Goal: Task Accomplishment & Management: Manage account settings

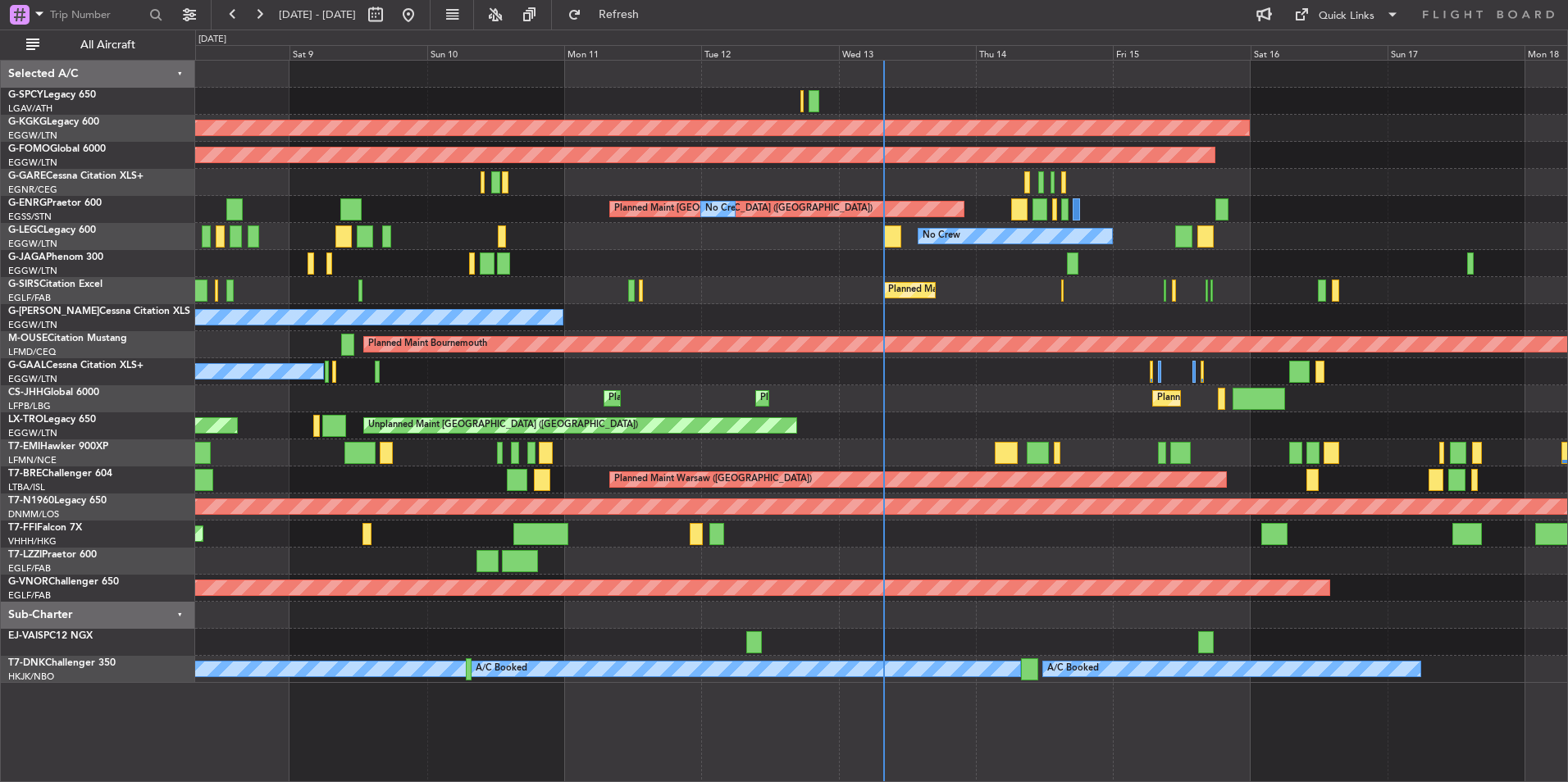
click at [312, 399] on div "AOG Maint [GEOGRAPHIC_DATA] (Ataturk) Planned Maint Windsor Locks ([PERSON_NAME…" at bounding box center [881, 372] width 1372 height 623
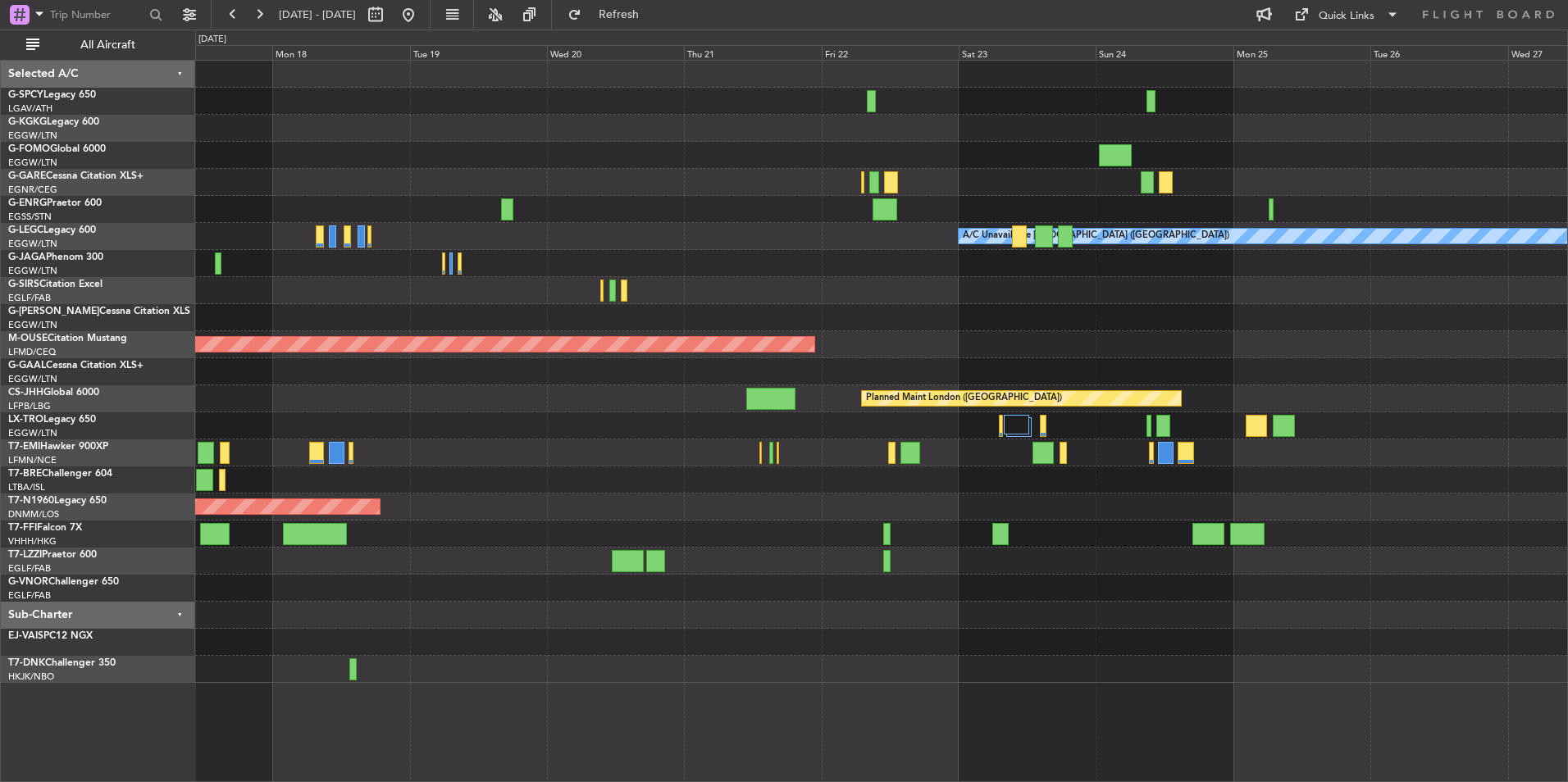
click at [428, 308] on div "AOG Maint [GEOGRAPHIC_DATA] (Ataturk) Planned Maint Windsor Locks ([PERSON_NAME…" at bounding box center [881, 372] width 1372 height 623
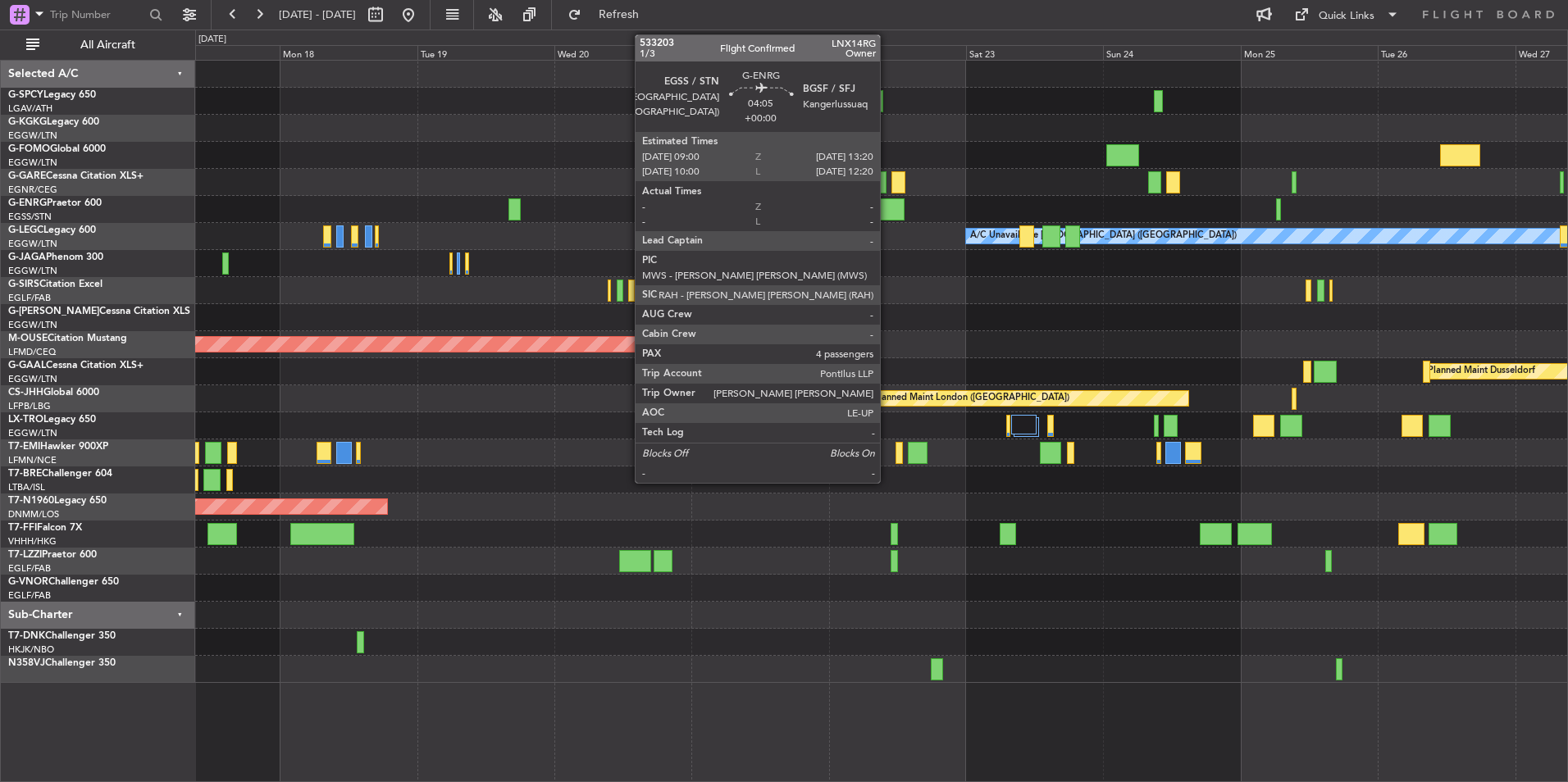
click at [887, 208] on div at bounding box center [892, 210] width 26 height 22
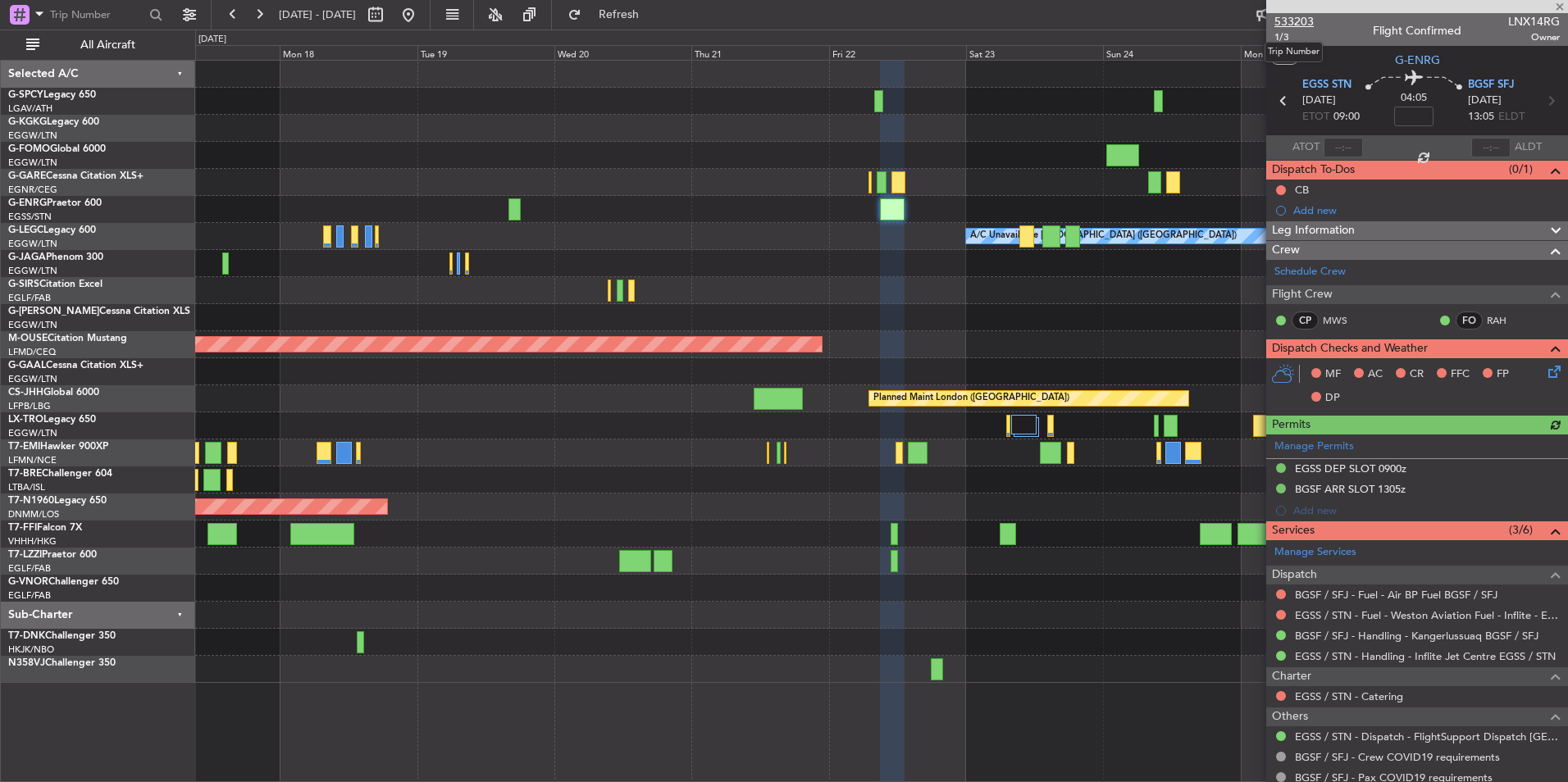
click at [1303, 22] on span "533203" at bounding box center [1294, 21] width 39 height 17
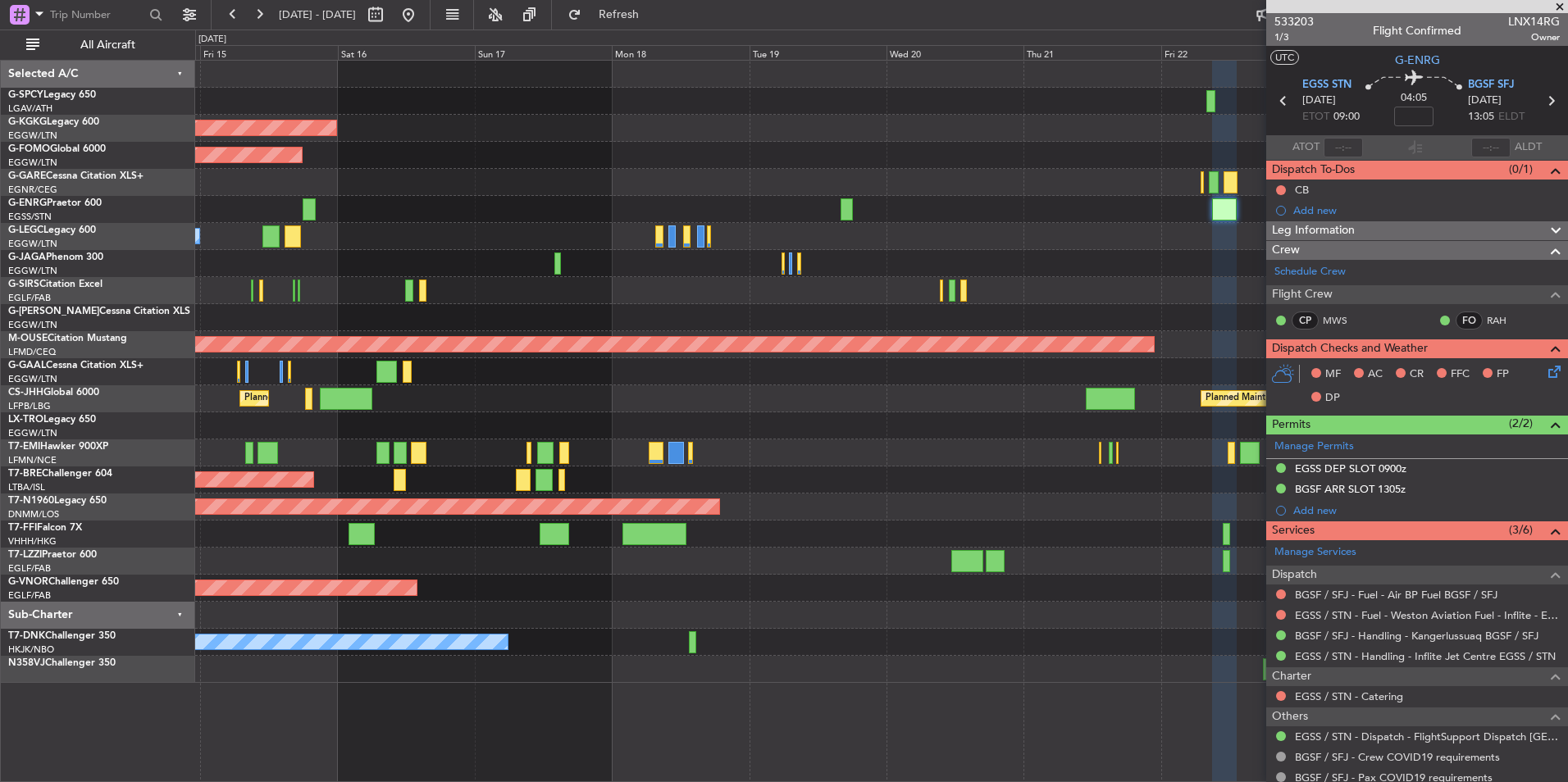
click at [1215, 348] on div "Planned Maint Bournemouth" at bounding box center [881, 345] width 1372 height 27
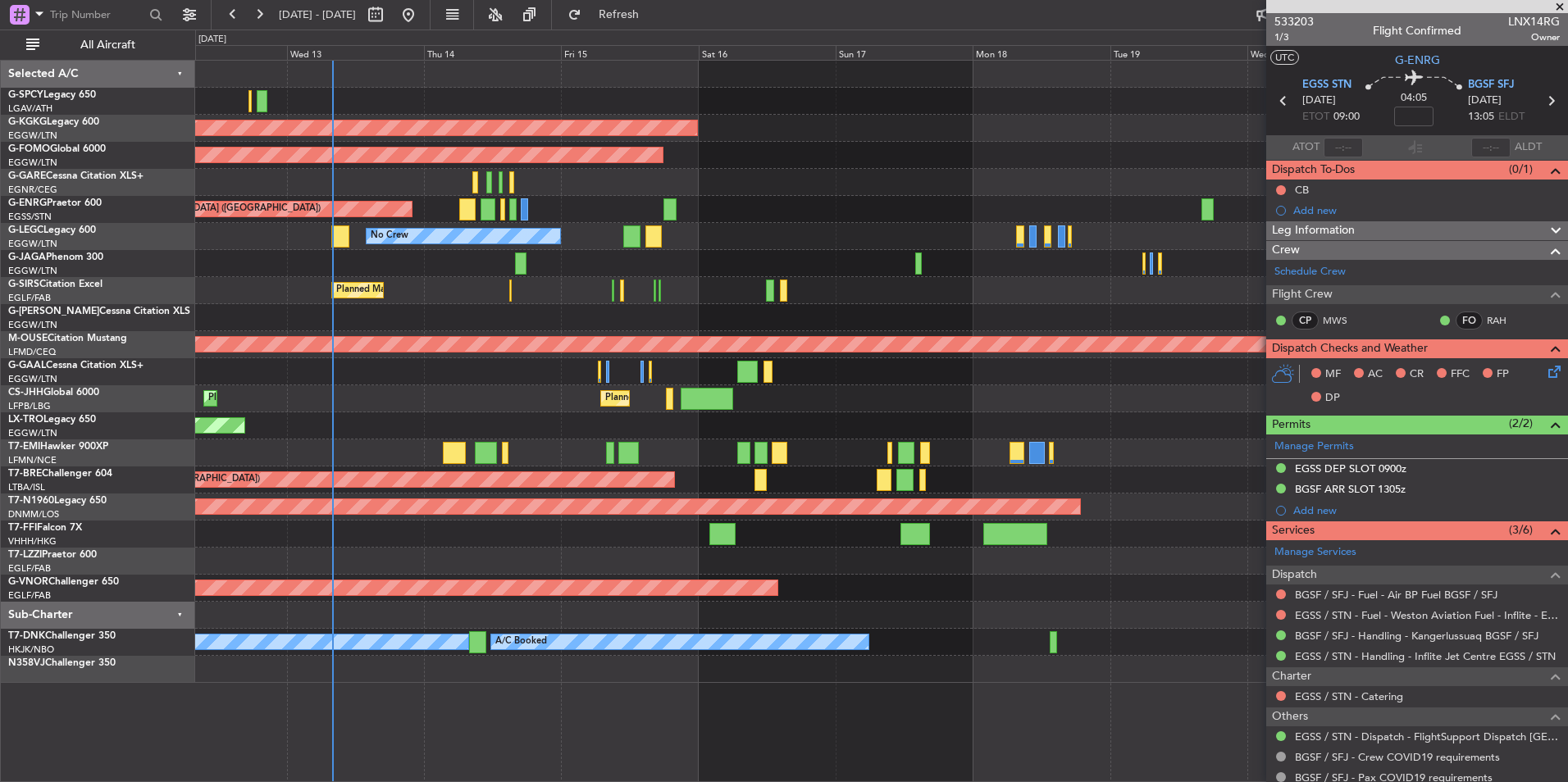
click at [1150, 423] on div "Unplanned Maint [GEOGRAPHIC_DATA] ([GEOGRAPHIC_DATA])" at bounding box center [881, 426] width 1372 height 27
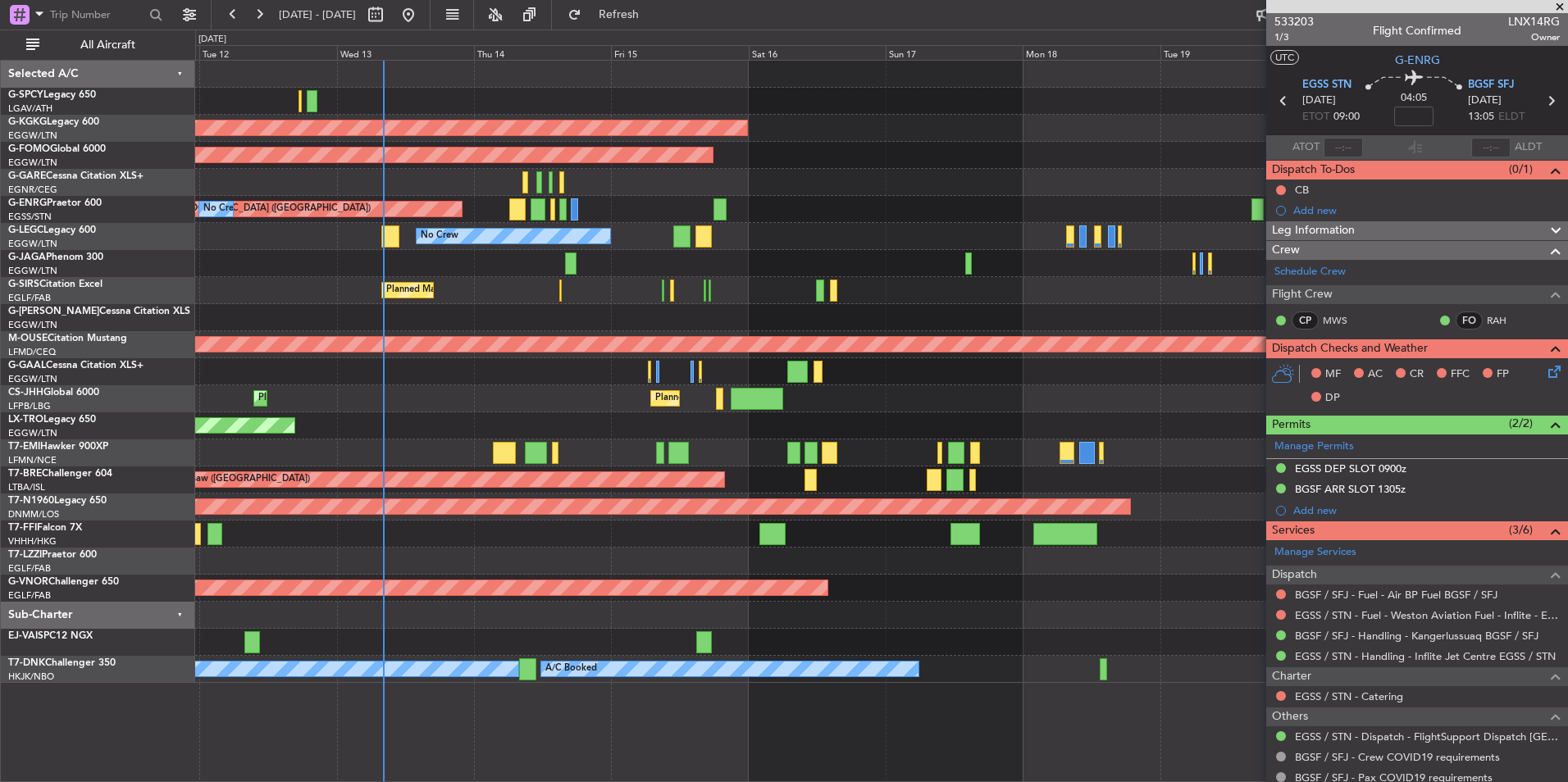
click at [496, 252] on div at bounding box center [881, 263] width 1372 height 27
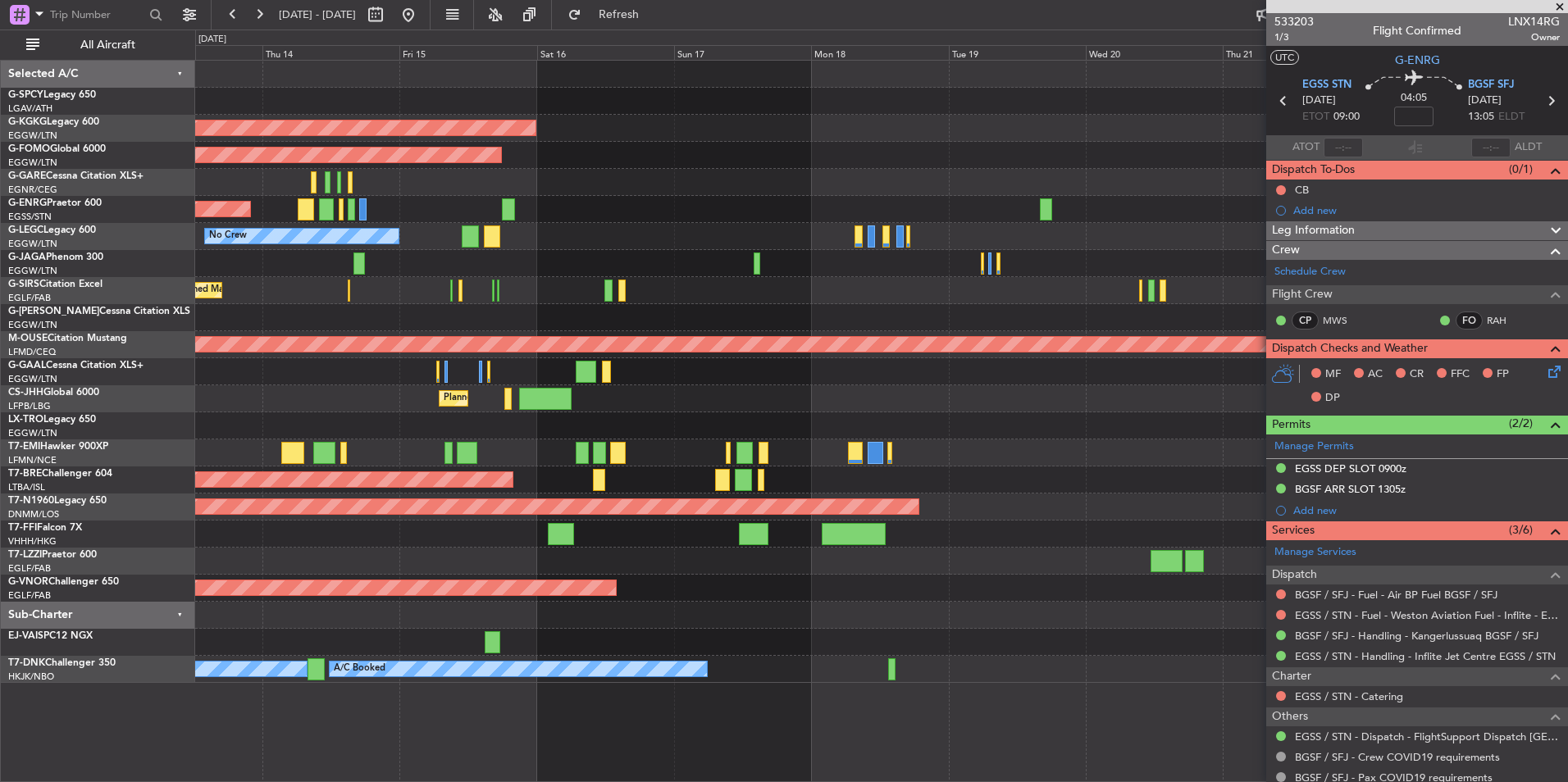
click at [787, 247] on div "AOG Maint Istanbul (Ataturk) Planned Maint Windsor Locks (Bradley Intl) Planned…" at bounding box center [881, 372] width 1372 height 623
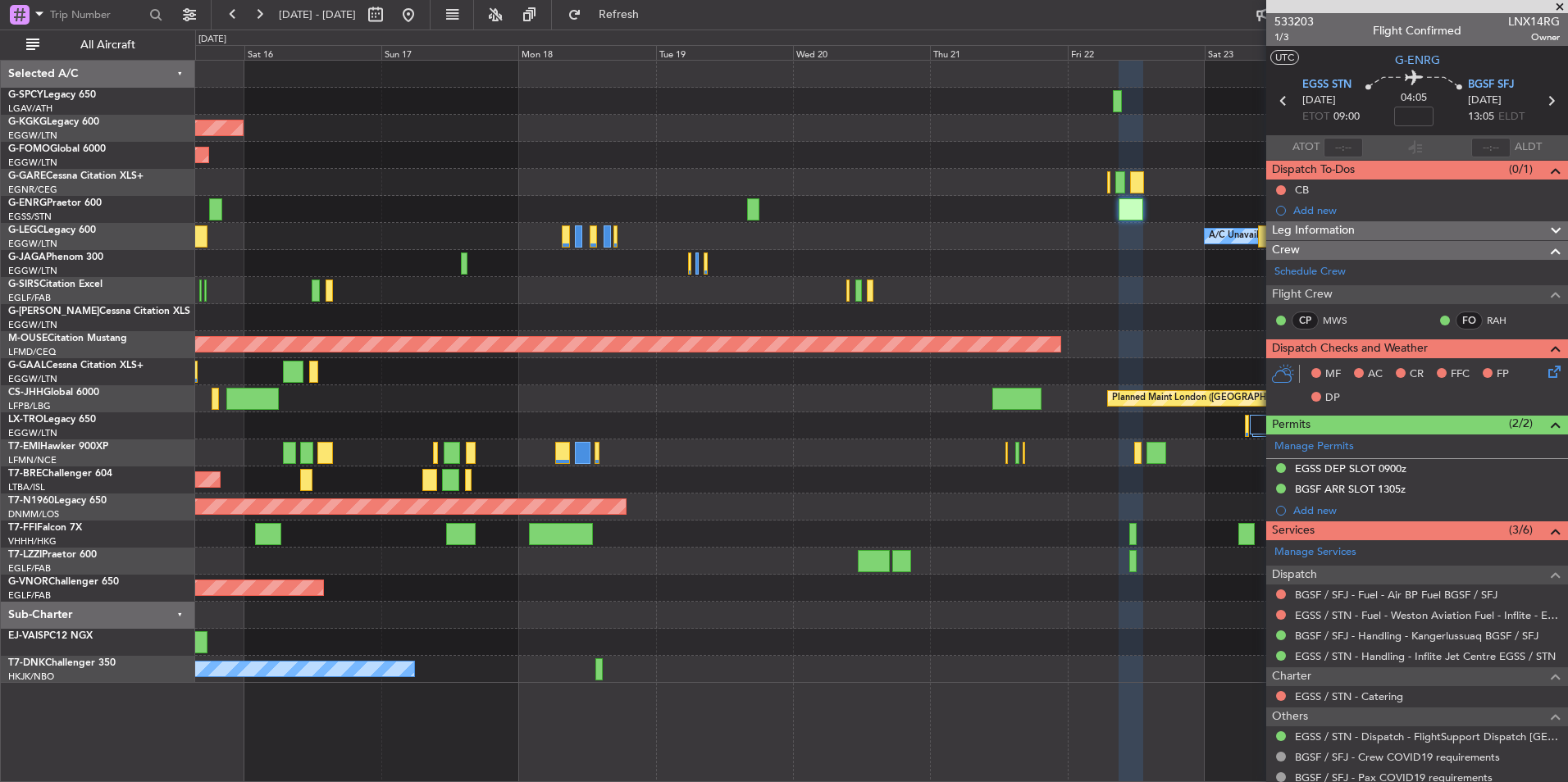
click at [791, 316] on div "AOG Maint Istanbul (Ataturk) Planned Maint Windsor Locks (Bradley Intl) Planned…" at bounding box center [881, 372] width 1372 height 623
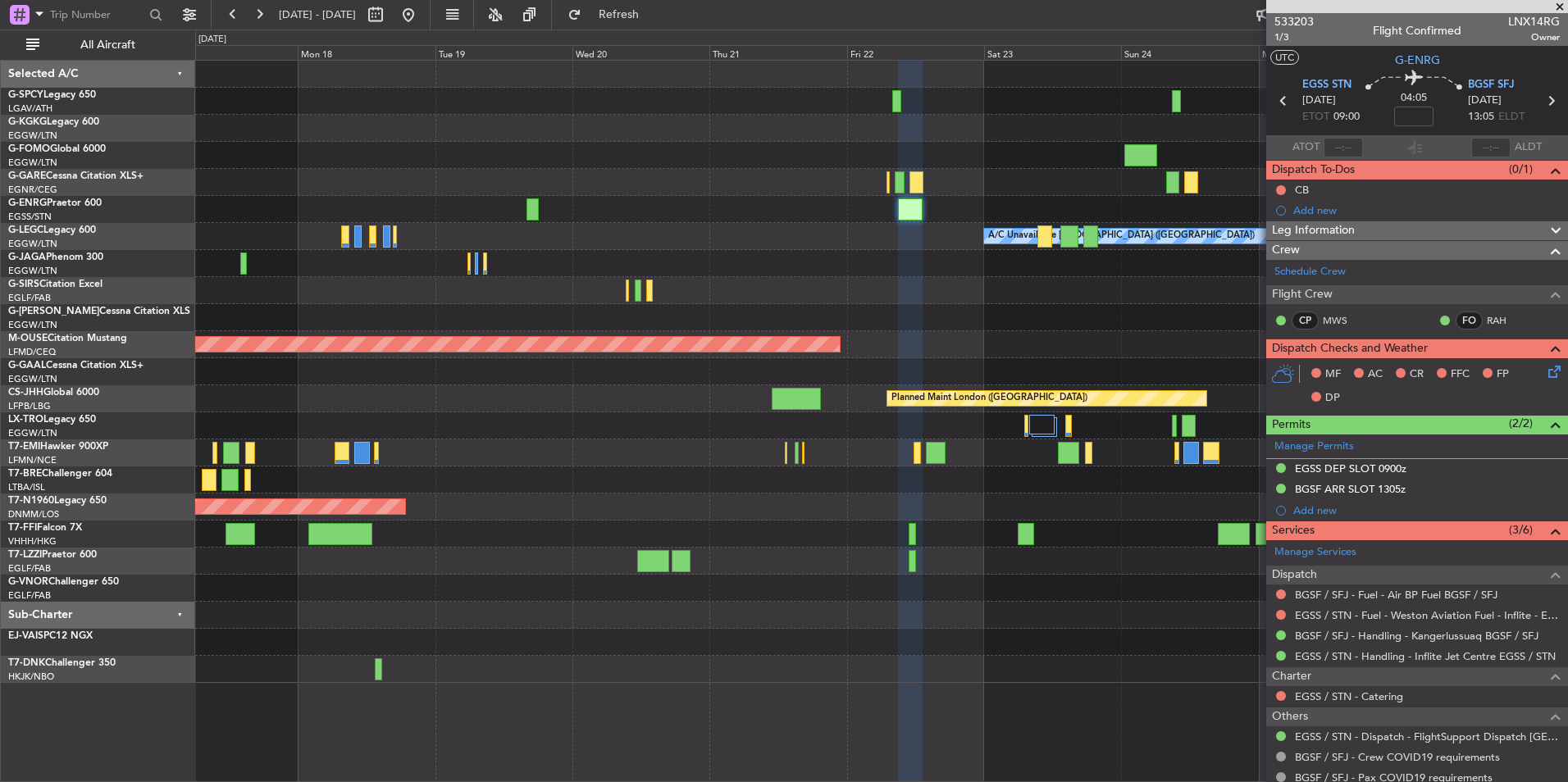
click at [750, 271] on div "AOG Maint Istanbul (Ataturk) Planned Maint Windsor Locks (Bradley Intl) A/C Una…" at bounding box center [881, 372] width 1372 height 623
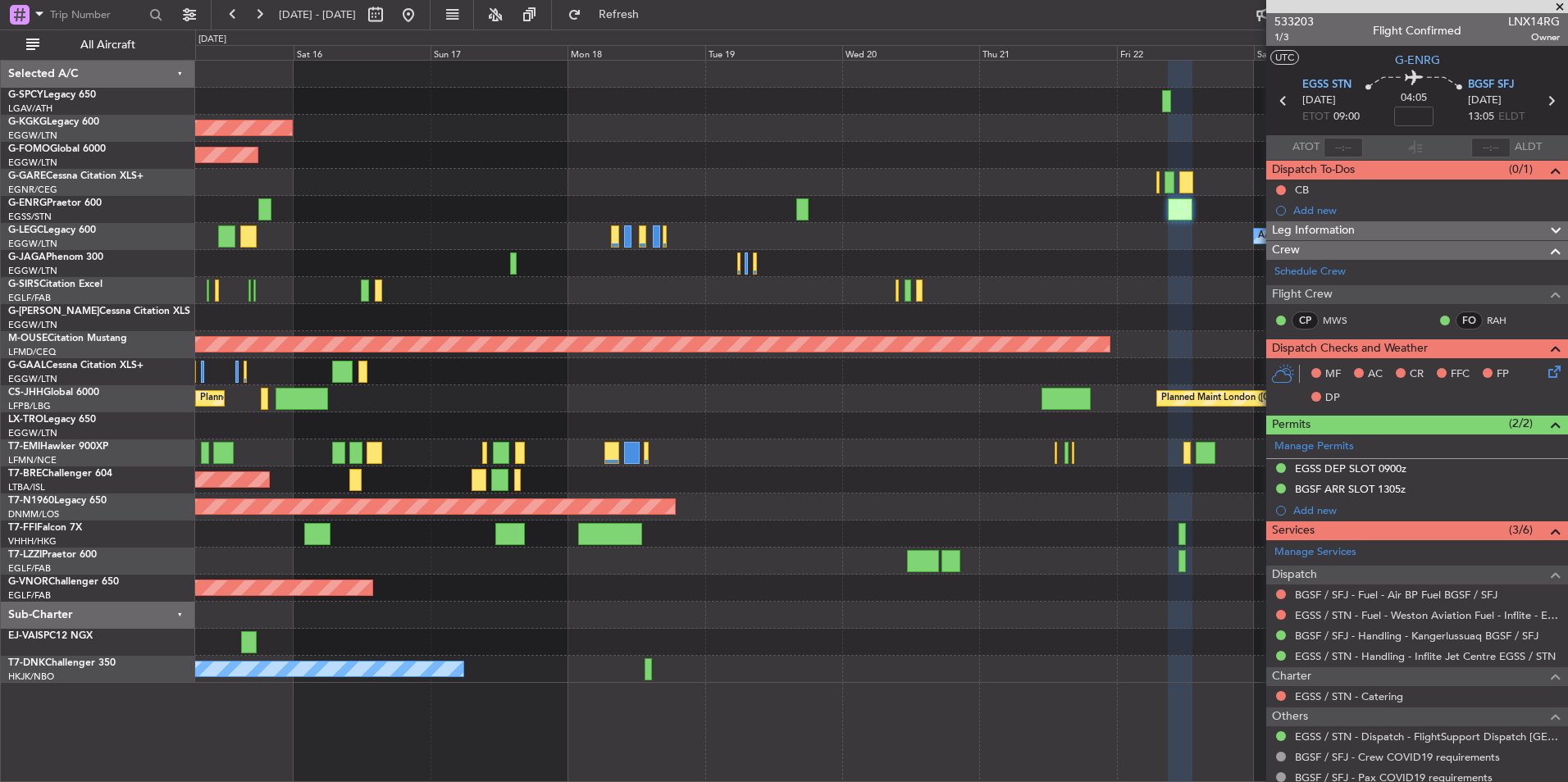
click at [1137, 307] on div "AOG Maint Istanbul (Ataturk) Planned Maint Windsor Locks (Bradley Intl) Planned…" at bounding box center [881, 372] width 1372 height 623
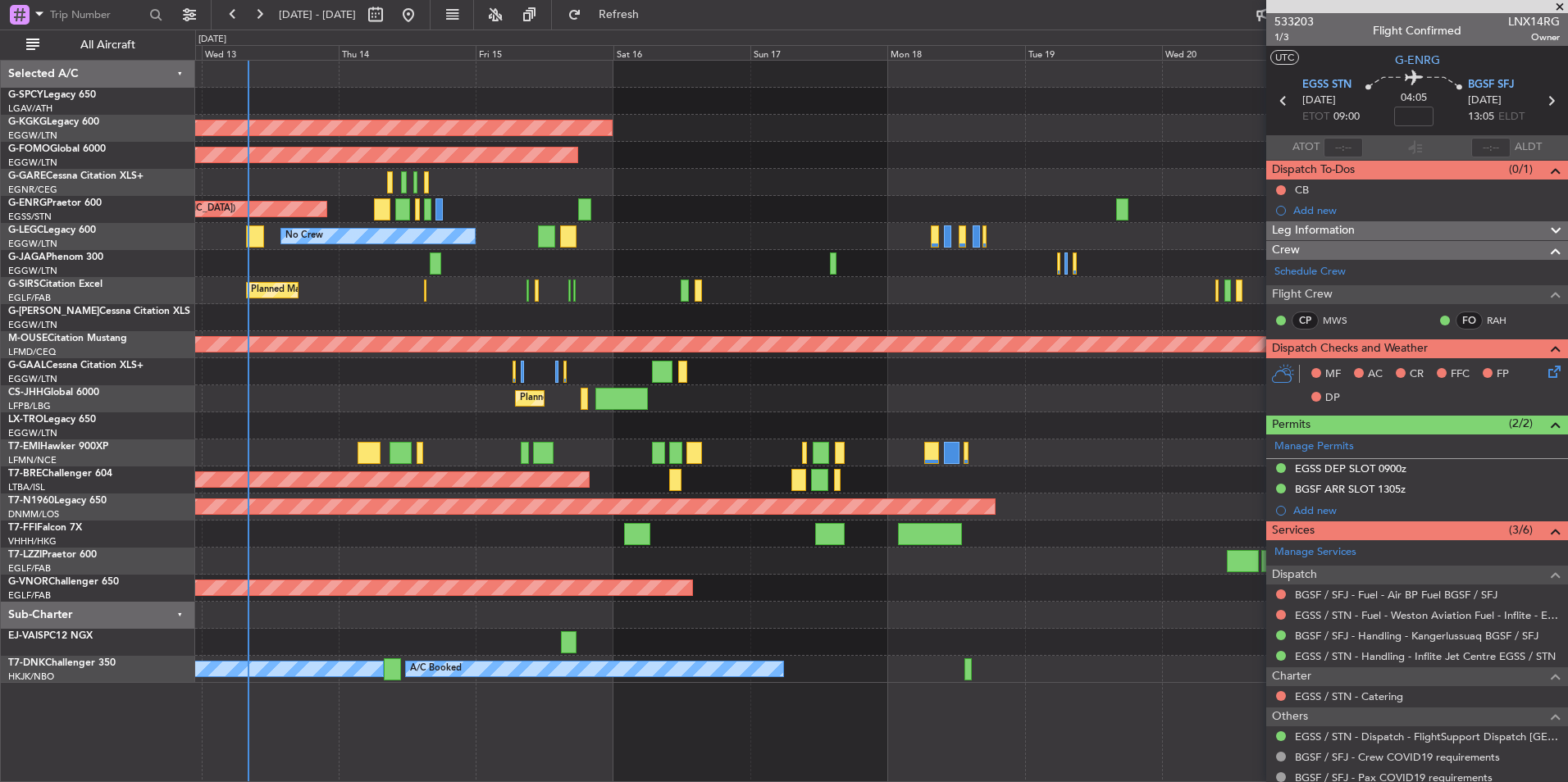
click at [1086, 360] on div "AOG Maint Istanbul (Ataturk) Planned Maint Windsor Locks (Bradley Intl) Planned…" at bounding box center [881, 372] width 1372 height 623
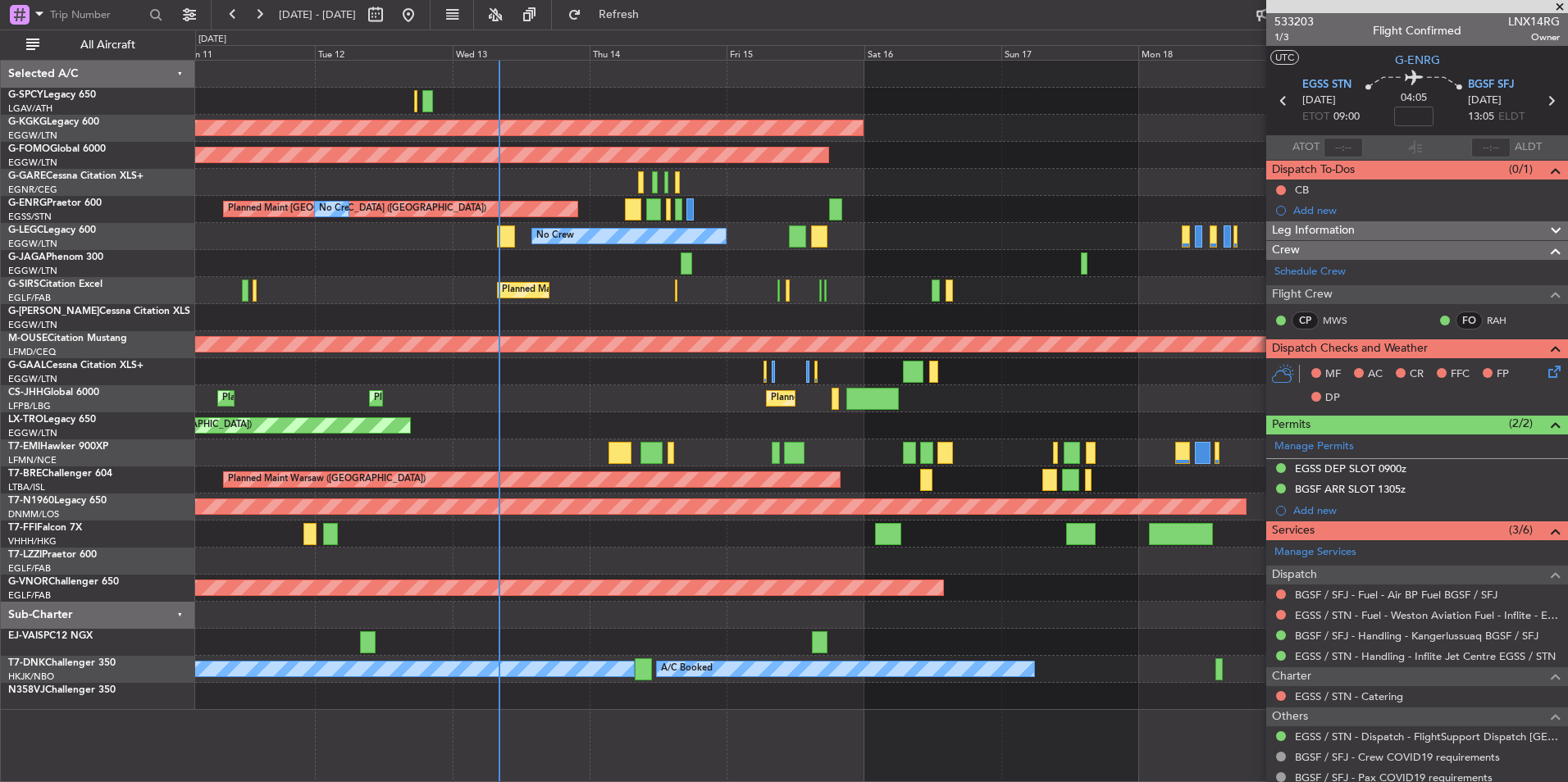
click at [1130, 265] on div "AOG Maint Istanbul (Ataturk) Planned Maint Windsor Locks (Bradley Intl) Planned…" at bounding box center [881, 386] width 1372 height 649
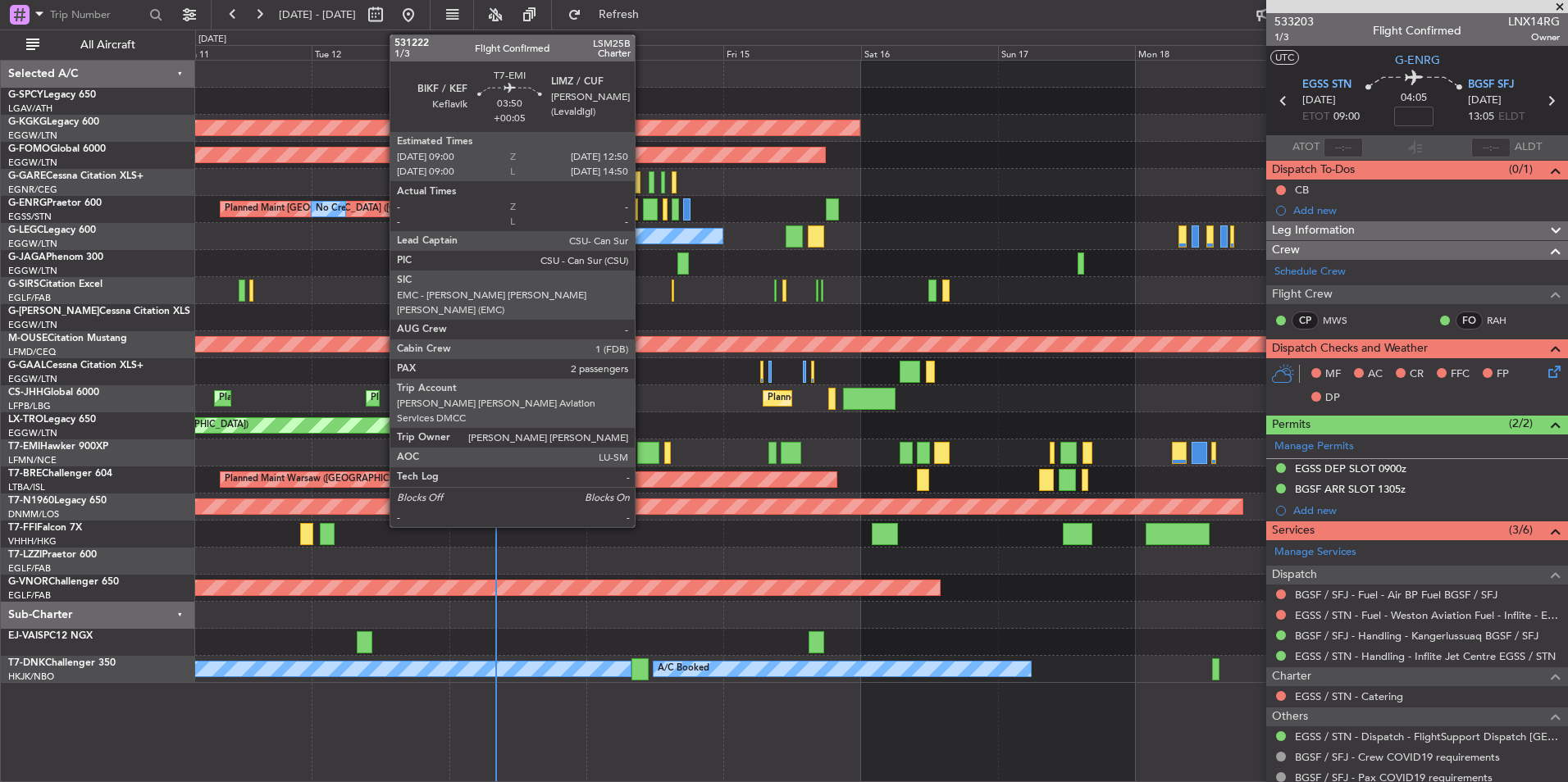
click at [642, 454] on div at bounding box center [648, 453] width 22 height 22
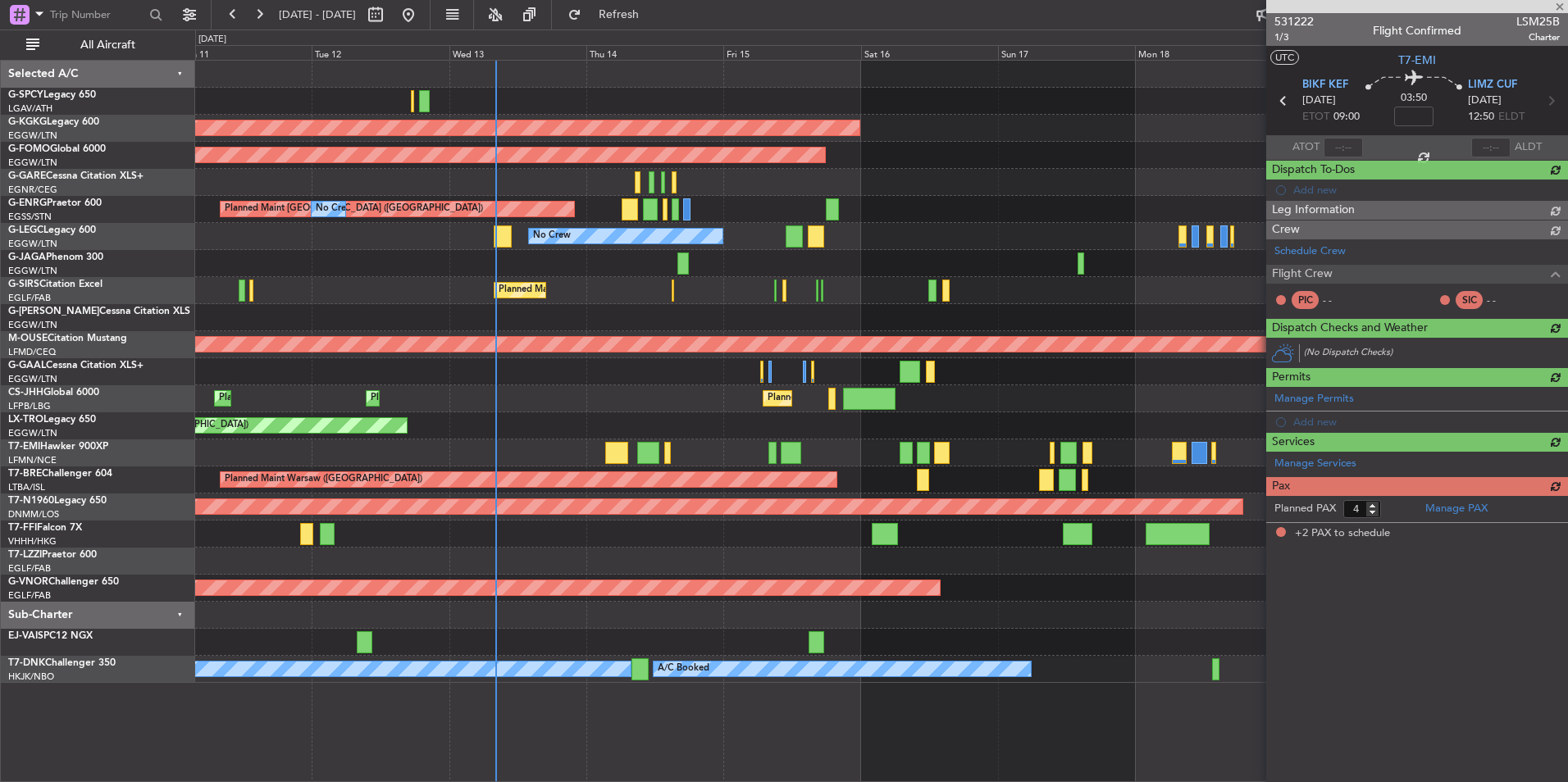
type input "+00:05"
type input "2"
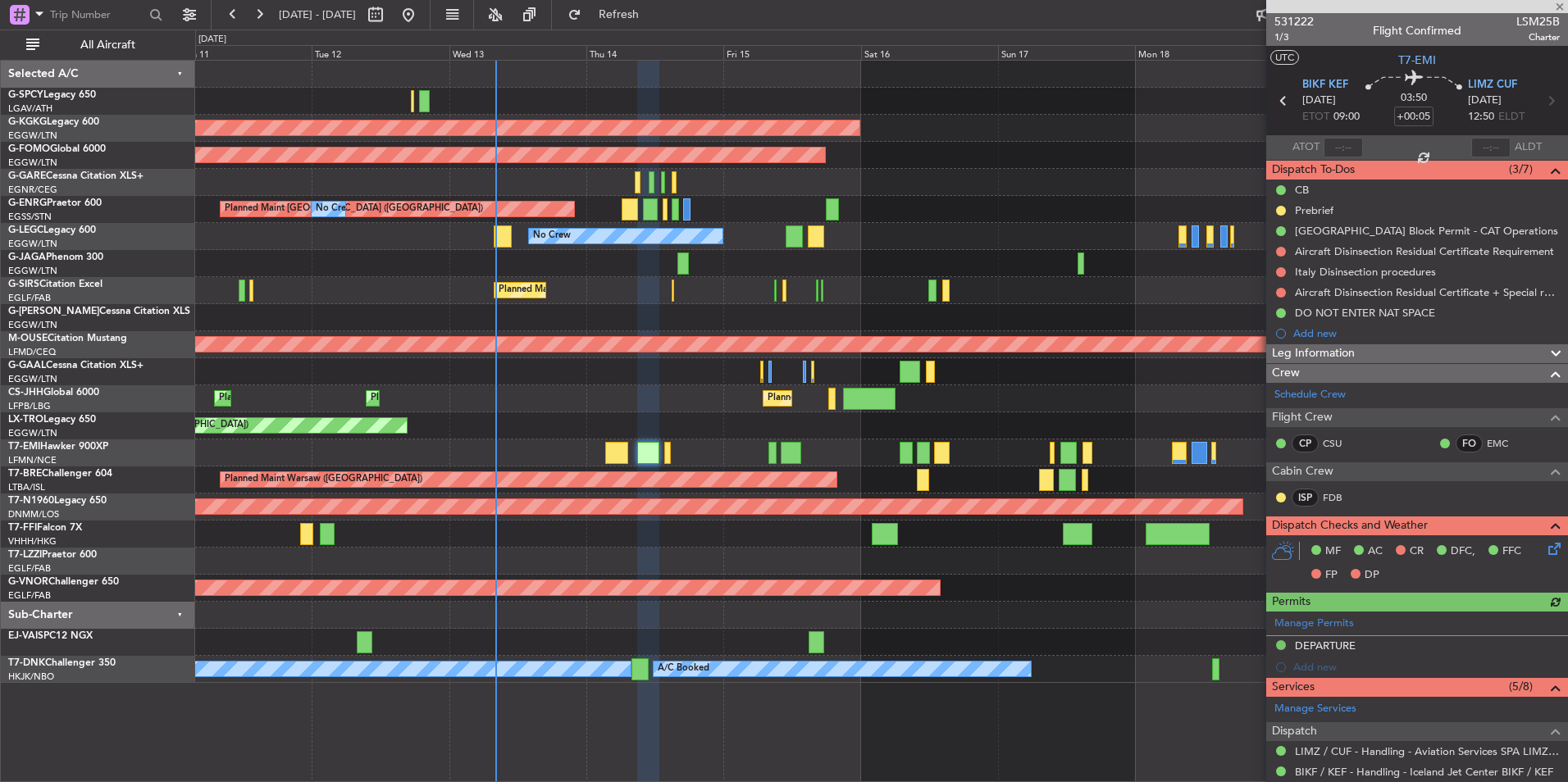
scroll to position [303, 0]
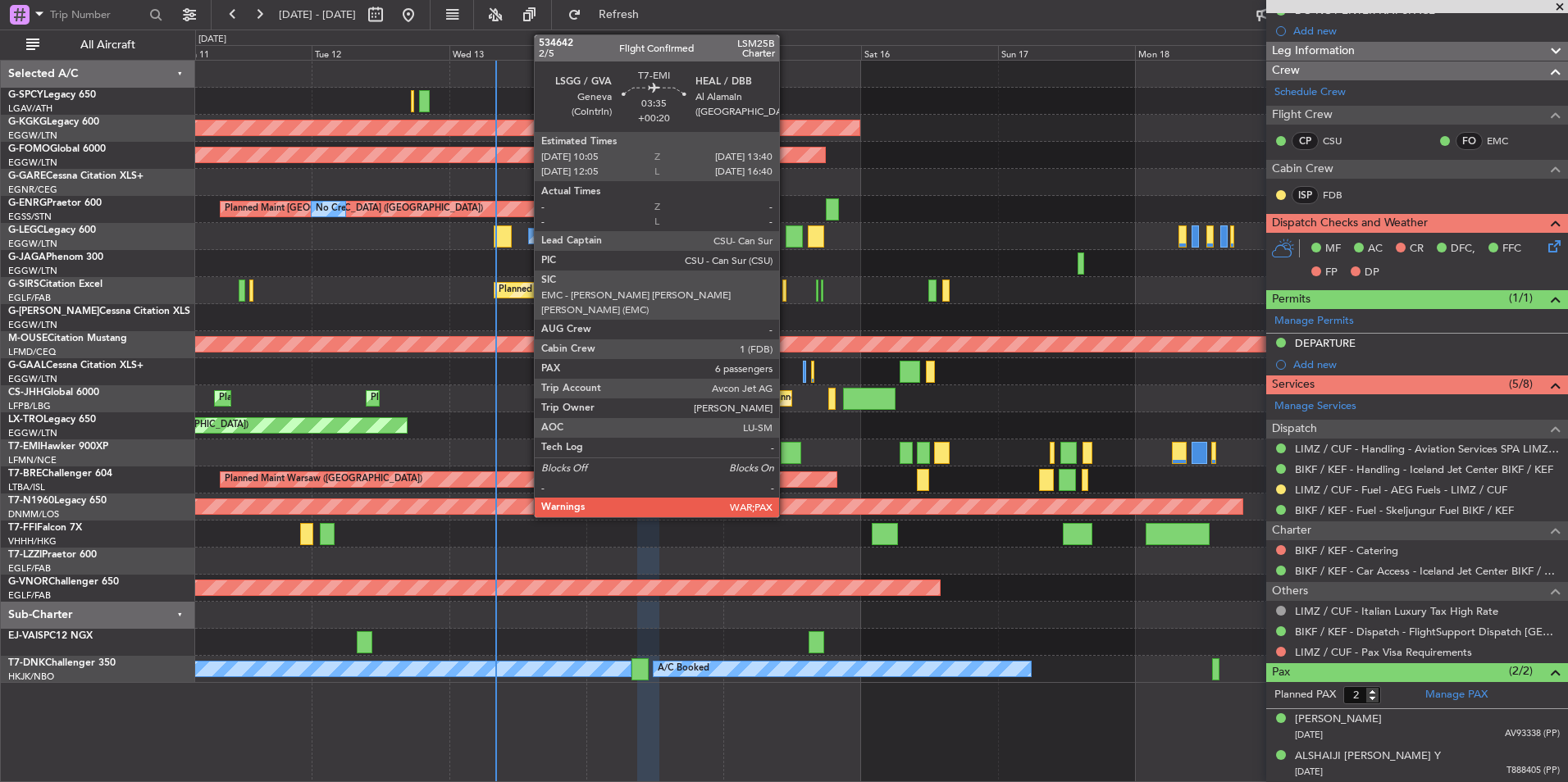
click at [787, 448] on div at bounding box center [790, 453] width 20 height 22
type input "+00:20"
type input "7"
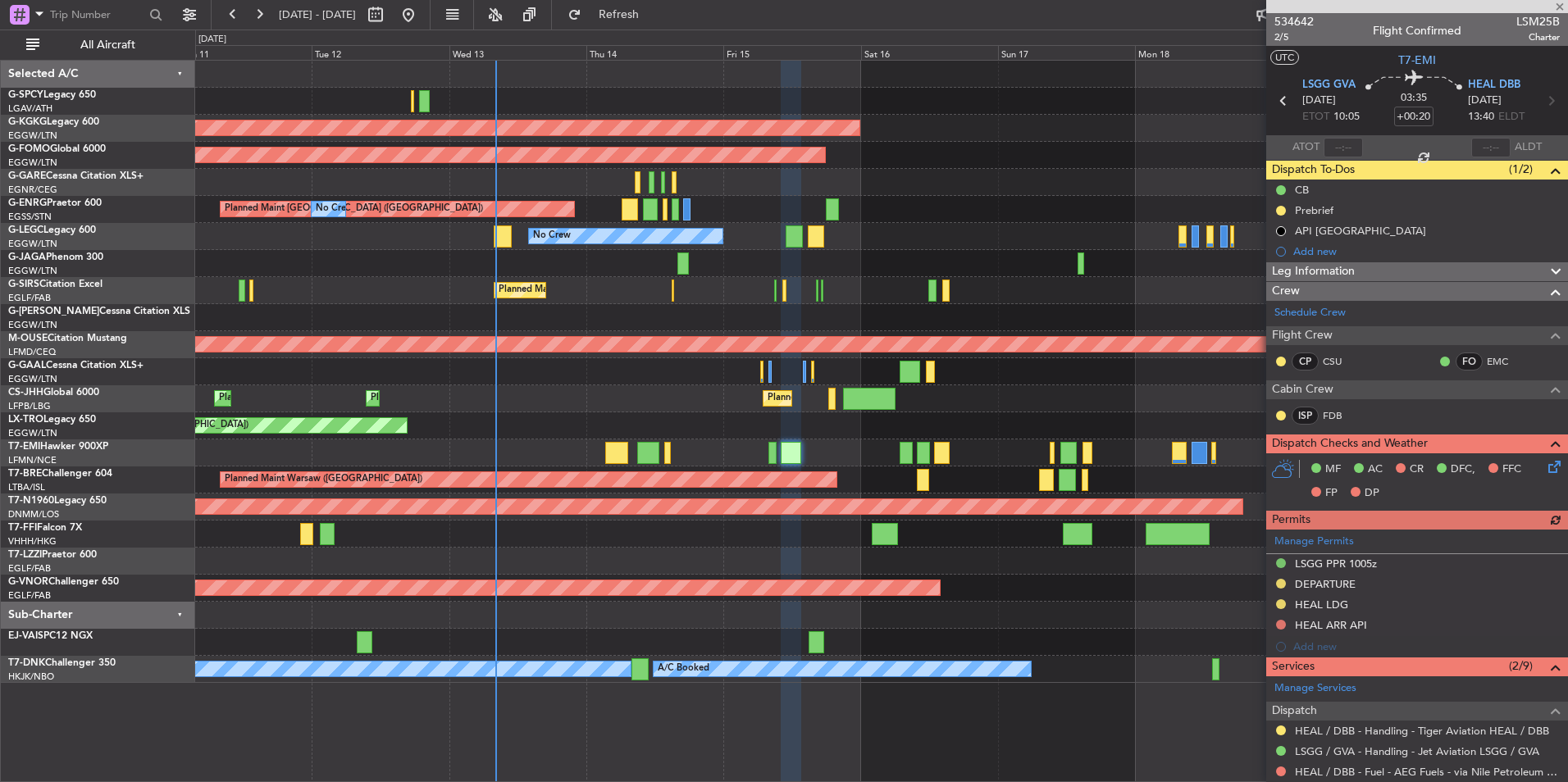
scroll to position [450, 0]
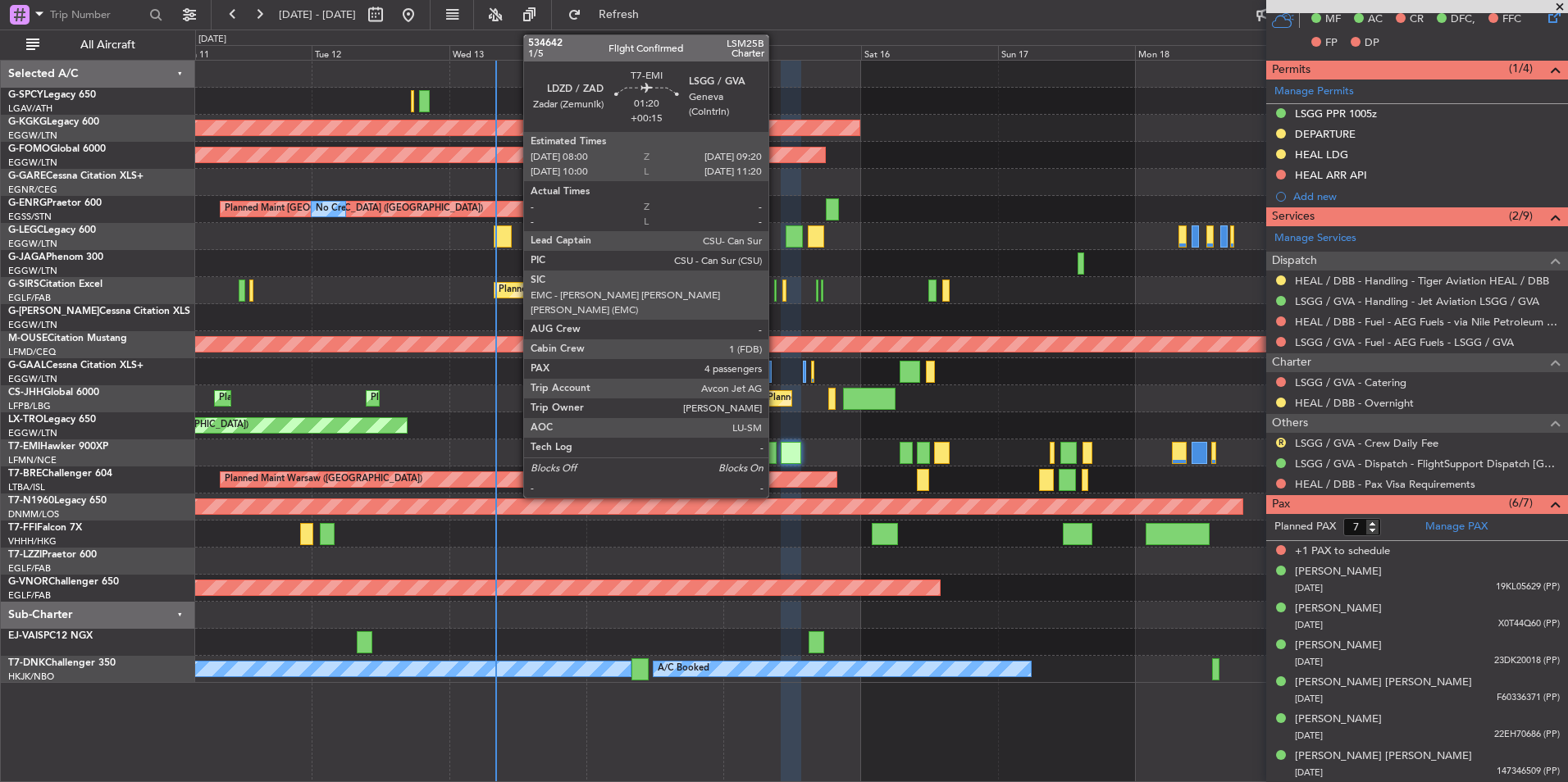
click at [776, 457] on div at bounding box center [772, 453] width 8 height 22
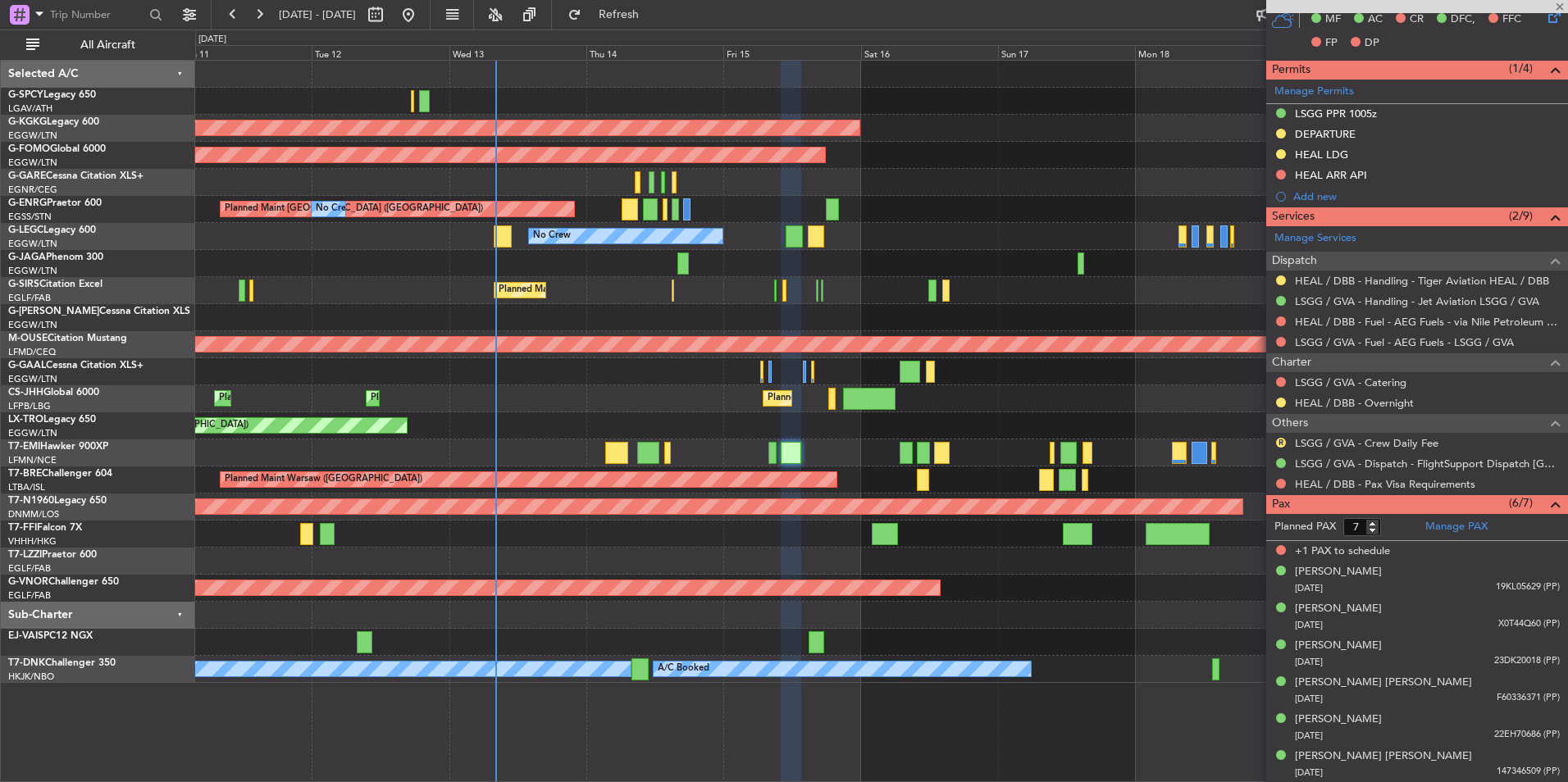
type input "+00:15"
type input "4"
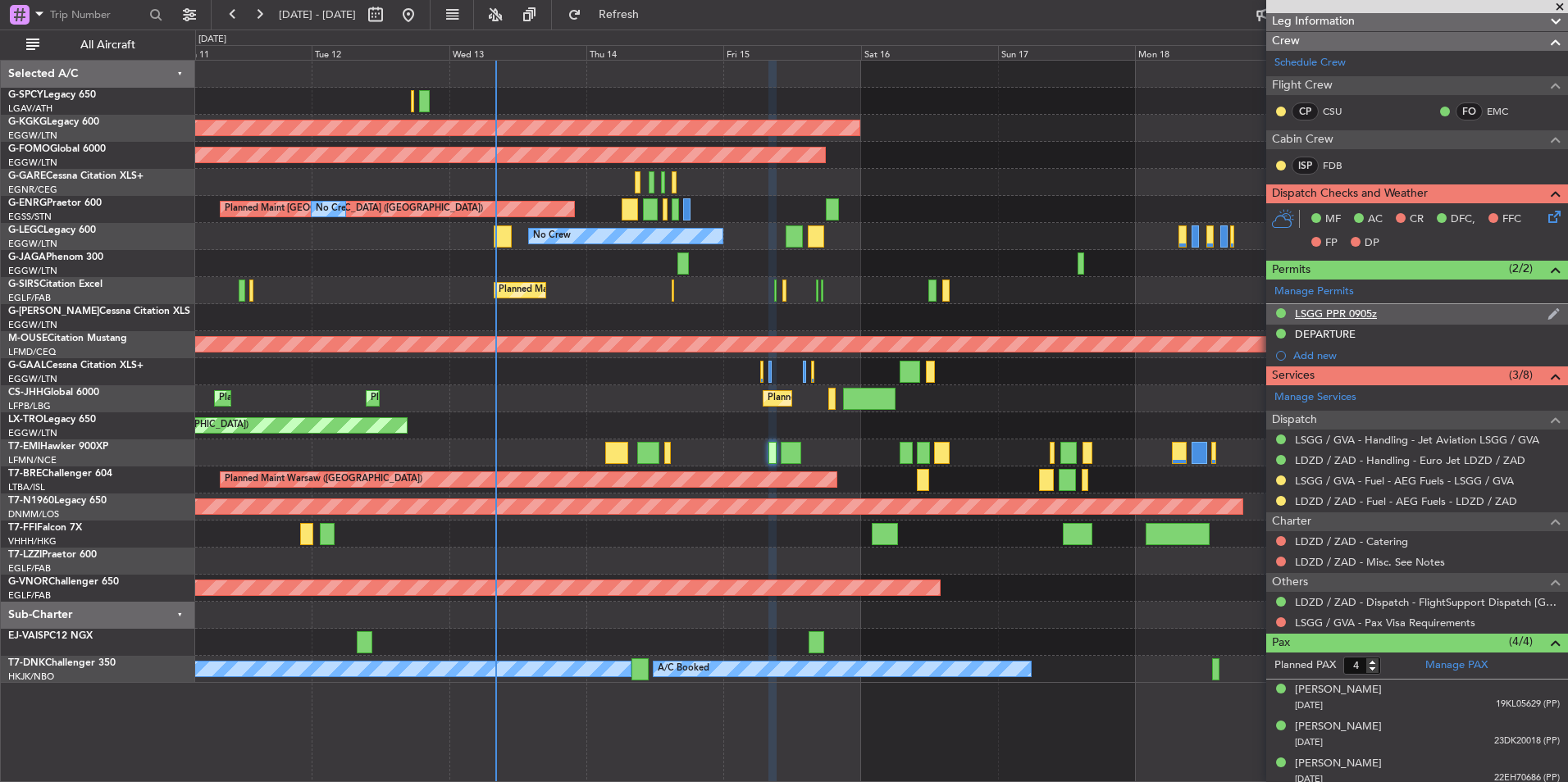
scroll to position [273, 0]
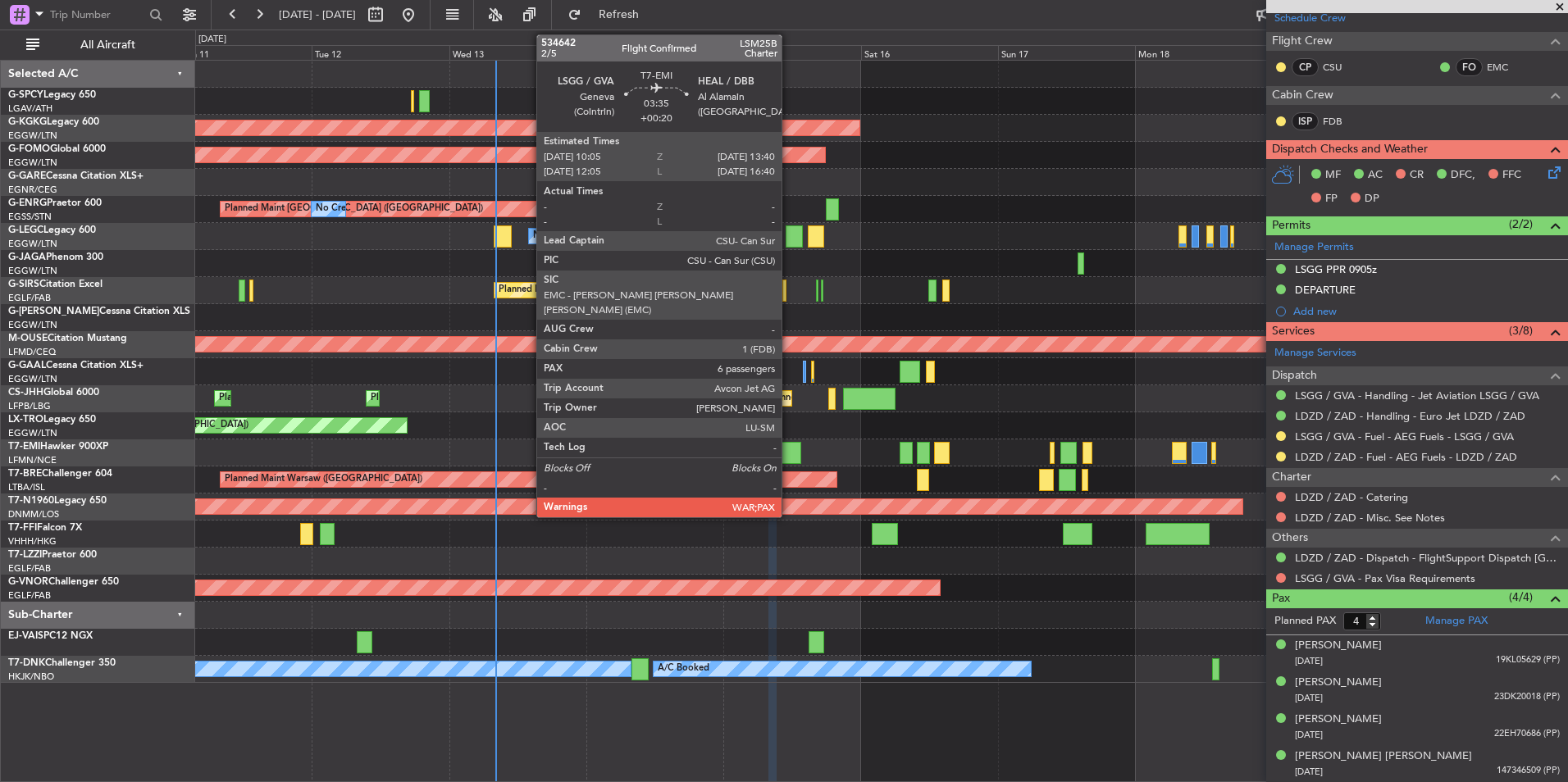
click at [789, 453] on div at bounding box center [790, 453] width 20 height 22
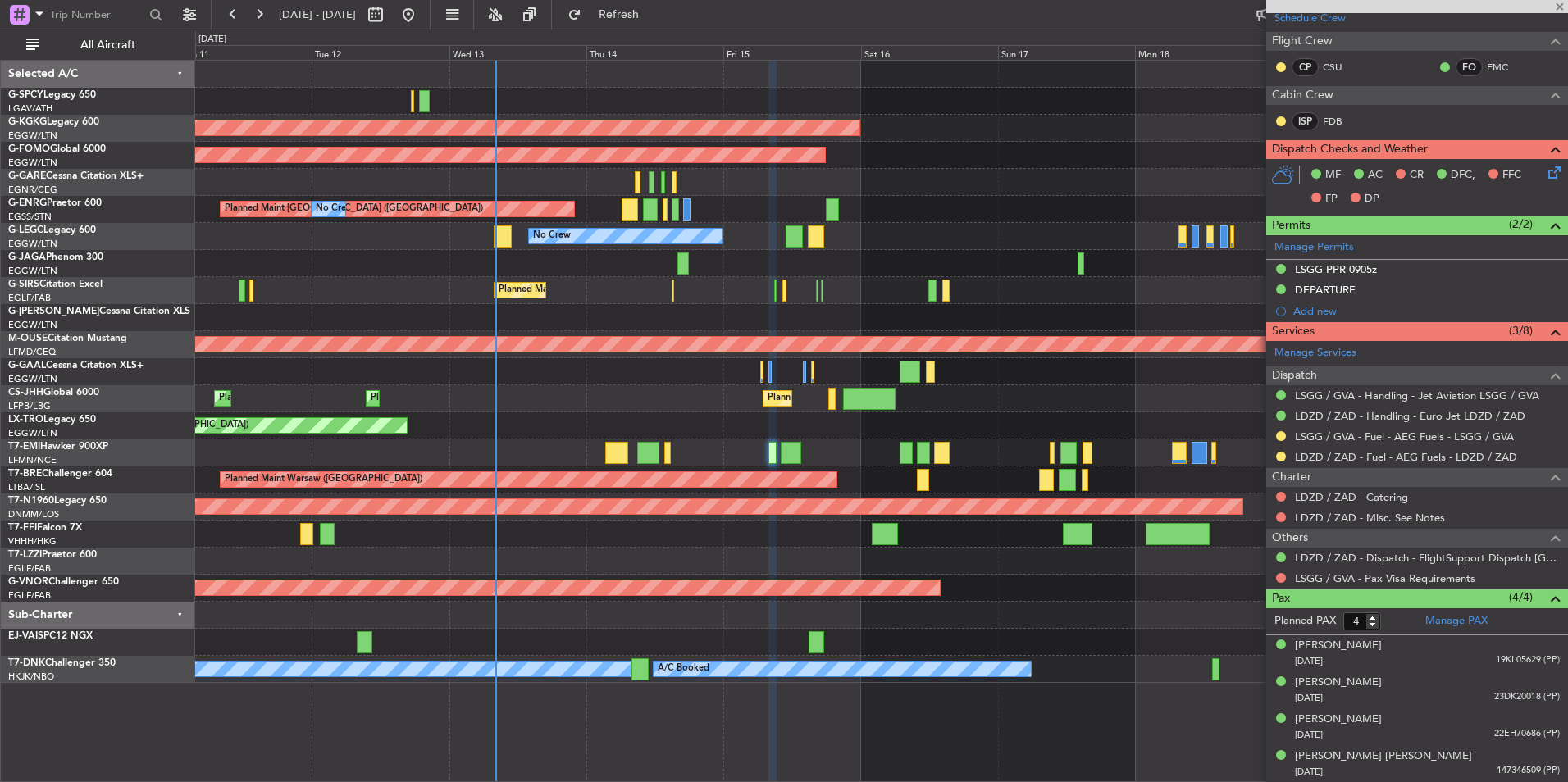
type input "+00:20"
type input "7"
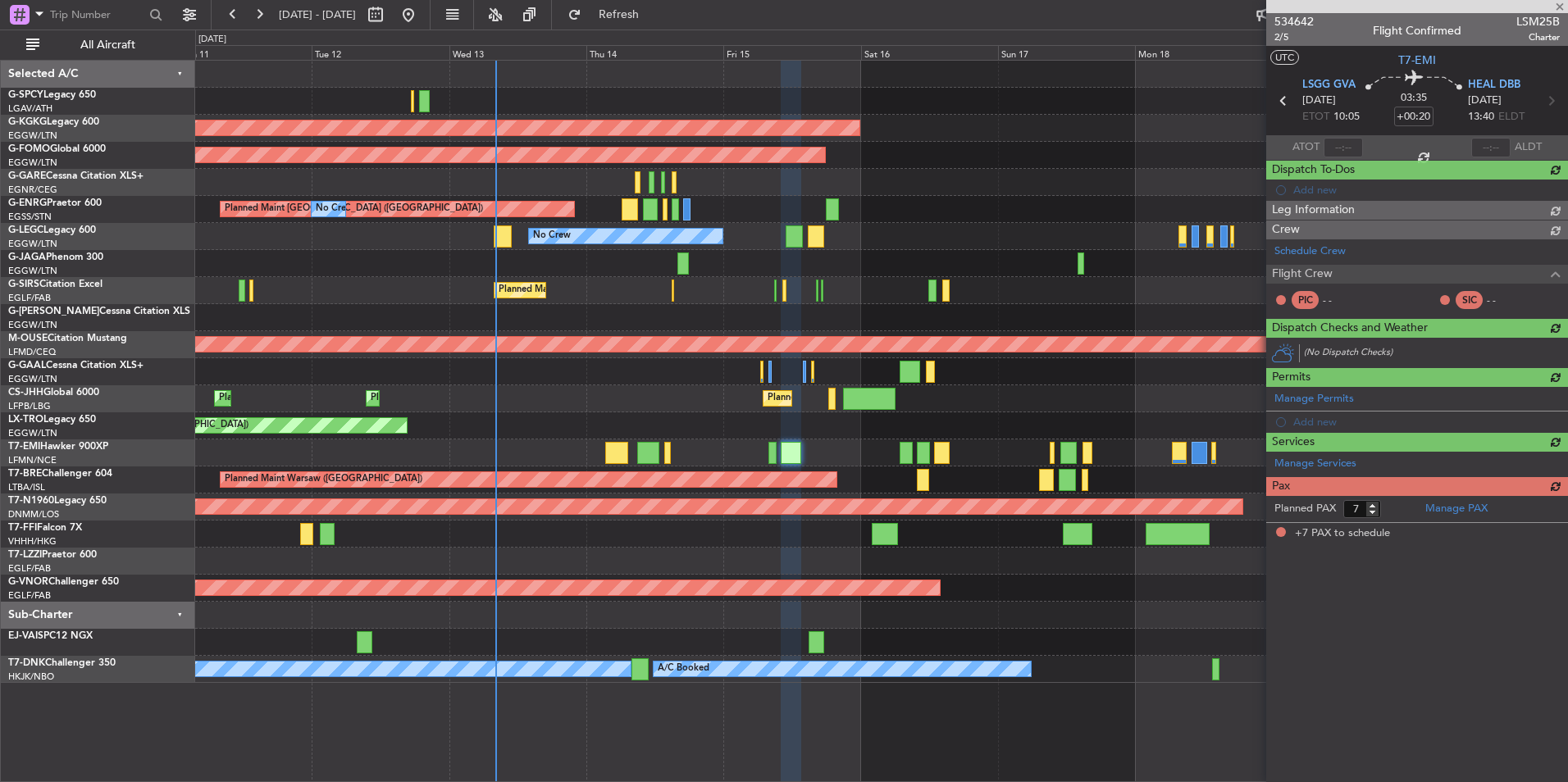
scroll to position [0, 0]
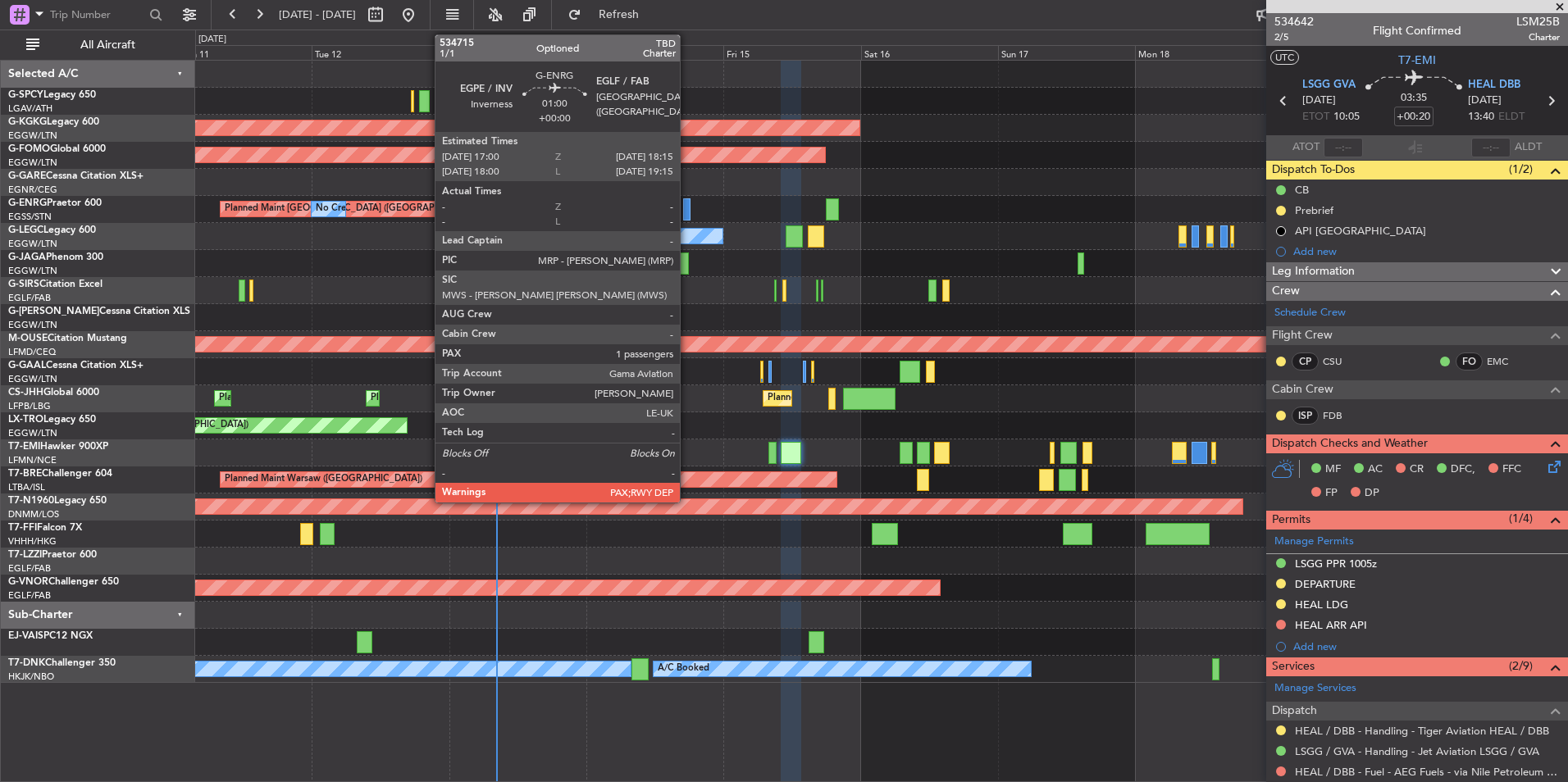
click at [687, 211] on div at bounding box center [686, 210] width 7 height 22
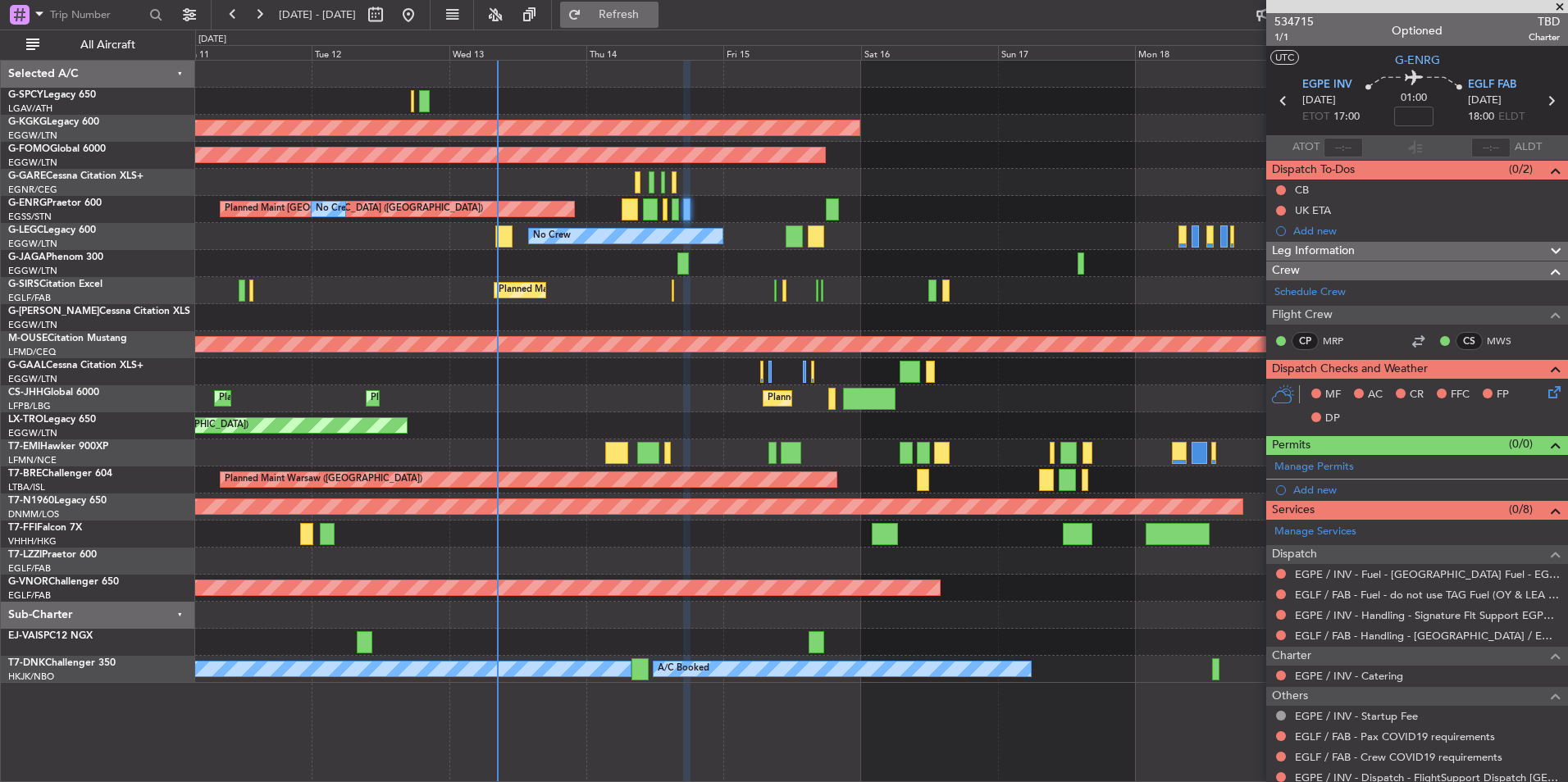
click at [640, 13] on button "Refresh" at bounding box center [609, 15] width 98 height 26
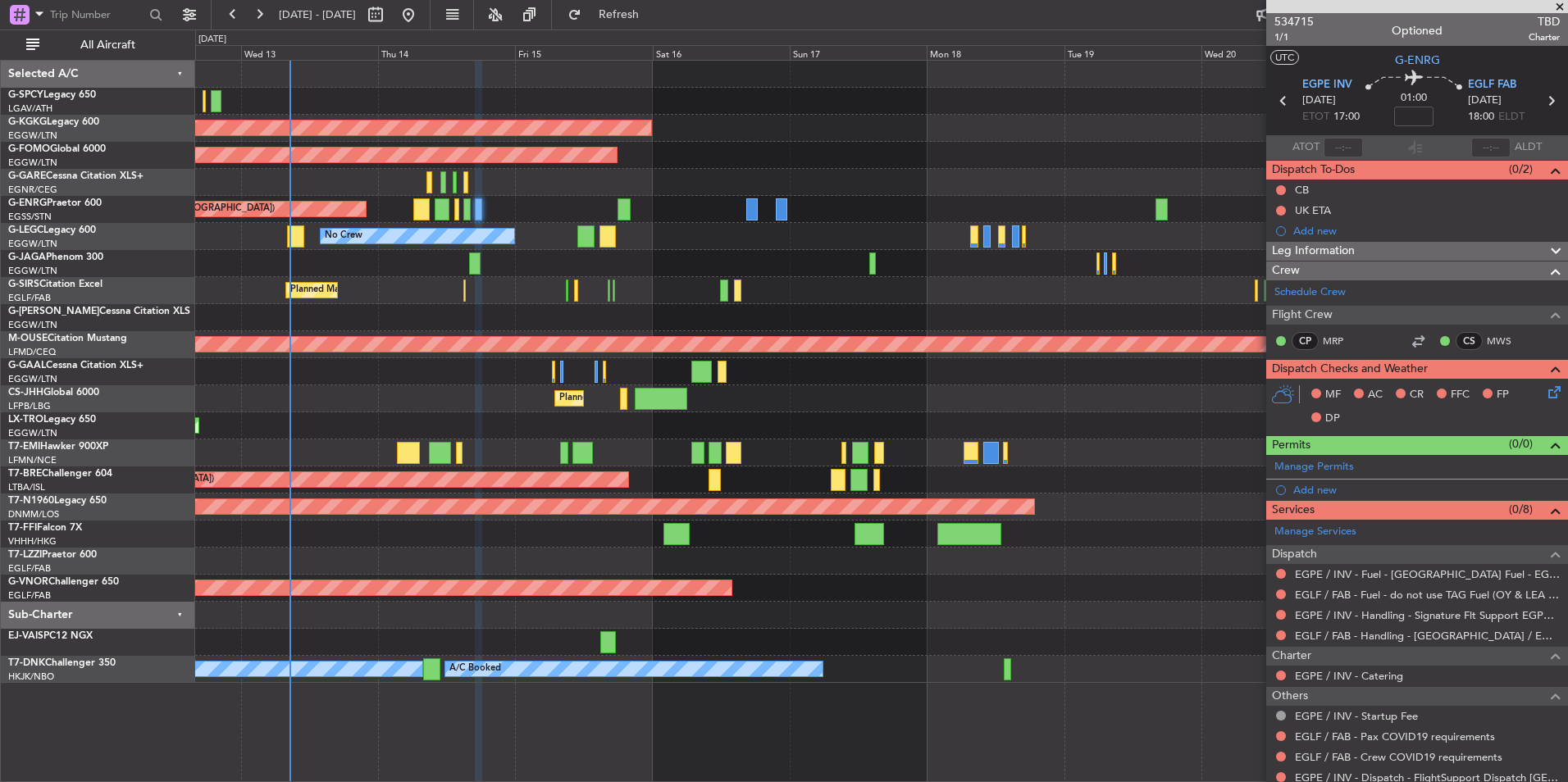
click at [877, 232] on div "AOG Maint Istanbul (Ataturk) Planned Maint Windsor Locks (Bradley Intl) Planned…" at bounding box center [881, 372] width 1372 height 623
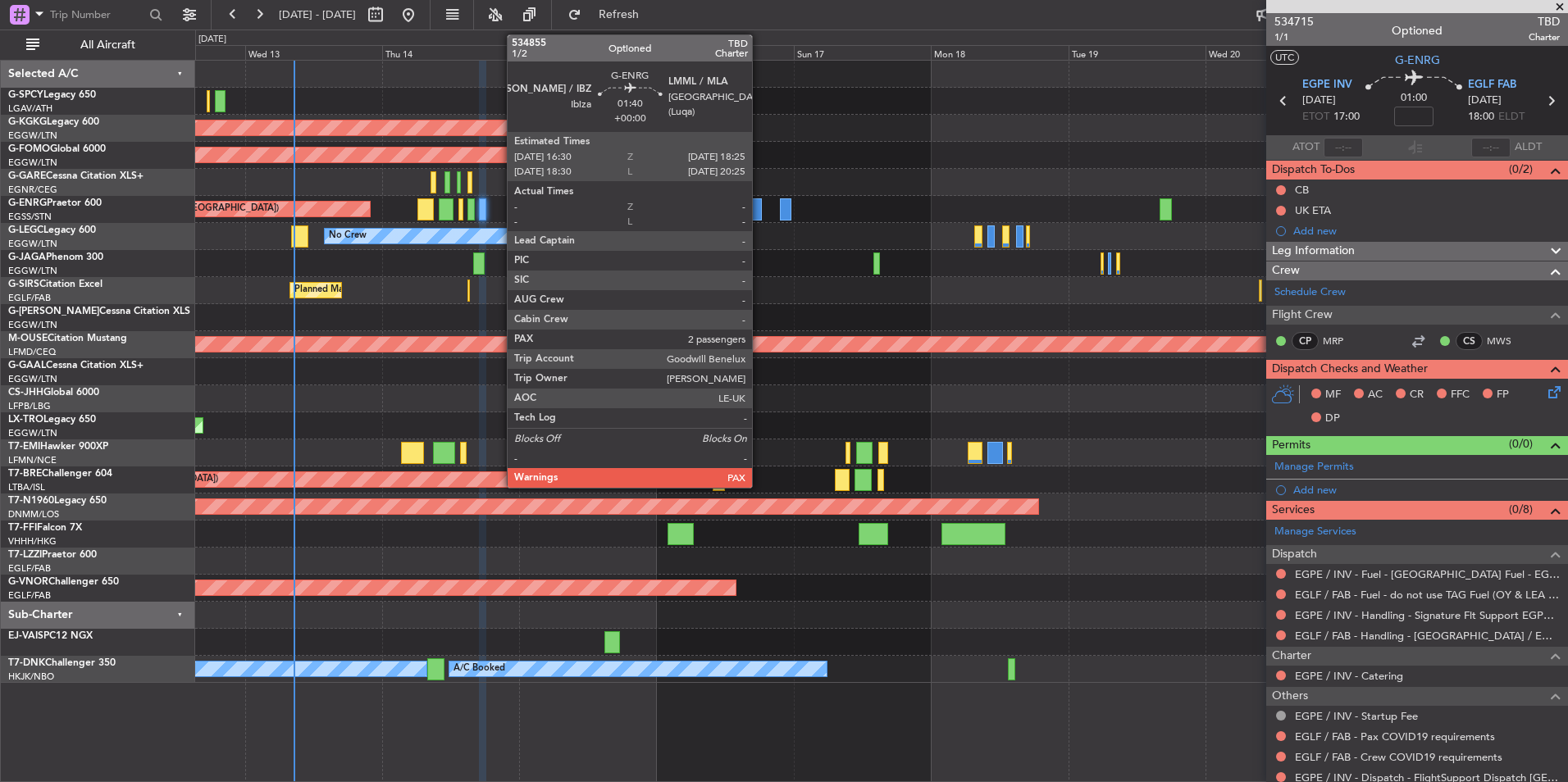
click at [759, 202] on div at bounding box center [756, 210] width 12 height 22
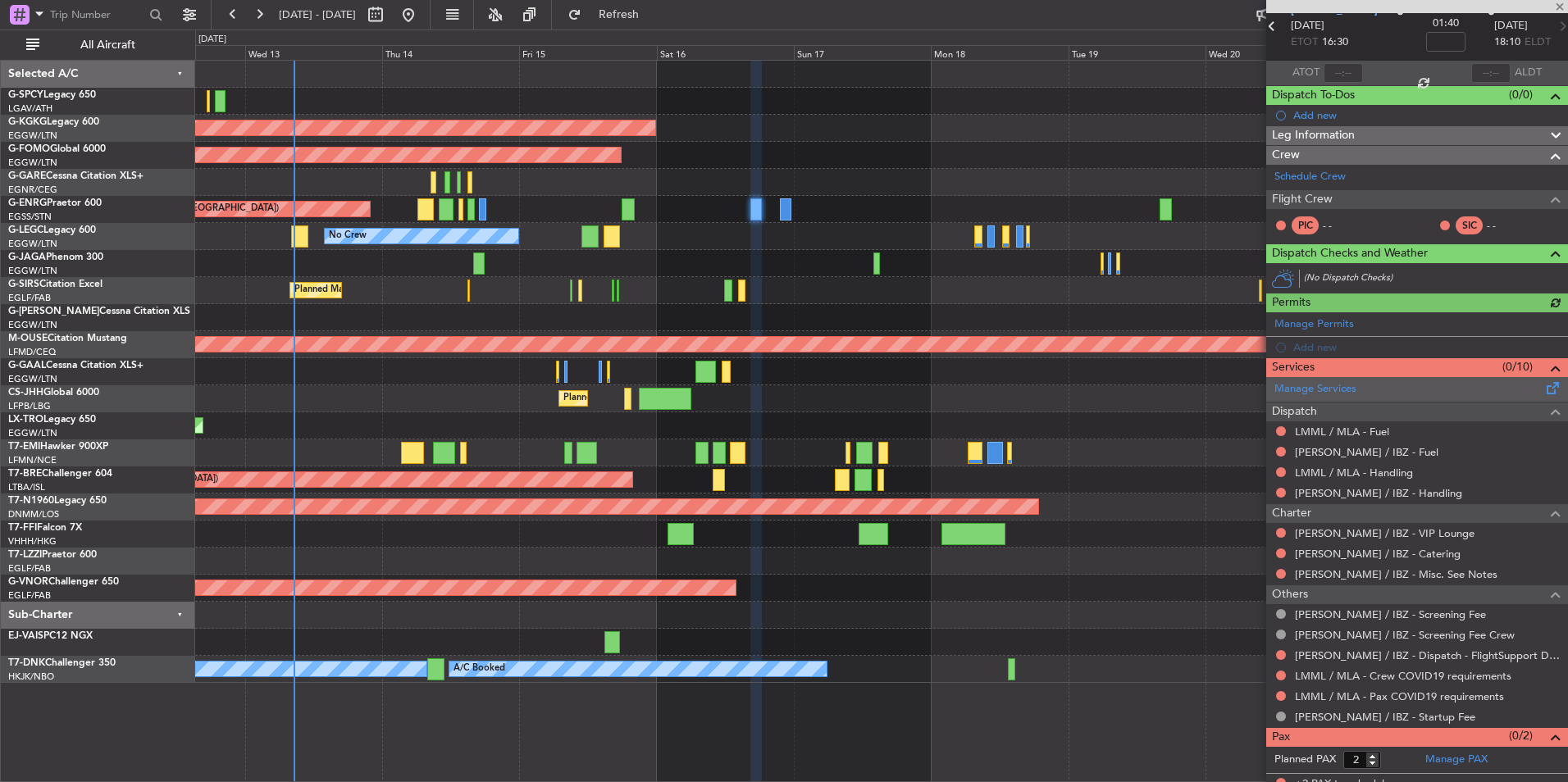
scroll to position [86, 0]
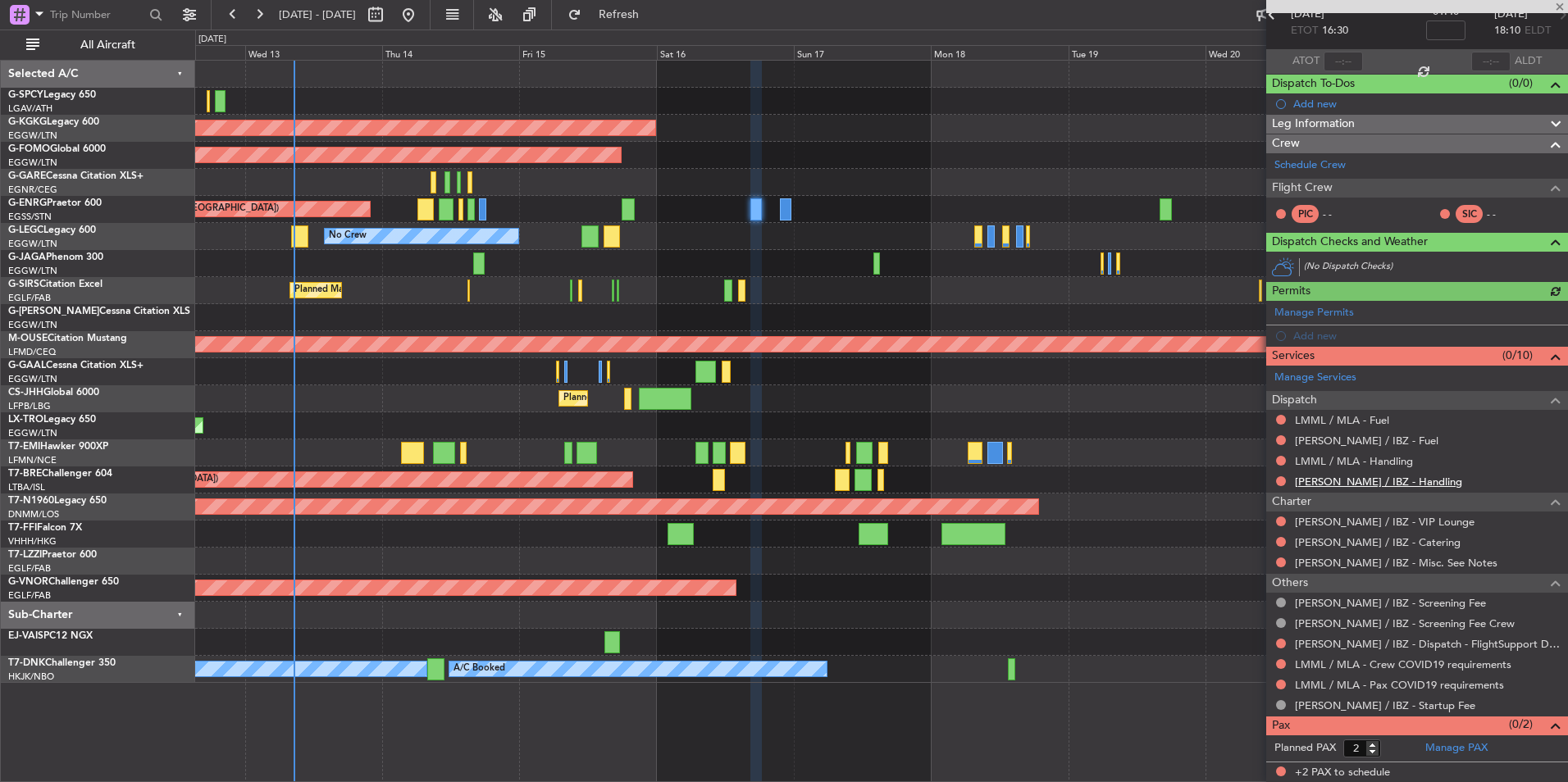
click at [1362, 481] on link "LEIB / IBZ - Handling" at bounding box center [1377, 481] width 167 height 14
click at [654, 19] on span "Refresh" at bounding box center [619, 15] width 69 height 12
click at [1398, 464] on link "LMML / MLA - Handling" at bounding box center [1354, 460] width 119 height 14
click at [654, 16] on span "Refresh" at bounding box center [619, 15] width 69 height 12
click at [1361, 441] on link "LEIB / IBZ - Fuel" at bounding box center [1366, 440] width 143 height 14
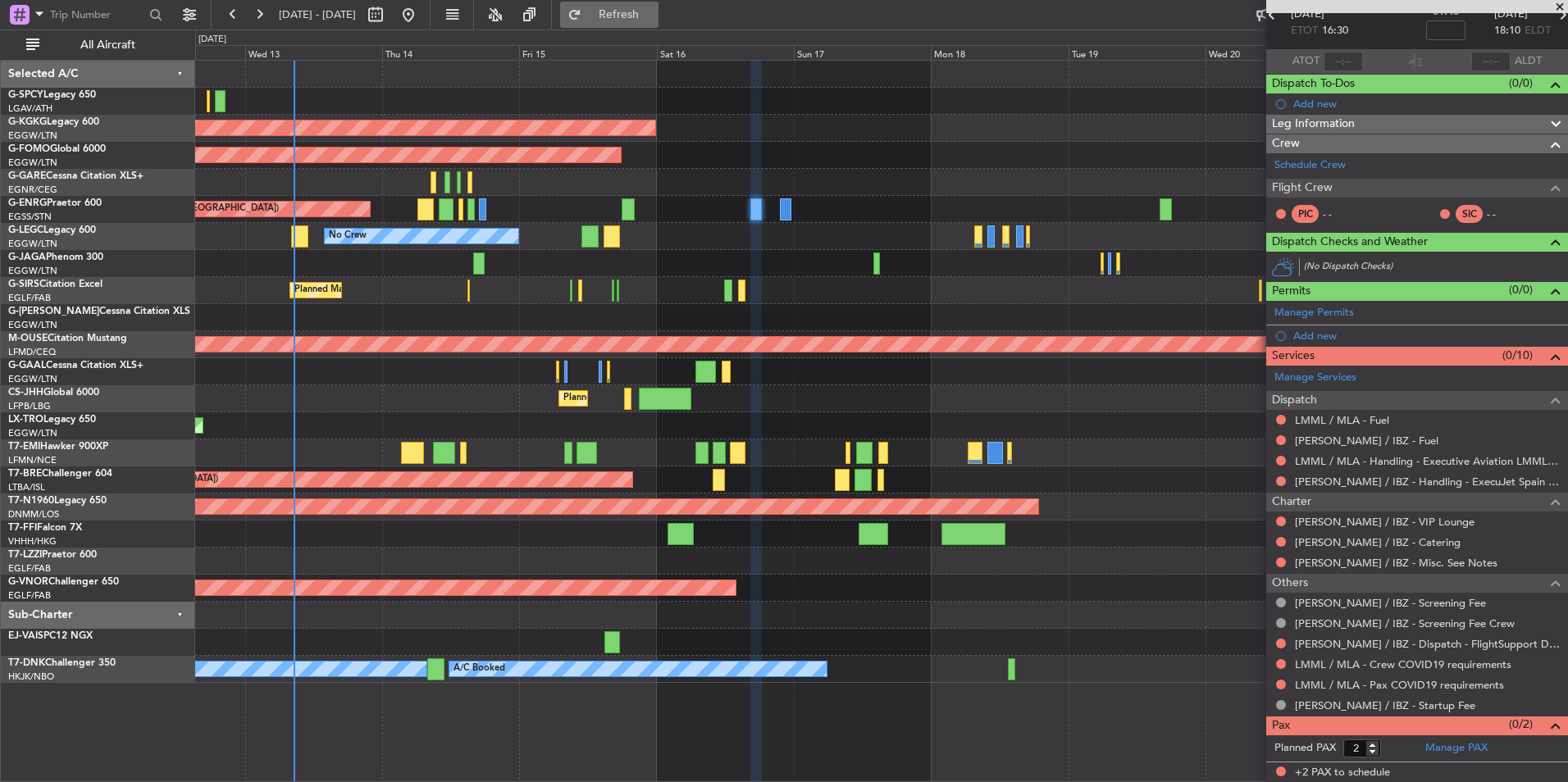
click at [645, 8] on button "Refresh" at bounding box center [609, 15] width 98 height 26
click at [1370, 420] on link "LMML / MLA - Fuel" at bounding box center [1341, 419] width 94 height 14
click at [654, 15] on span "Refresh" at bounding box center [619, 15] width 69 height 12
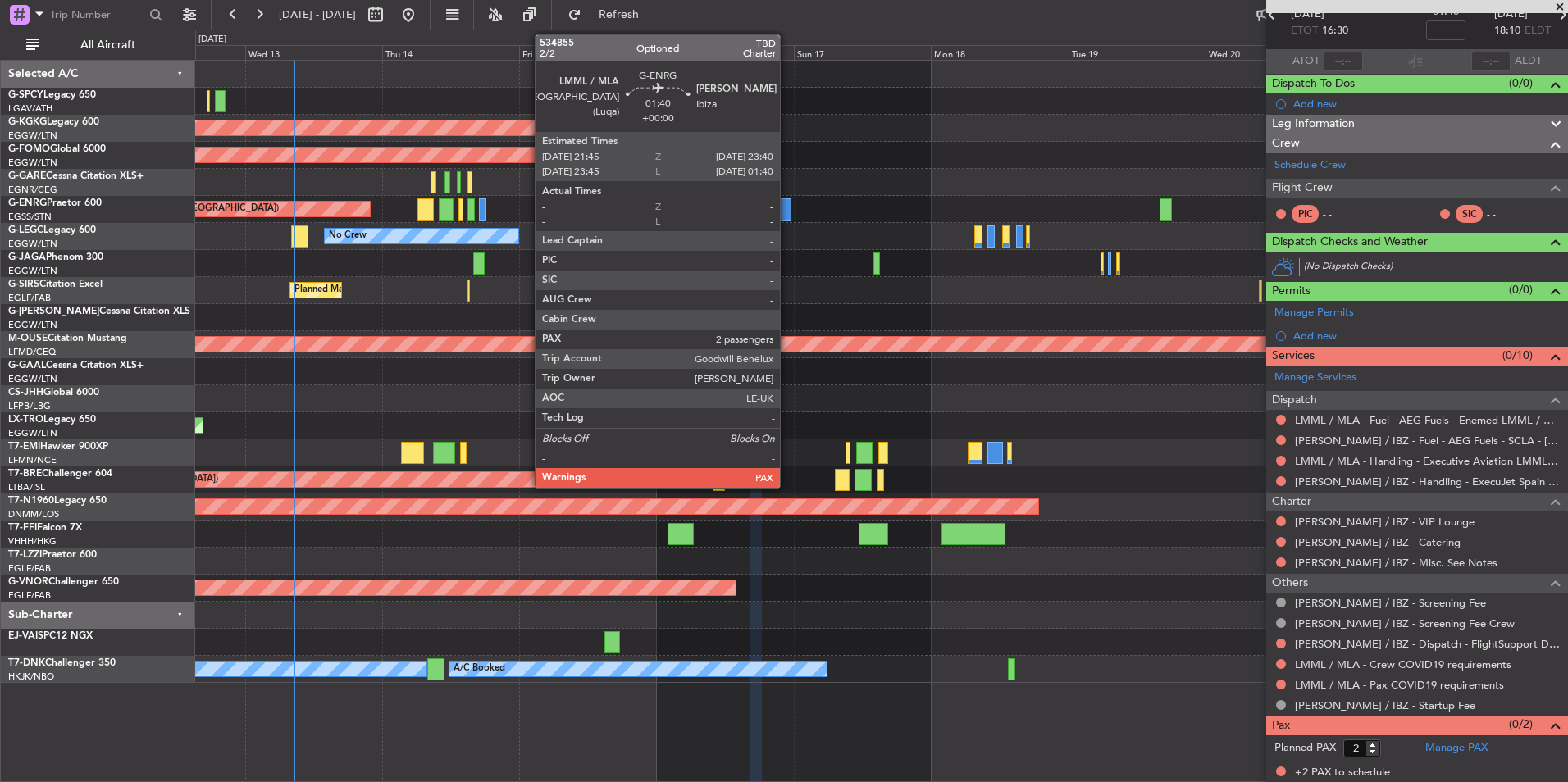
click at [784, 200] on div at bounding box center [785, 210] width 12 height 22
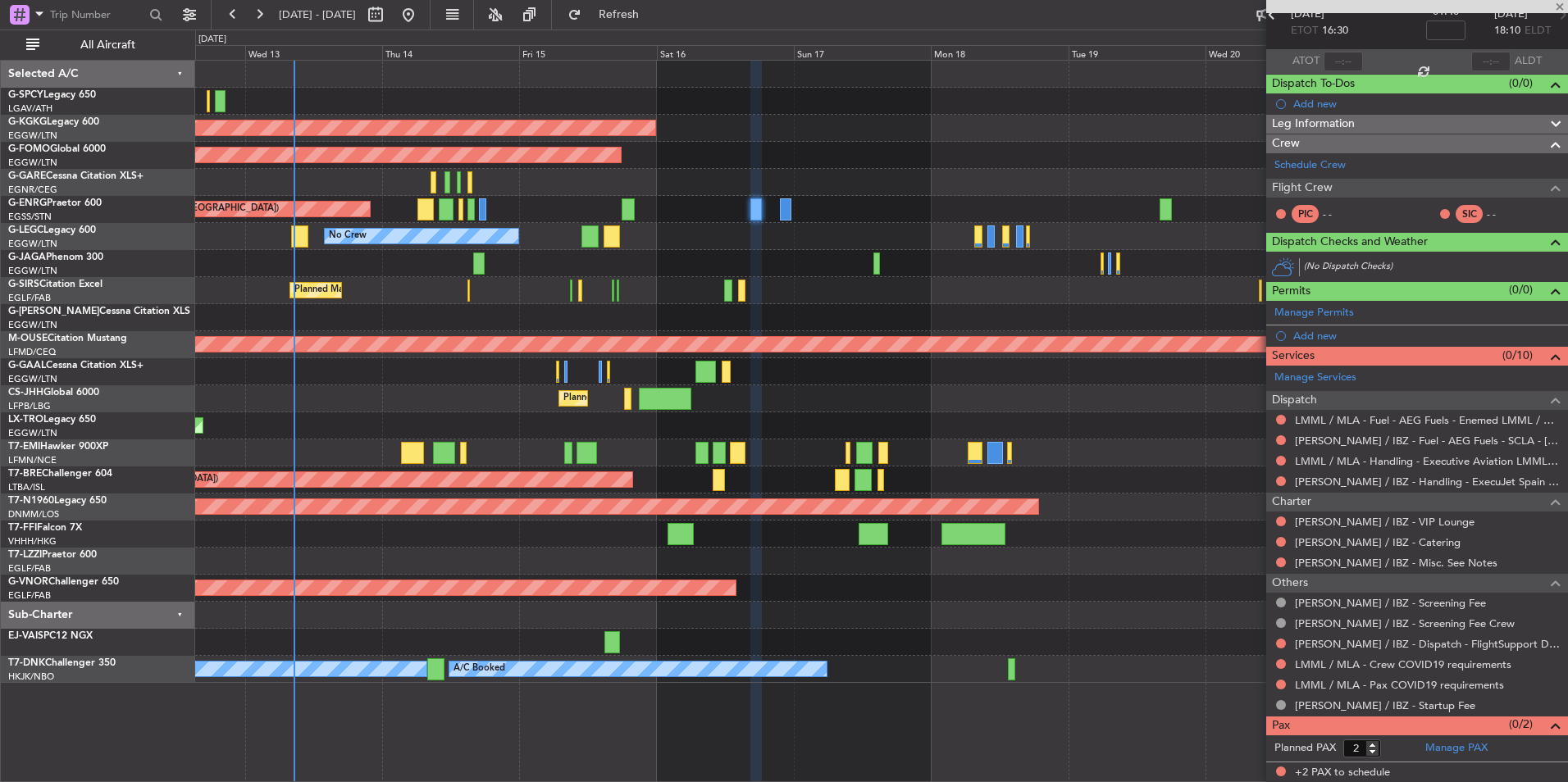
scroll to position [0, 0]
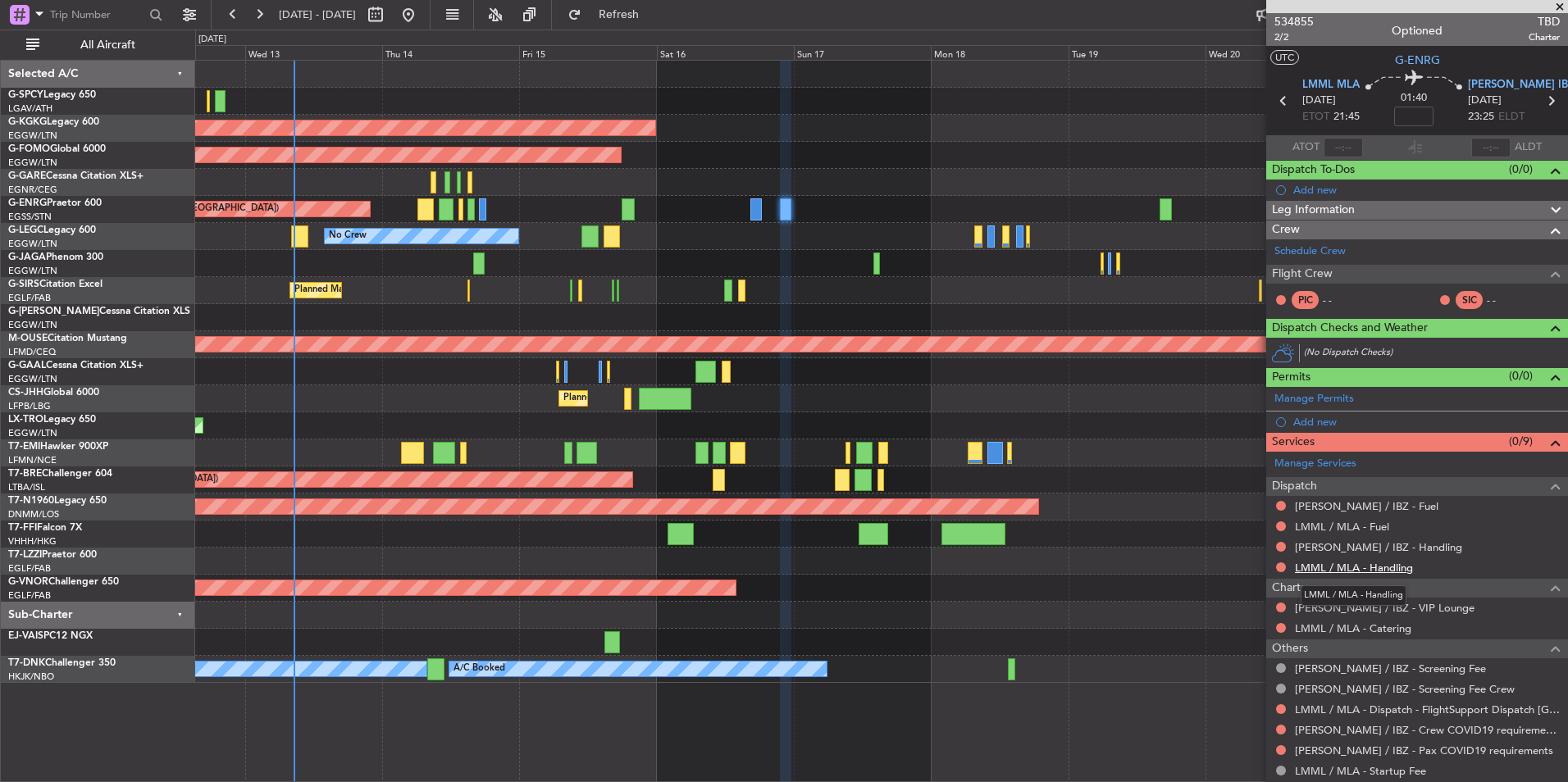
click at [1372, 571] on link "LMML / MLA - Handling" at bounding box center [1354, 567] width 119 height 14
click at [654, 9] on span "Refresh" at bounding box center [619, 15] width 69 height 12
click at [1362, 547] on link "LEIB / IBZ - Handling" at bounding box center [1377, 547] width 167 height 14
click at [634, 4] on button "Refresh" at bounding box center [609, 15] width 98 height 26
click at [1361, 526] on div "Manage Services Dispatch LEIB / IBZ - Fuel LMML / MLA - Fuel LEIB / IBZ - Handl…" at bounding box center [1417, 617] width 302 height 330
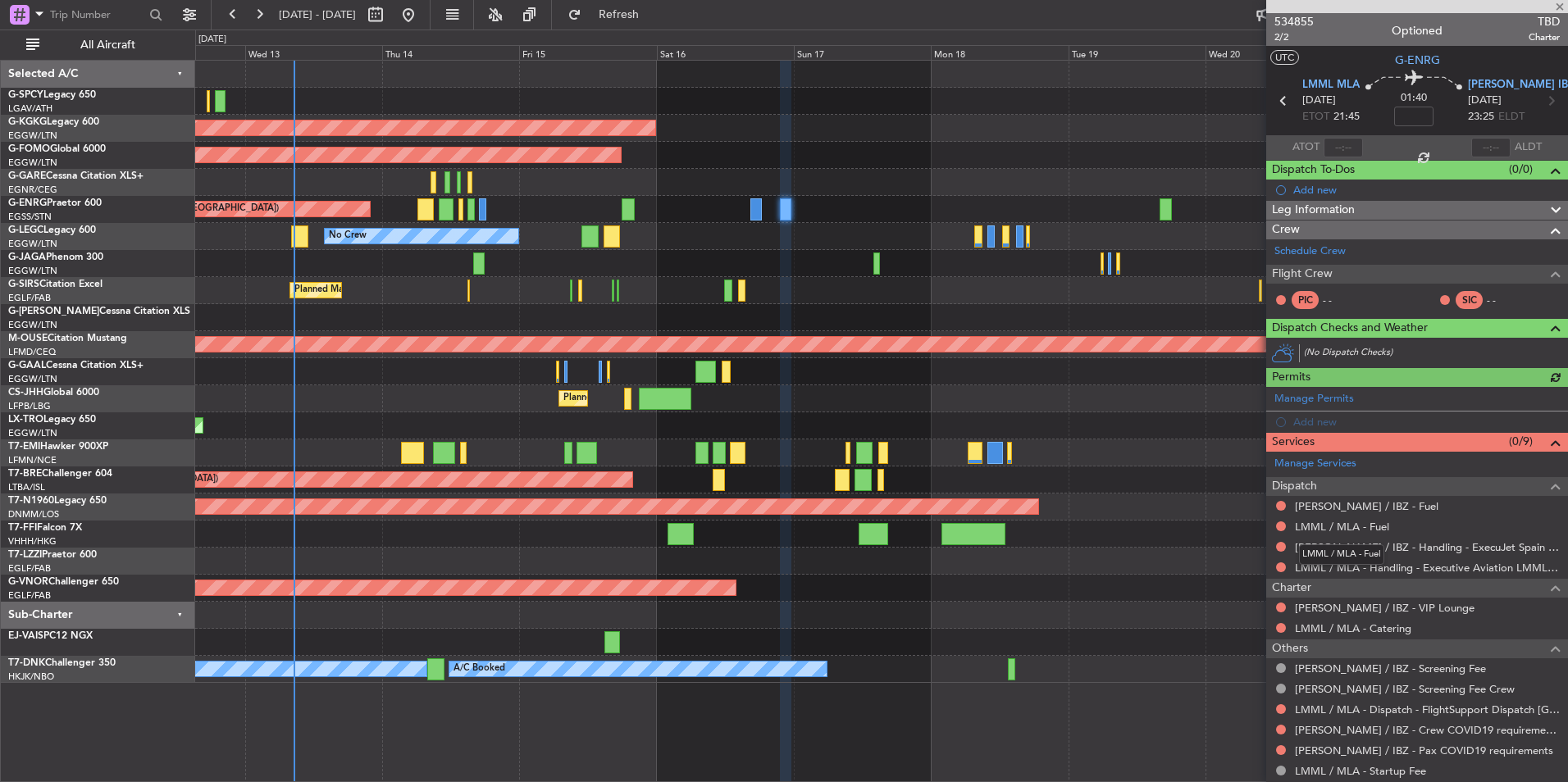
click at [1361, 526] on link "LMML / MLA - Fuel" at bounding box center [1341, 526] width 94 height 14
click at [646, 27] on button "Refresh" at bounding box center [609, 15] width 98 height 26
click at [1358, 505] on div "Manage Services Dispatch LEIB / IBZ - Fuel LMML / MLA - Fuel LEIB / IBZ - Handl…" at bounding box center [1417, 617] width 302 height 330
click at [1358, 505] on link "LEIB / IBZ - Fuel" at bounding box center [1366, 506] width 143 height 14
click at [654, 11] on span "Refresh" at bounding box center [619, 15] width 69 height 12
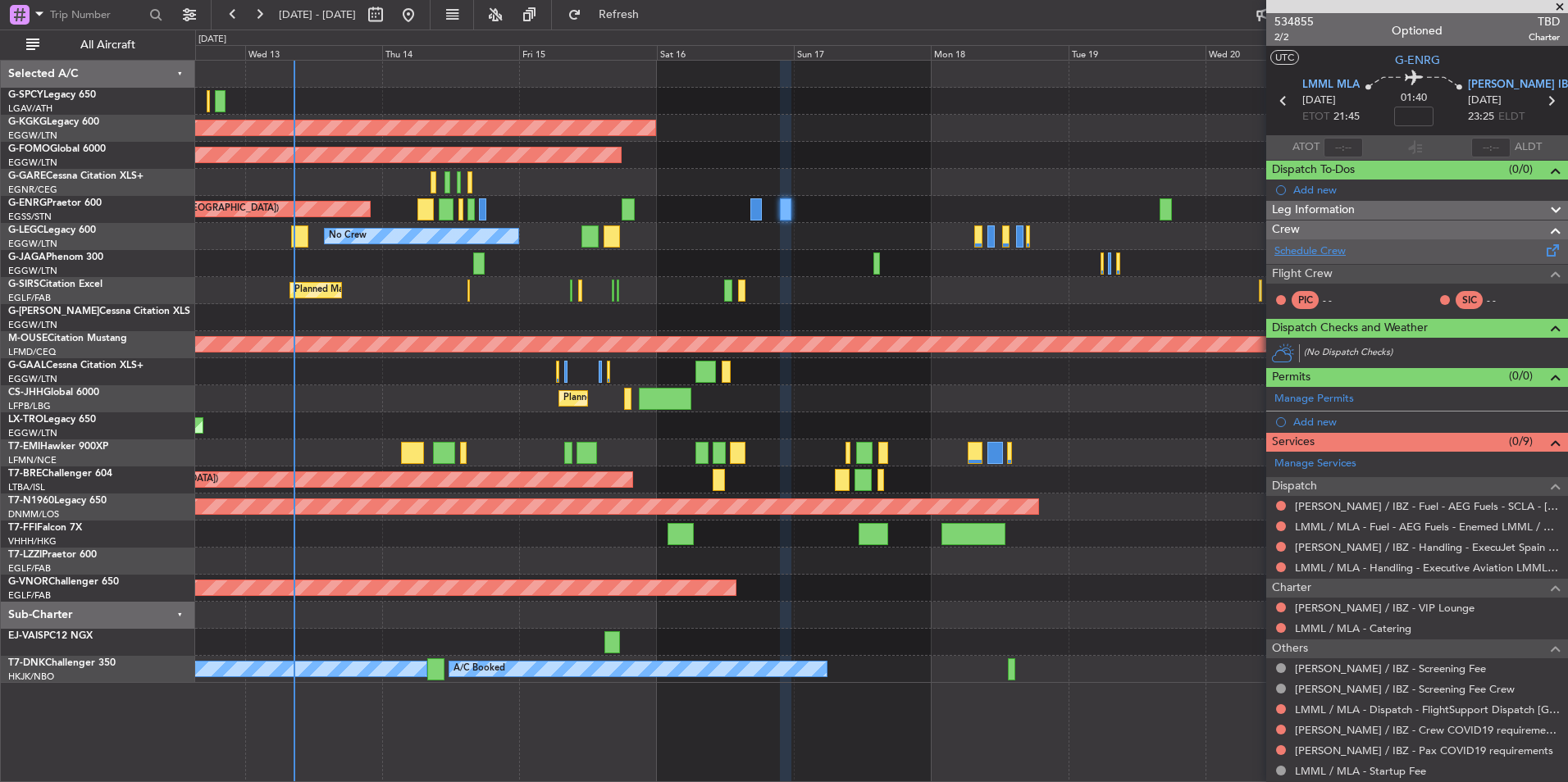
click at [1307, 249] on link "Schedule Crew" at bounding box center [1310, 252] width 71 height 16
click at [1290, 21] on span "534855" at bounding box center [1294, 21] width 39 height 17
click at [1318, 249] on link "Schedule Crew" at bounding box center [1310, 252] width 71 height 16
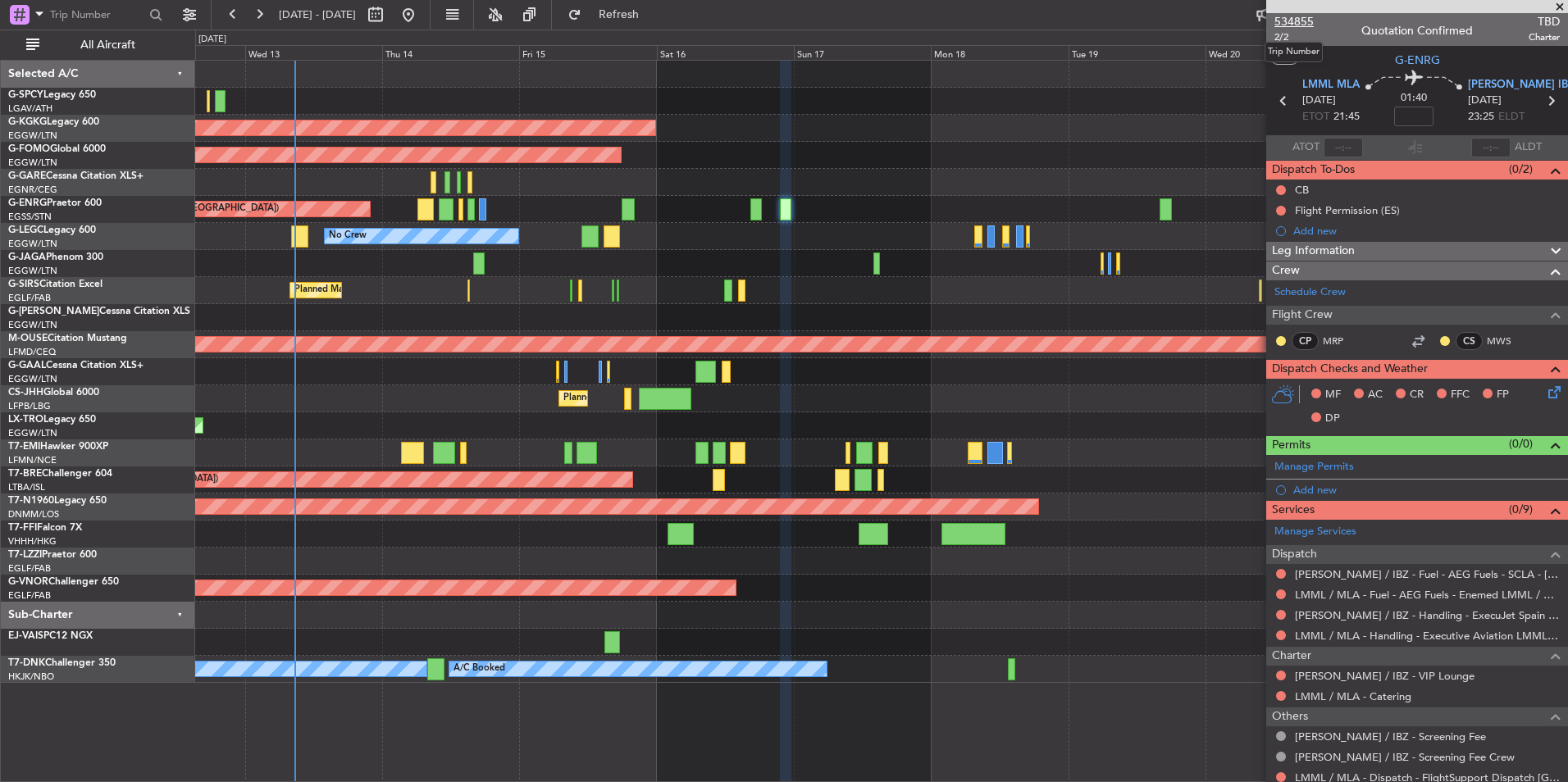
click at [1305, 19] on span "534855" at bounding box center [1294, 21] width 39 height 17
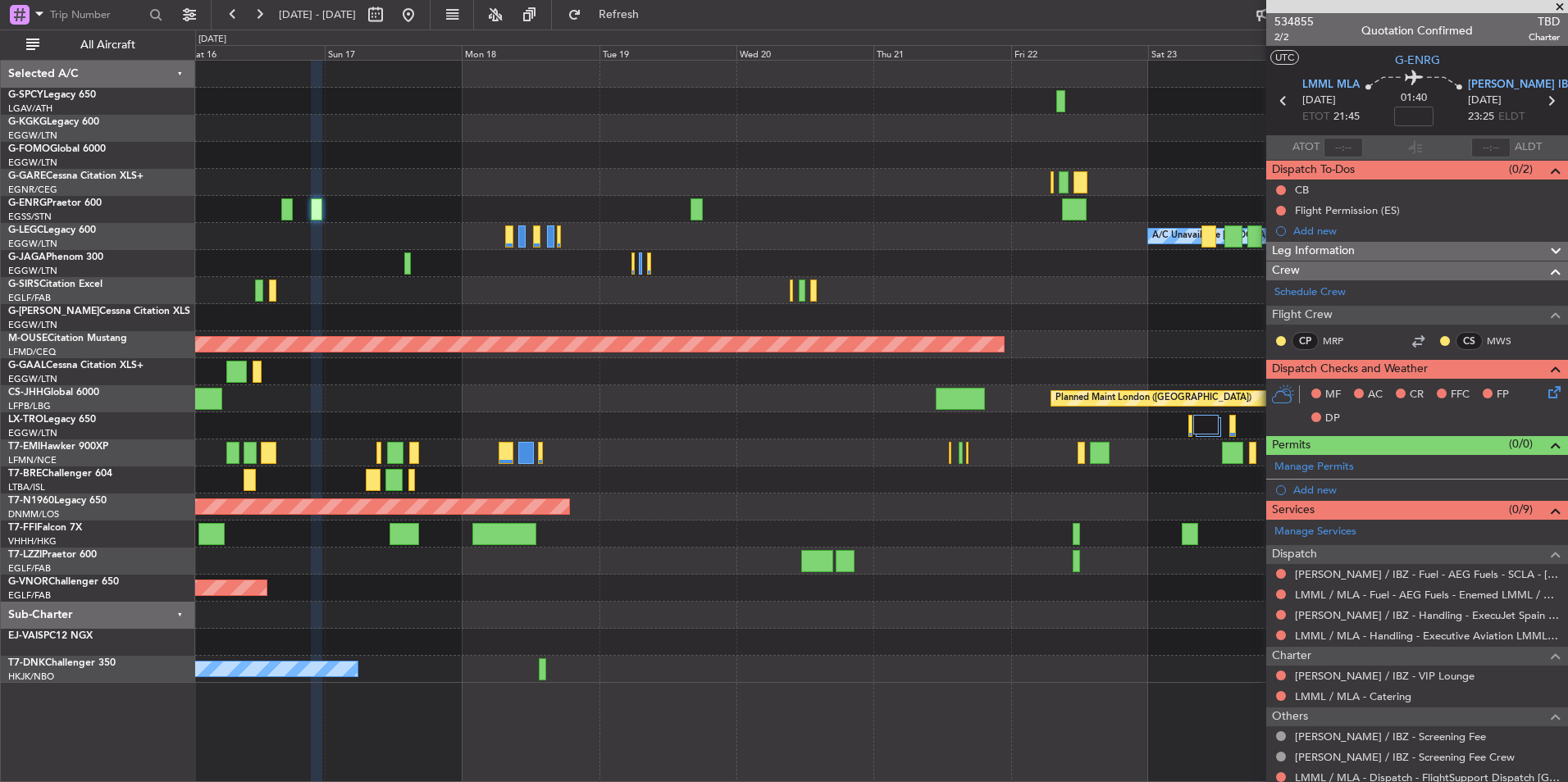
click at [417, 550] on div at bounding box center [881, 561] width 1372 height 27
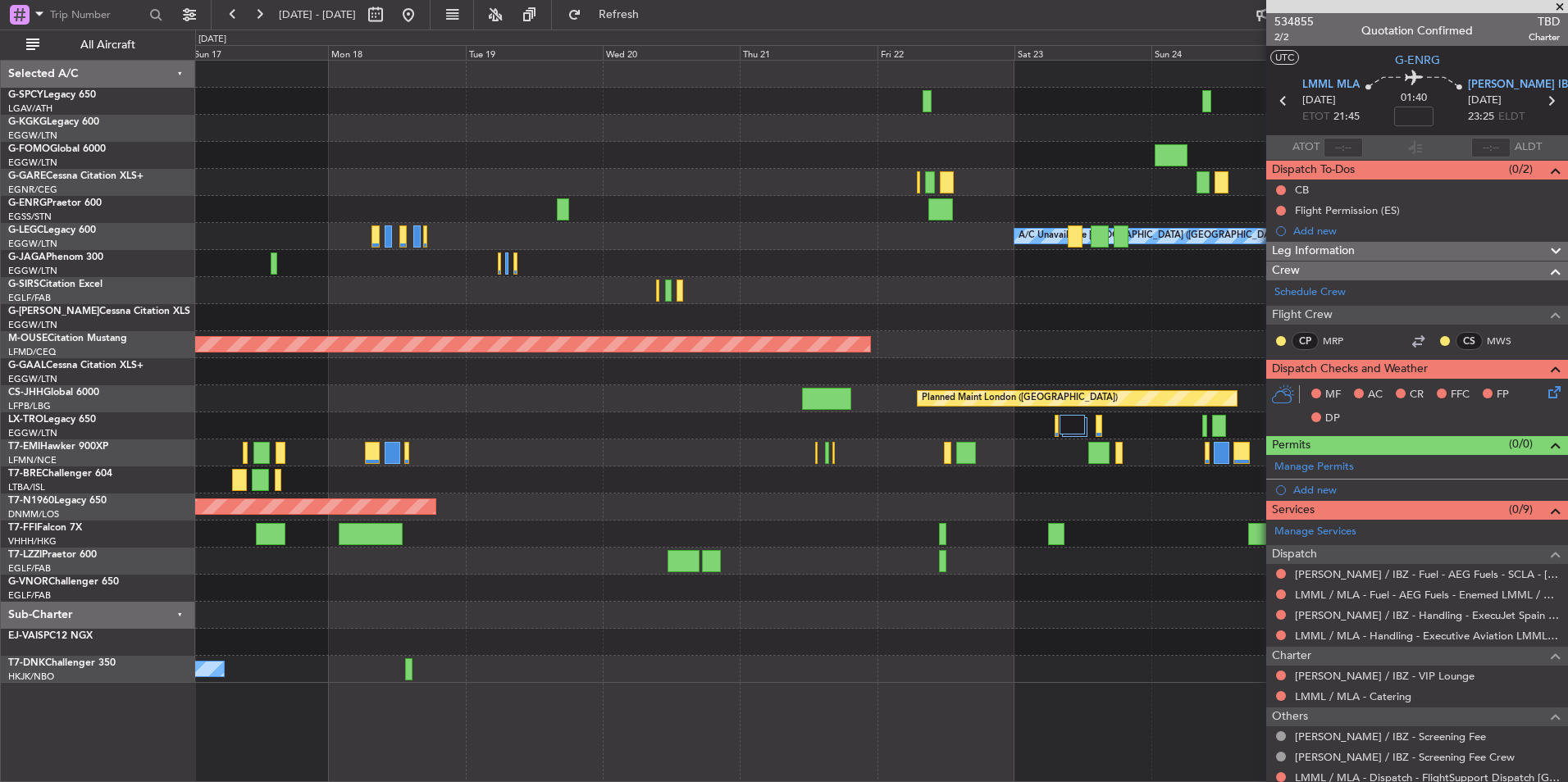
click at [594, 592] on div "Planned Maint London ([GEOGRAPHIC_DATA])" at bounding box center [881, 589] width 1372 height 27
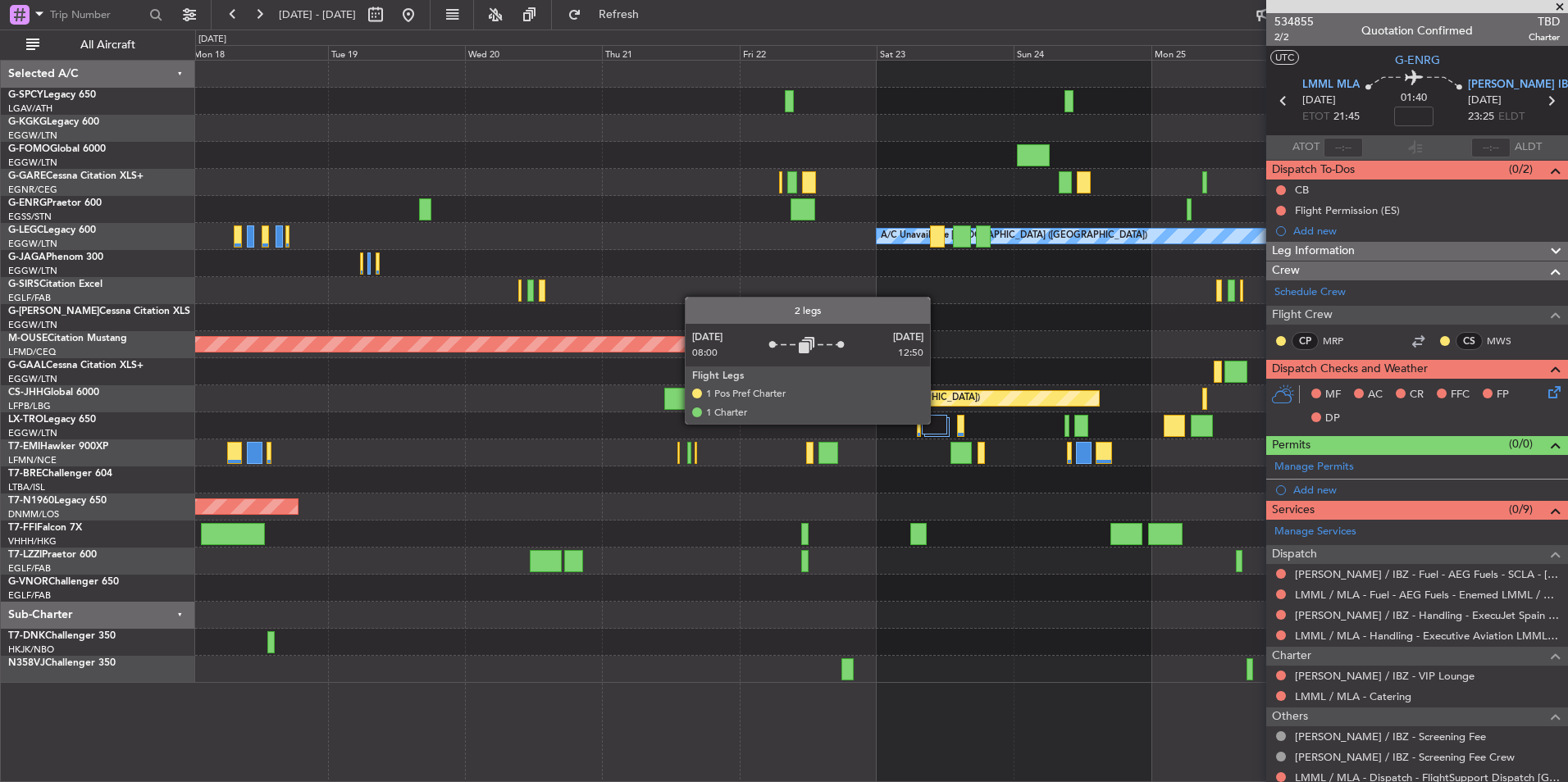
click at [937, 423] on div at bounding box center [934, 425] width 26 height 20
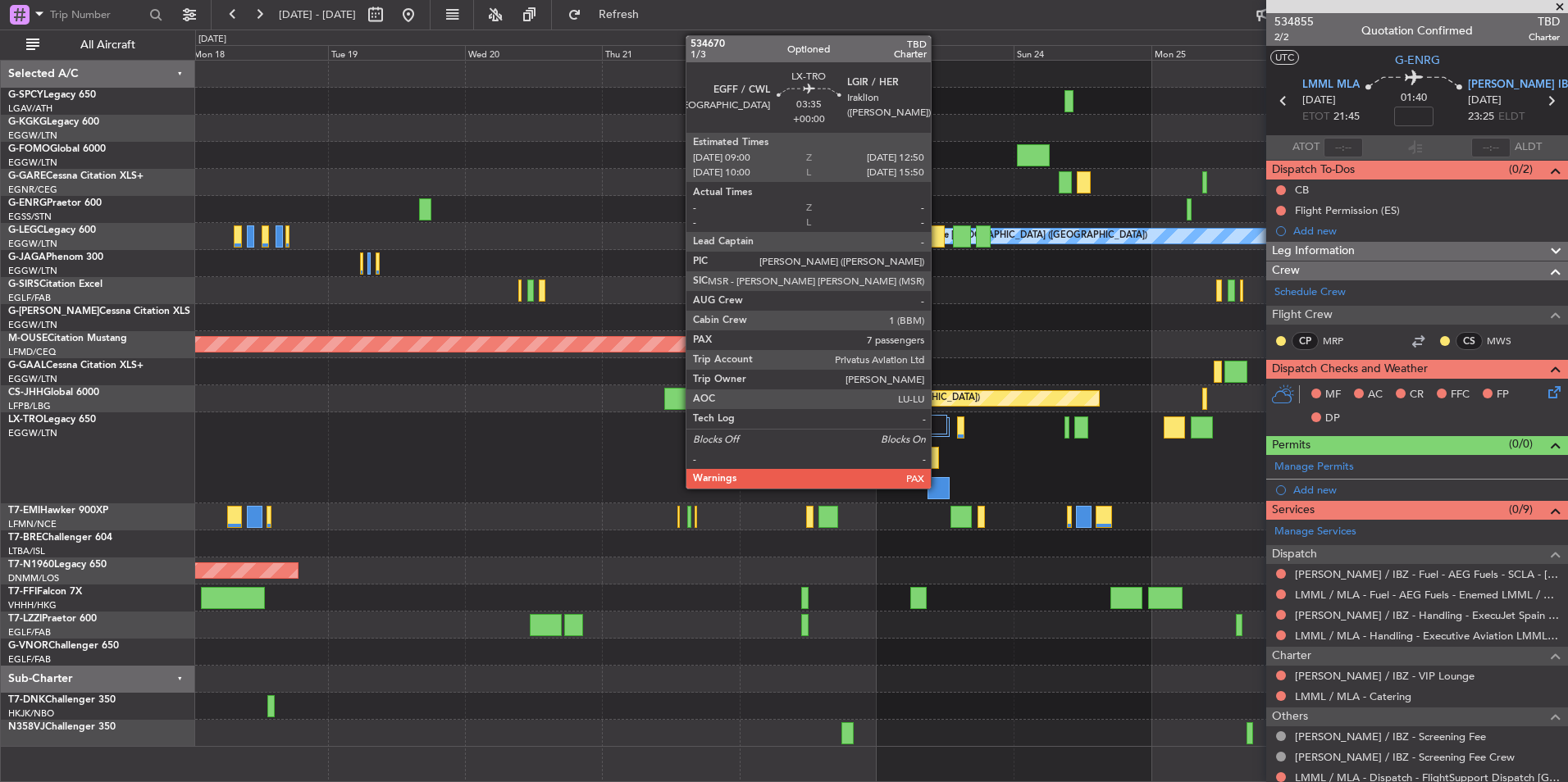
click at [938, 487] on div at bounding box center [938, 489] width 22 height 22
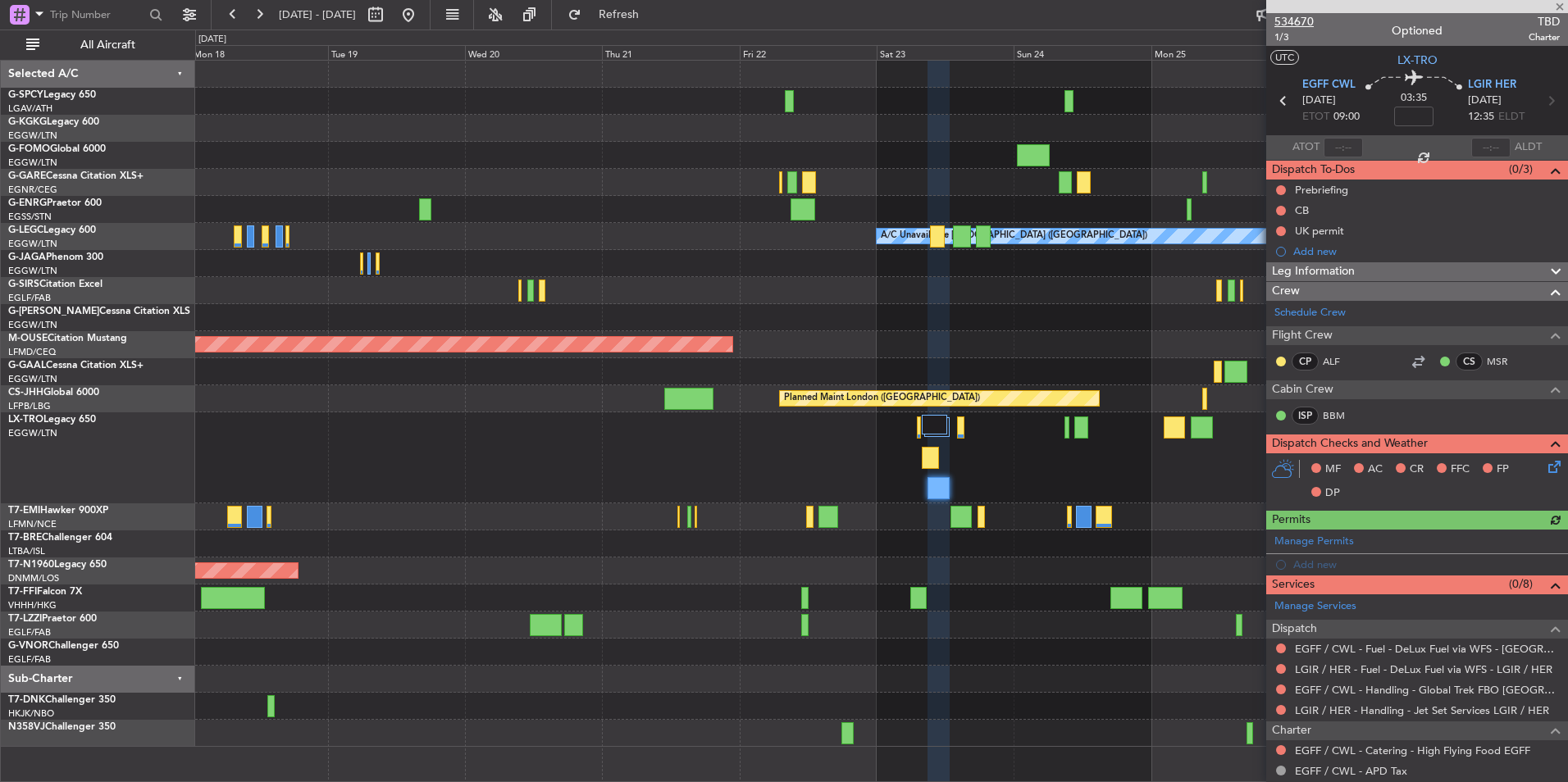
click at [1285, 24] on span "534670" at bounding box center [1294, 21] width 39 height 17
click at [421, 15] on button at bounding box center [408, 15] width 26 height 26
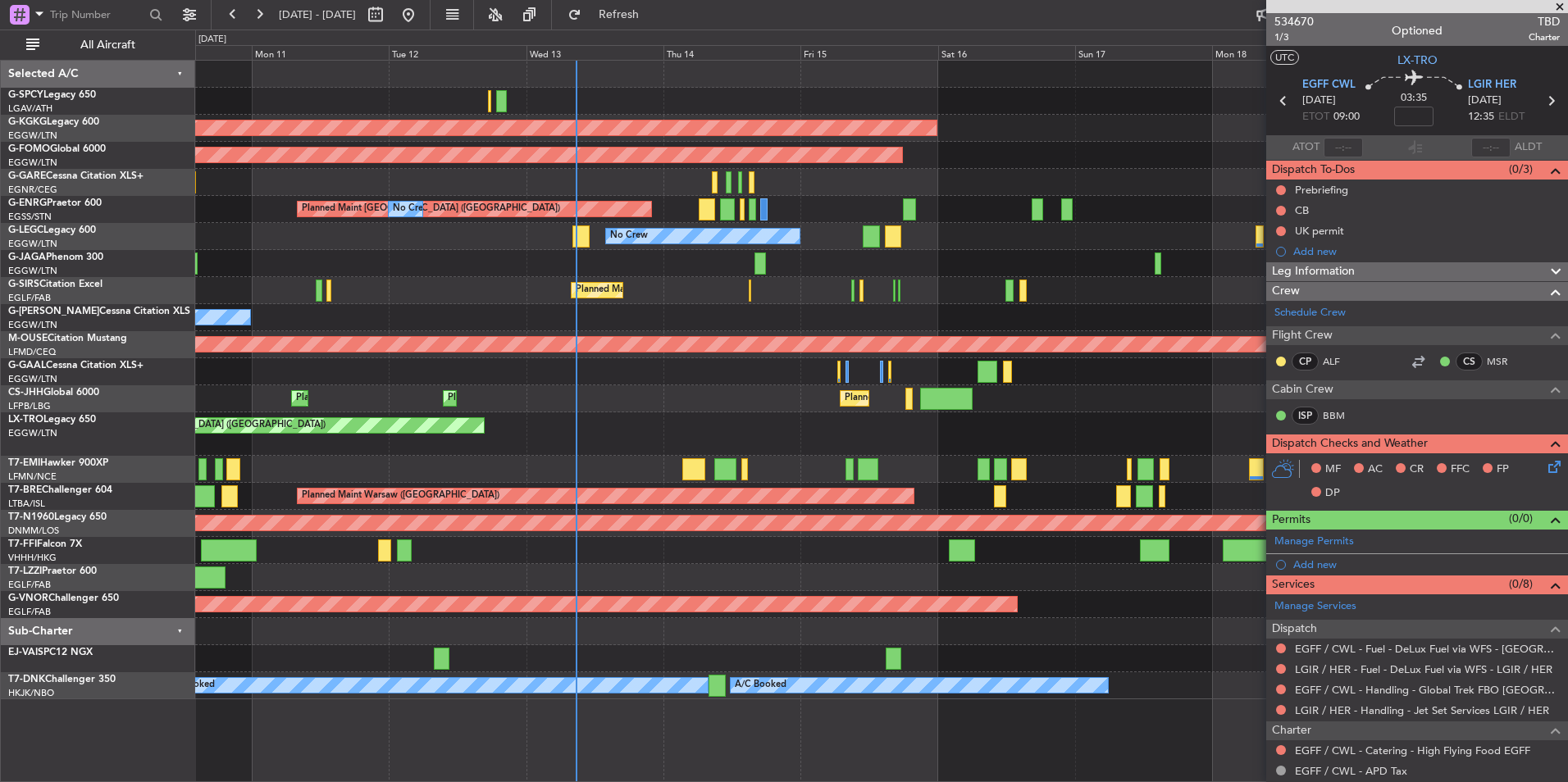
click at [689, 257] on div "AOG Maint Istanbul (Ataturk) Planned Maint Windsor Locks (Bradley Intl) Planned…" at bounding box center [881, 380] width 1372 height 639
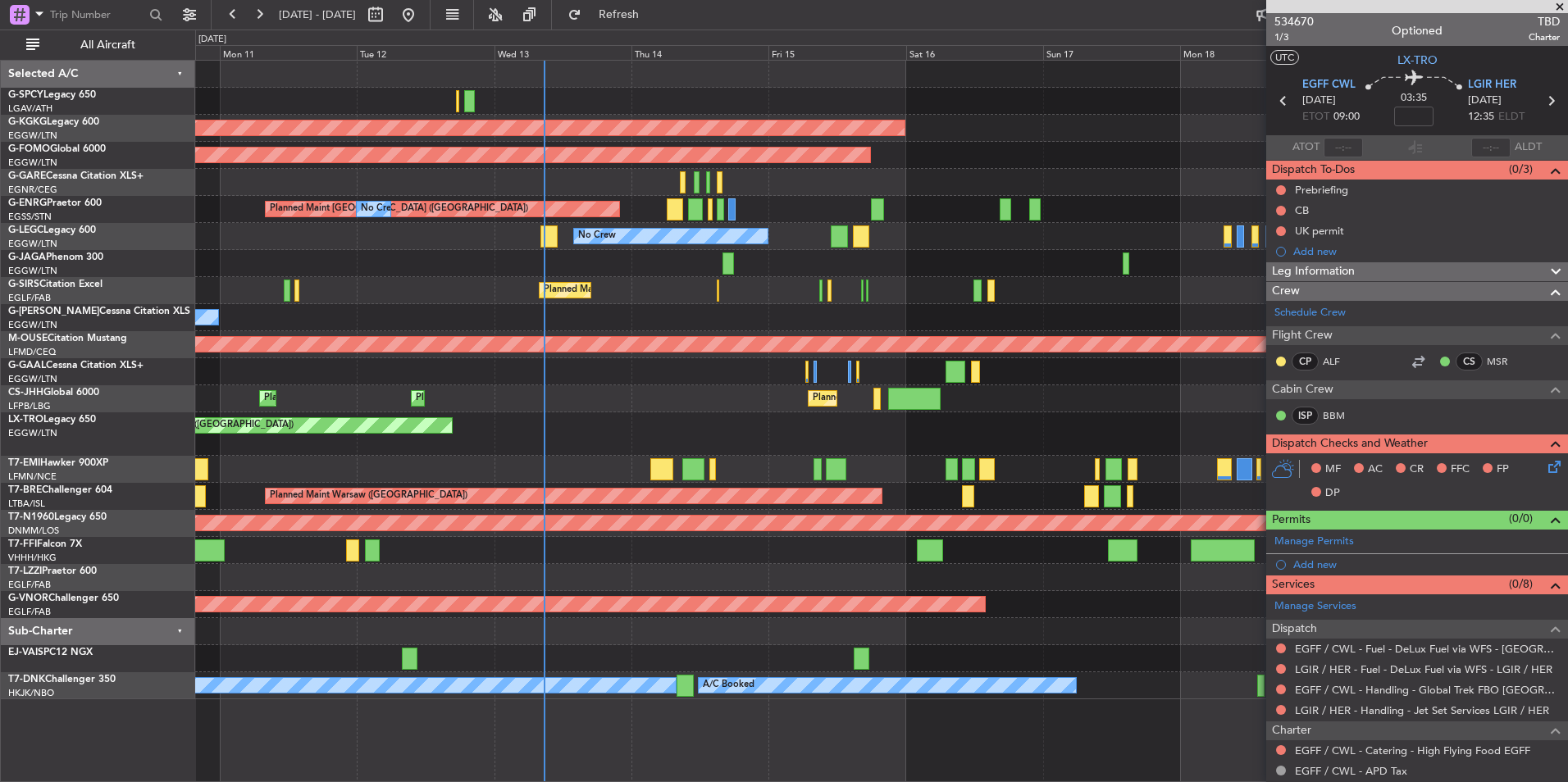
click at [986, 262] on div at bounding box center [881, 263] width 1372 height 27
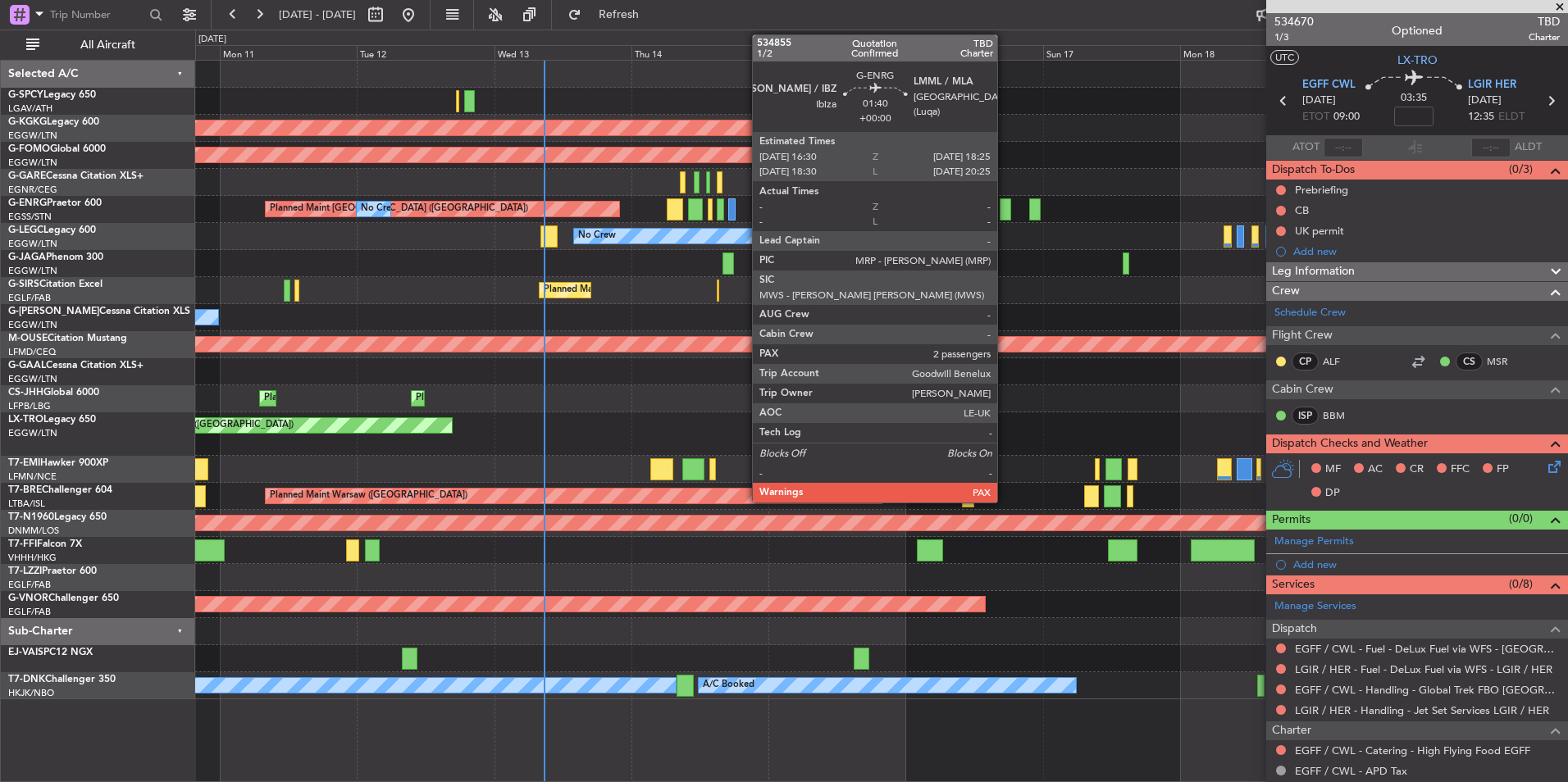
click at [1005, 204] on div at bounding box center [1005, 210] width 12 height 22
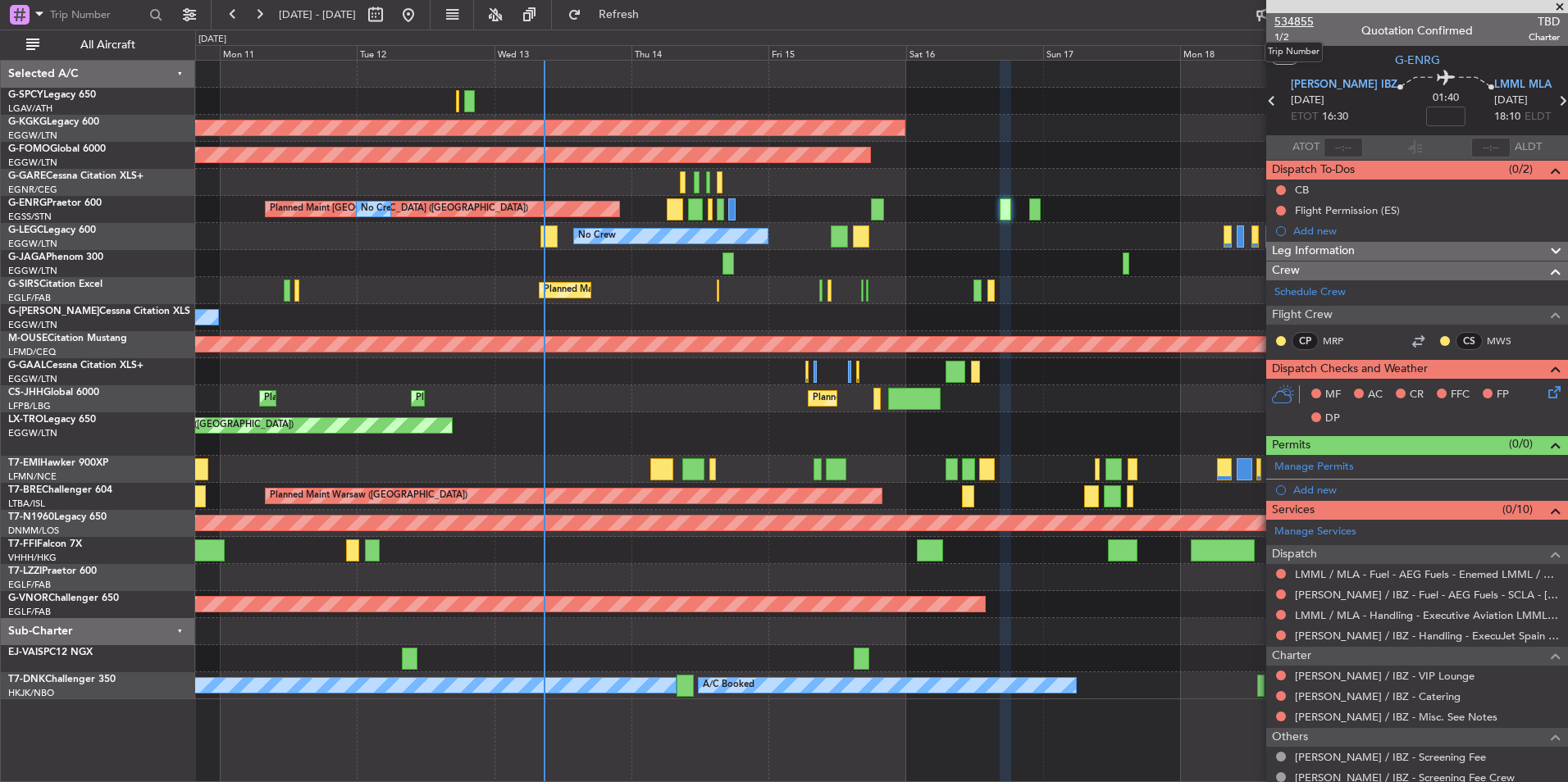
click at [1302, 26] on span "534855" at bounding box center [1294, 21] width 39 height 17
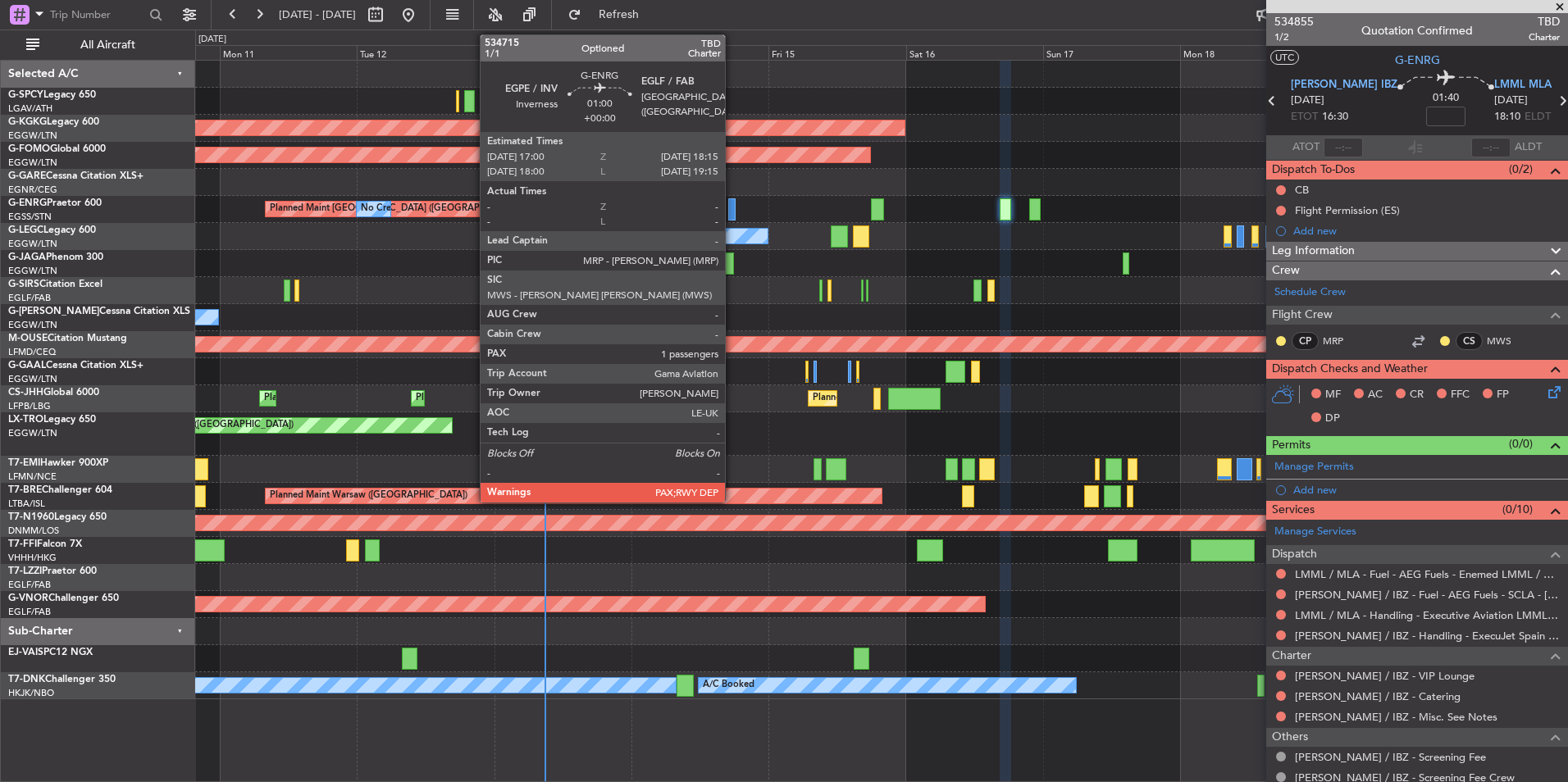
click at [732, 211] on div at bounding box center [732, 210] width 7 height 22
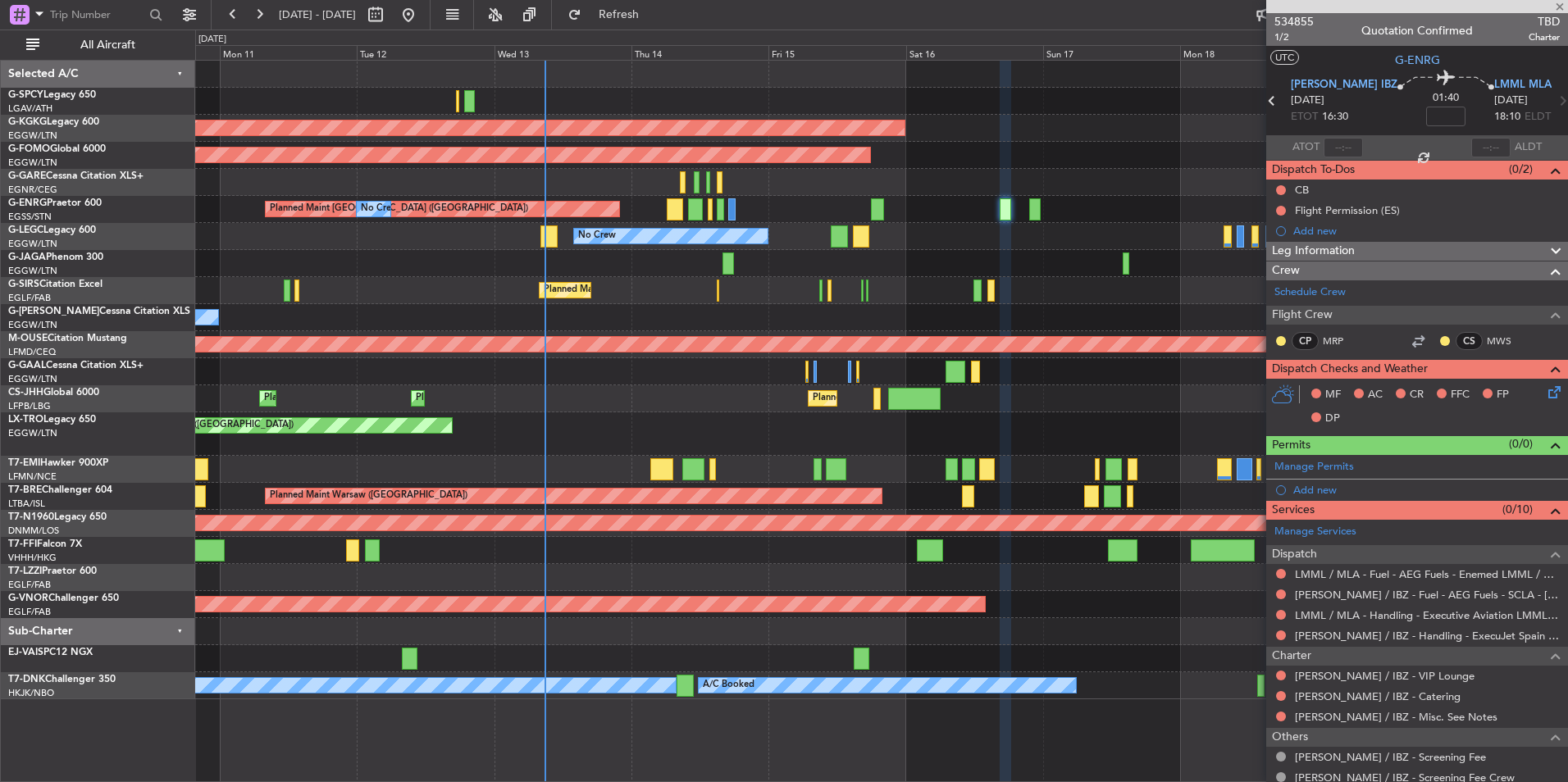
type input "1"
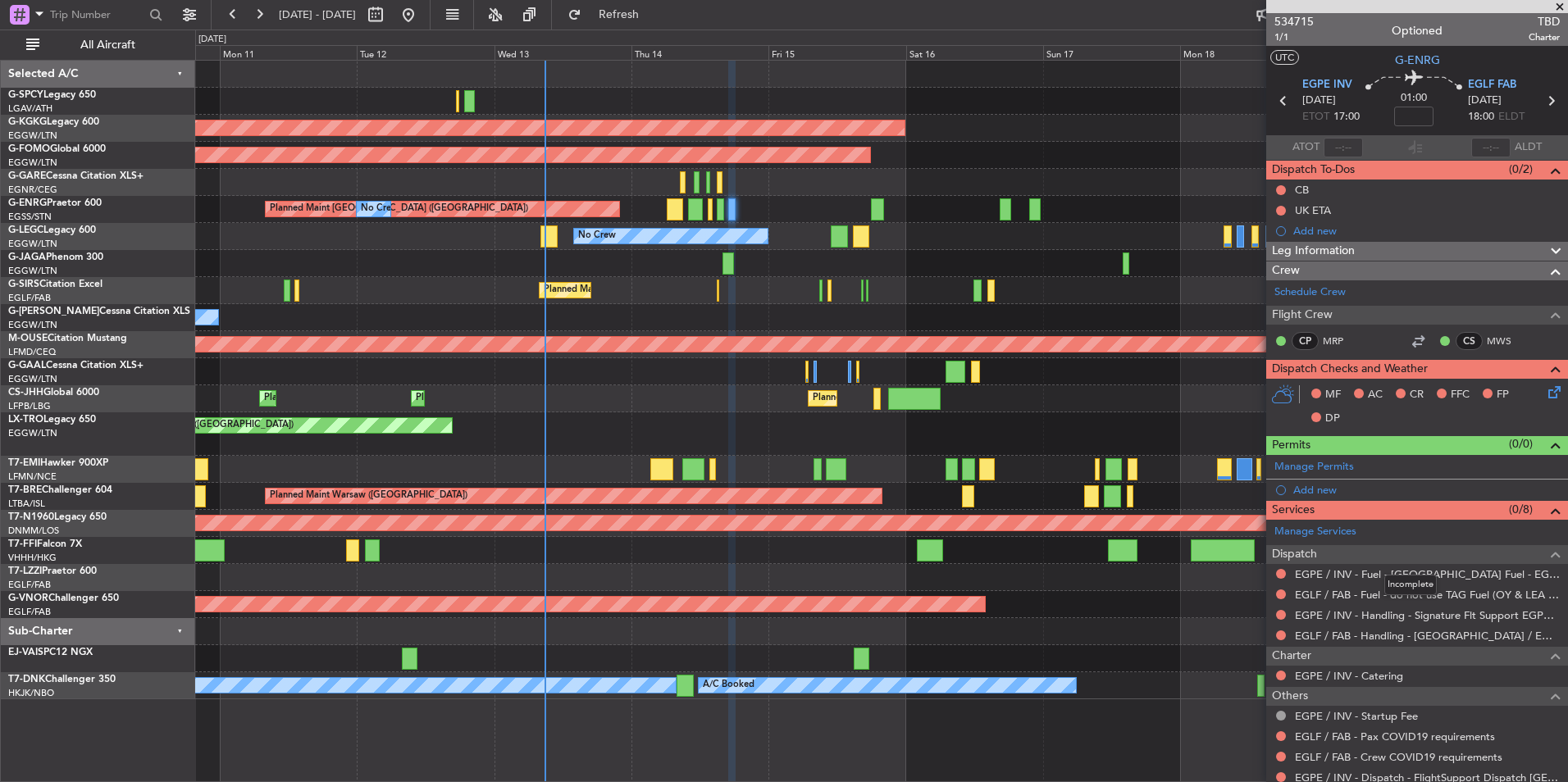
scroll to position [72, 0]
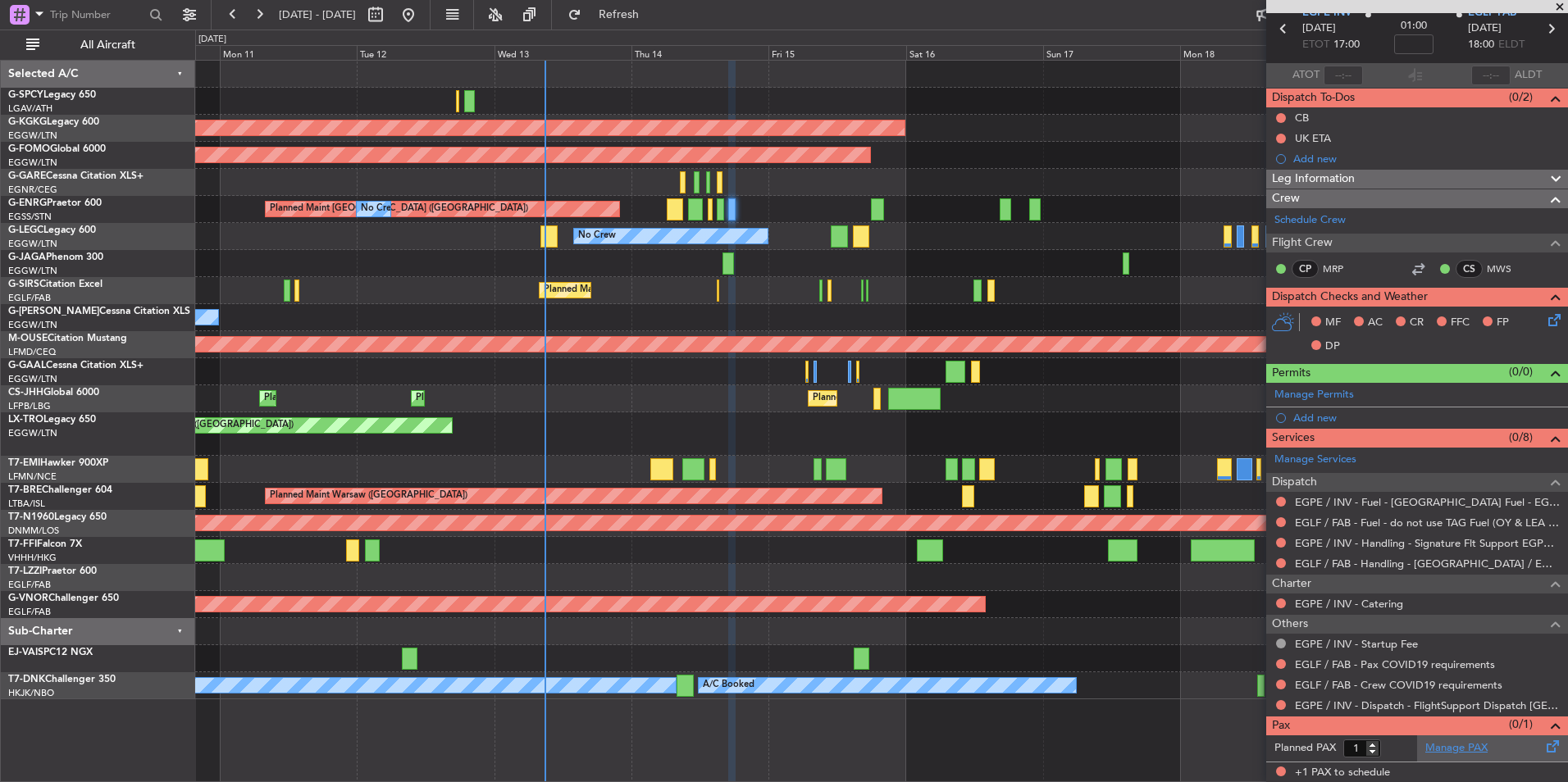
click at [1456, 751] on link "Manage PAX" at bounding box center [1456, 748] width 62 height 16
click at [654, 16] on span "Refresh" at bounding box center [619, 15] width 69 height 12
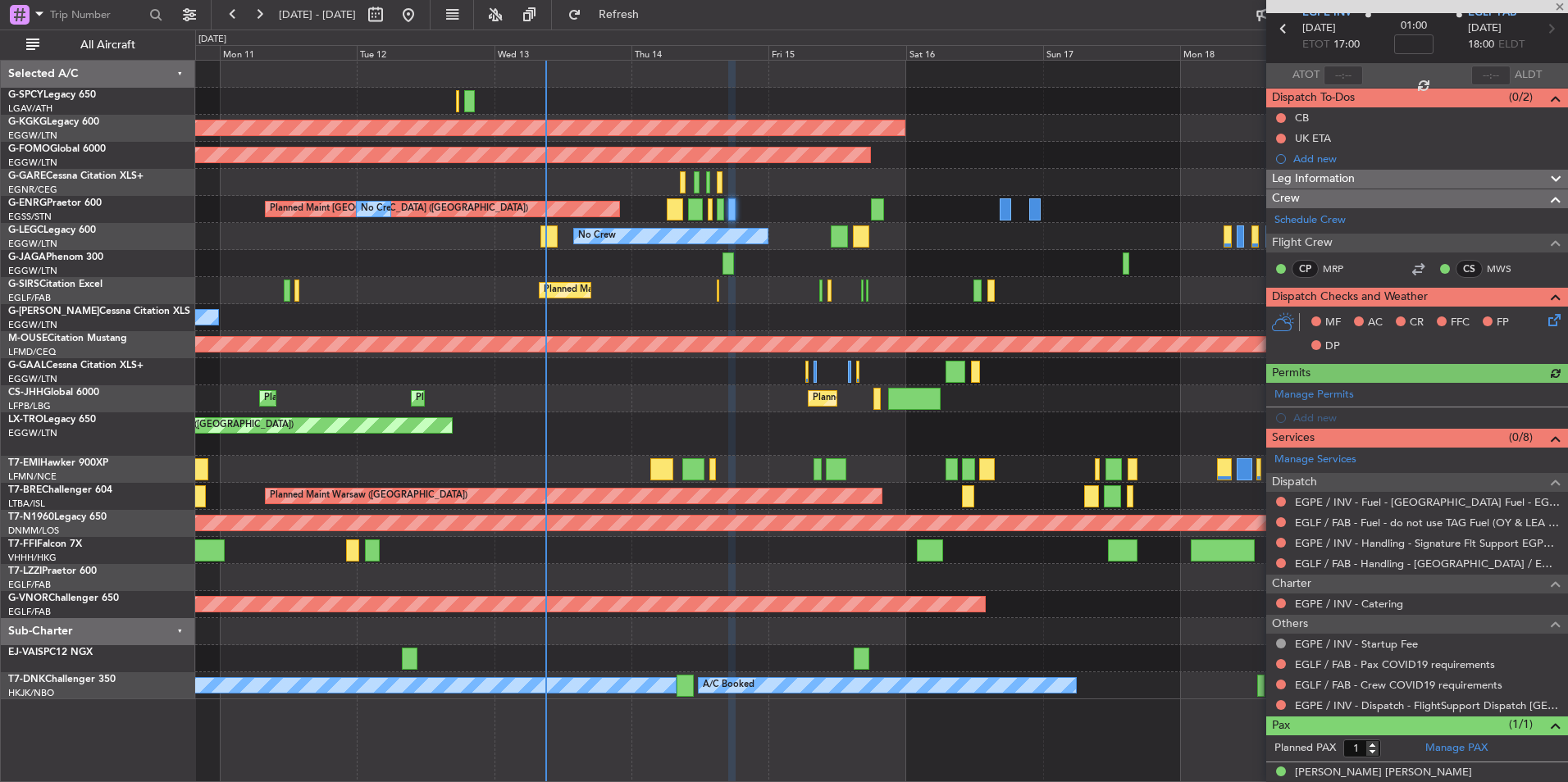
scroll to position [0, 0]
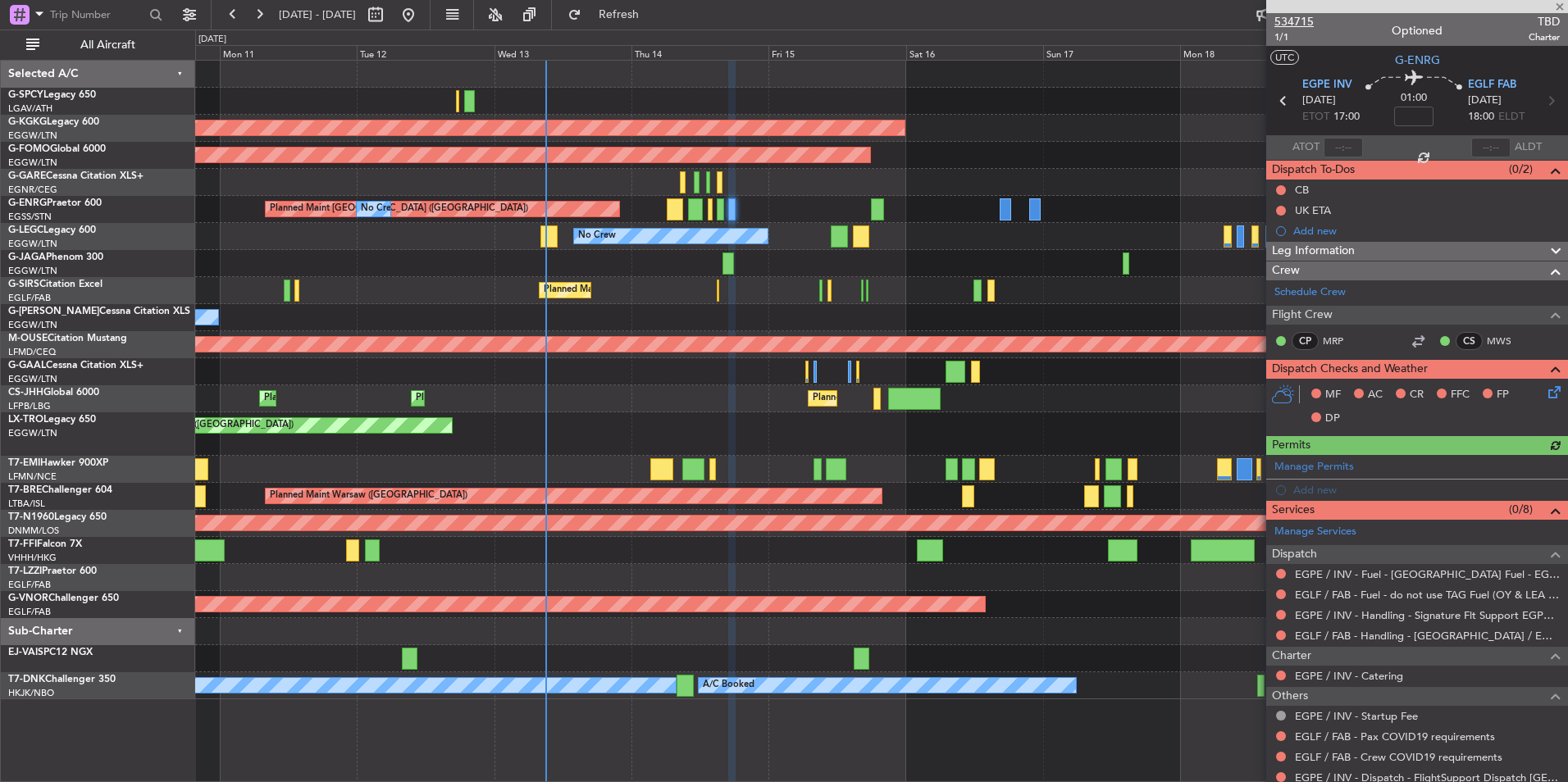
click at [1288, 18] on span "534715" at bounding box center [1294, 21] width 39 height 17
click at [654, 15] on span "Refresh" at bounding box center [619, 15] width 69 height 12
click at [1298, 23] on span "534715" at bounding box center [1294, 21] width 39 height 17
click at [1302, 20] on span "534715" at bounding box center [1294, 21] width 39 height 17
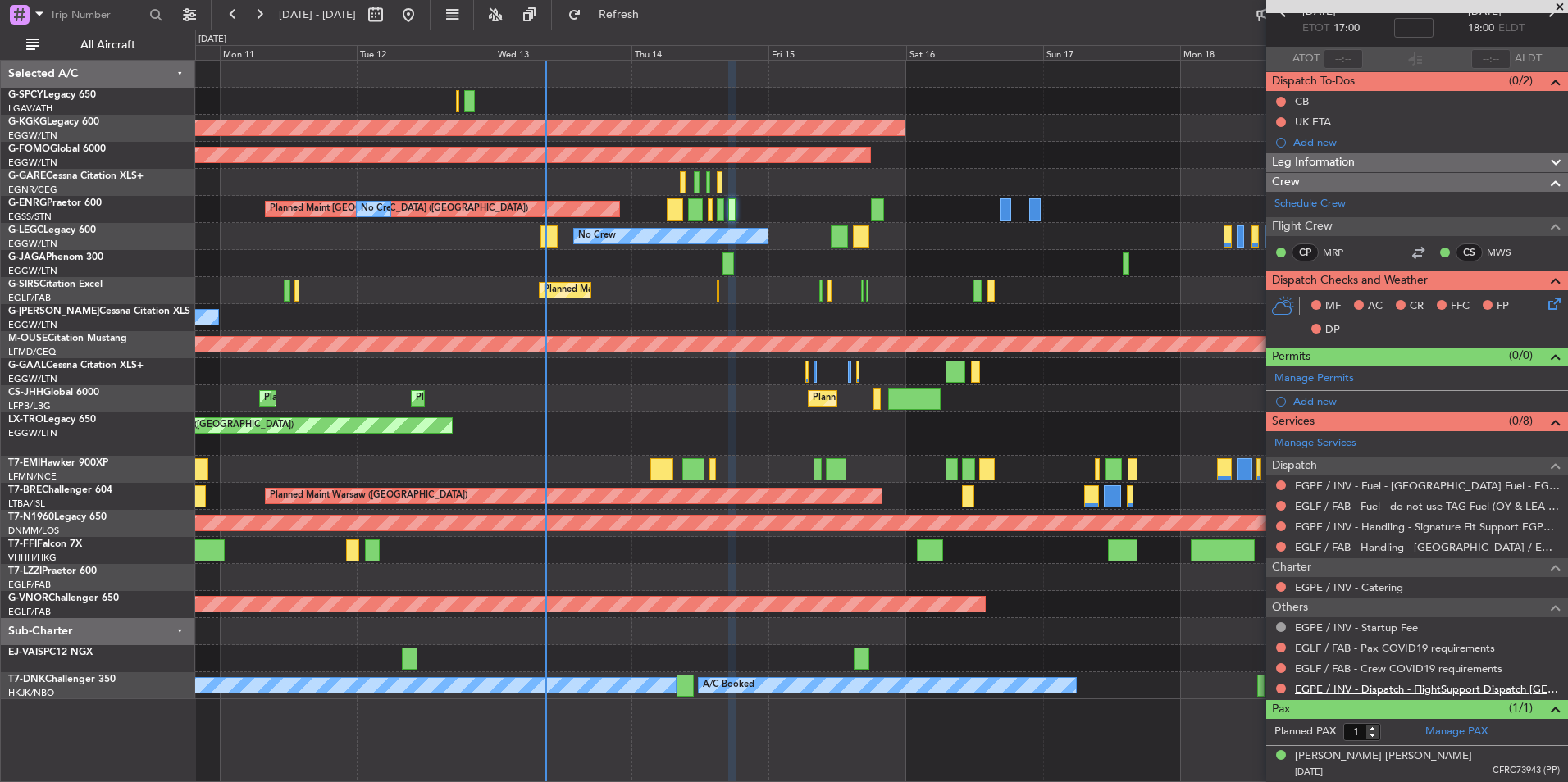
click at [1427, 691] on link "EGPE / INV - Dispatch - FlightSupport Dispatch [GEOGRAPHIC_DATA]" at bounding box center [1427, 688] width 265 height 14
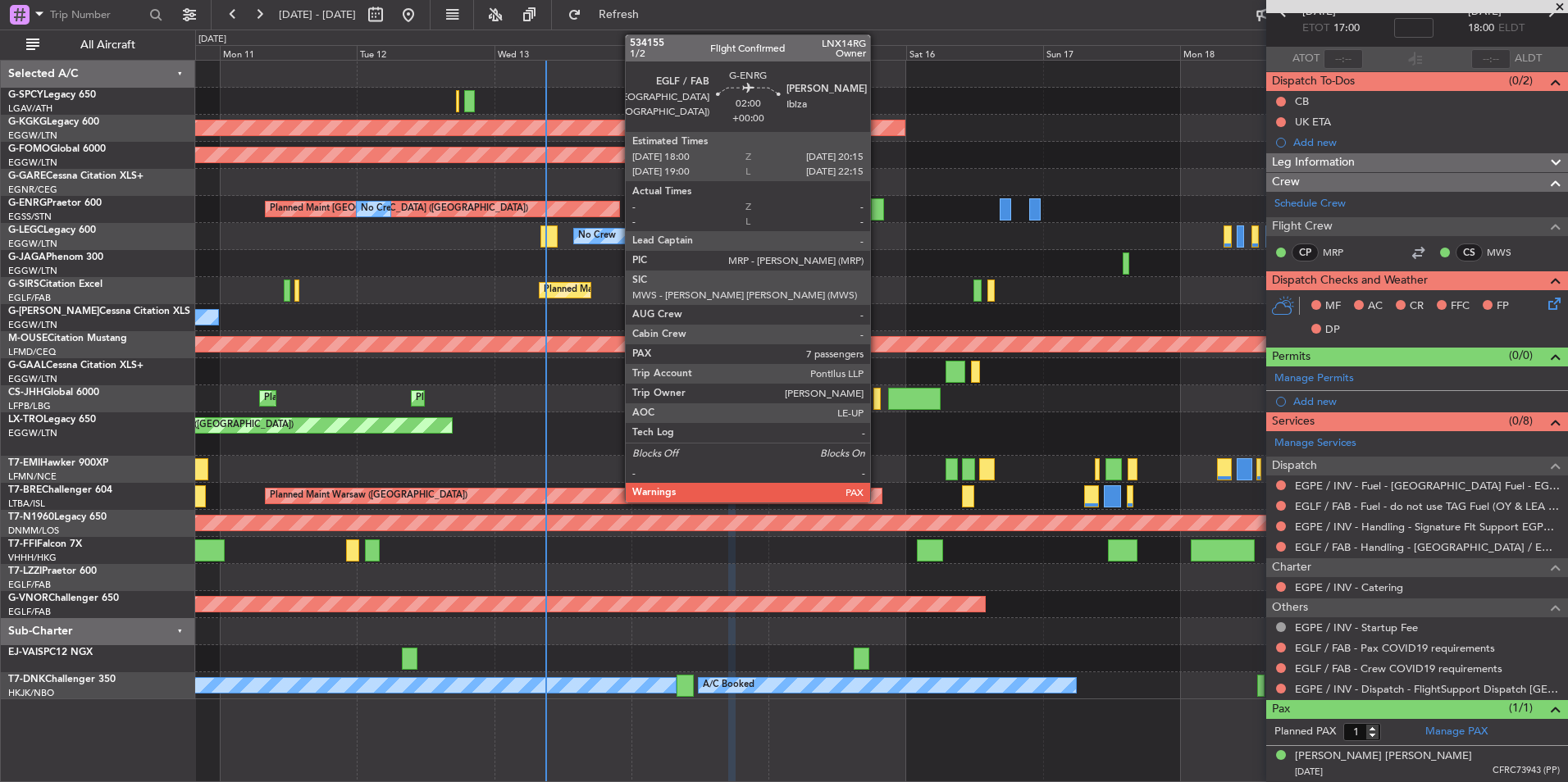
click at [877, 207] on div at bounding box center [877, 210] width 13 height 22
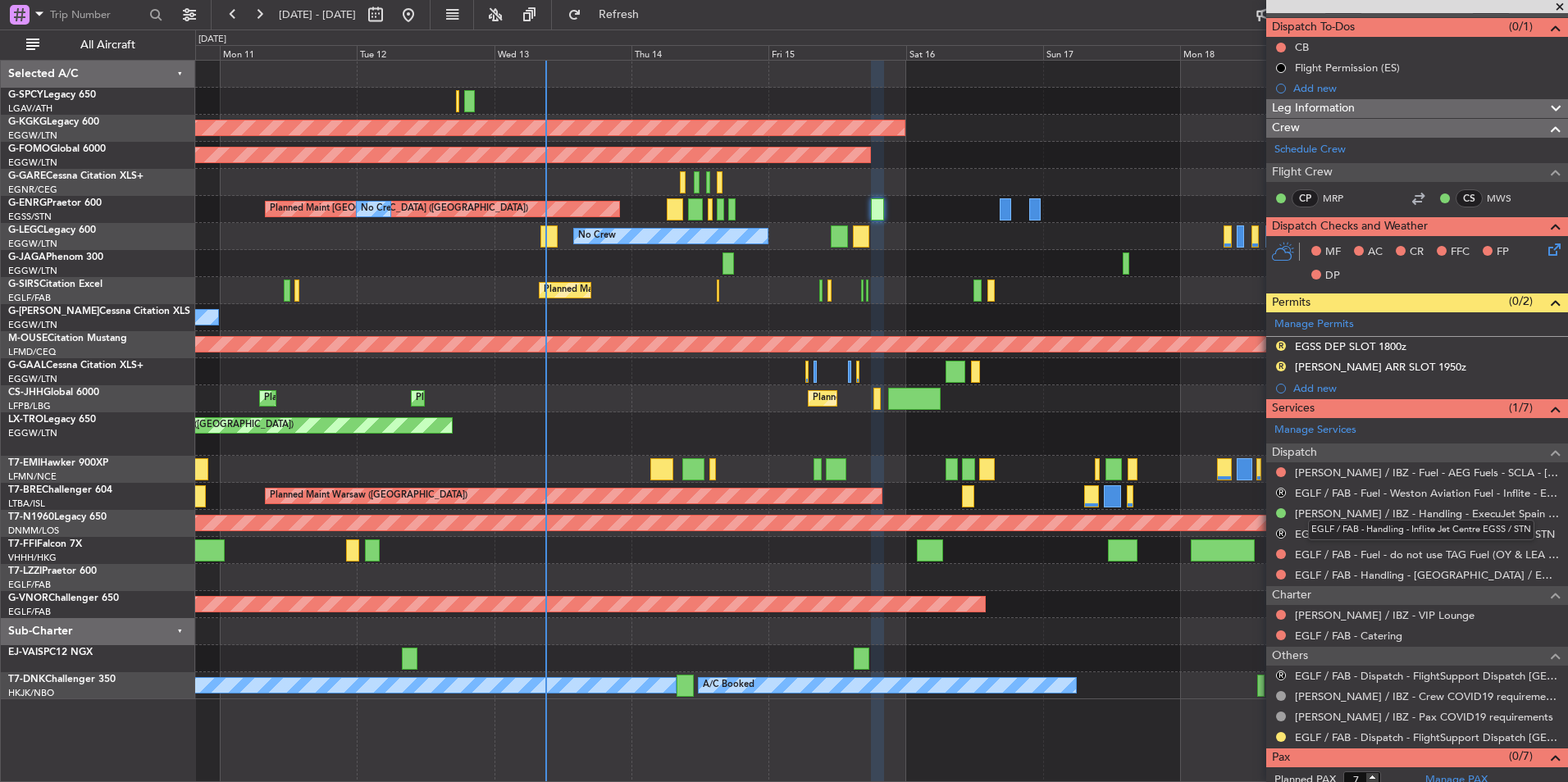
scroll to position [0, 0]
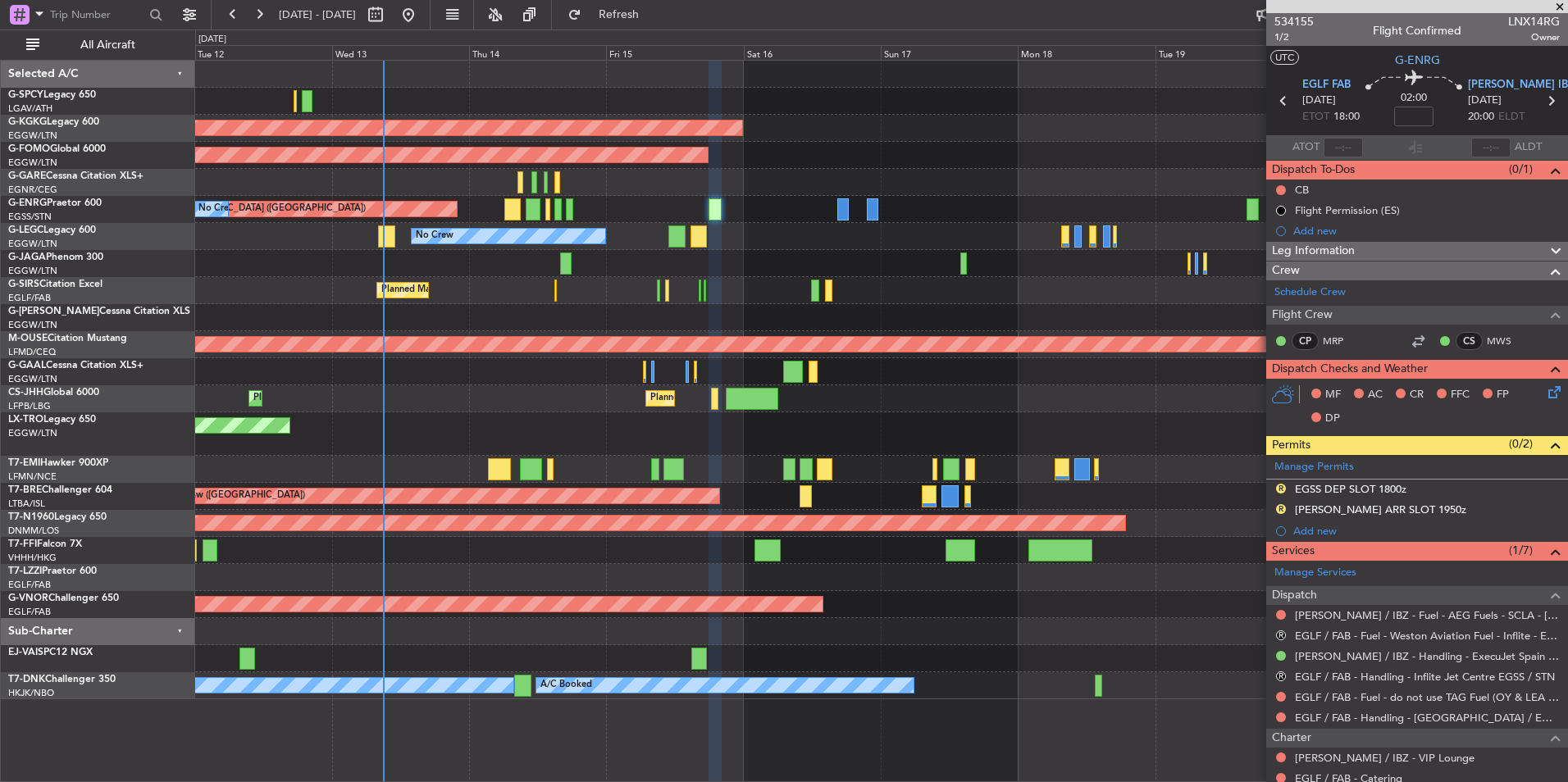
click at [568, 401] on div "AOG Maint Istanbul (Ataturk) Planned Maint Windsor Locks (Bradley Intl) Planned…" at bounding box center [881, 380] width 1372 height 639
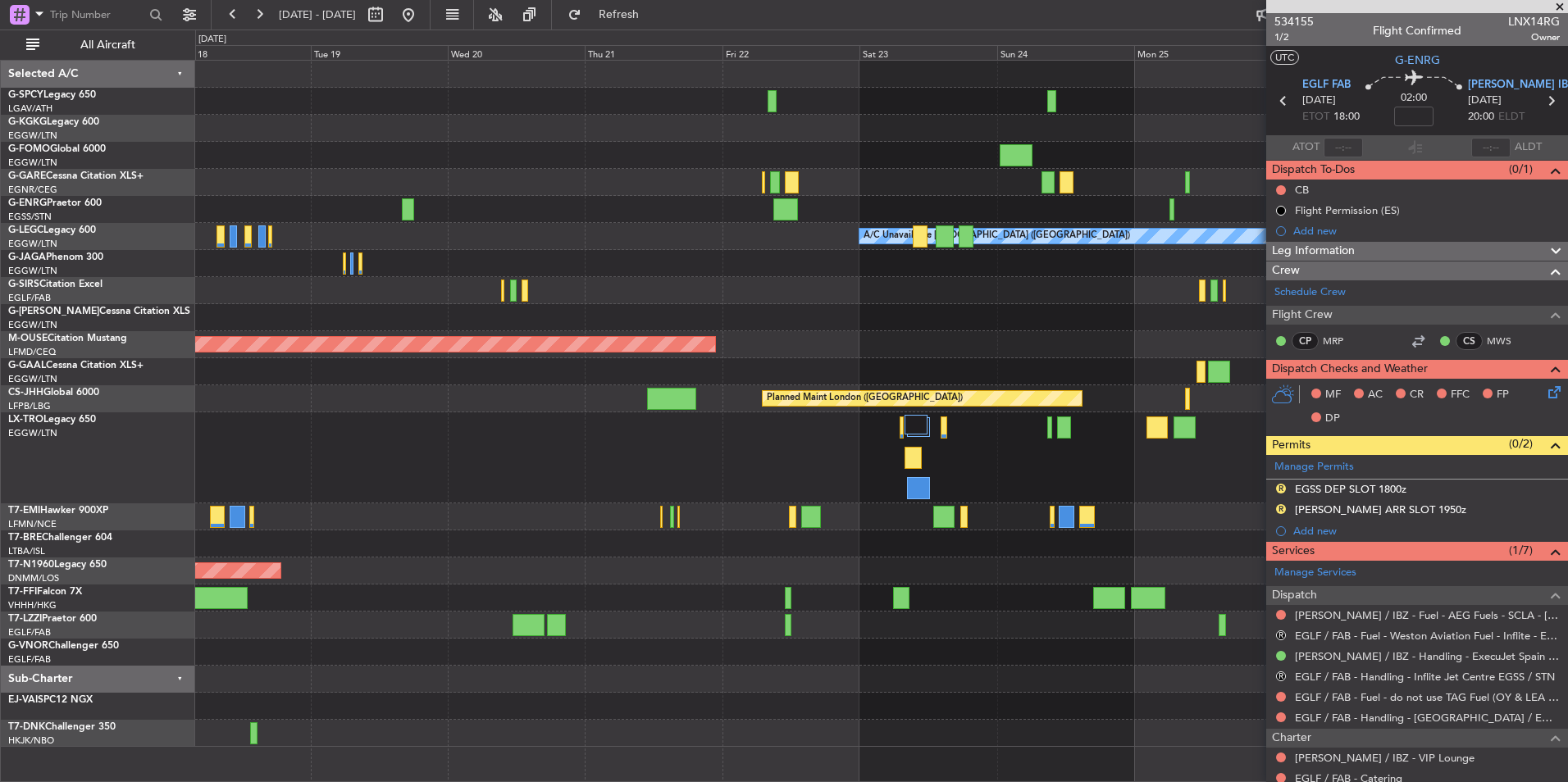
click at [636, 489] on div "AOG Maint Istanbul (Ataturk) Planned Maint Windsor Locks (Bradley Intl) A/C Una…" at bounding box center [881, 404] width 1372 height 686
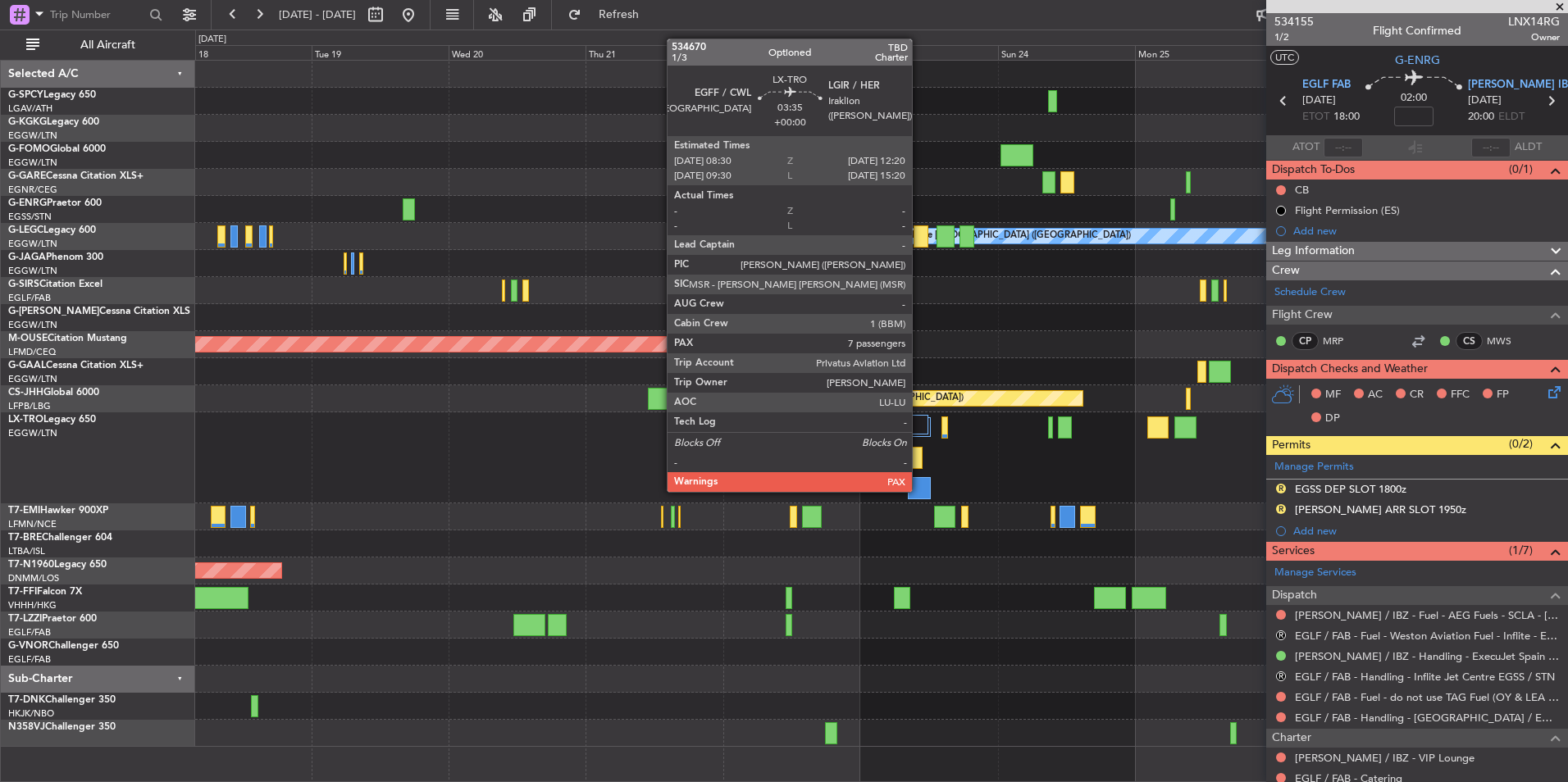
click at [919, 490] on div at bounding box center [919, 489] width 22 height 22
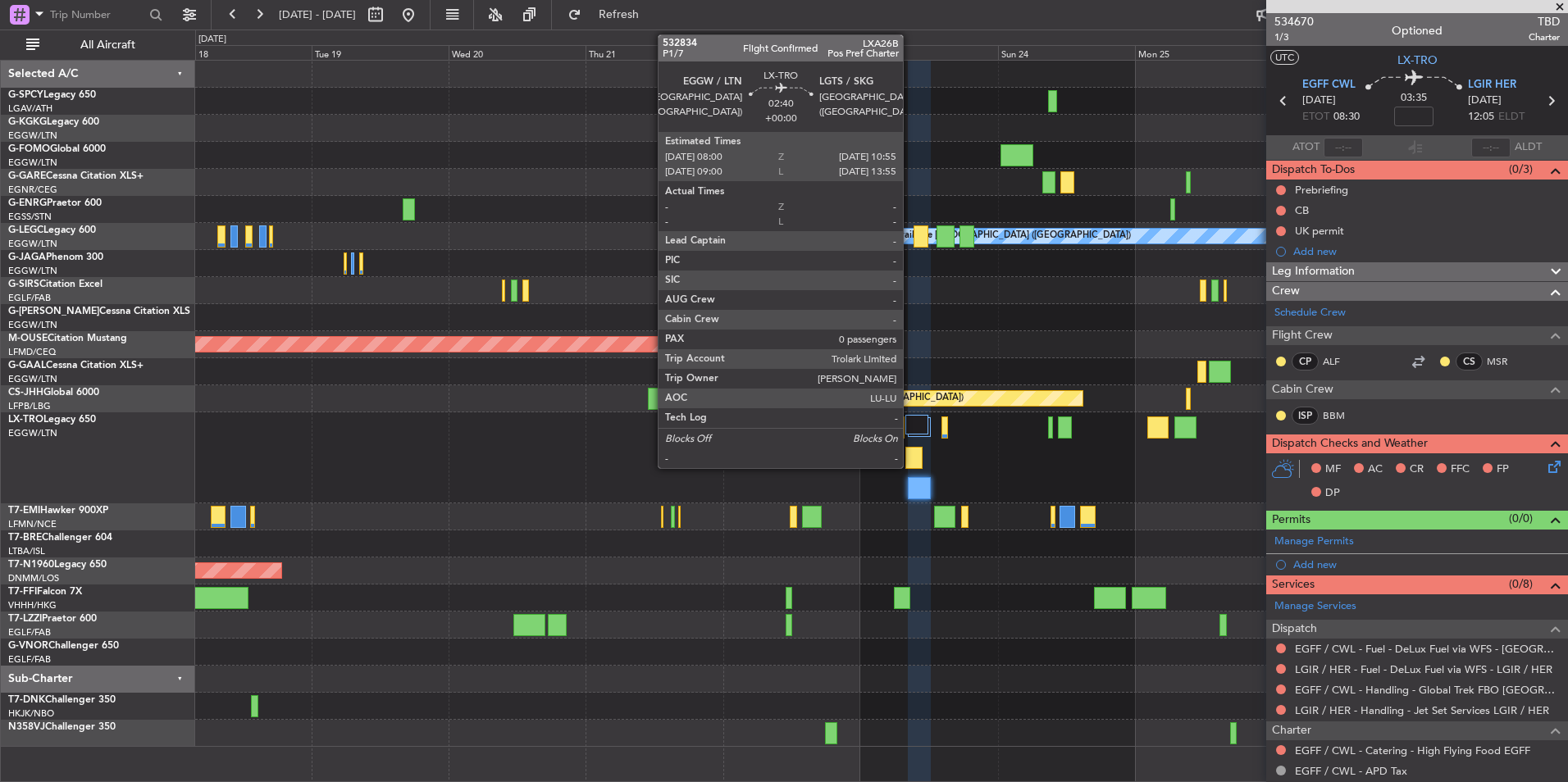
click at [910, 458] on div at bounding box center [913, 458] width 17 height 22
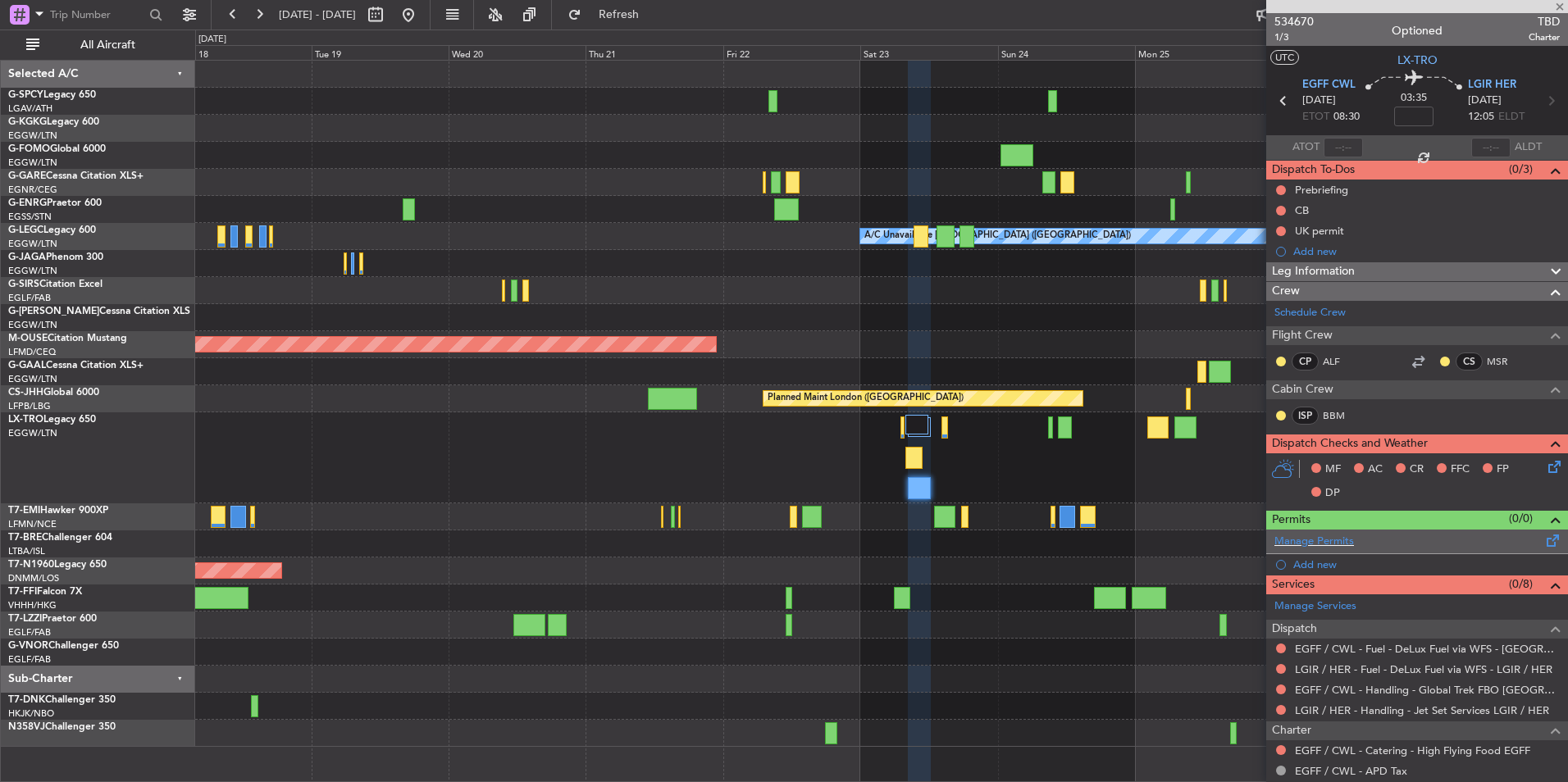
type input "0"
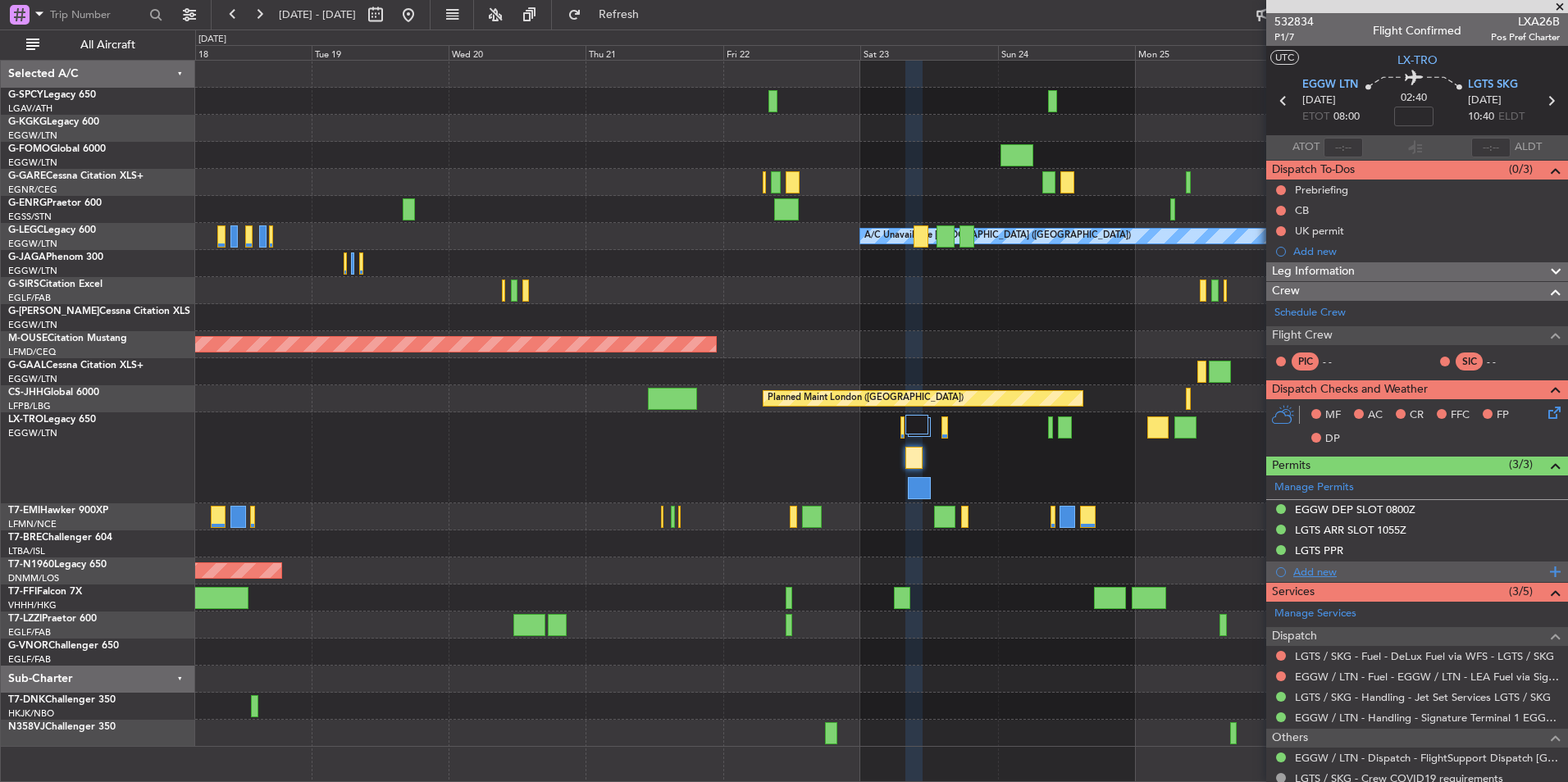
scroll to position [73, 0]
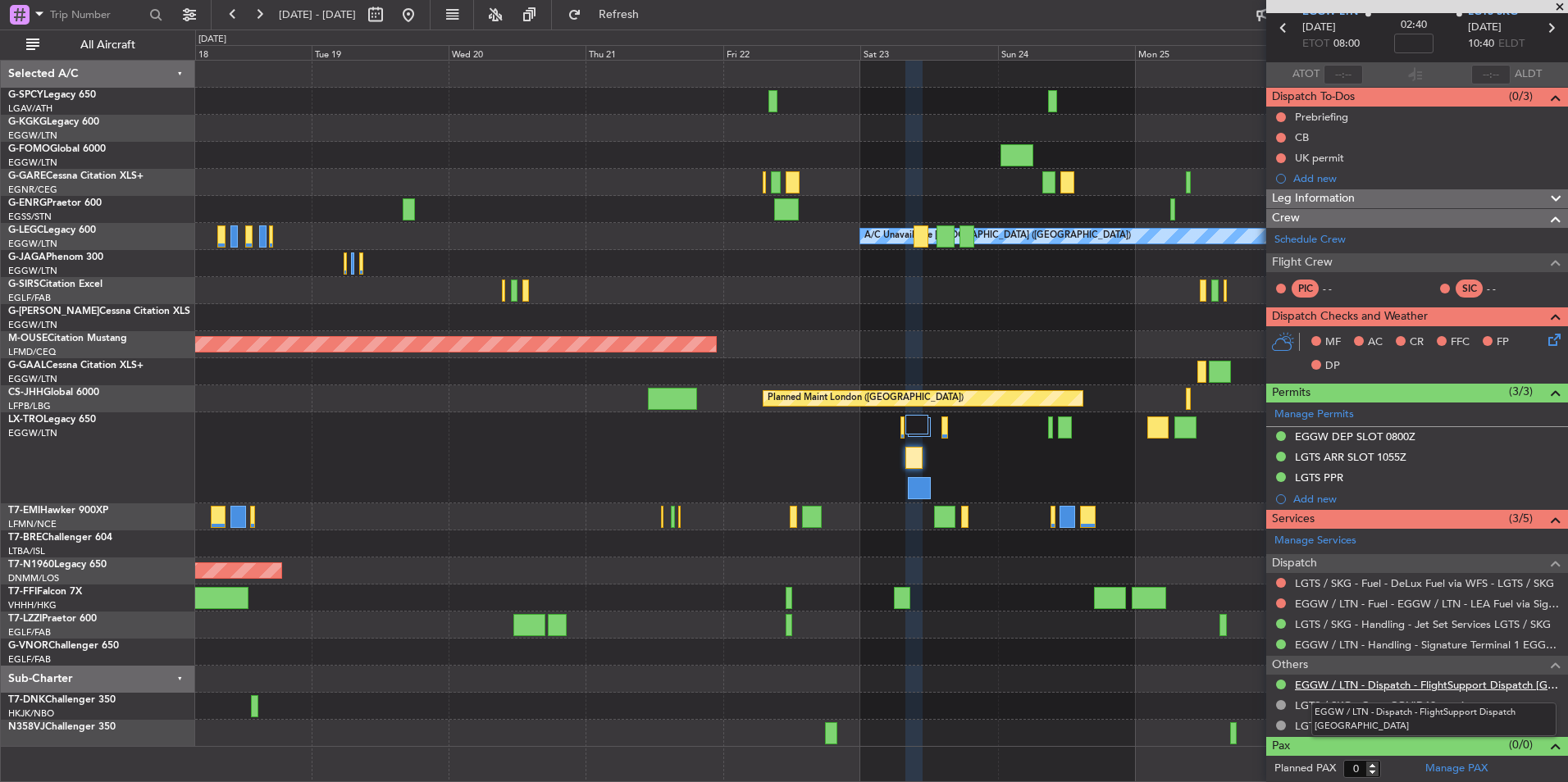
click at [1408, 687] on link "EGGW / LTN - Dispatch - FlightSupport Dispatch UK" at bounding box center [1427, 684] width 265 height 14
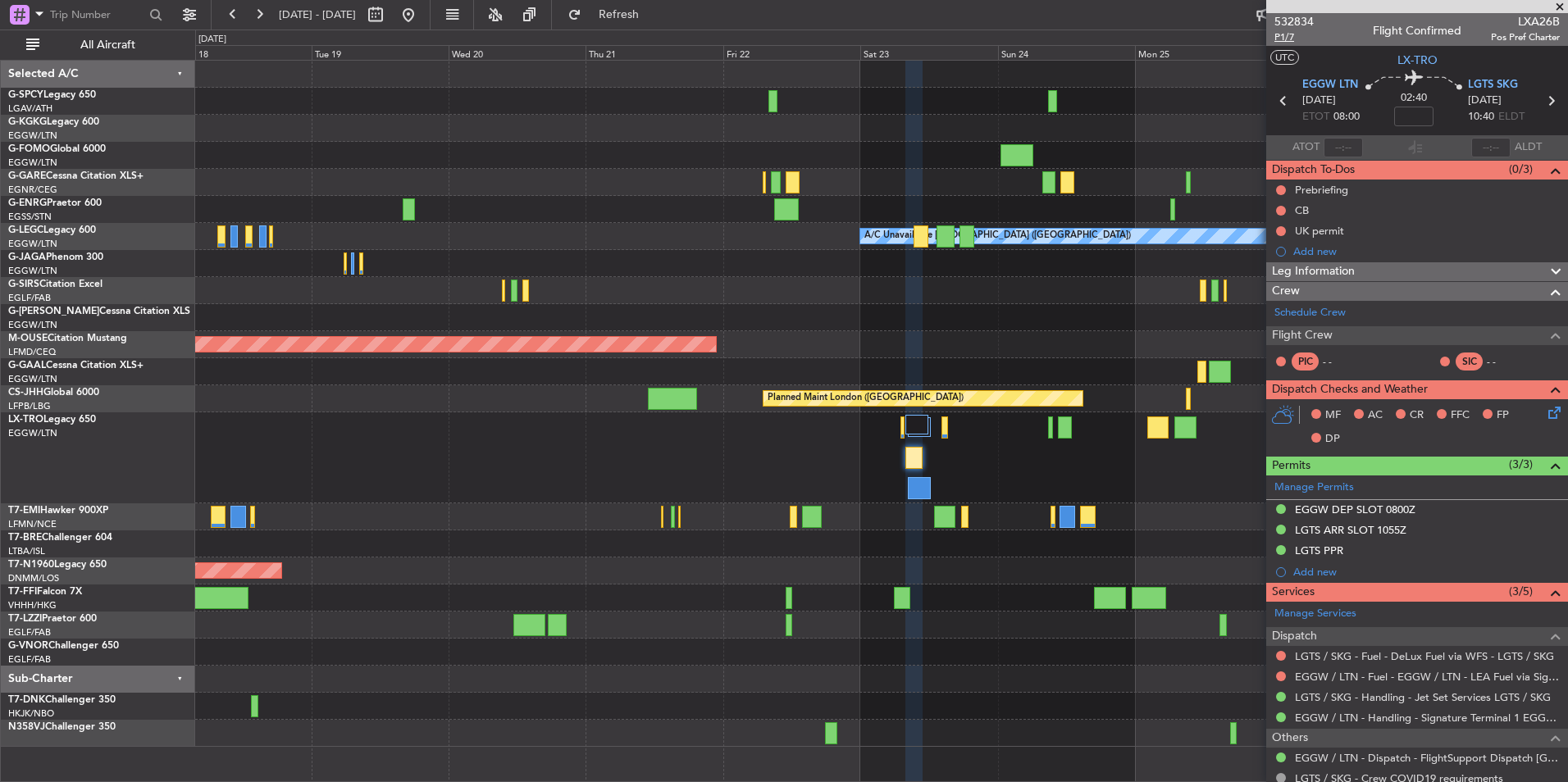
click at [1282, 37] on span "P1/7" at bounding box center [1294, 36] width 39 height 14
click at [654, 9] on span "Refresh" at bounding box center [619, 15] width 69 height 12
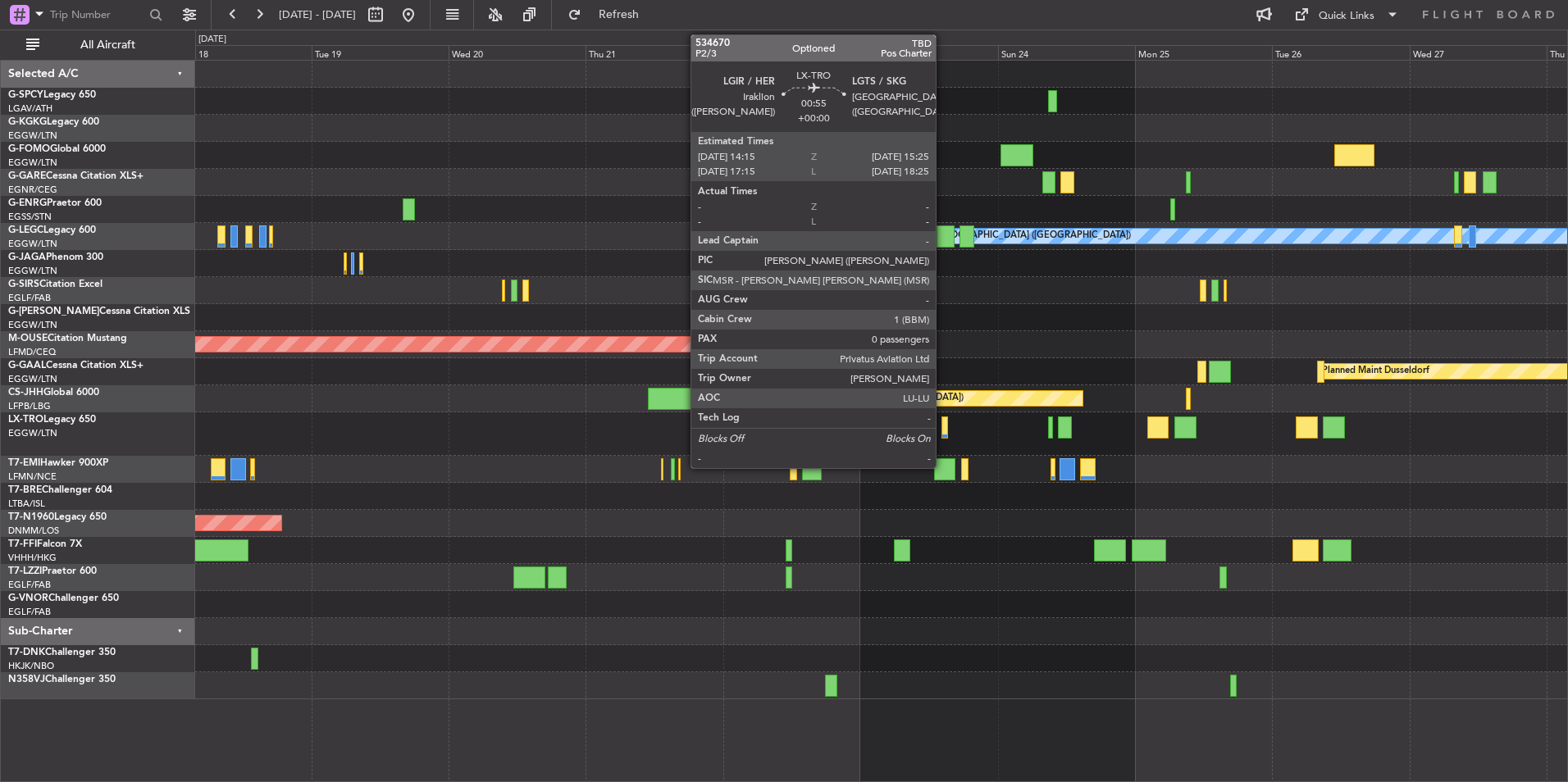
click at [943, 428] on div at bounding box center [945, 427] width 7 height 22
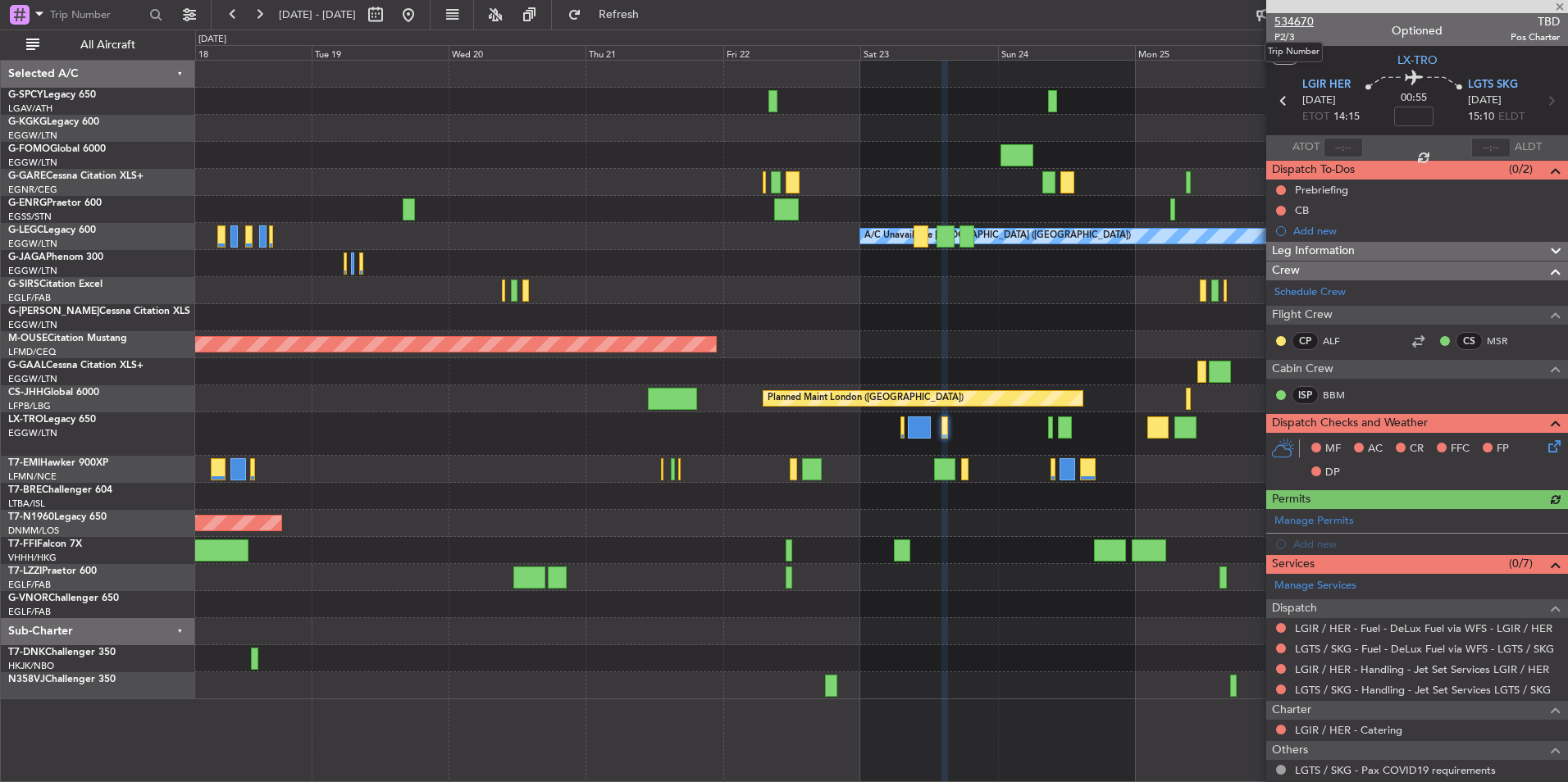
click at [1300, 21] on span "534670" at bounding box center [1294, 21] width 39 height 17
click at [983, 311] on div "AOG Maint Istanbul (Ataturk) Planned Maint Windsor Locks (Bradley Intl) A/C Una…" at bounding box center [881, 380] width 1372 height 639
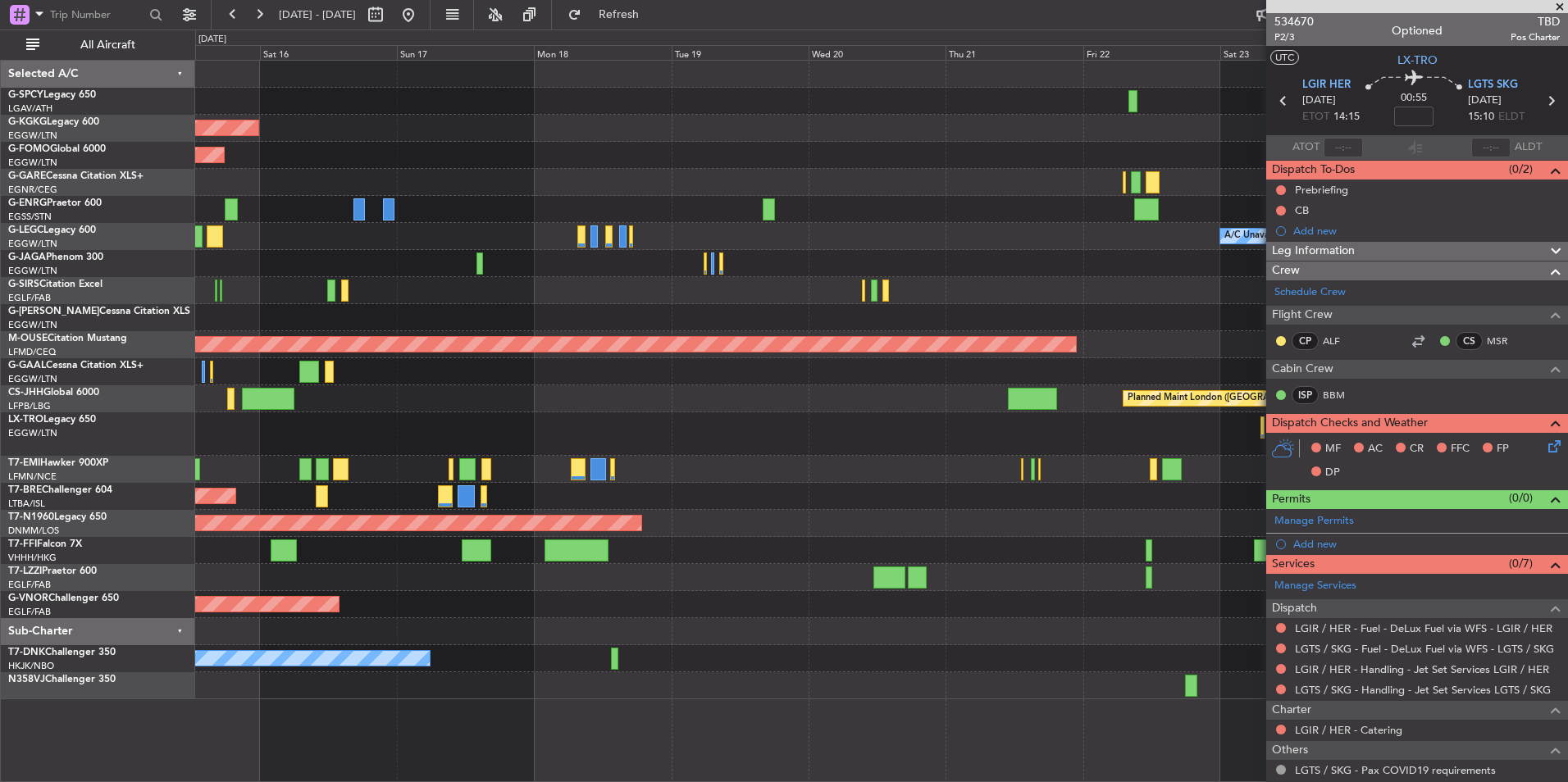
click at [926, 252] on div at bounding box center [881, 263] width 1372 height 27
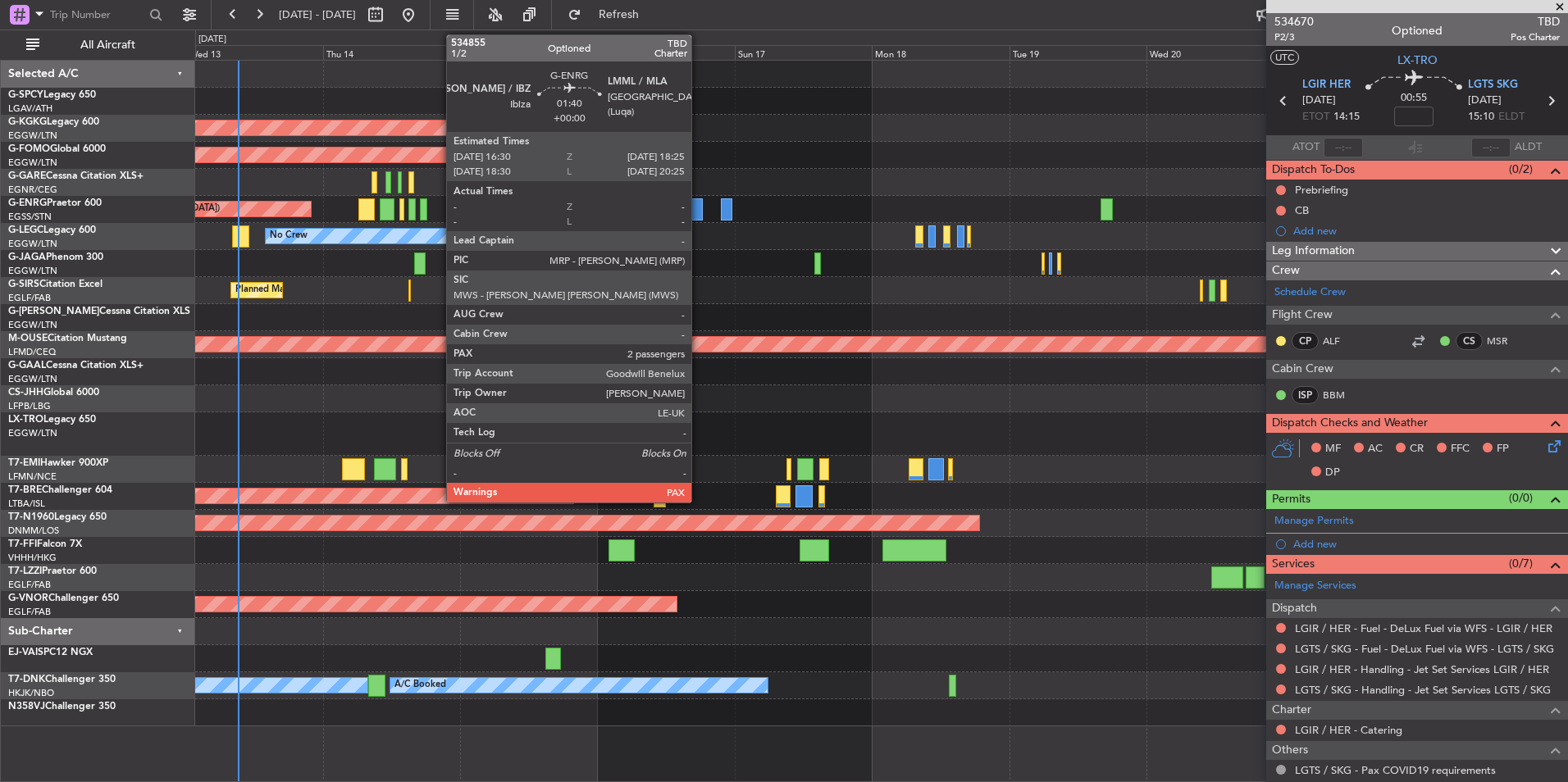
click at [698, 205] on div at bounding box center [696, 210] width 12 height 22
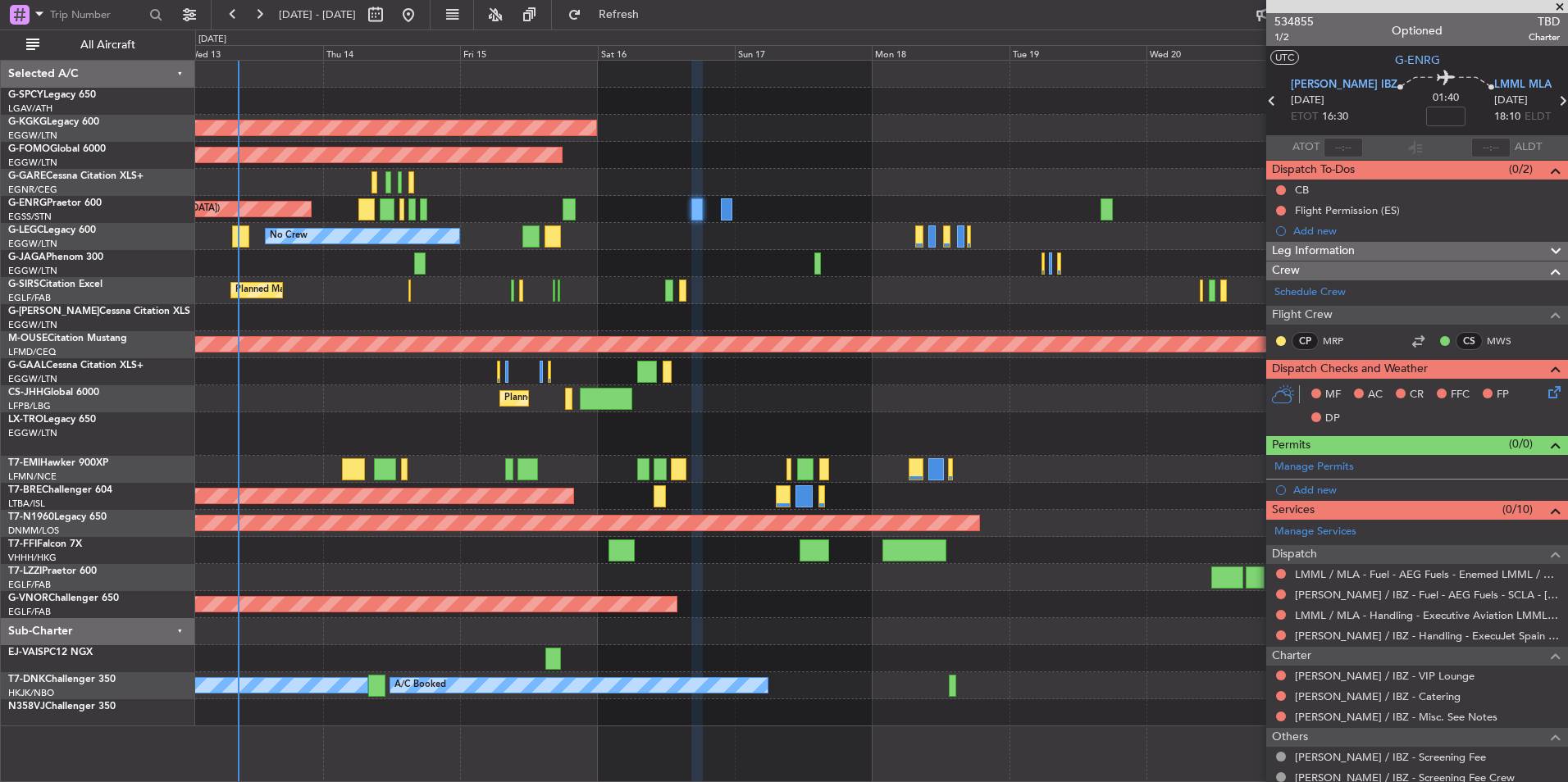
click at [594, 234] on div "AOG Maint Istanbul (Ataturk) Planned Maint Windsor Locks (Bradley Intl) Planned…" at bounding box center [881, 394] width 1372 height 665
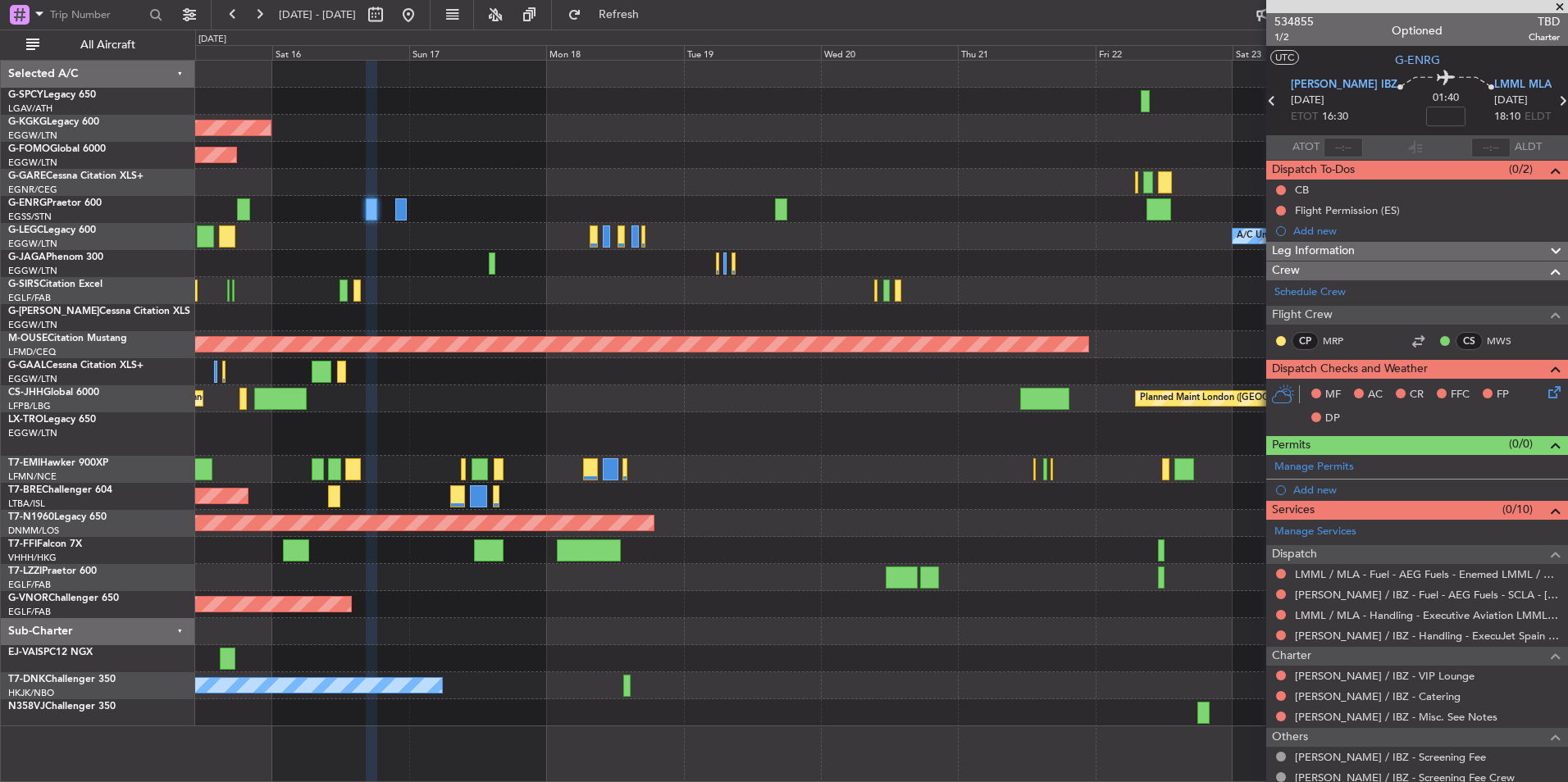
click at [567, 395] on div "Planned Maint Paris (Le Bourget) Planned Maint London (Biggin Hill)" at bounding box center [881, 399] width 1372 height 27
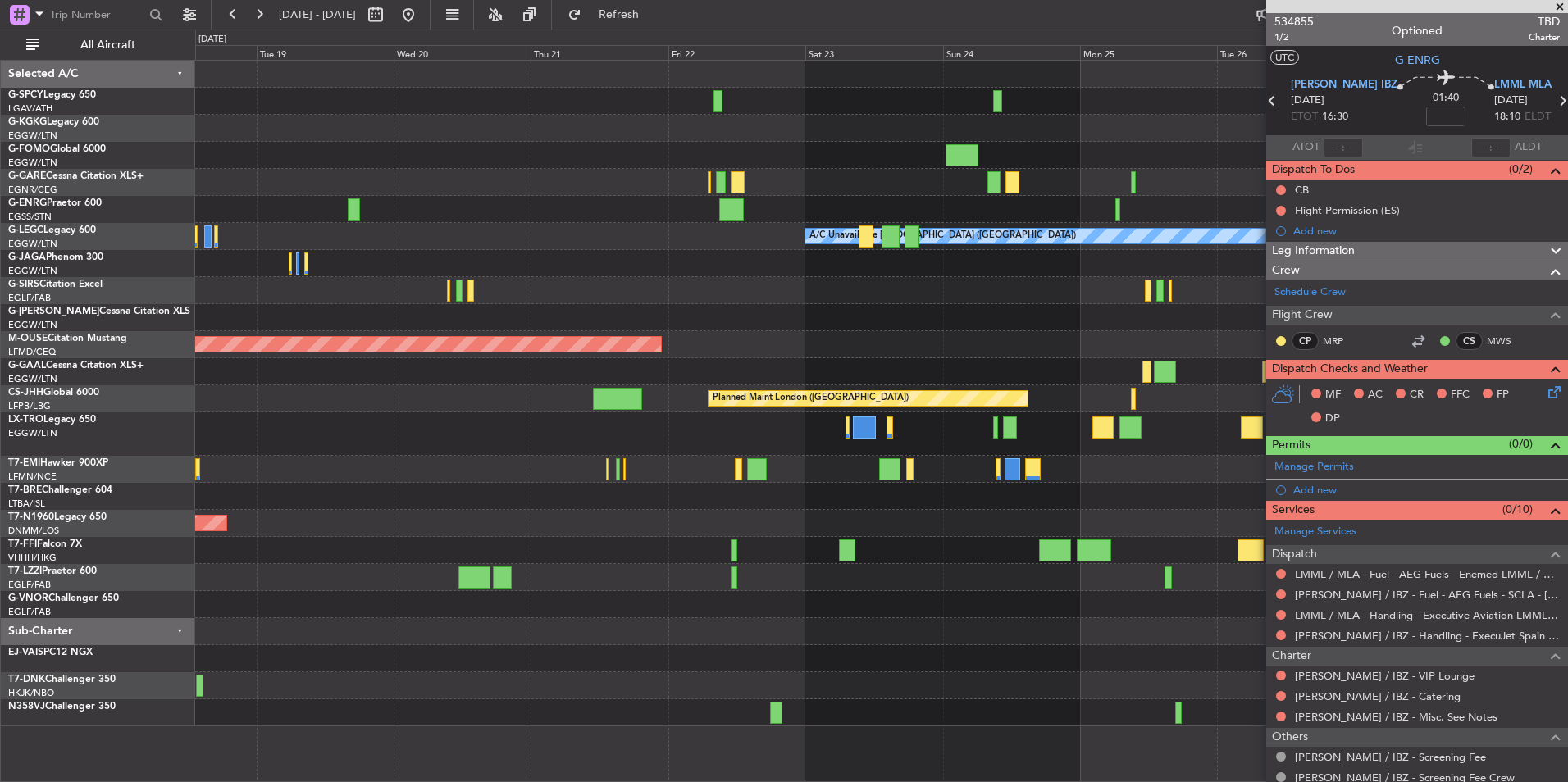
click at [471, 371] on div "Planned Maint Dusseldorf" at bounding box center [881, 372] width 1372 height 27
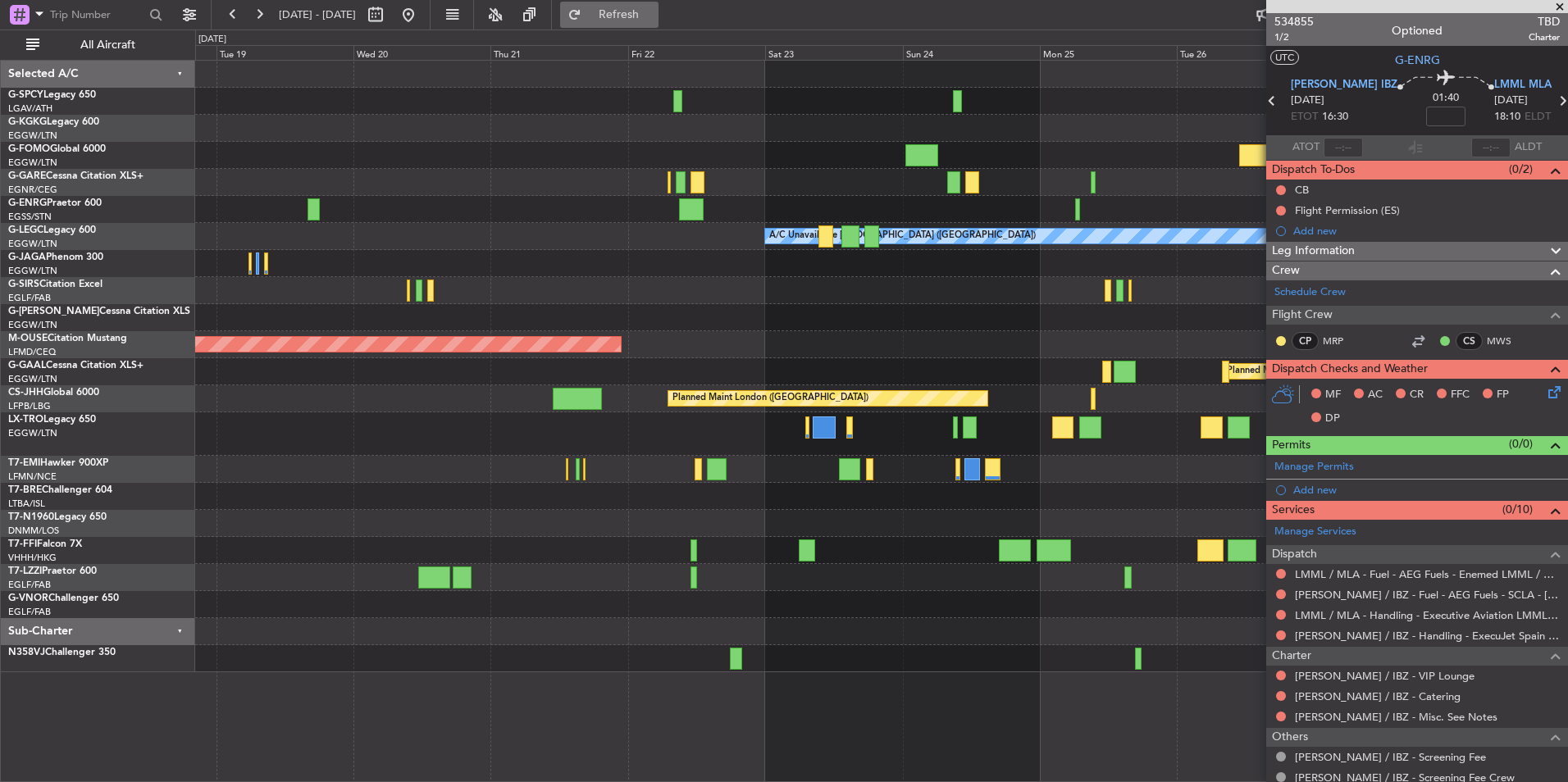
click at [654, 9] on span "Refresh" at bounding box center [619, 15] width 69 height 12
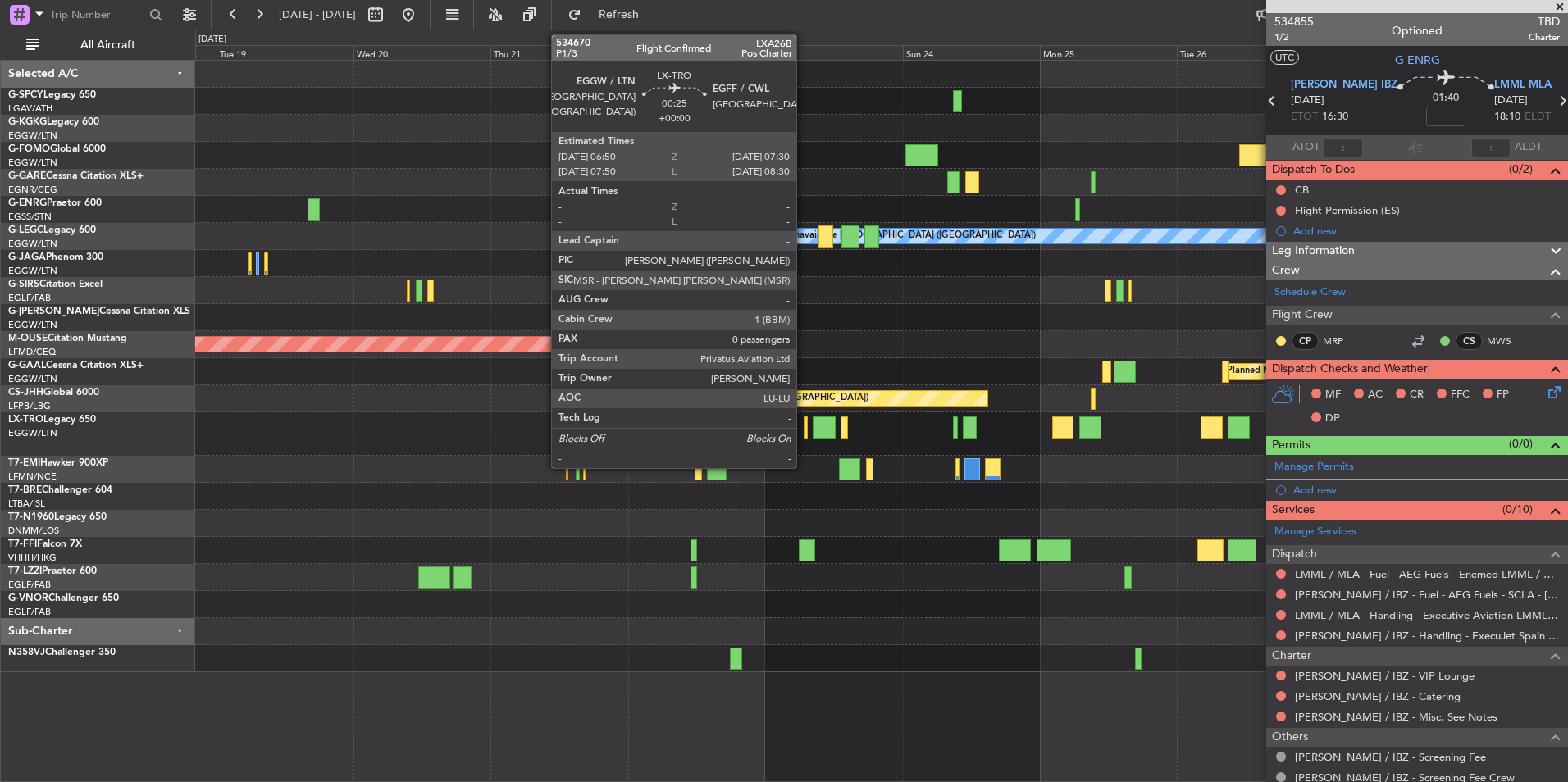
click at [804, 432] on div at bounding box center [806, 427] width 4 height 22
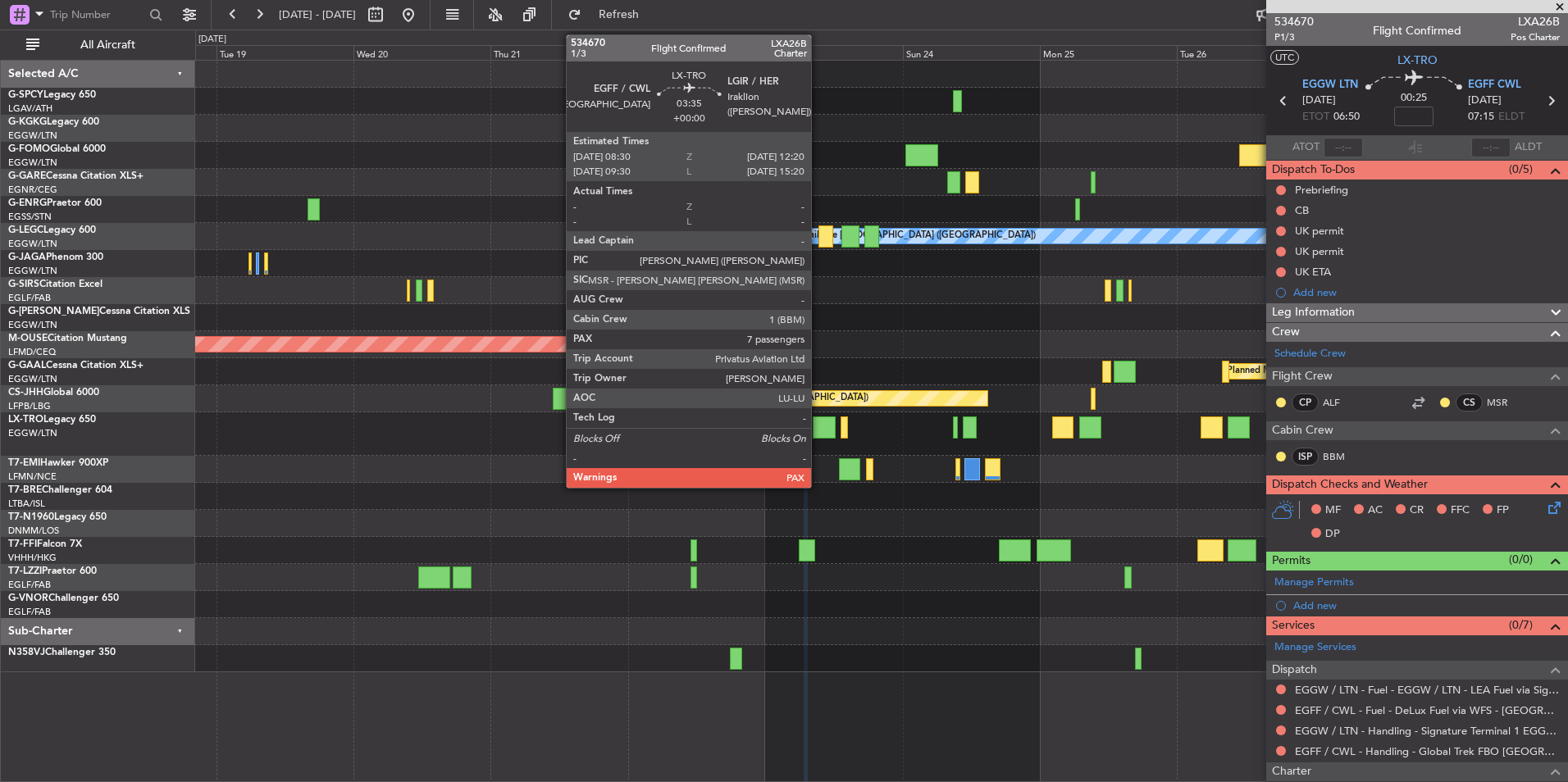
click at [822, 428] on div at bounding box center [823, 427] width 22 height 22
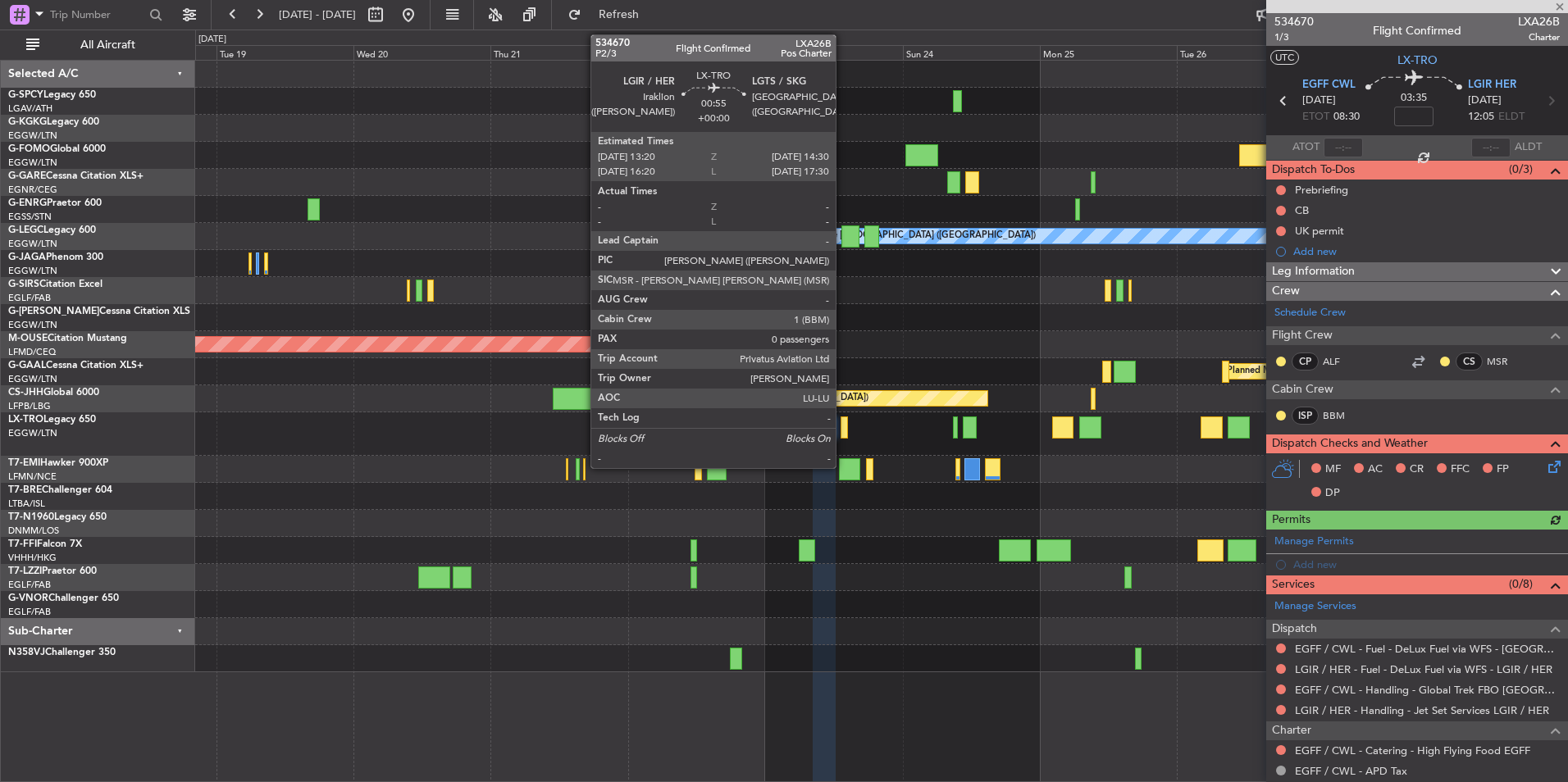
click at [844, 427] on div at bounding box center [844, 427] width 7 height 22
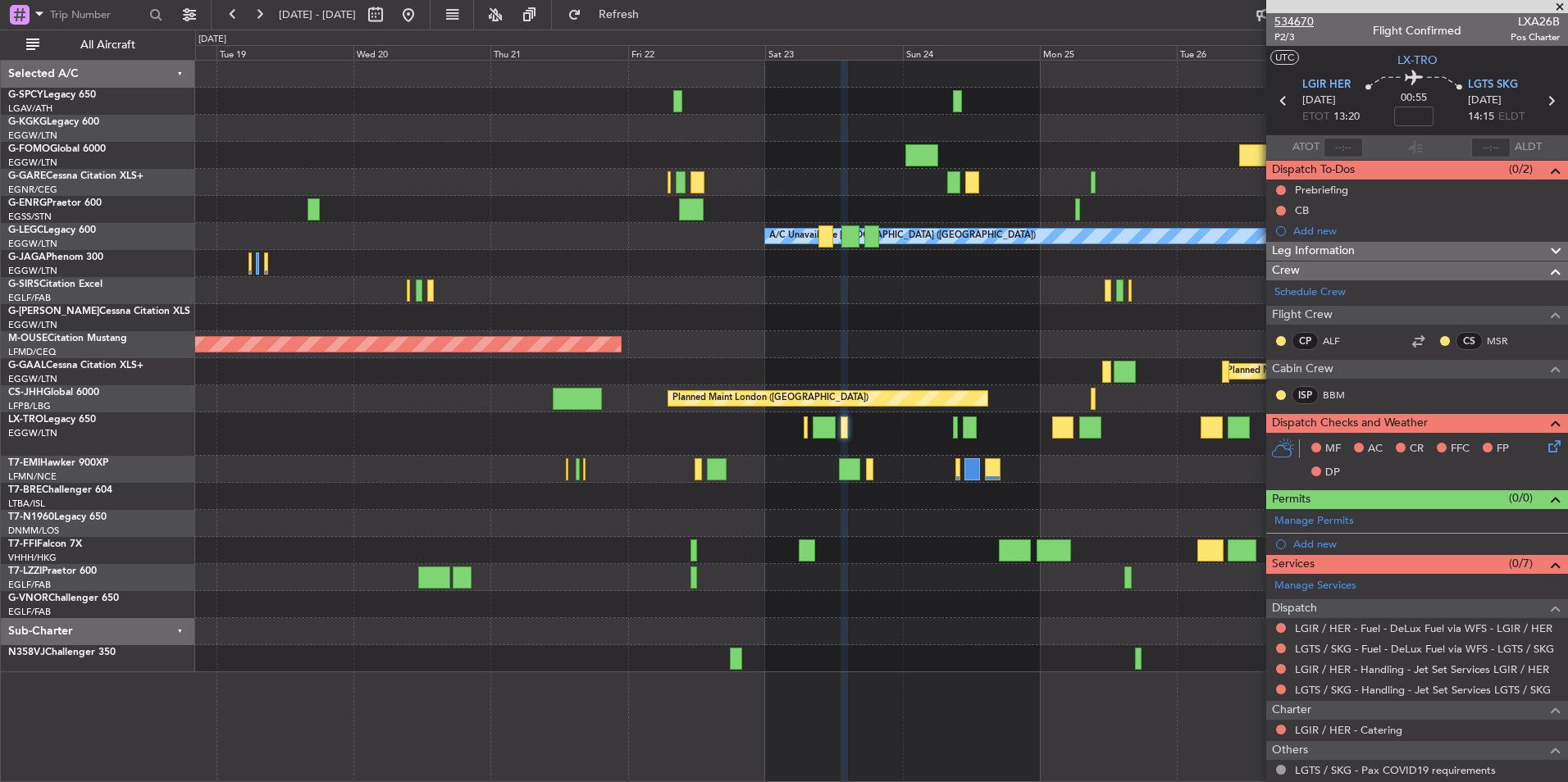
click at [1289, 19] on span "534670" at bounding box center [1294, 21] width 39 height 17
click at [654, 9] on span "Refresh" at bounding box center [619, 15] width 69 height 12
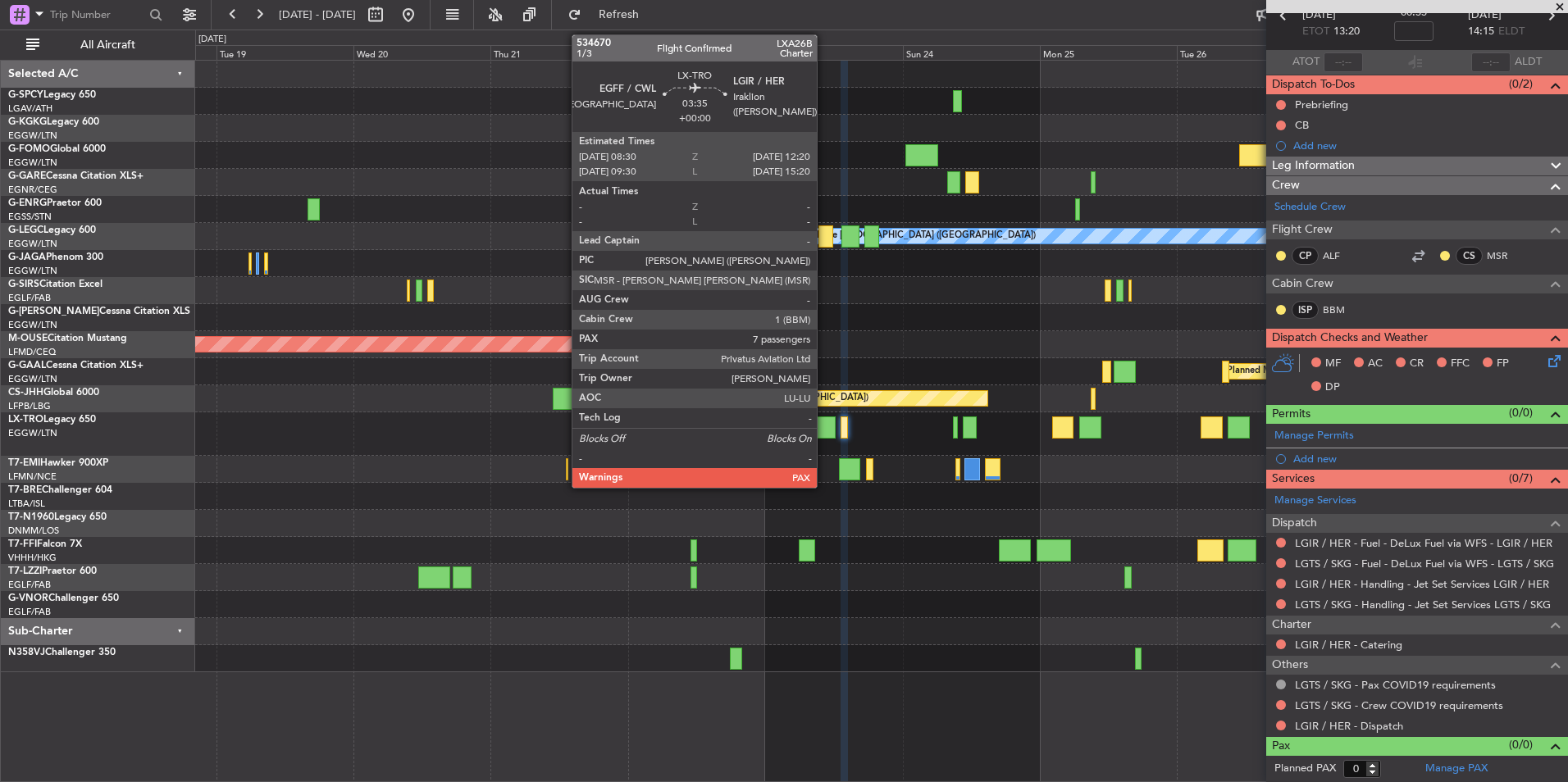
click at [824, 423] on div at bounding box center [823, 427] width 22 height 22
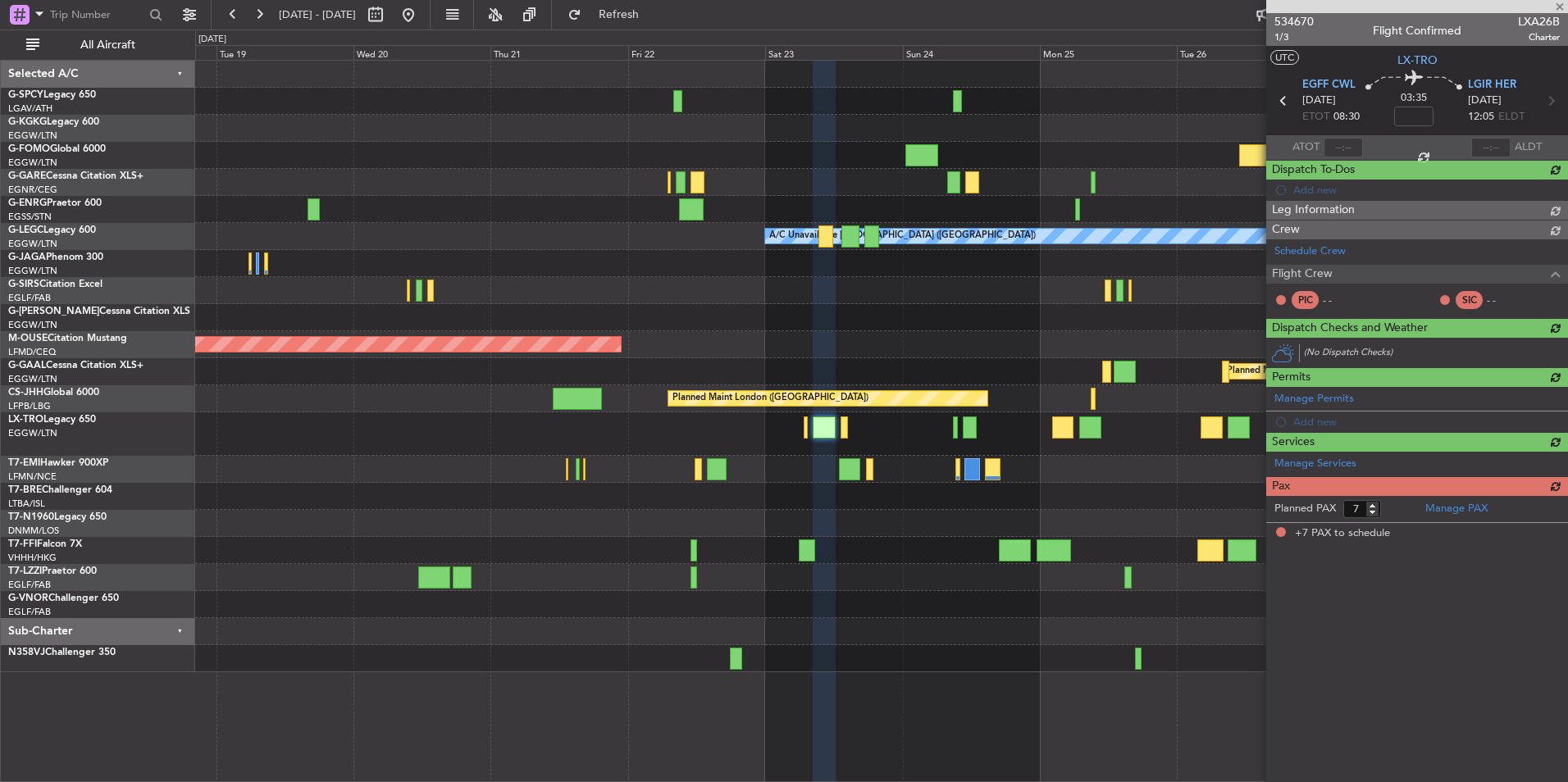
scroll to position [0, 0]
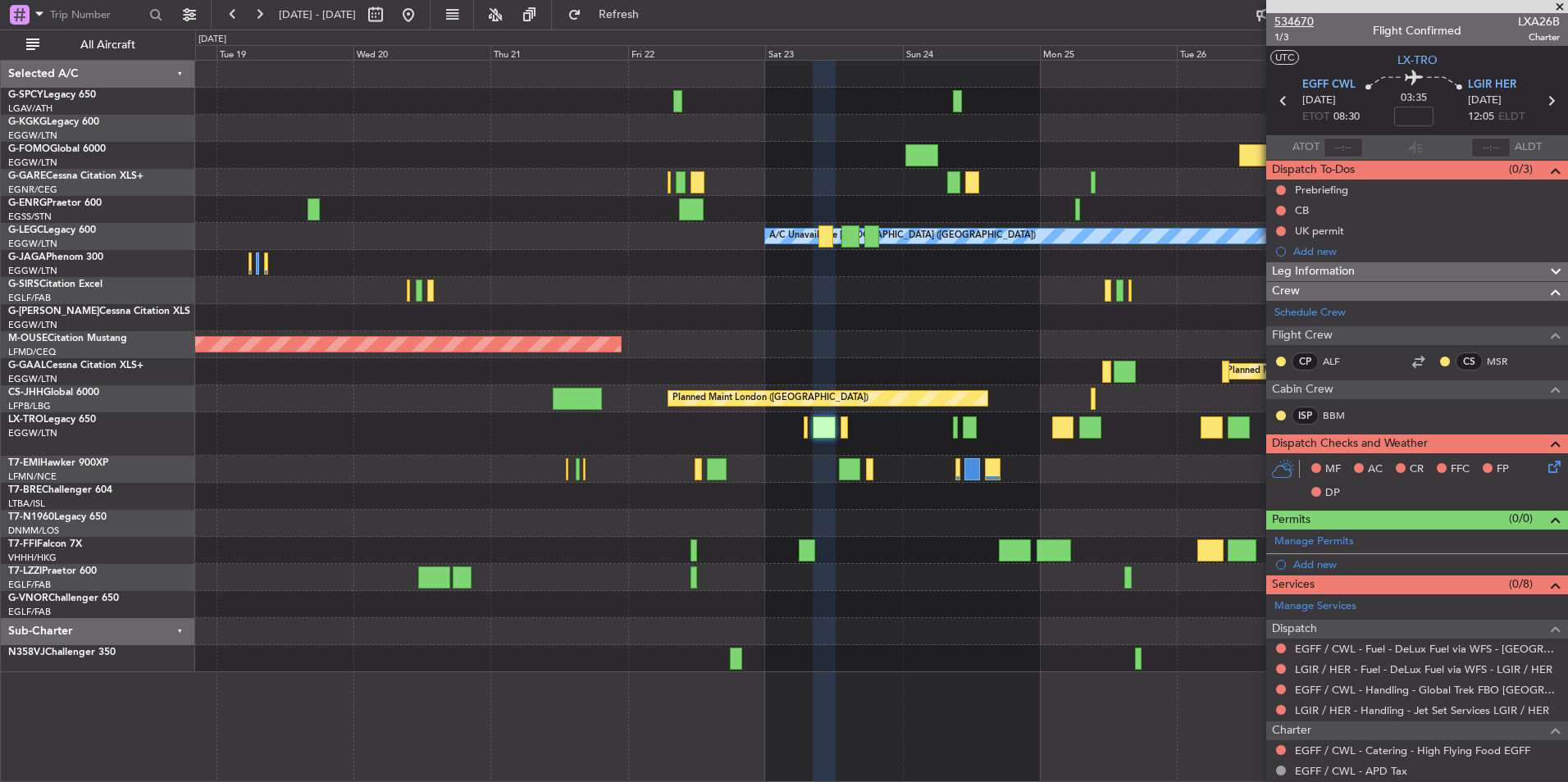
click at [1295, 25] on span "534670" at bounding box center [1294, 21] width 39 height 17
click at [1286, 20] on span "534670" at bounding box center [1294, 21] width 39 height 17
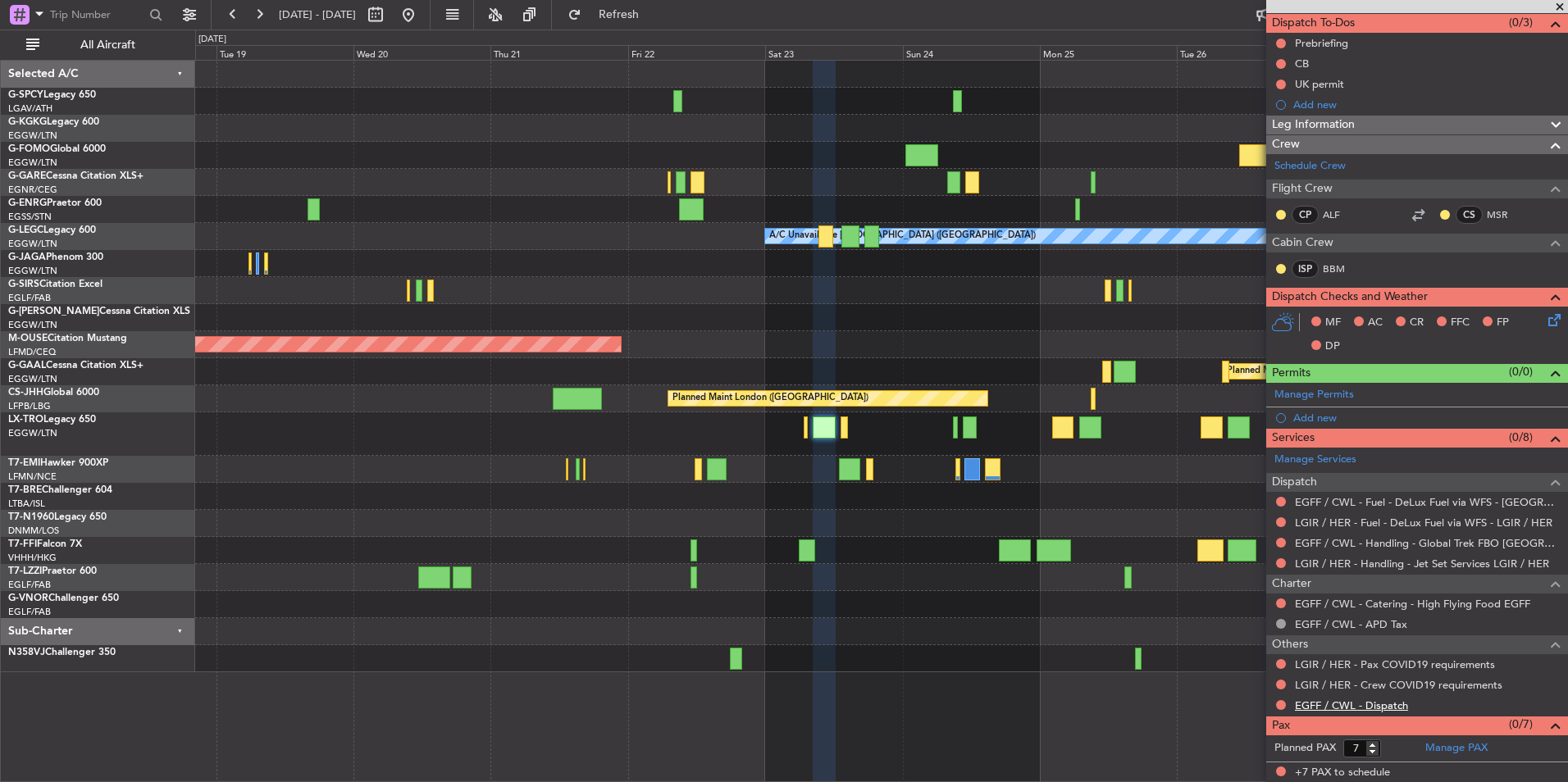
click at [1306, 705] on link "EGFF / CWL - Dispatch" at bounding box center [1351, 705] width 113 height 14
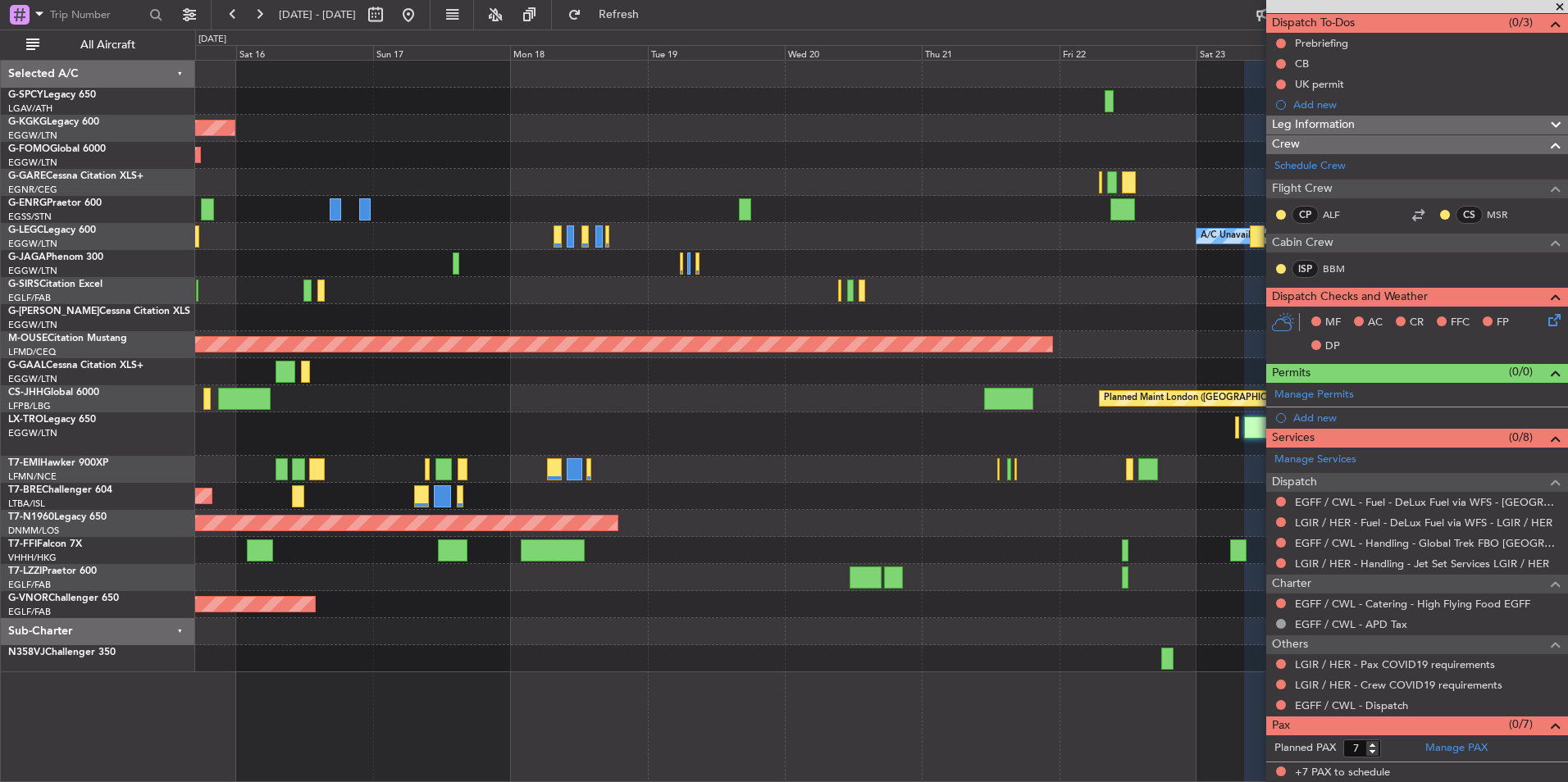
click at [1107, 282] on div "Planned Maint [GEOGRAPHIC_DATA] ([GEOGRAPHIC_DATA])" at bounding box center [881, 291] width 1372 height 27
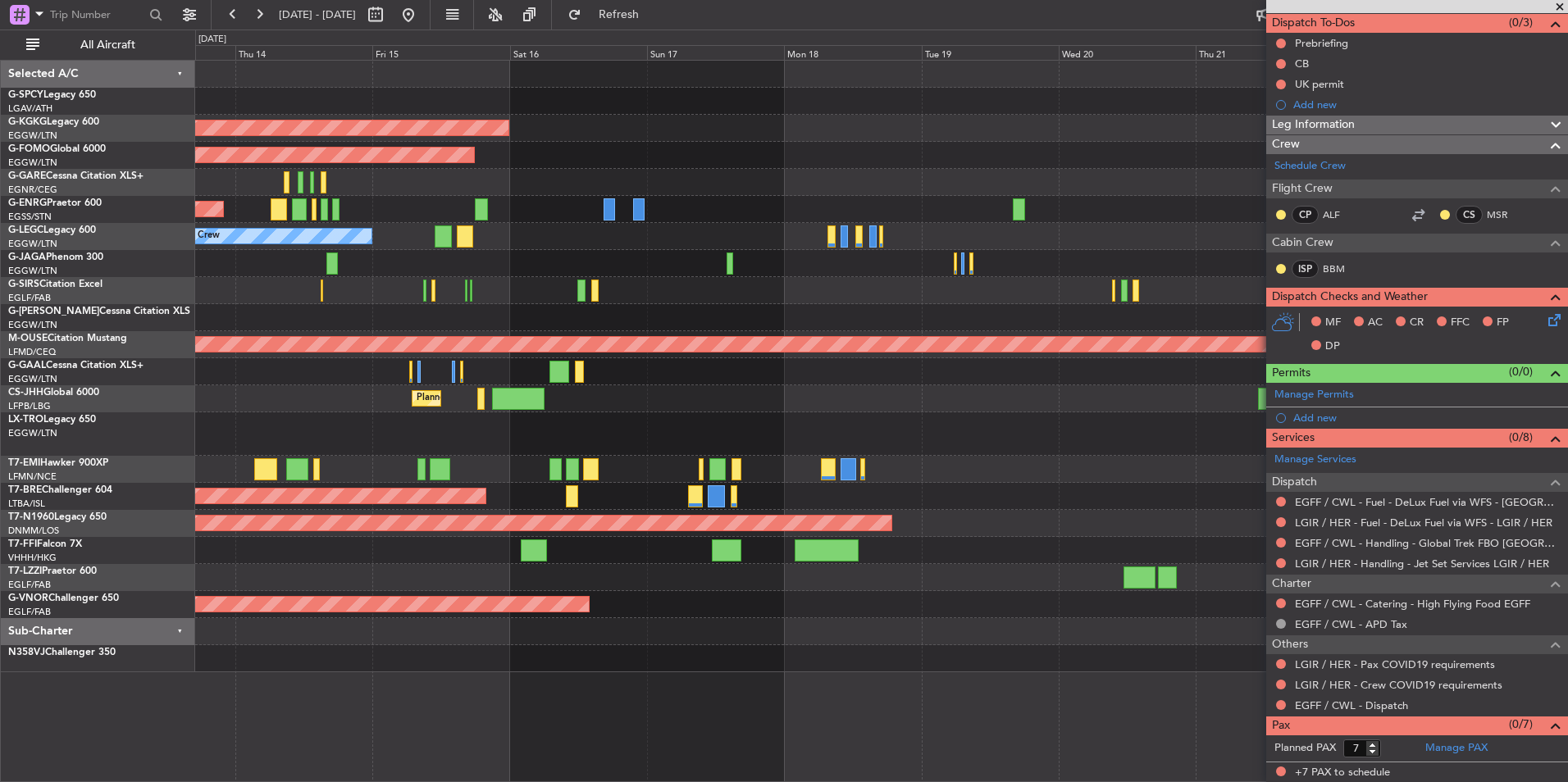
click at [776, 296] on div "AOG Maint Istanbul (Ataturk) Planned Maint Windsor Locks (Bradley Intl) Planned…" at bounding box center [881, 366] width 1372 height 612
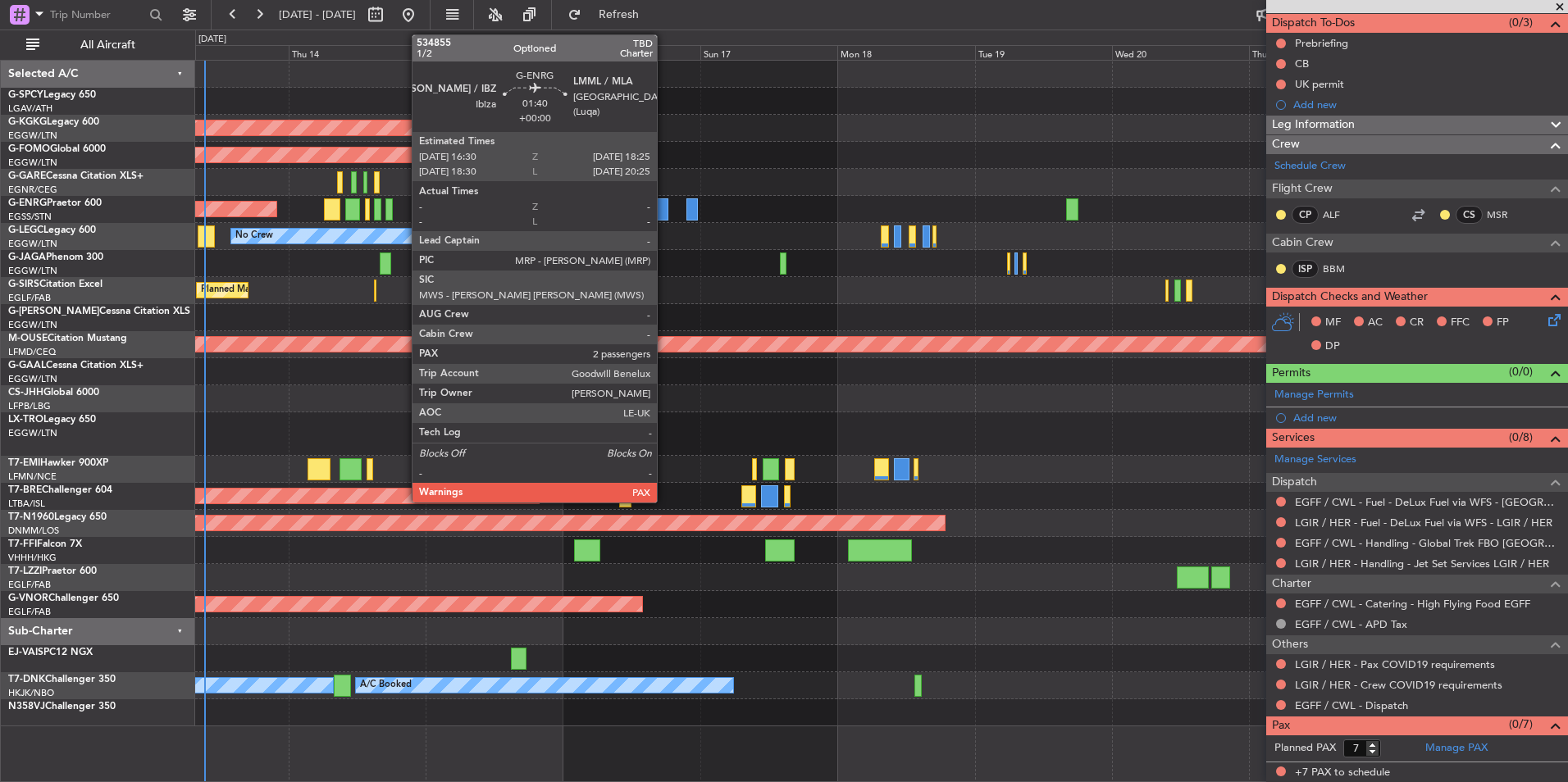
click at [665, 211] on div at bounding box center [663, 210] width 12 height 22
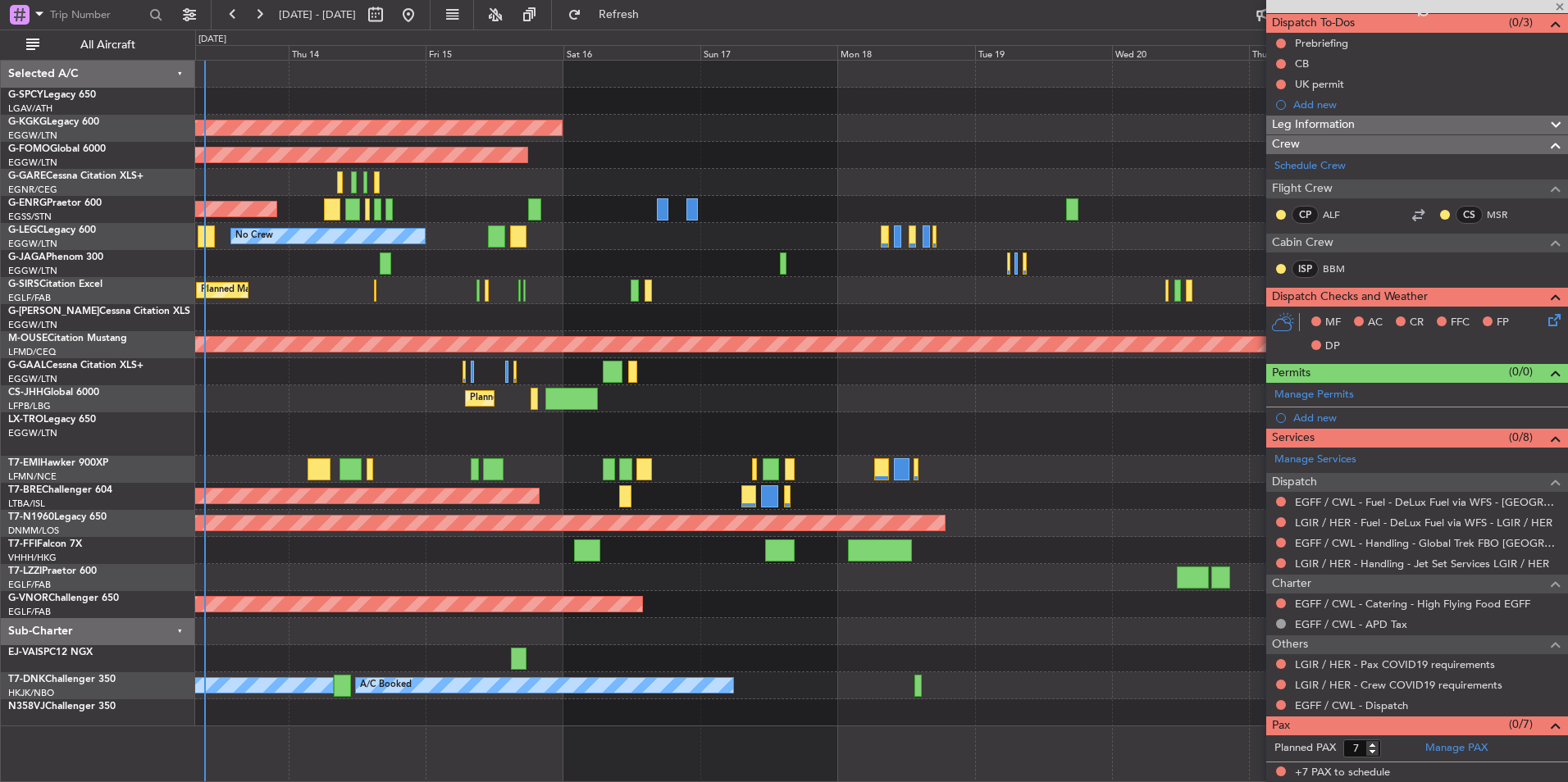
type input "2"
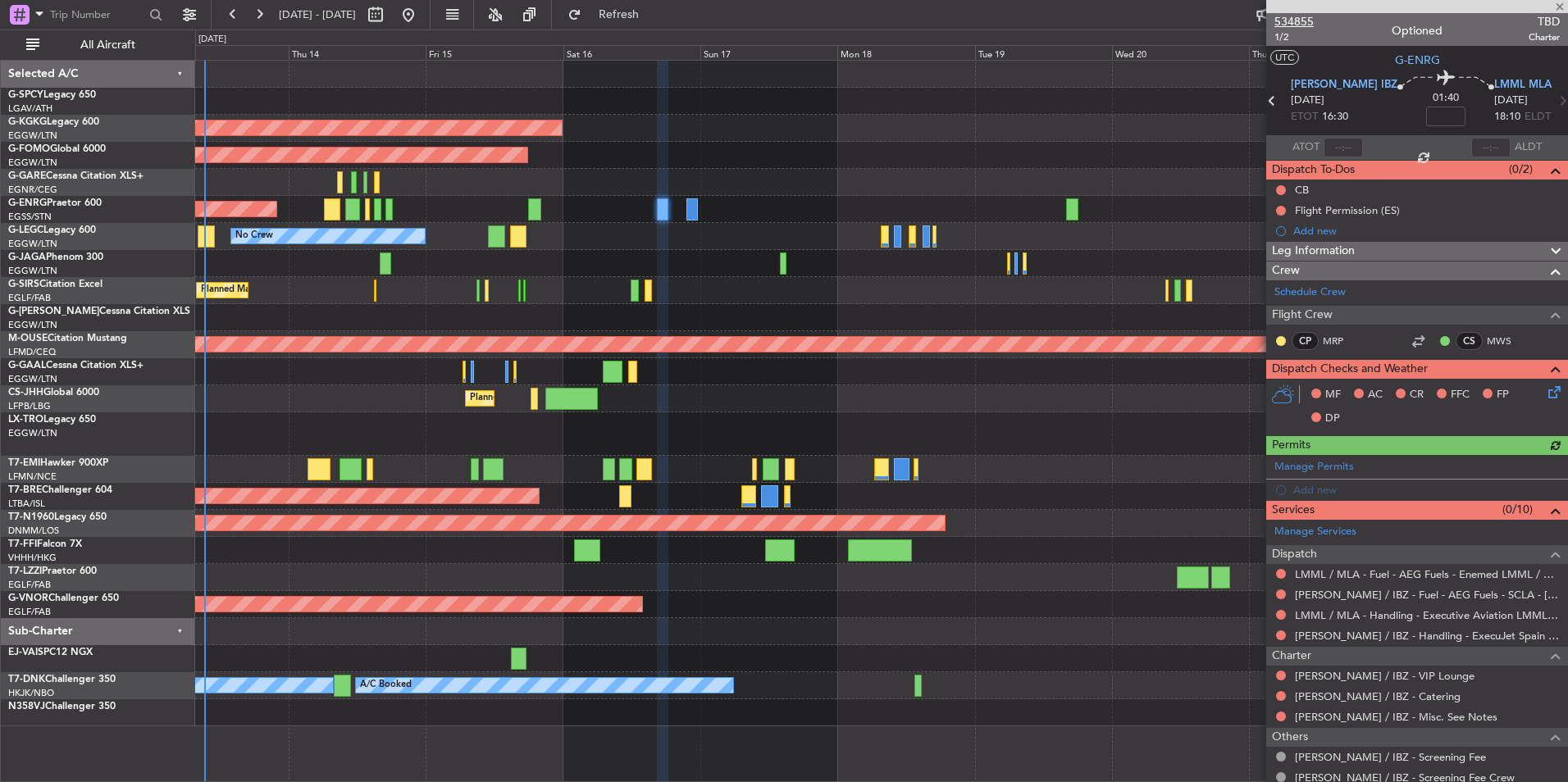
click at [1295, 26] on span "534855" at bounding box center [1294, 21] width 39 height 17
click at [1293, 16] on span "534855" at bounding box center [1294, 21] width 39 height 17
click at [643, 21] on button "Refresh" at bounding box center [609, 15] width 98 height 26
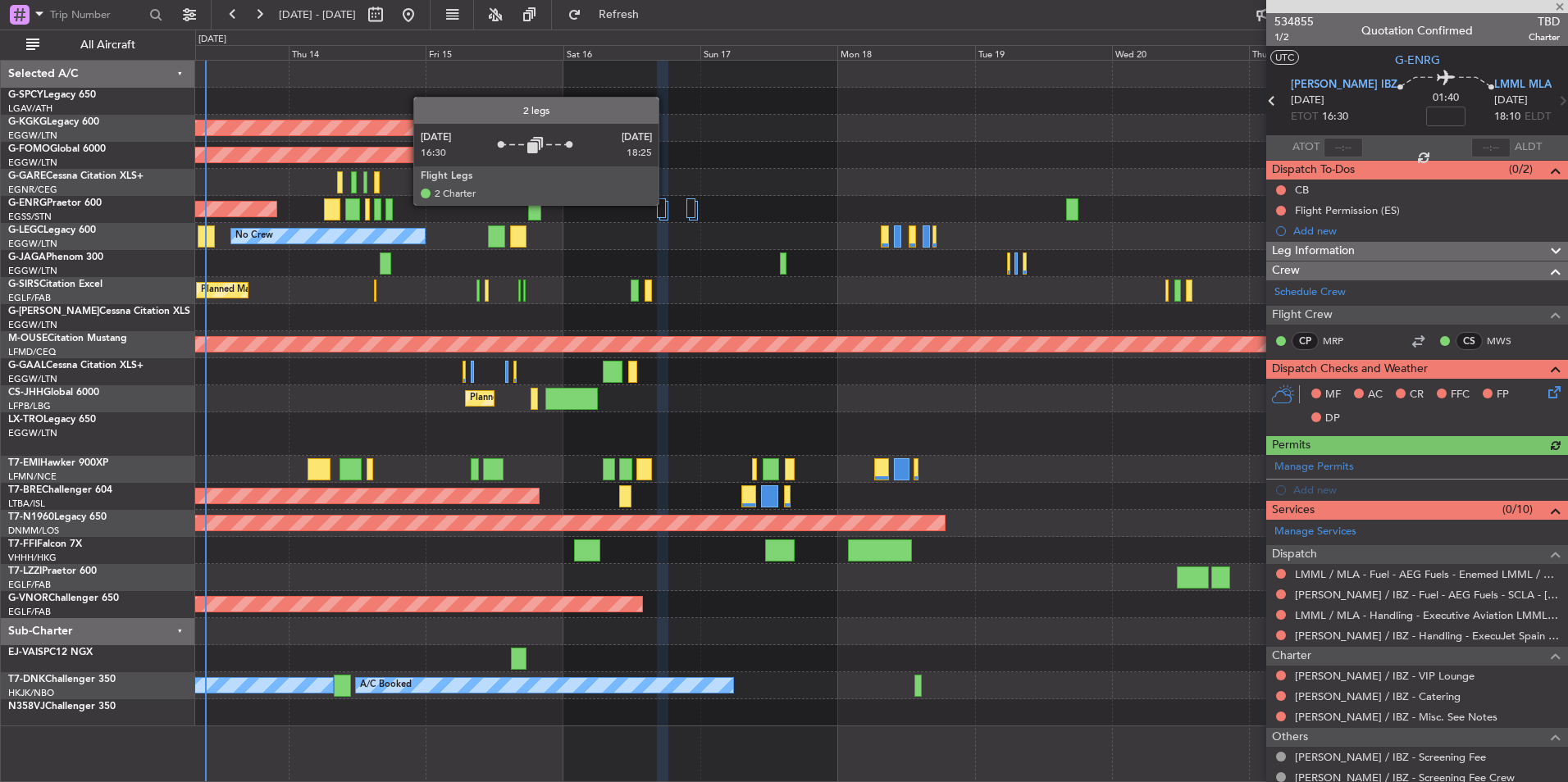
click at [665, 204] on div at bounding box center [664, 211] width 9 height 20
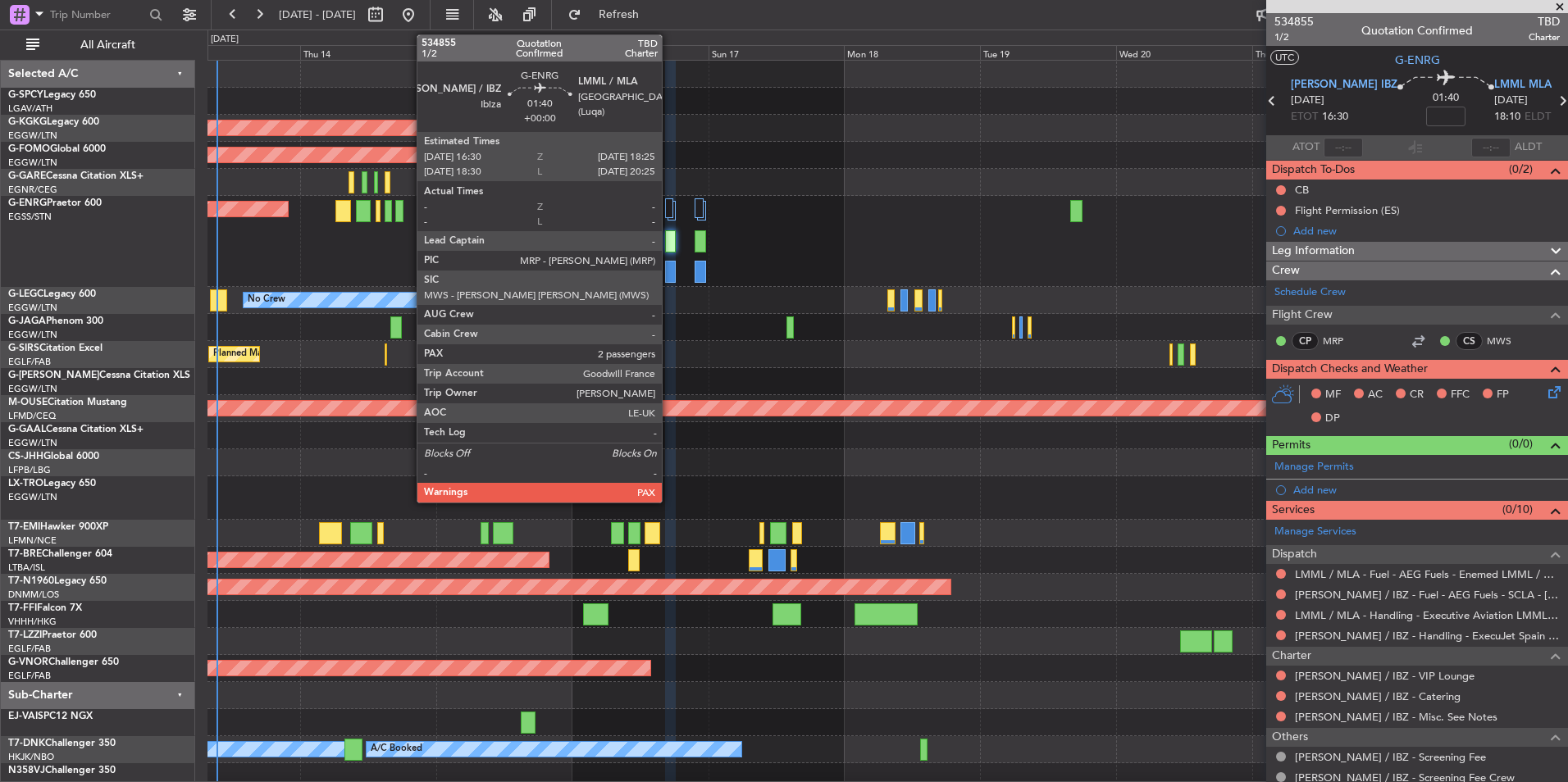
click at [669, 241] on div at bounding box center [671, 242] width 12 height 22
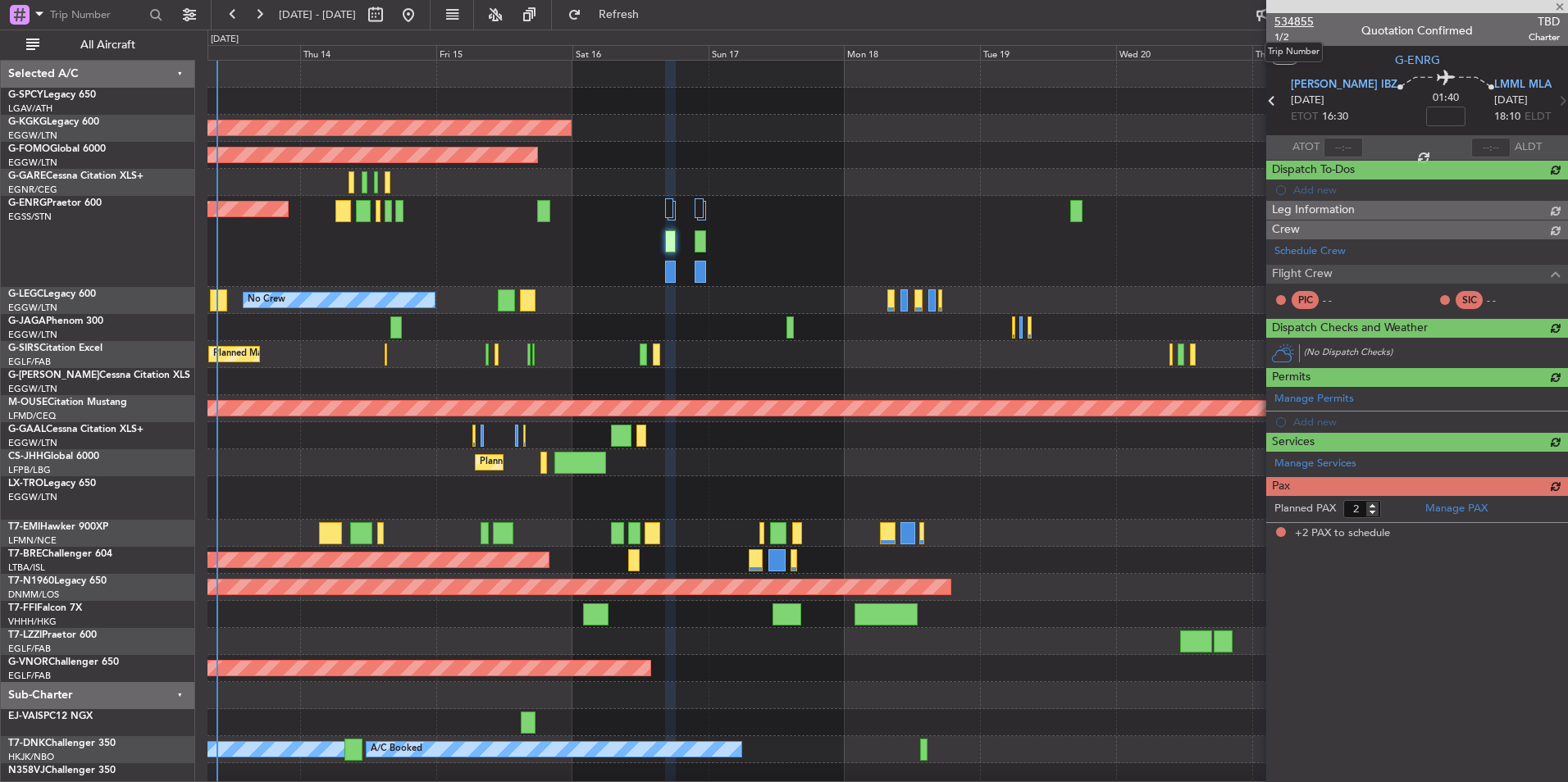
click at [1295, 20] on span "534855" at bounding box center [1294, 21] width 39 height 17
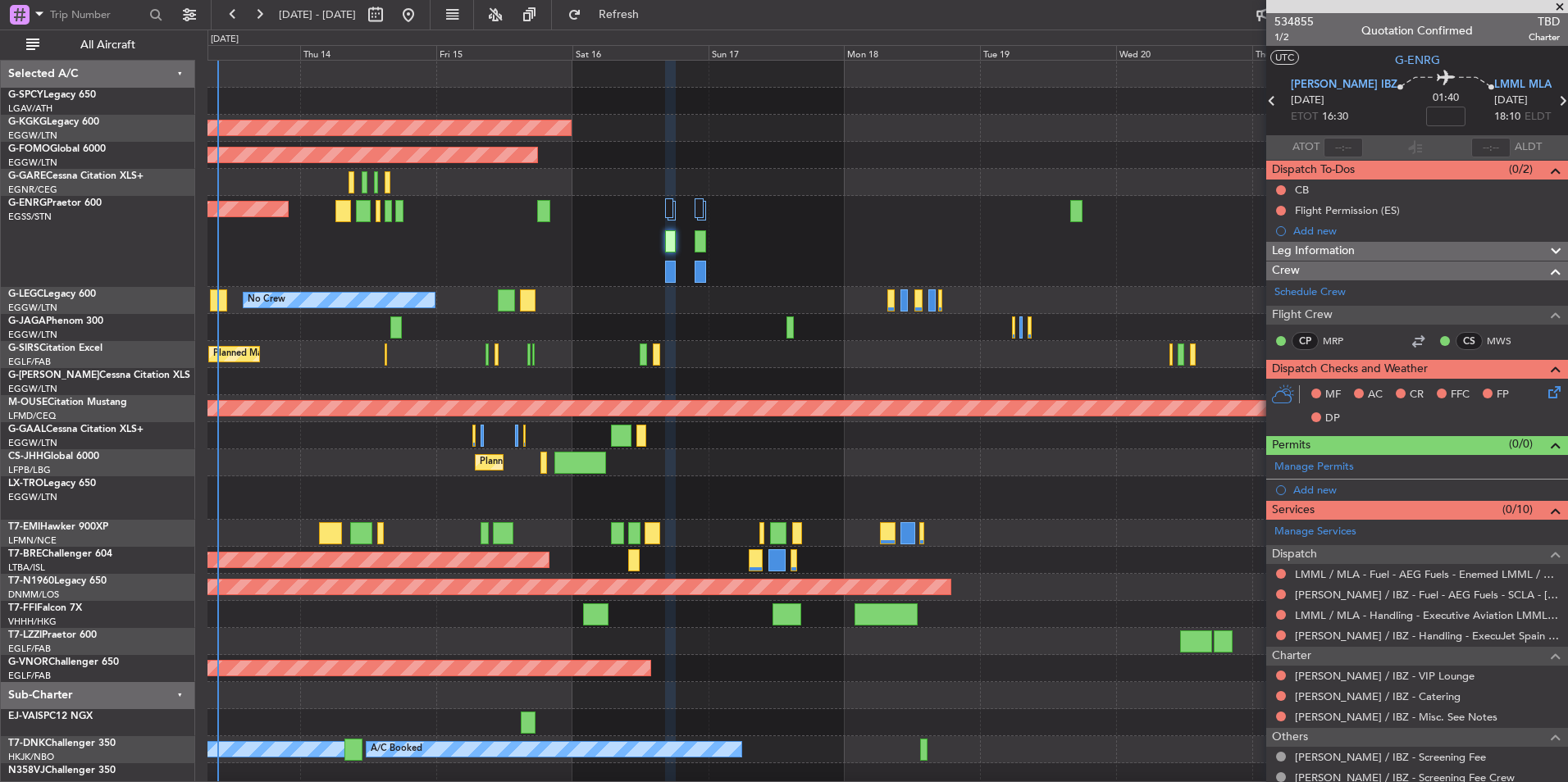
click at [654, 11] on span "Refresh" at bounding box center [619, 15] width 69 height 12
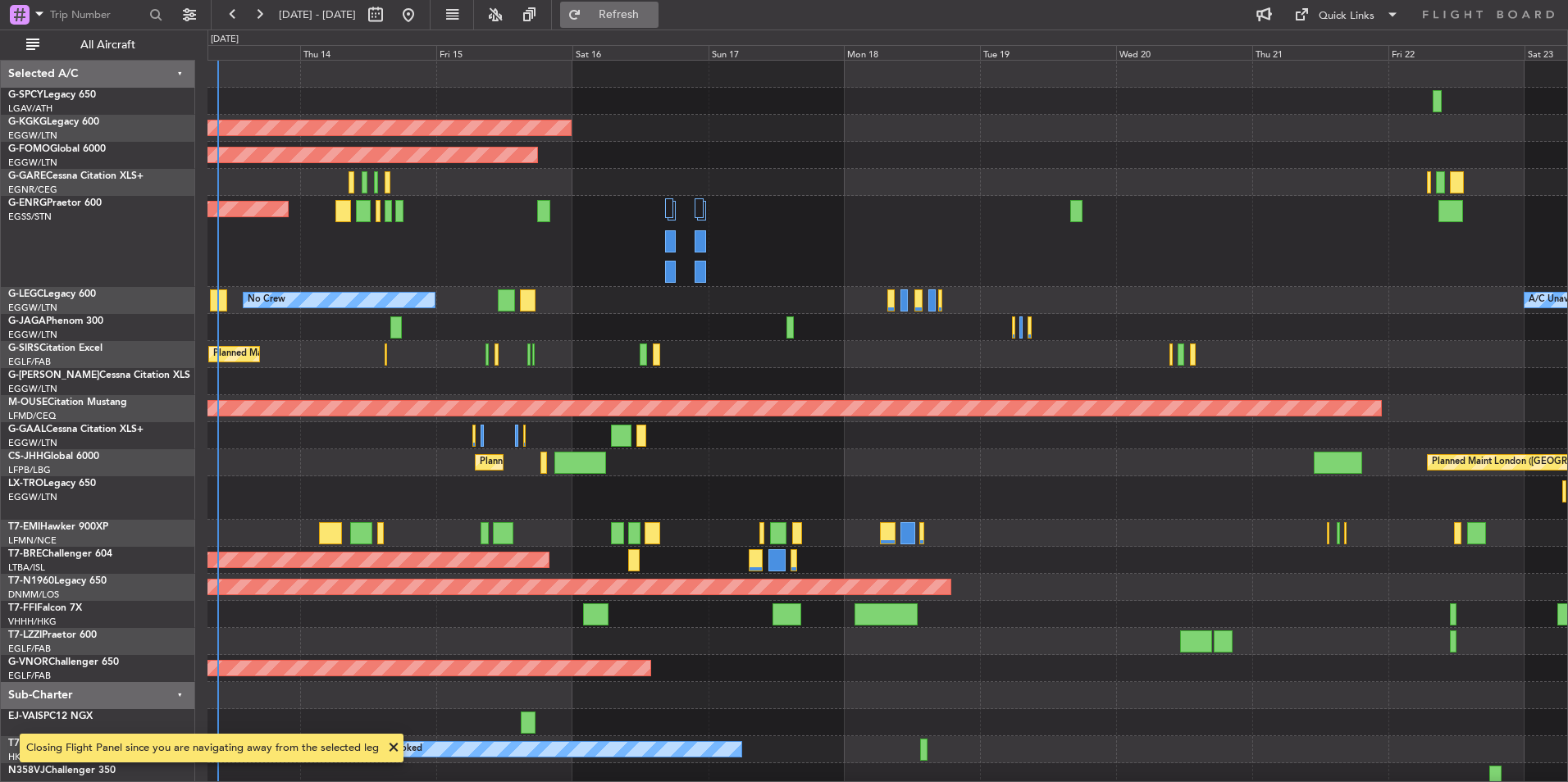
click at [654, 10] on span "Refresh" at bounding box center [619, 15] width 69 height 12
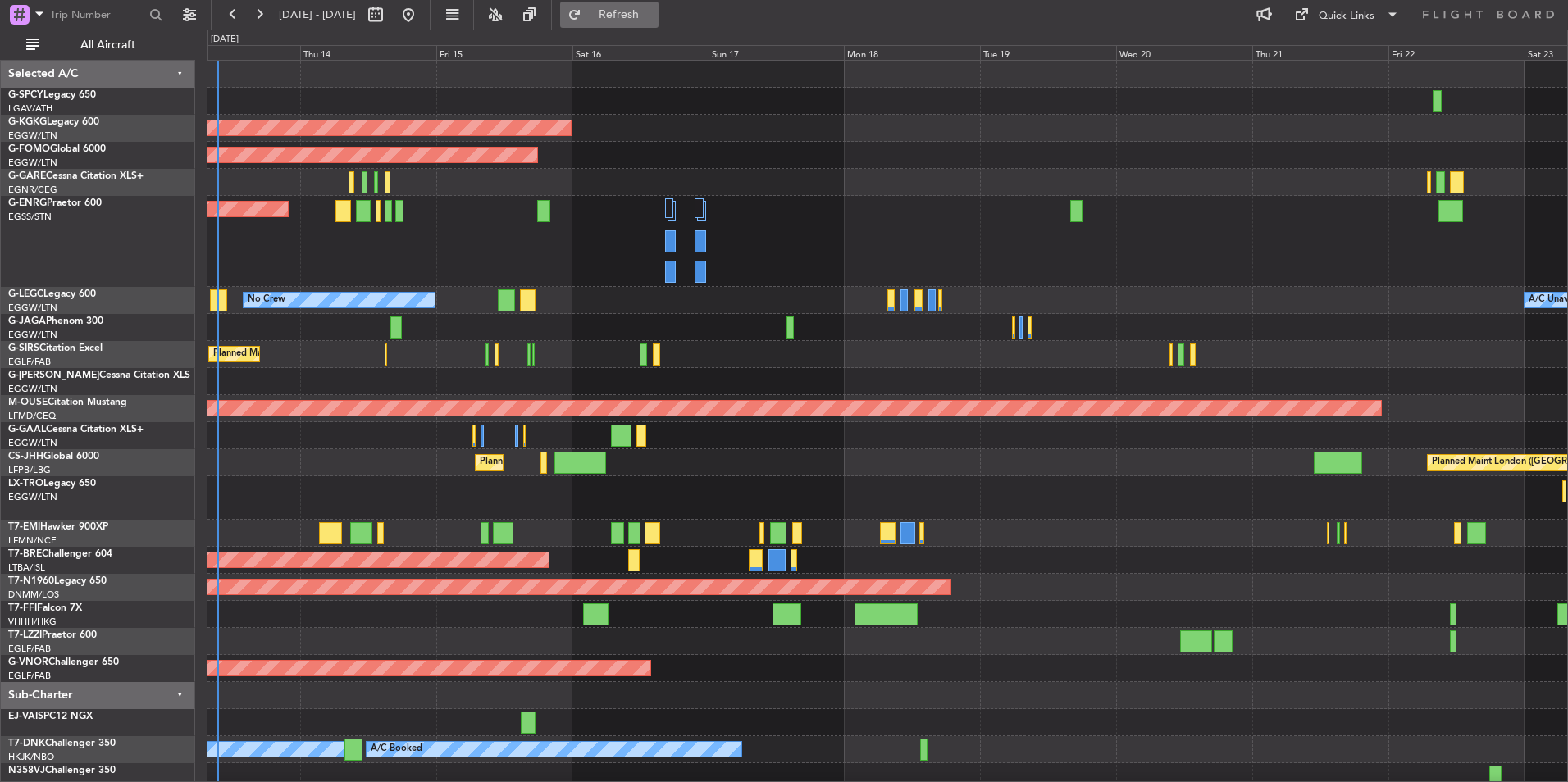
click at [654, 20] on span "Refresh" at bounding box center [619, 15] width 69 height 12
click at [628, 18] on button "Refresh" at bounding box center [609, 15] width 98 height 26
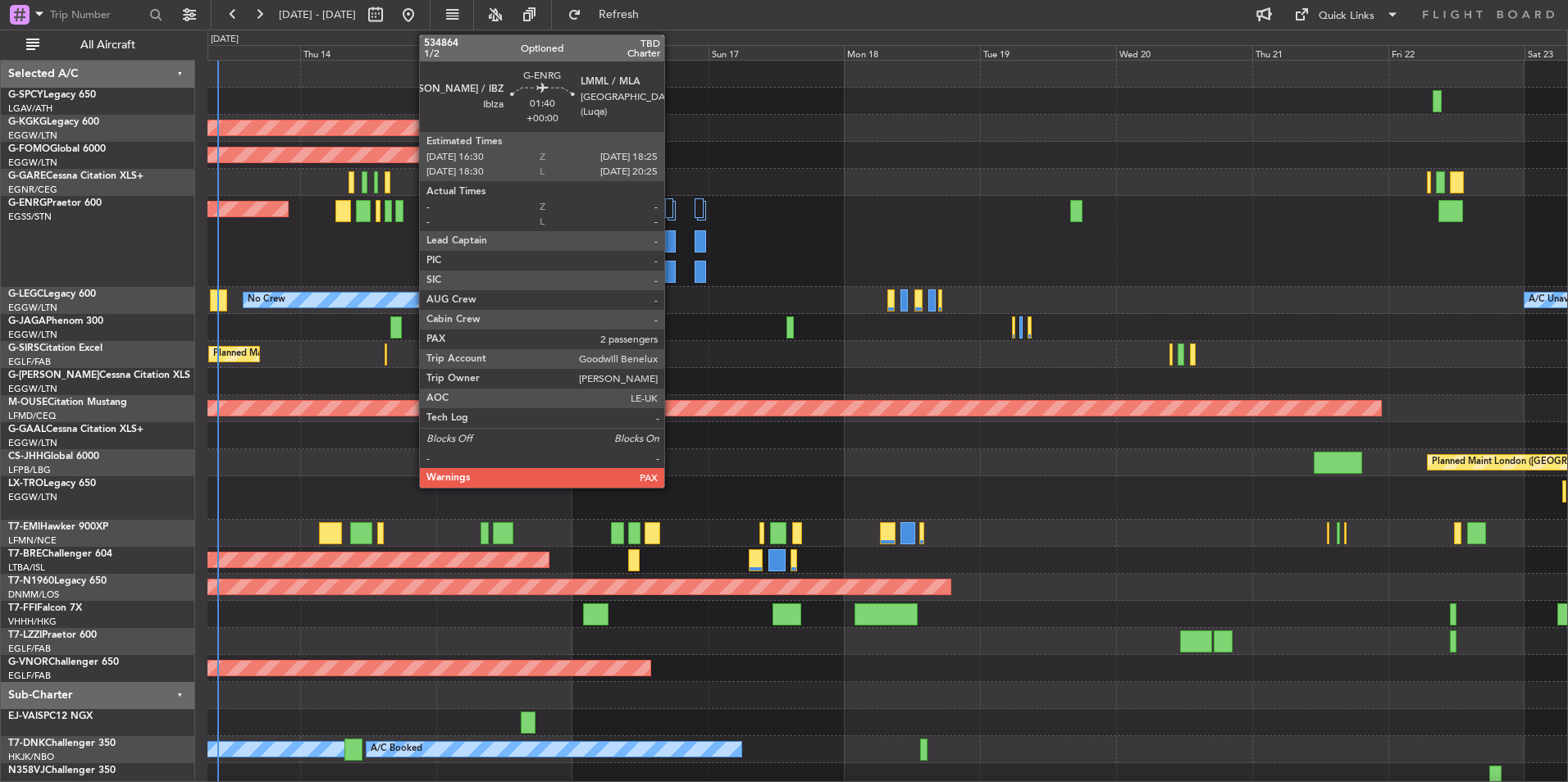
click at [672, 238] on div at bounding box center [671, 242] width 12 height 22
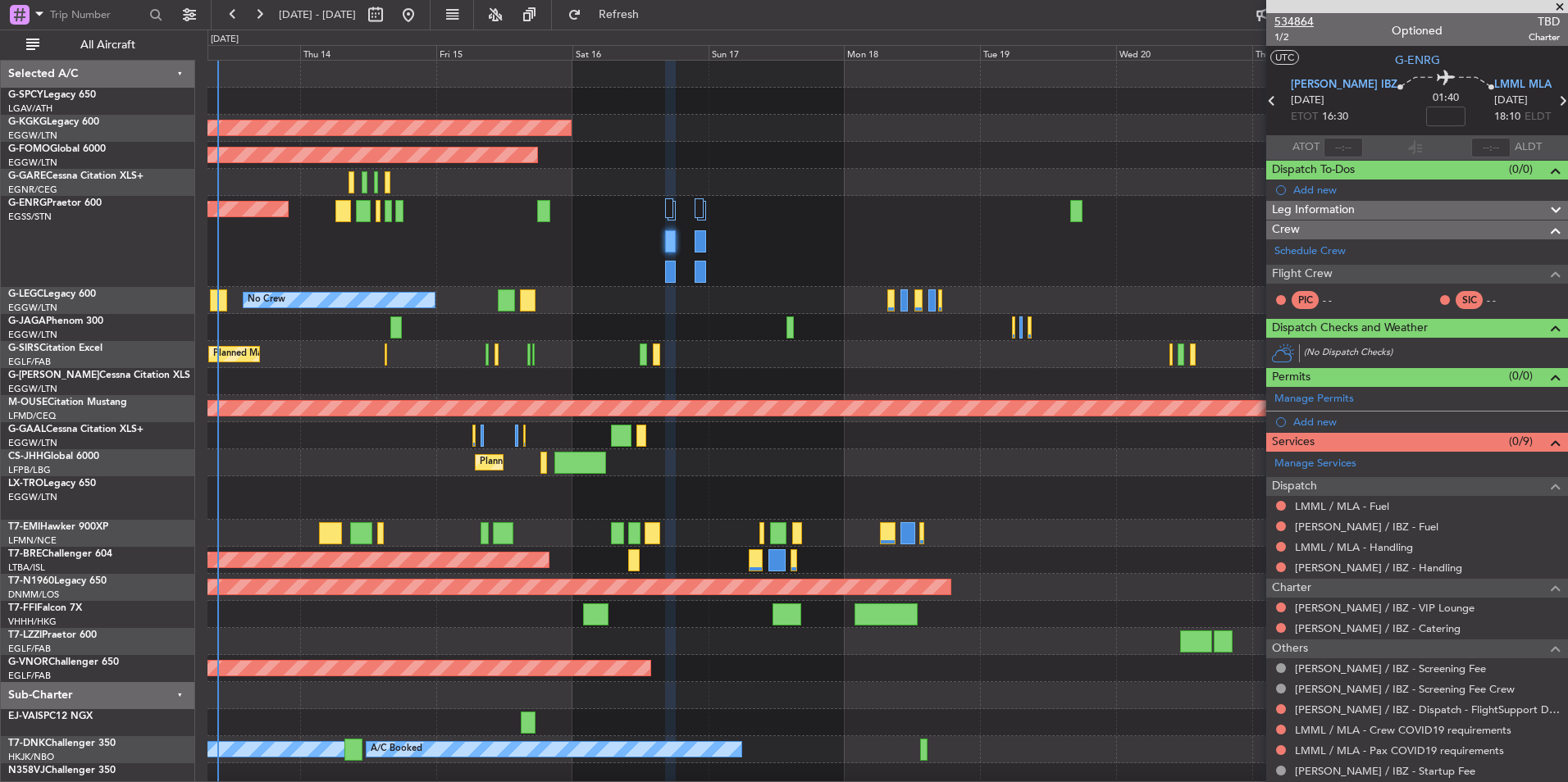
click at [1306, 20] on span "534864" at bounding box center [1294, 21] width 39 height 17
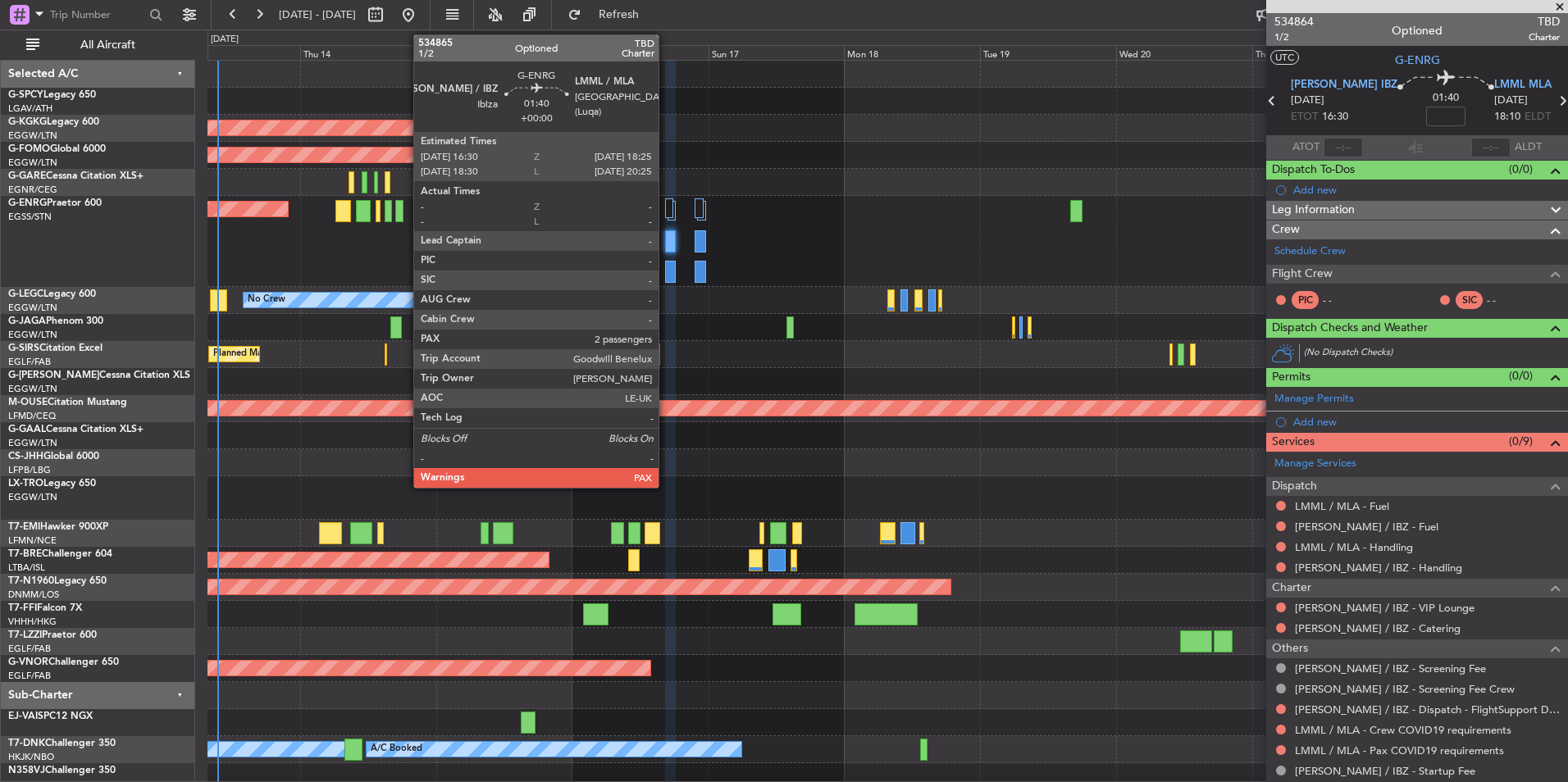
click at [665, 269] on div at bounding box center [671, 272] width 12 height 22
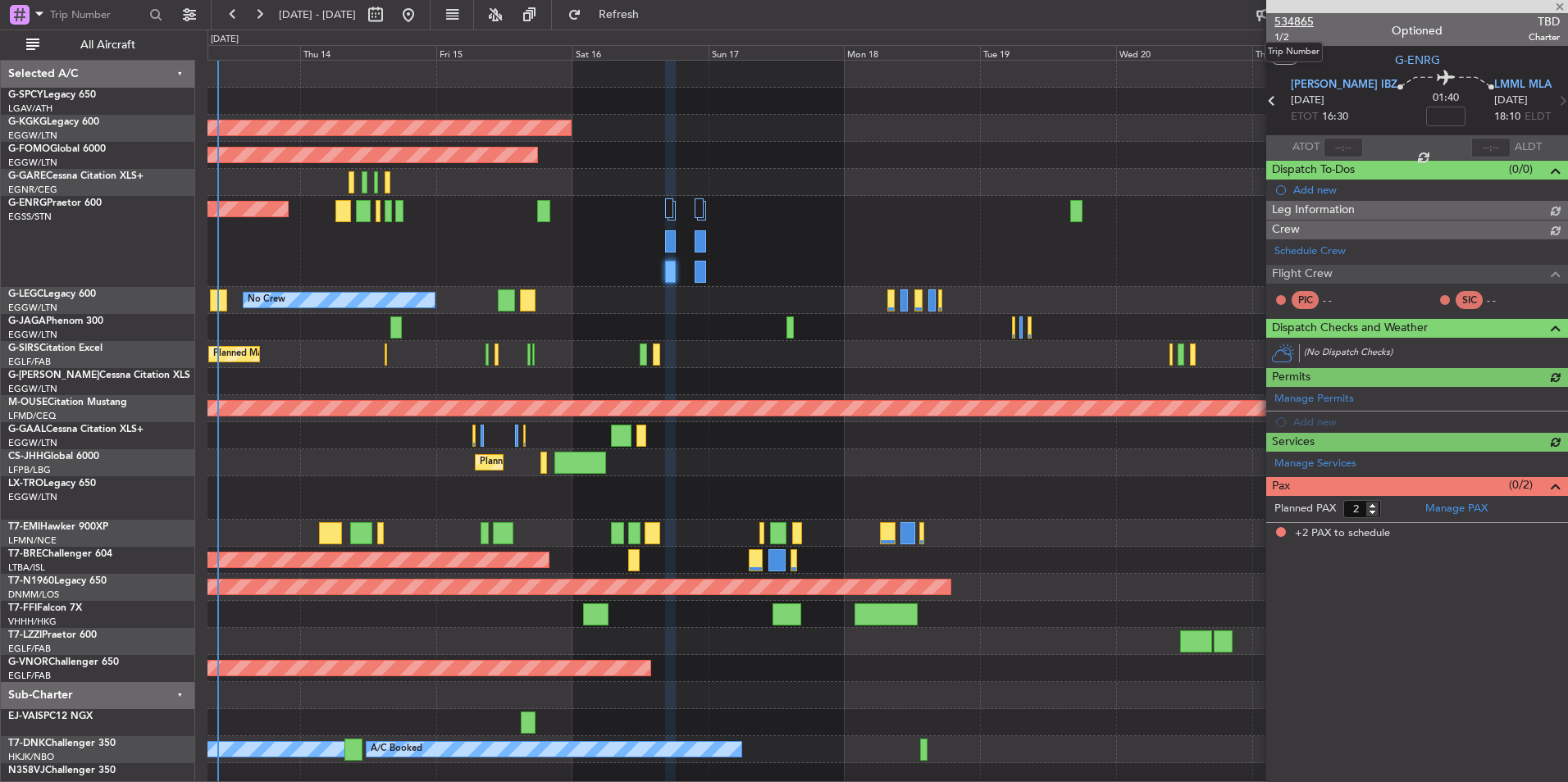
click at [1306, 19] on span "534865" at bounding box center [1294, 21] width 39 height 17
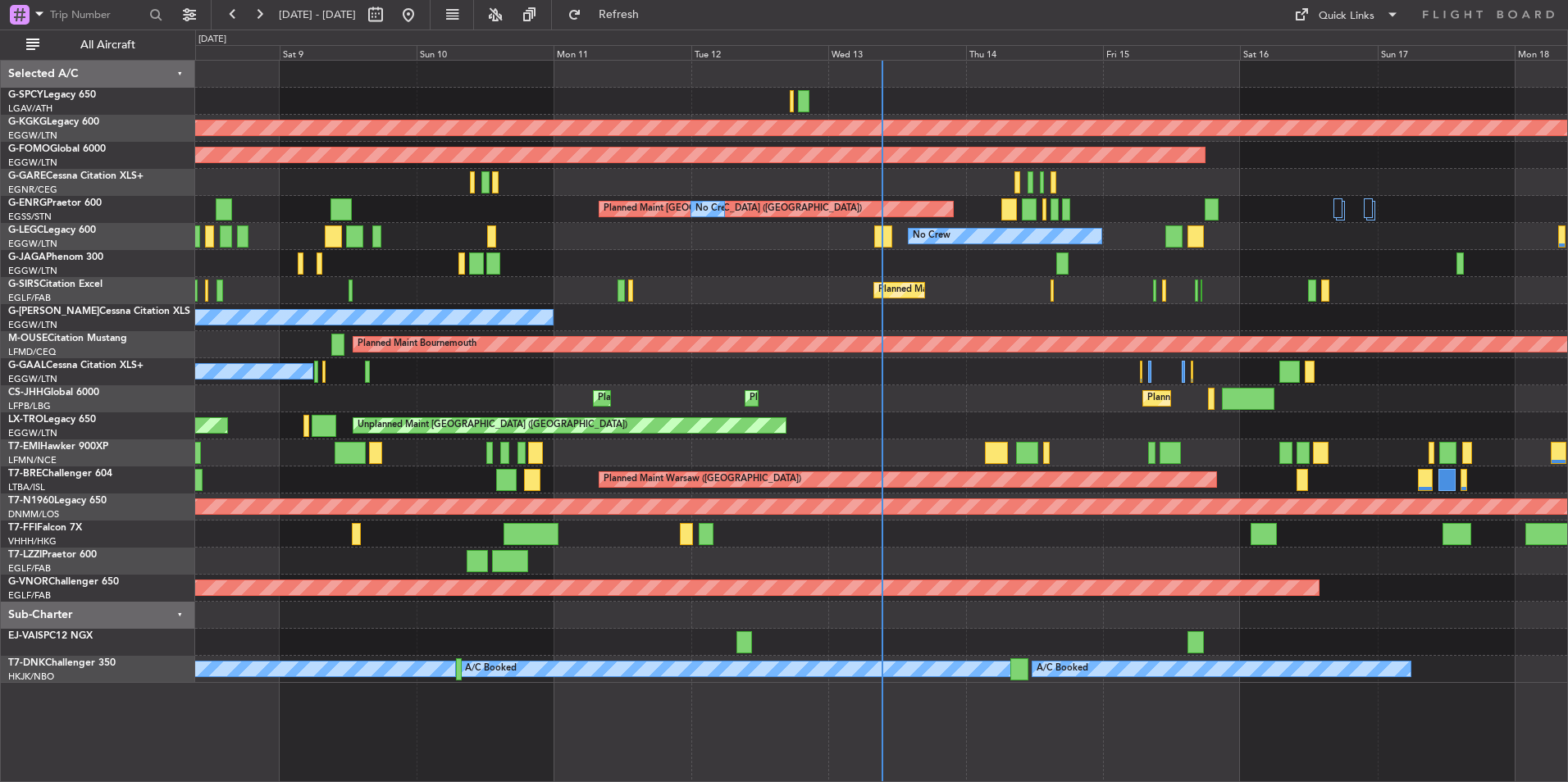
click at [1120, 236] on div "No Crew Planned Maint London (Luton)" at bounding box center [881, 237] width 1372 height 27
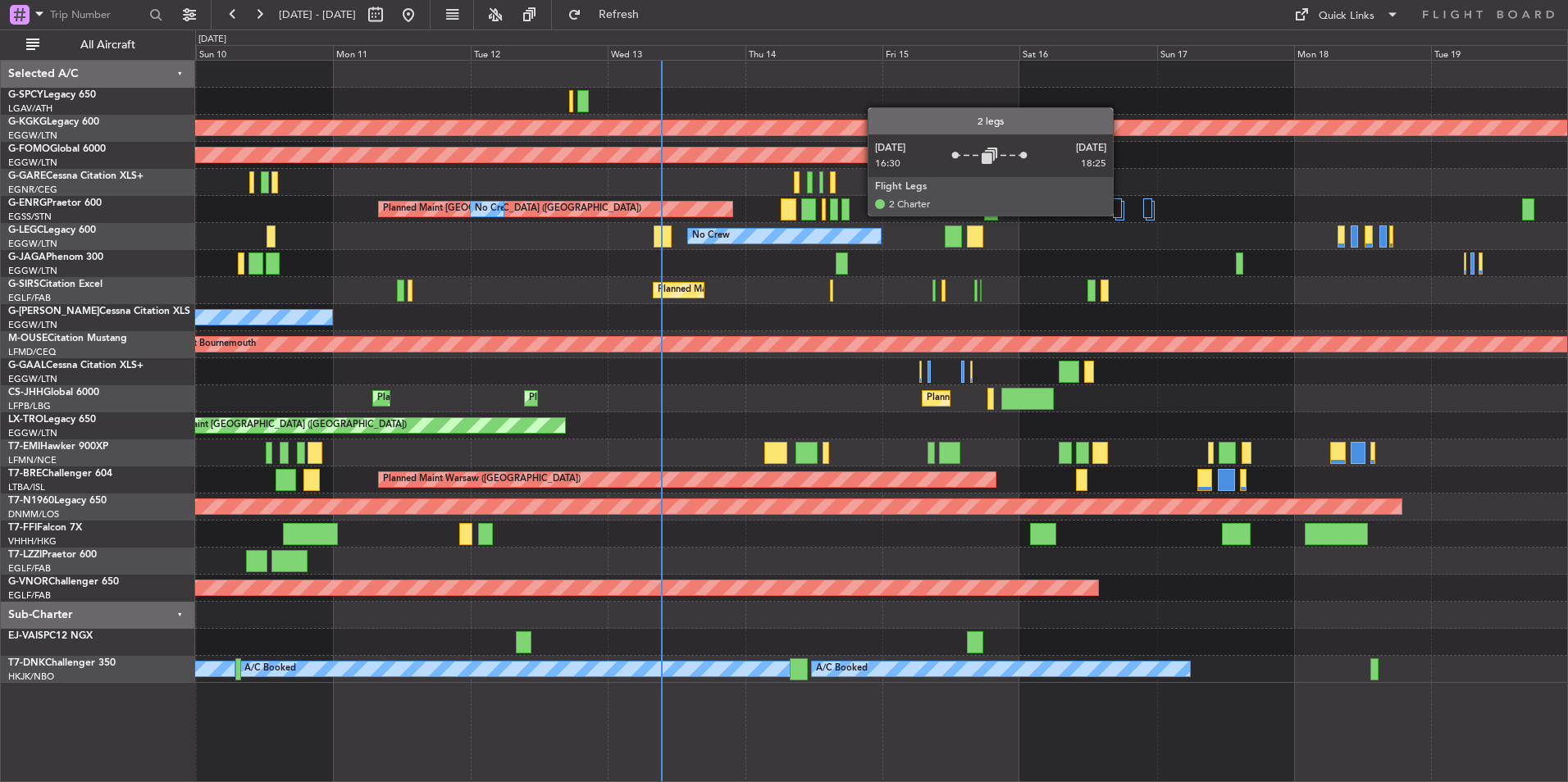
click at [1121, 211] on div at bounding box center [1118, 209] width 9 height 20
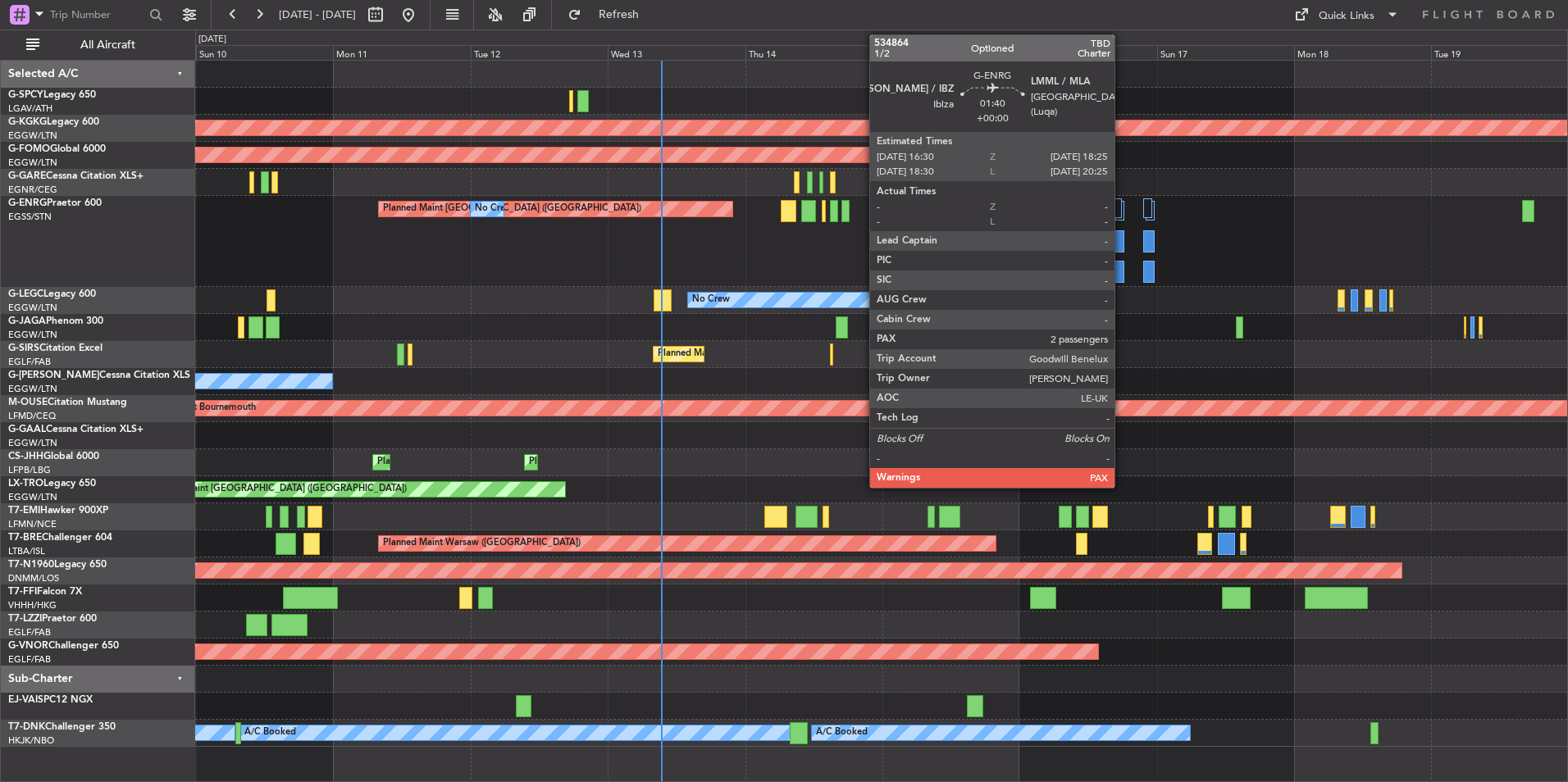
click at [1122, 241] on div at bounding box center [1119, 242] width 12 height 22
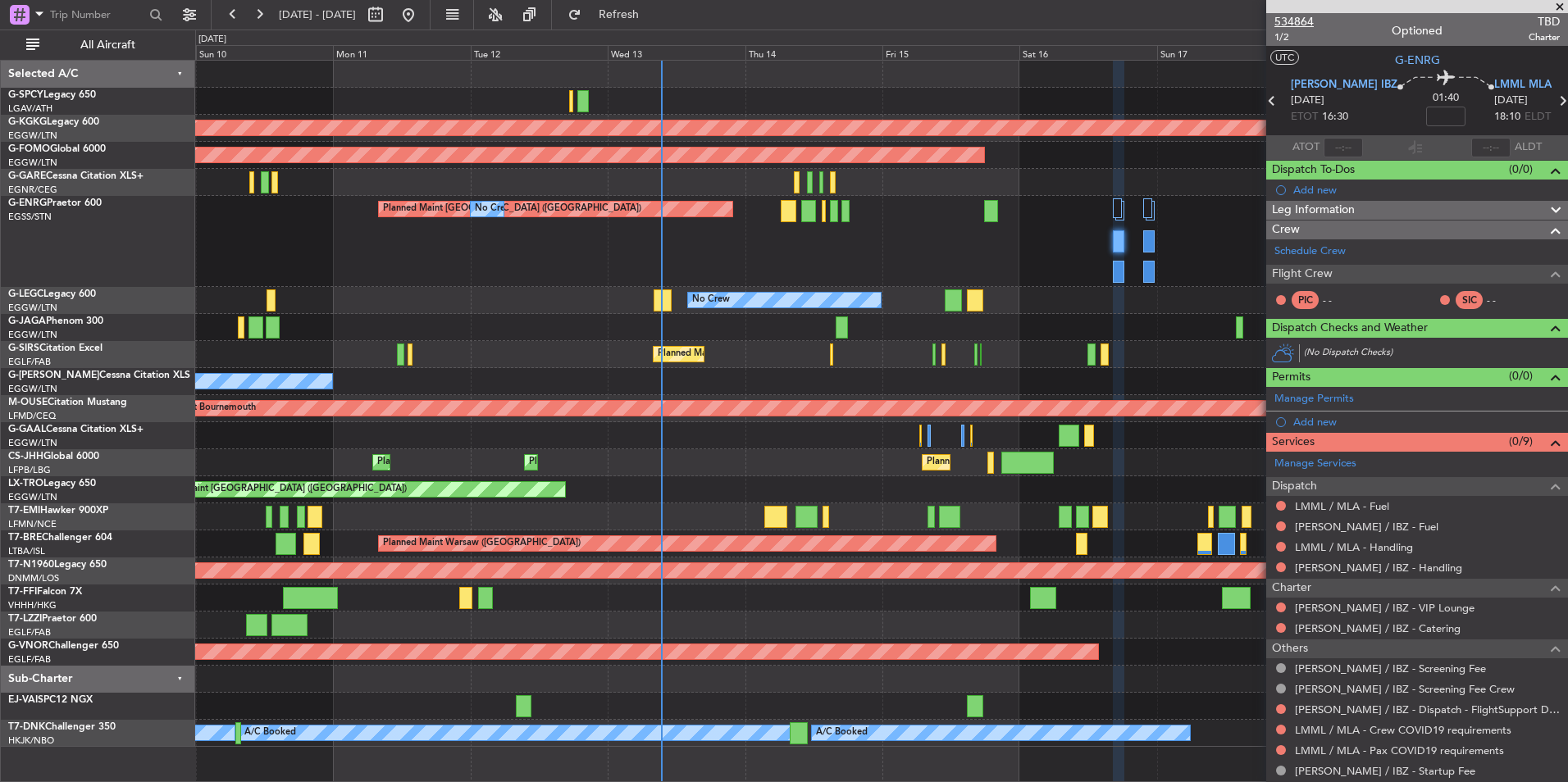
click at [1300, 19] on span "534864" at bounding box center [1294, 21] width 39 height 17
click at [658, 24] on button "Refresh" at bounding box center [609, 15] width 98 height 26
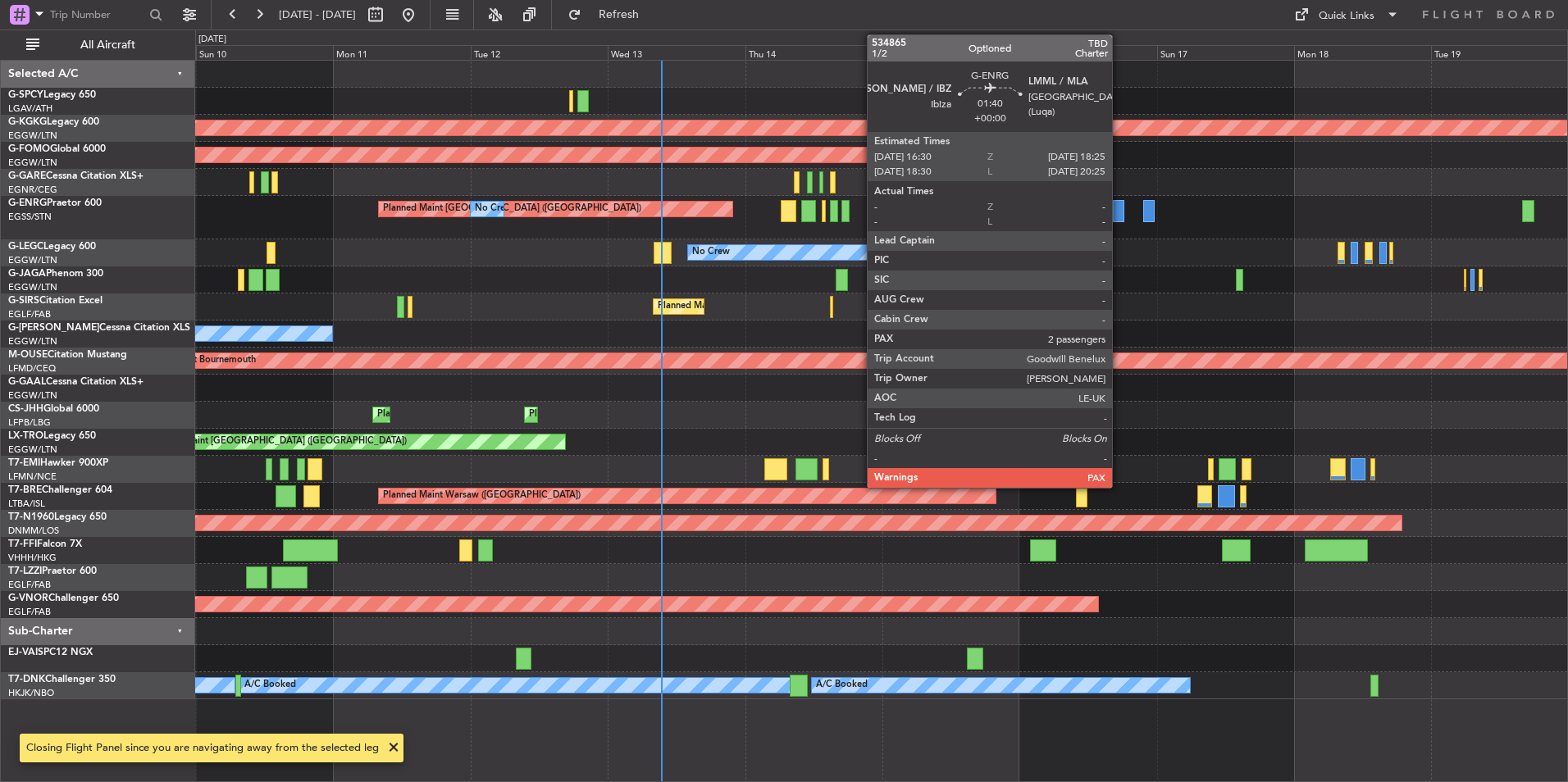
click at [1119, 207] on div at bounding box center [1119, 211] width 12 height 22
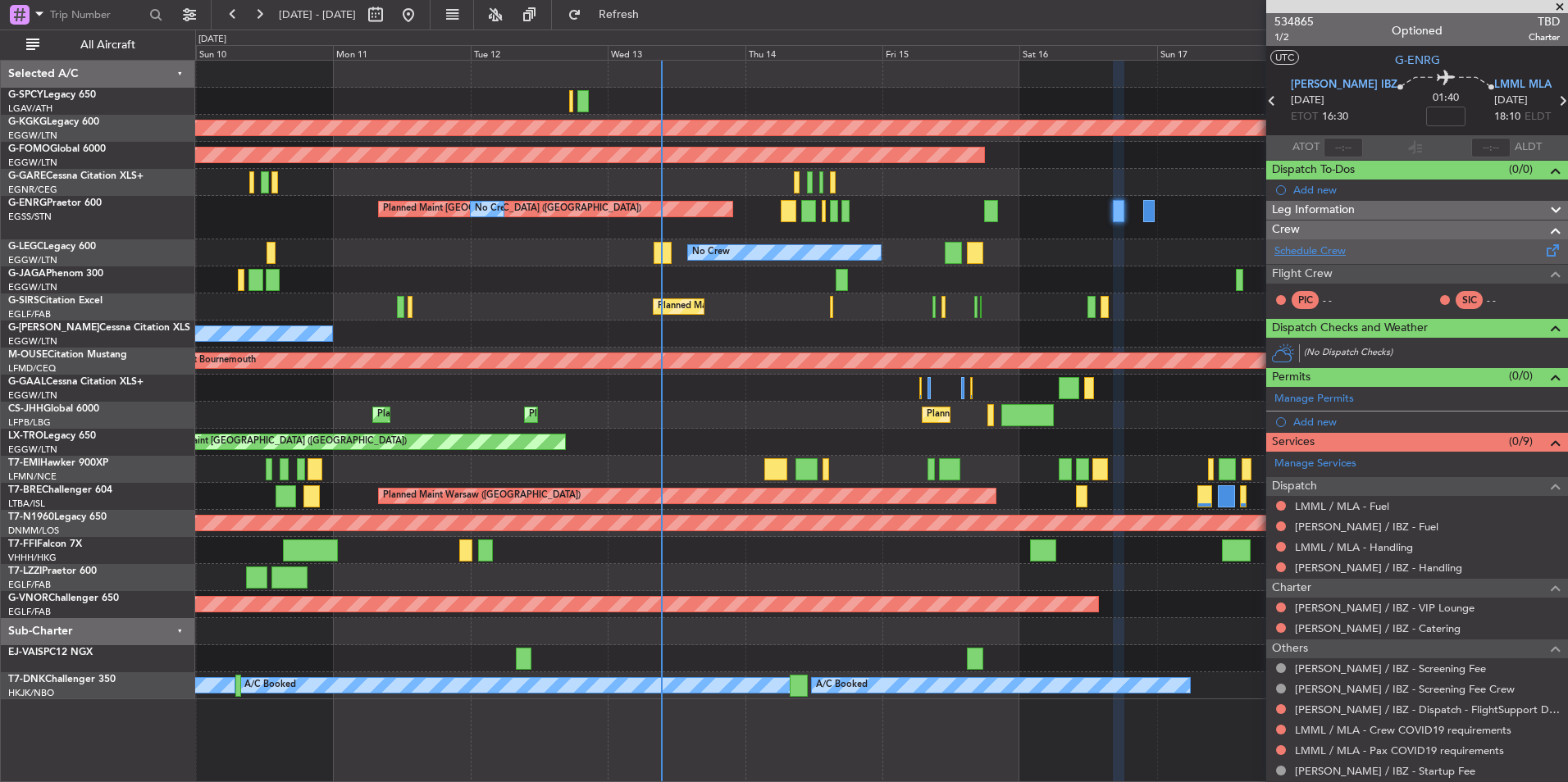
click at [1332, 252] on link "Schedule Crew" at bounding box center [1310, 252] width 71 height 16
click at [1297, 22] on span "534865" at bounding box center [1294, 21] width 39 height 17
click at [1333, 243] on link "Schedule Crew" at bounding box center [1310, 252] width 71 height 16
click at [1297, 23] on span "534865" at bounding box center [1294, 21] width 39 height 17
click at [1302, 249] on link "Schedule Crew" at bounding box center [1310, 252] width 71 height 16
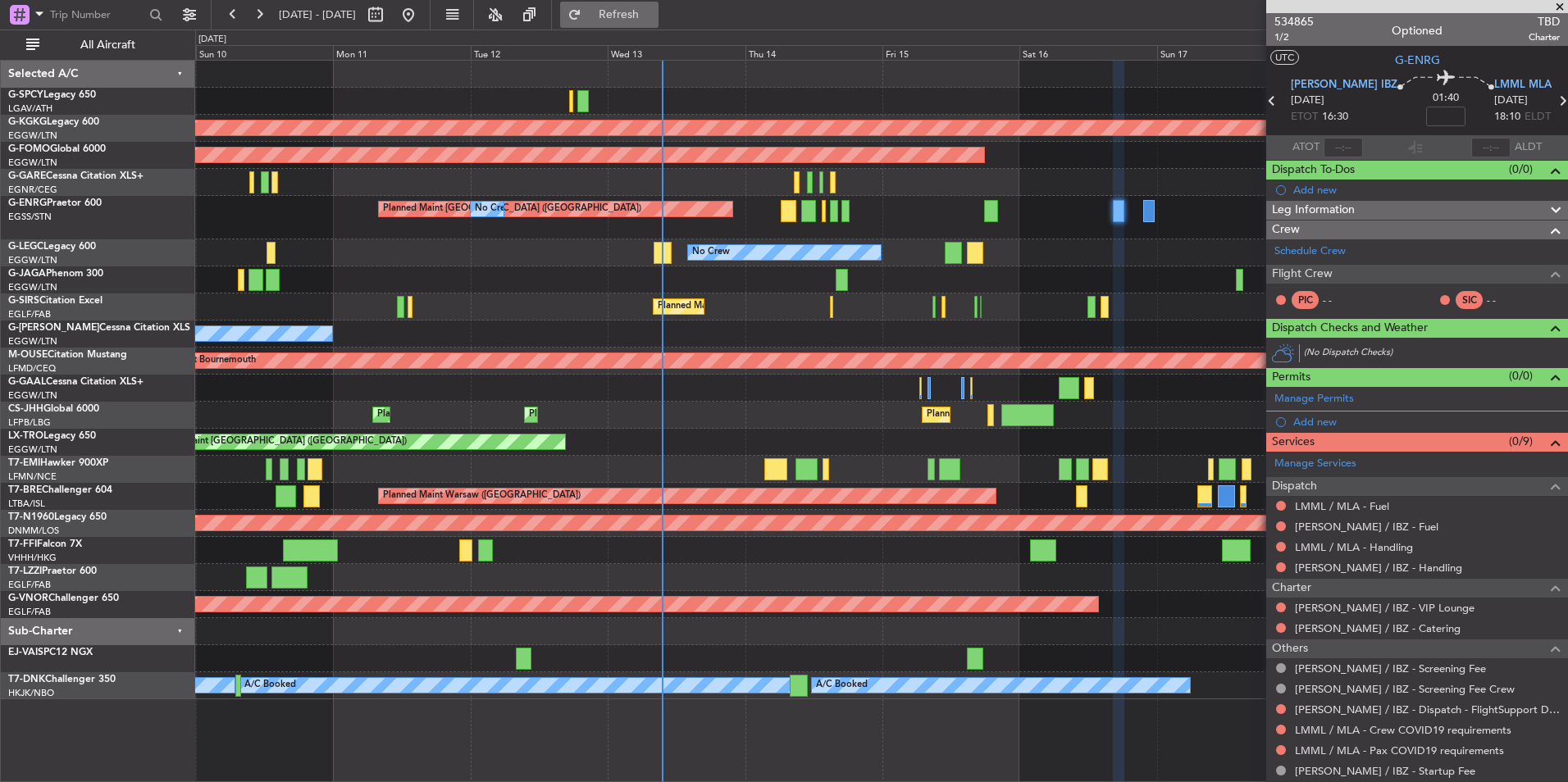
click at [654, 9] on span "Refresh" at bounding box center [619, 15] width 69 height 12
click at [1381, 565] on div "Manage Services Dispatch LMML / MLA - Fuel LEIB / IBZ - Fuel LMML / MLA - Handl…" at bounding box center [1417, 617] width 302 height 330
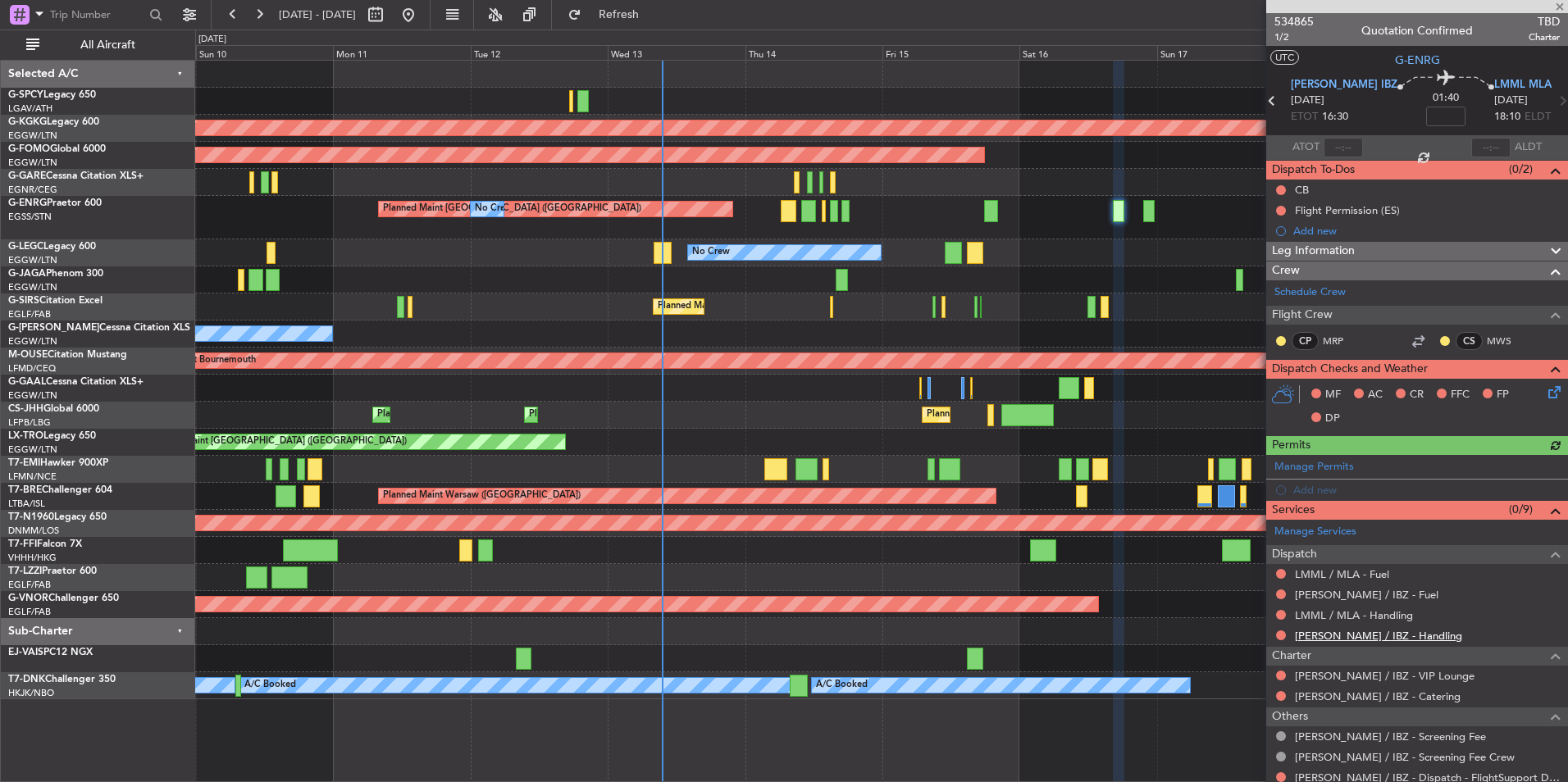
click at [1362, 636] on link "LEIB / IBZ - Handling" at bounding box center [1377, 635] width 167 height 14
click at [1376, 615] on link "LMML / MLA - Handling" at bounding box center [1354, 614] width 119 height 14
click at [654, 9] on span "Refresh" at bounding box center [619, 15] width 69 height 12
click at [1359, 597] on link "LEIB / IBZ - Fuel" at bounding box center [1366, 594] width 143 height 14
click at [641, 14] on span "Refresh" at bounding box center [619, 15] width 69 height 12
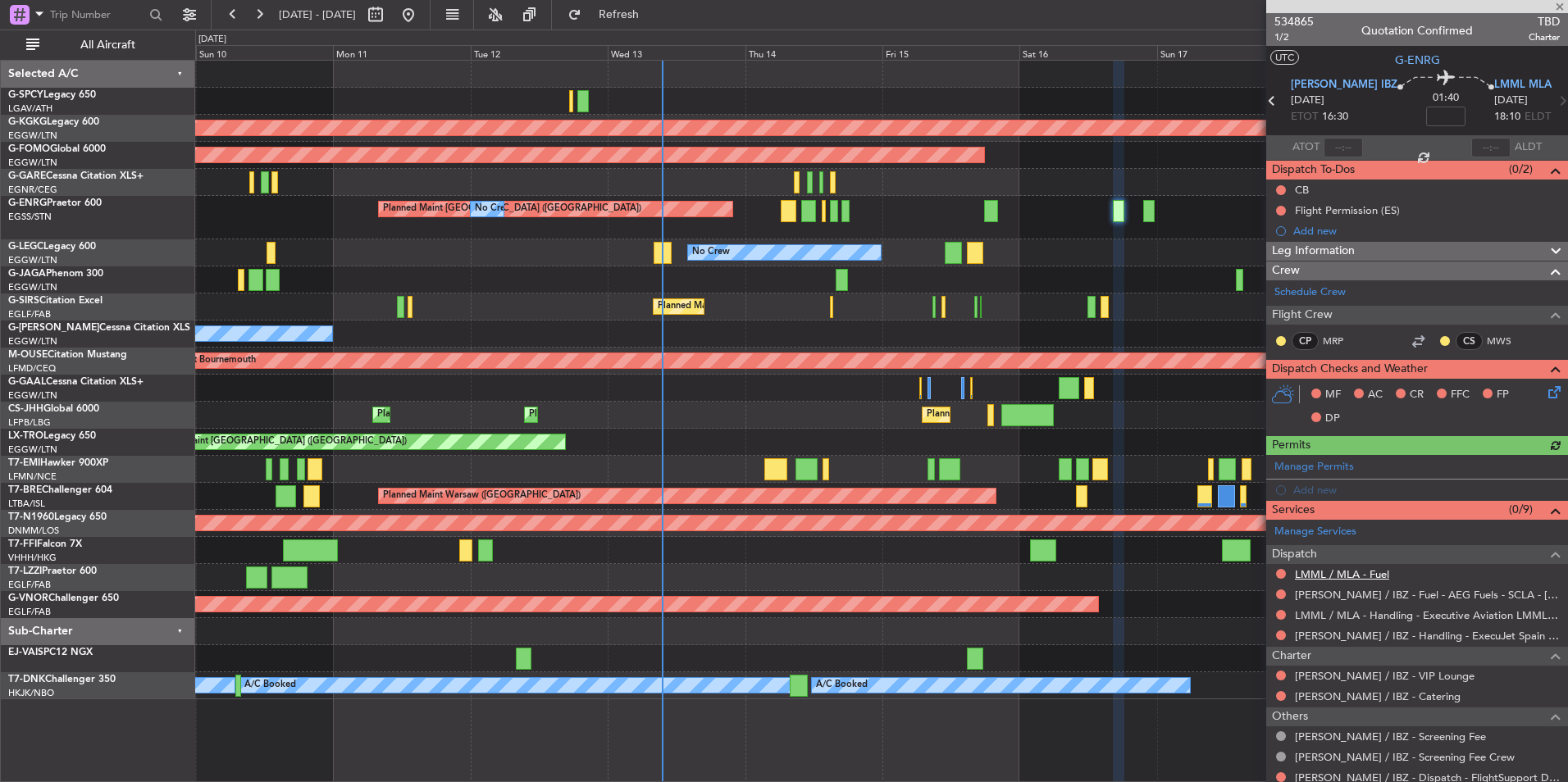
click at [1377, 571] on link "LMML / MLA - Fuel" at bounding box center [1341, 573] width 94 height 14
click at [654, 11] on span "Refresh" at bounding box center [619, 15] width 69 height 12
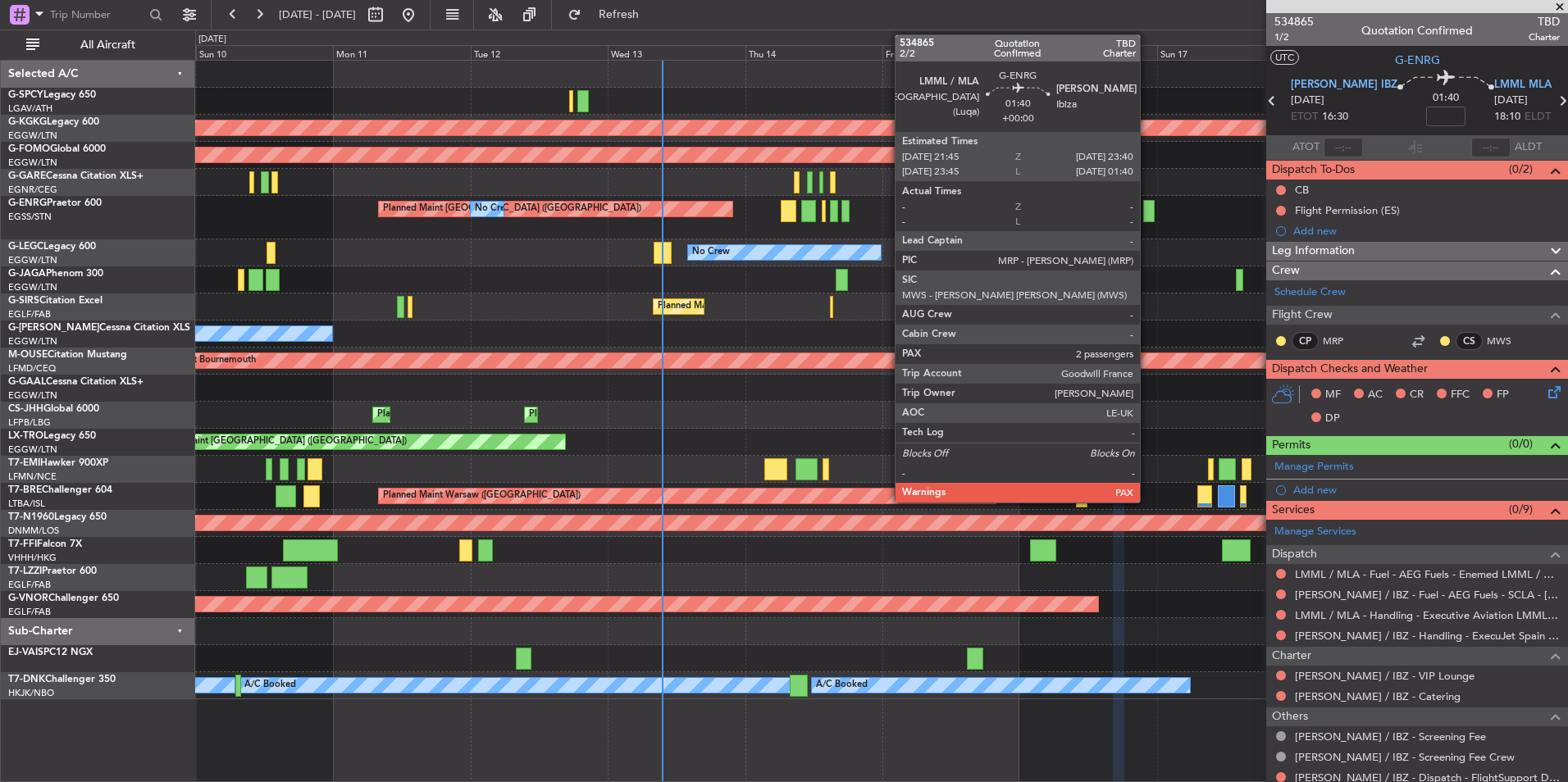
click at [1147, 212] on div at bounding box center [1149, 211] width 12 height 22
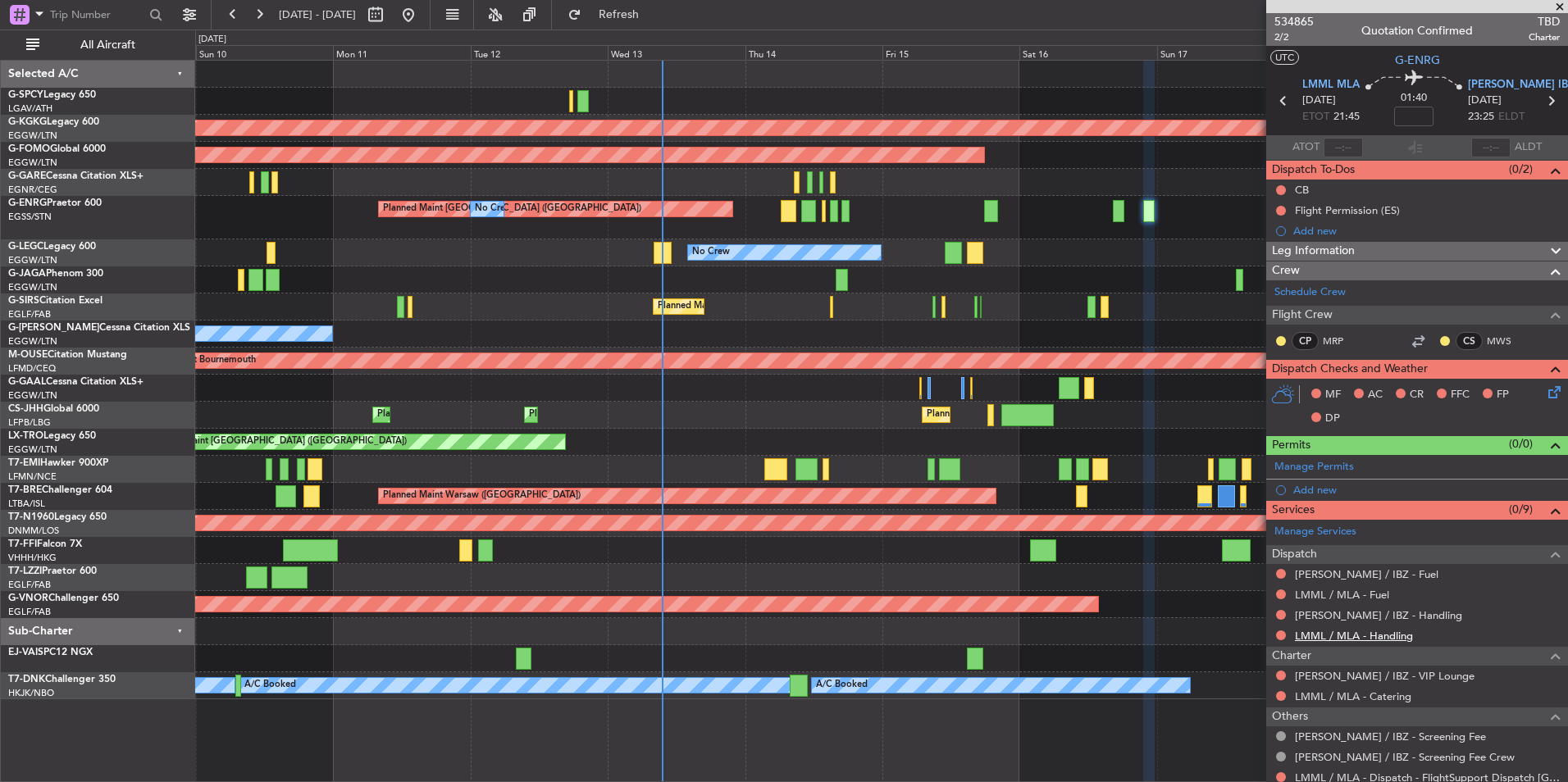
click at [1385, 633] on link "LMML / MLA - Handling" at bounding box center [1354, 635] width 119 height 14
click at [651, 21] on button "Refresh" at bounding box center [609, 15] width 98 height 26
click at [1383, 616] on link "LEIB / IBZ - Handling" at bounding box center [1377, 614] width 167 height 14
click at [645, 12] on span "Refresh" at bounding box center [619, 15] width 69 height 12
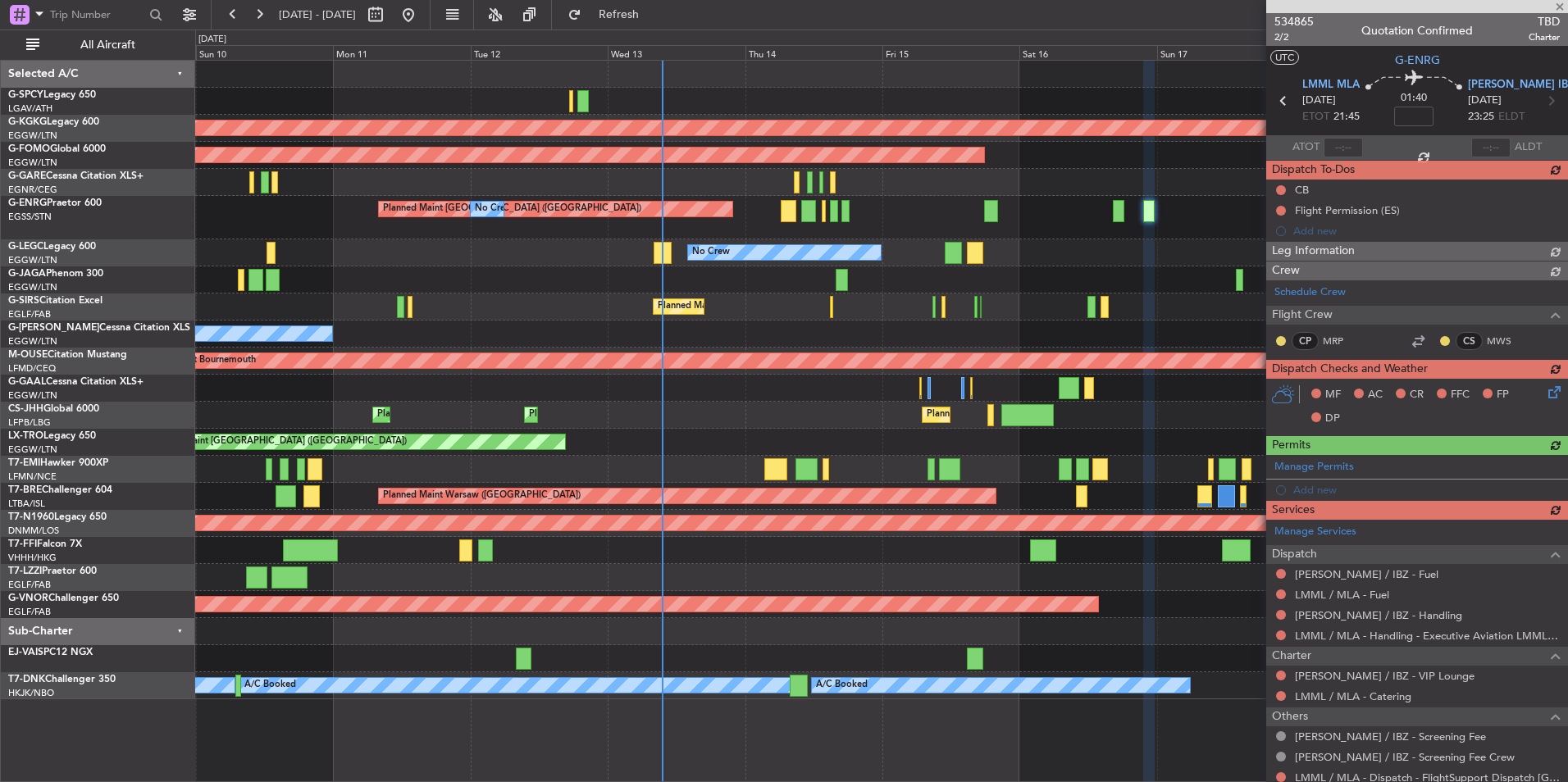
click at [1375, 593] on div "Manage Services Dispatch LEIB / IBZ - Fuel LMML / MLA - Fuel LEIB / IBZ - Handl…" at bounding box center [1417, 684] width 302 height 330
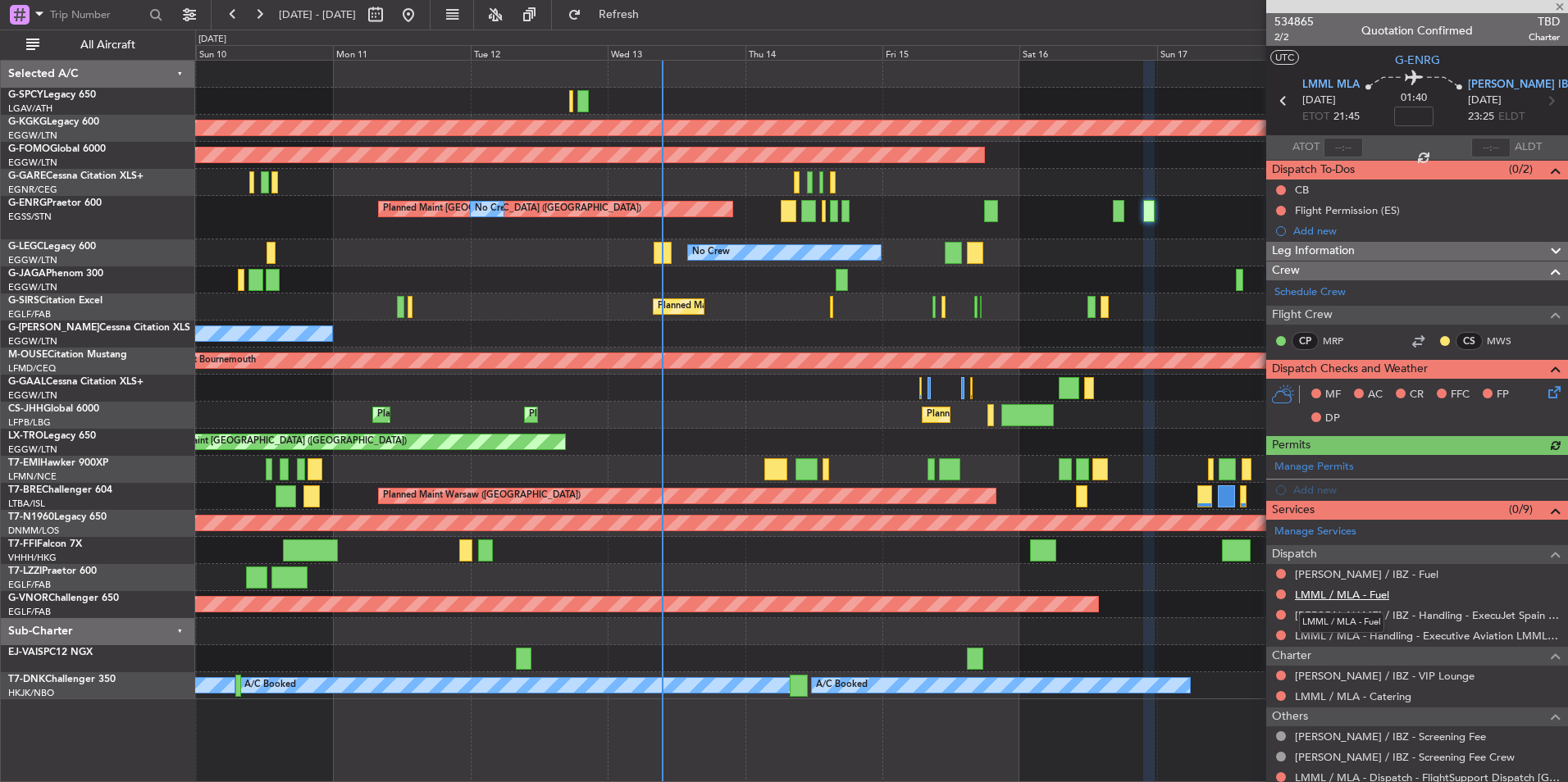
click at [1375, 596] on link "LMML / MLA - Fuel" at bounding box center [1341, 594] width 94 height 14
click at [654, 14] on span "Refresh" at bounding box center [619, 15] width 69 height 12
click at [1365, 577] on div "Manage Services Dispatch LEIB / IBZ - Fuel LMML / MLA - Fuel LEIB / IBZ - Handl…" at bounding box center [1417, 684] width 302 height 330
click at [1354, 574] on link "LEIB / IBZ - Fuel" at bounding box center [1366, 573] width 143 height 14
click at [617, 10] on button "Refresh" at bounding box center [609, 15] width 98 height 26
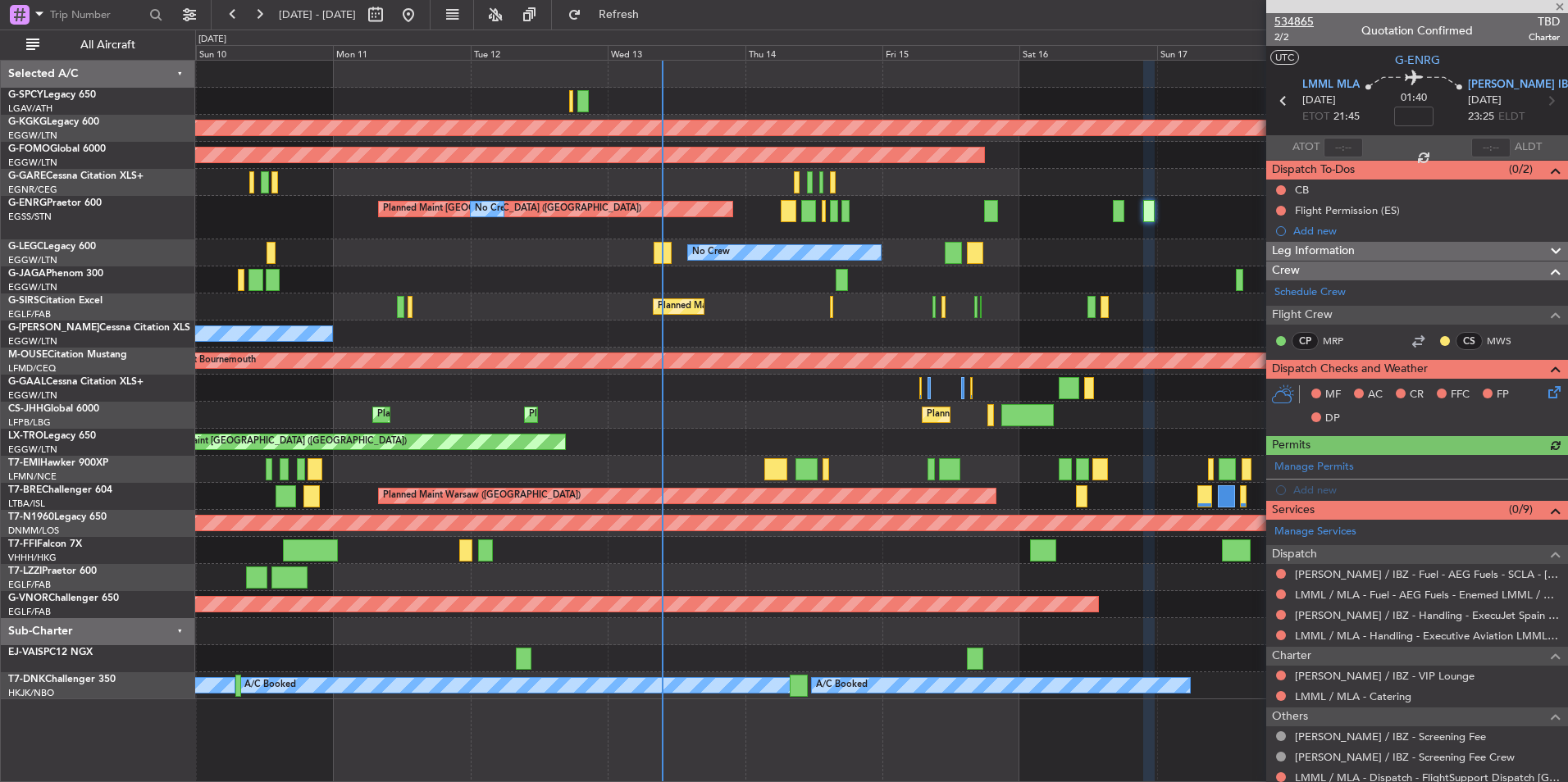
click at [1297, 22] on span "534865" at bounding box center [1294, 21] width 39 height 17
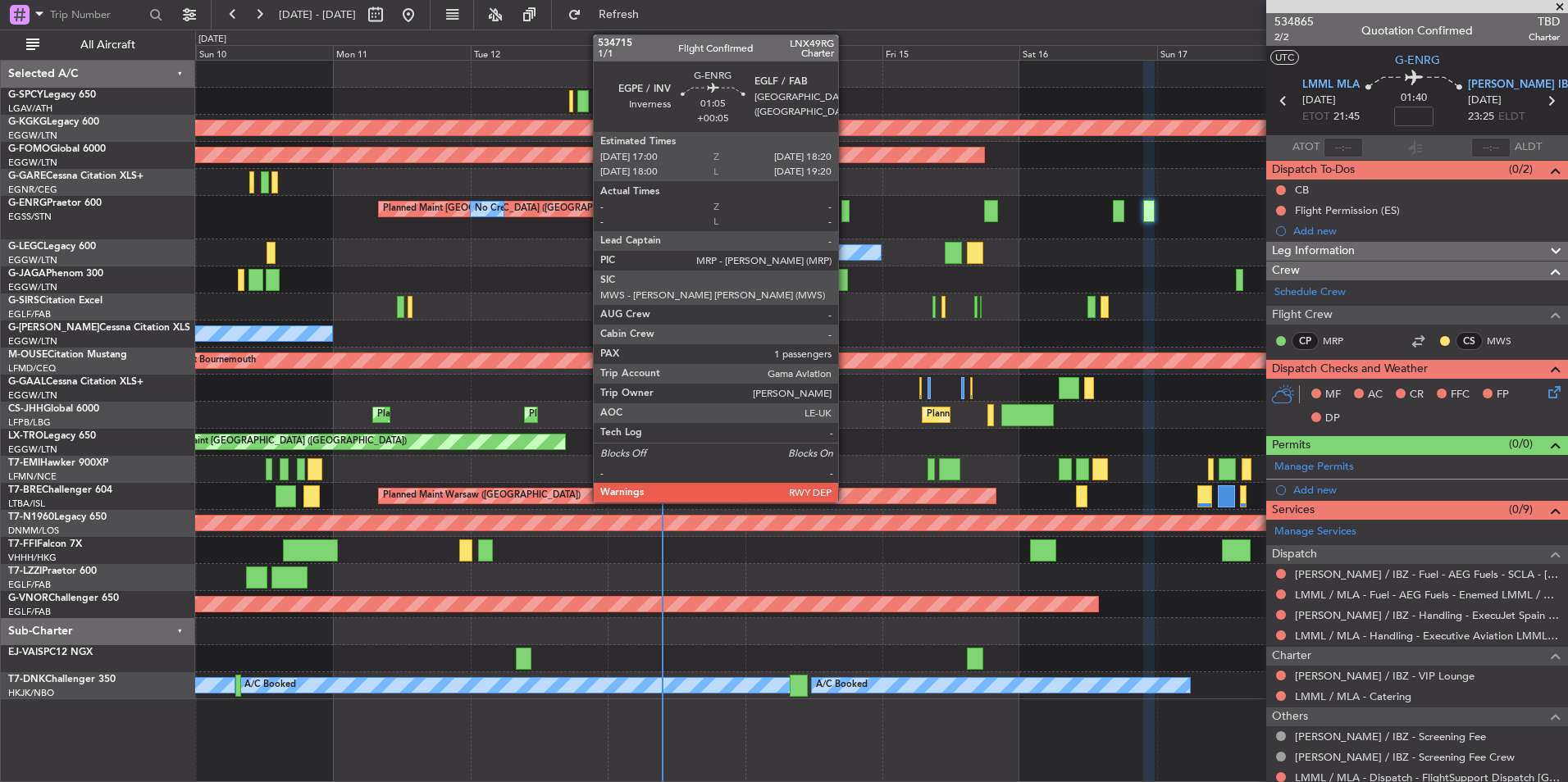
click at [845, 207] on div at bounding box center [845, 211] width 8 height 22
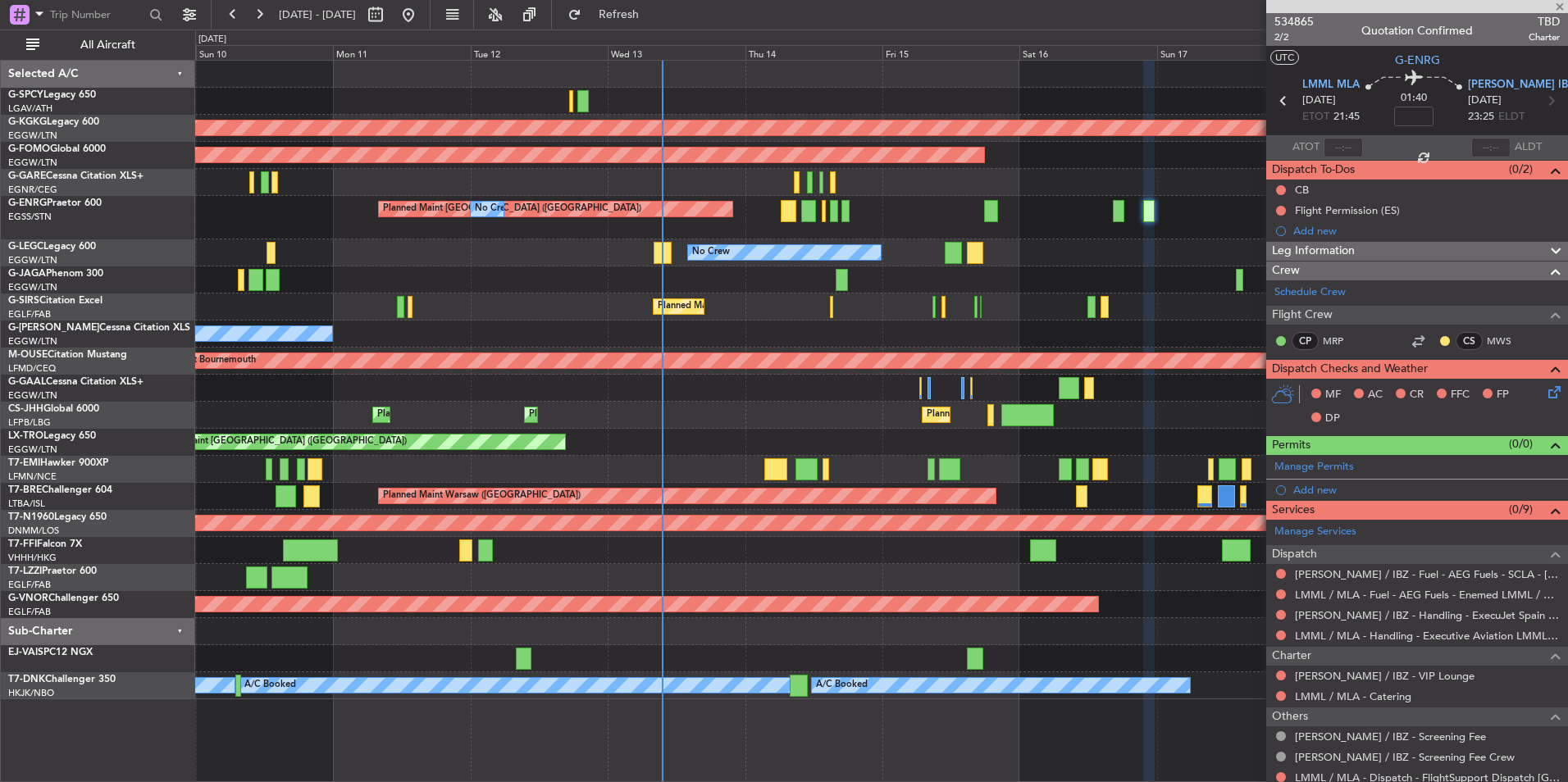
type input "+00:05"
type input "1"
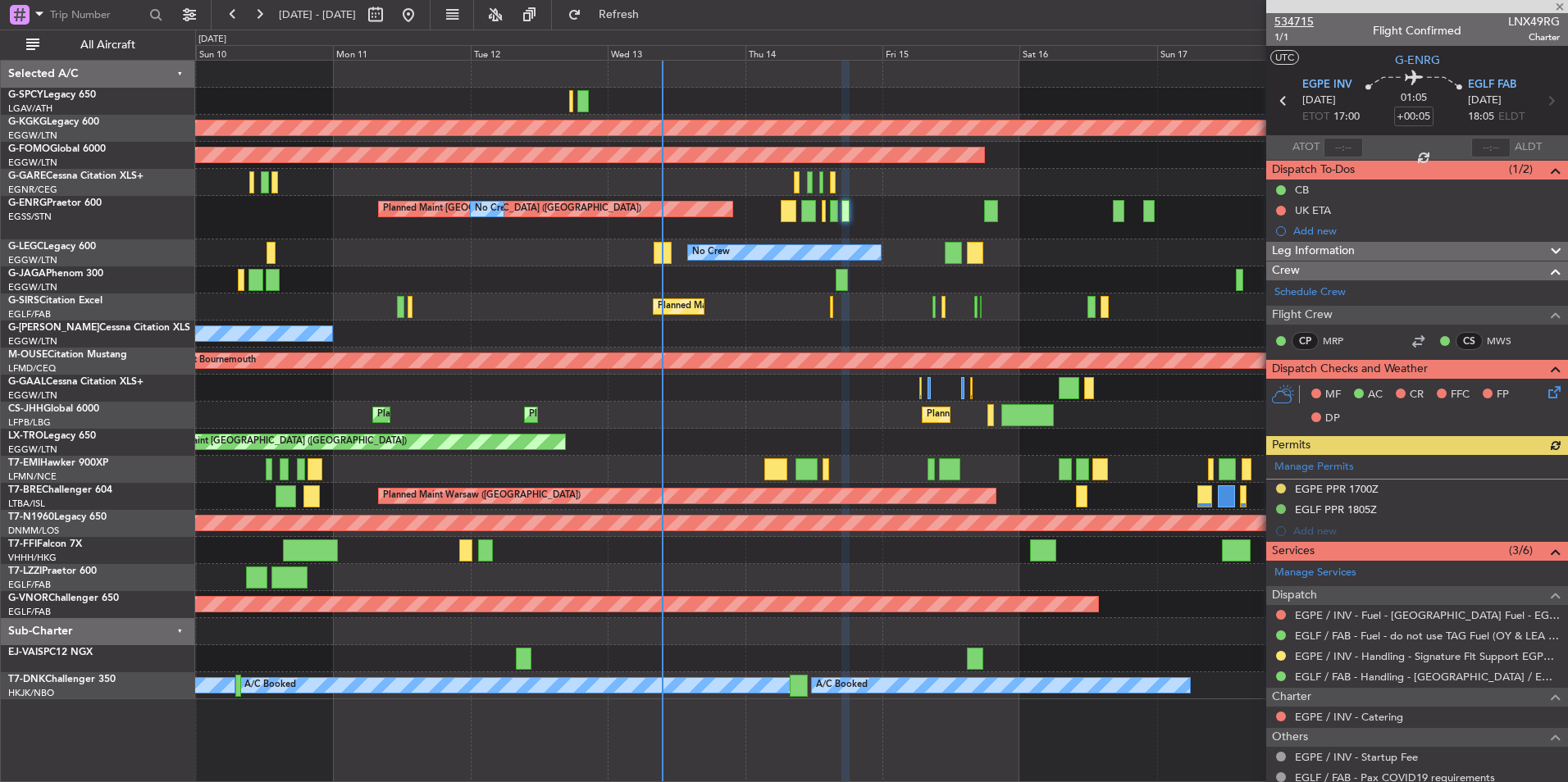
click at [1301, 23] on span "534715" at bounding box center [1294, 21] width 39 height 17
click at [654, 9] on span "Refresh" at bounding box center [619, 15] width 69 height 12
click at [1298, 21] on span "534715" at bounding box center [1294, 21] width 39 height 17
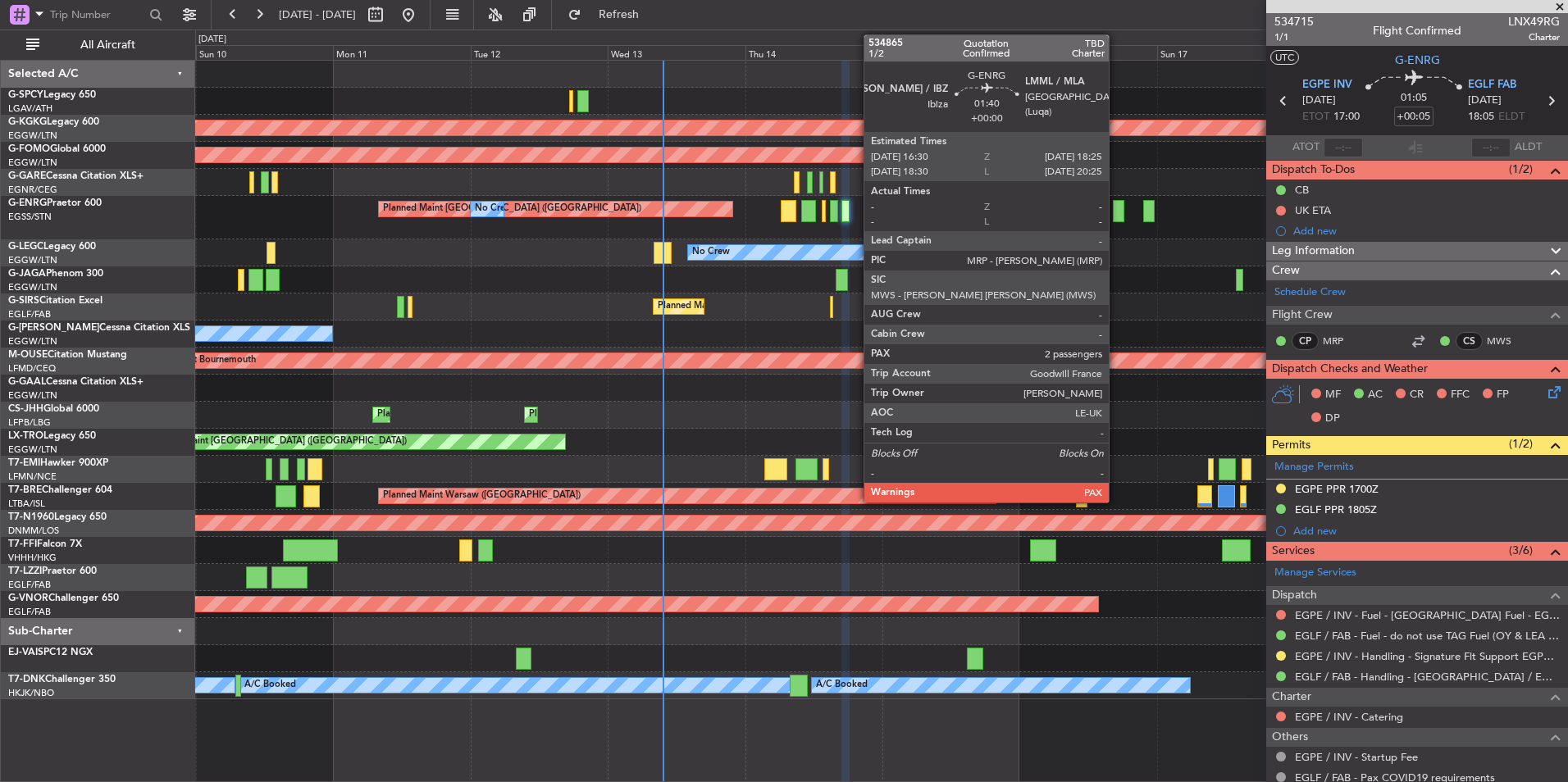
click at [1116, 215] on div at bounding box center [1119, 211] width 12 height 22
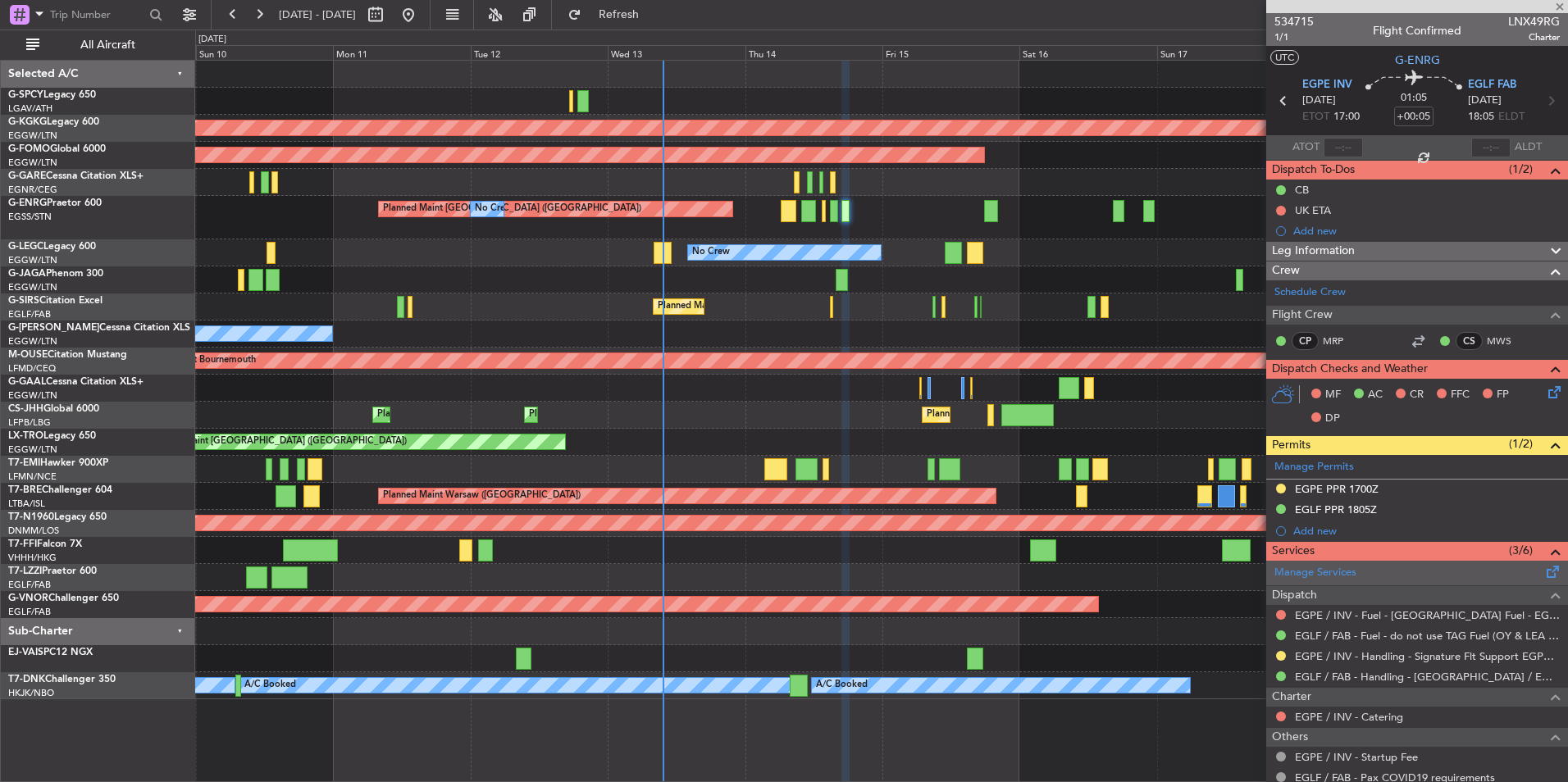
type input "2"
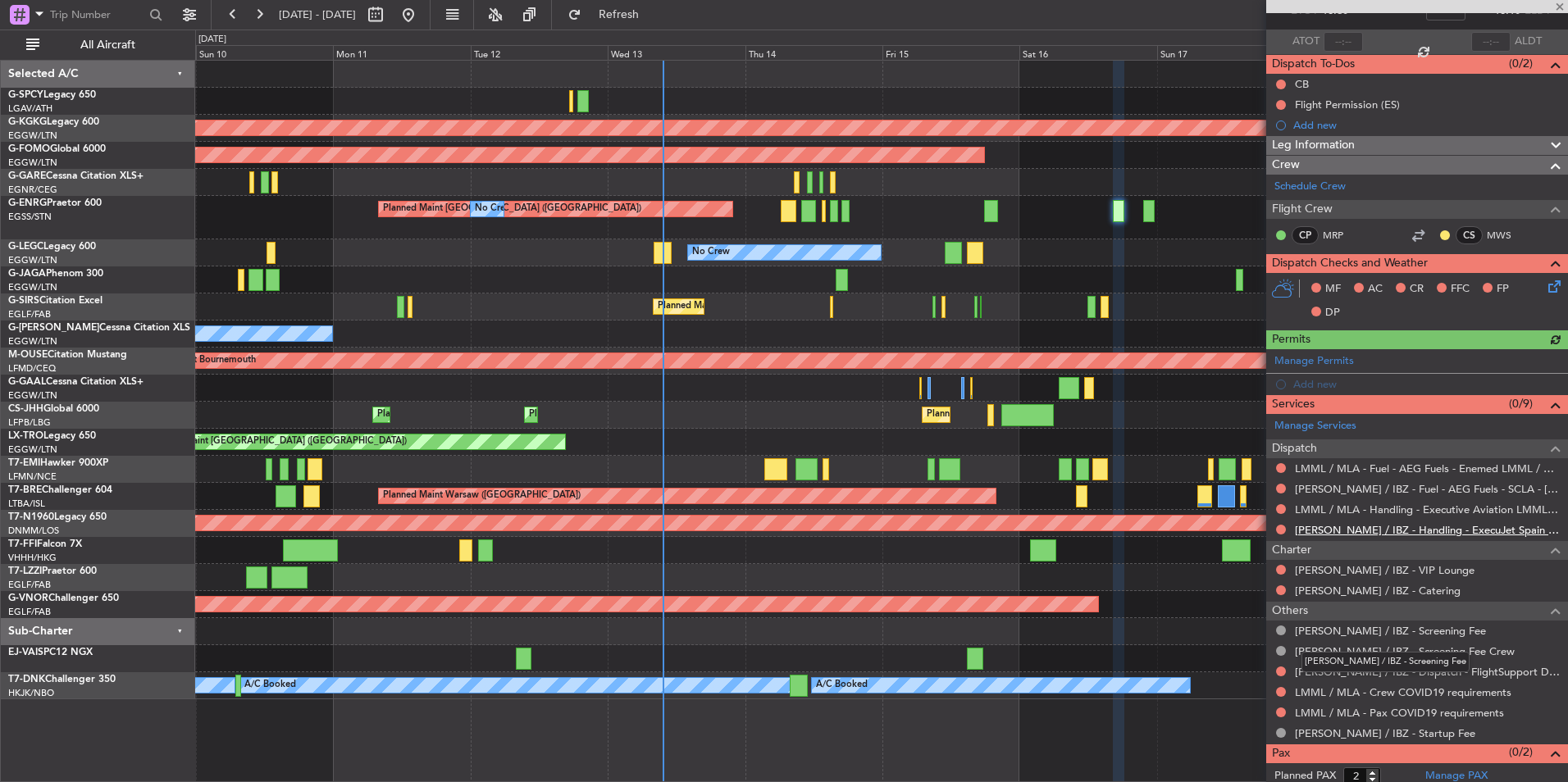
scroll to position [134, 0]
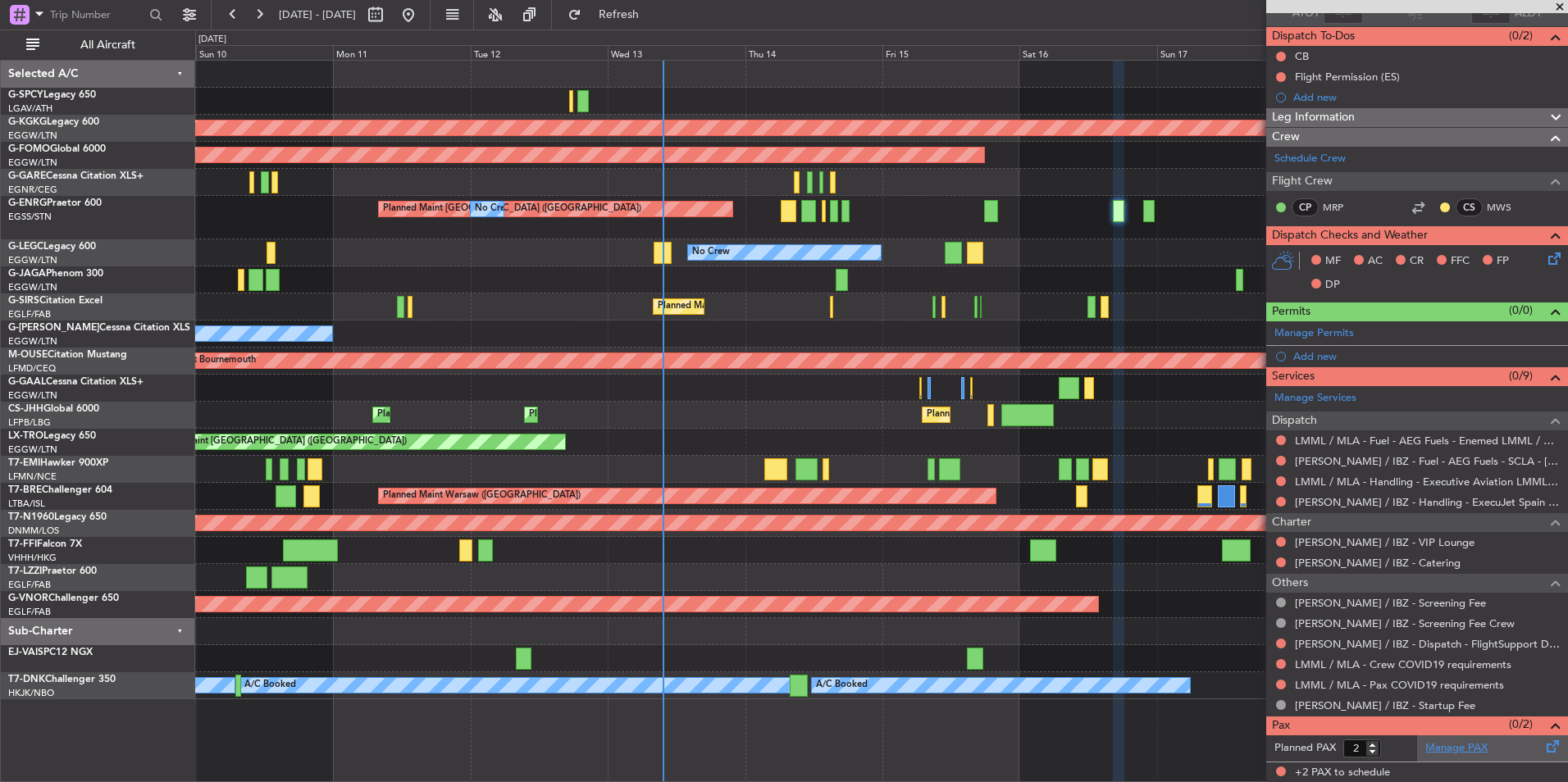
click at [1457, 749] on link "Manage PAX" at bounding box center [1456, 748] width 62 height 16
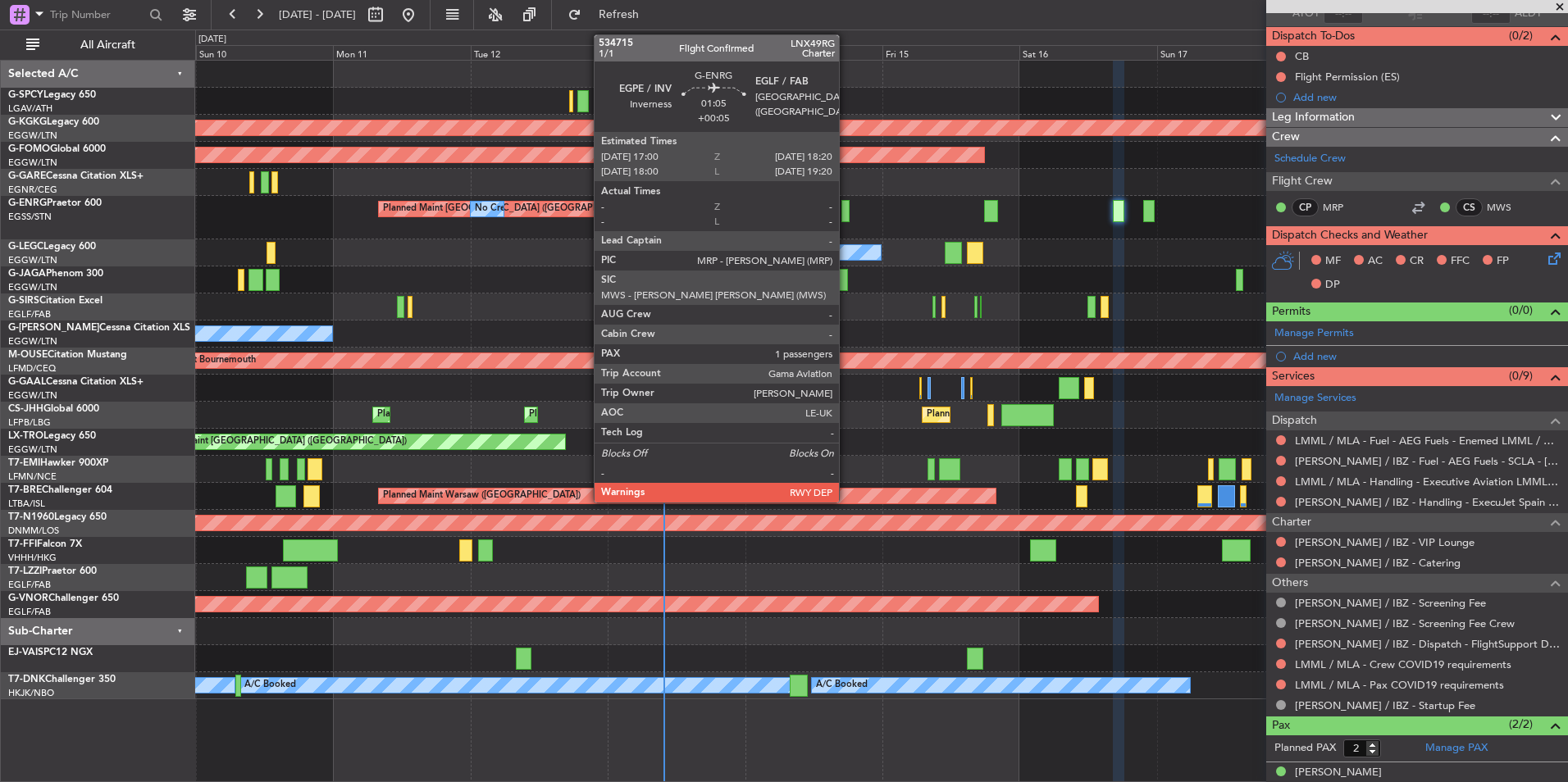
click at [846, 212] on div at bounding box center [845, 211] width 8 height 22
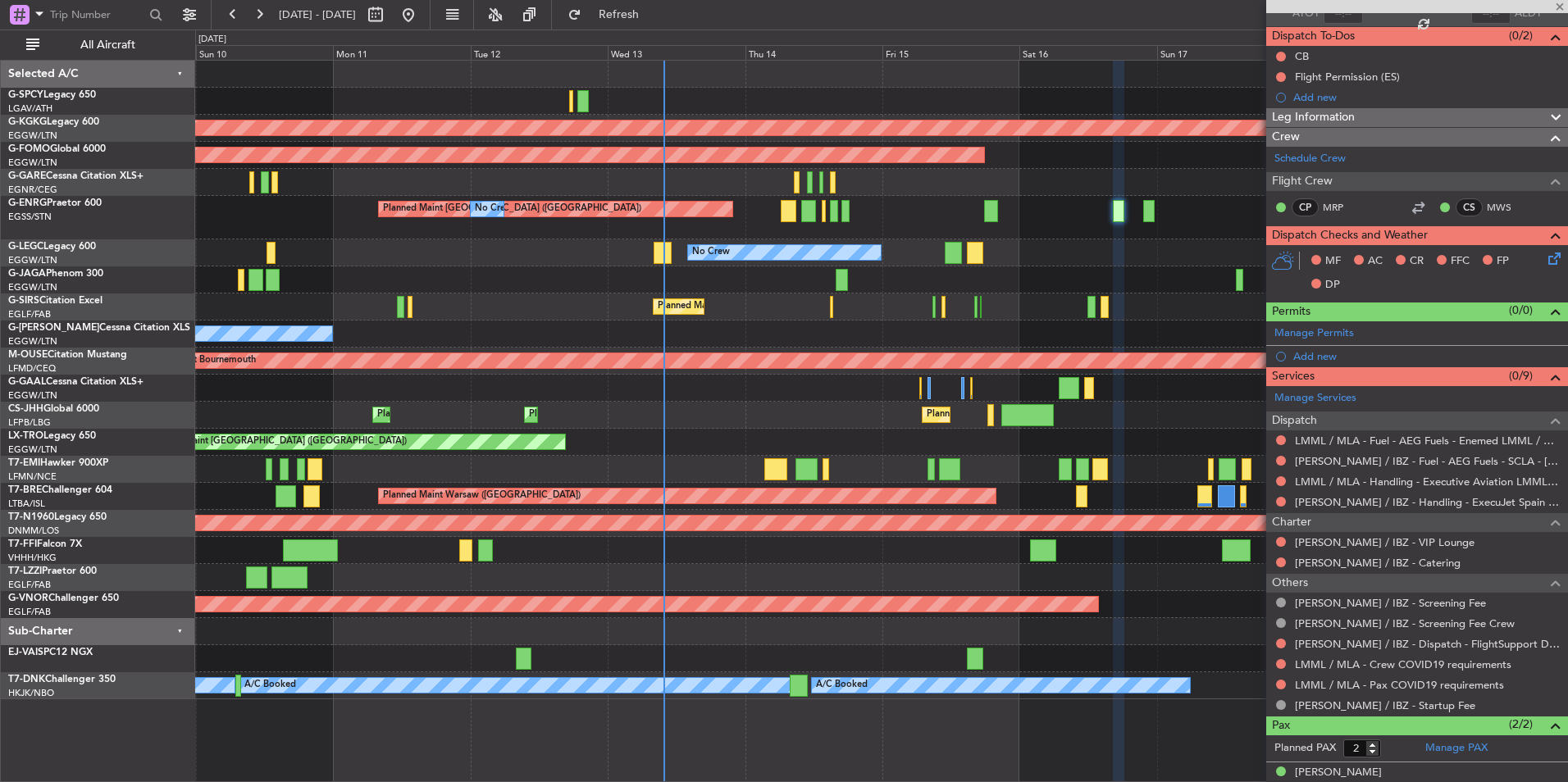
type input "+00:05"
type input "1"
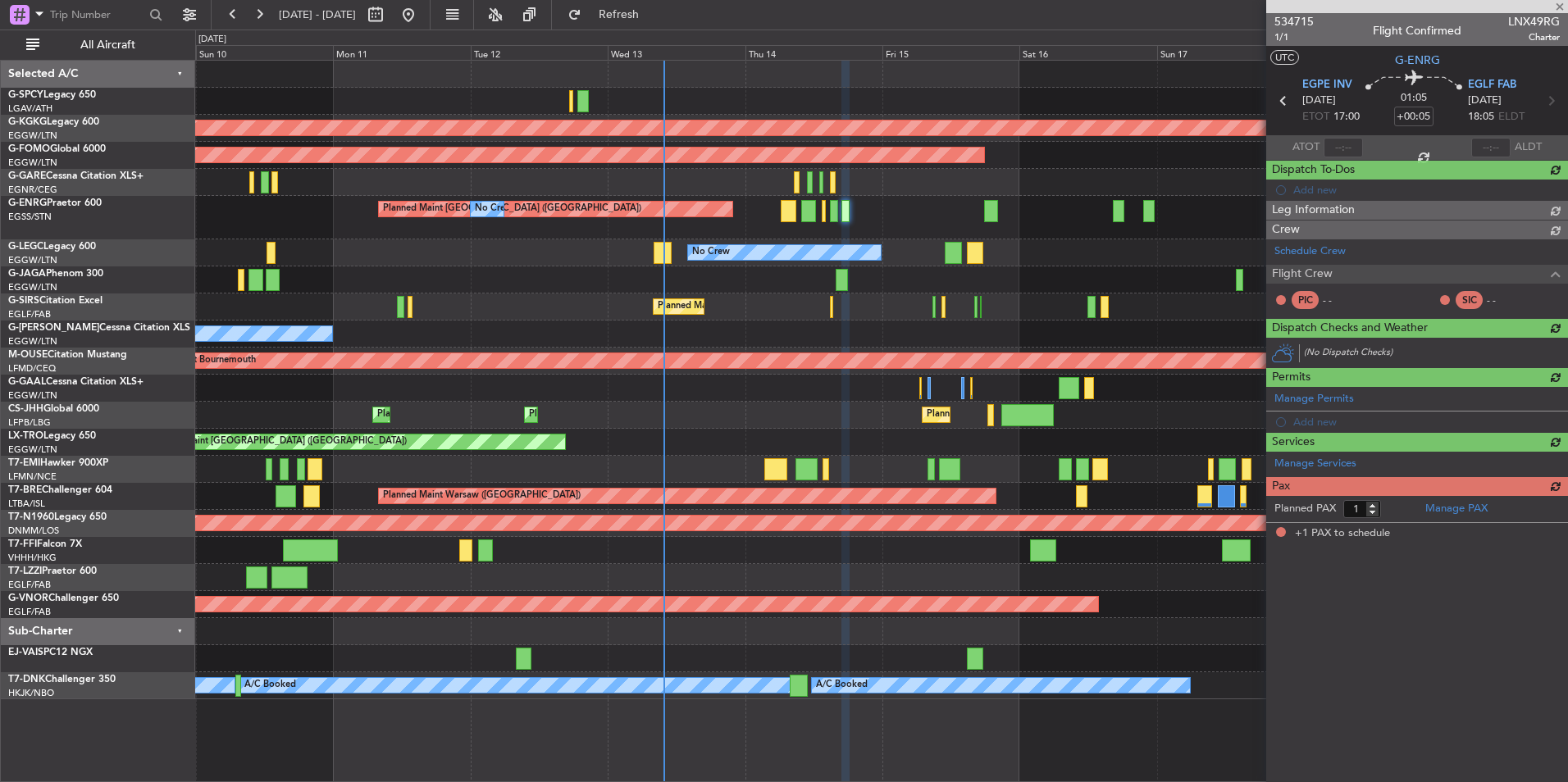
scroll to position [0, 0]
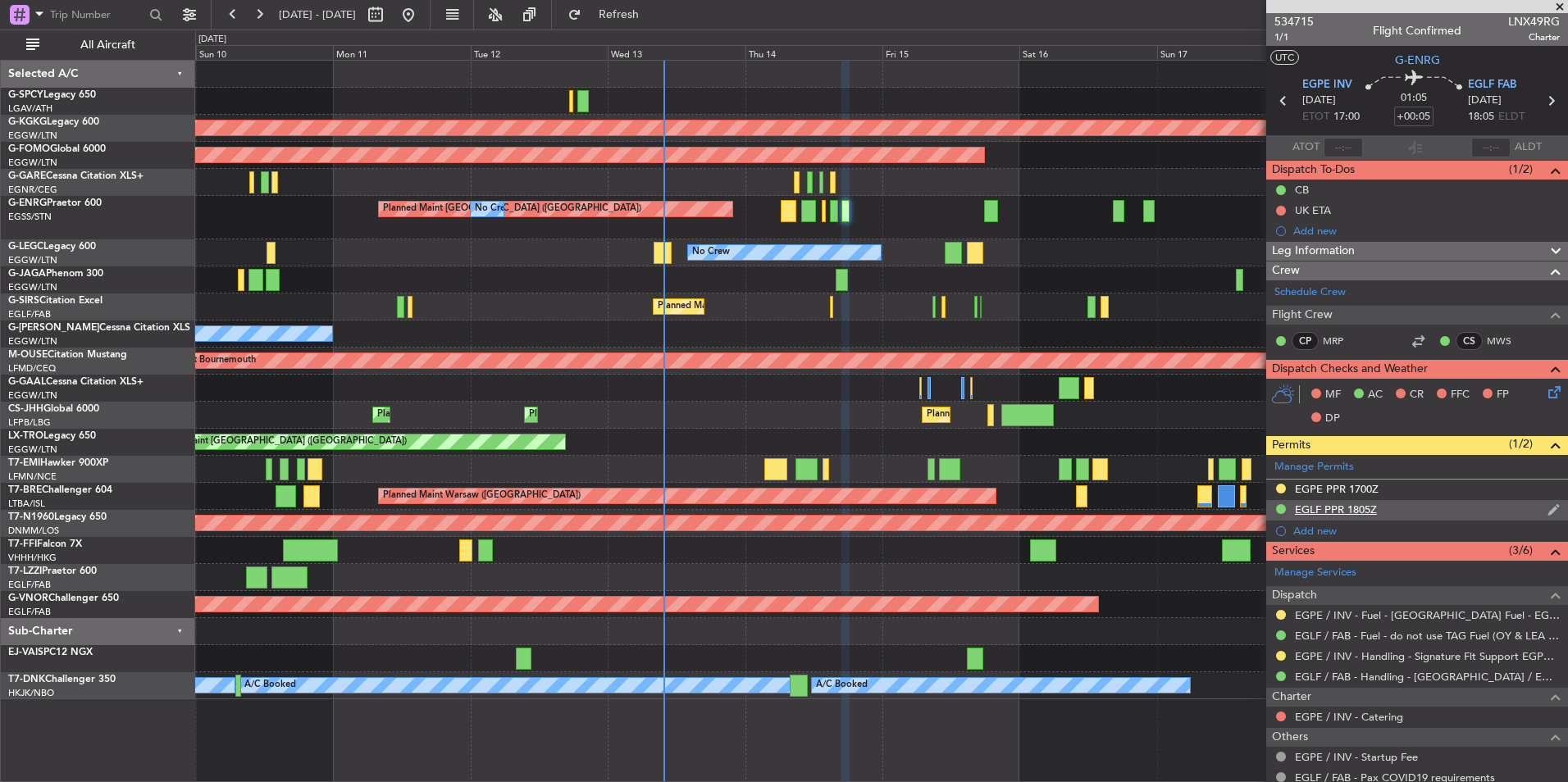
click at [1361, 509] on div "EGLF PPR 1805Z" at bounding box center [1336, 509] width 82 height 14
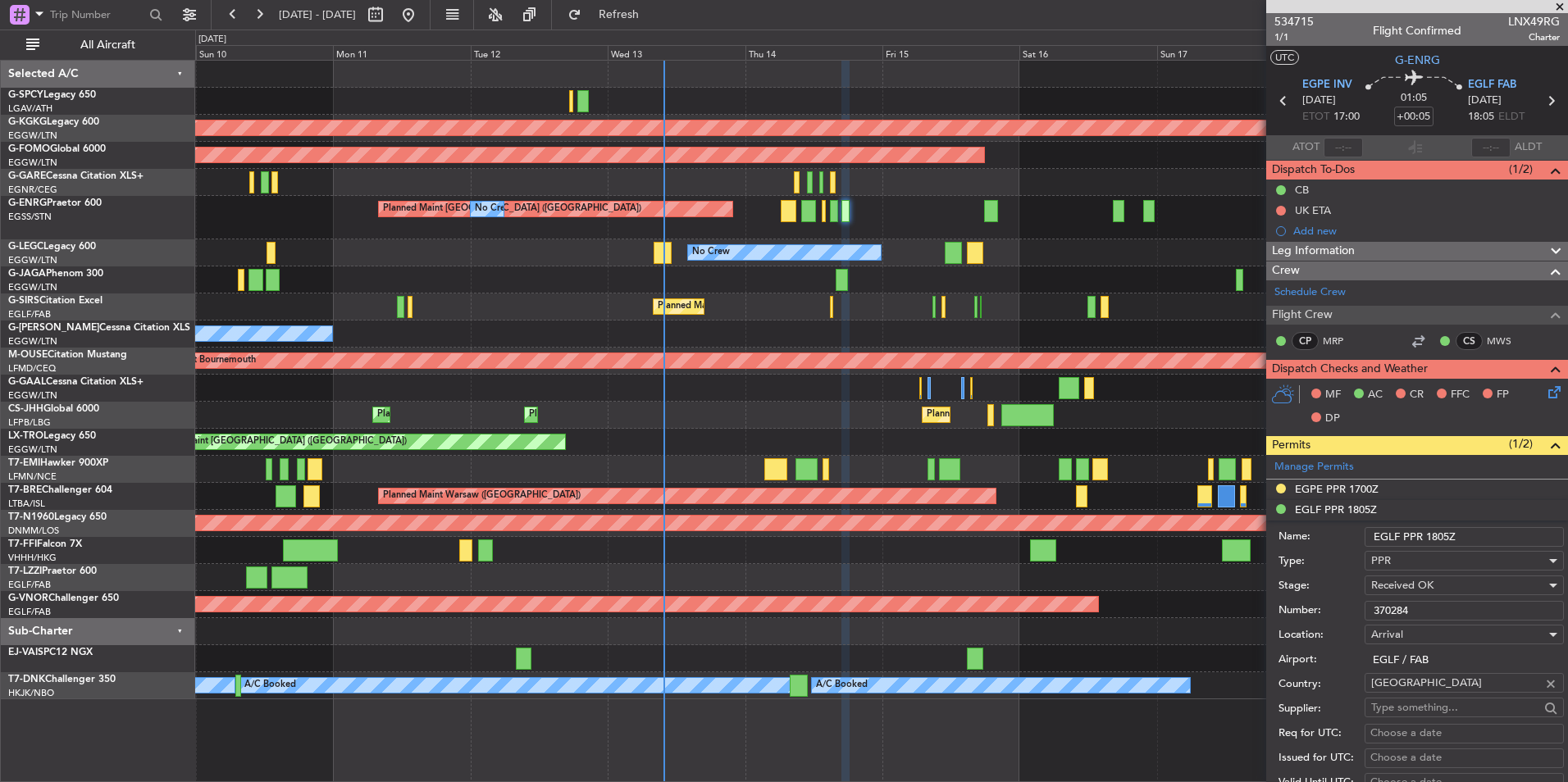
click at [1416, 613] on input "370284" at bounding box center [1464, 611] width 200 height 20
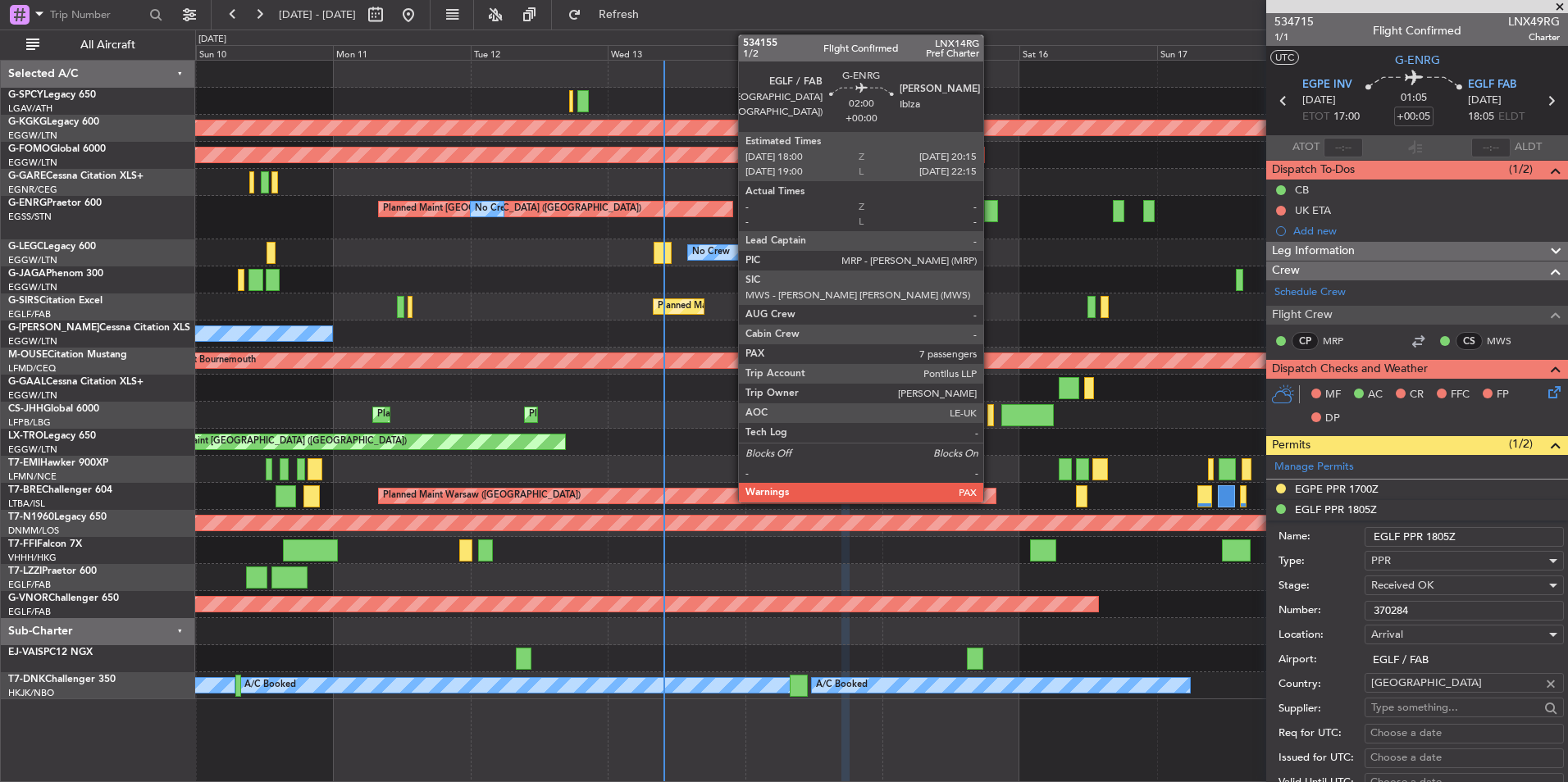
click at [991, 214] on div at bounding box center [990, 211] width 13 height 22
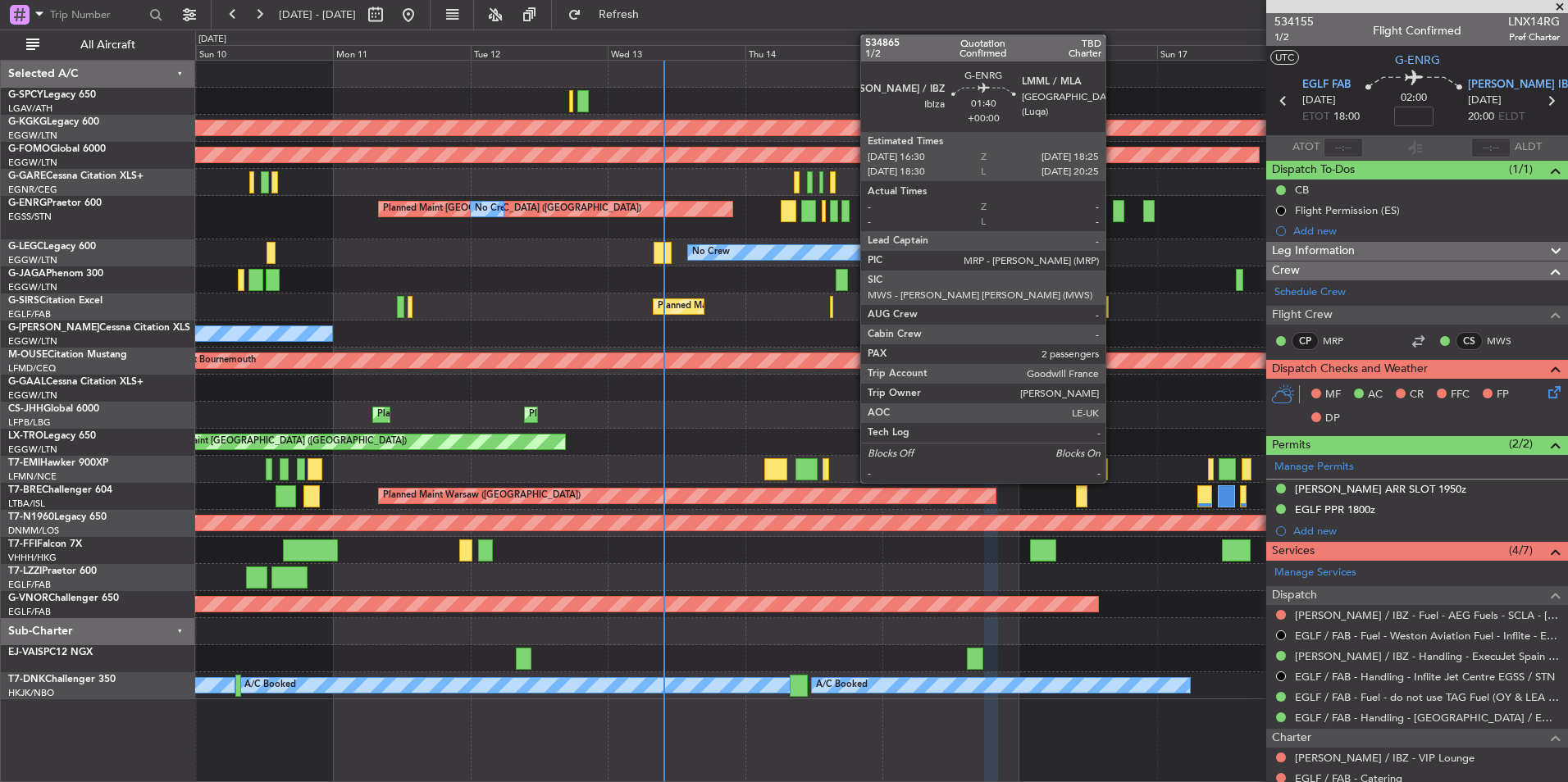
click at [1113, 213] on div at bounding box center [1119, 211] width 12 height 22
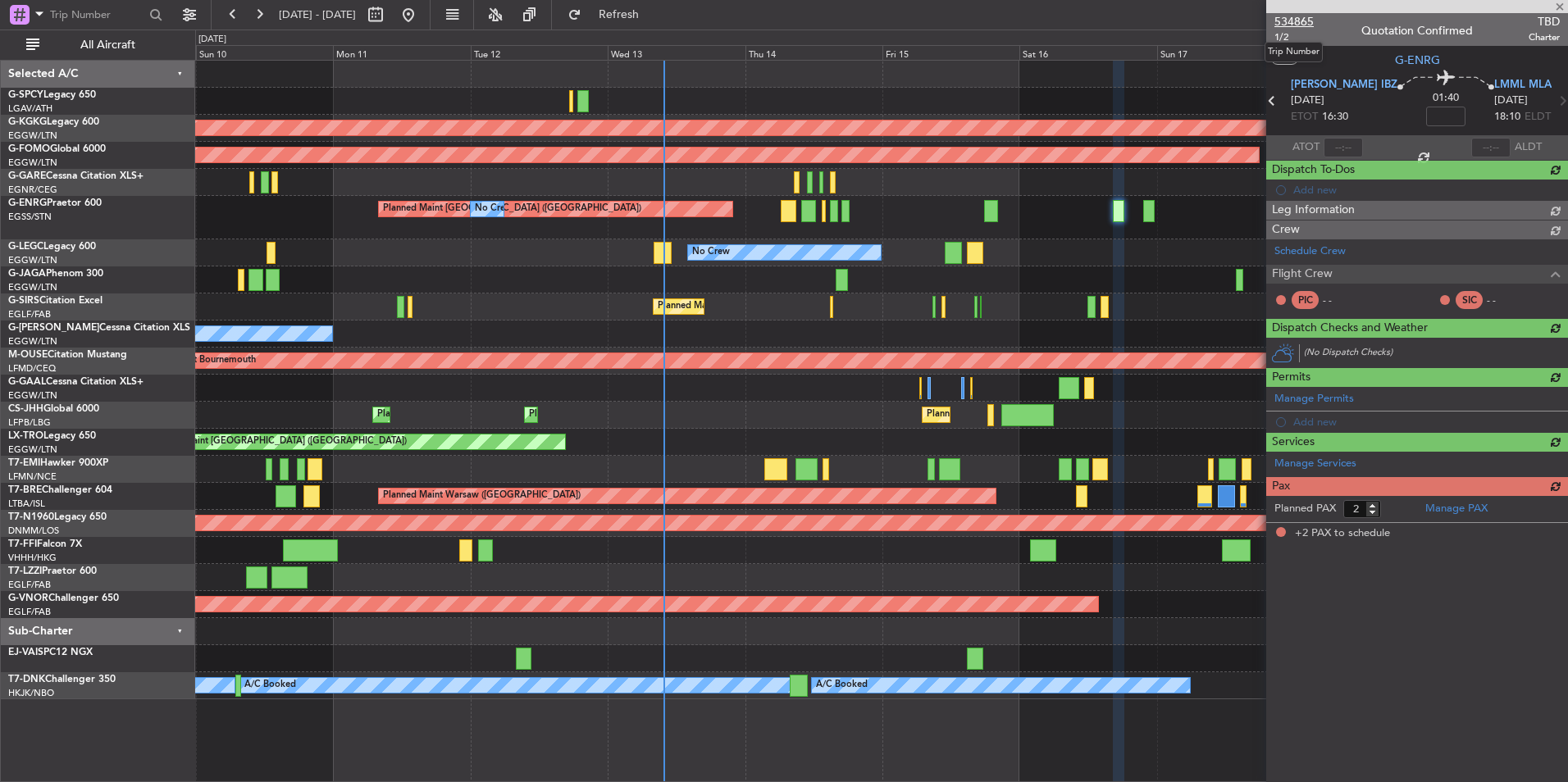
click at [1306, 24] on span "534865" at bounding box center [1294, 21] width 39 height 17
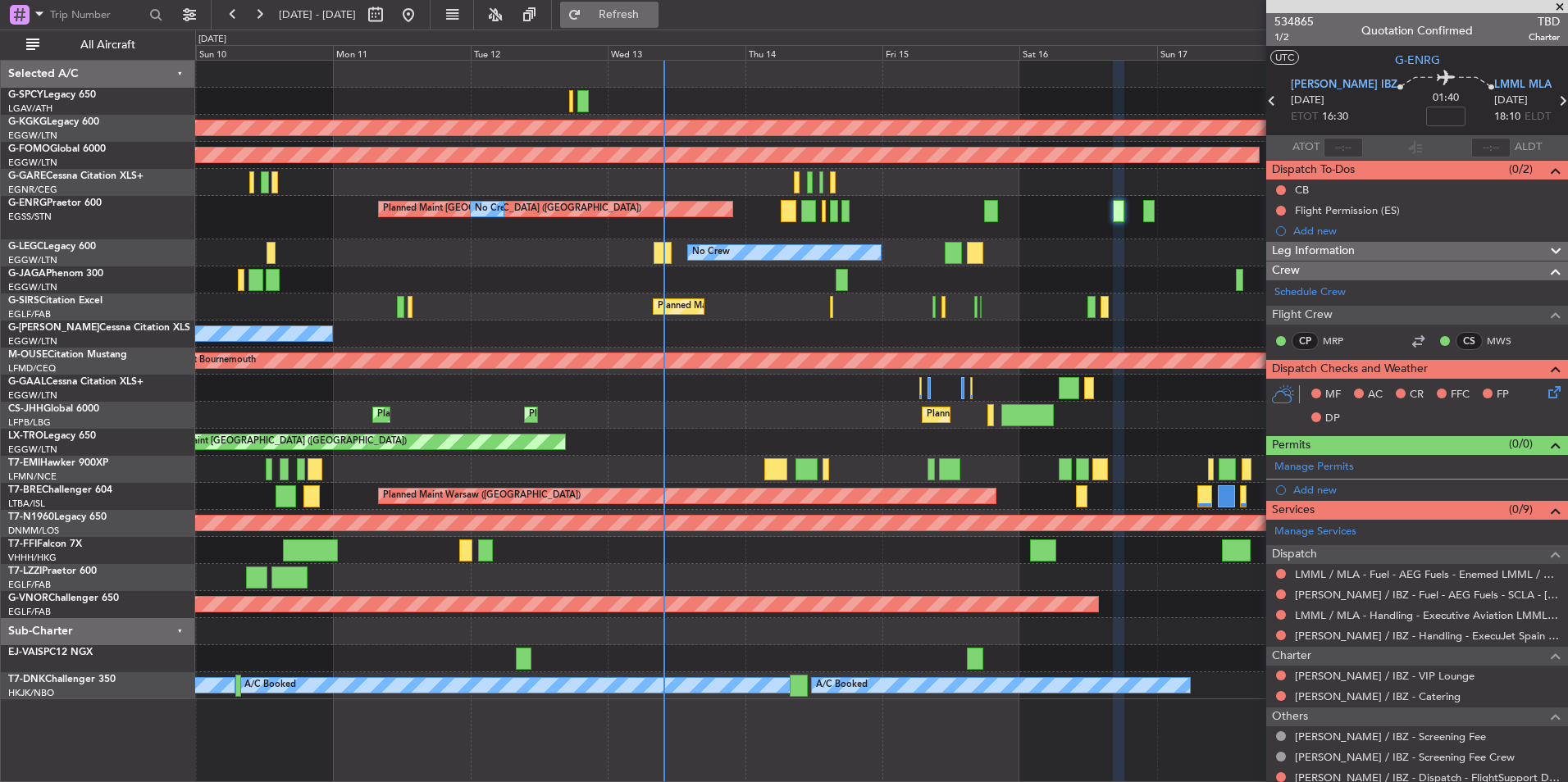
click at [654, 20] on span "Refresh" at bounding box center [619, 15] width 69 height 12
click at [1558, 5] on span at bounding box center [1560, 7] width 16 height 15
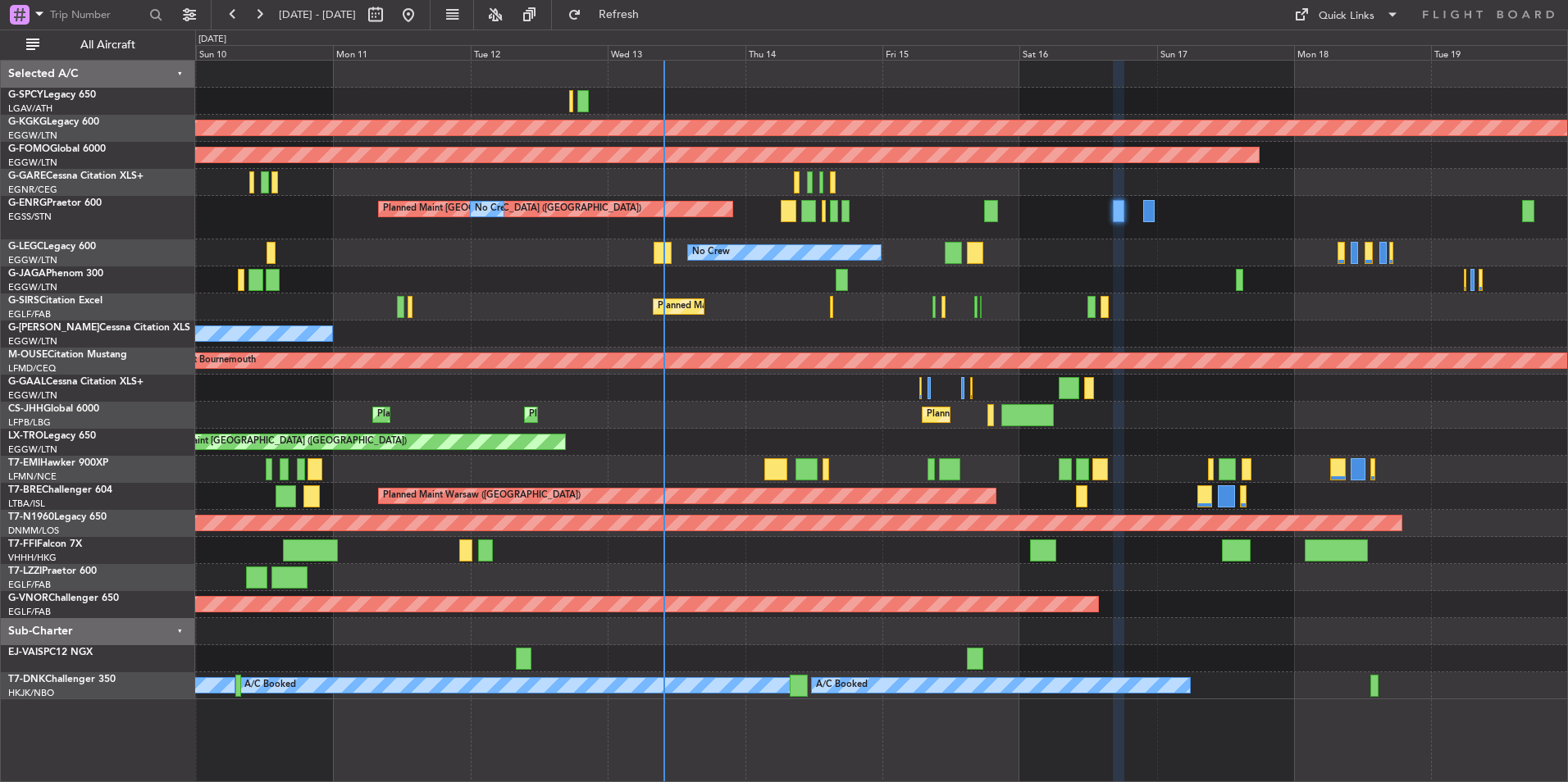
type input "0"
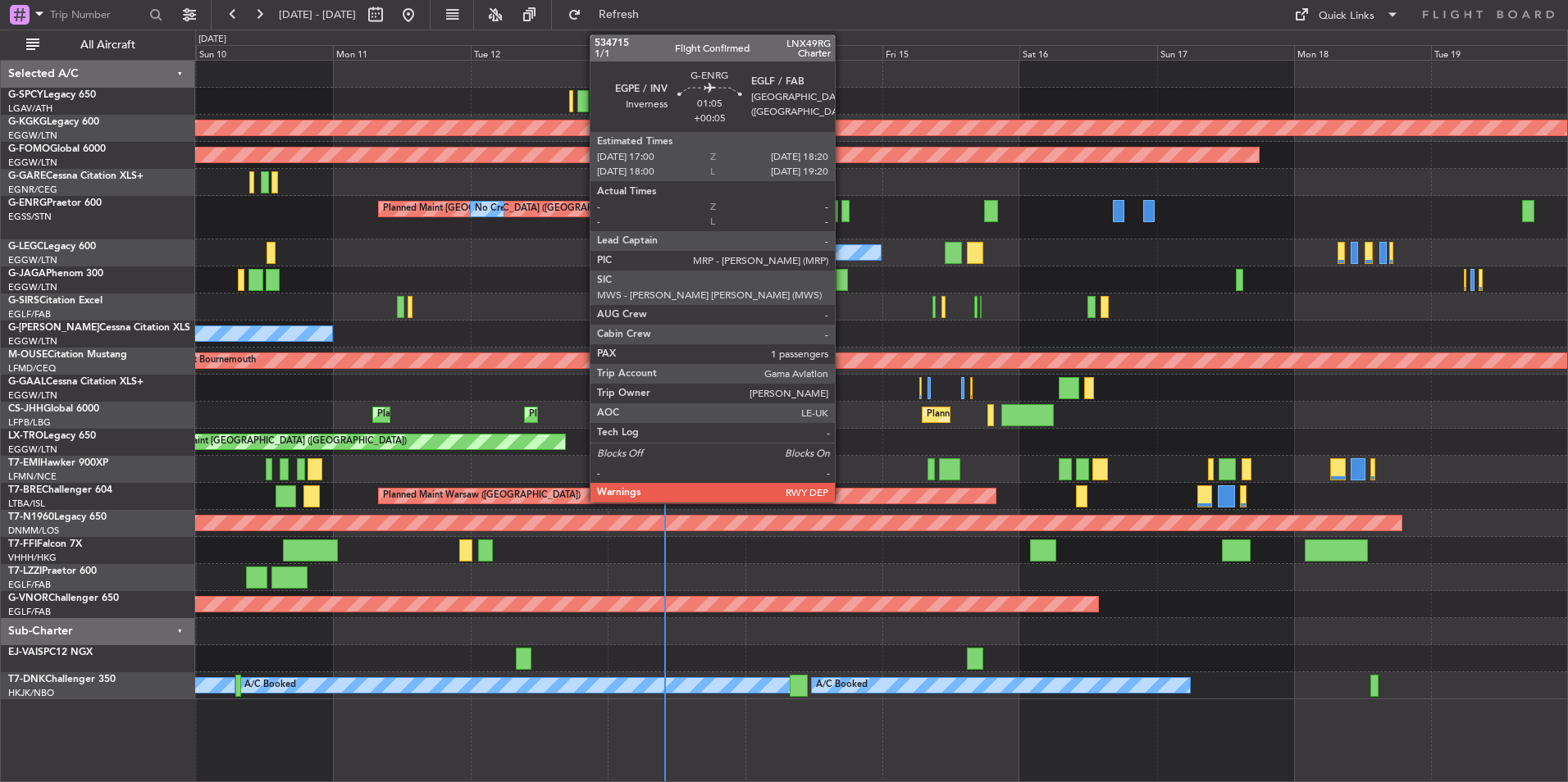
click at [842, 213] on div at bounding box center [845, 211] width 8 height 22
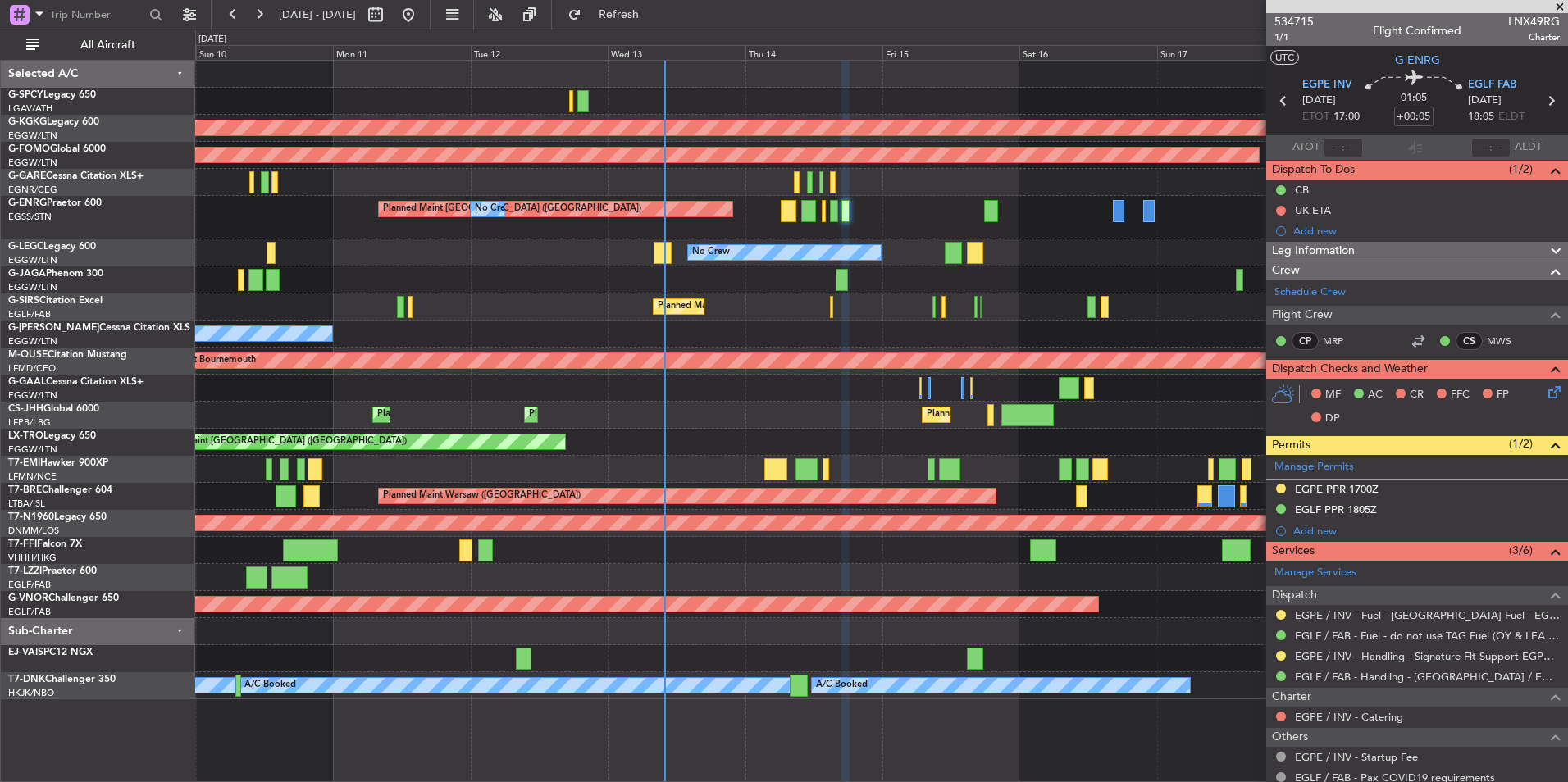
click at [889, 250] on div "No Crew" at bounding box center [881, 253] width 1372 height 27
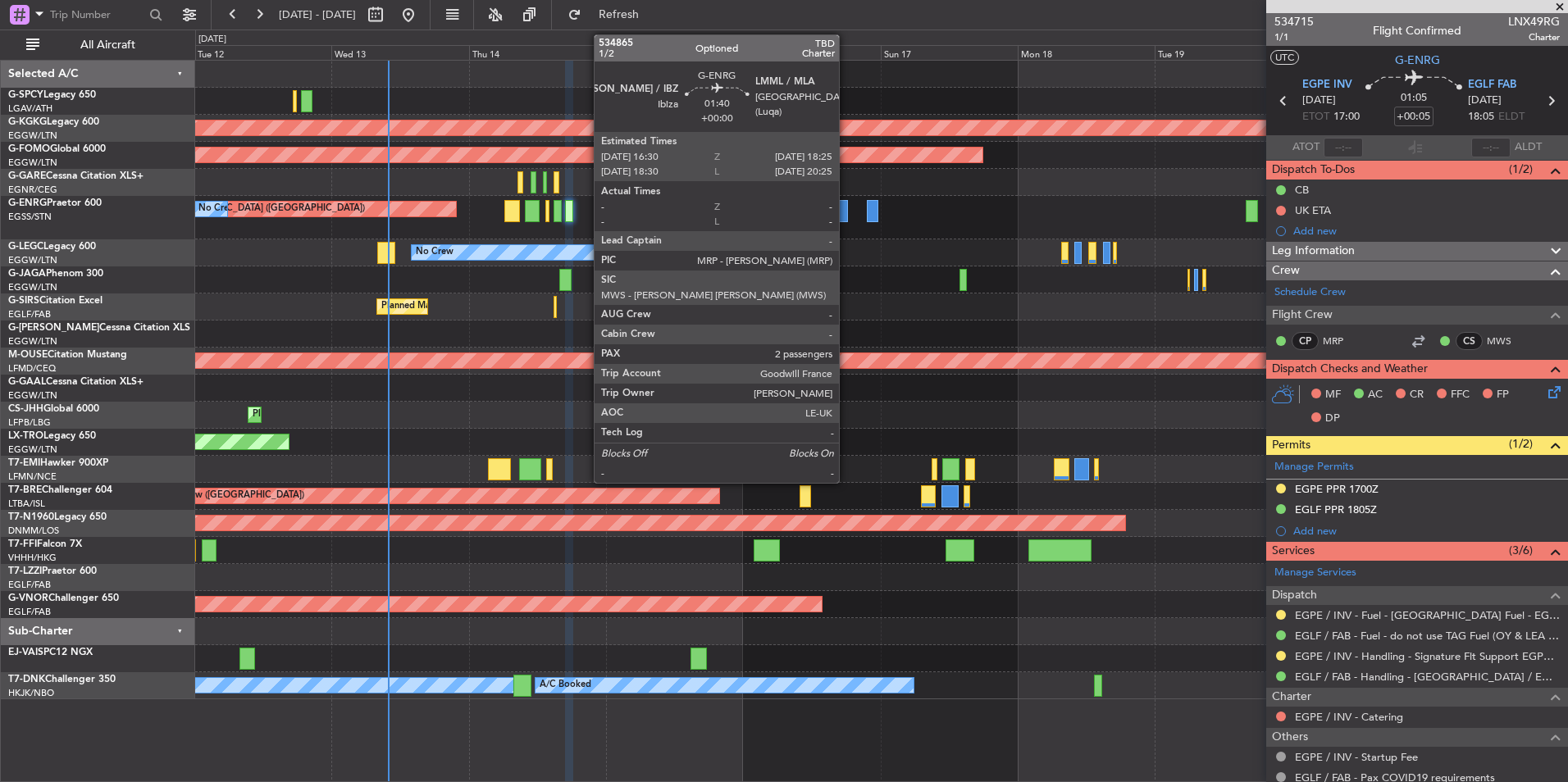
click at [843, 216] on div at bounding box center [841, 211] width 12 height 22
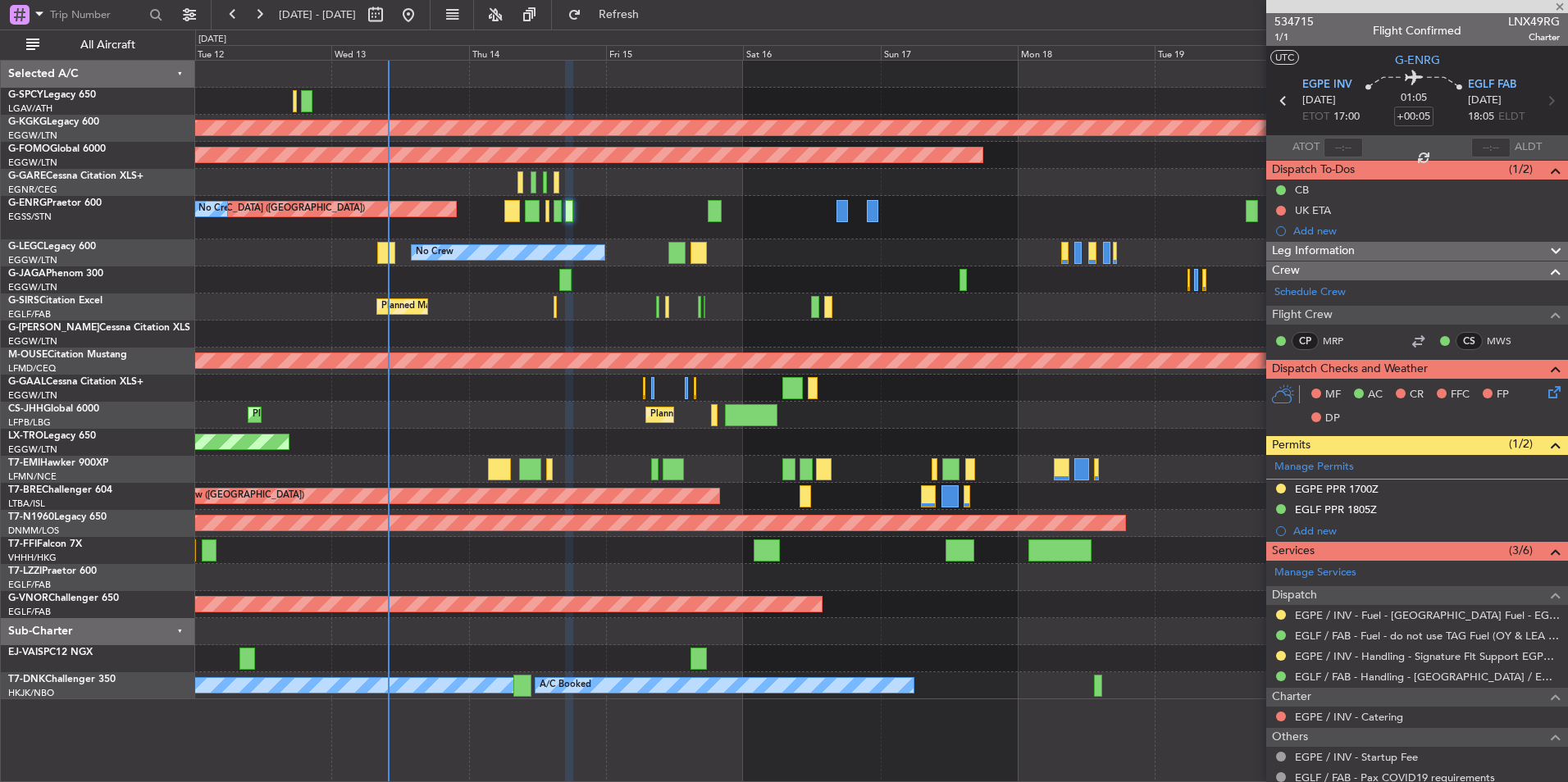
type input "2"
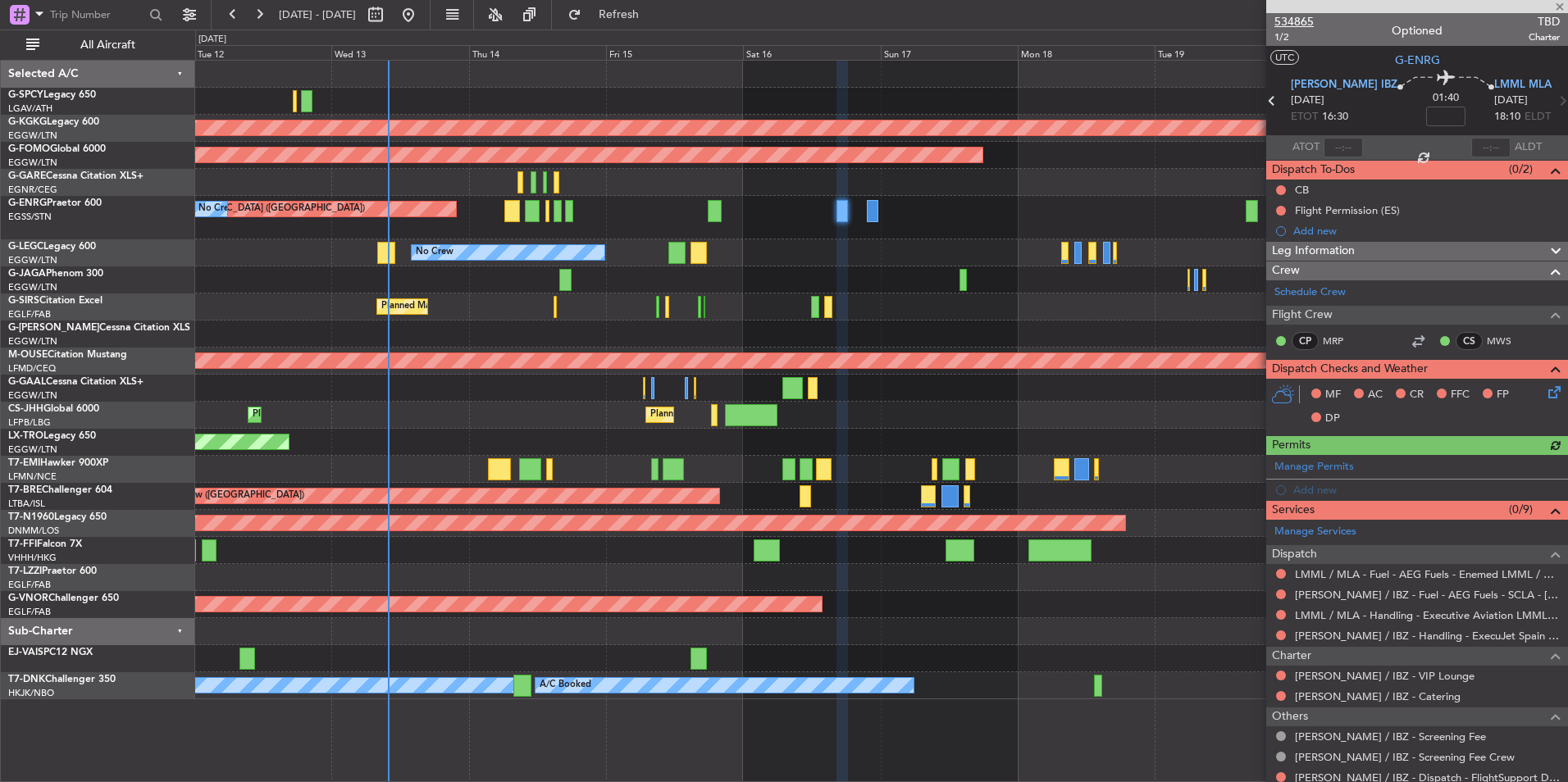
click at [1285, 14] on span "534865" at bounding box center [1294, 21] width 39 height 17
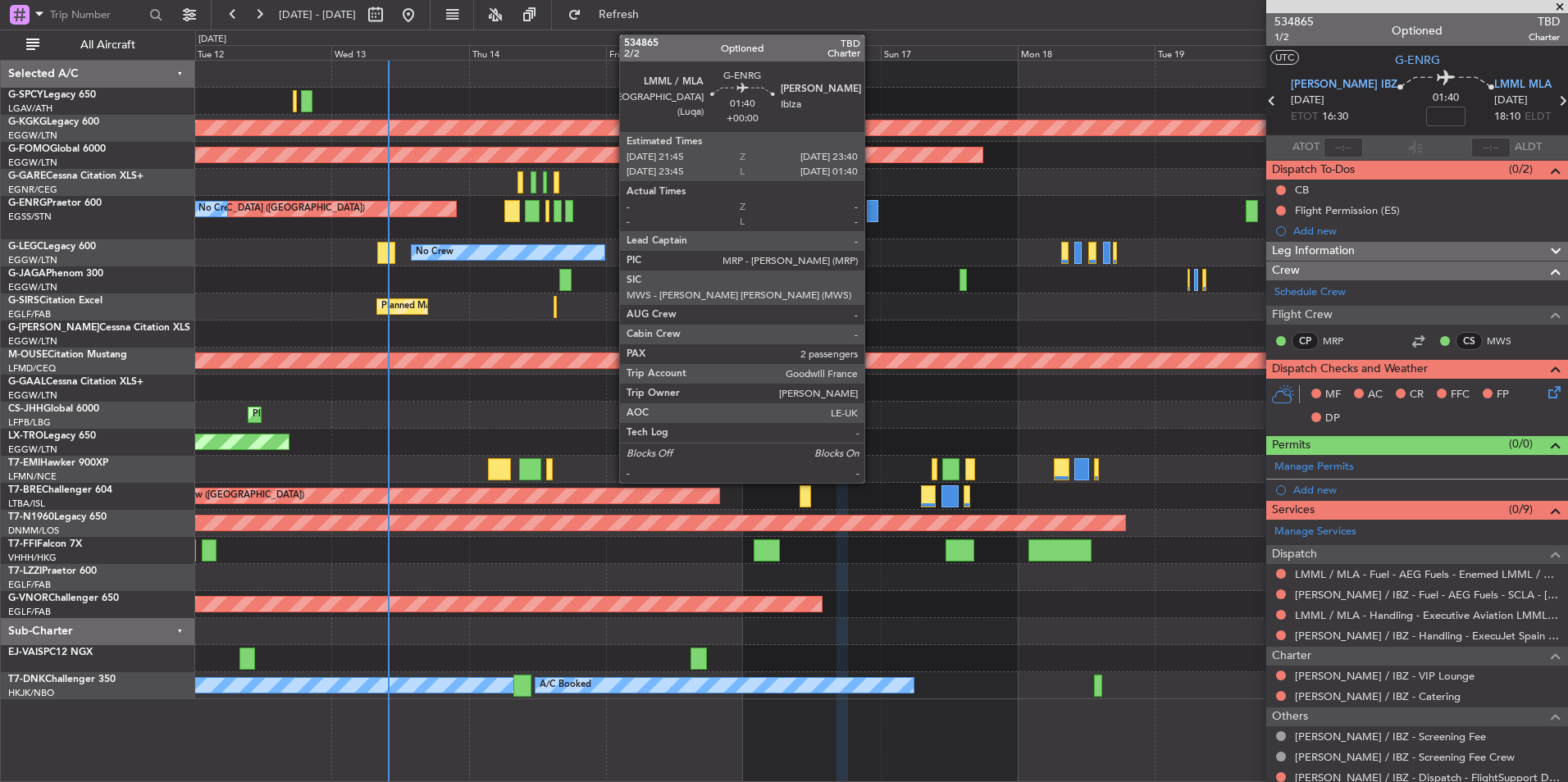
click at [871, 211] on div at bounding box center [872, 211] width 12 height 22
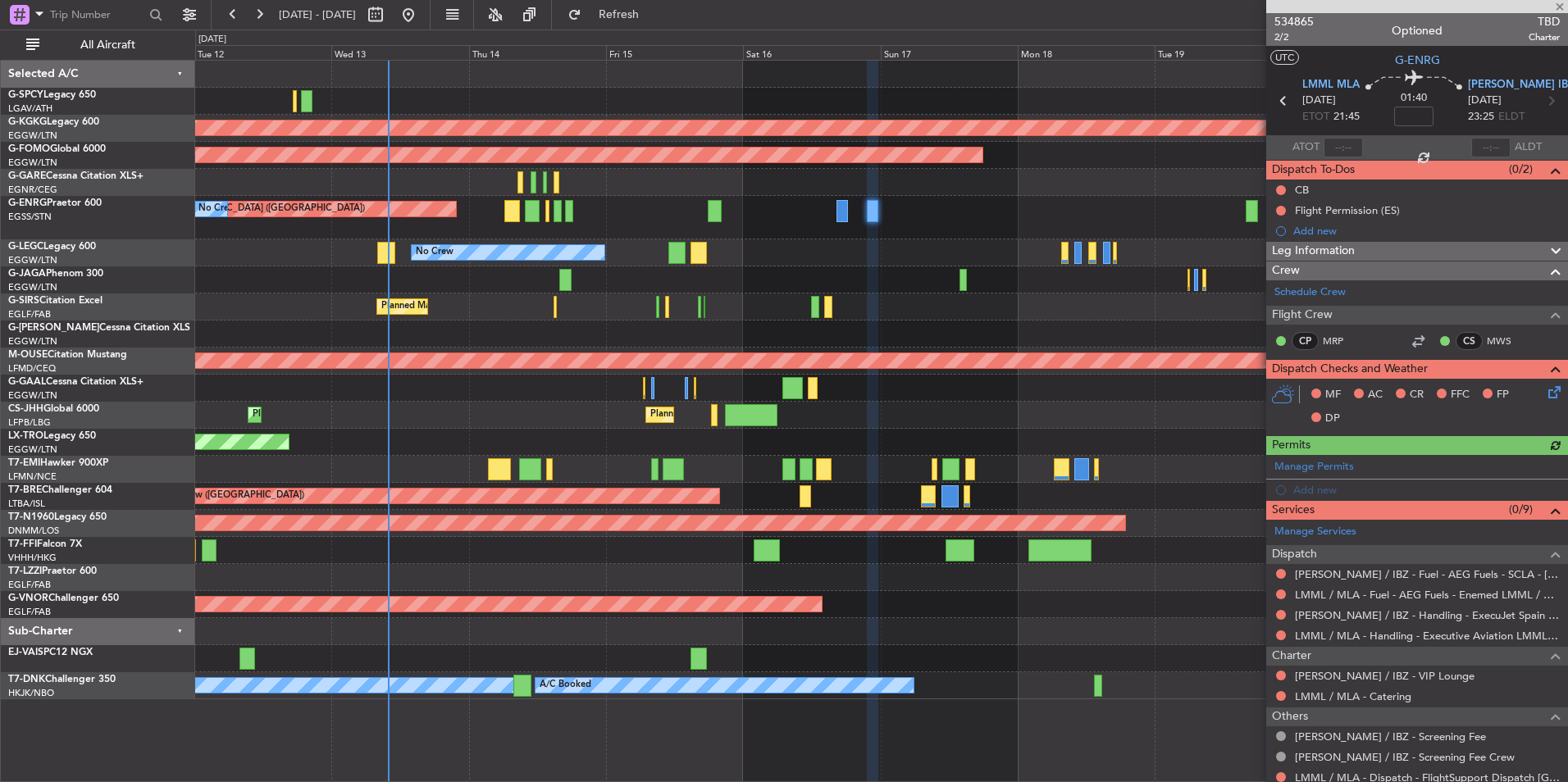
scroll to position [187, 0]
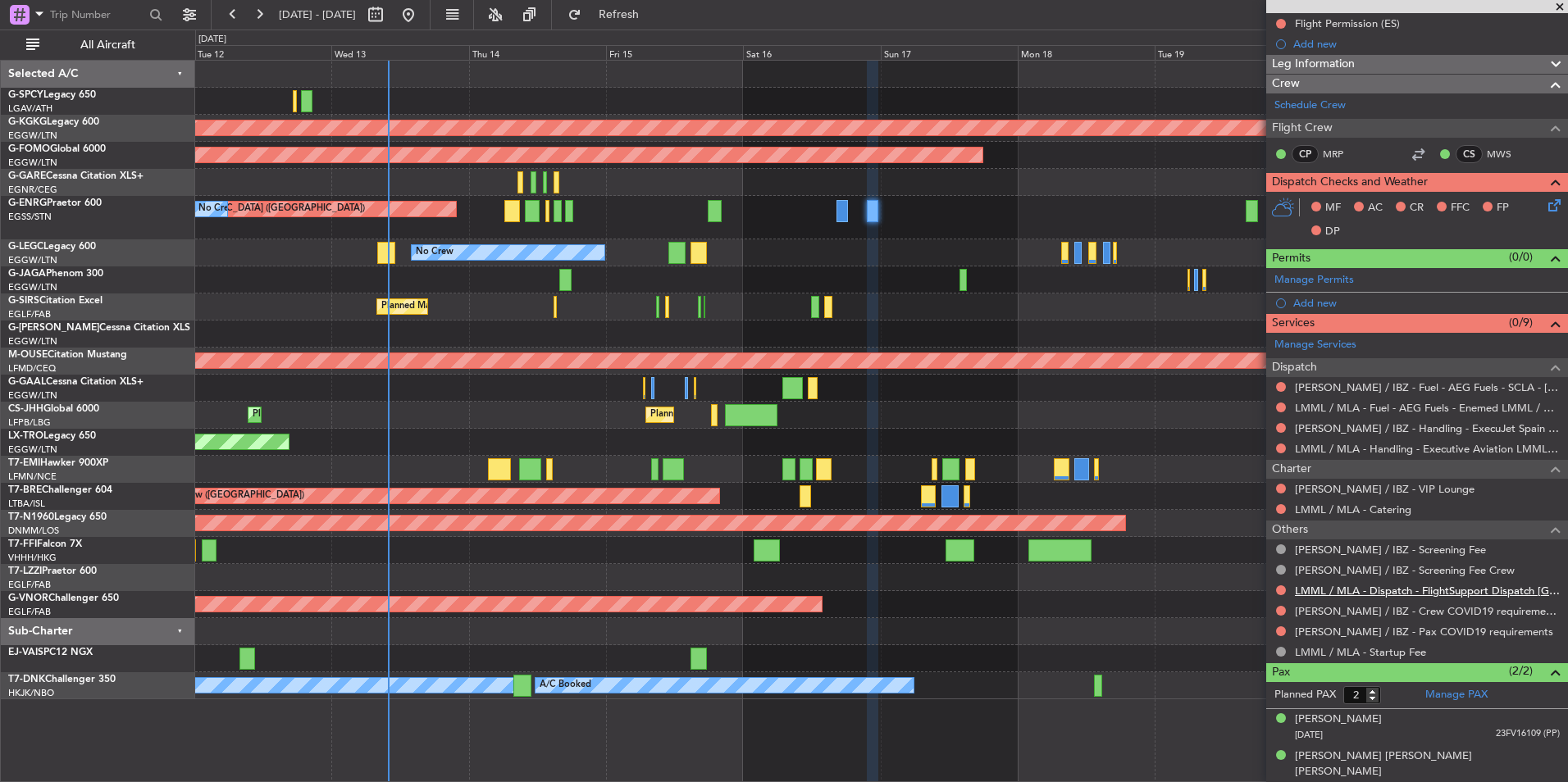
click at [1416, 592] on link "LMML / MLA - Dispatch - FlightSupport Dispatch UK" at bounding box center [1427, 590] width 265 height 14
click at [654, 11] on span "Refresh" at bounding box center [619, 15] width 69 height 12
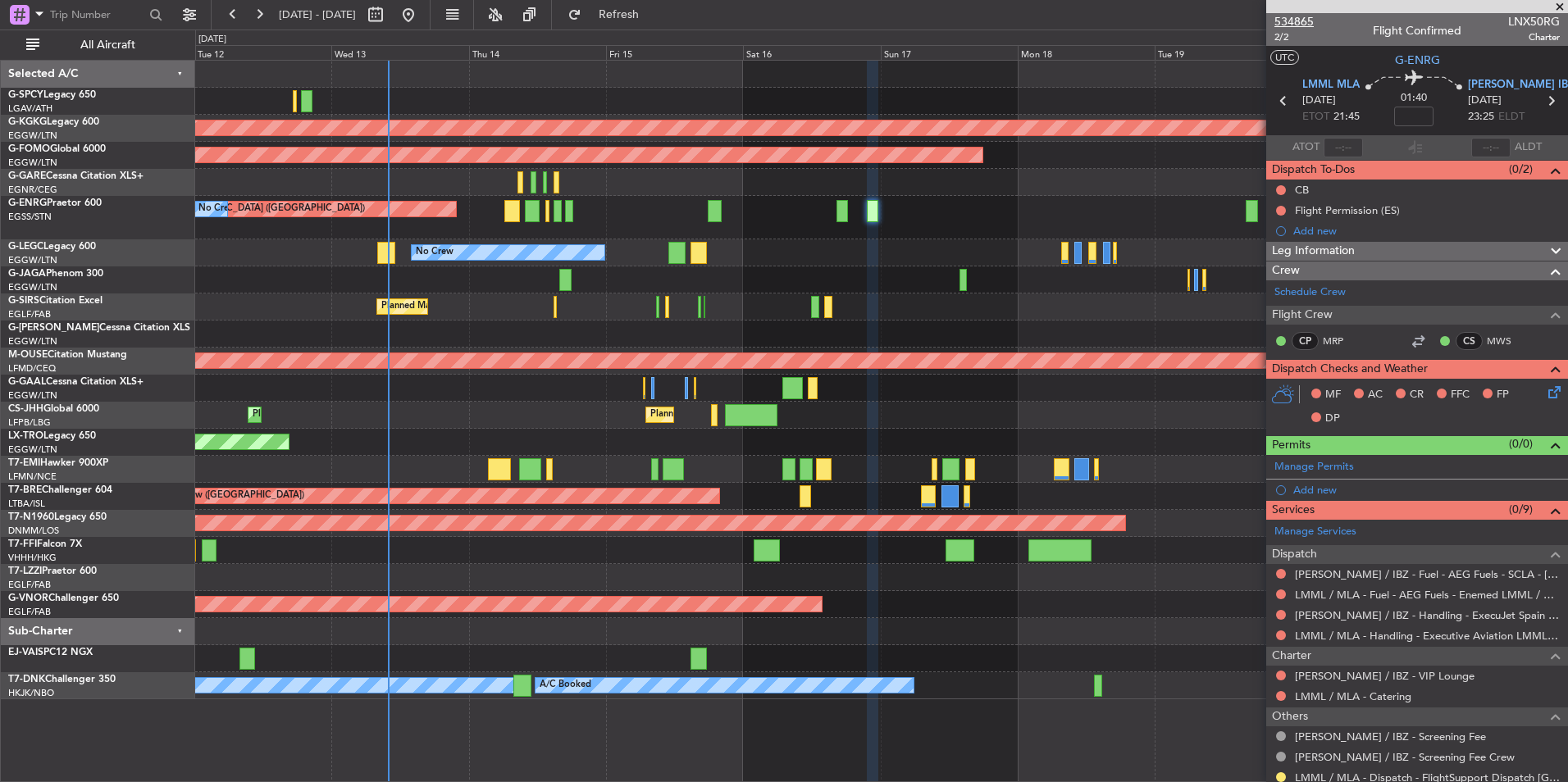
click at [1300, 20] on span "534865" at bounding box center [1294, 21] width 39 height 17
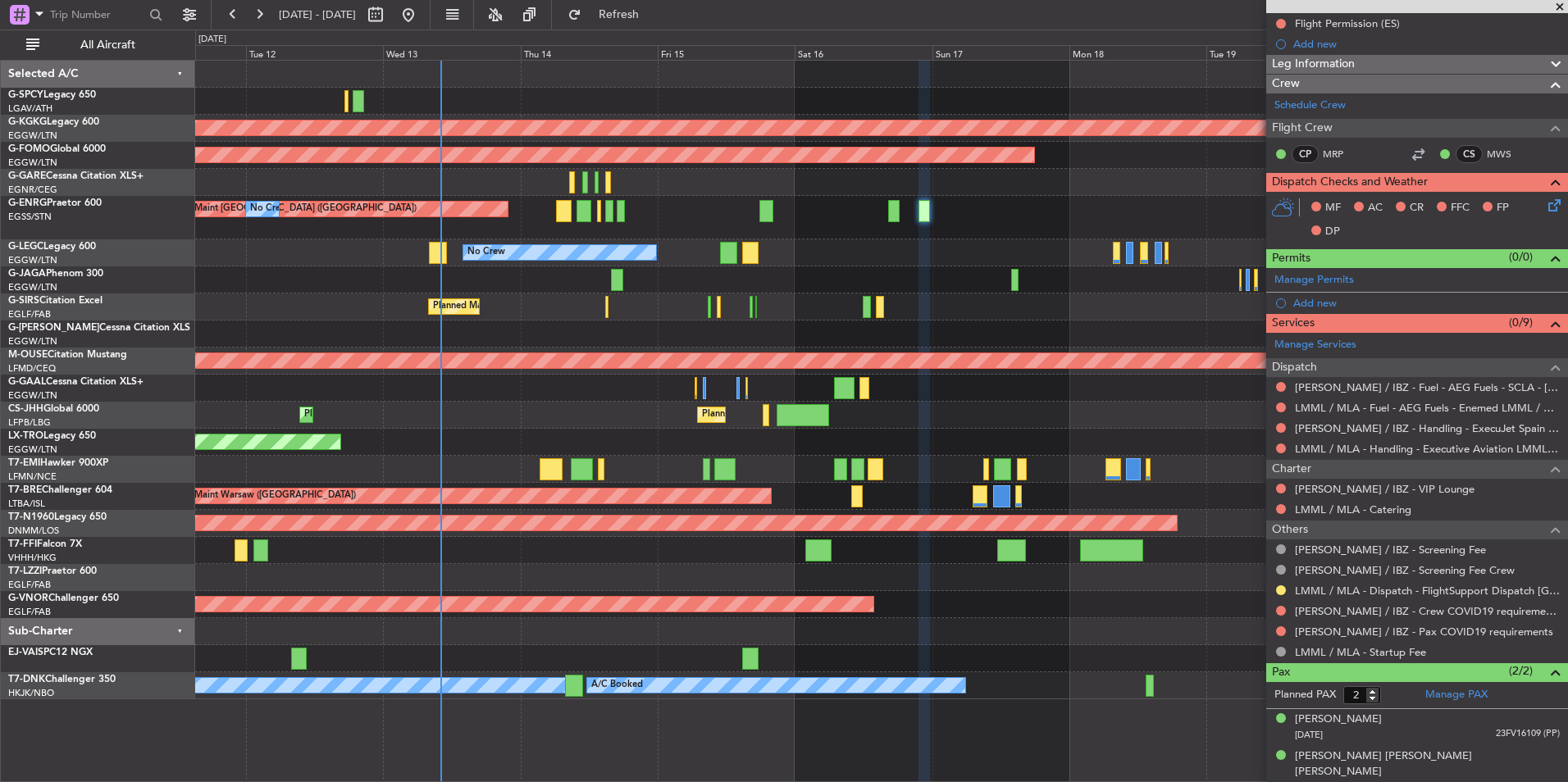
click at [913, 276] on div at bounding box center [881, 280] width 1372 height 27
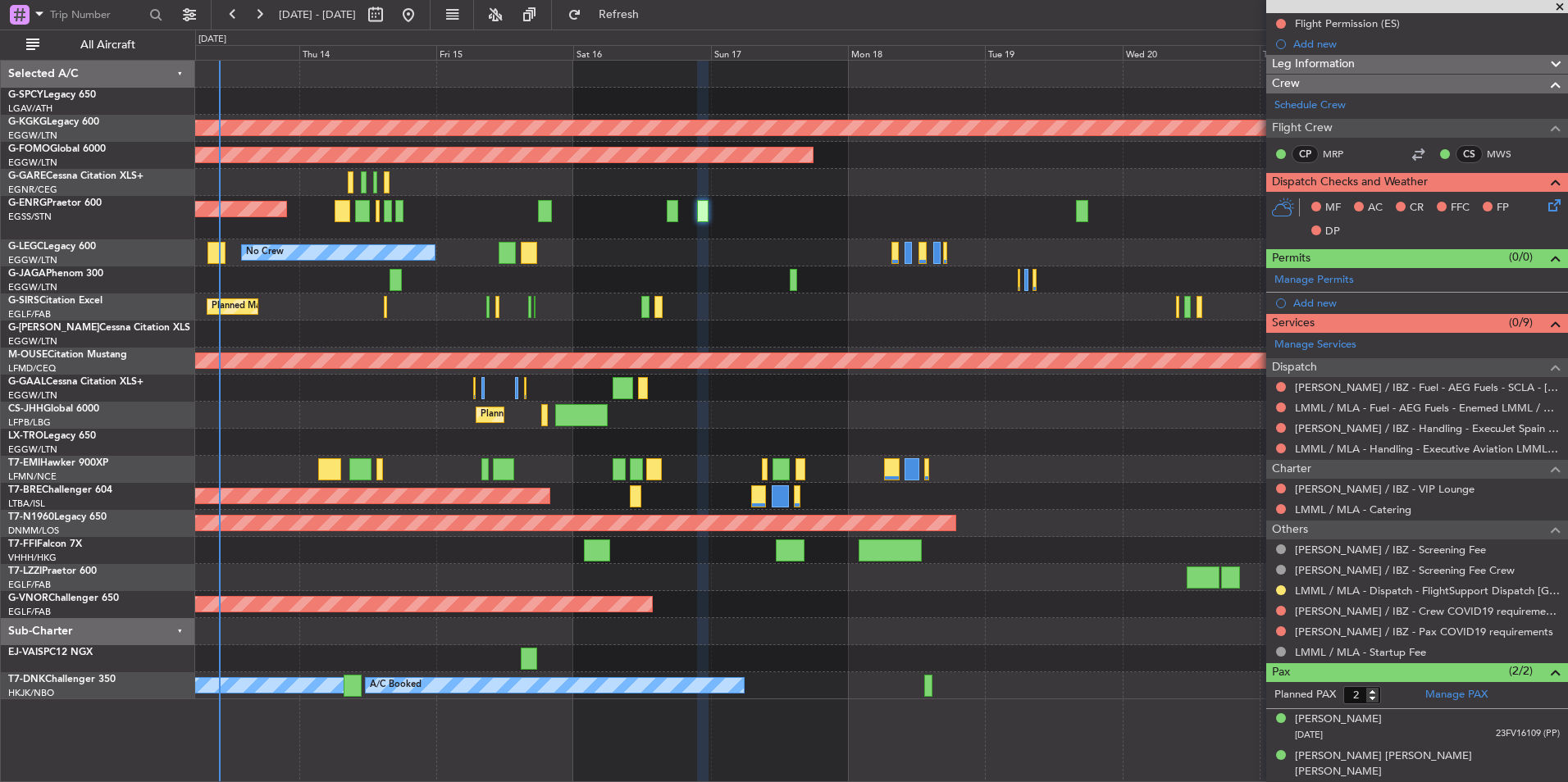
click at [671, 250] on div "No Crew A/C Unavailable London (Luton)" at bounding box center [881, 253] width 1372 height 27
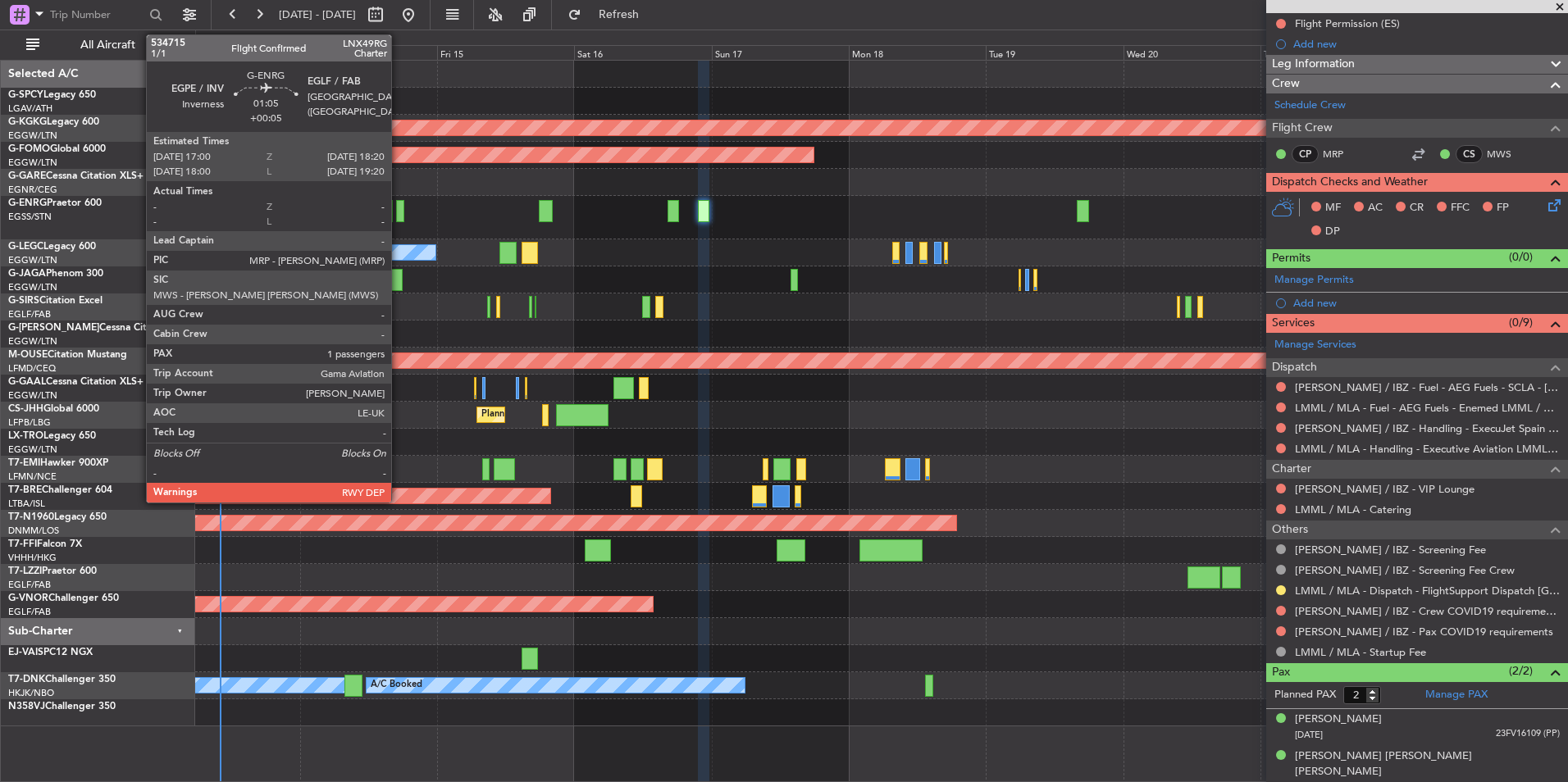
click at [398, 211] on div at bounding box center [399, 211] width 8 height 22
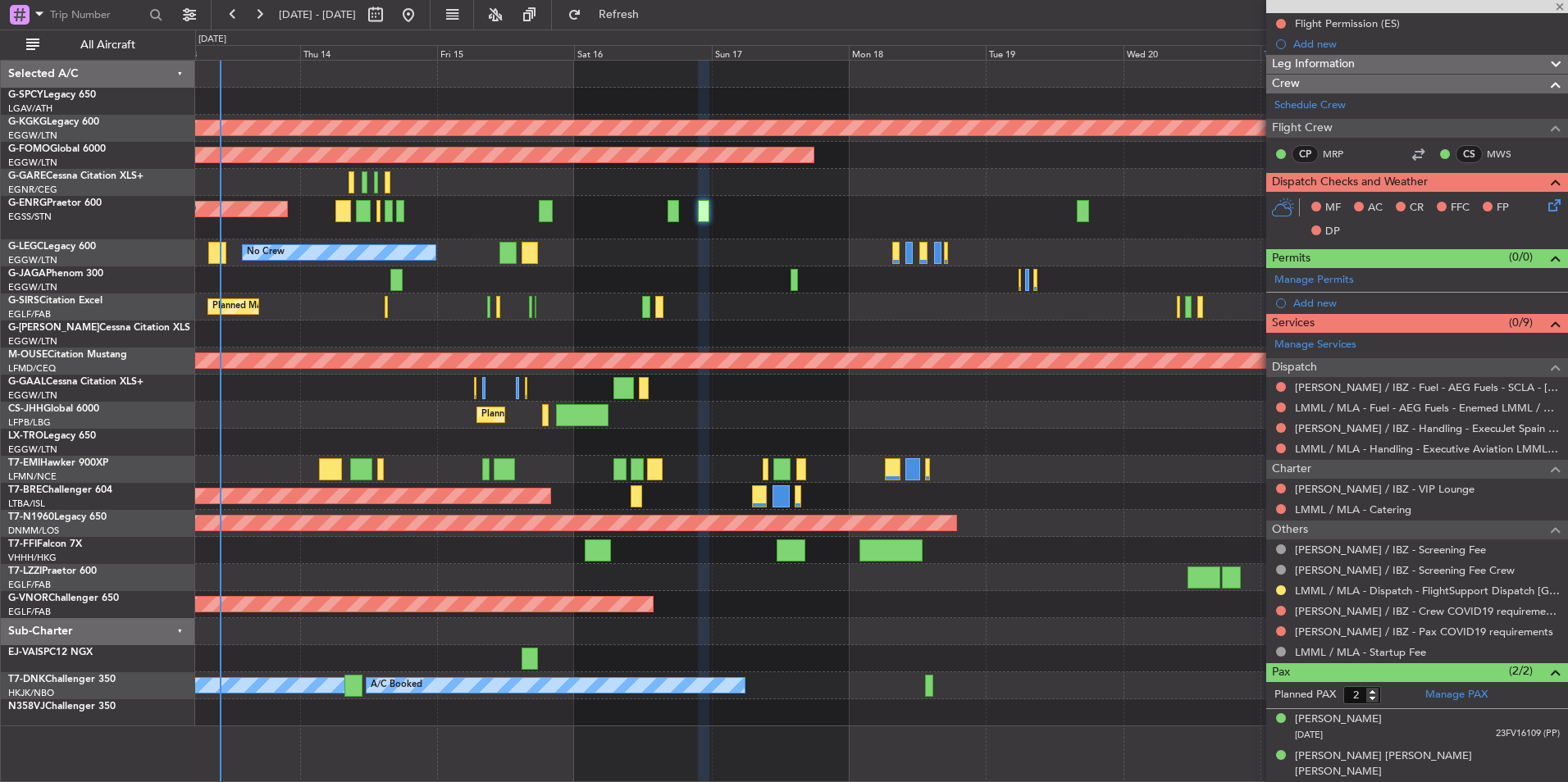
type input "+00:05"
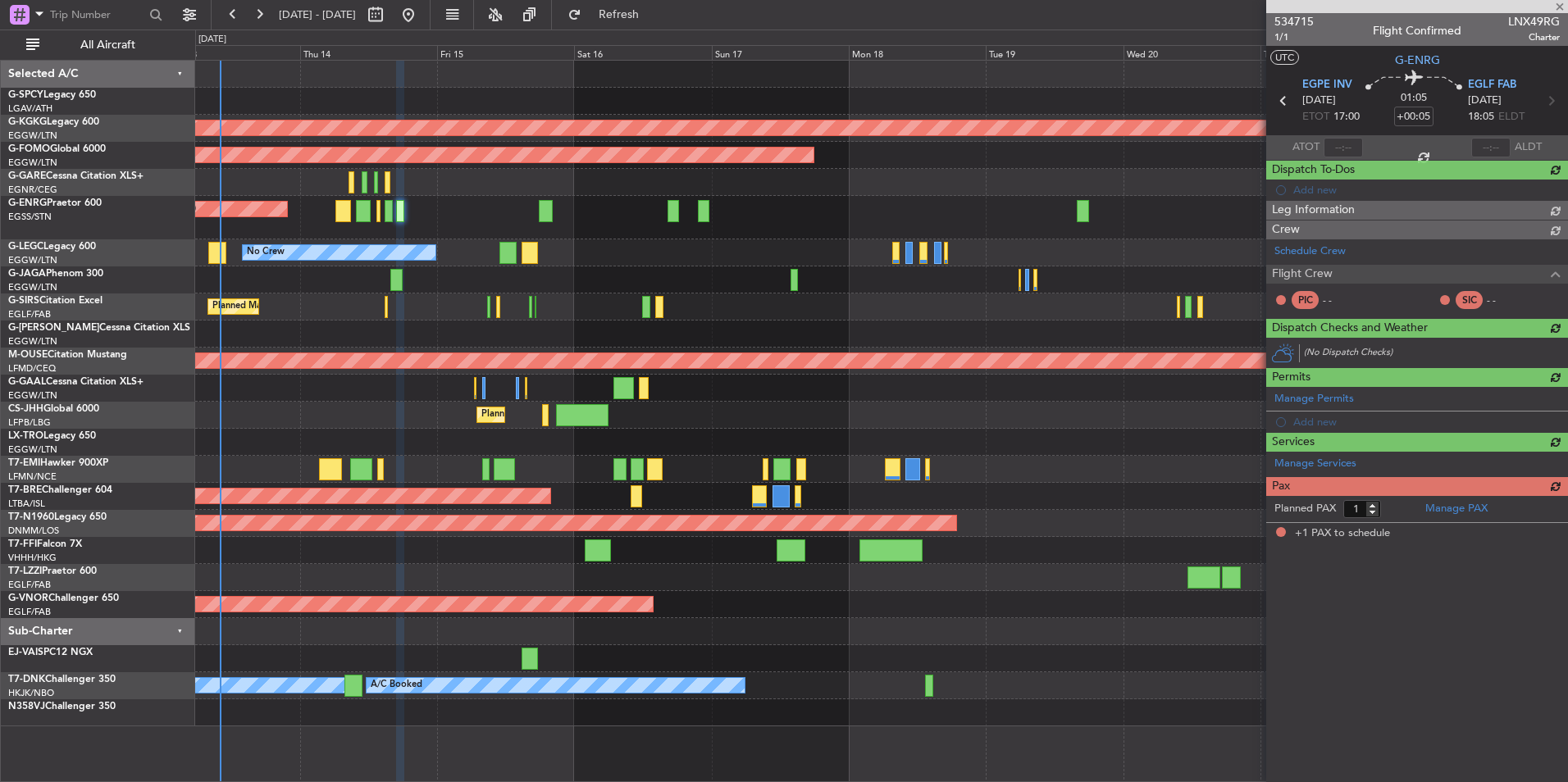
scroll to position [0, 0]
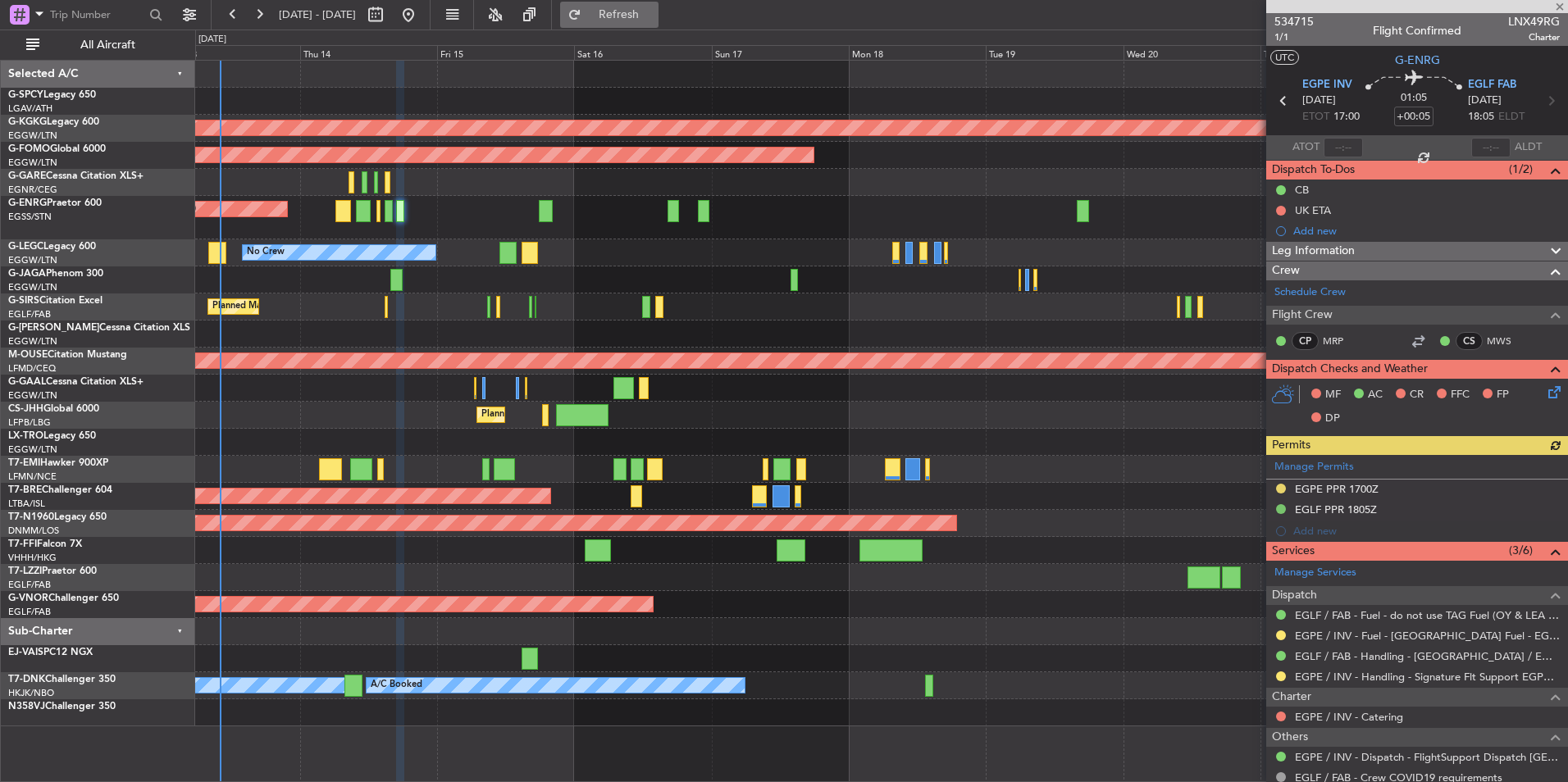
click at [640, 17] on button "Refresh" at bounding box center [609, 15] width 98 height 26
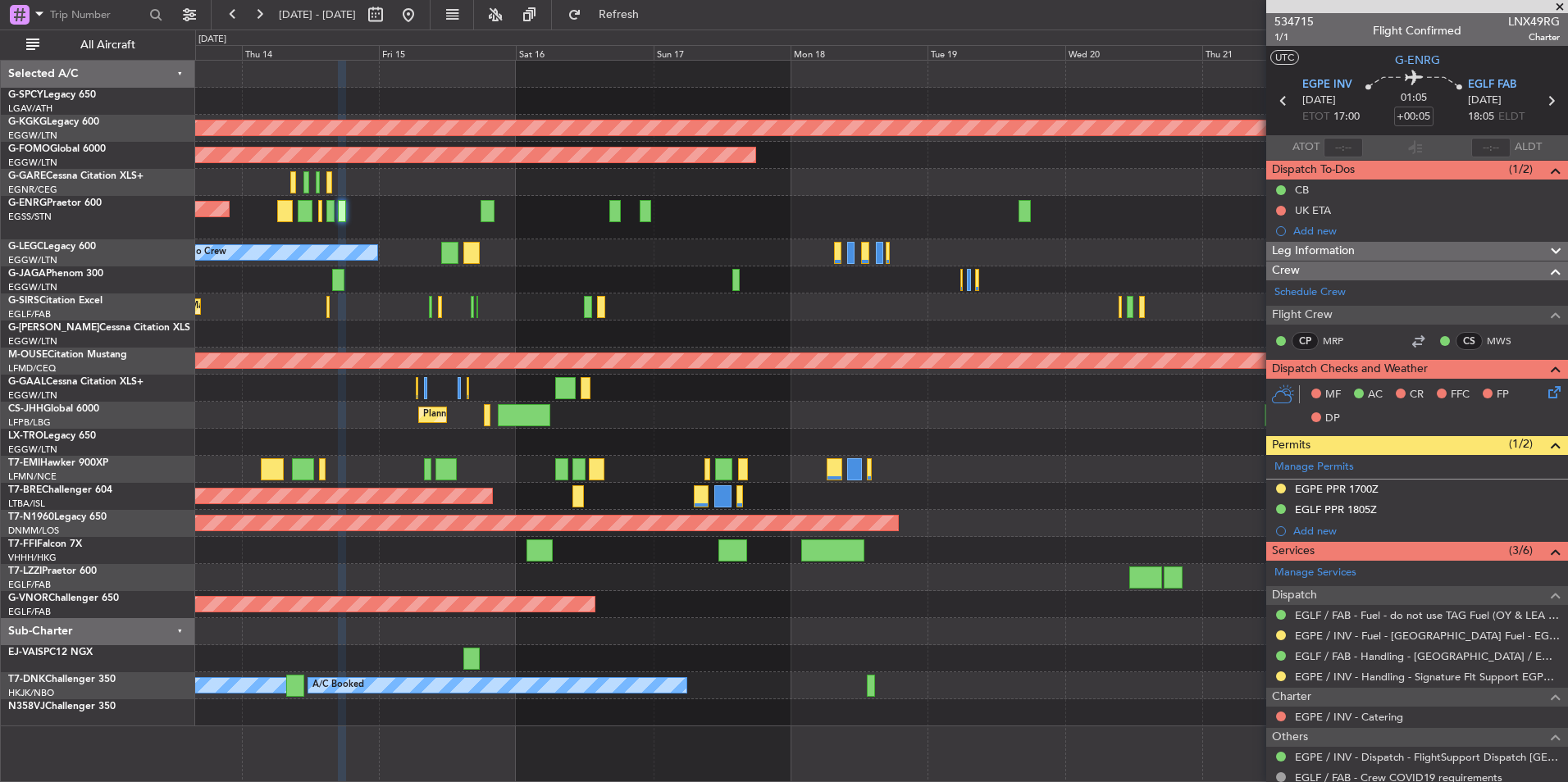
click at [951, 249] on div "A/C Unavailable London (Luton) No Crew" at bounding box center [881, 253] width 1372 height 27
click at [732, 276] on div at bounding box center [881, 280] width 1372 height 27
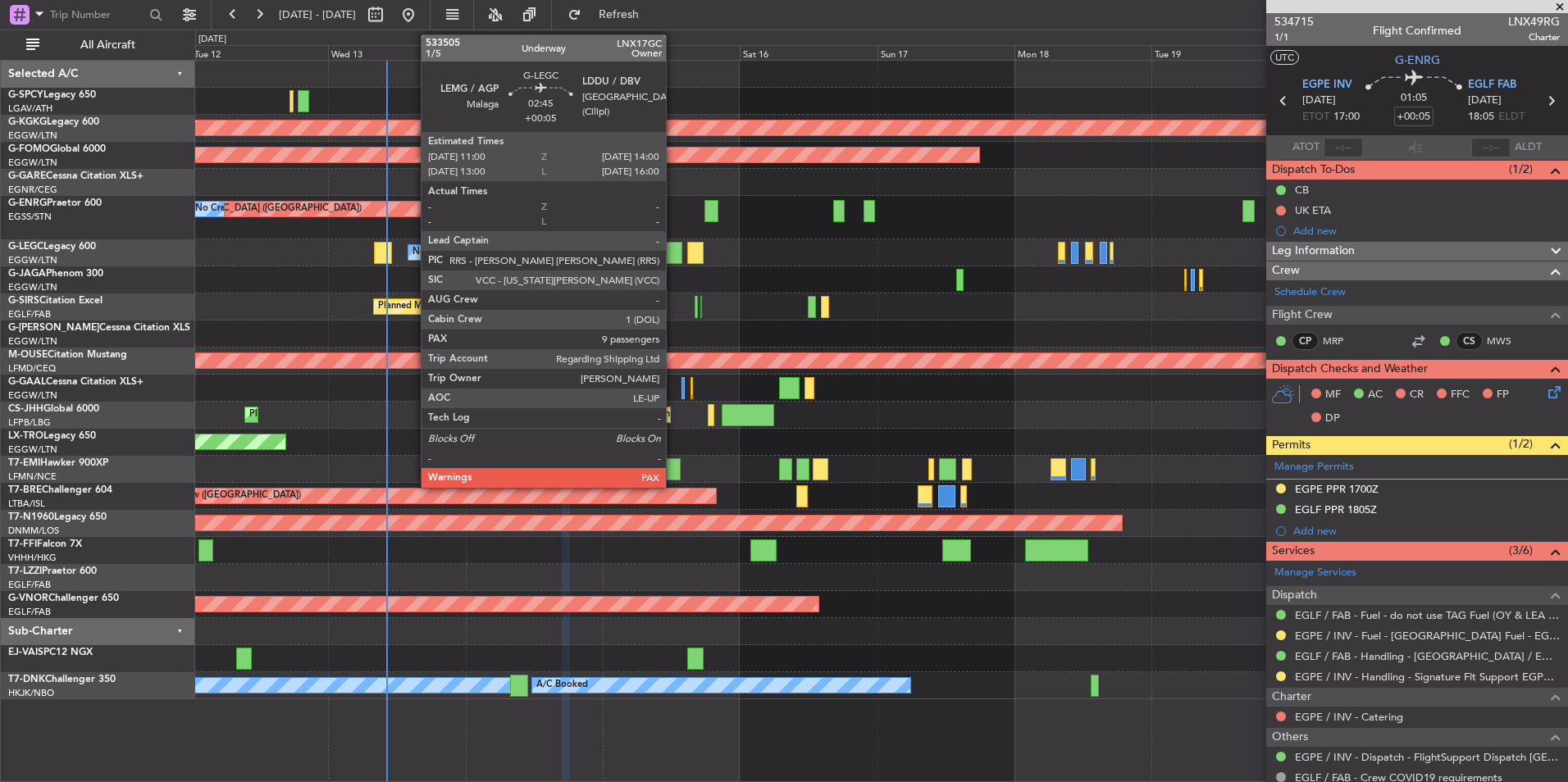
click at [673, 257] on div at bounding box center [674, 252] width 17 height 22
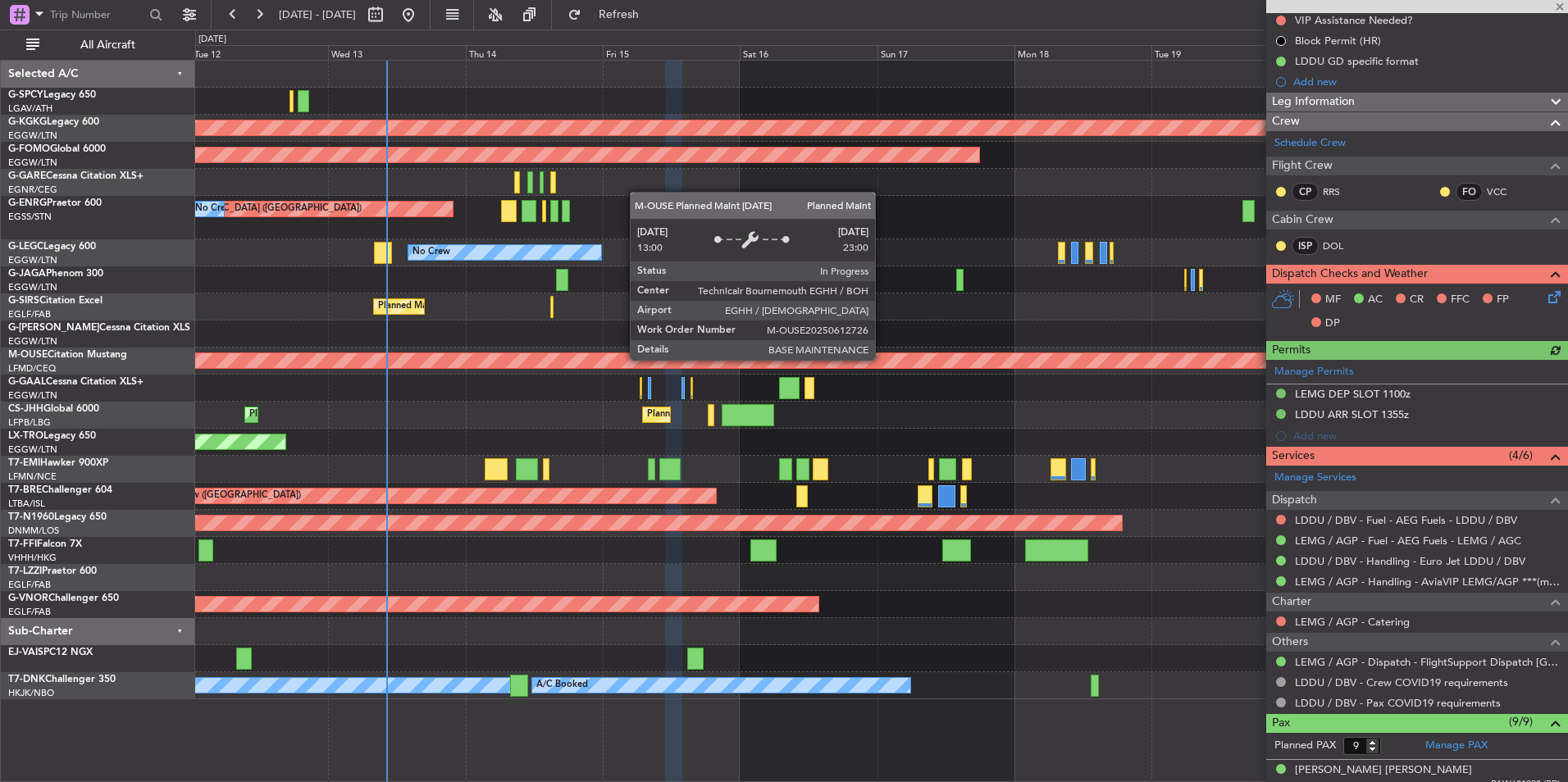
scroll to position [210, 0]
click at [1562, 5] on span at bounding box center [1560, 7] width 16 height 15
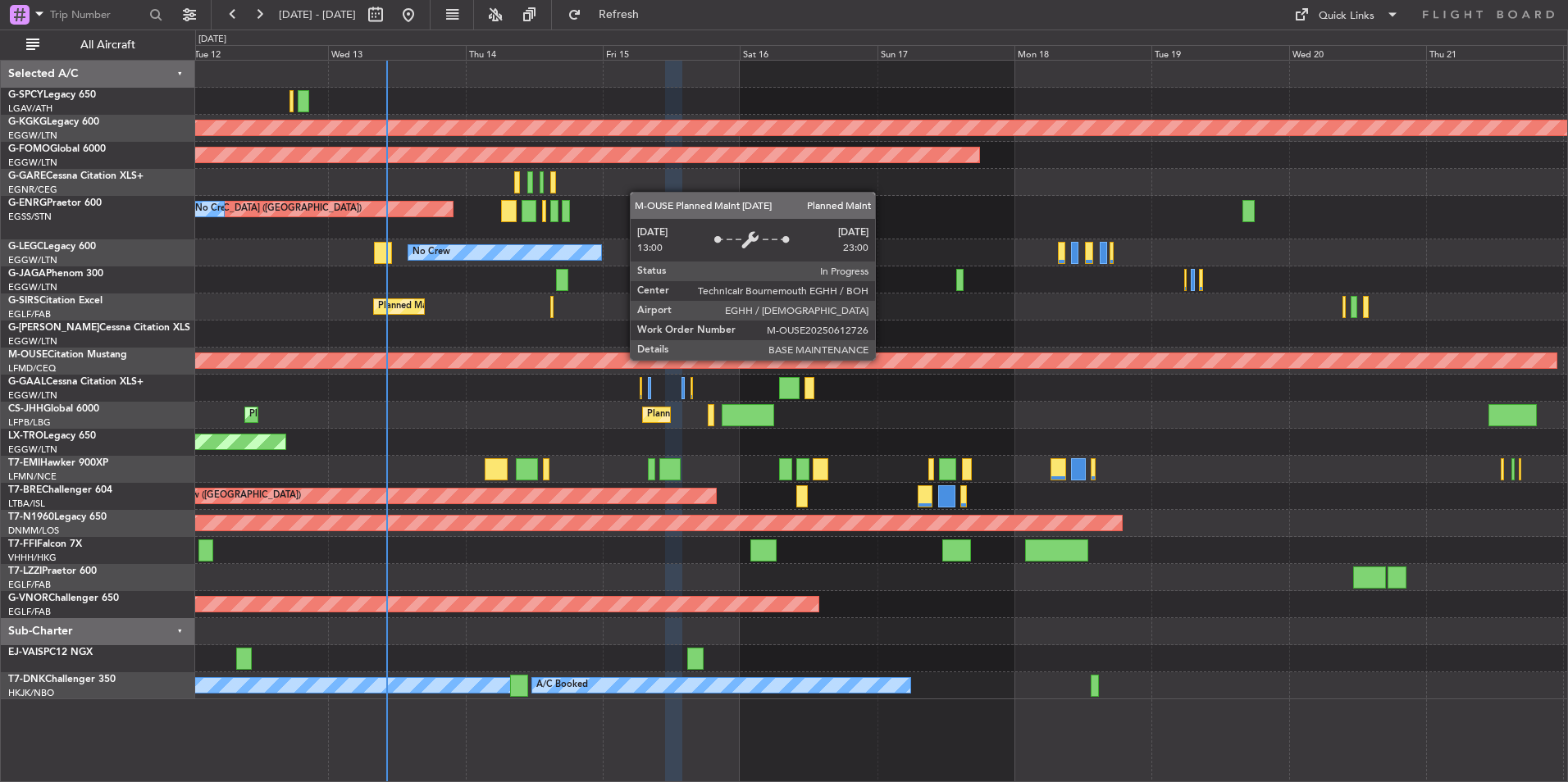
type input "0"
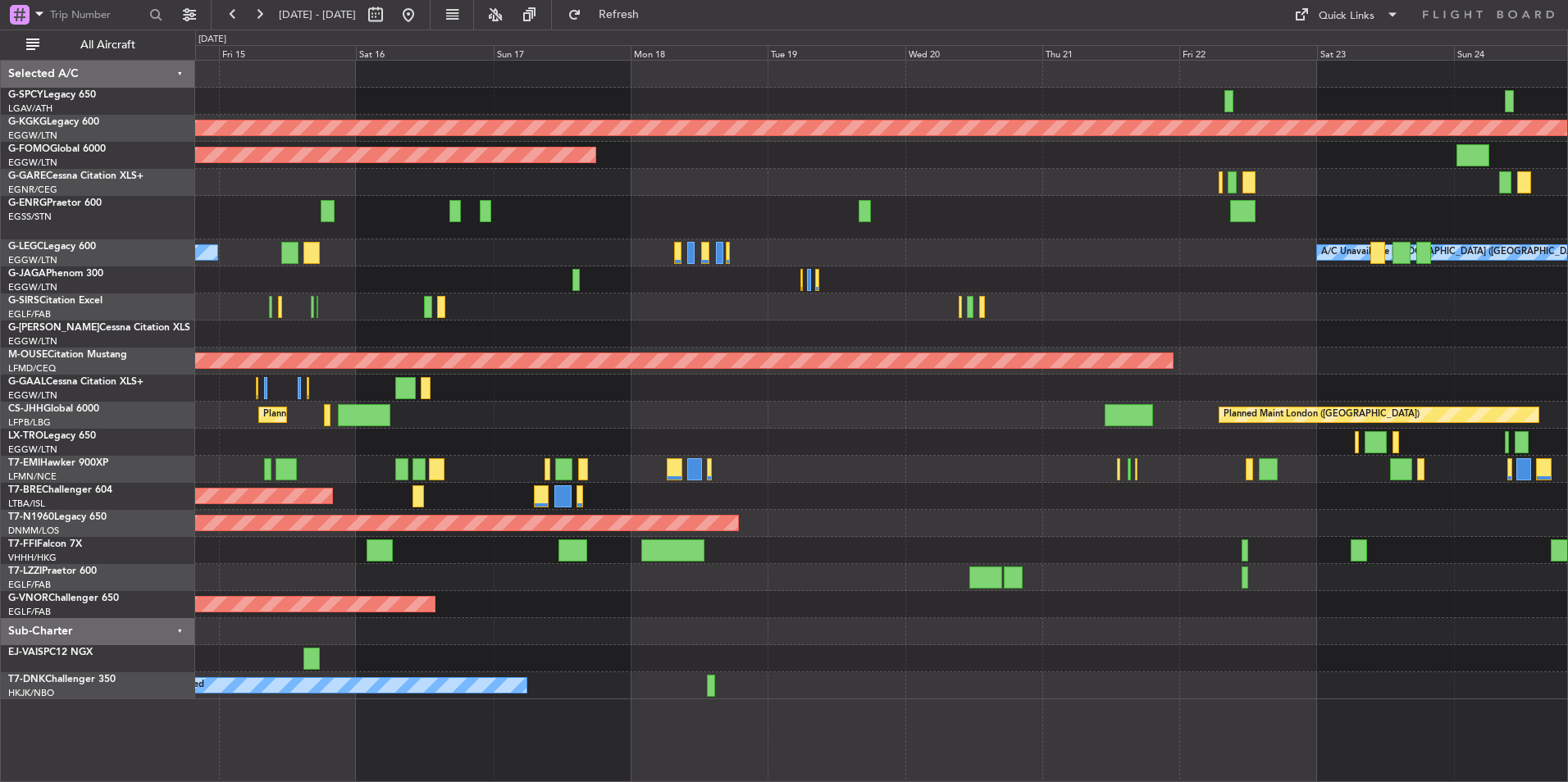
click at [839, 426] on div "AOG Maint Istanbul (Ataturk) Planned Maint Windsor Locks (Bradley Intl) Planned…" at bounding box center [881, 380] width 1372 height 639
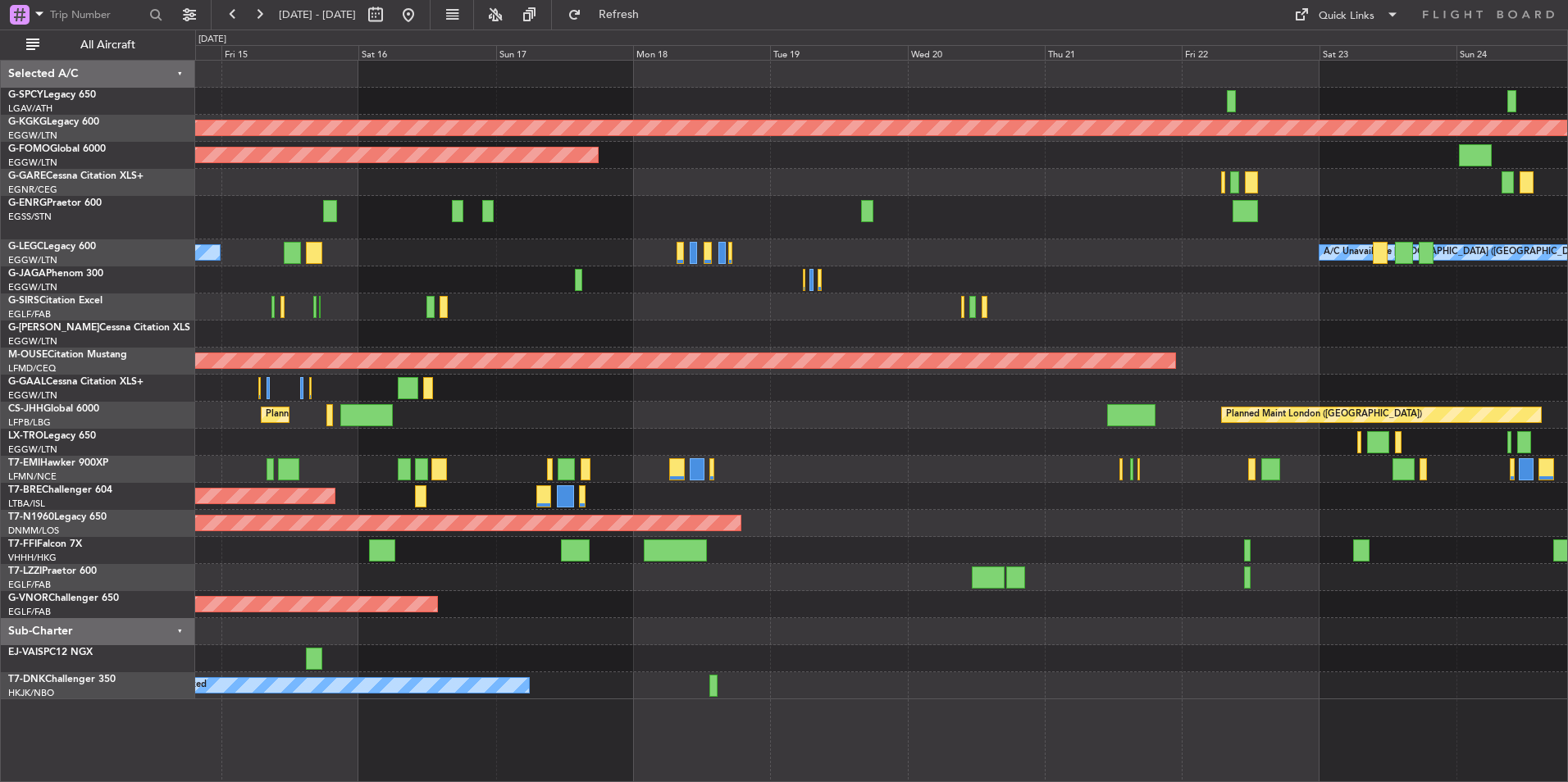
click at [763, 444] on div "AOG Maint Istanbul (Ataturk) Planned Maint Windsor Locks (Bradley Intl) Planned…" at bounding box center [881, 380] width 1372 height 639
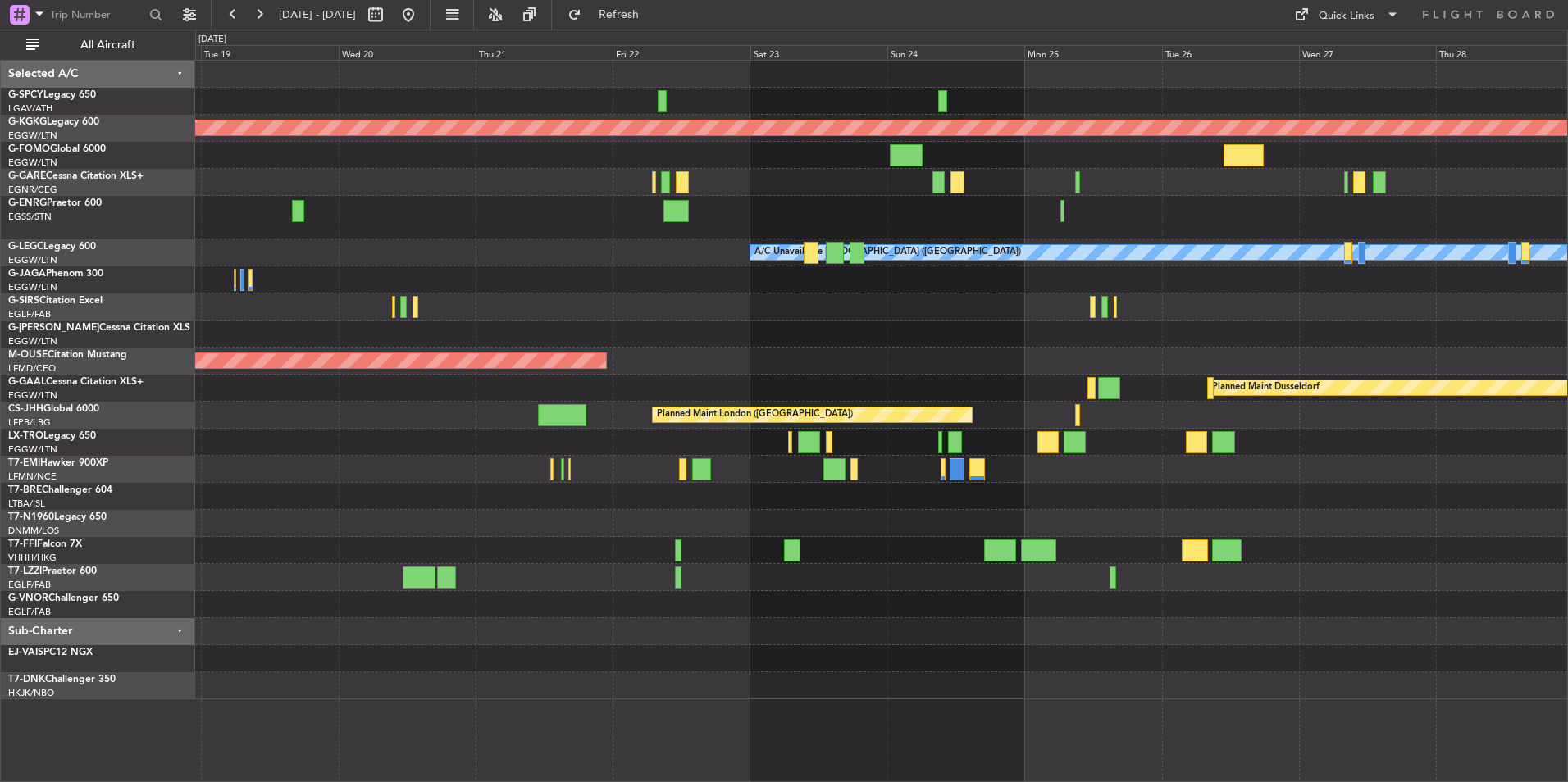
click at [864, 492] on div at bounding box center [881, 497] width 1372 height 27
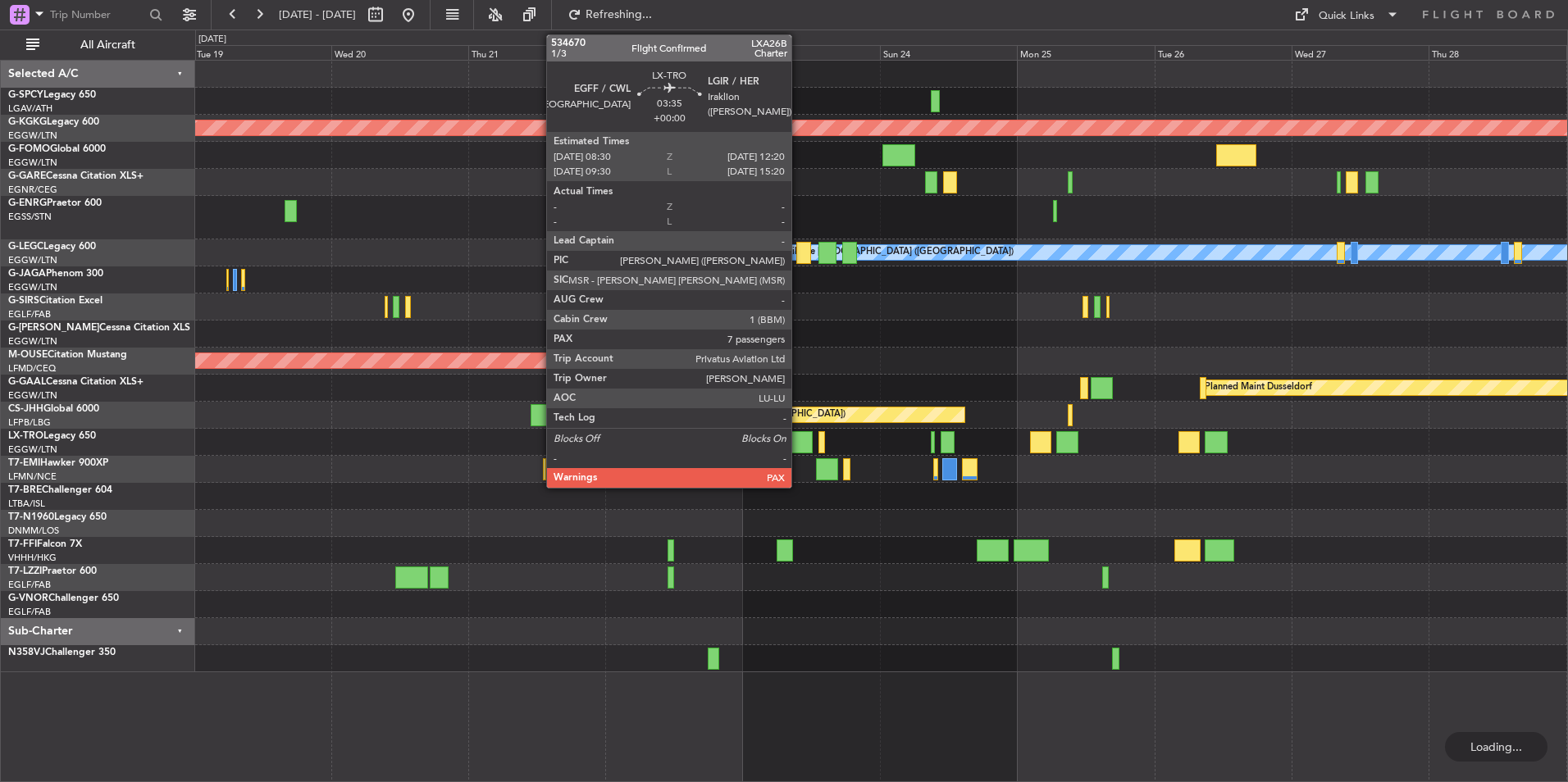
click at [799, 440] on div at bounding box center [801, 442] width 22 height 22
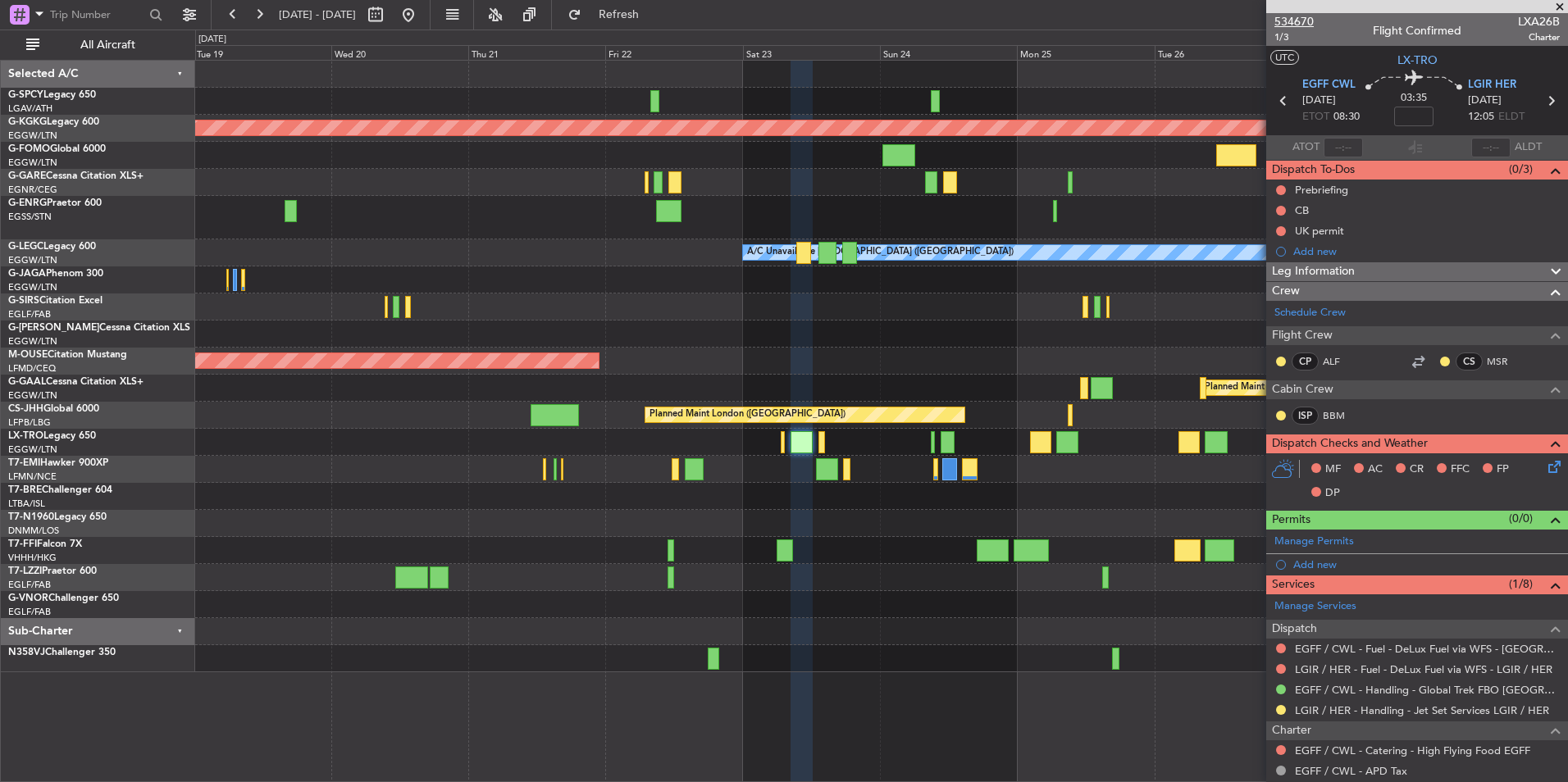
click at [1299, 23] on span "534670" at bounding box center [1294, 21] width 39 height 17
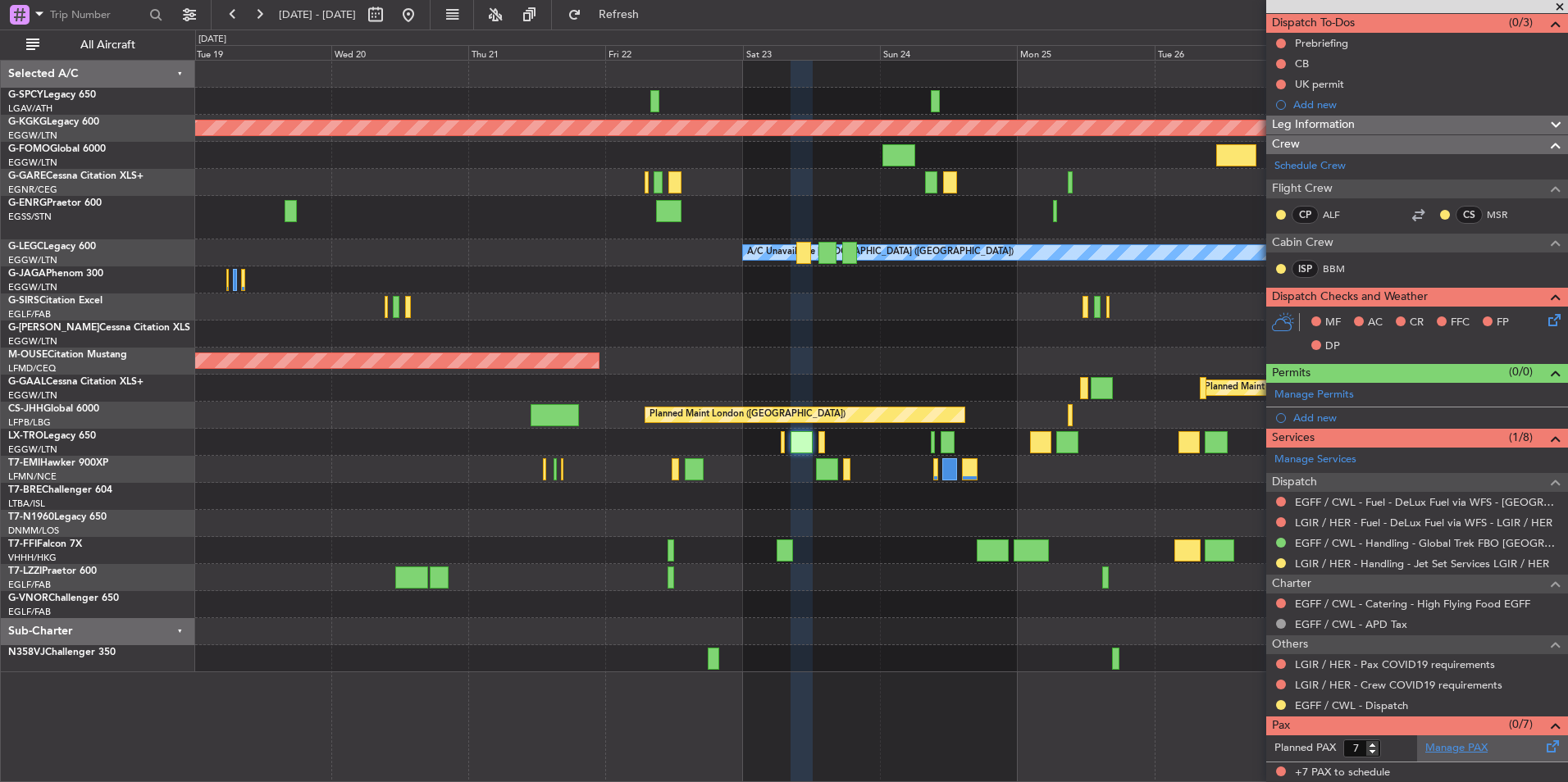
click at [1450, 749] on link "Manage PAX" at bounding box center [1456, 748] width 62 height 16
click at [658, 24] on button "Refresh" at bounding box center [609, 15] width 98 height 26
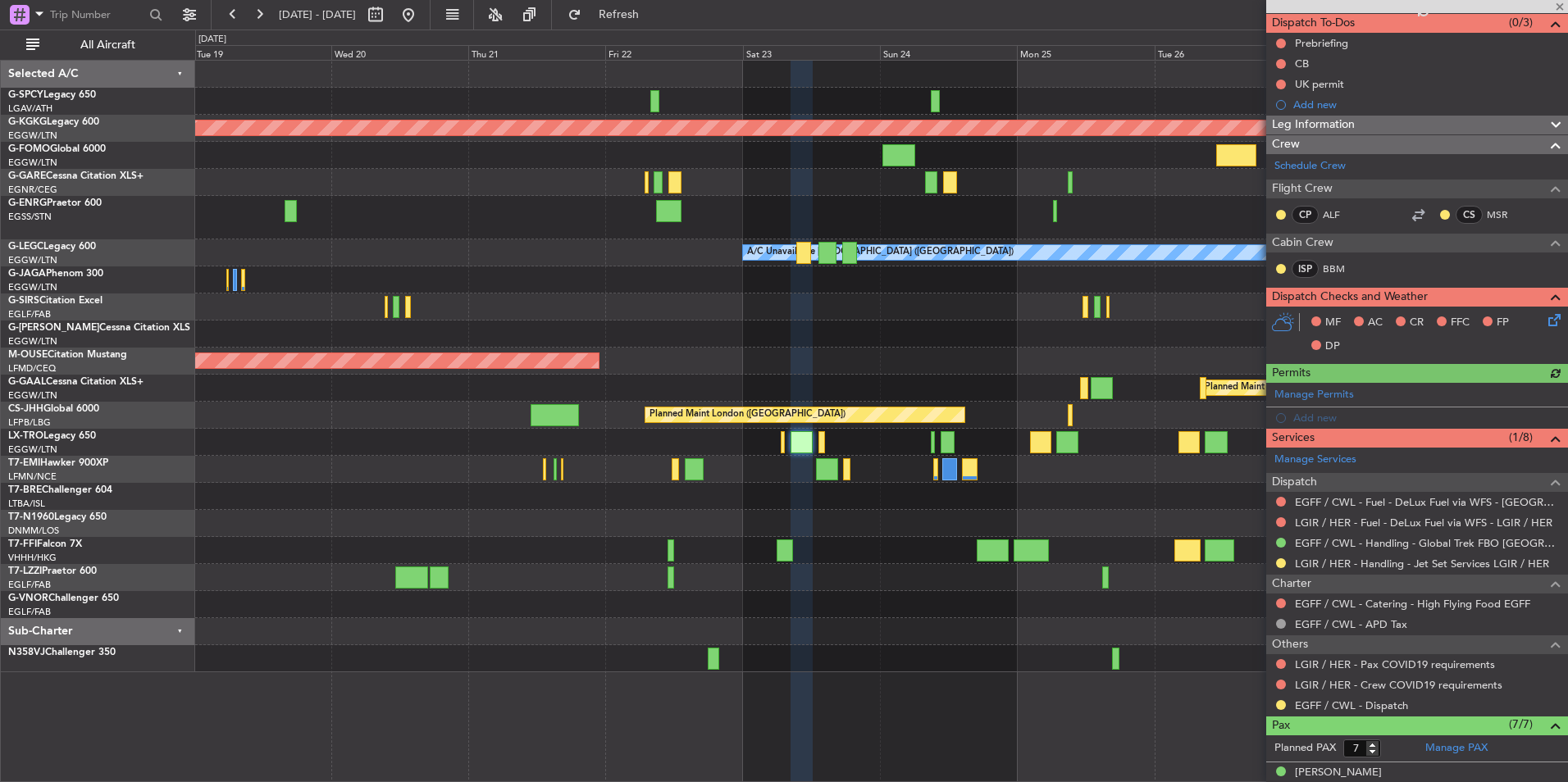
scroll to position [385, 0]
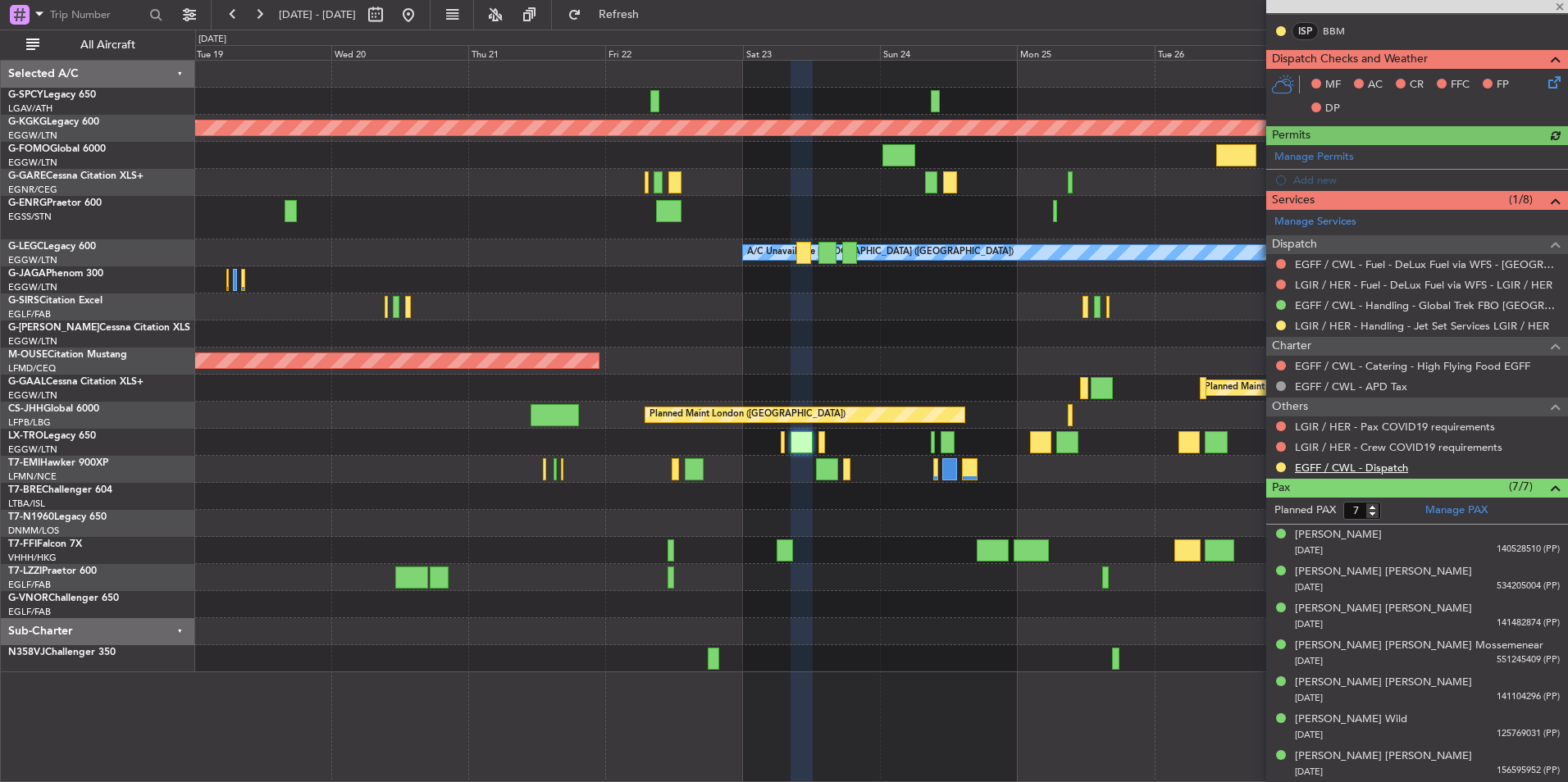
click at [1347, 468] on link "EGFF / CWL - Dispatch" at bounding box center [1351, 468] width 113 height 14
click at [654, 12] on span "Refresh" at bounding box center [619, 15] width 69 height 12
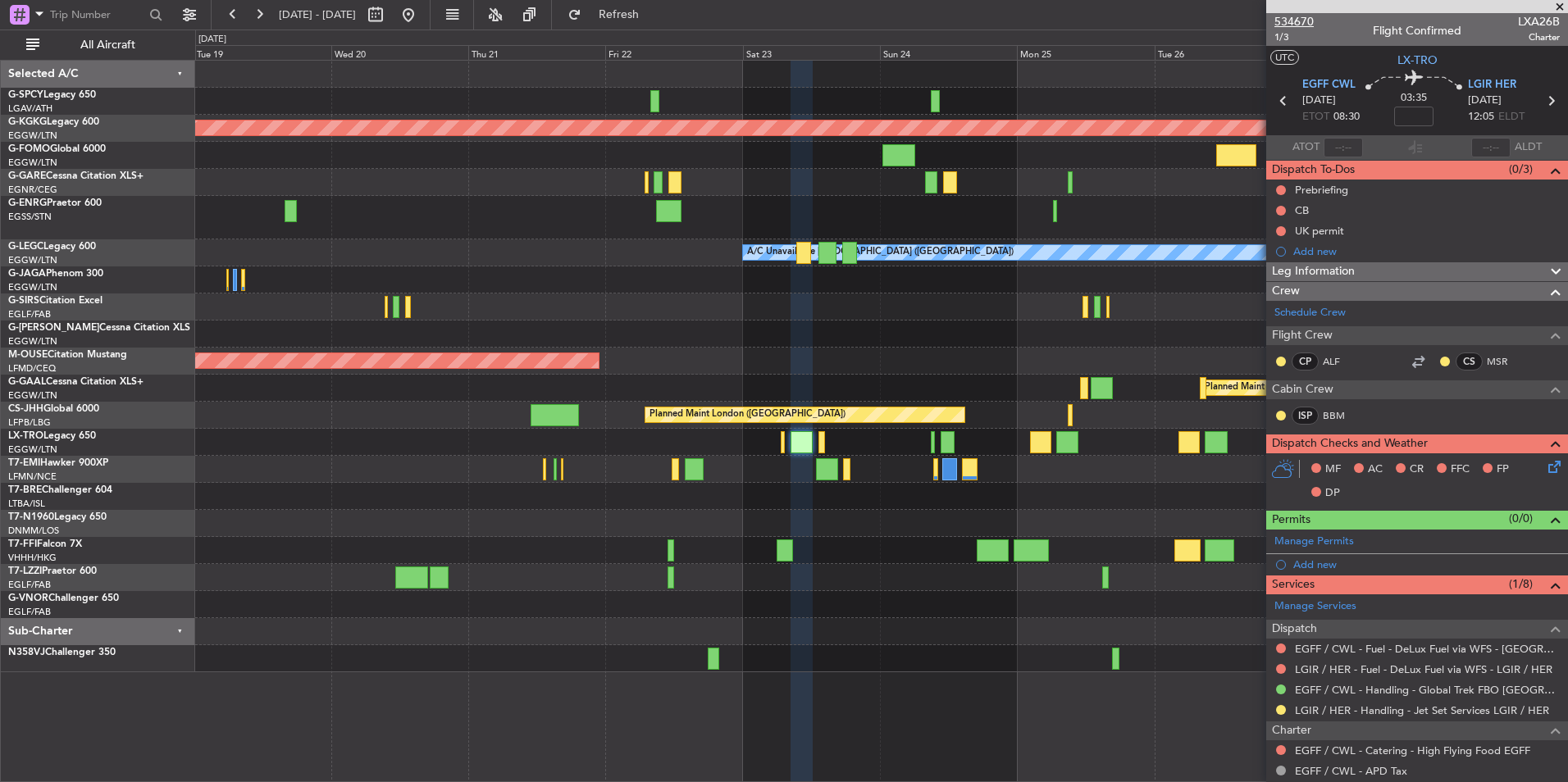
click at [1293, 19] on span "534670" at bounding box center [1294, 21] width 39 height 17
click at [421, 11] on button at bounding box center [408, 15] width 26 height 26
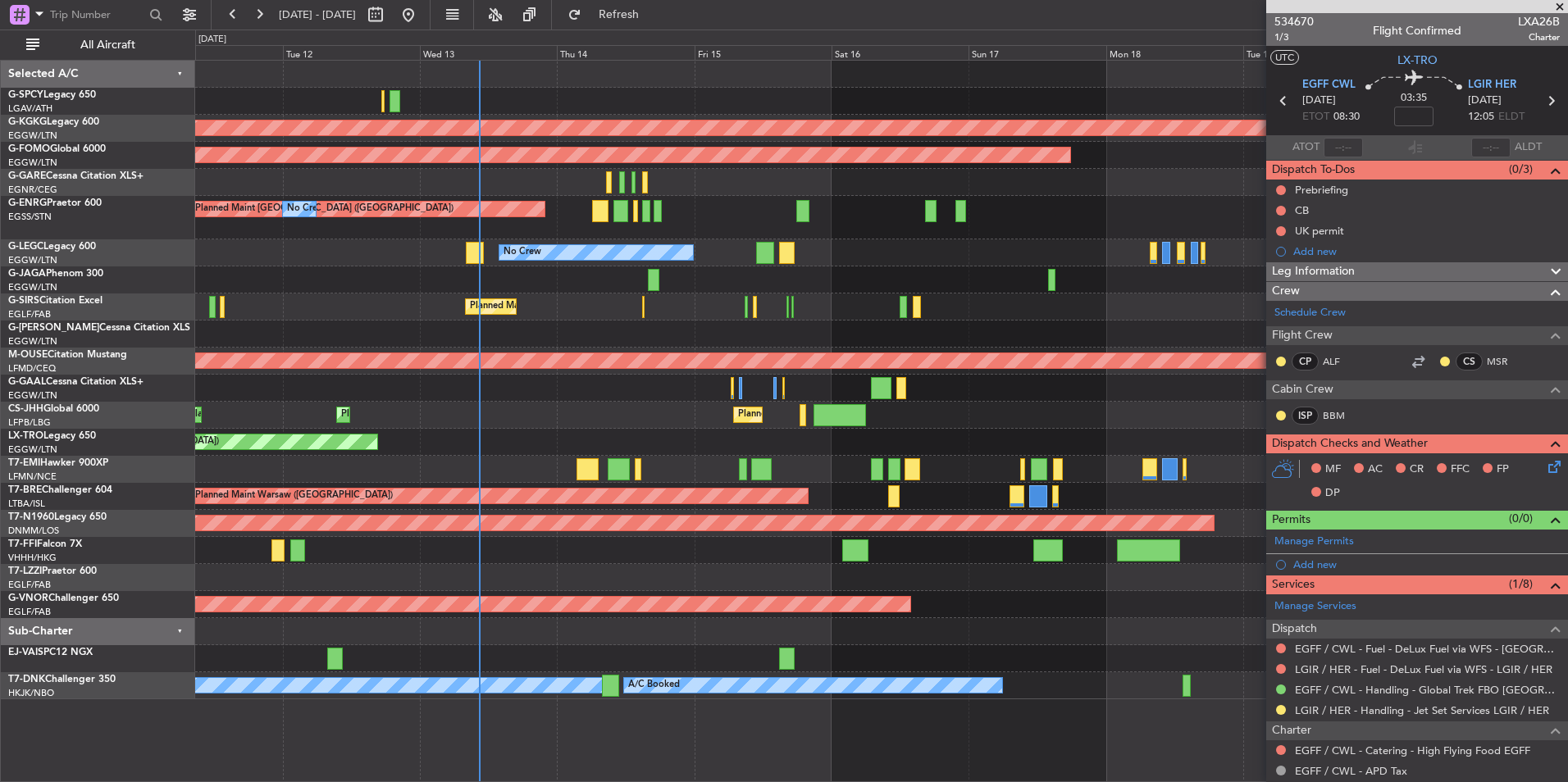
click at [742, 280] on div "AOG Maint Istanbul (Ataturk) Planned Maint Windsor Locks (Bradley Intl) Planned…" at bounding box center [881, 380] width 1372 height 639
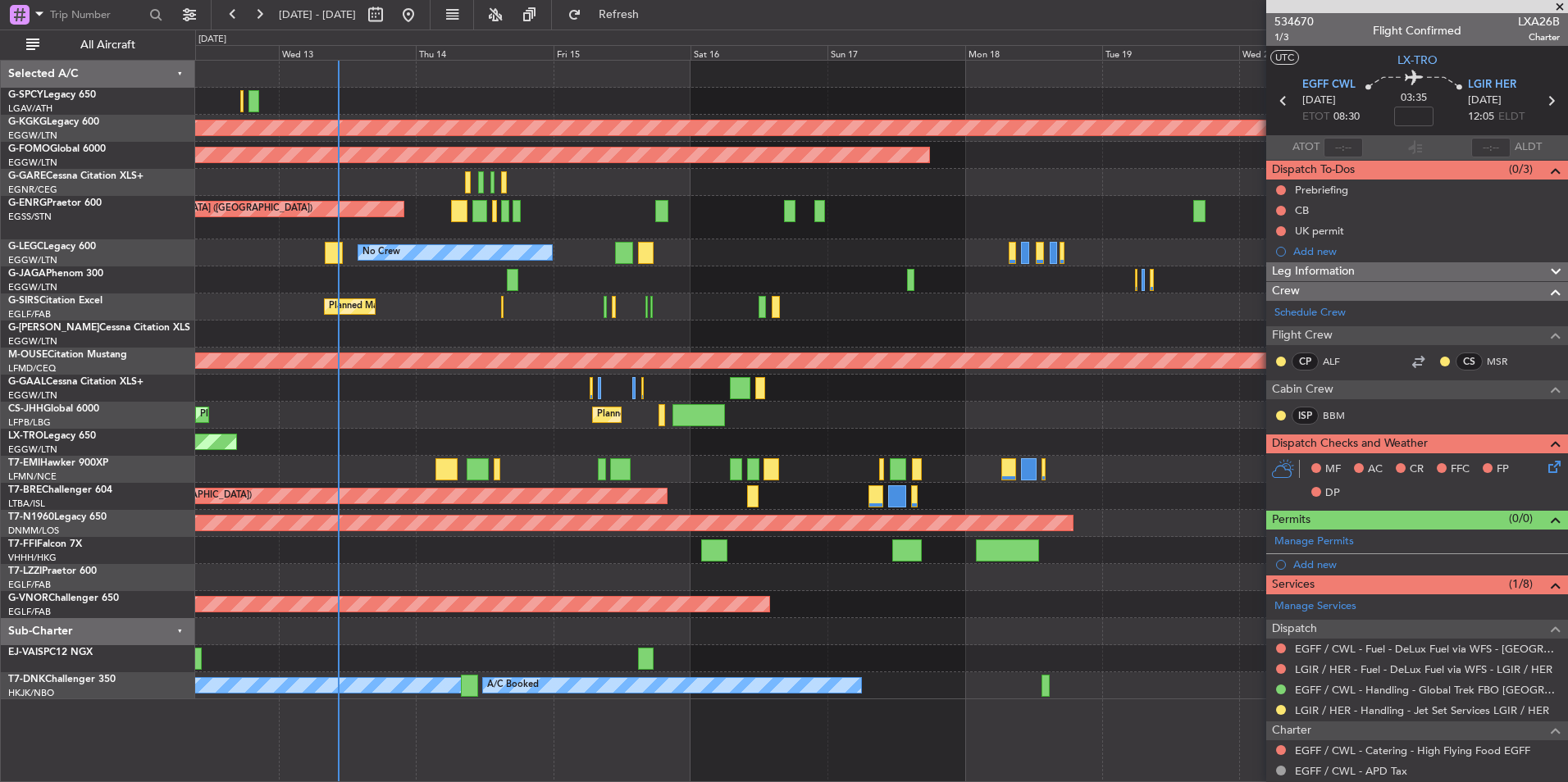
click at [799, 284] on div "AOG Maint Istanbul (Ataturk) Planned Maint Windsor Locks (Bradley Intl) Planned…" at bounding box center [881, 380] width 1372 height 639
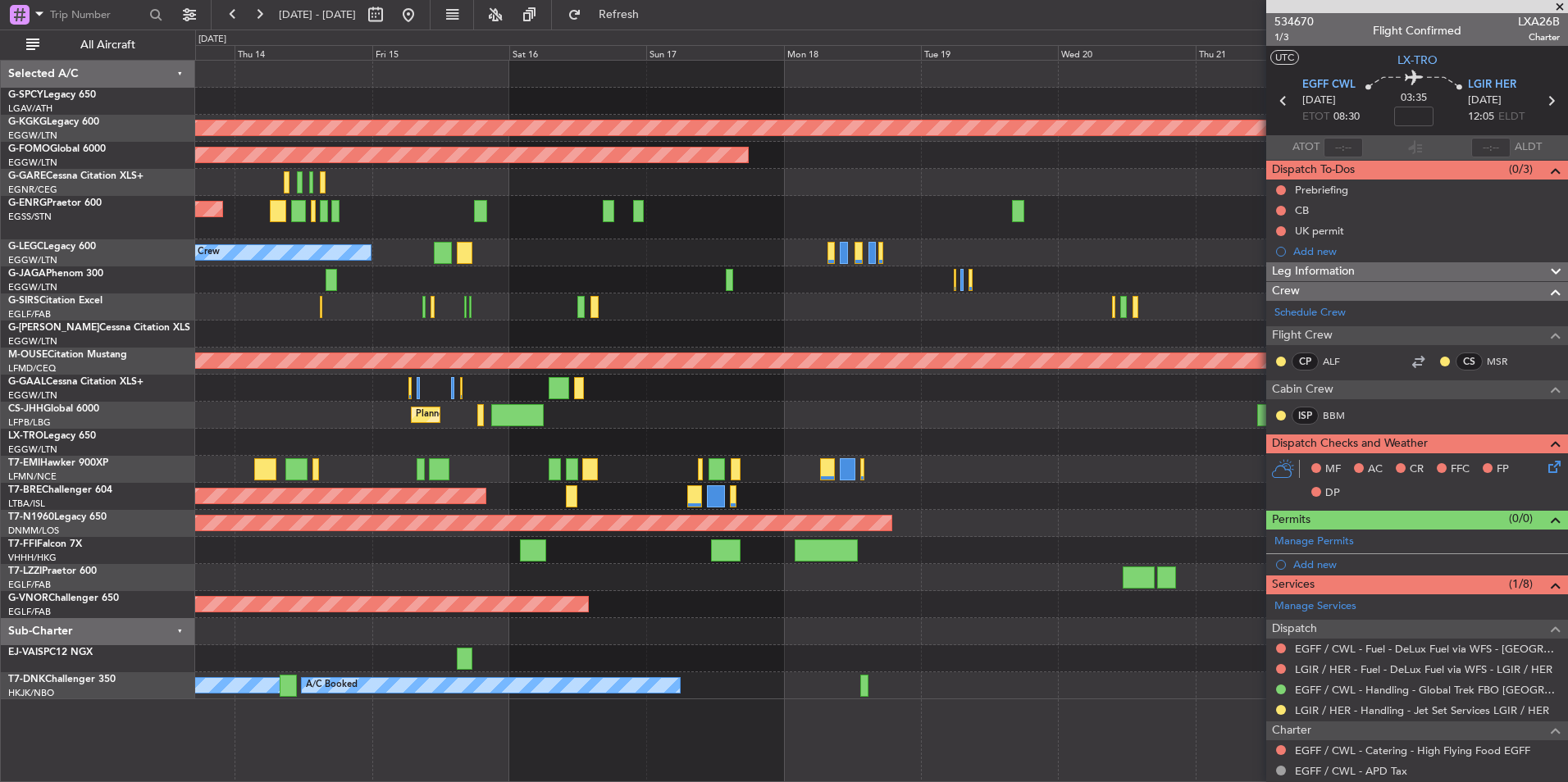
click at [665, 224] on div "Planned Maint [GEOGRAPHIC_DATA] ([GEOGRAPHIC_DATA]) No Crew" at bounding box center [881, 218] width 1372 height 44
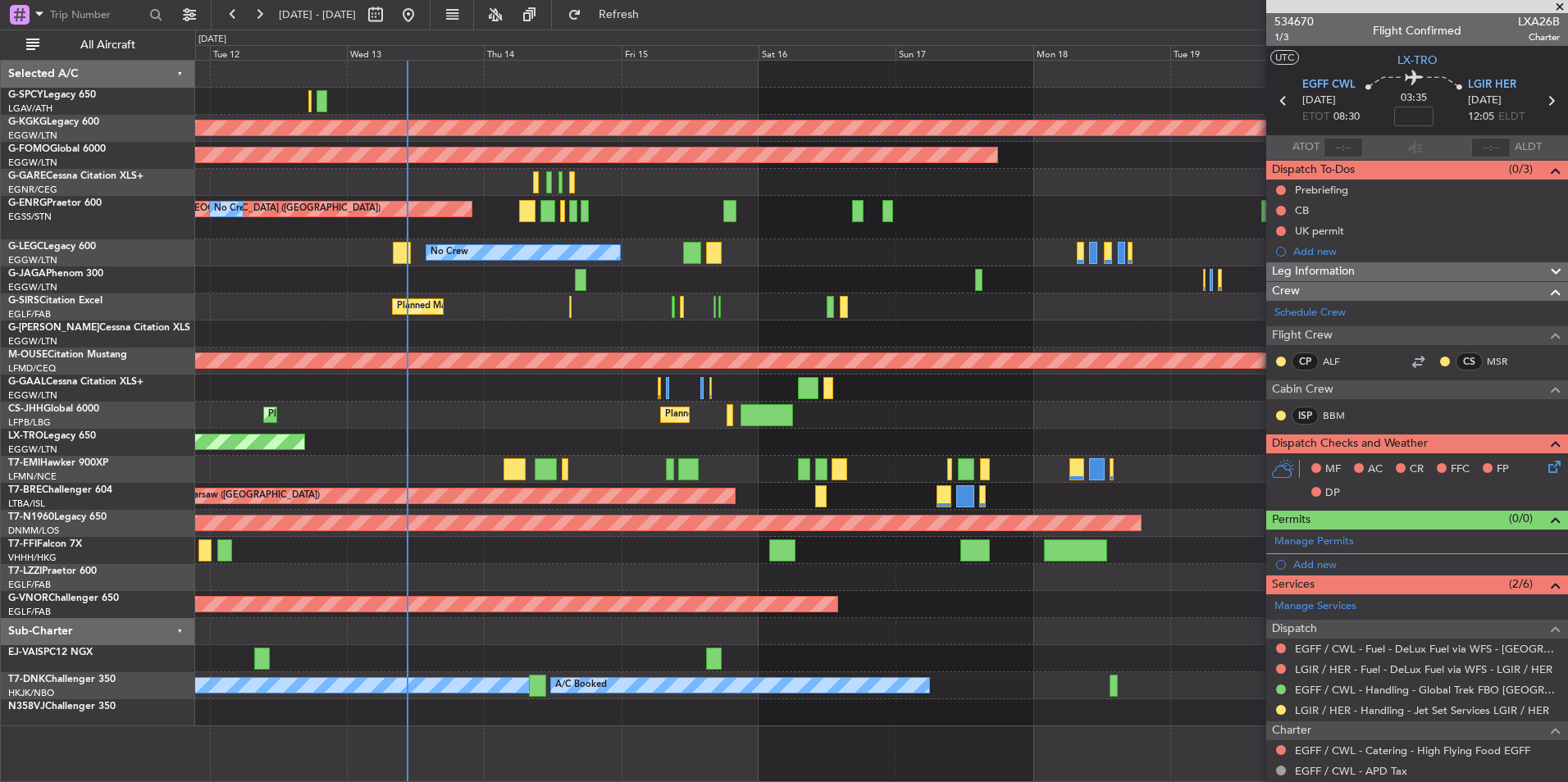
click at [1088, 341] on div "AOG Maint [GEOGRAPHIC_DATA] (Ataturk) Planned Maint Windsor Locks ([PERSON_NAME…" at bounding box center [881, 394] width 1372 height 665
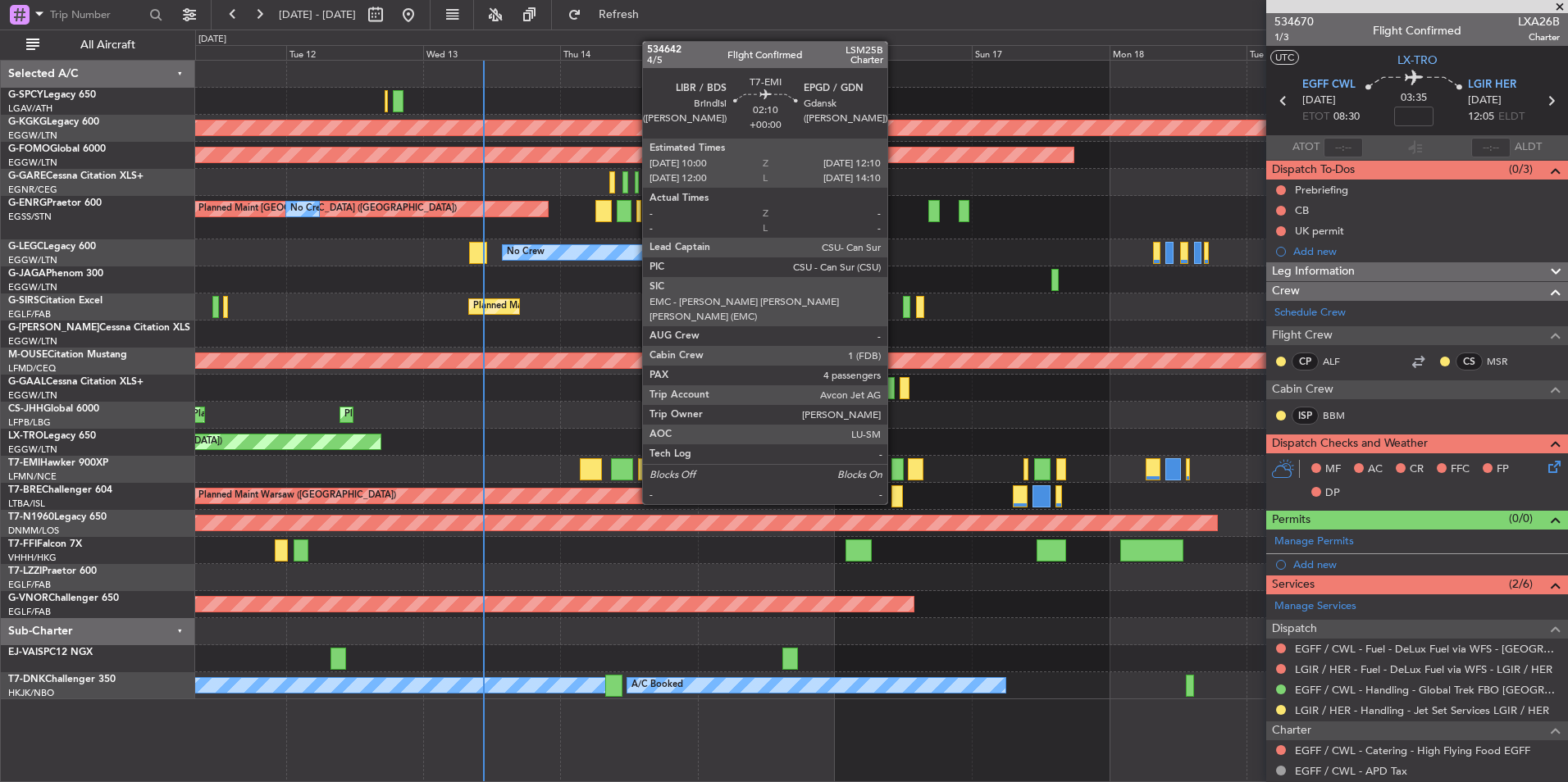
click at [894, 473] on div at bounding box center [898, 469] width 13 height 22
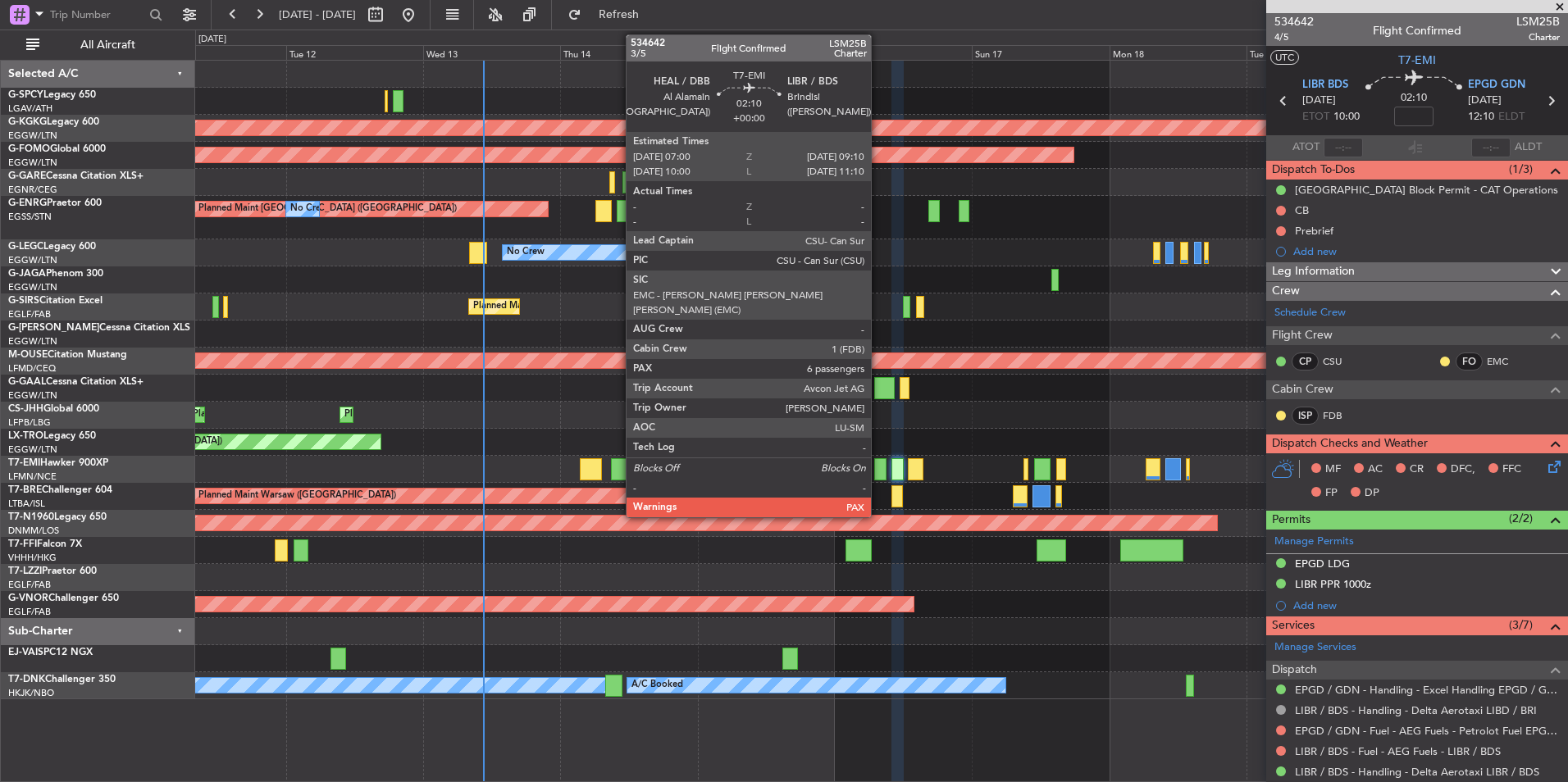
click at [878, 469] on div at bounding box center [881, 469] width 13 height 22
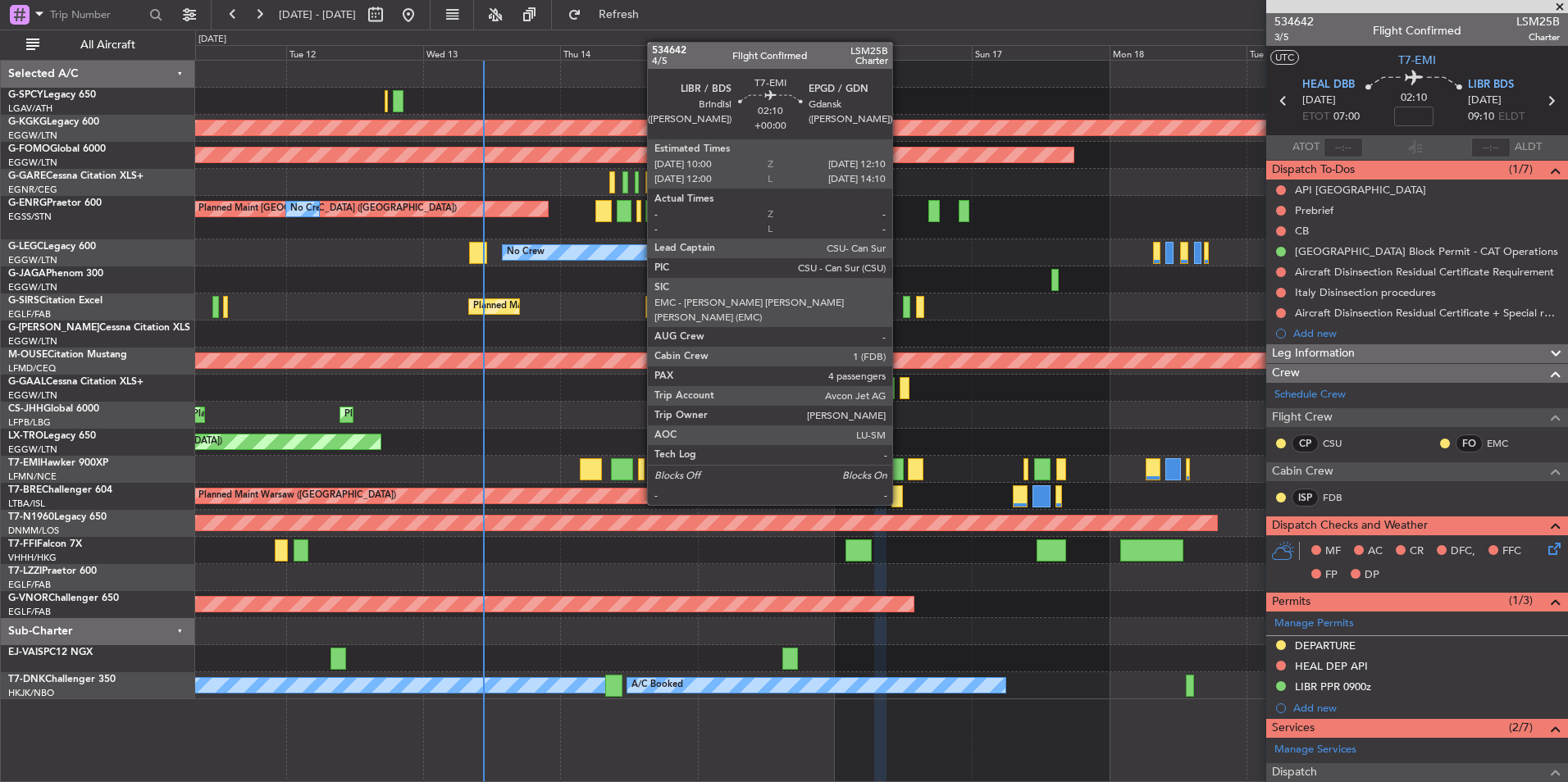
click at [900, 474] on div at bounding box center [898, 469] width 13 height 22
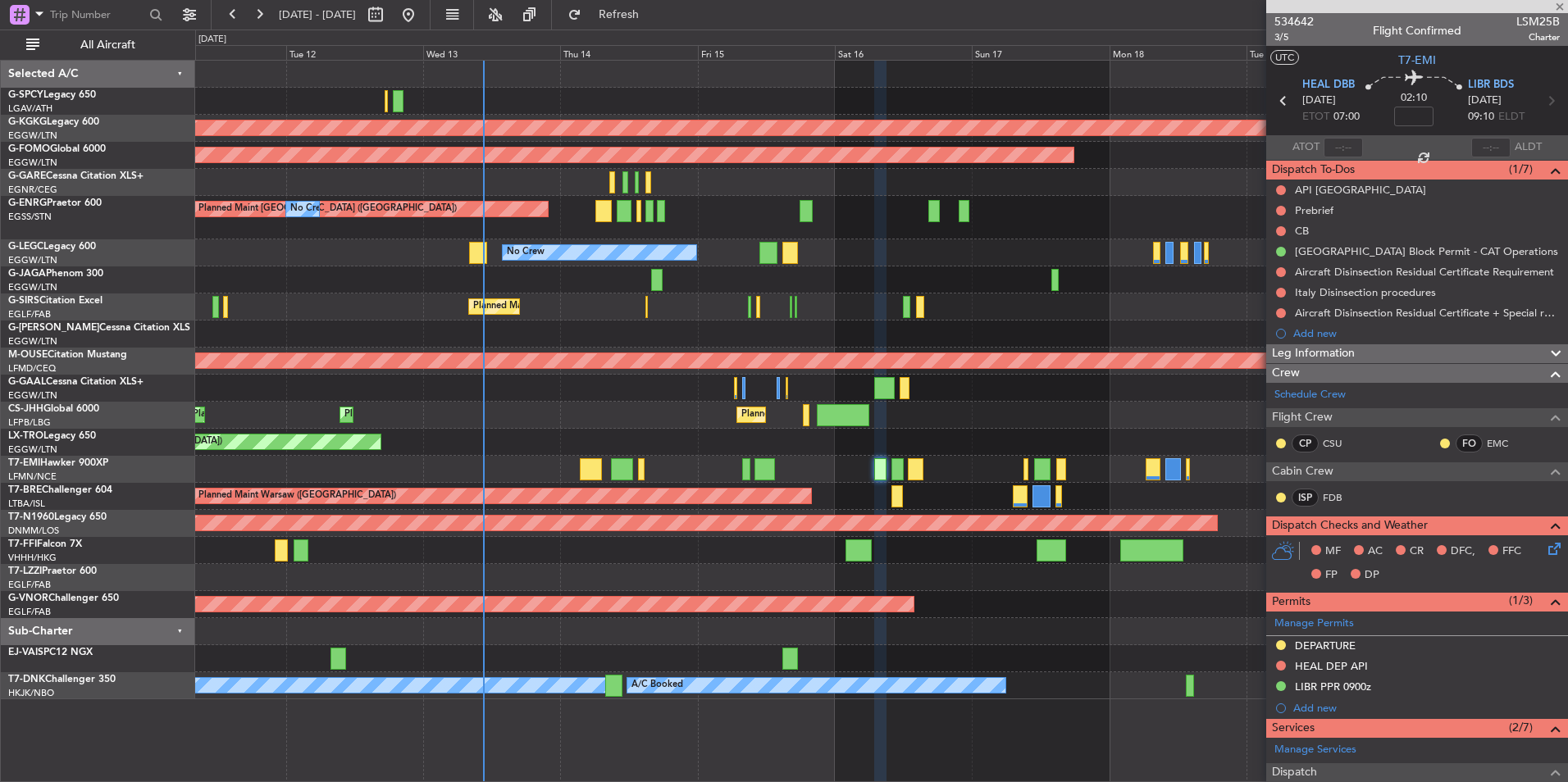
type input "4"
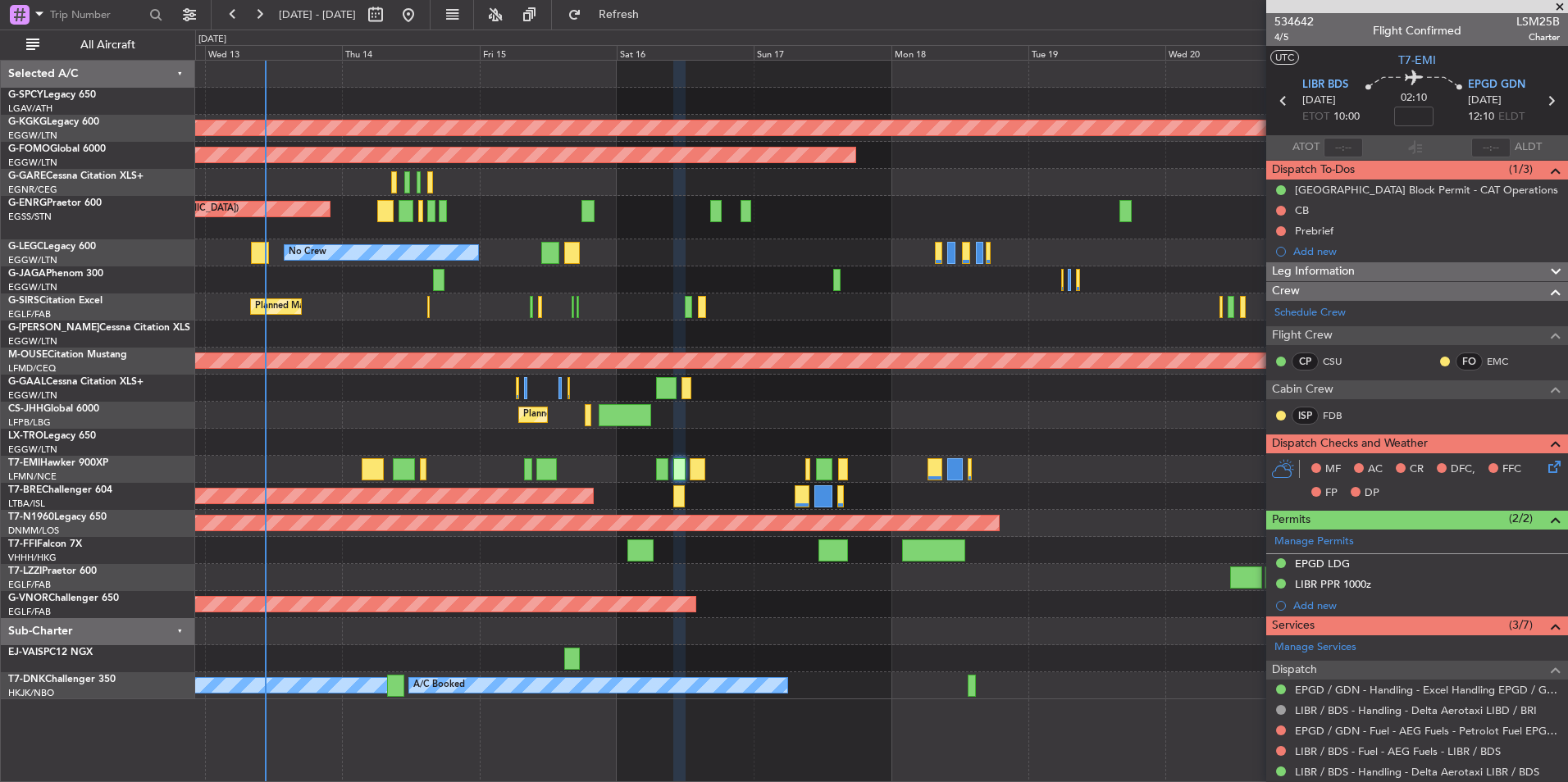
click at [808, 221] on div "Planned Maint [GEOGRAPHIC_DATA] ([GEOGRAPHIC_DATA]) No Crew" at bounding box center [881, 218] width 1372 height 44
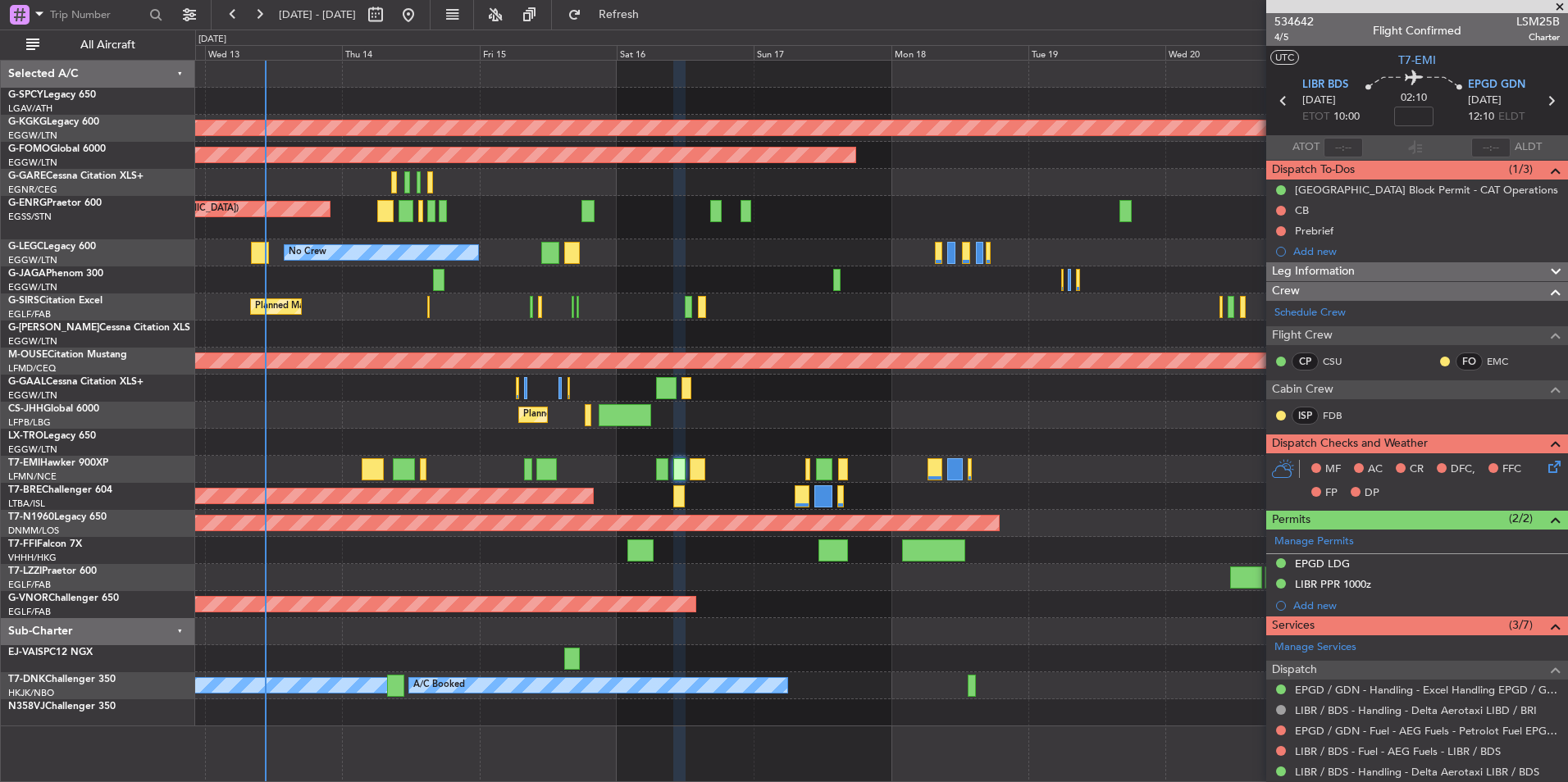
click at [486, 229] on div "Planned Maint [GEOGRAPHIC_DATA] ([GEOGRAPHIC_DATA]) No Crew" at bounding box center [881, 218] width 1372 height 44
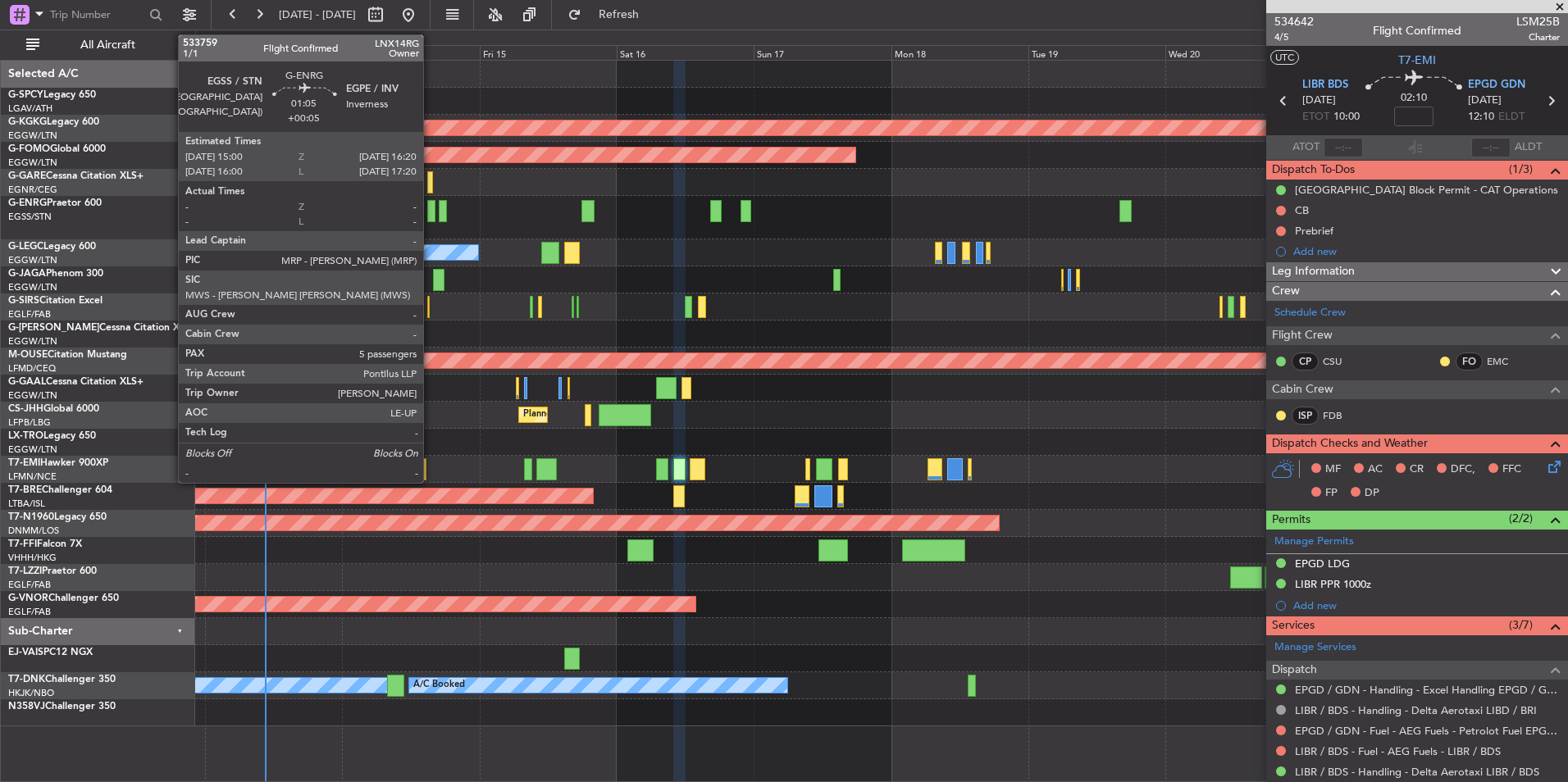
click at [430, 207] on div at bounding box center [431, 211] width 8 height 22
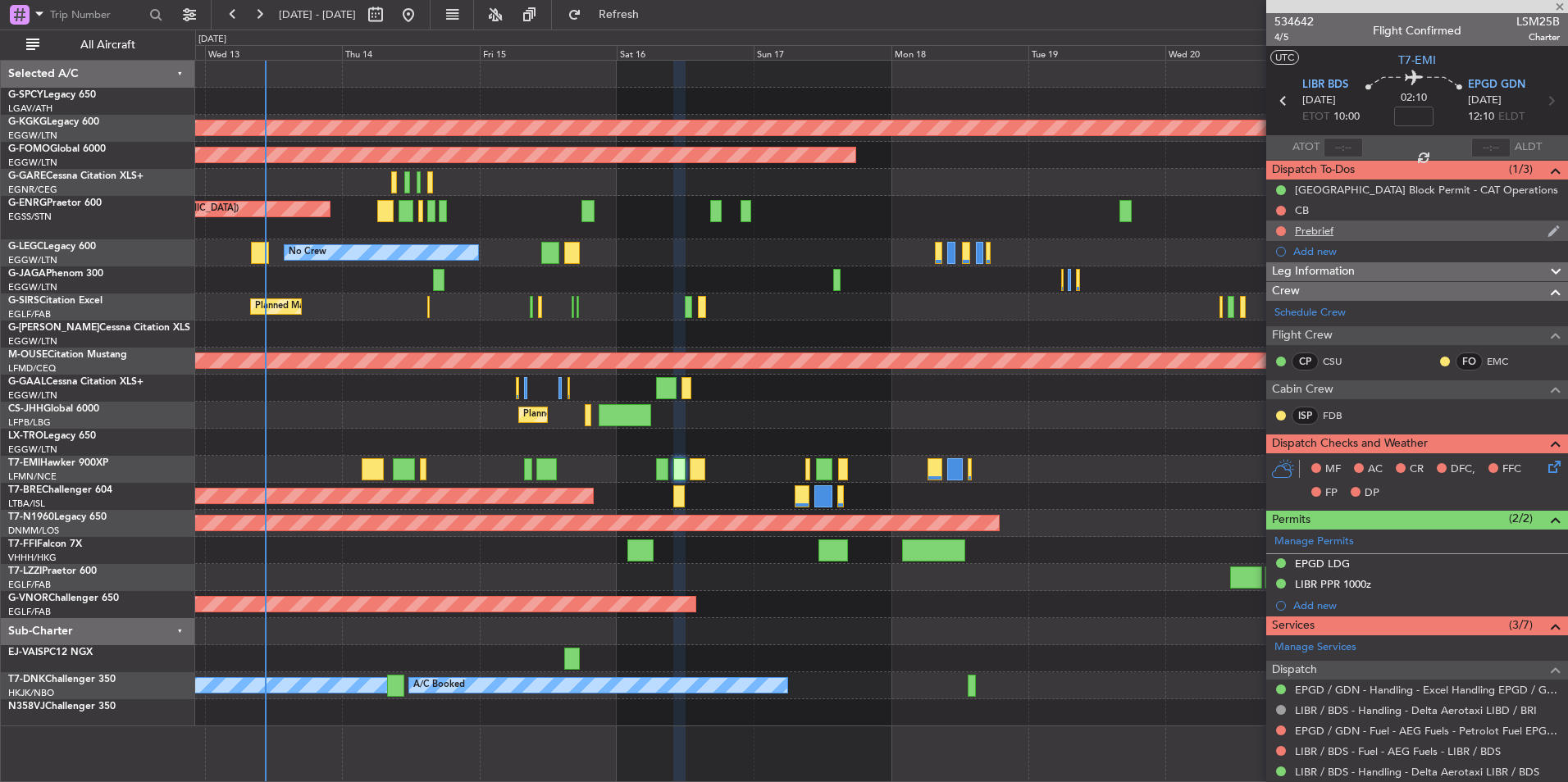
type input "+00:05"
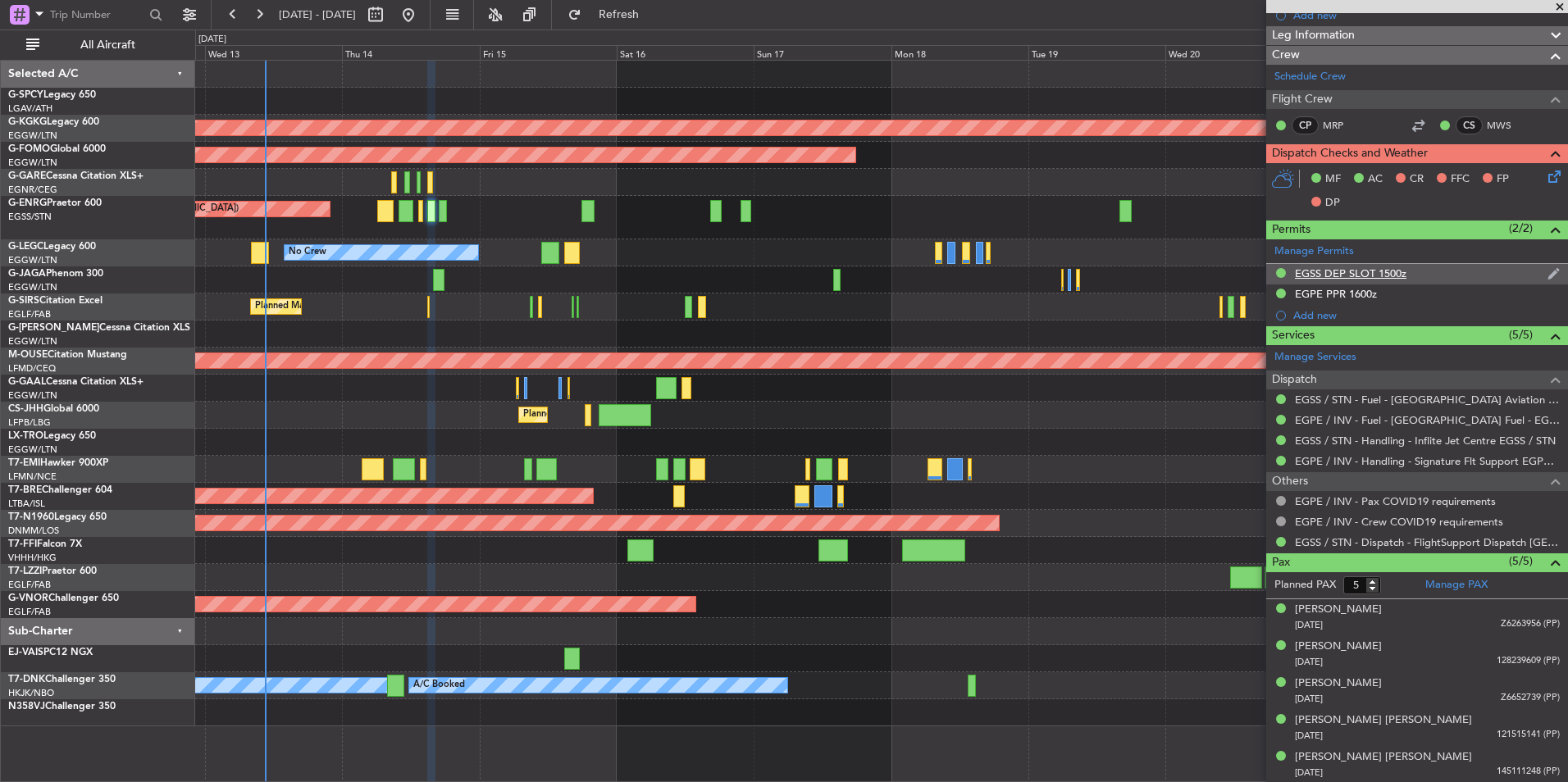
scroll to position [216, 0]
click at [1438, 581] on mat-tooltip-component "Complete" at bounding box center [1410, 592] width 70 height 44
click at [1459, 590] on link "Manage PAX" at bounding box center [1456, 584] width 62 height 16
click at [654, 10] on span "Refresh" at bounding box center [619, 15] width 69 height 12
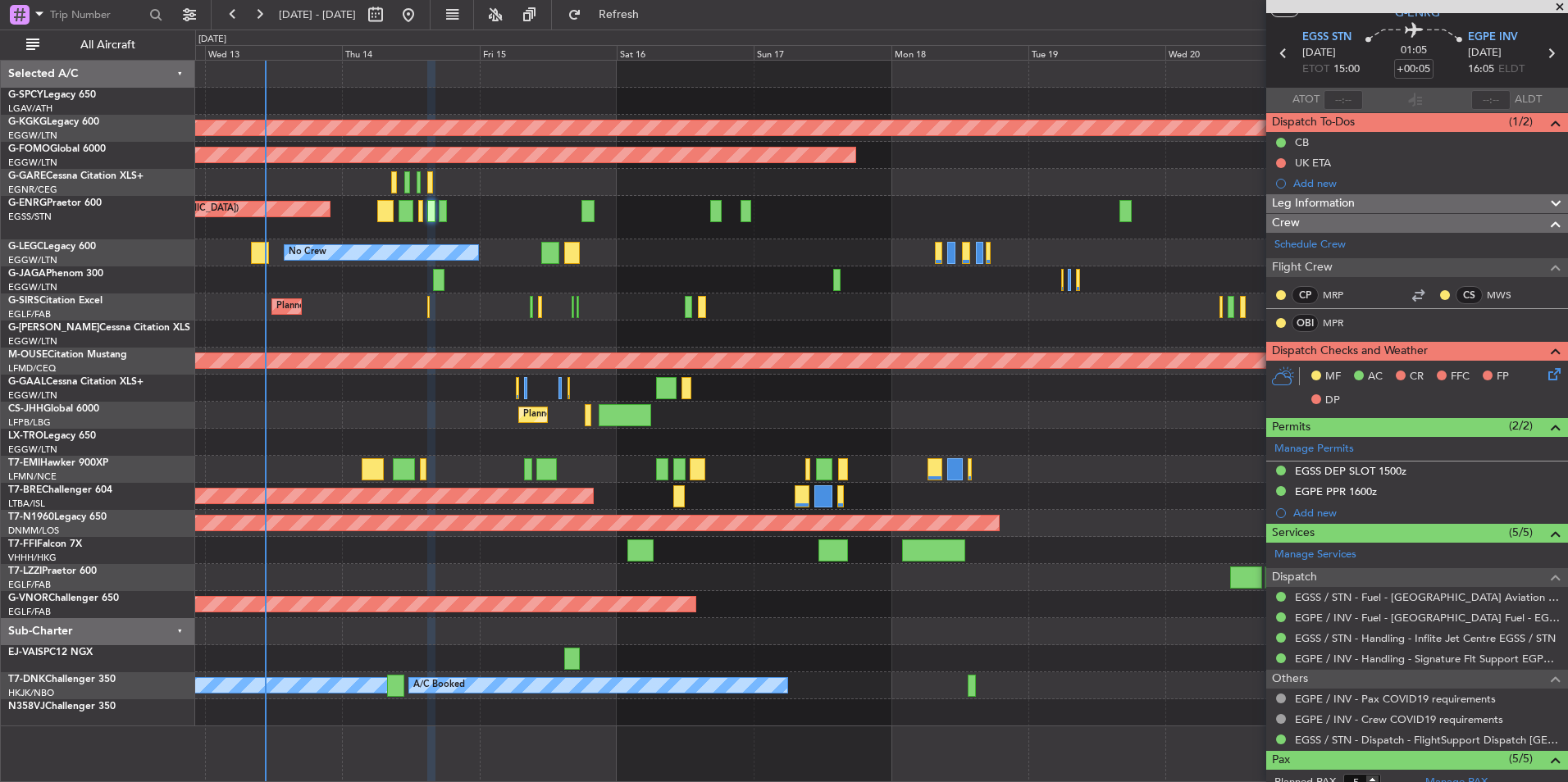
scroll to position [46, 0]
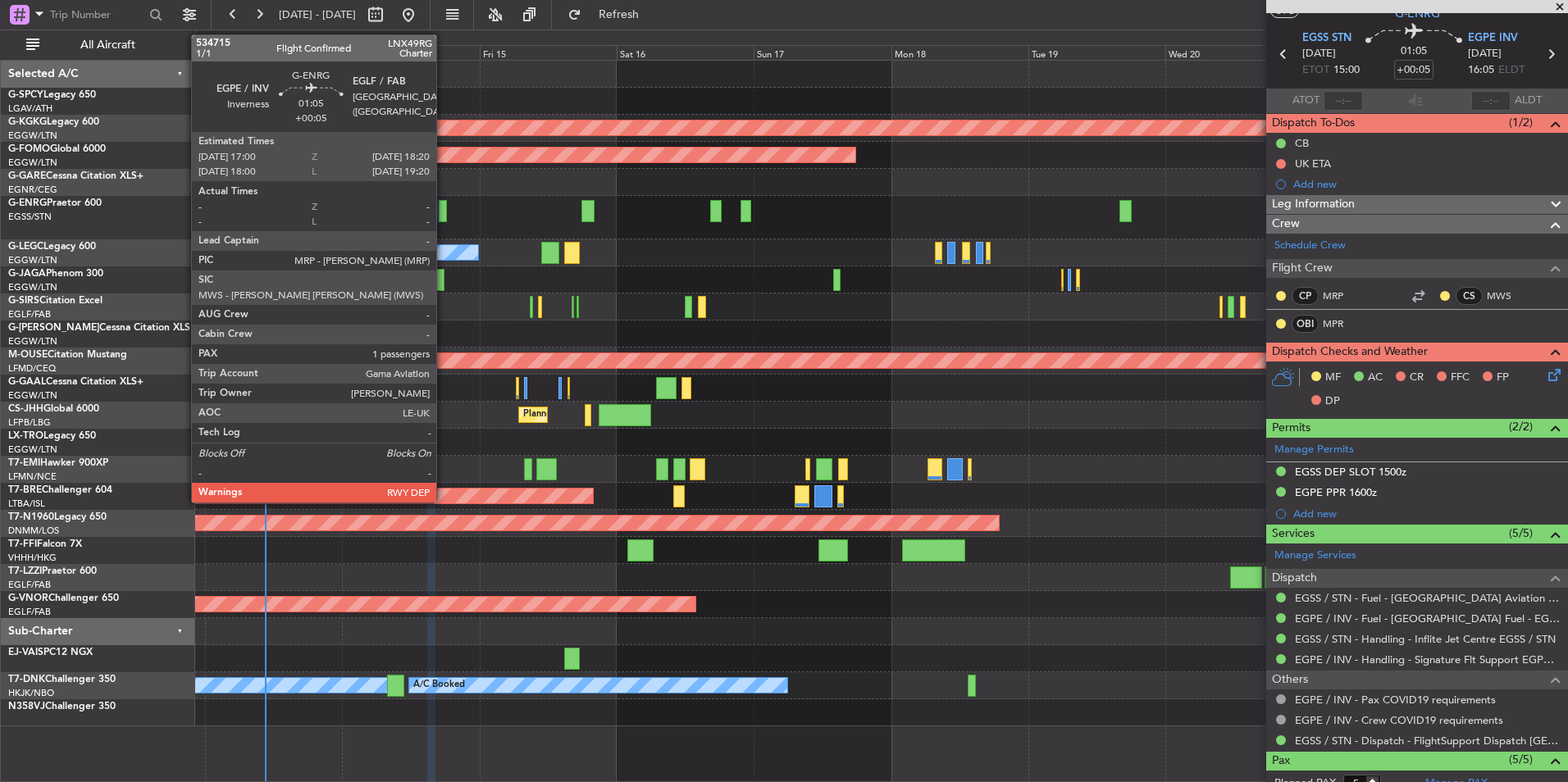
click at [444, 220] on div at bounding box center [442, 211] width 8 height 22
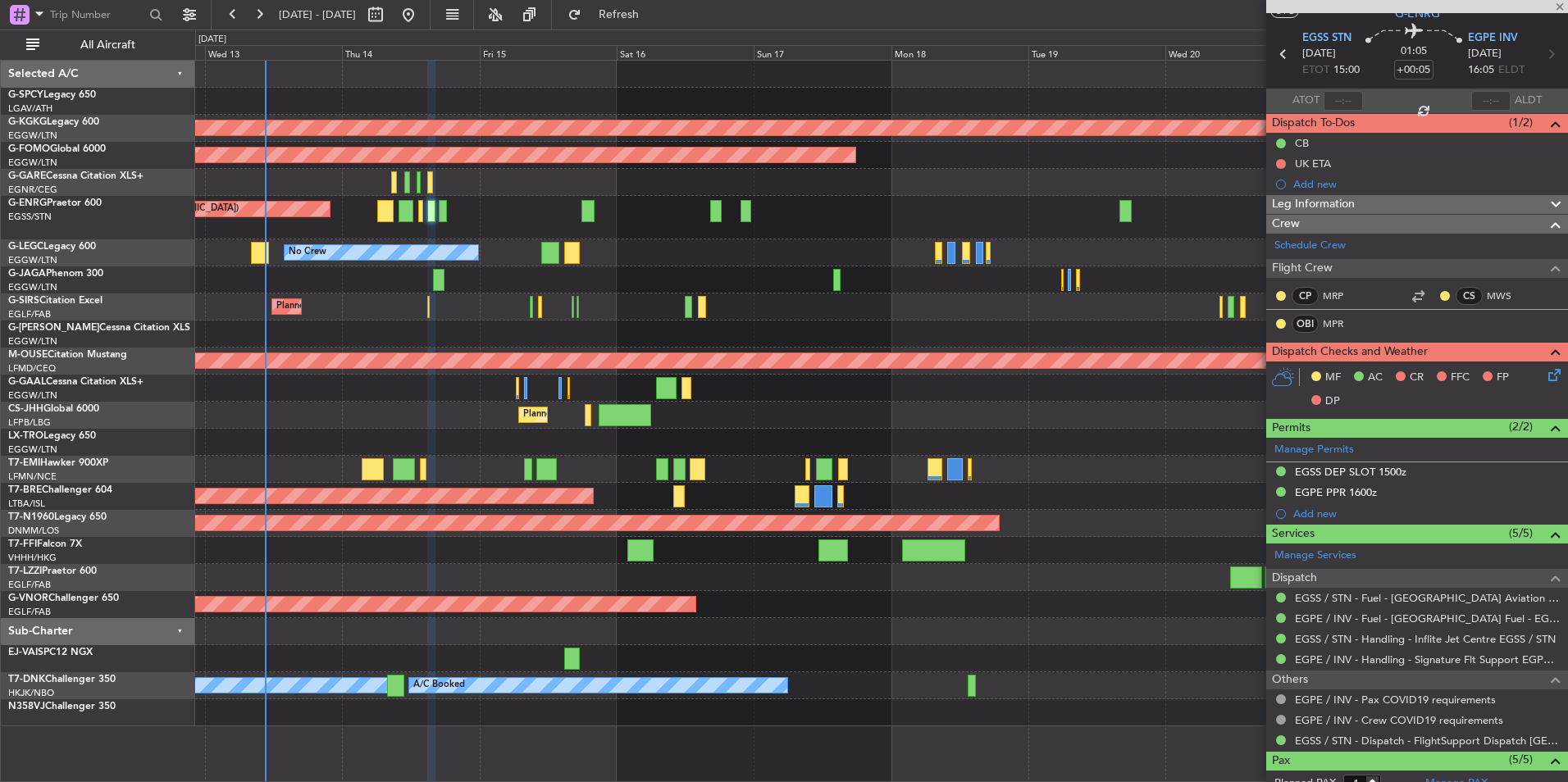
scroll to position [0, 0]
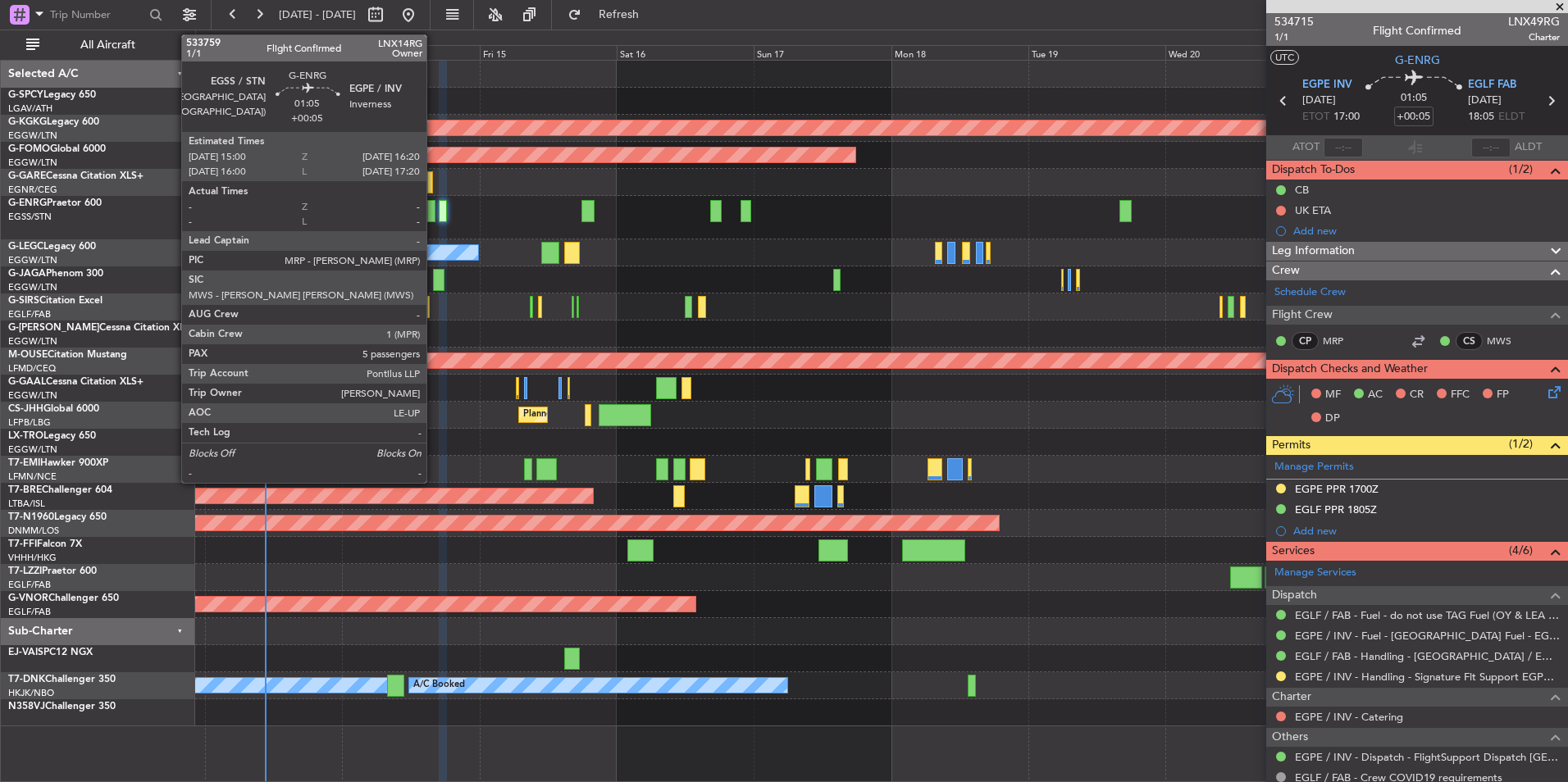
click at [434, 211] on div at bounding box center [431, 211] width 8 height 22
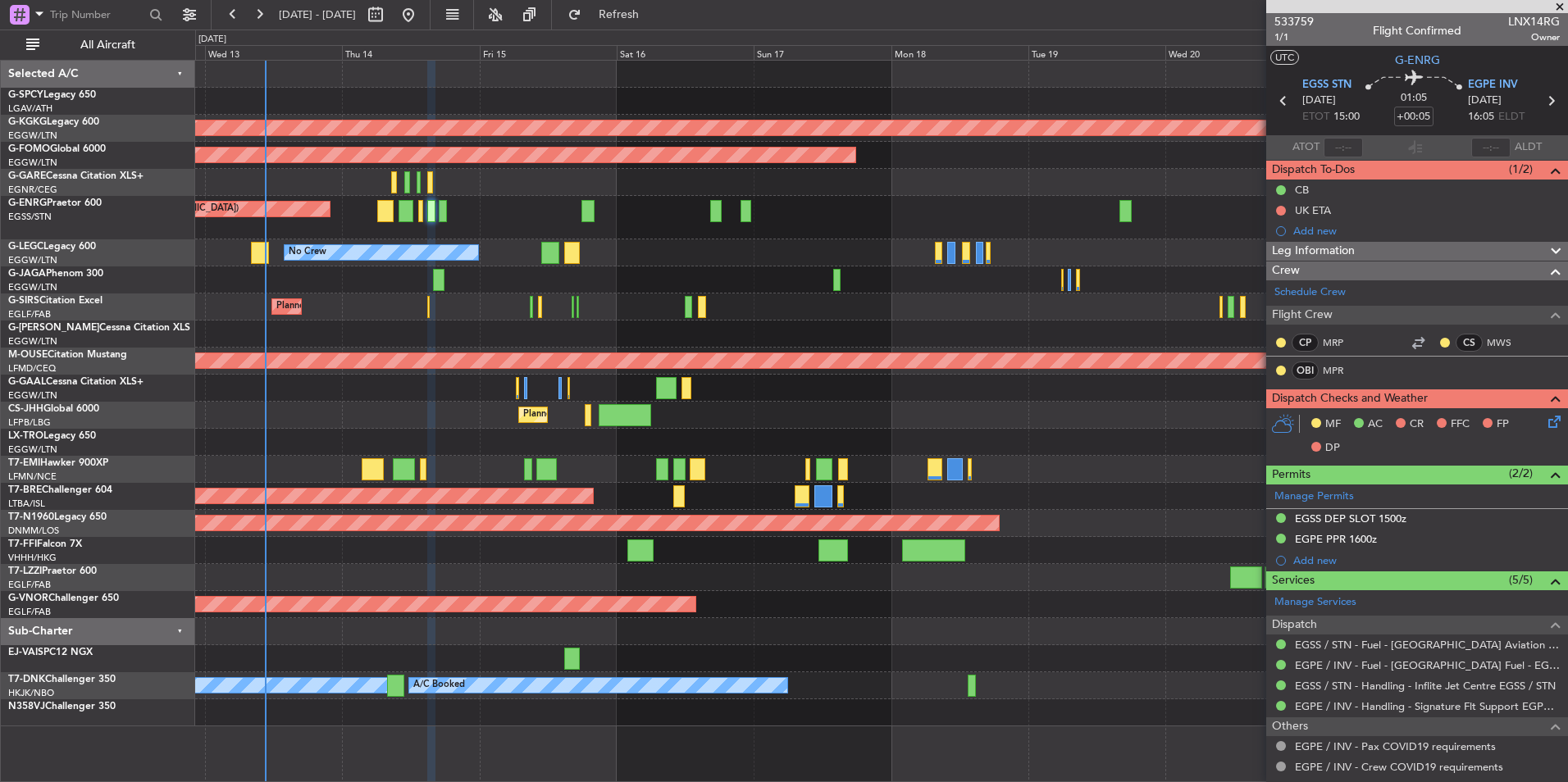
drag, startPoint x: 1314, startPoint y: 290, endPoint x: 1223, endPoint y: 272, distance: 92.8
click at [1223, 272] on fb-app "[DATE] - [DATE] Refresh Quick Links All Aircraft AOG Maint [GEOGRAPHIC_DATA] ([…" at bounding box center [784, 396] width 1568 height 770
click at [1448, 616] on div "Dispatch" at bounding box center [1417, 625] width 302 height 19
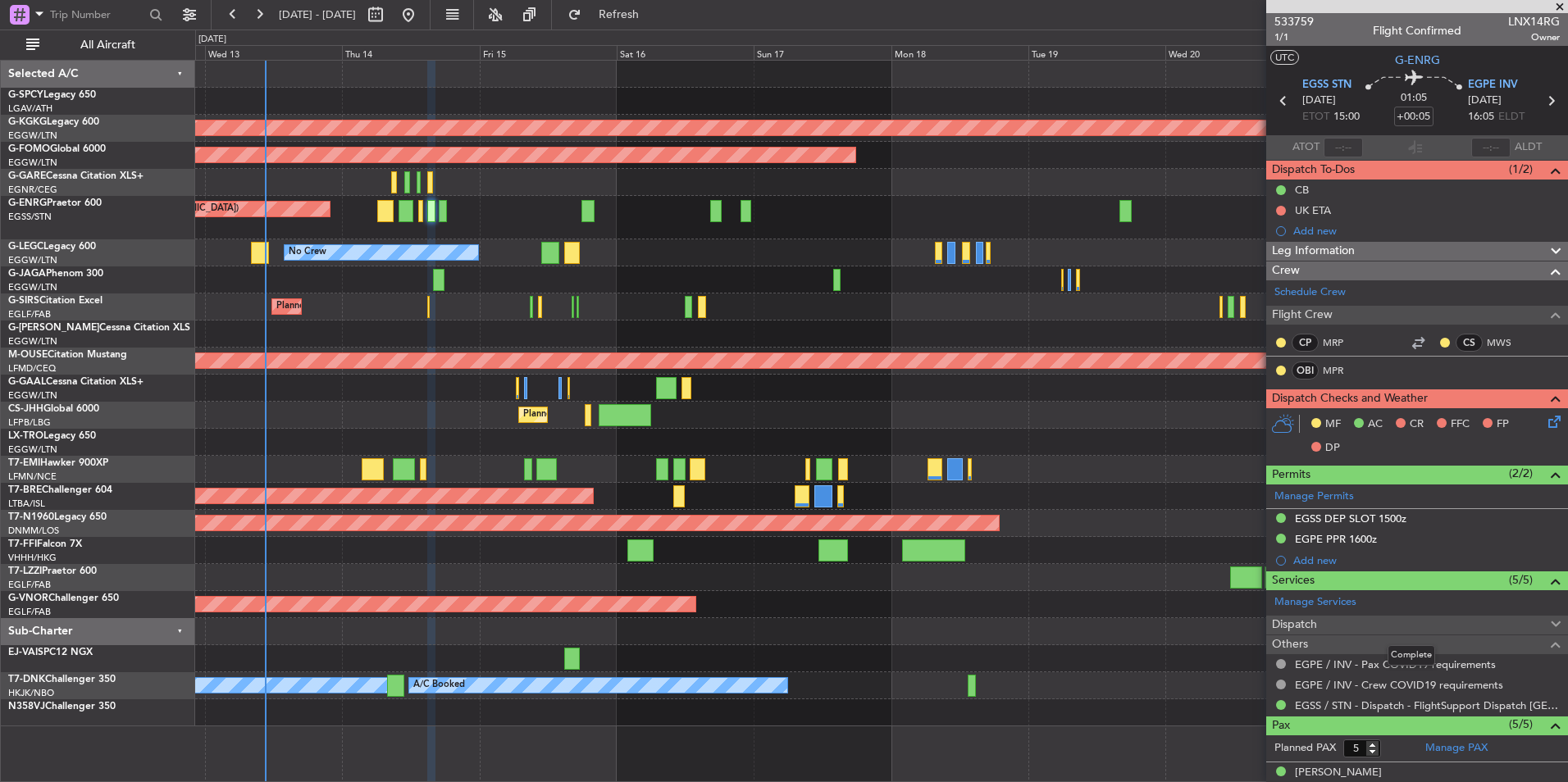
click at [1448, 616] on div "Dispatch" at bounding box center [1417, 625] width 302 height 19
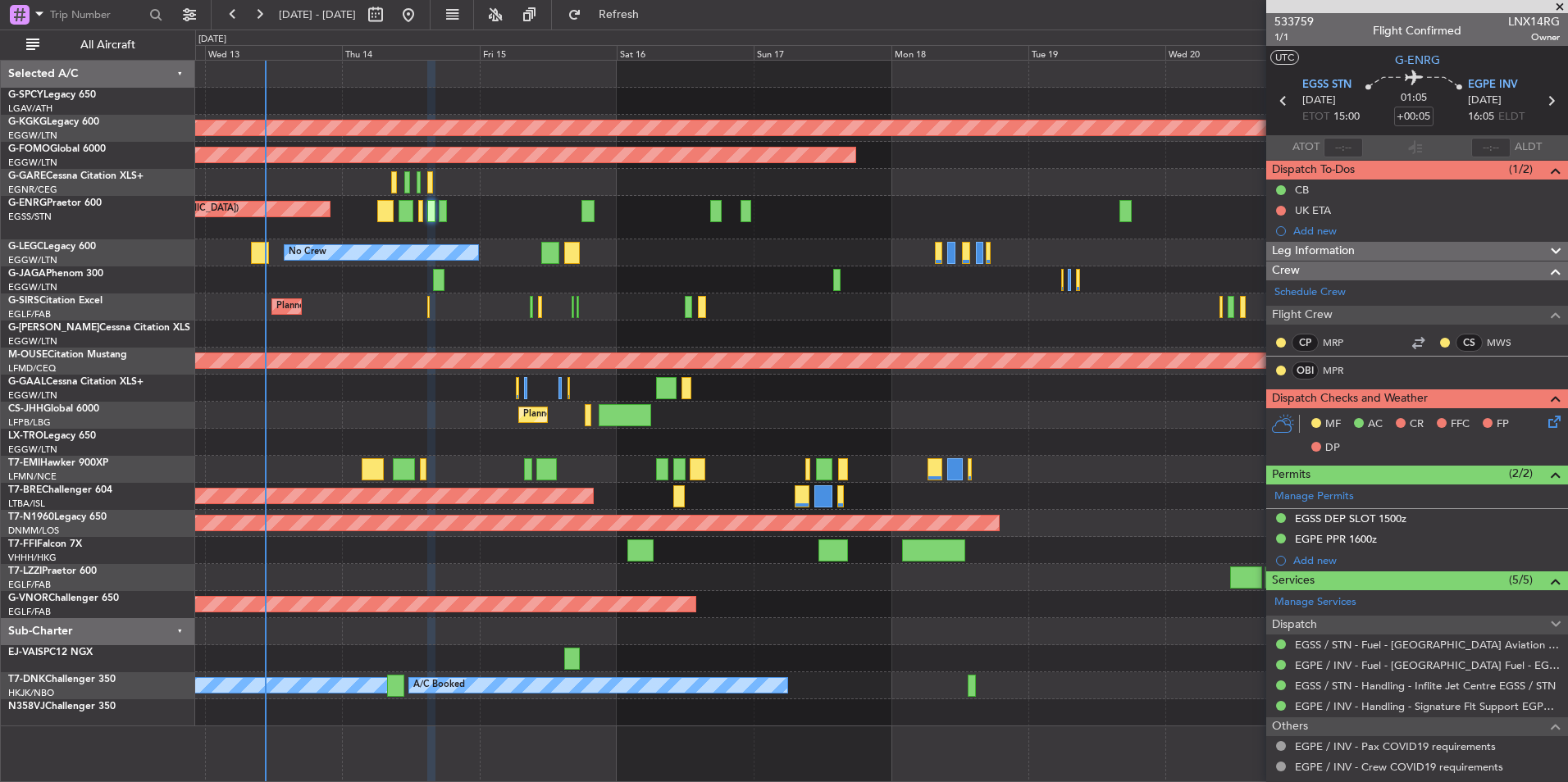
scroll to position [246, 0]
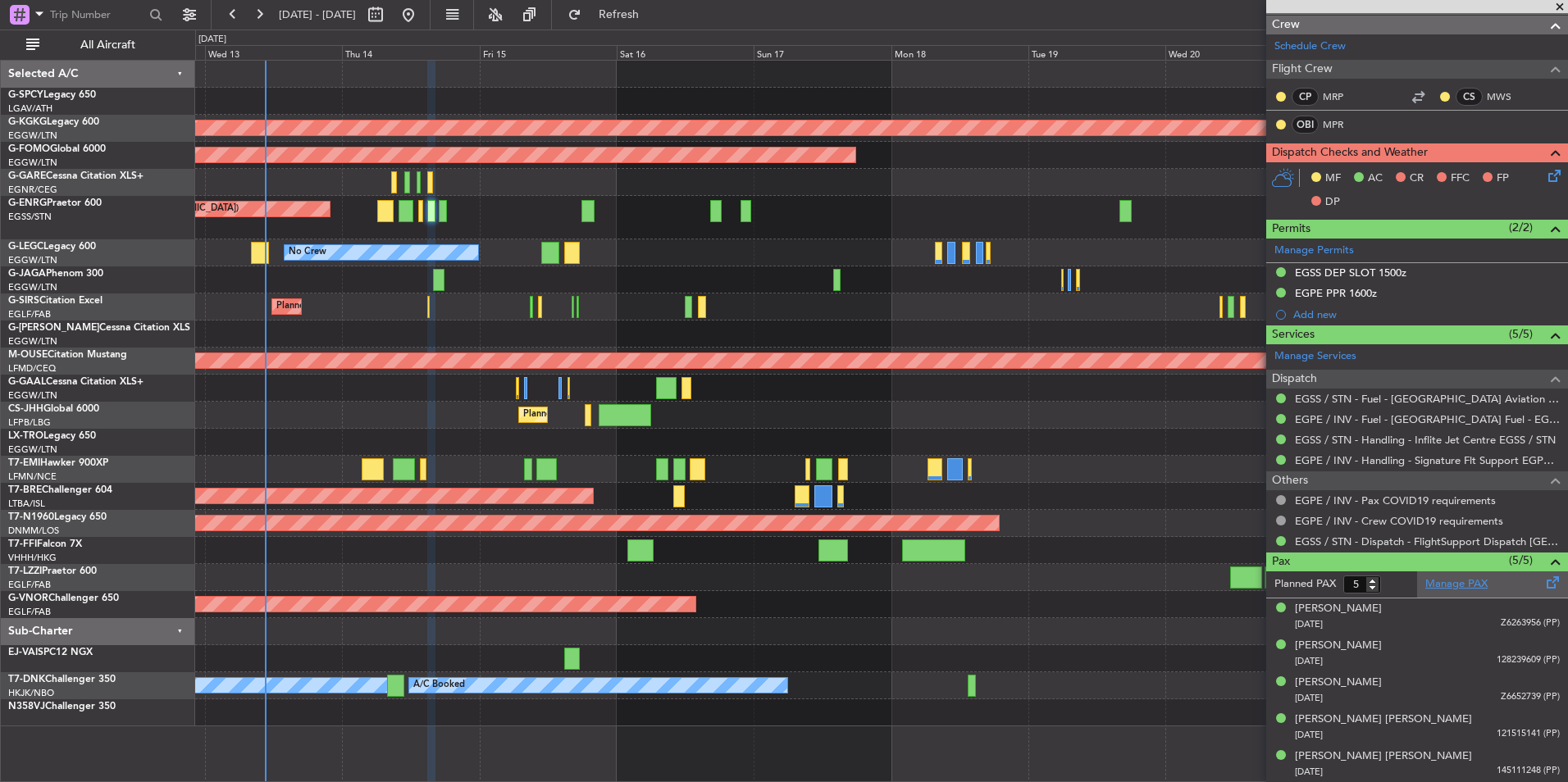
click at [1434, 584] on link "Manage PAX" at bounding box center [1456, 584] width 62 height 16
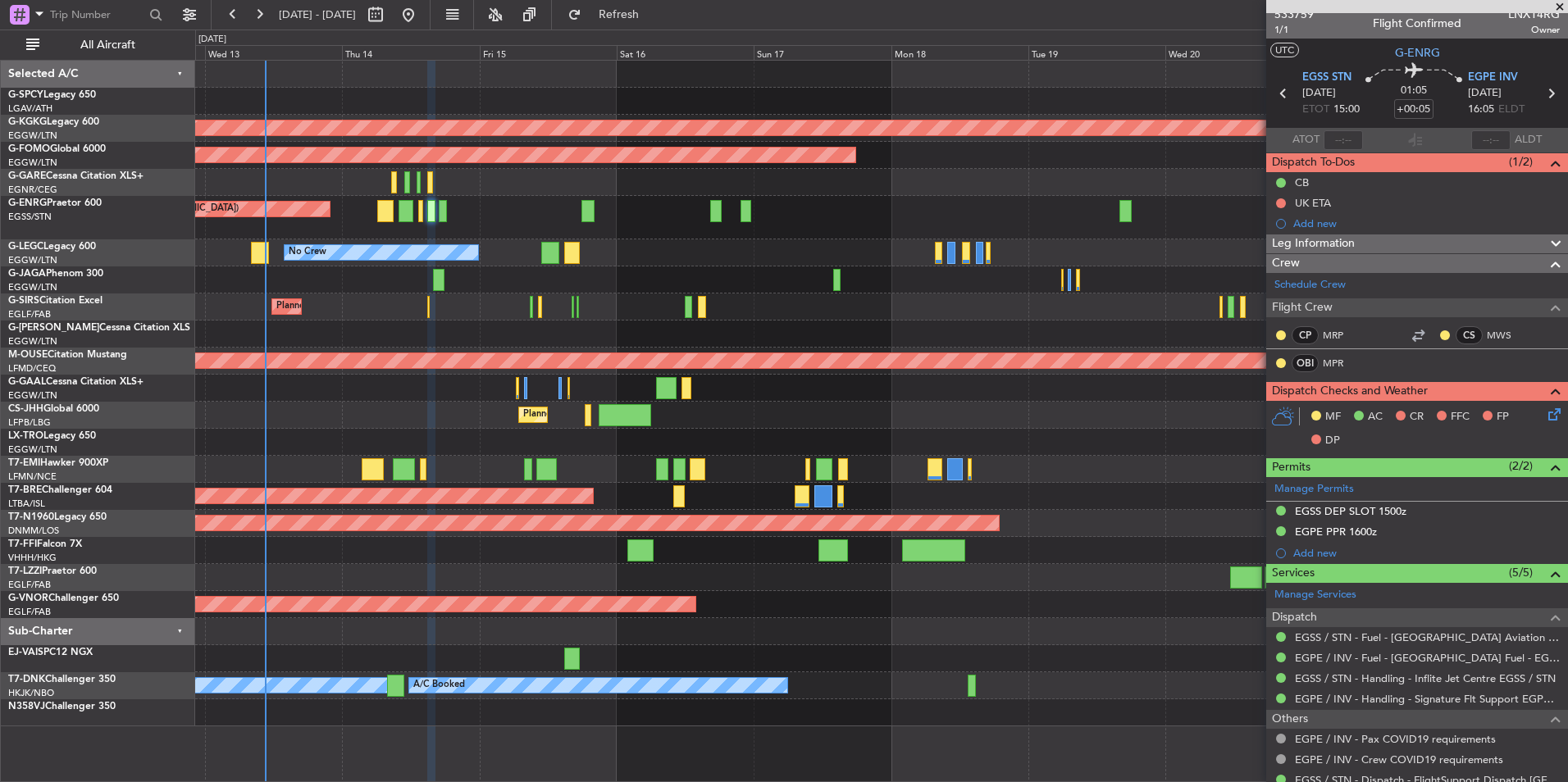
scroll to position [0, 0]
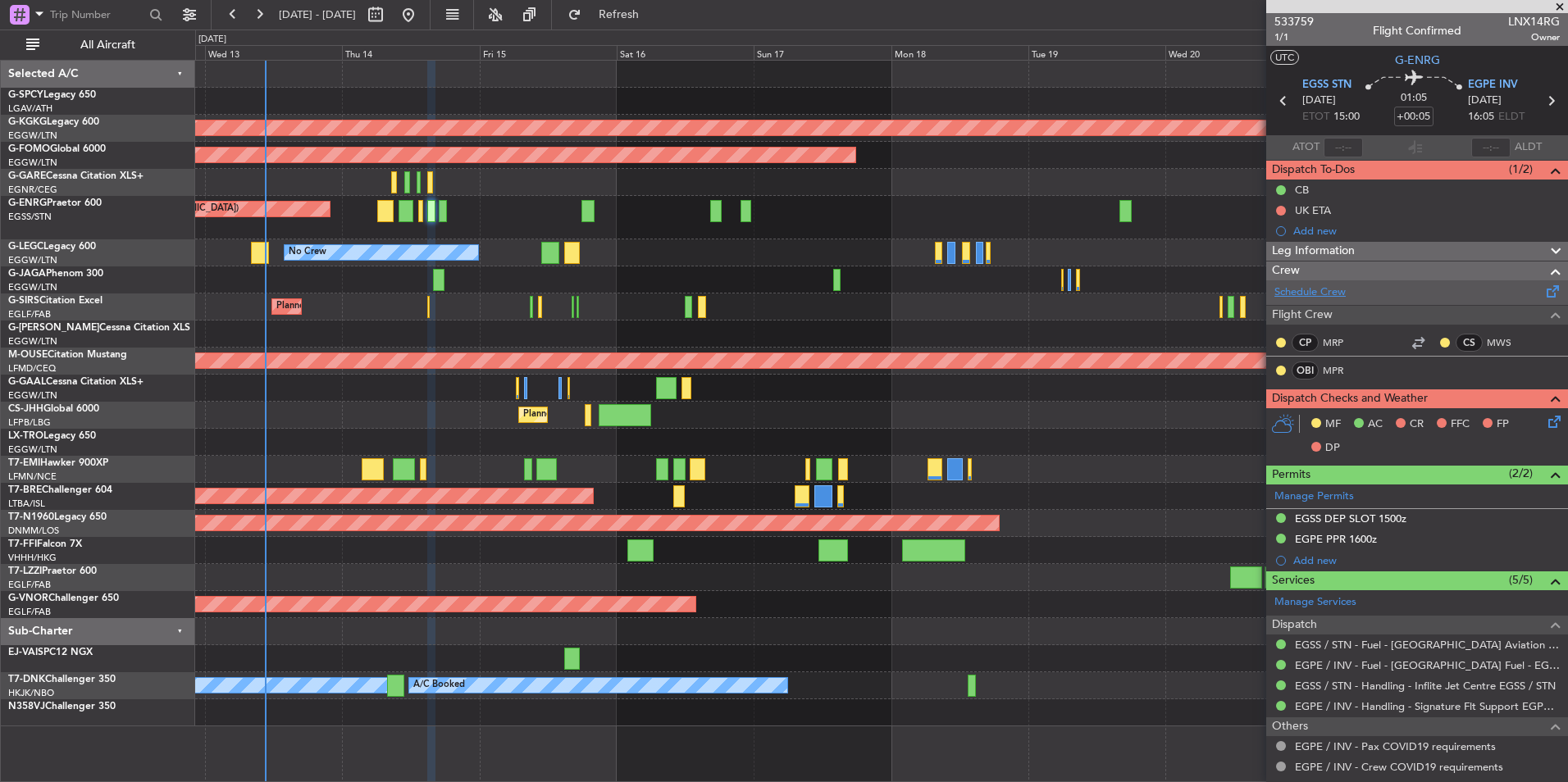
click at [1321, 297] on link "Schedule Crew" at bounding box center [1310, 293] width 71 height 16
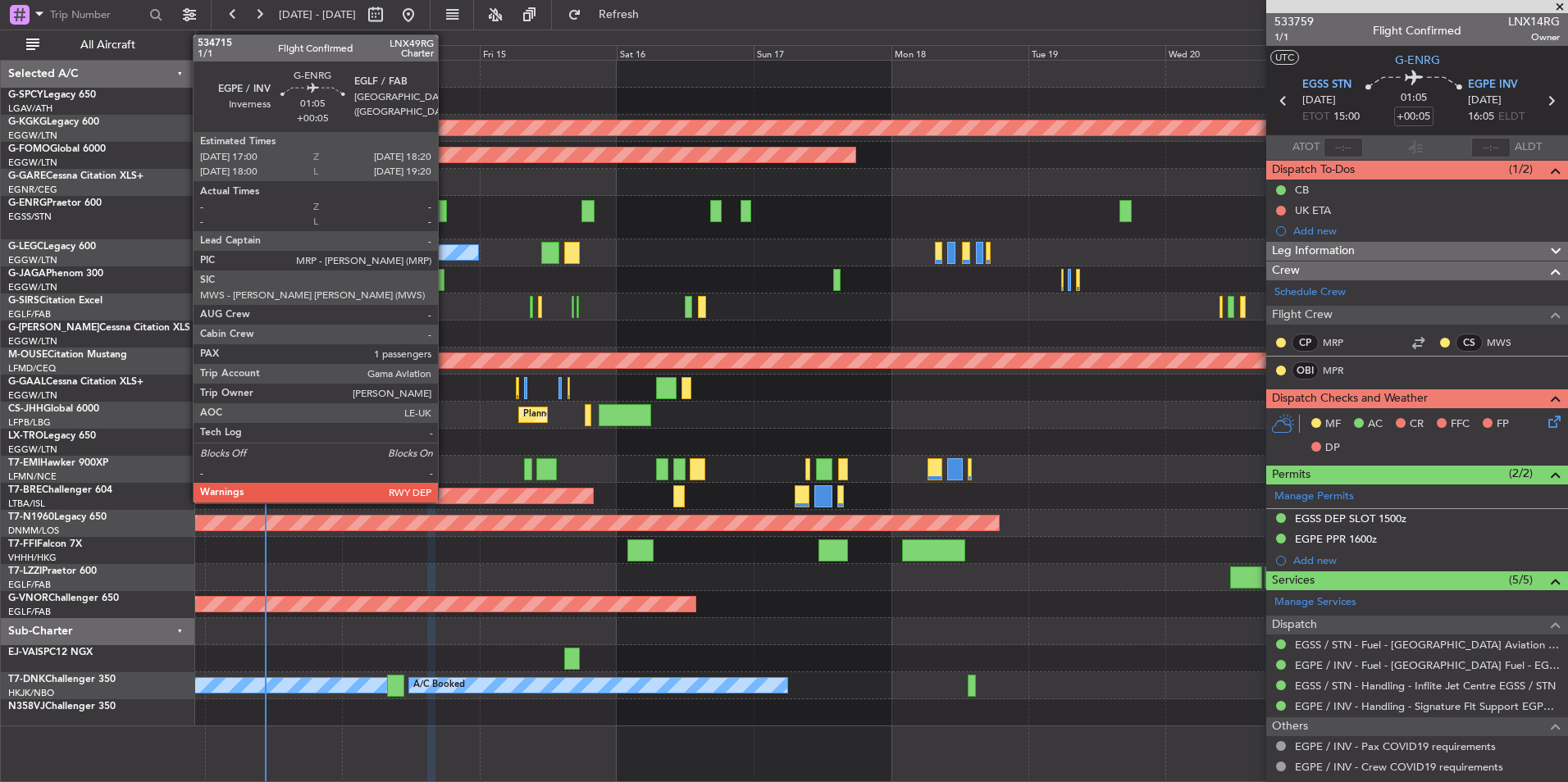
click at [445, 215] on div at bounding box center [442, 211] width 8 height 22
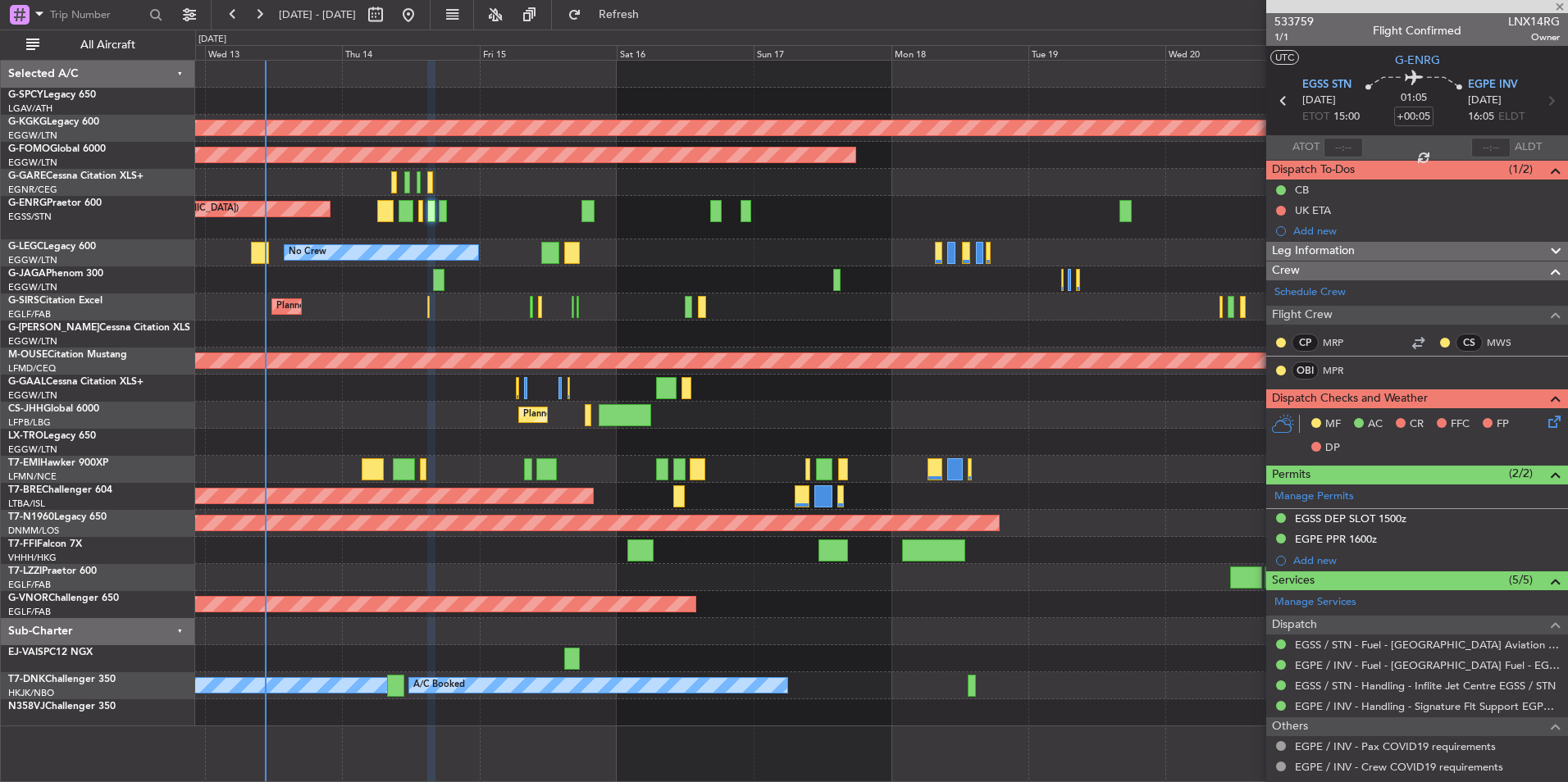
type input "1"
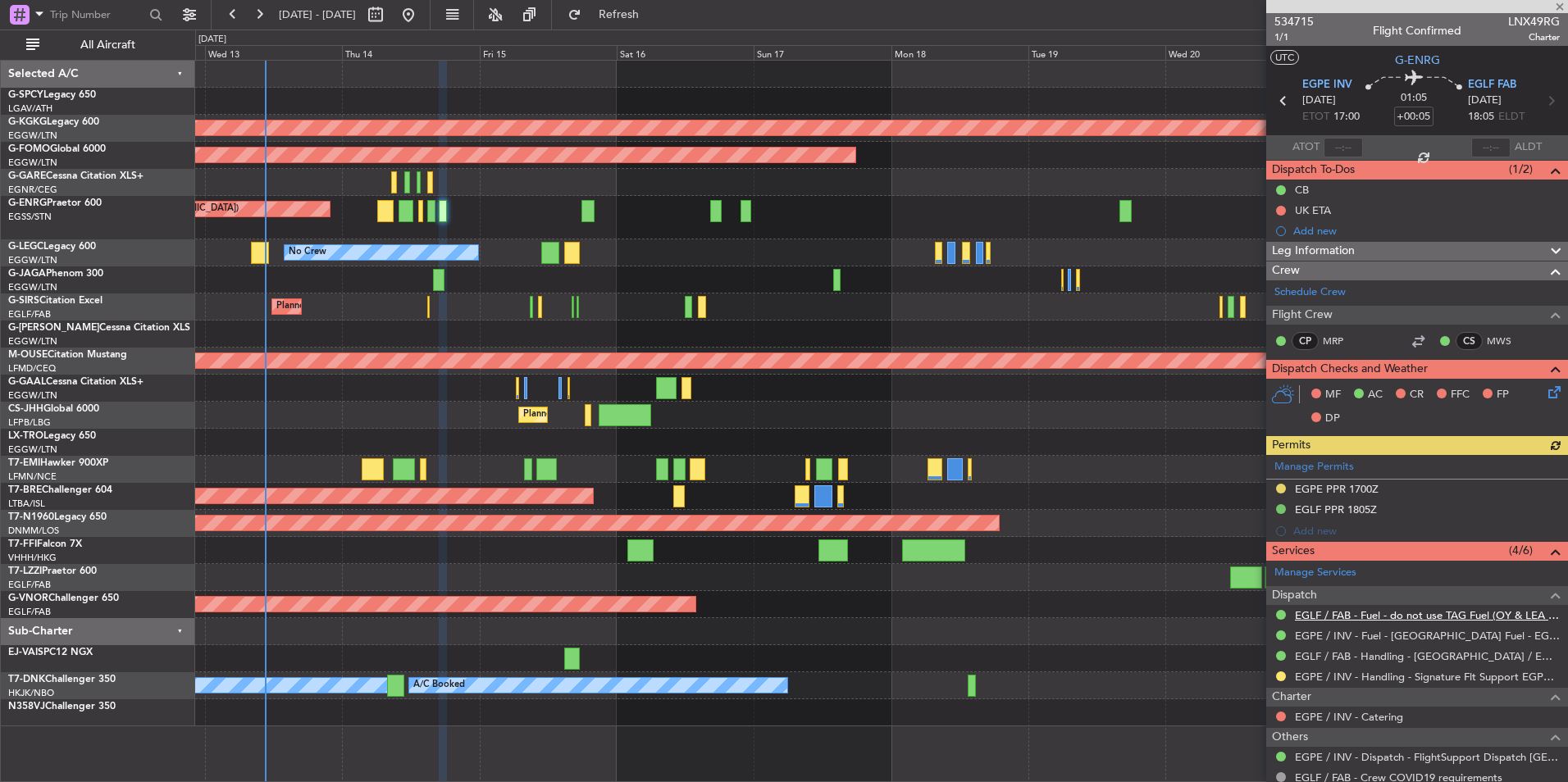
scroll to position [129, 0]
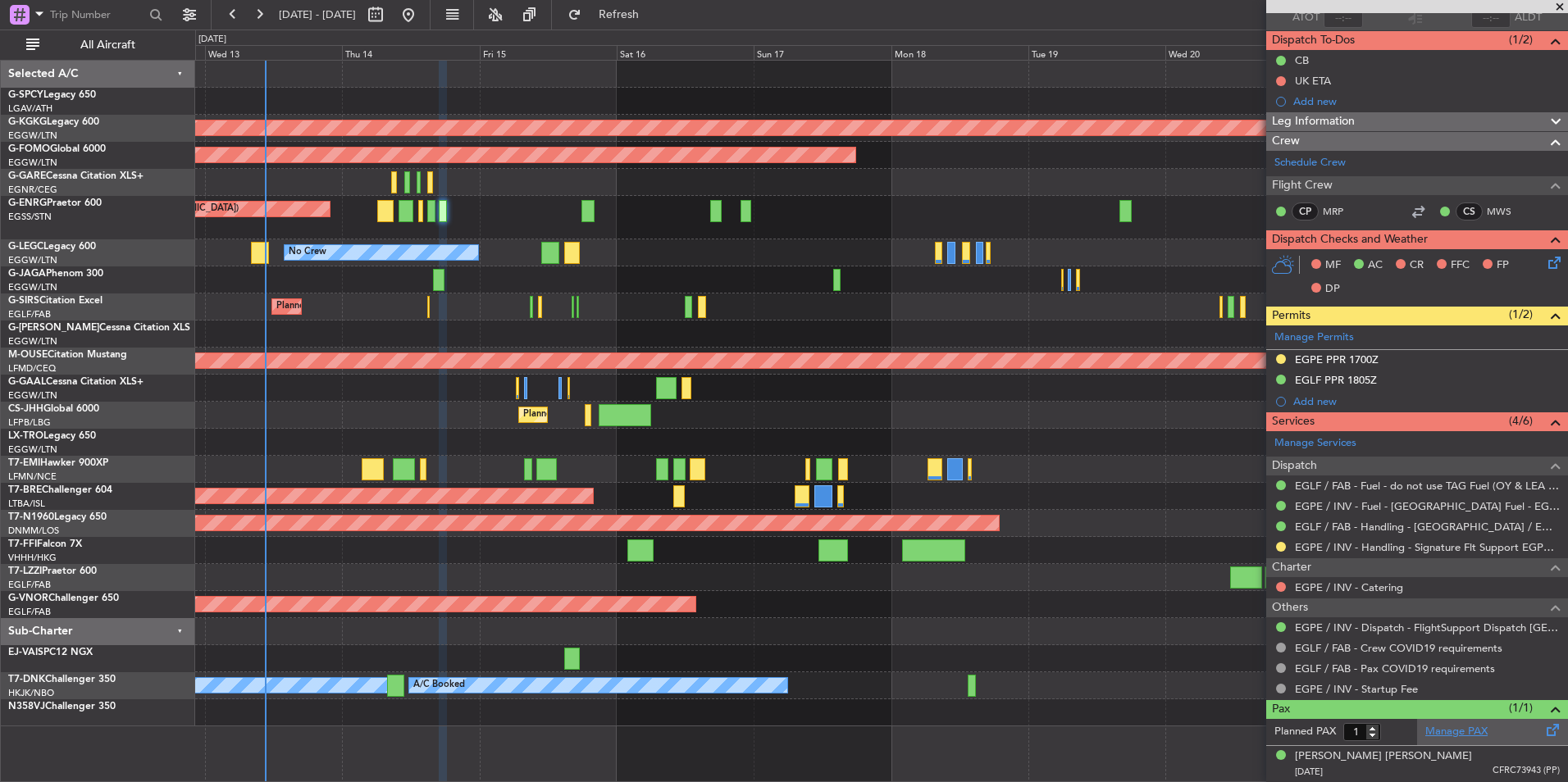
click at [1449, 730] on link "Manage PAX" at bounding box center [1456, 732] width 62 height 16
click at [654, 13] on span "Refresh" at bounding box center [619, 15] width 69 height 12
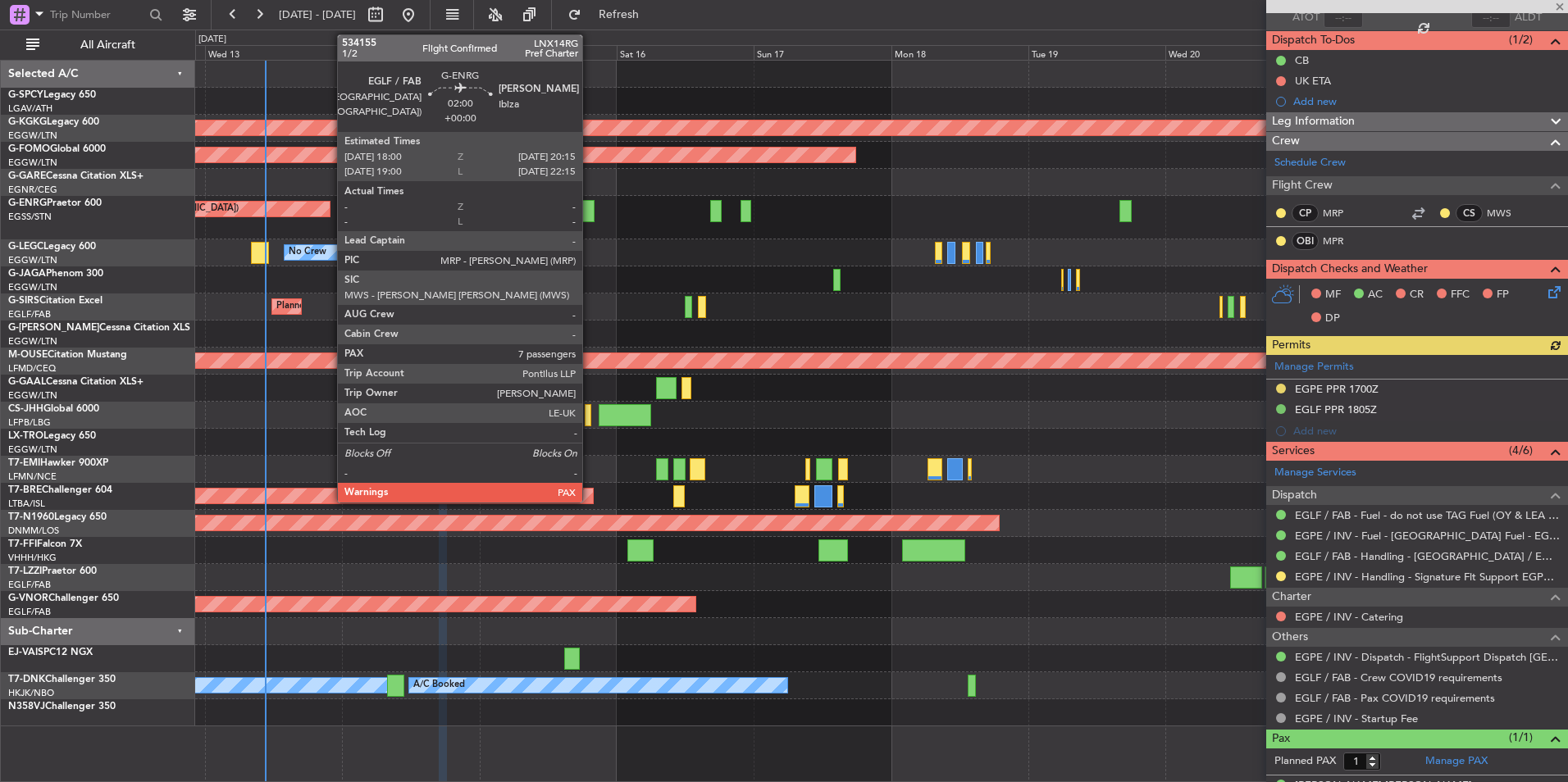
click at [590, 215] on div at bounding box center [588, 211] width 13 height 22
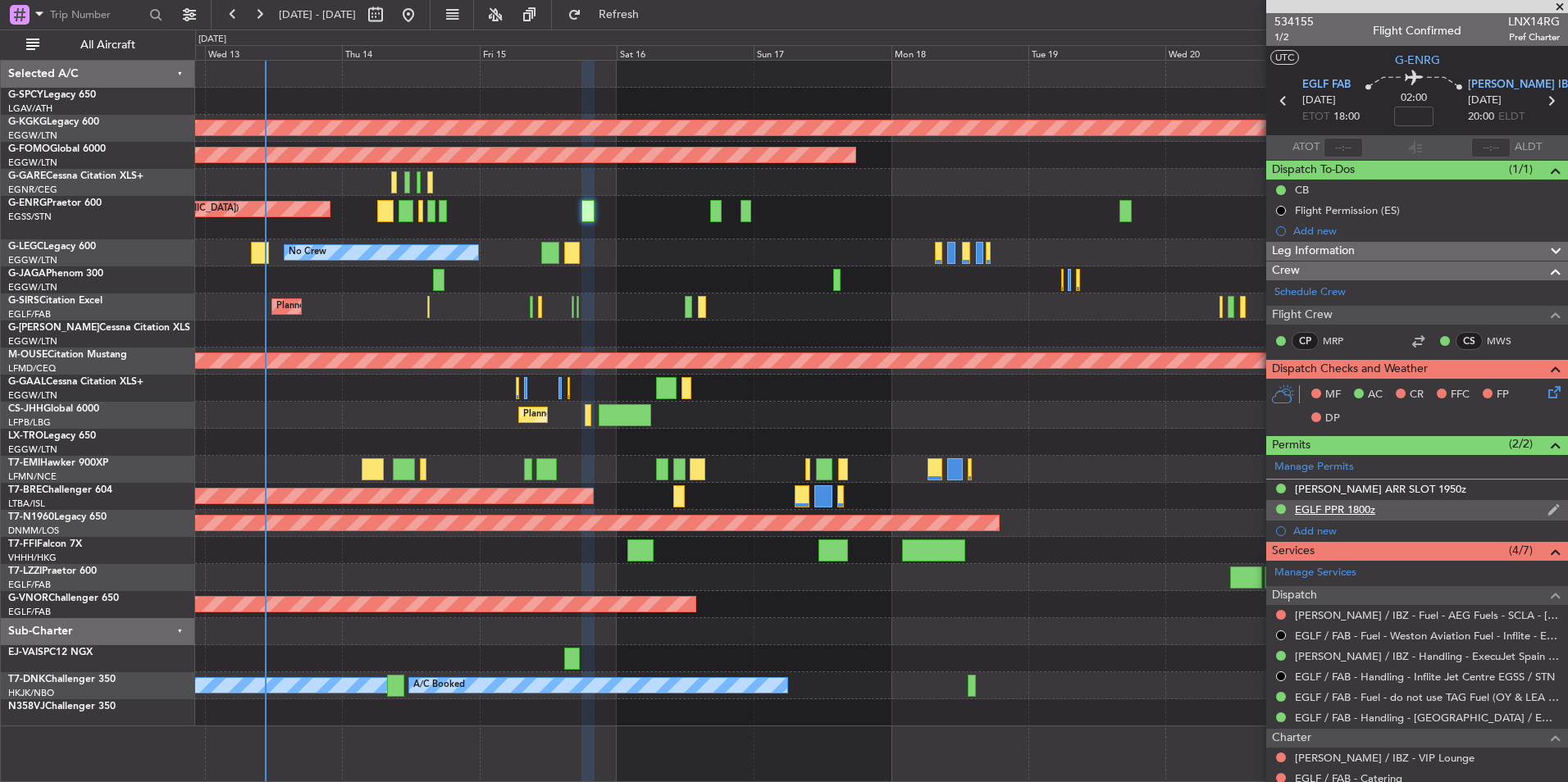
scroll to position [175, 0]
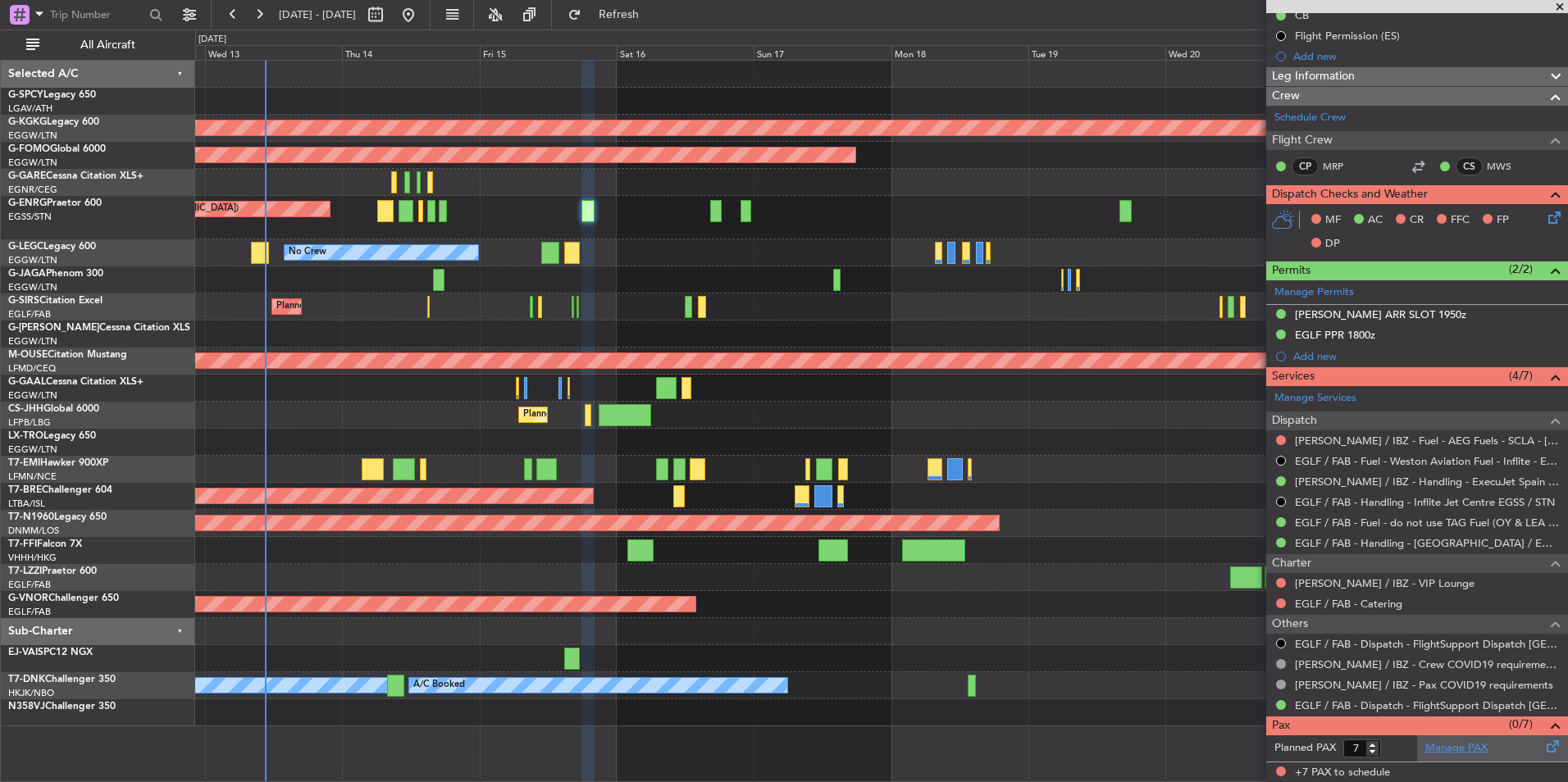
click at [1474, 746] on link "Manage PAX" at bounding box center [1456, 748] width 62 height 16
click at [641, 10] on span "Refresh" at bounding box center [619, 15] width 69 height 12
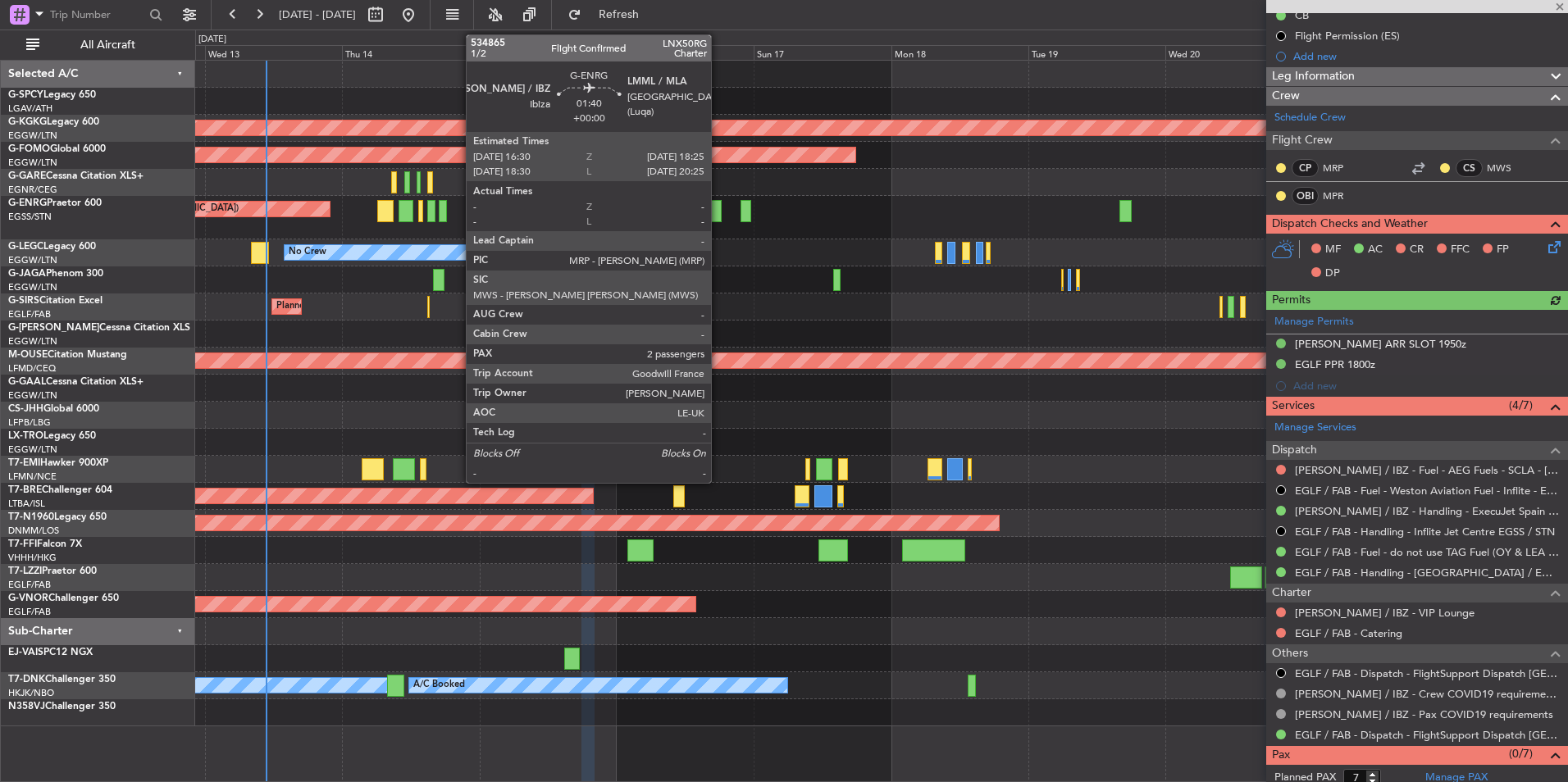
click at [718, 207] on div at bounding box center [716, 211] width 12 height 22
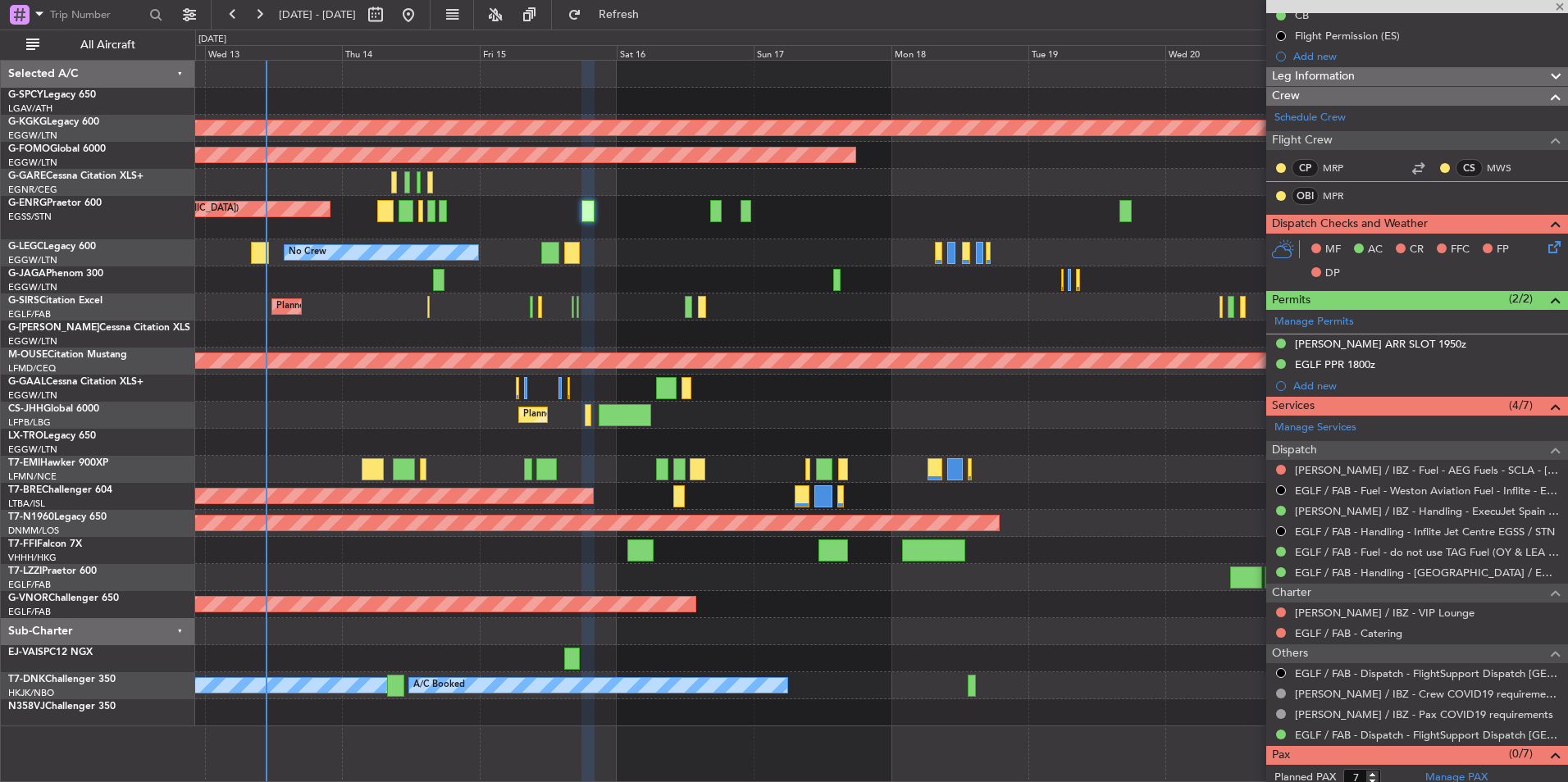
type input "2"
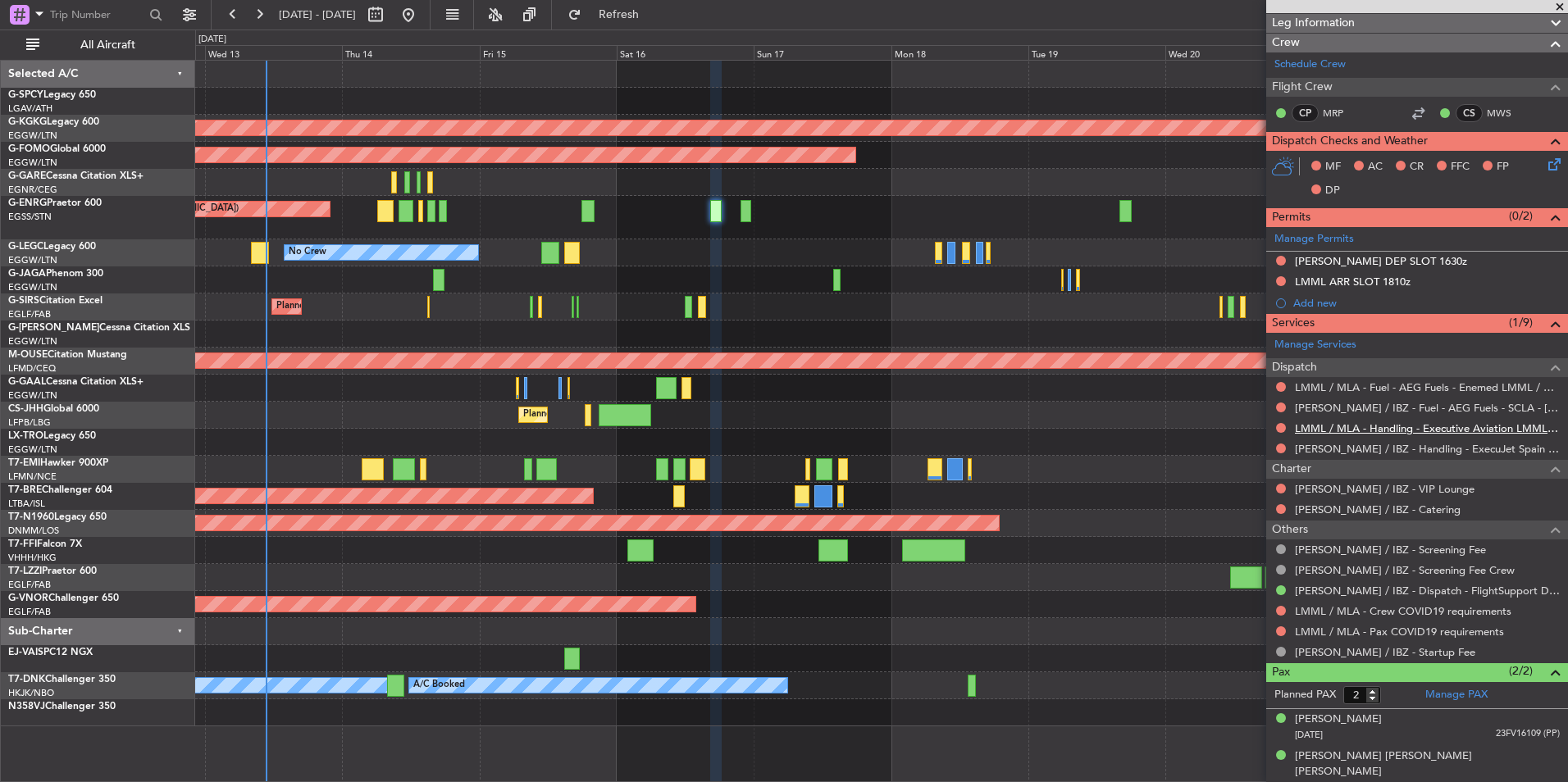
scroll to position [228, 0]
click at [1462, 691] on link "Manage PAX" at bounding box center [1456, 695] width 62 height 16
click at [645, 20] on span "Refresh" at bounding box center [619, 15] width 69 height 12
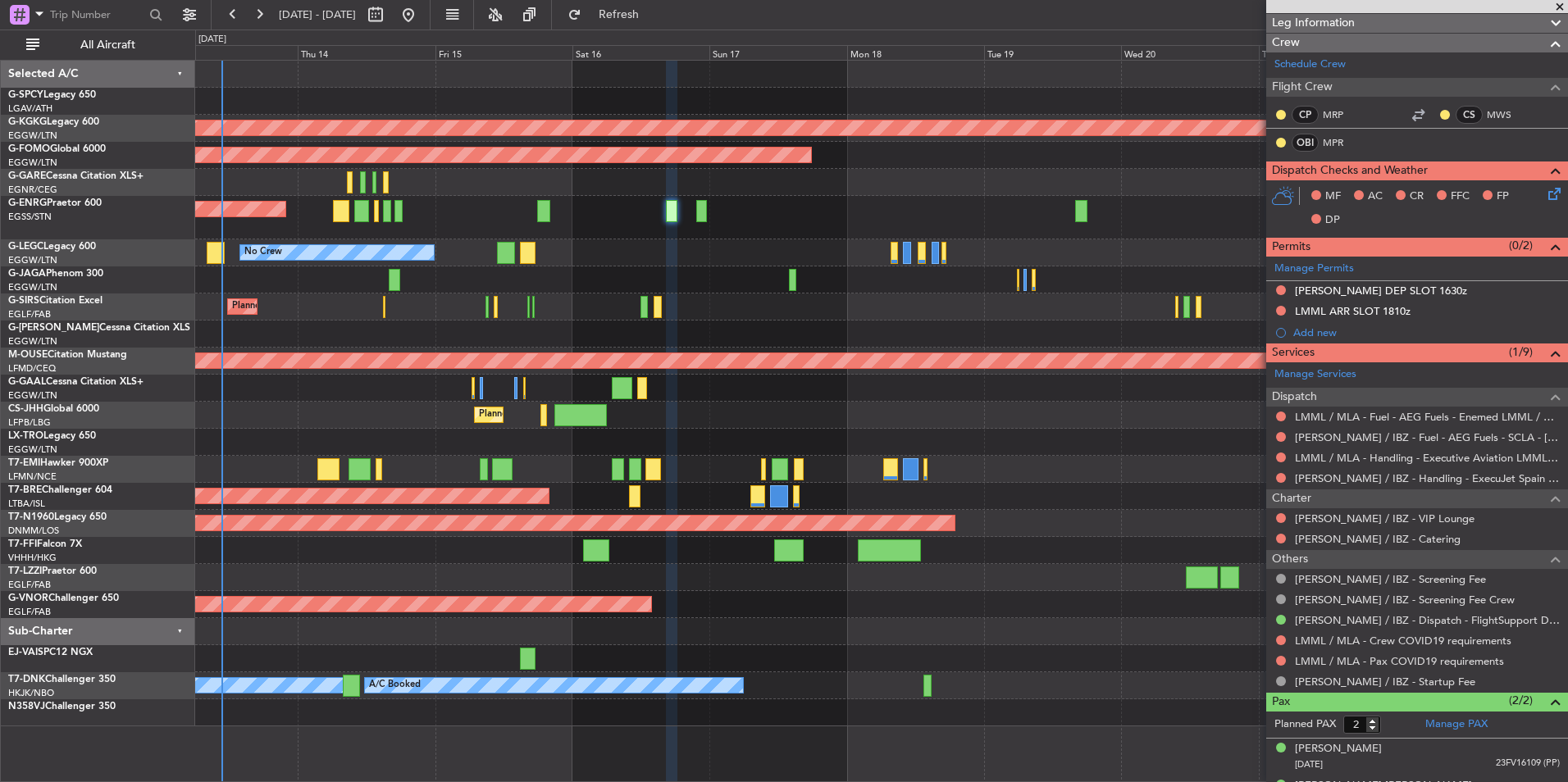
click at [747, 232] on div "Planned Maint [GEOGRAPHIC_DATA] ([GEOGRAPHIC_DATA]) No Crew" at bounding box center [881, 218] width 1372 height 44
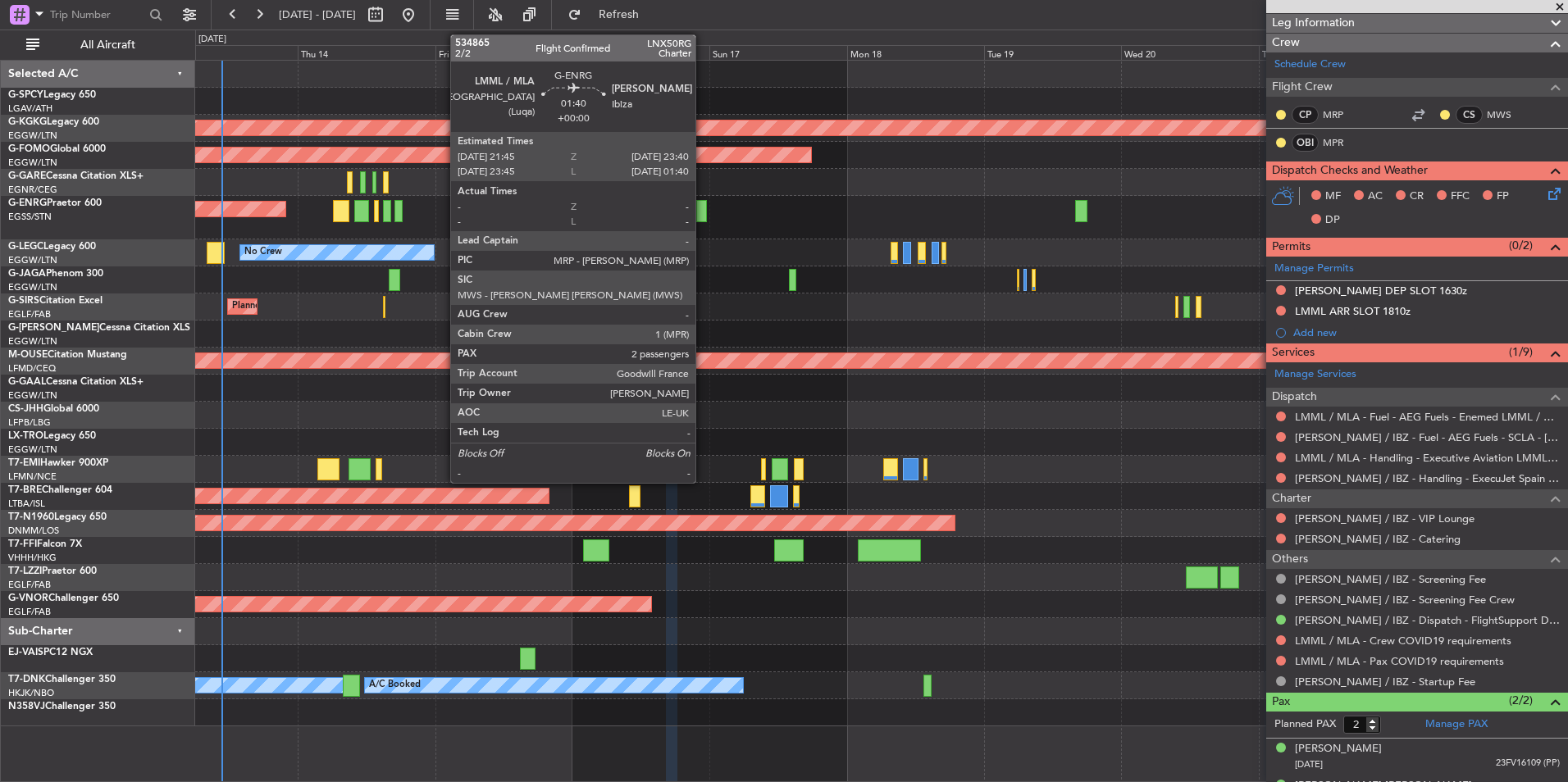
click at [703, 211] on div at bounding box center [702, 211] width 12 height 22
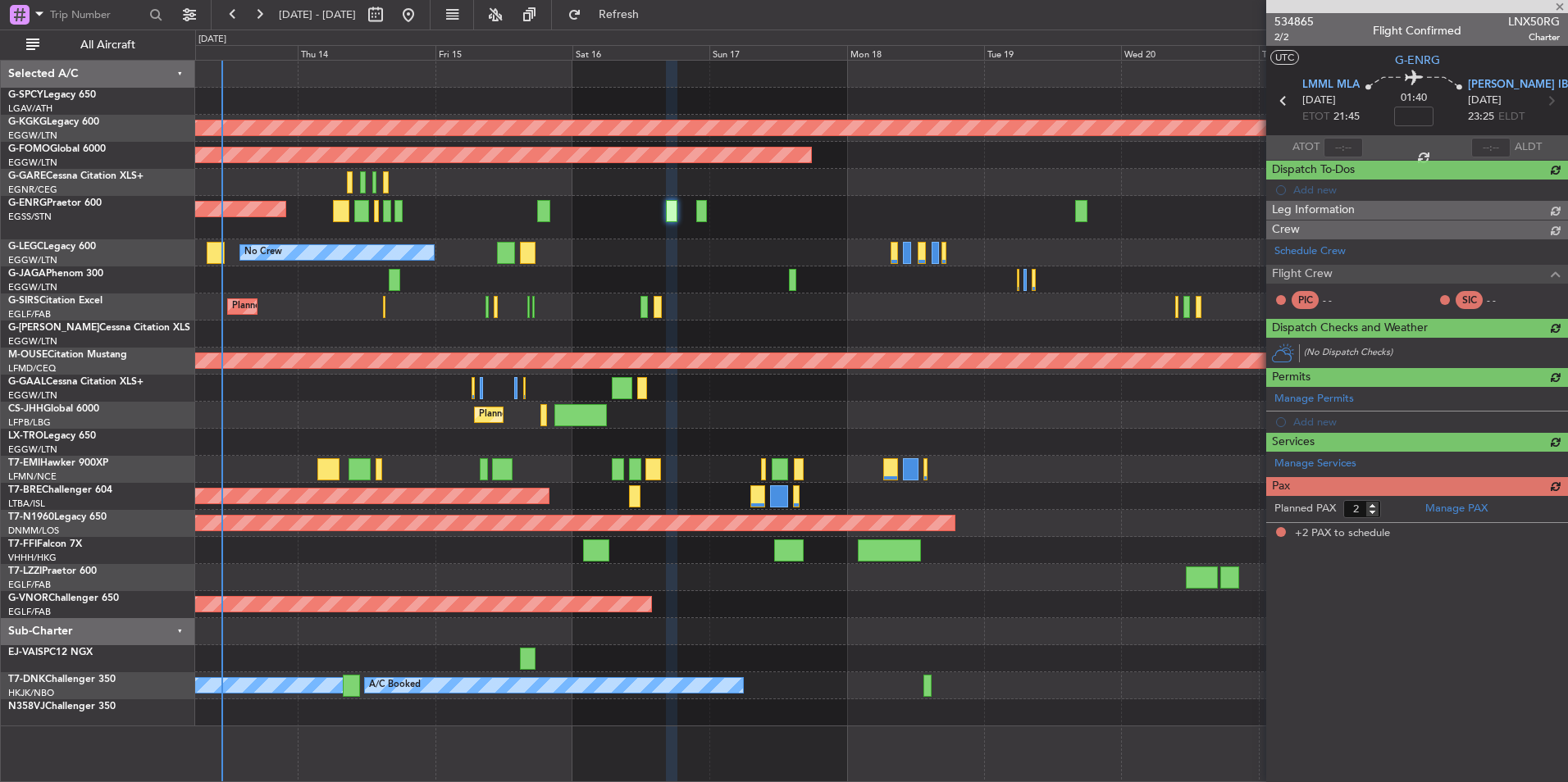
scroll to position [0, 0]
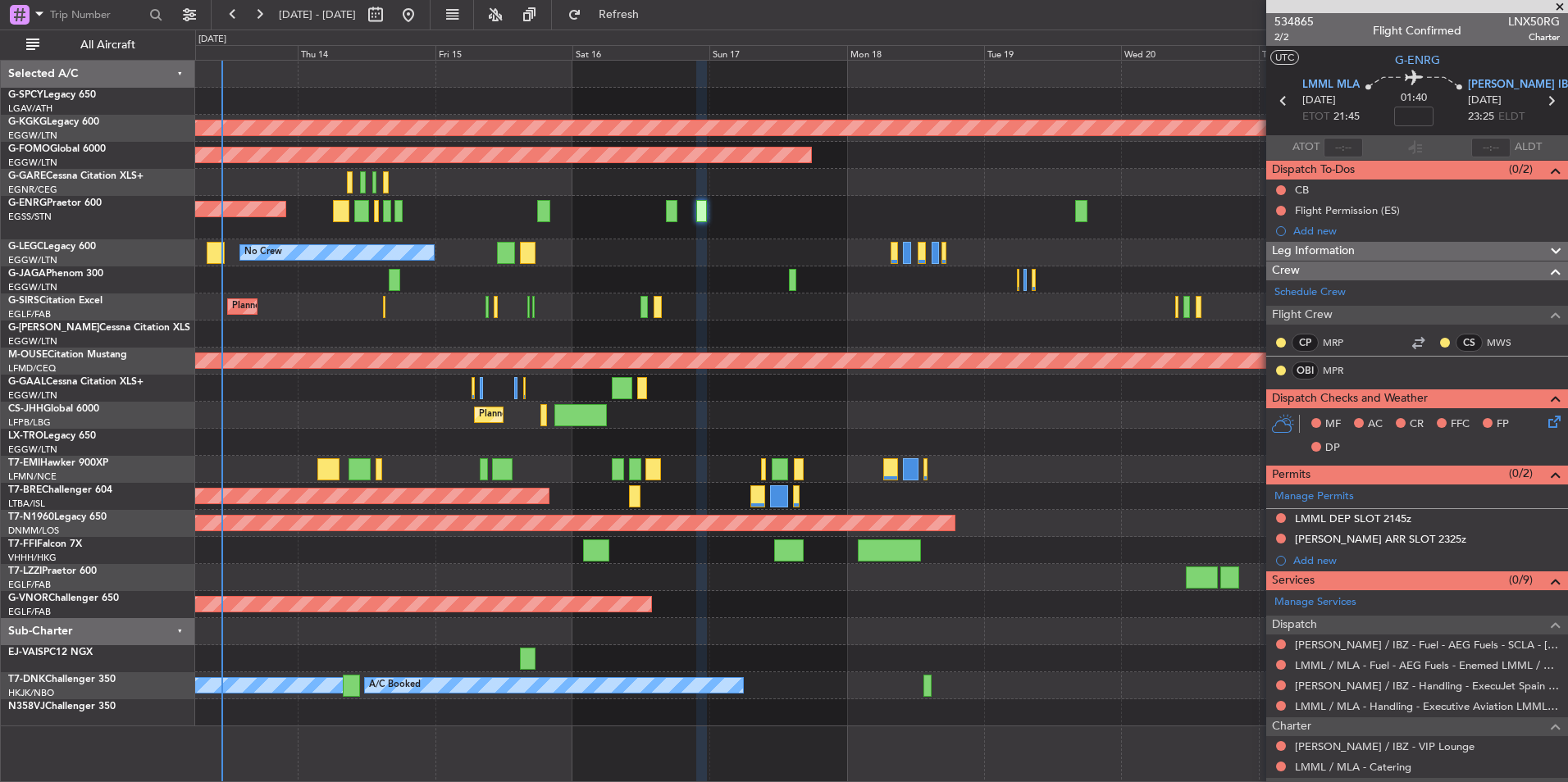
click at [735, 247] on div "A/C Unavailable London (Luton) No Crew" at bounding box center [881, 253] width 1372 height 27
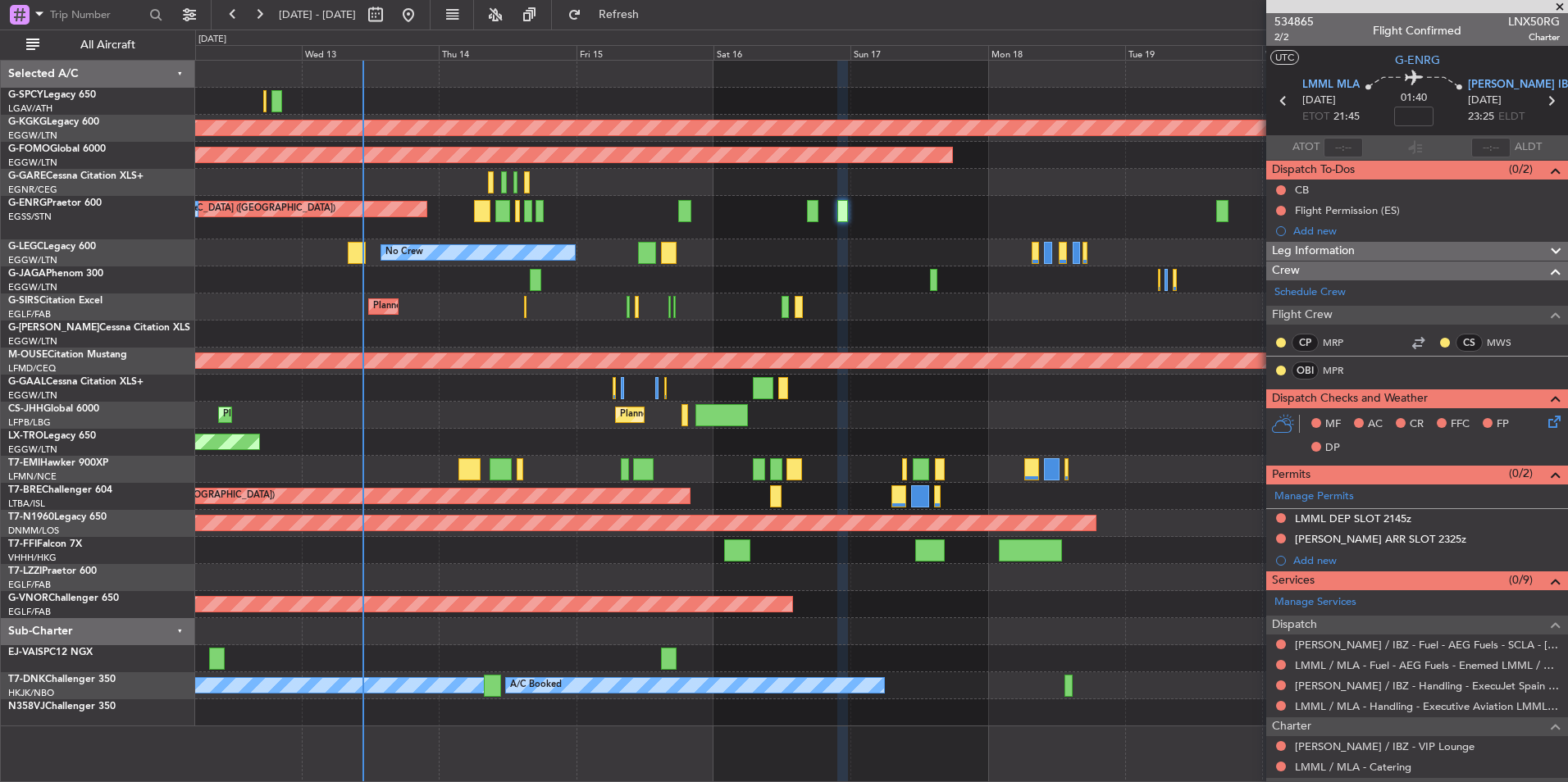
click at [839, 257] on div "No Crew A/C Unavailable London (Luton)" at bounding box center [881, 253] width 1372 height 27
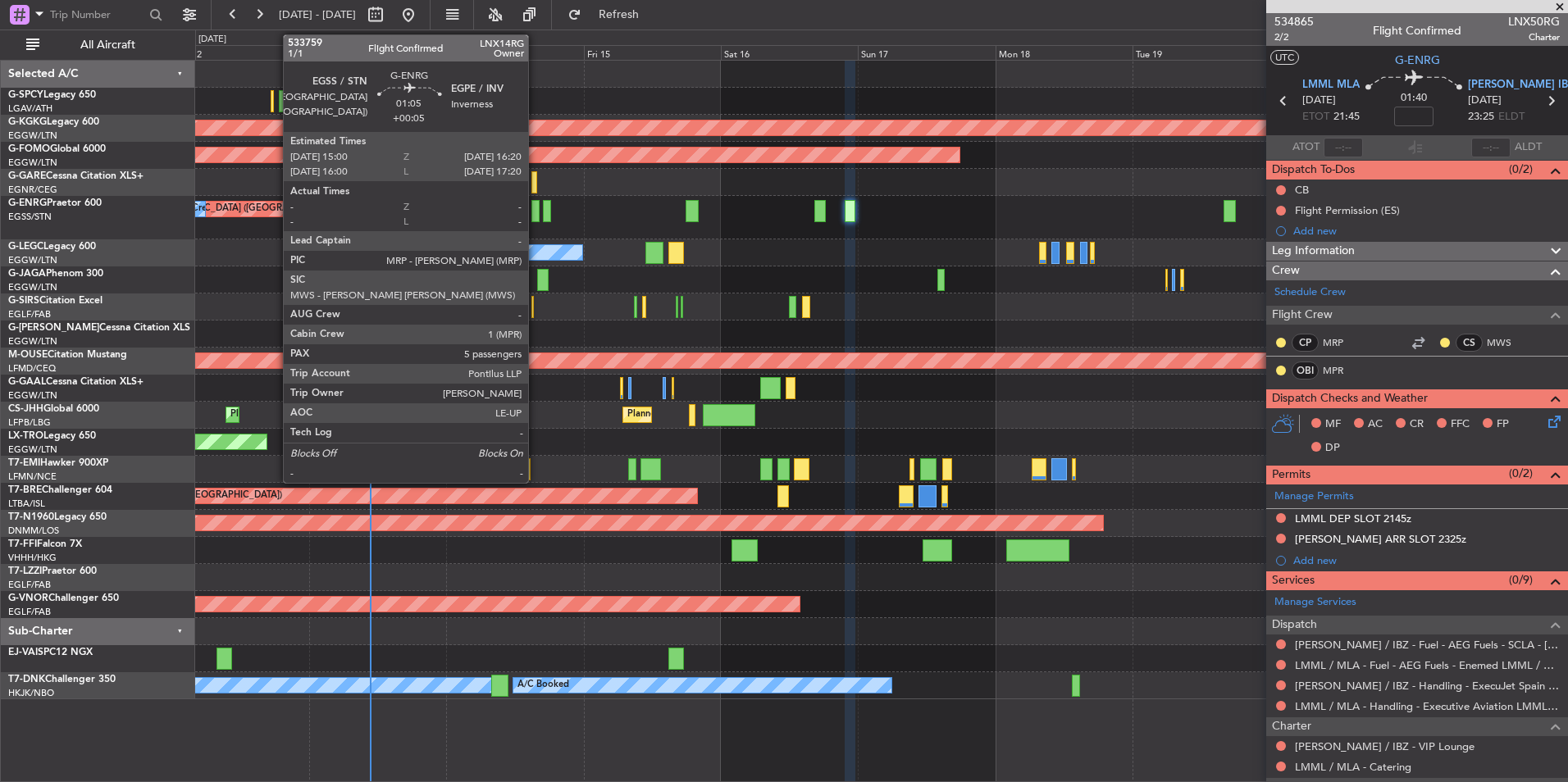
click at [535, 215] on div at bounding box center [535, 211] width 8 height 22
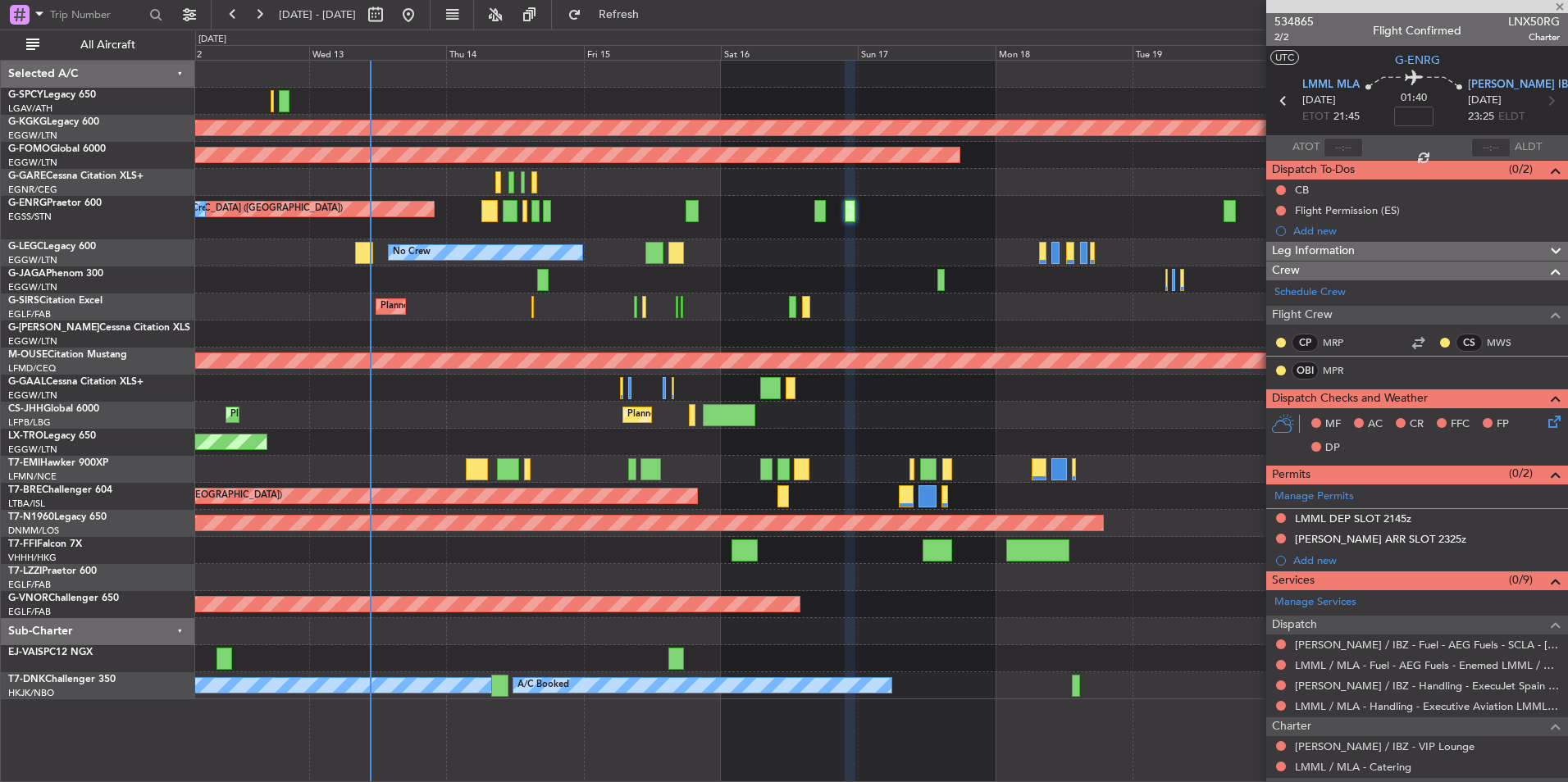
type input "+00:05"
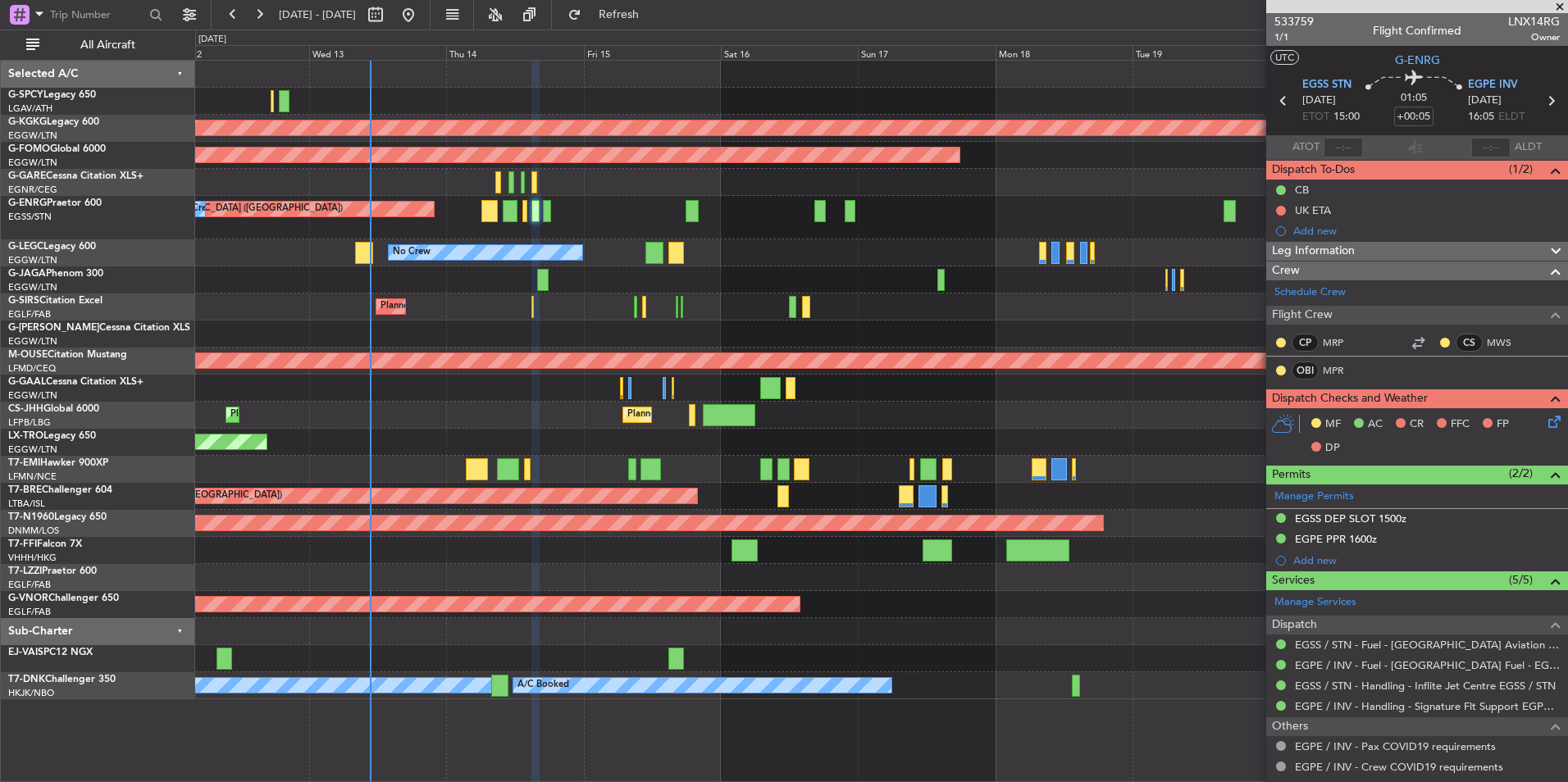
scroll to position [246, 0]
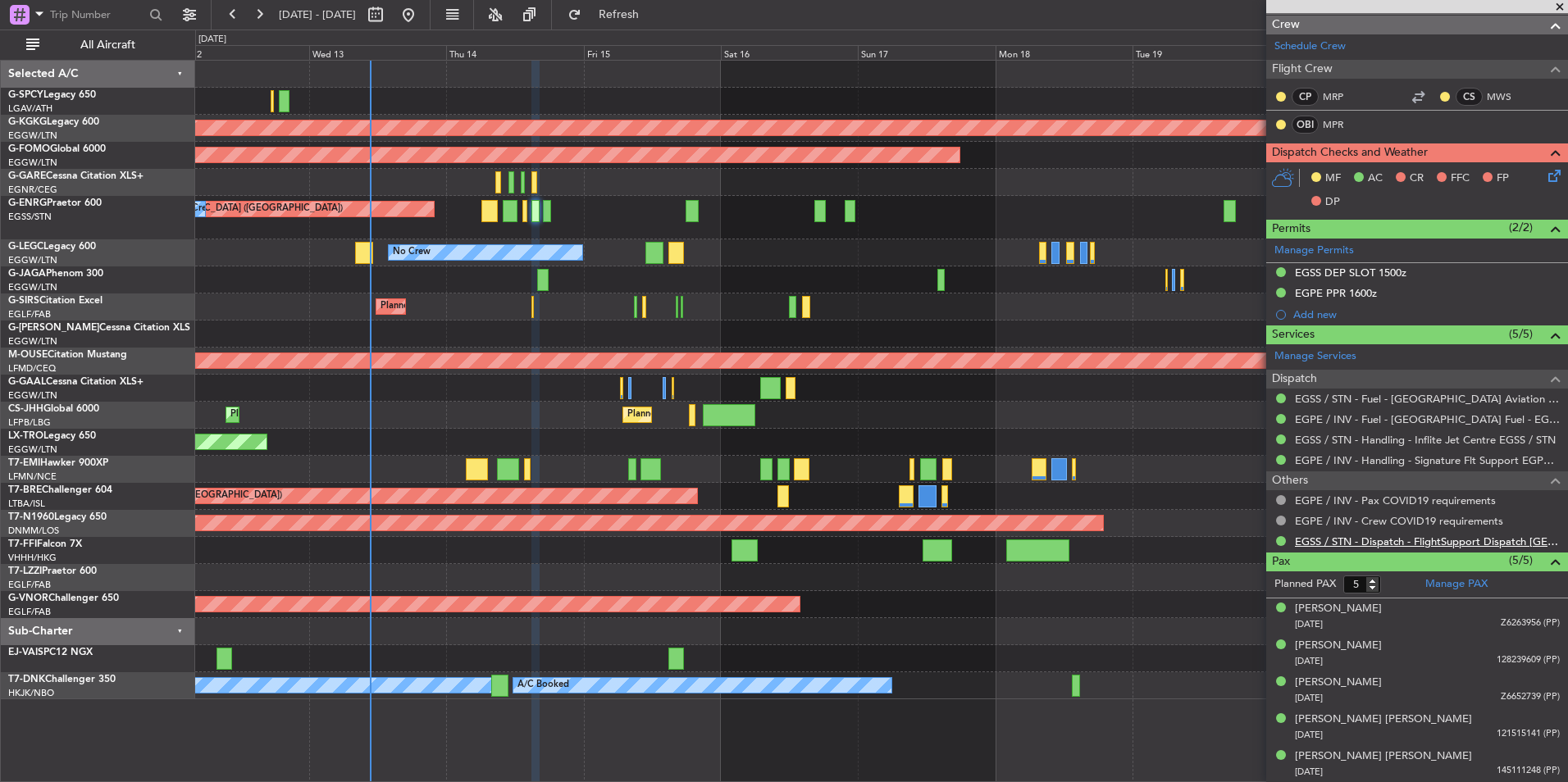
click at [1484, 542] on link "EGSS / STN - Dispatch - FlightSupport Dispatch UK" at bounding box center [1427, 540] width 265 height 14
click at [654, 9] on span "Refresh" at bounding box center [619, 15] width 69 height 12
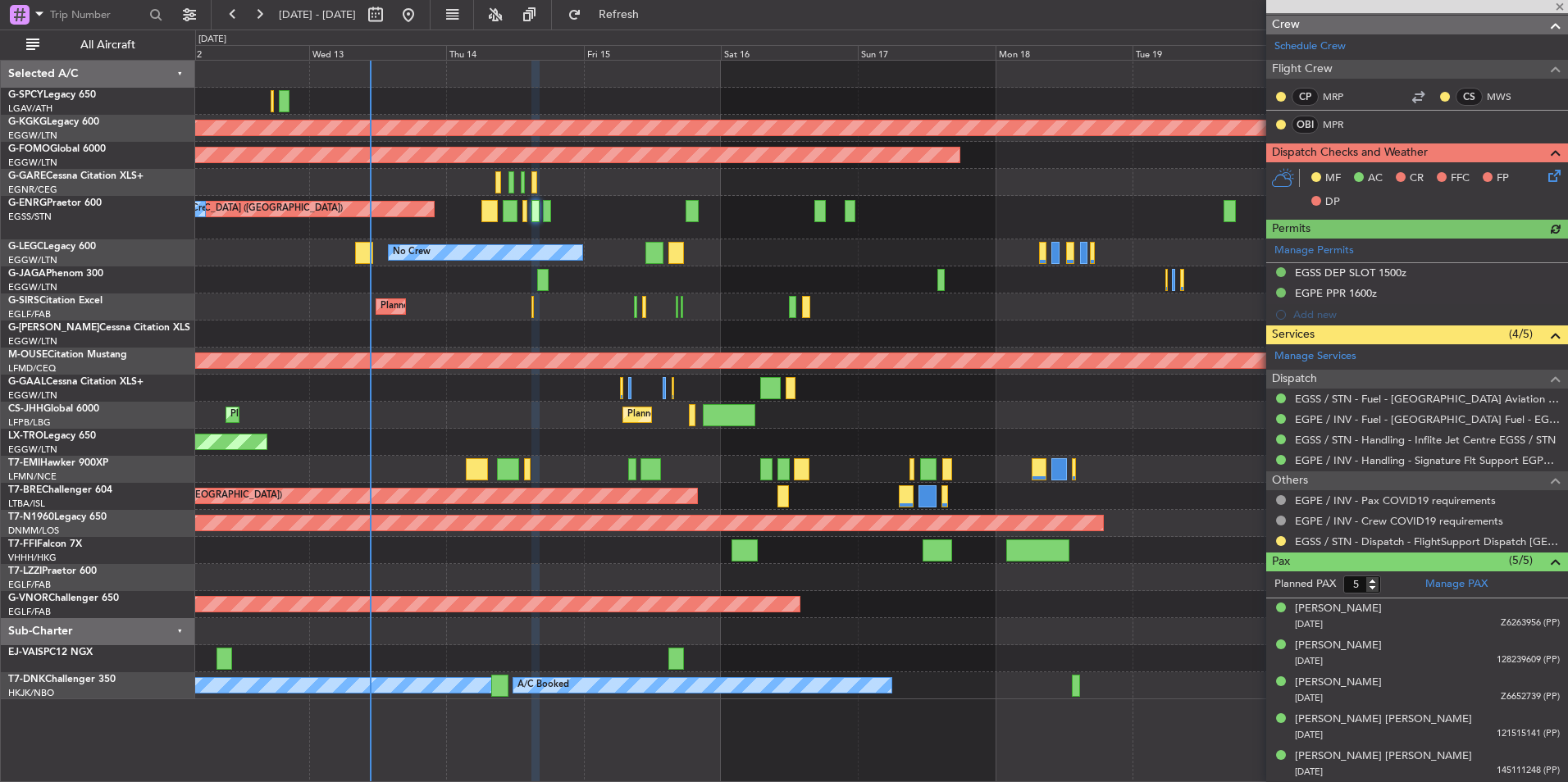
type input "1"
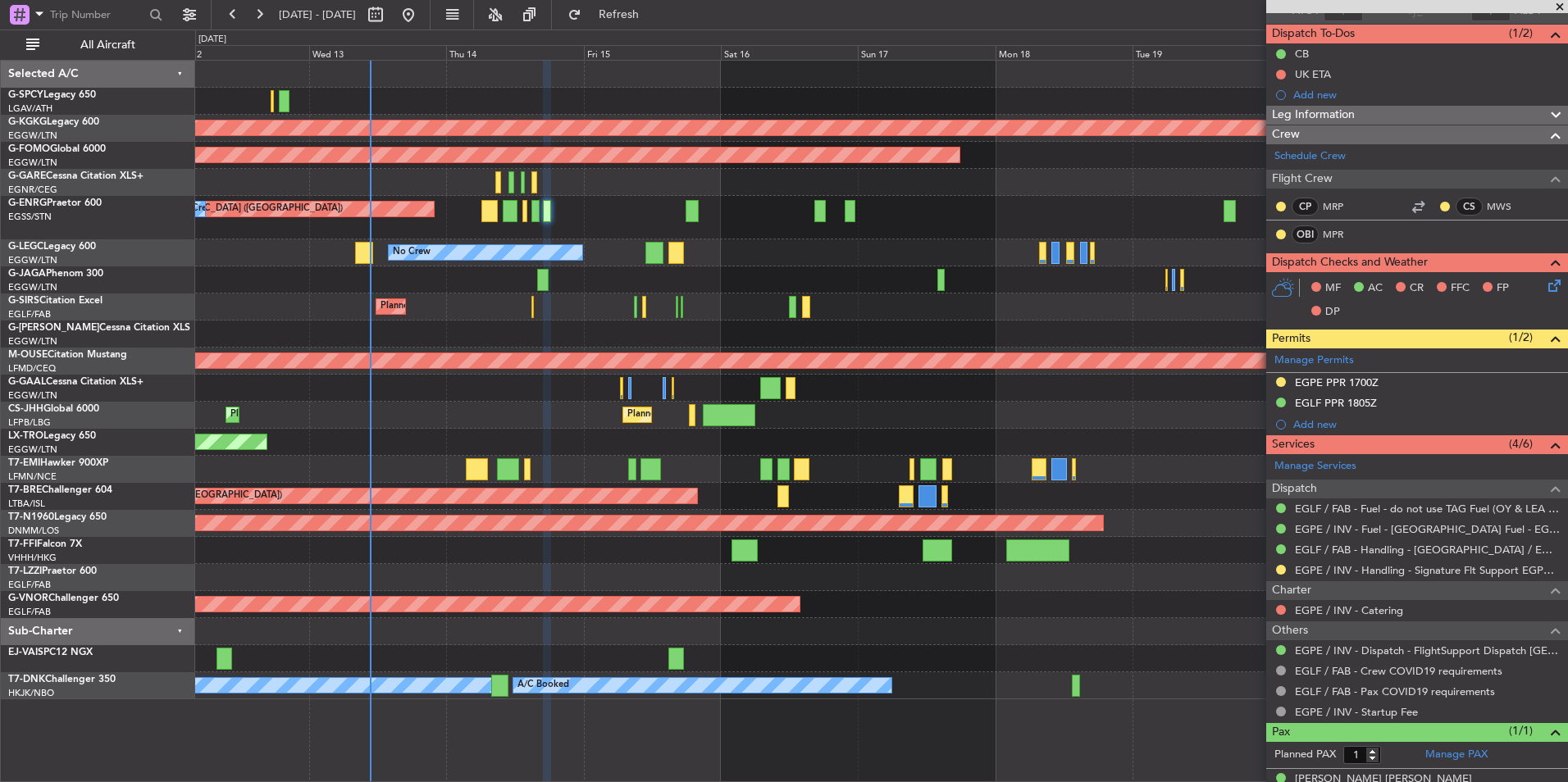
scroll to position [159, 0]
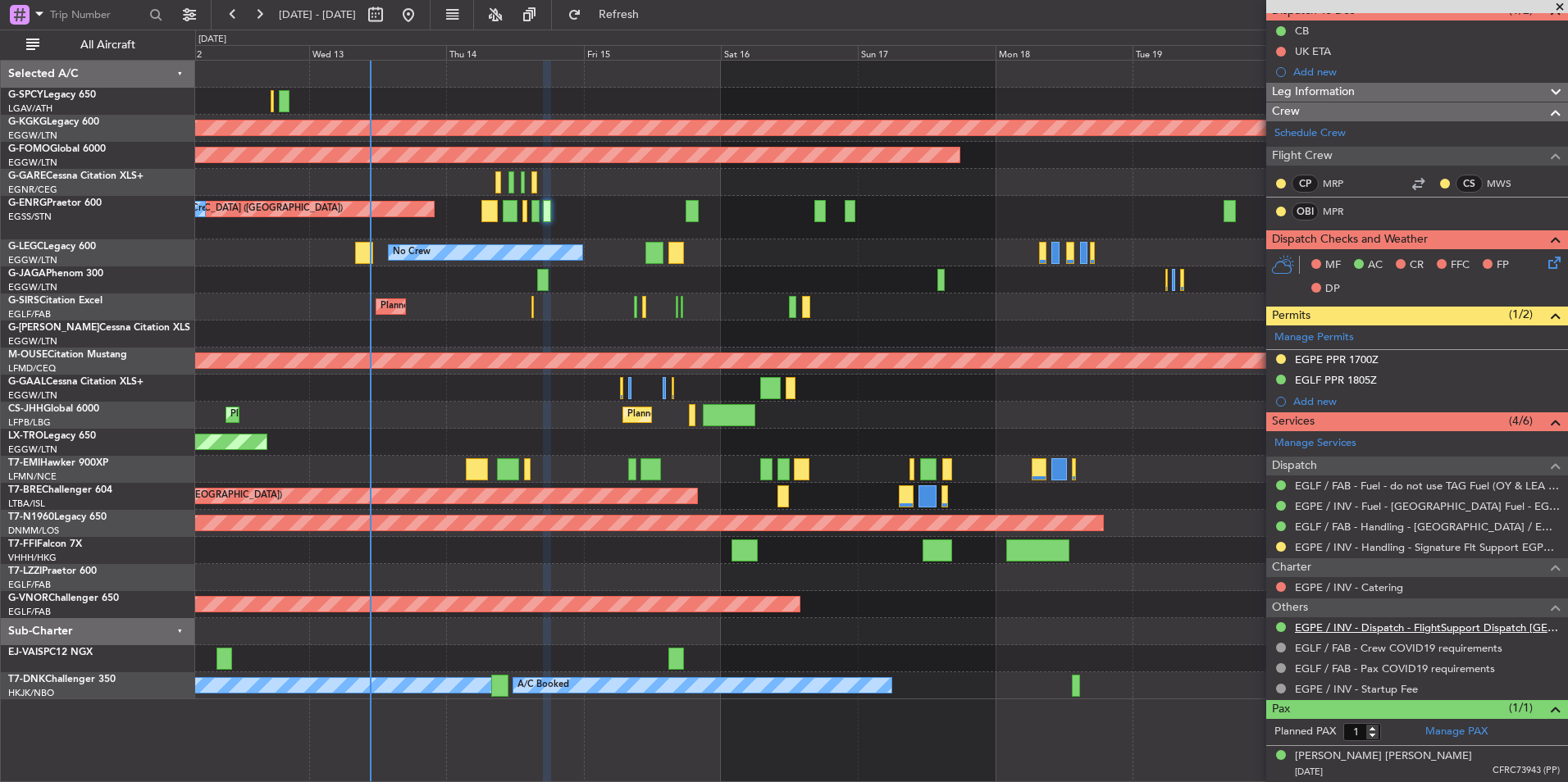
click at [1466, 630] on link "EGPE / INV - Dispatch - FlightSupport Dispatch [GEOGRAPHIC_DATA]" at bounding box center [1427, 627] width 265 height 14
click at [658, 22] on button "Refresh" at bounding box center [609, 15] width 98 height 26
click at [840, 266] on div at bounding box center [881, 280] width 1372 height 27
click at [438, 83] on div at bounding box center [881, 75] width 1372 height 27
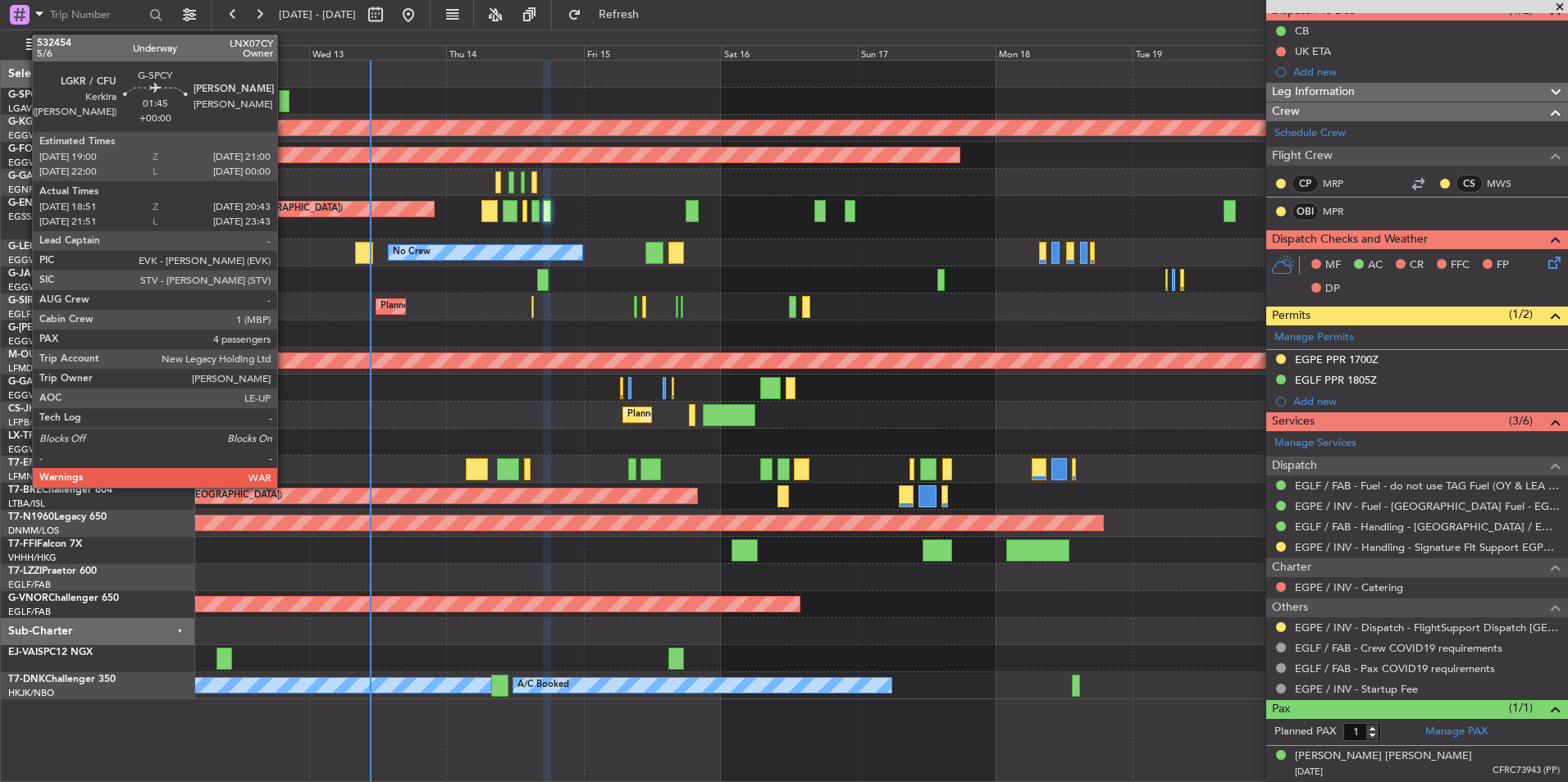
click at [284, 108] on div at bounding box center [284, 101] width 12 height 22
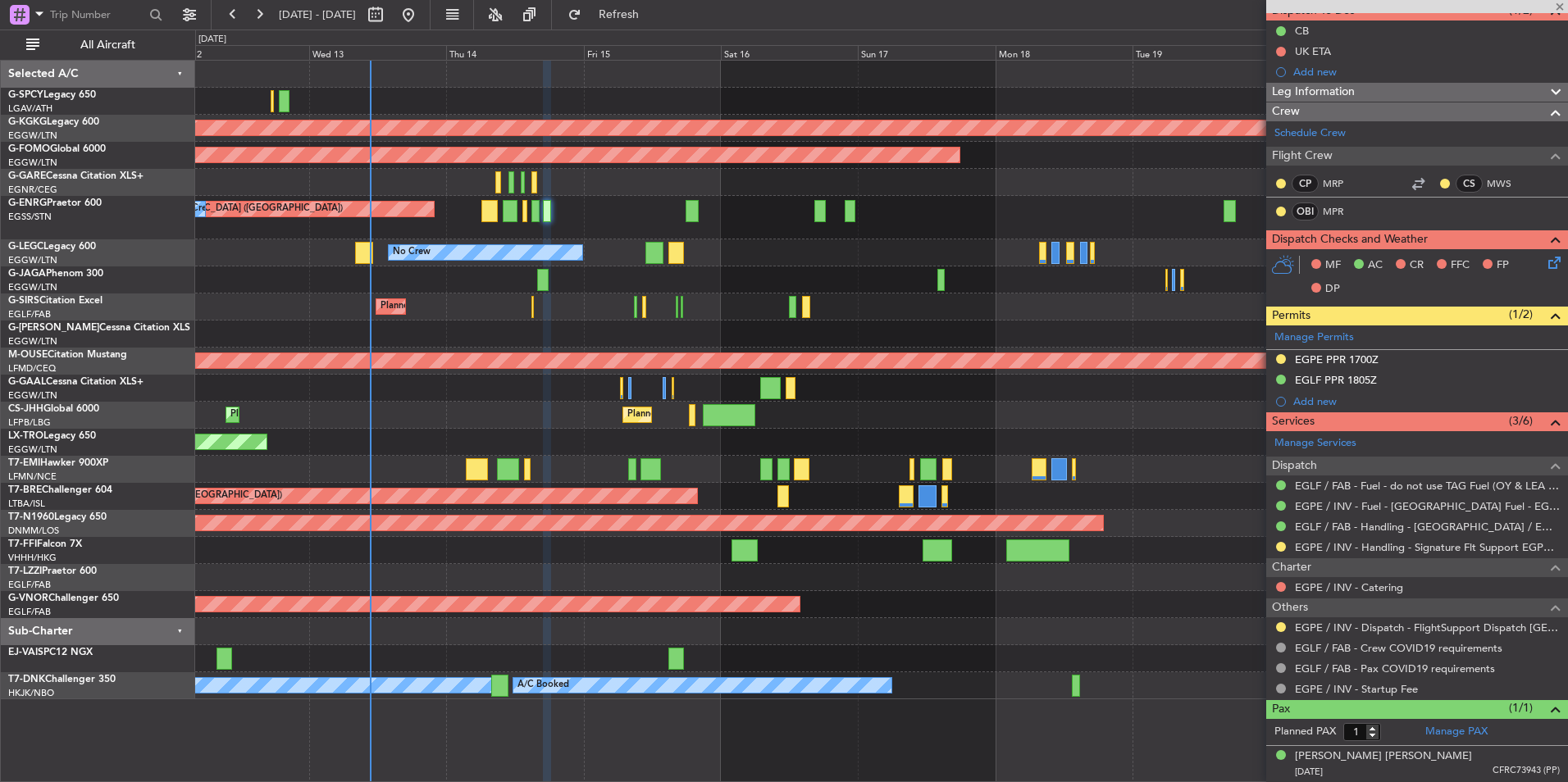
type input "18:51"
type input "20:28"
type input "4"
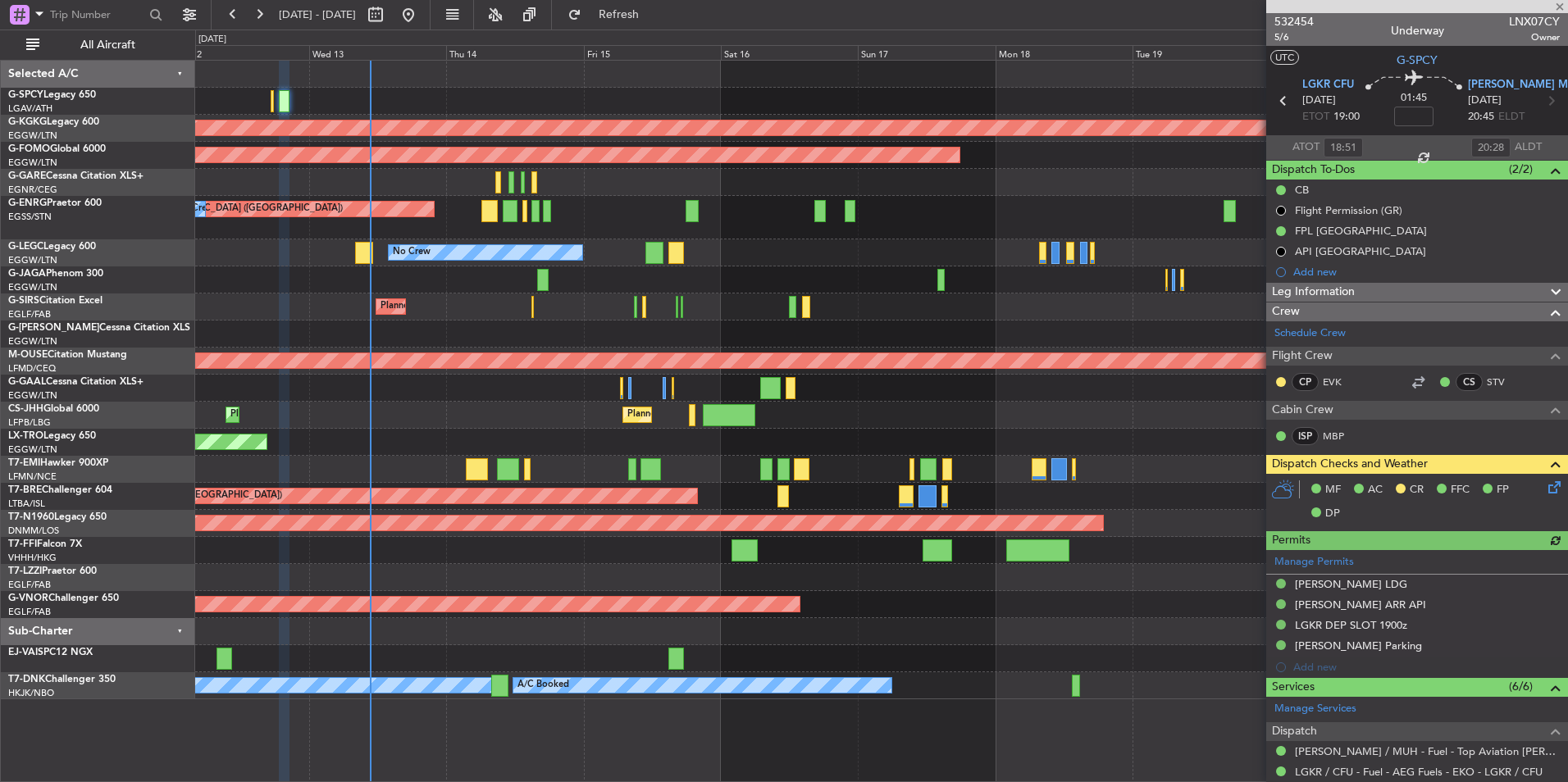
scroll to position [396, 0]
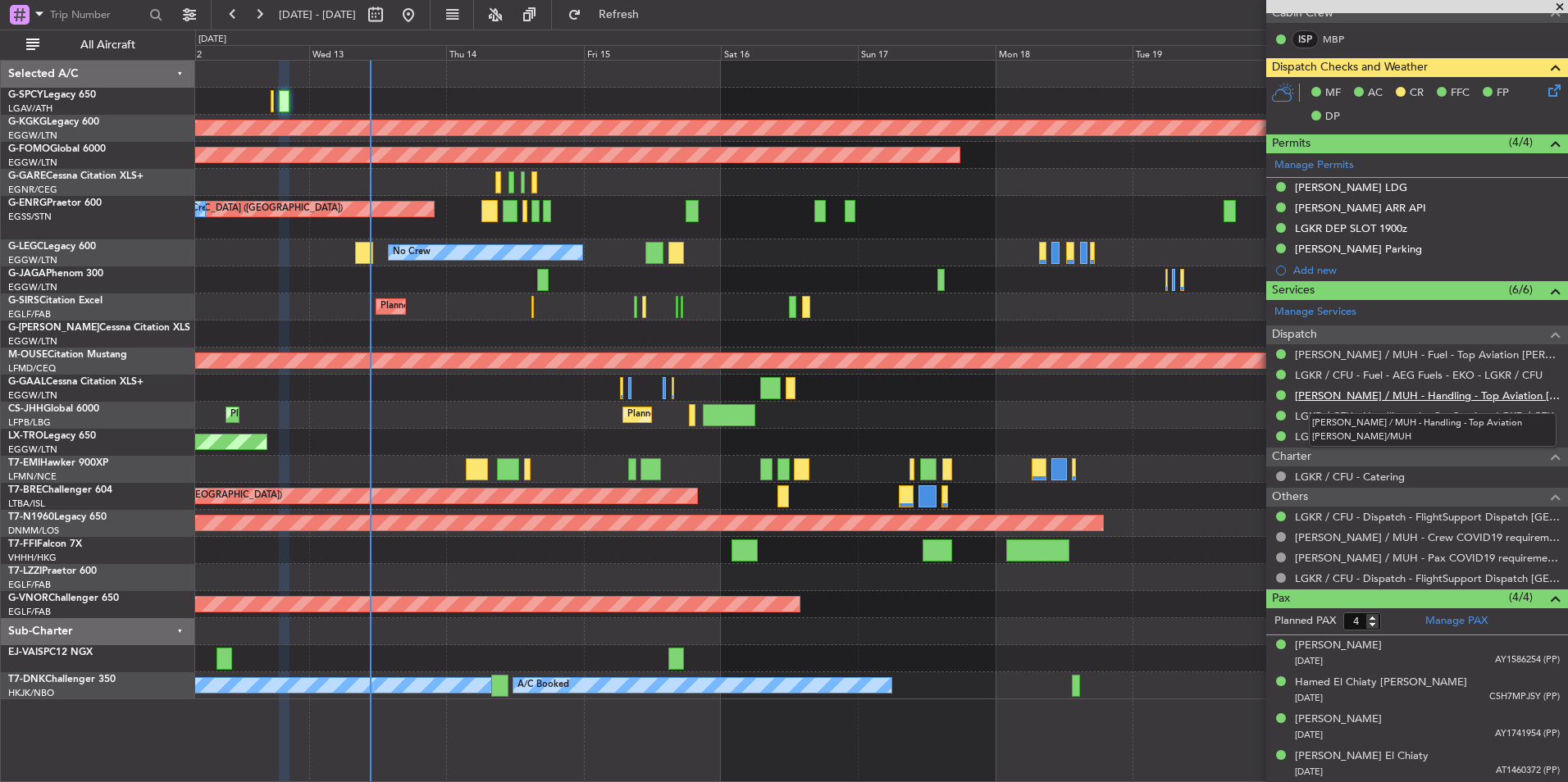
click at [1437, 396] on link "HEMM / MUH - Handling - Top Aviation HEMM/MUH" at bounding box center [1427, 395] width 265 height 14
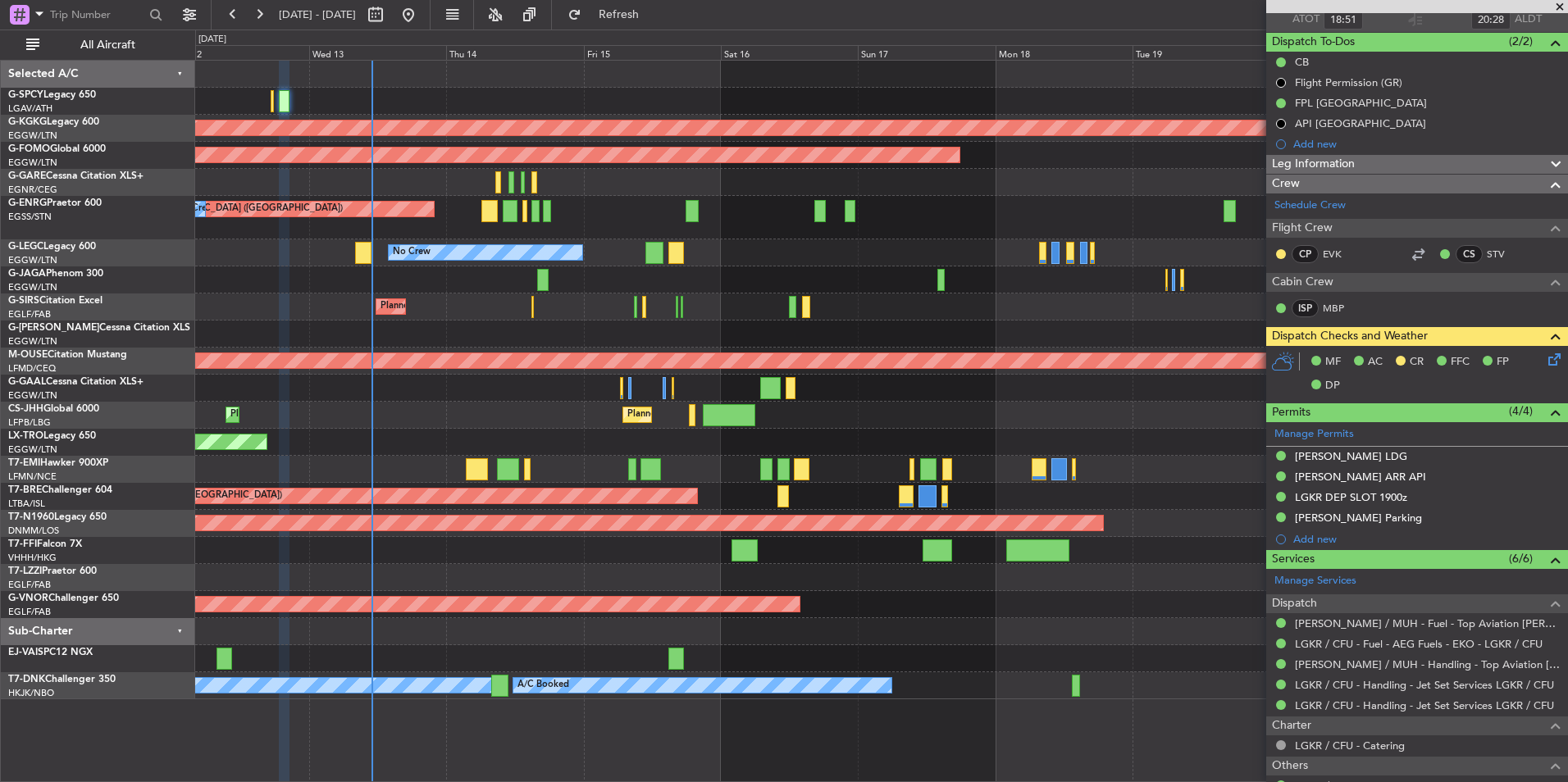
scroll to position [0, 0]
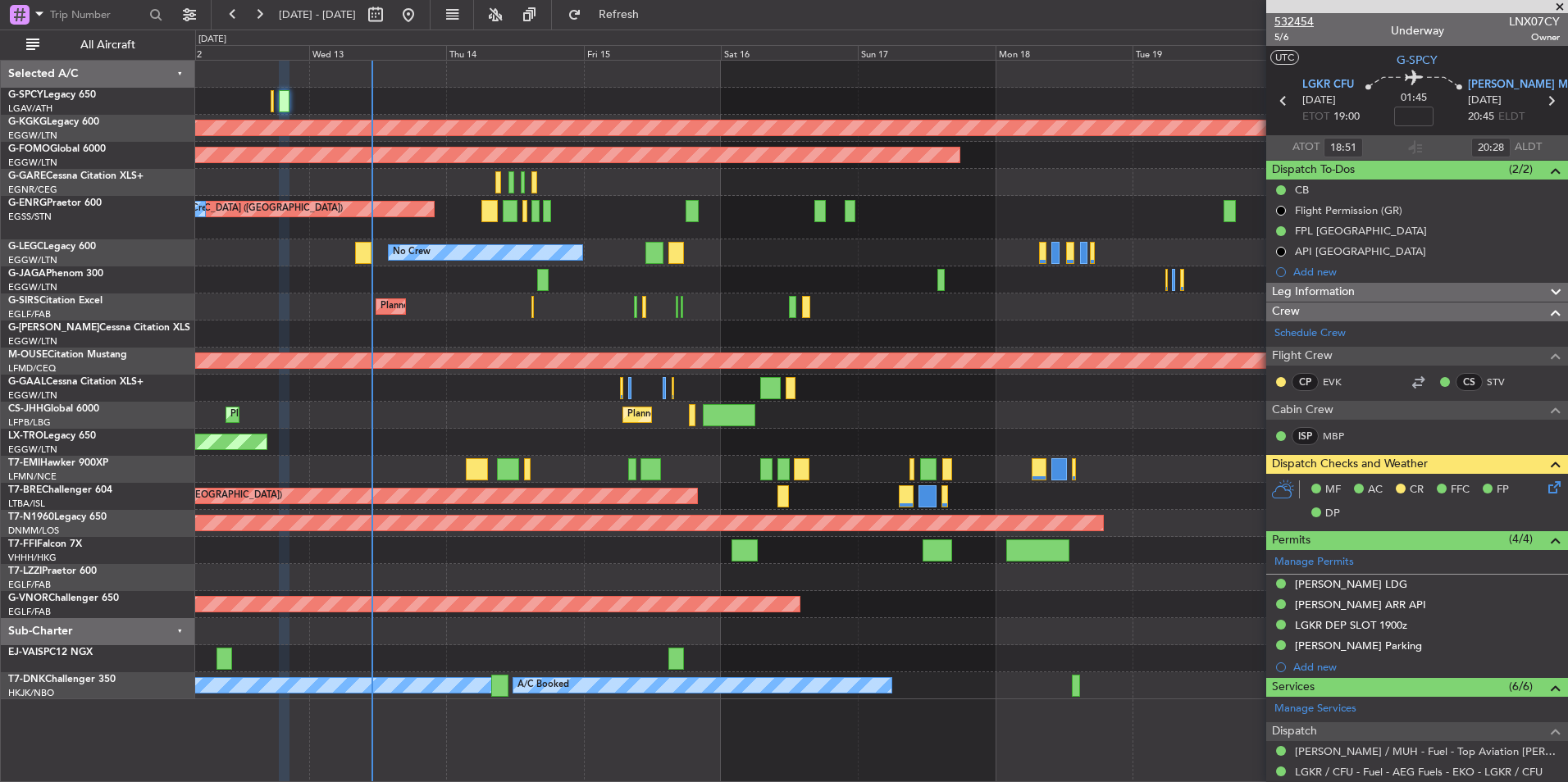
click at [1307, 20] on span "532454" at bounding box center [1294, 21] width 39 height 17
click at [654, 10] on span "Refresh" at bounding box center [619, 15] width 69 height 12
click at [648, 21] on button "Refresh" at bounding box center [609, 15] width 98 height 26
click at [627, 432] on div "Unplanned Maint [GEOGRAPHIC_DATA] ([GEOGRAPHIC_DATA])" at bounding box center [881, 442] width 1372 height 27
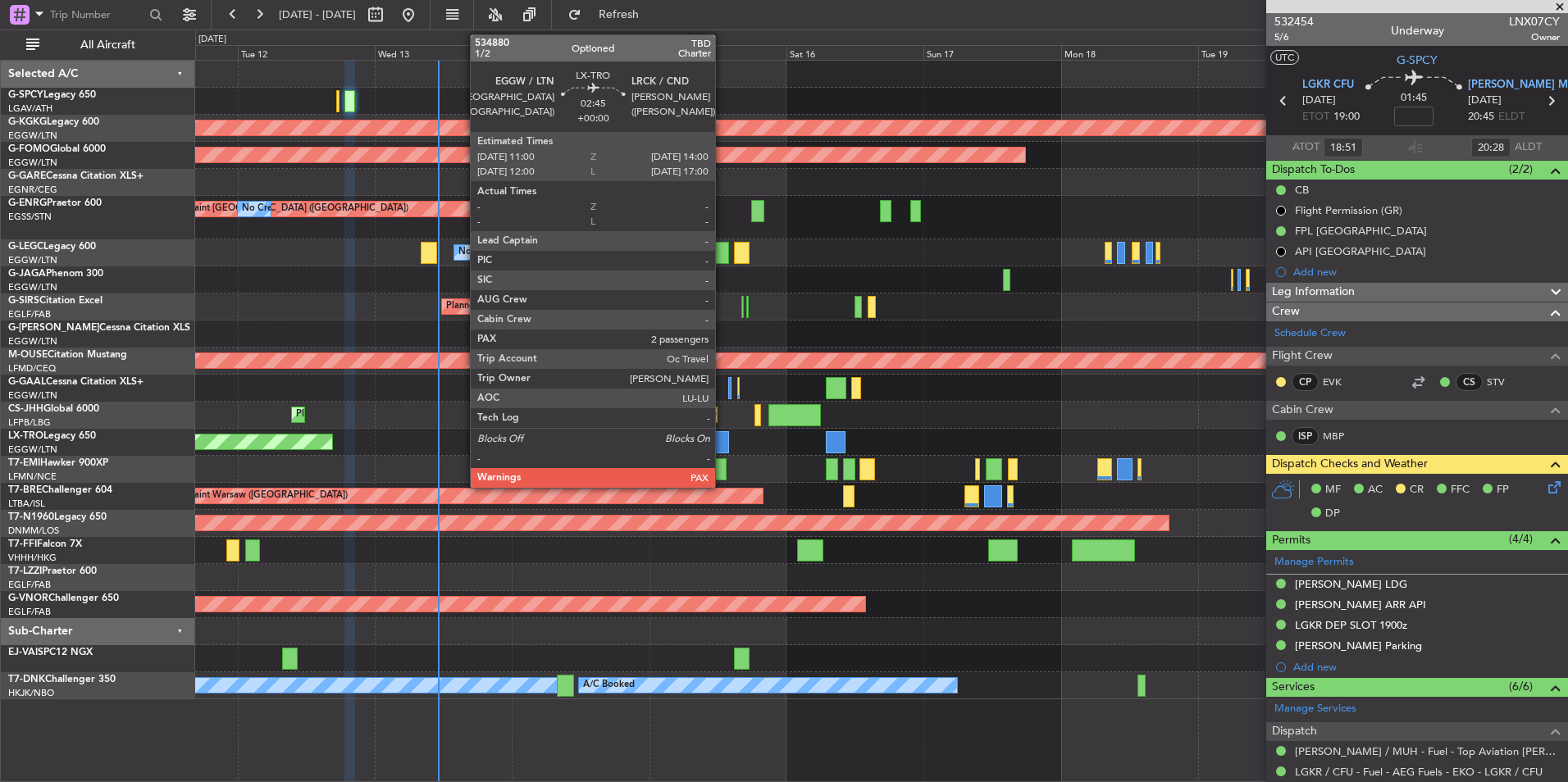
click at [720, 441] on div at bounding box center [719, 442] width 17 height 22
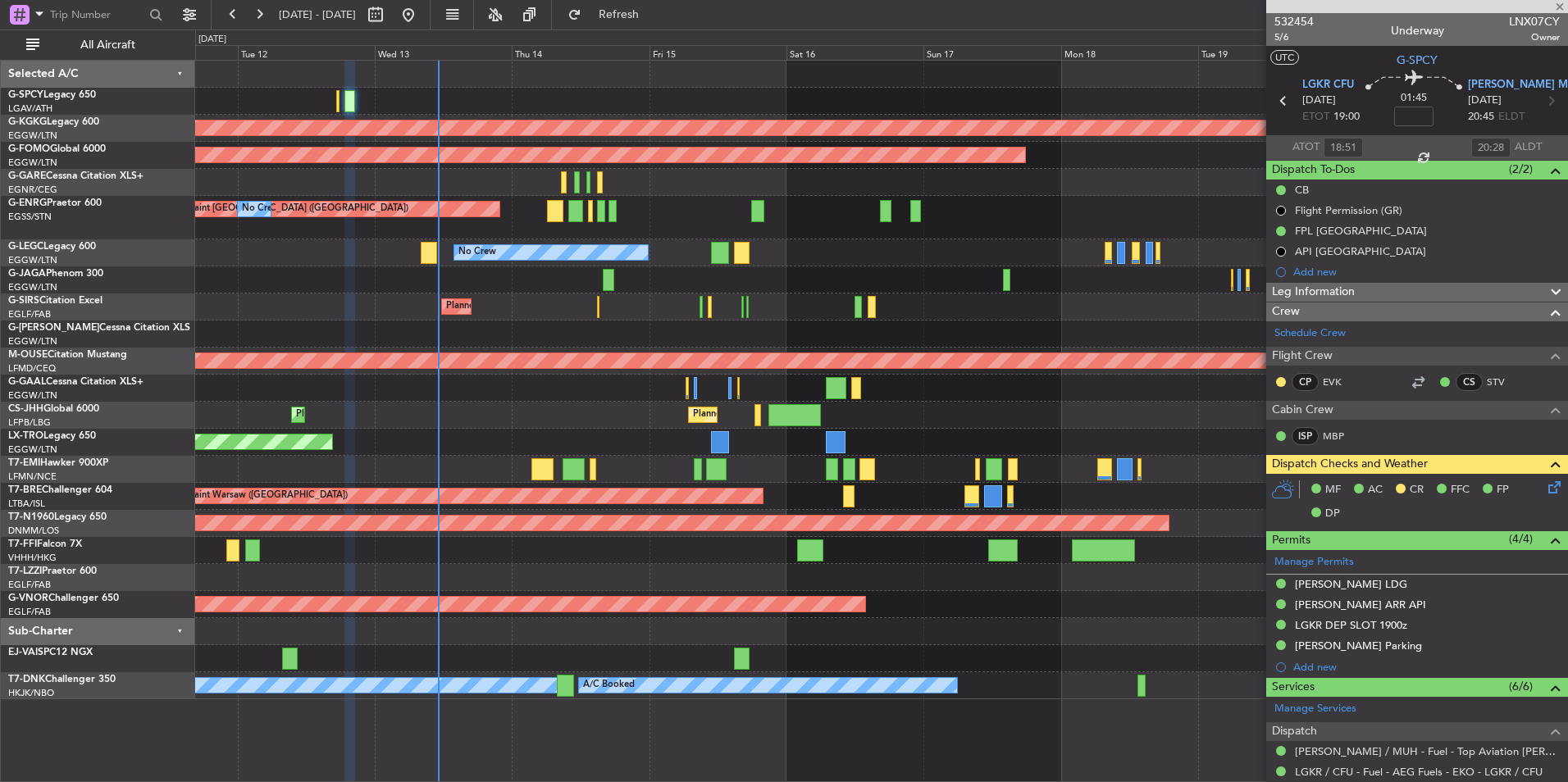
type input "2"
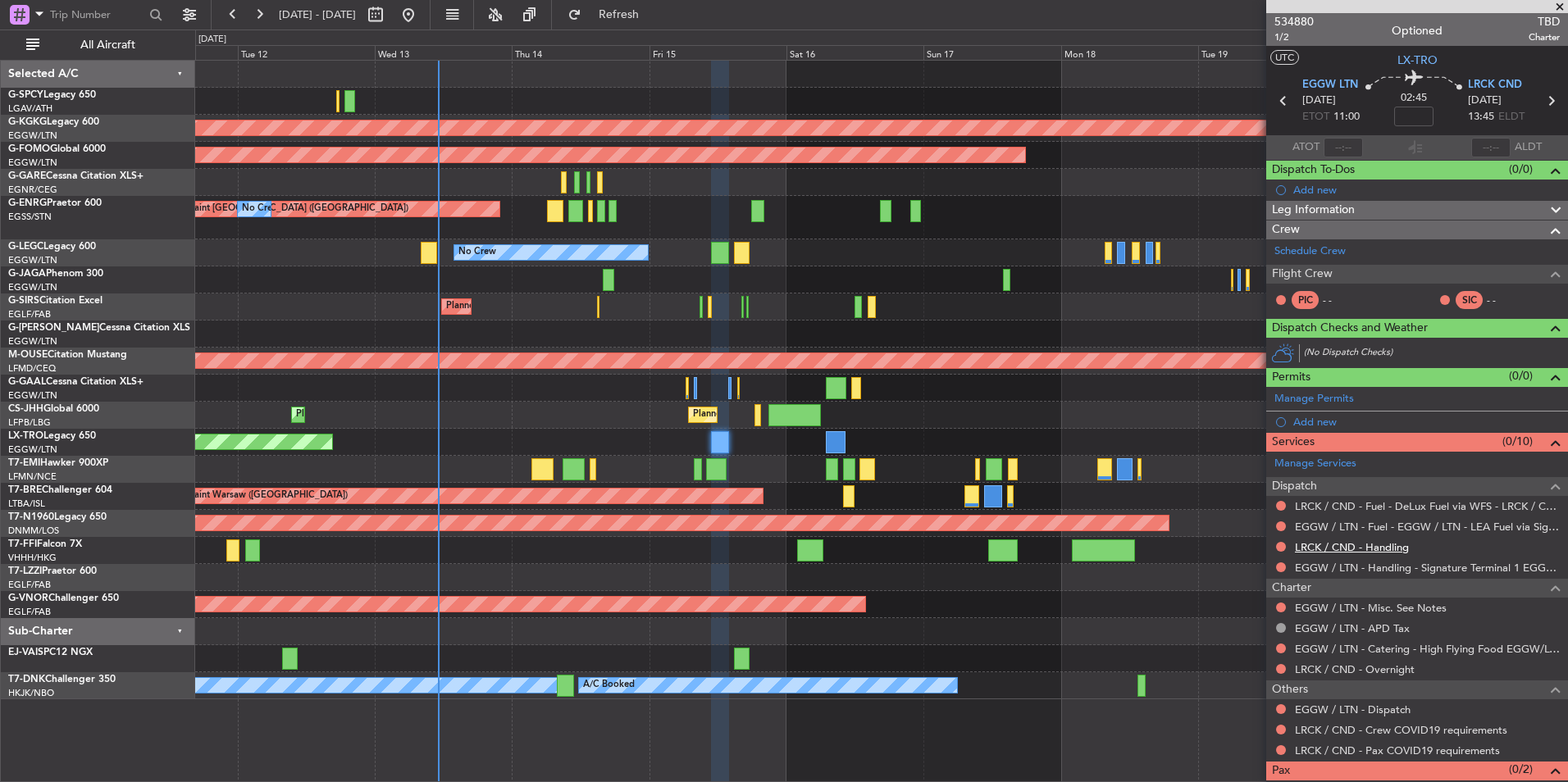
click at [1388, 551] on link "LRCK / CND - Handling" at bounding box center [1351, 547] width 114 height 14
click at [658, 22] on button "Refresh" at bounding box center [609, 15] width 98 height 26
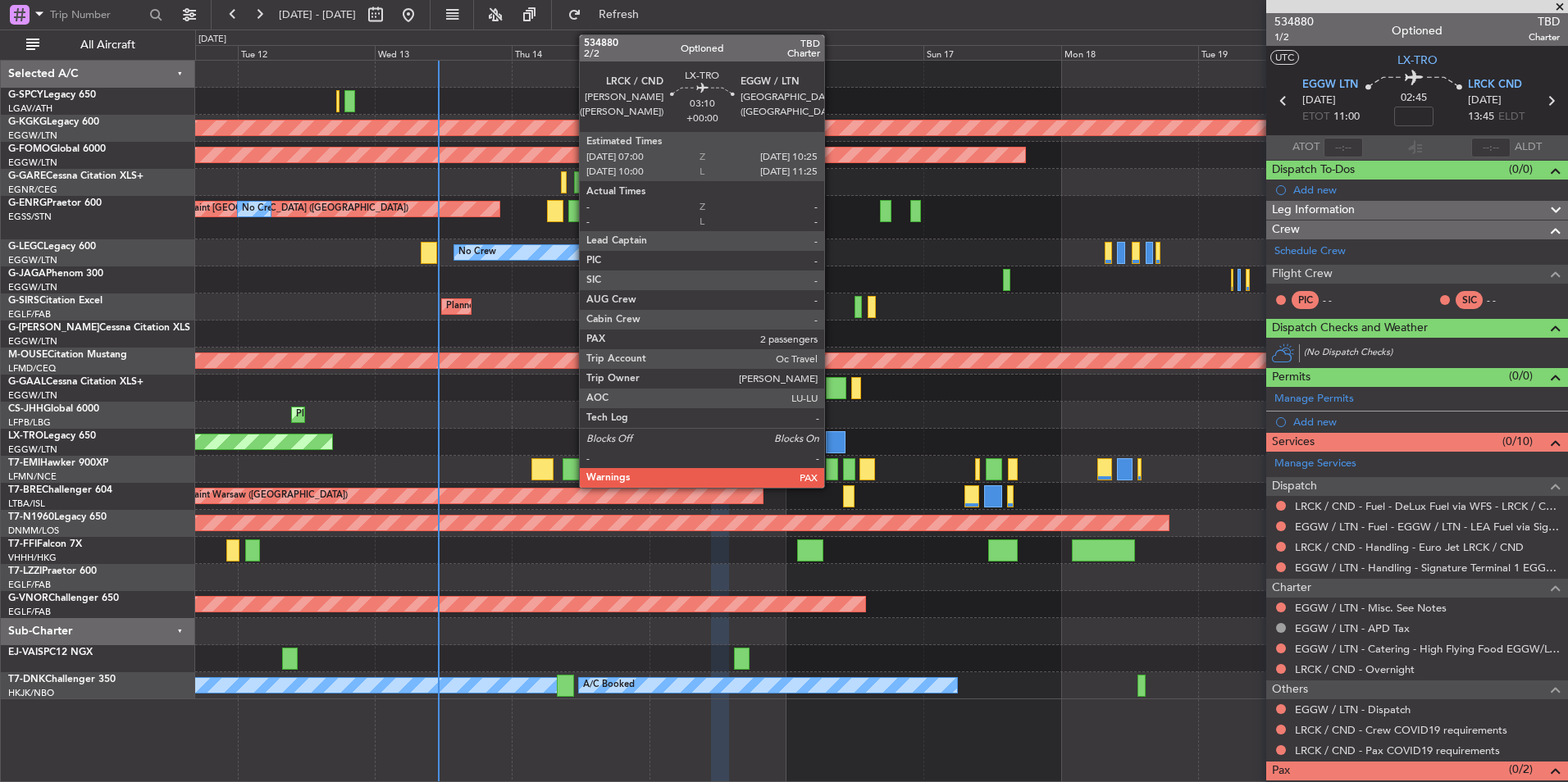
click at [831, 443] on div at bounding box center [836, 442] width 20 height 22
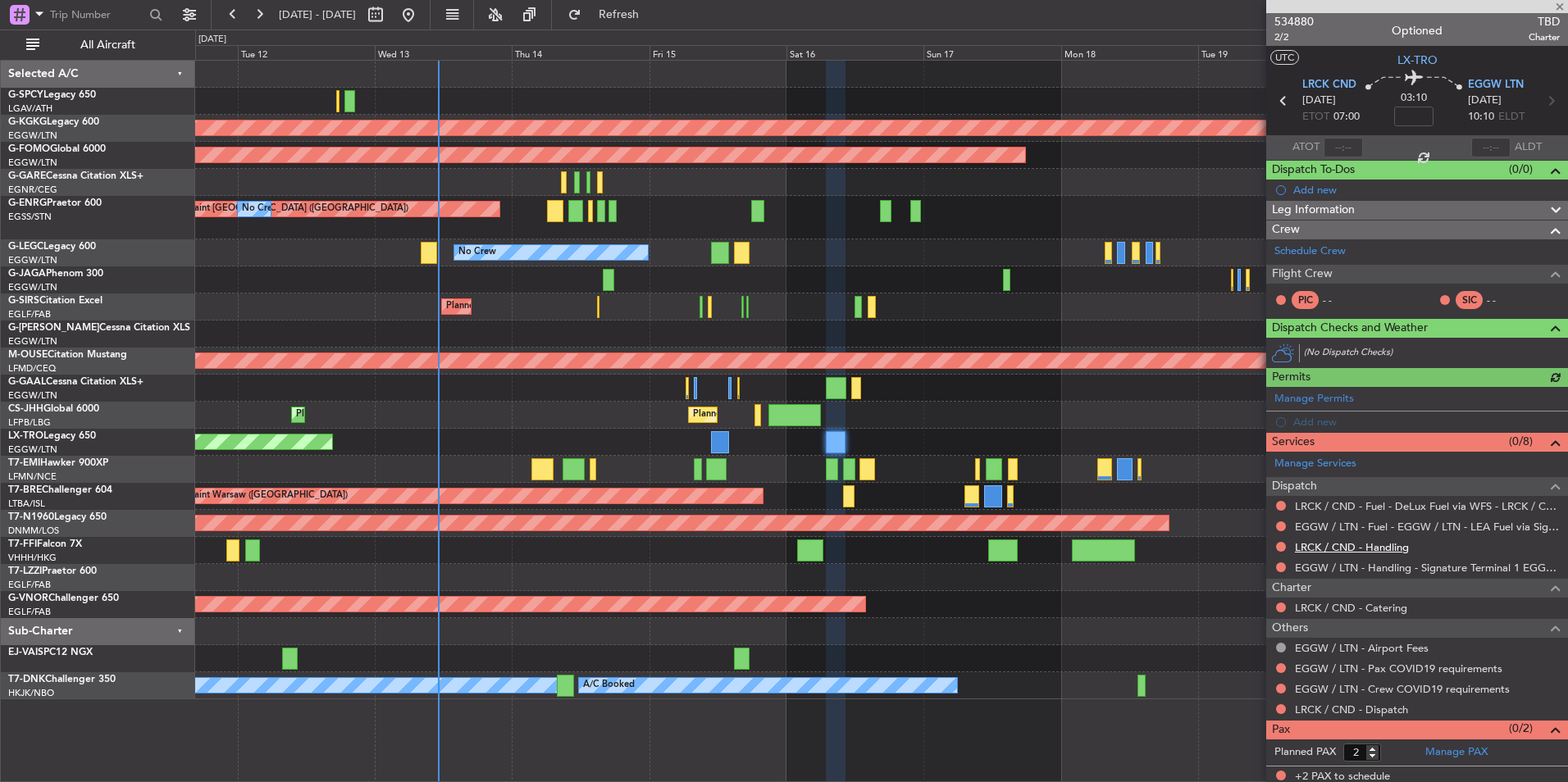
click at [1391, 551] on link "LRCK / CND - Handling" at bounding box center [1351, 547] width 114 height 14
click at [654, 17] on span "Refresh" at bounding box center [619, 15] width 69 height 12
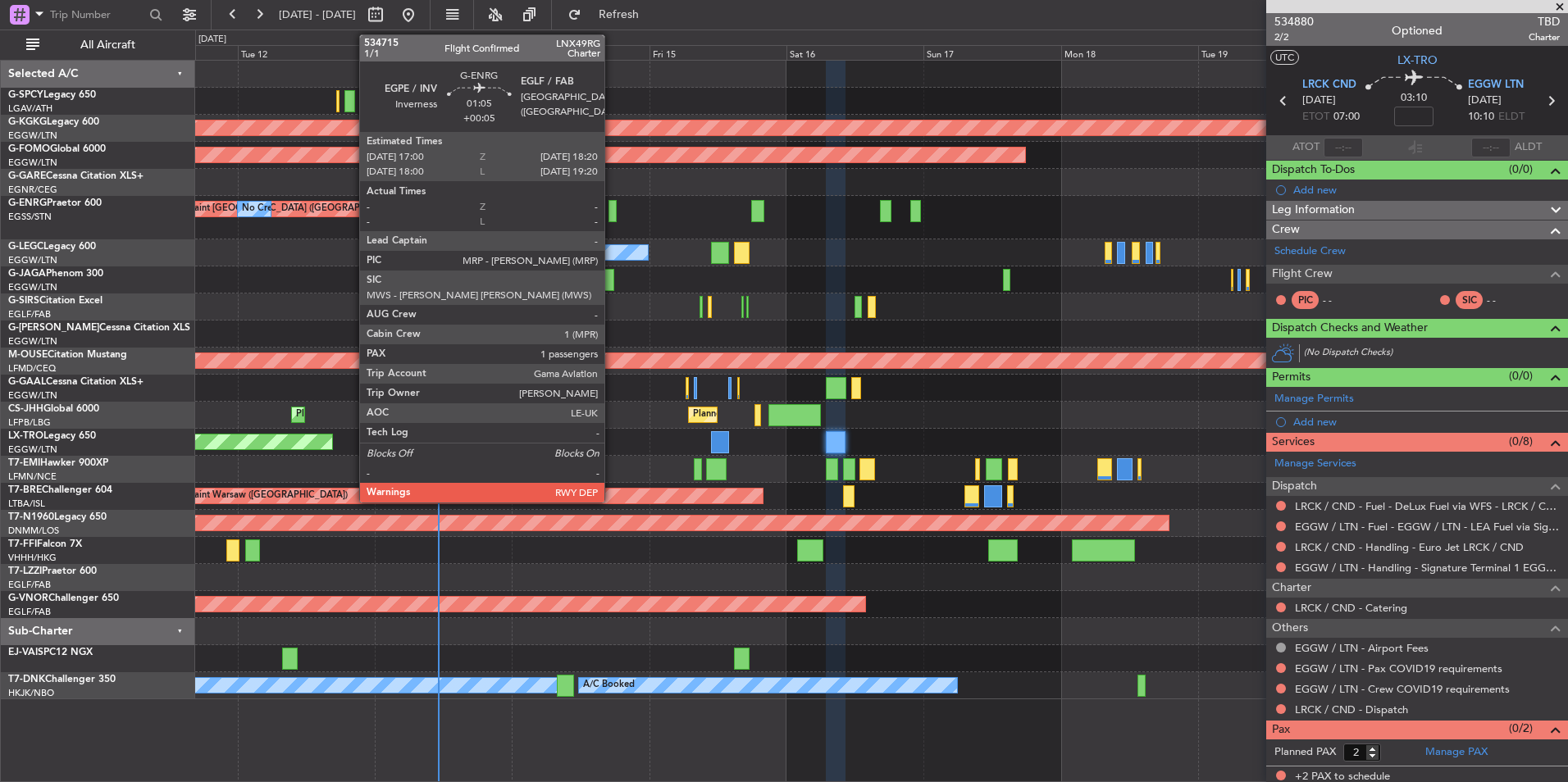
click at [612, 215] on div at bounding box center [612, 211] width 8 height 22
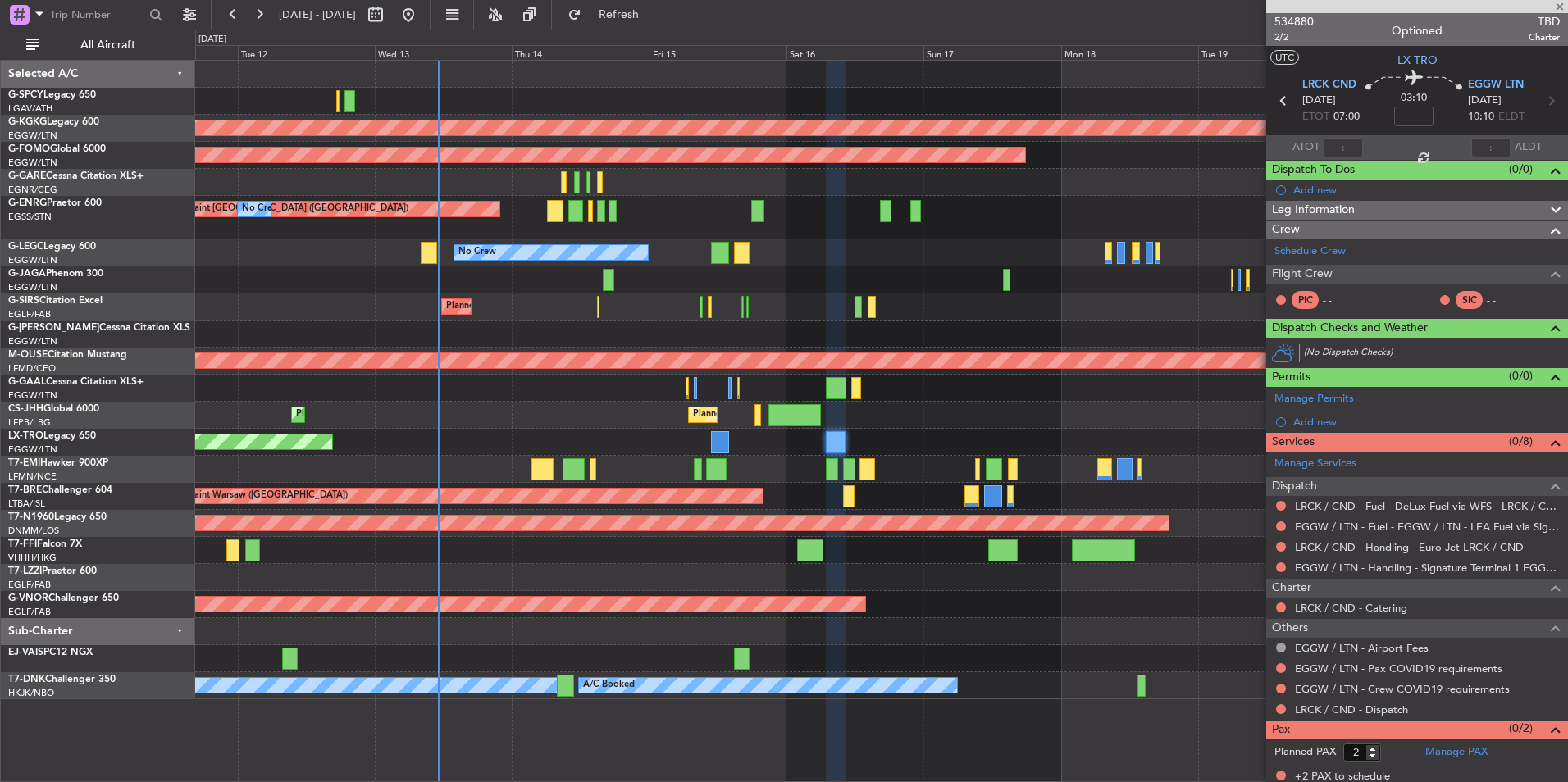
type input "+00:05"
type input "1"
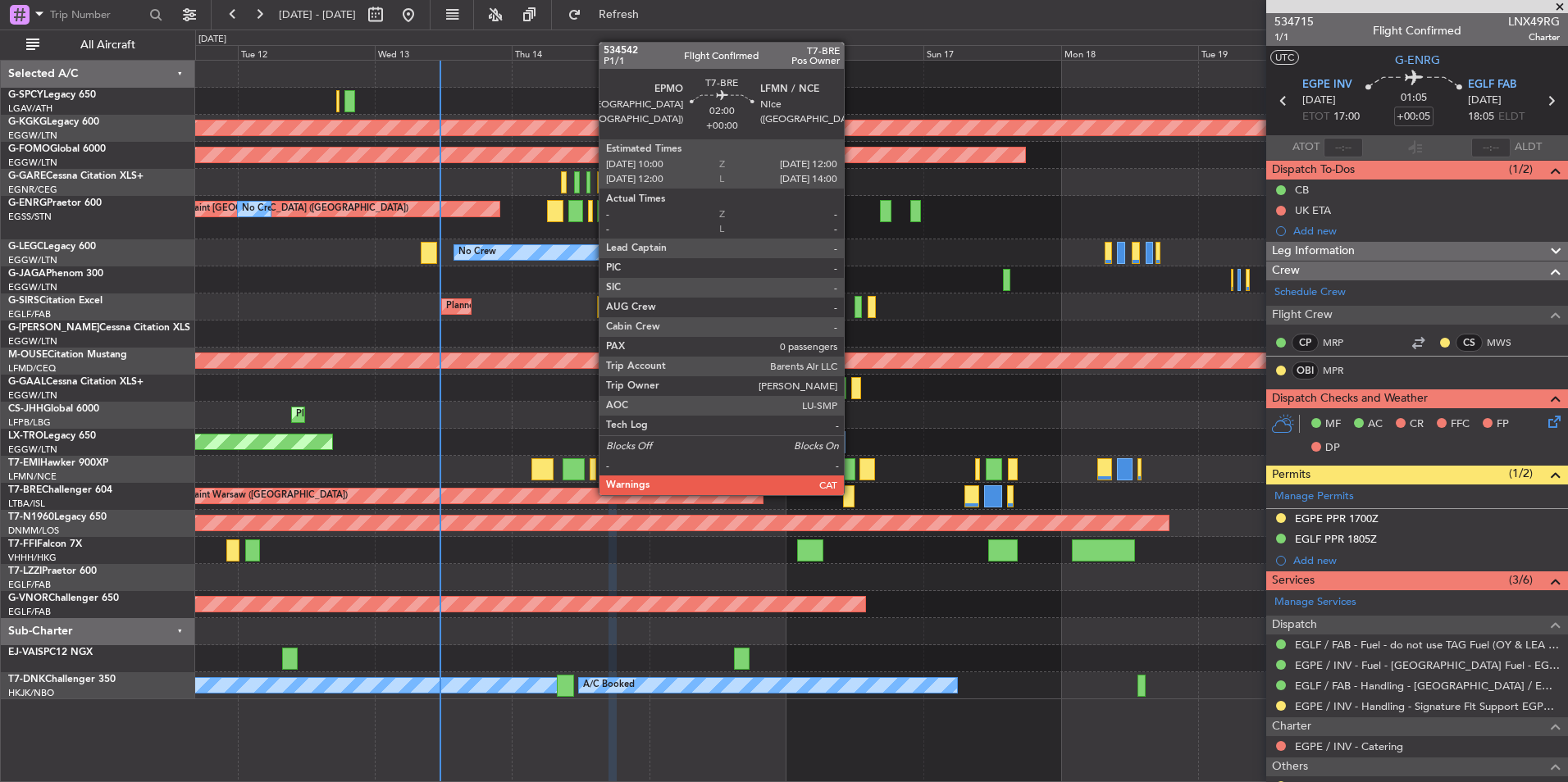
click at [851, 494] on div at bounding box center [849, 497] width 12 height 22
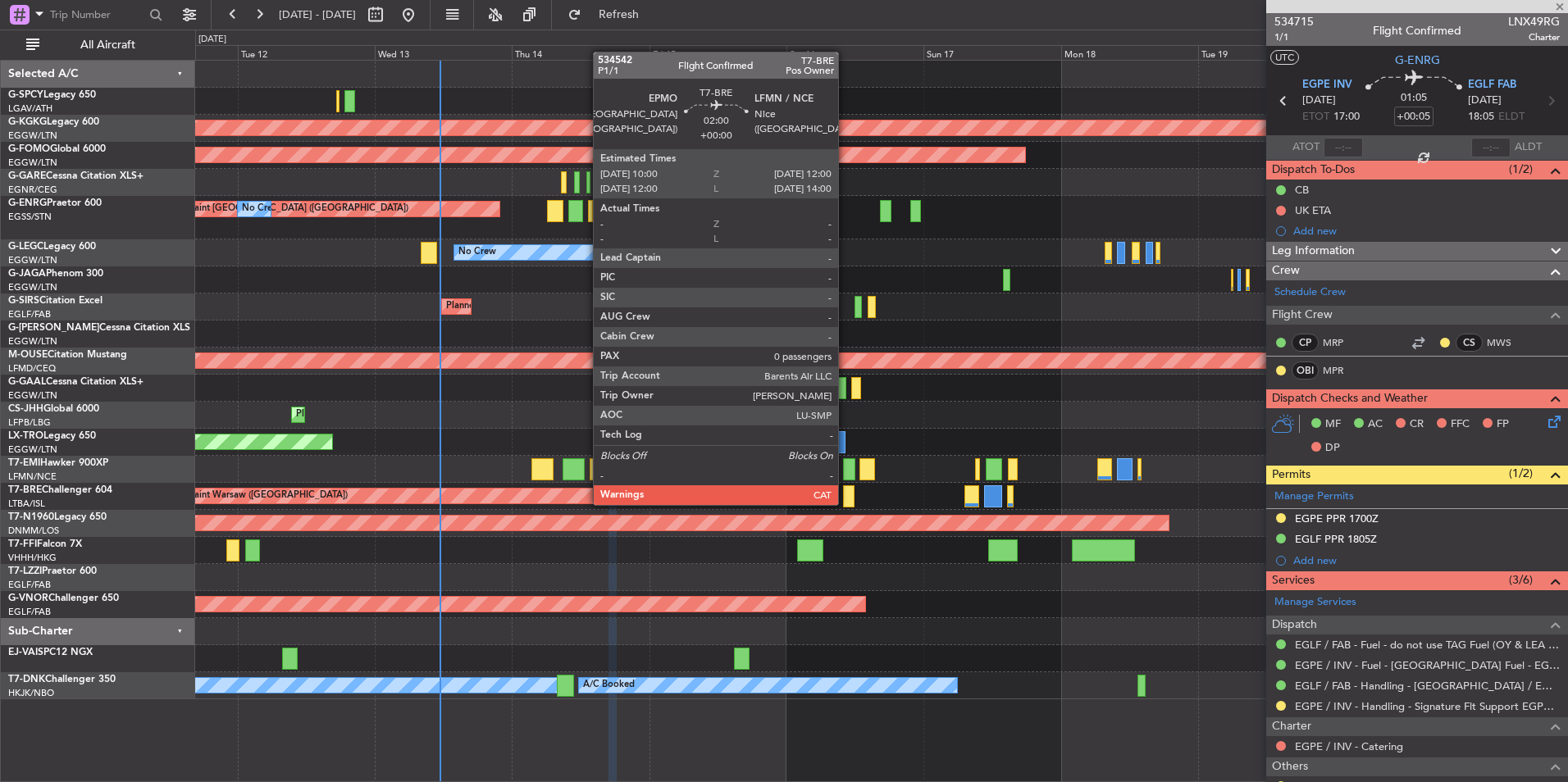
type input "0"
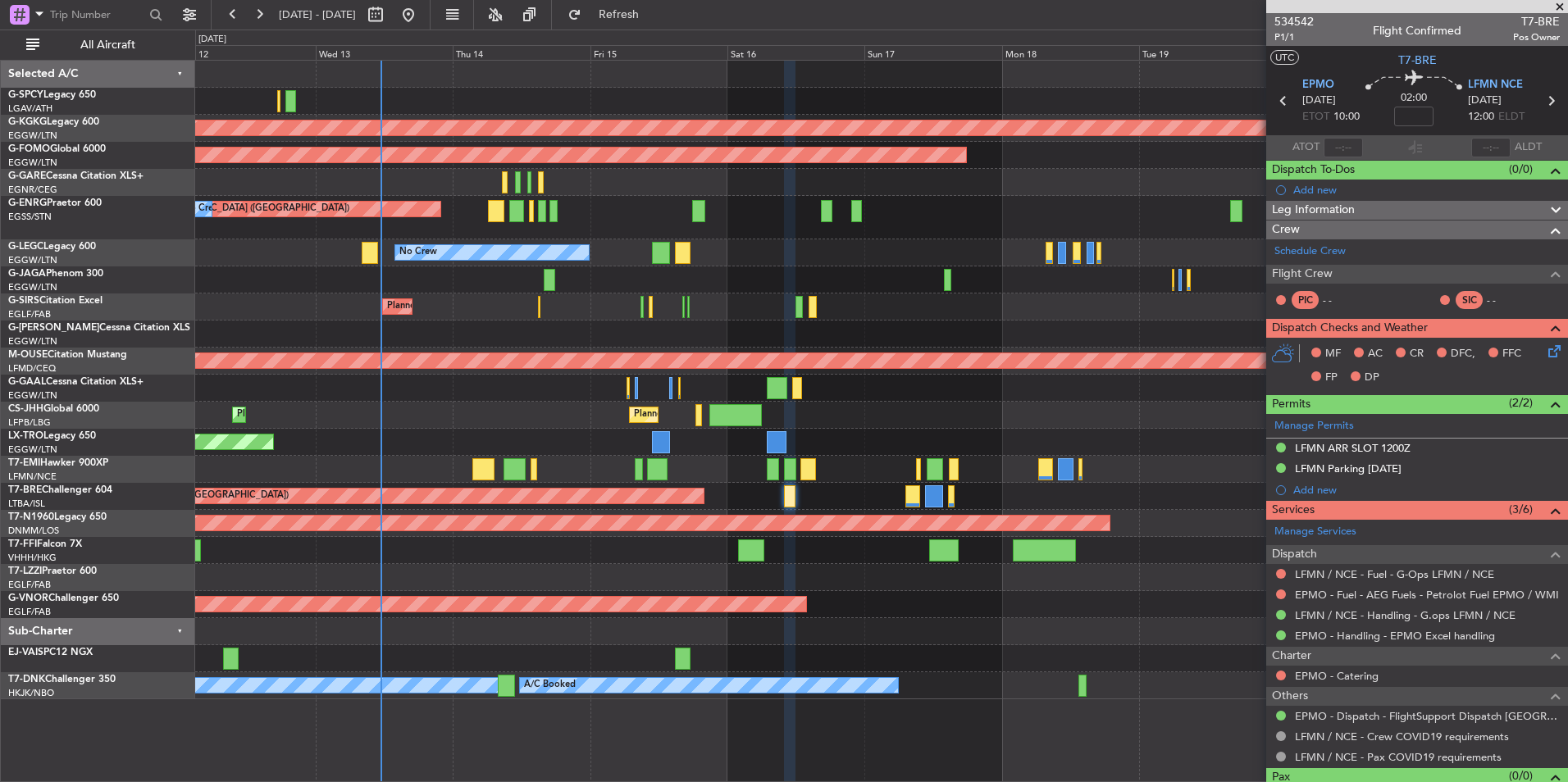
click at [830, 501] on div "Planned Maint Warsaw ([GEOGRAPHIC_DATA])" at bounding box center [881, 497] width 1372 height 27
click at [863, 498] on div "Planned Maint Warsaw ([GEOGRAPHIC_DATA])" at bounding box center [881, 497] width 1372 height 27
click at [1559, 5] on span at bounding box center [1560, 7] width 16 height 15
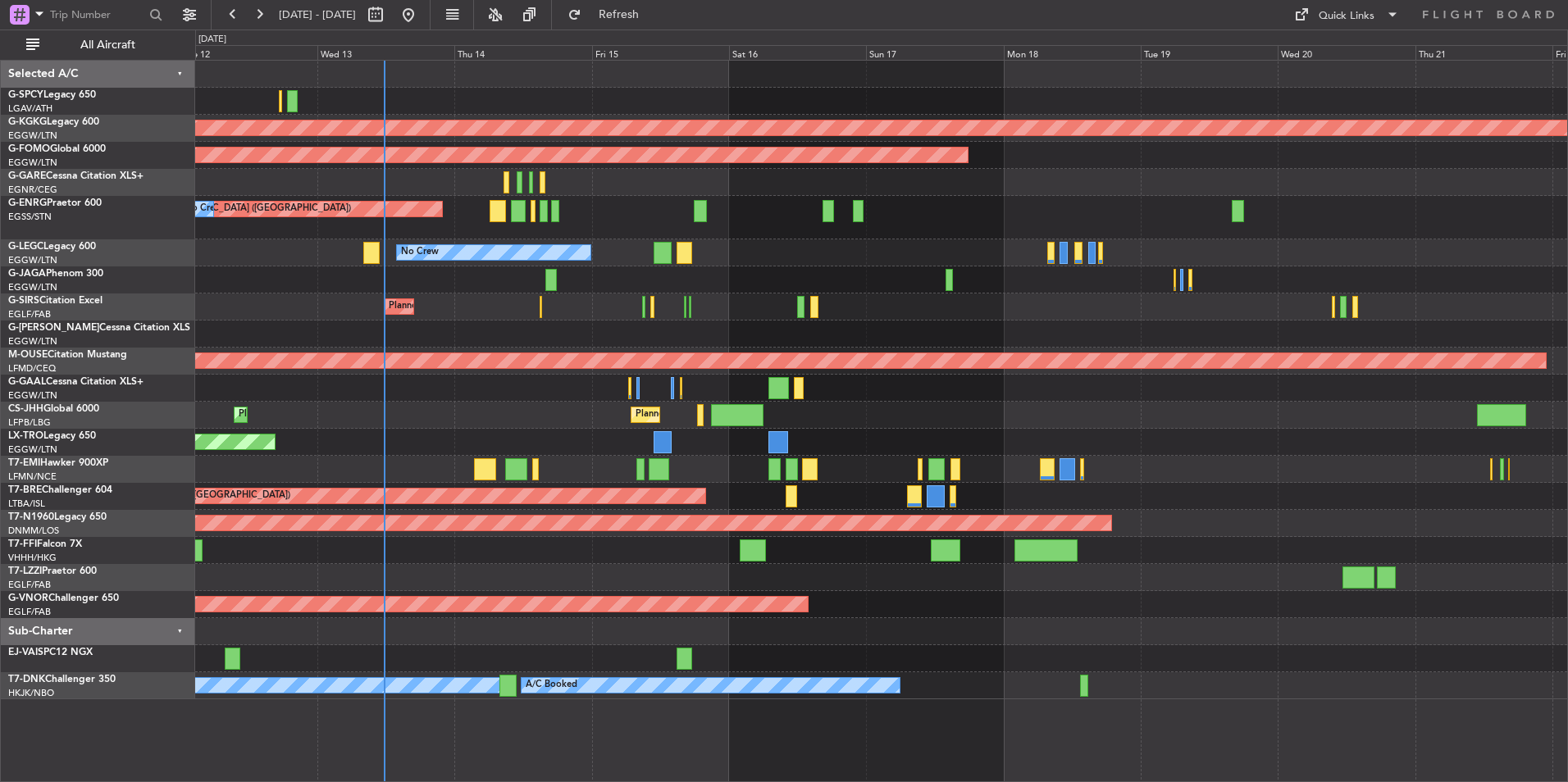
click at [583, 229] on div "Planned Maint [GEOGRAPHIC_DATA] ([GEOGRAPHIC_DATA]) No Crew" at bounding box center [881, 218] width 1372 height 44
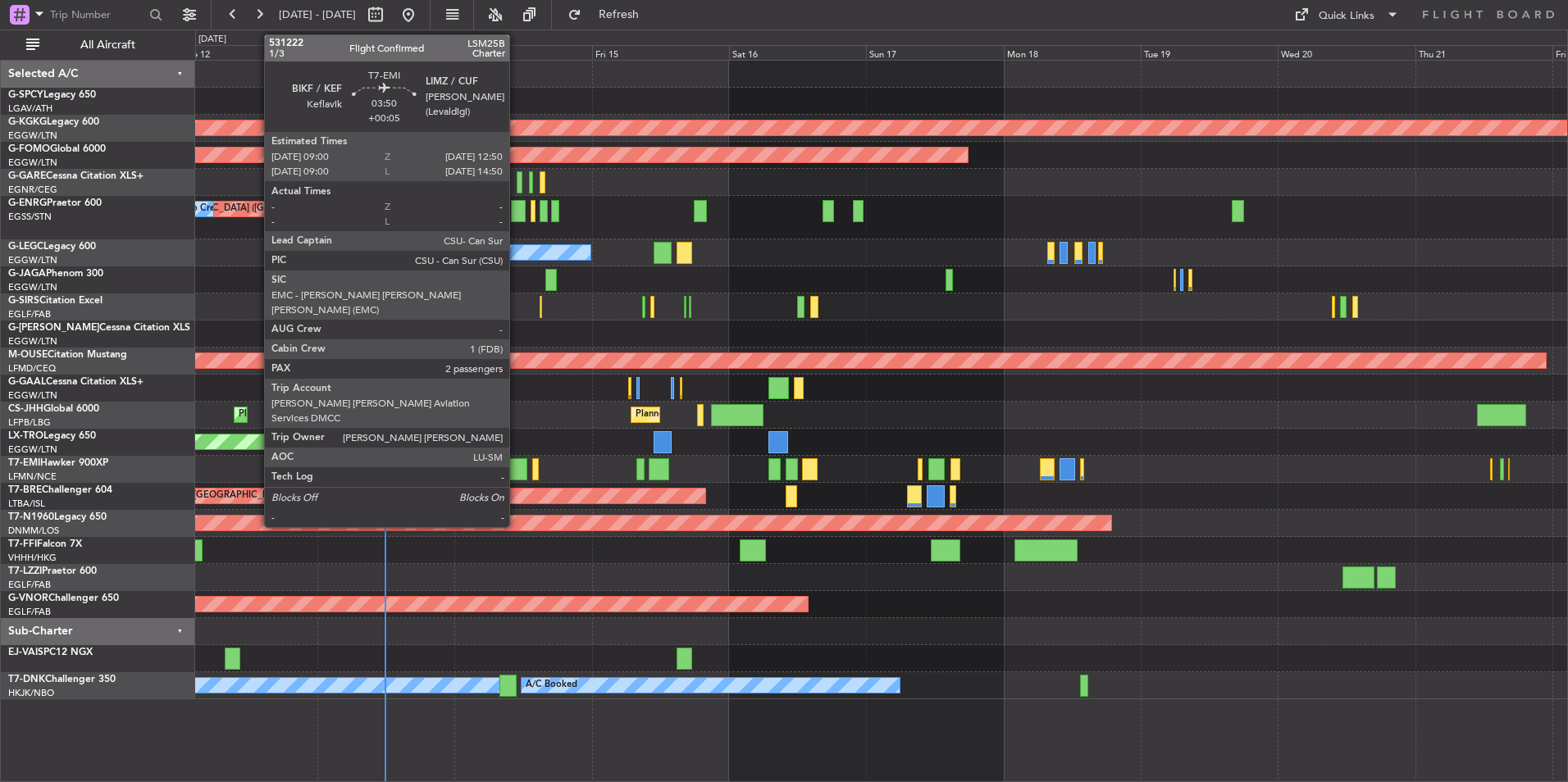
click at [517, 468] on div at bounding box center [516, 469] width 22 height 22
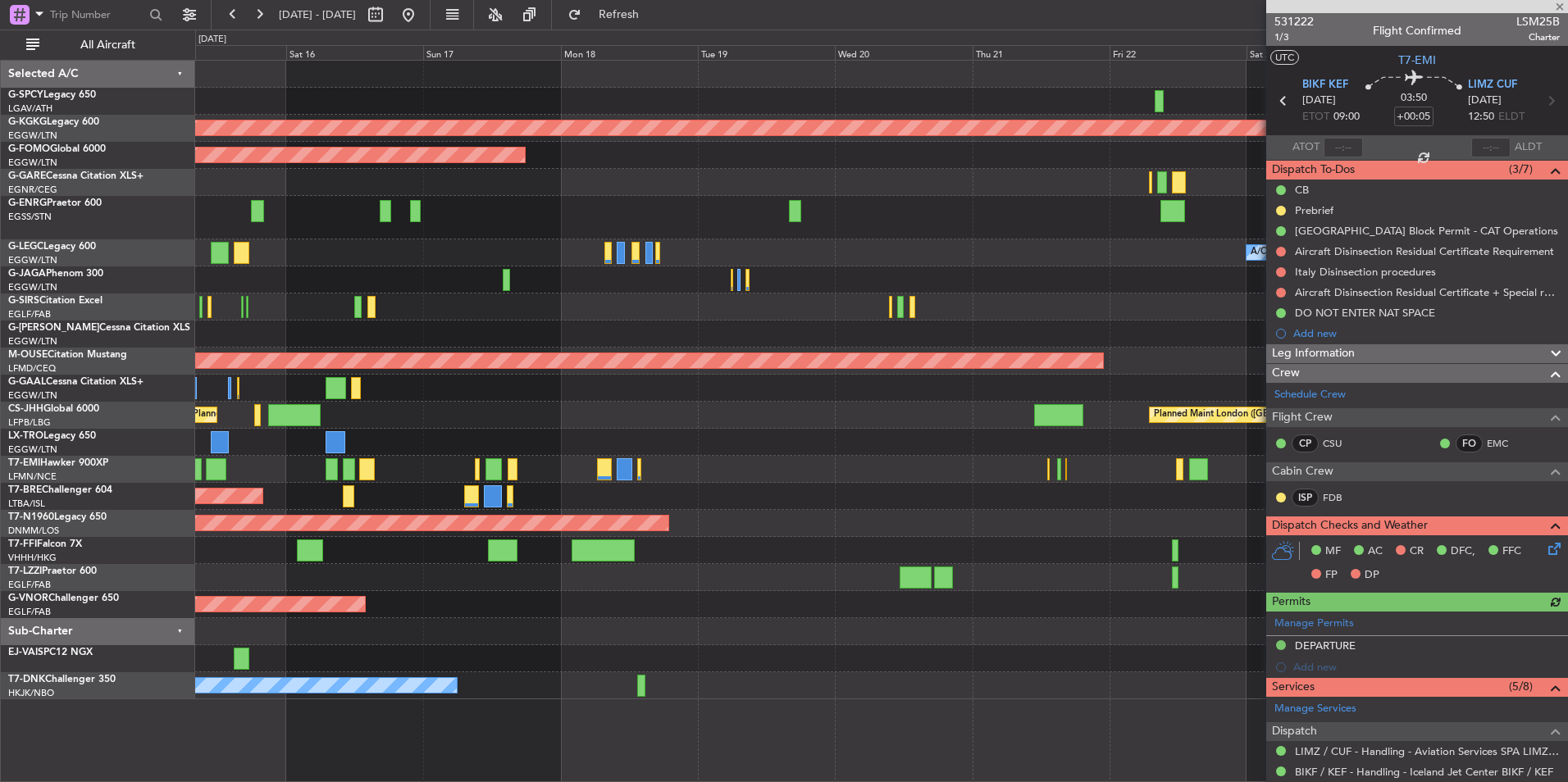
click at [519, 382] on div "AOG Maint Istanbul (Ataturk) Planned Maint Windsor Locks (Bradley Intl) Planned…" at bounding box center [881, 380] width 1372 height 639
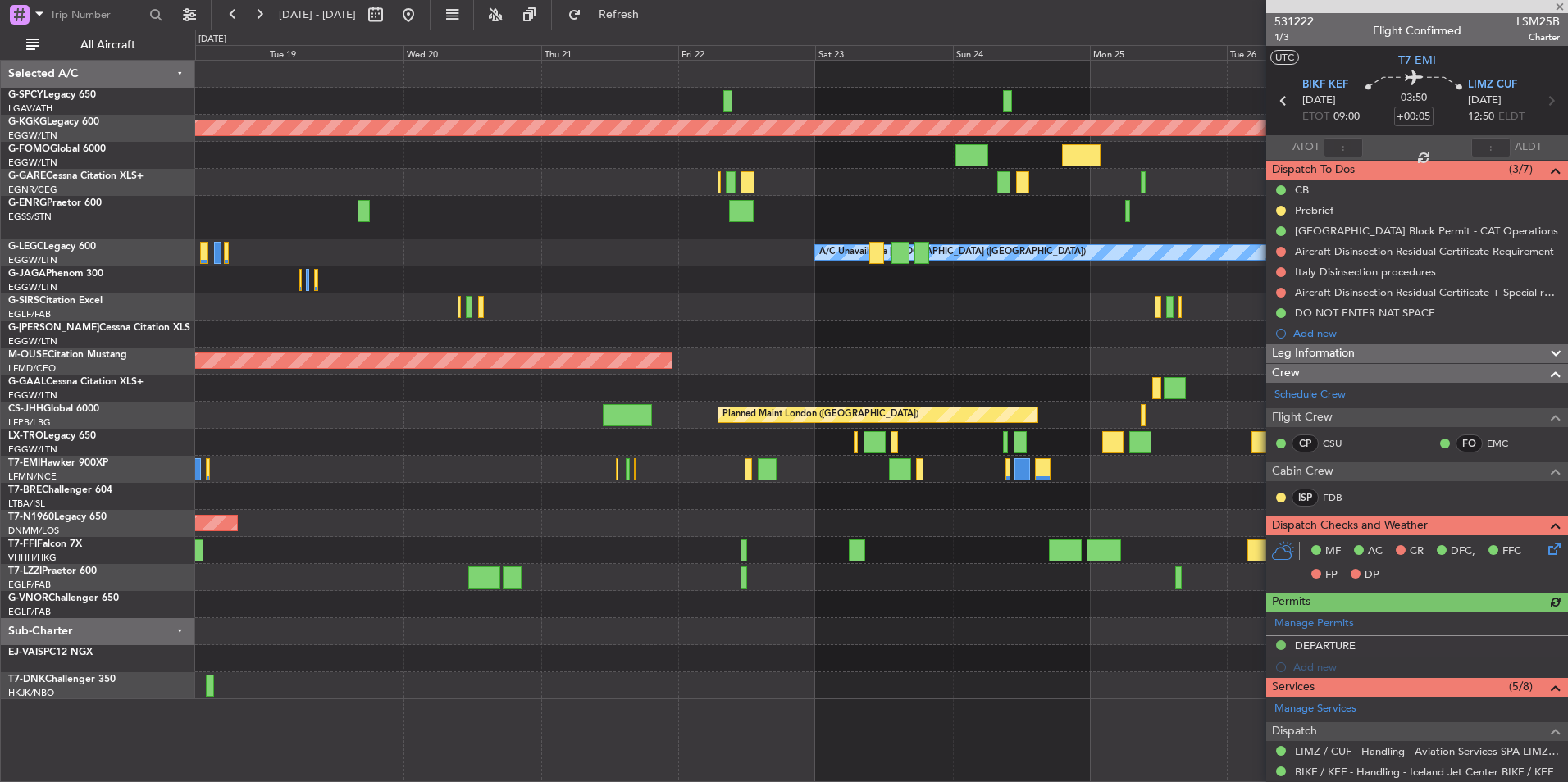
click at [534, 449] on div "AOG Maint Istanbul (Ataturk) Planned Maint Windsor Locks (Bradley Intl) A/C Una…" at bounding box center [881, 380] width 1372 height 639
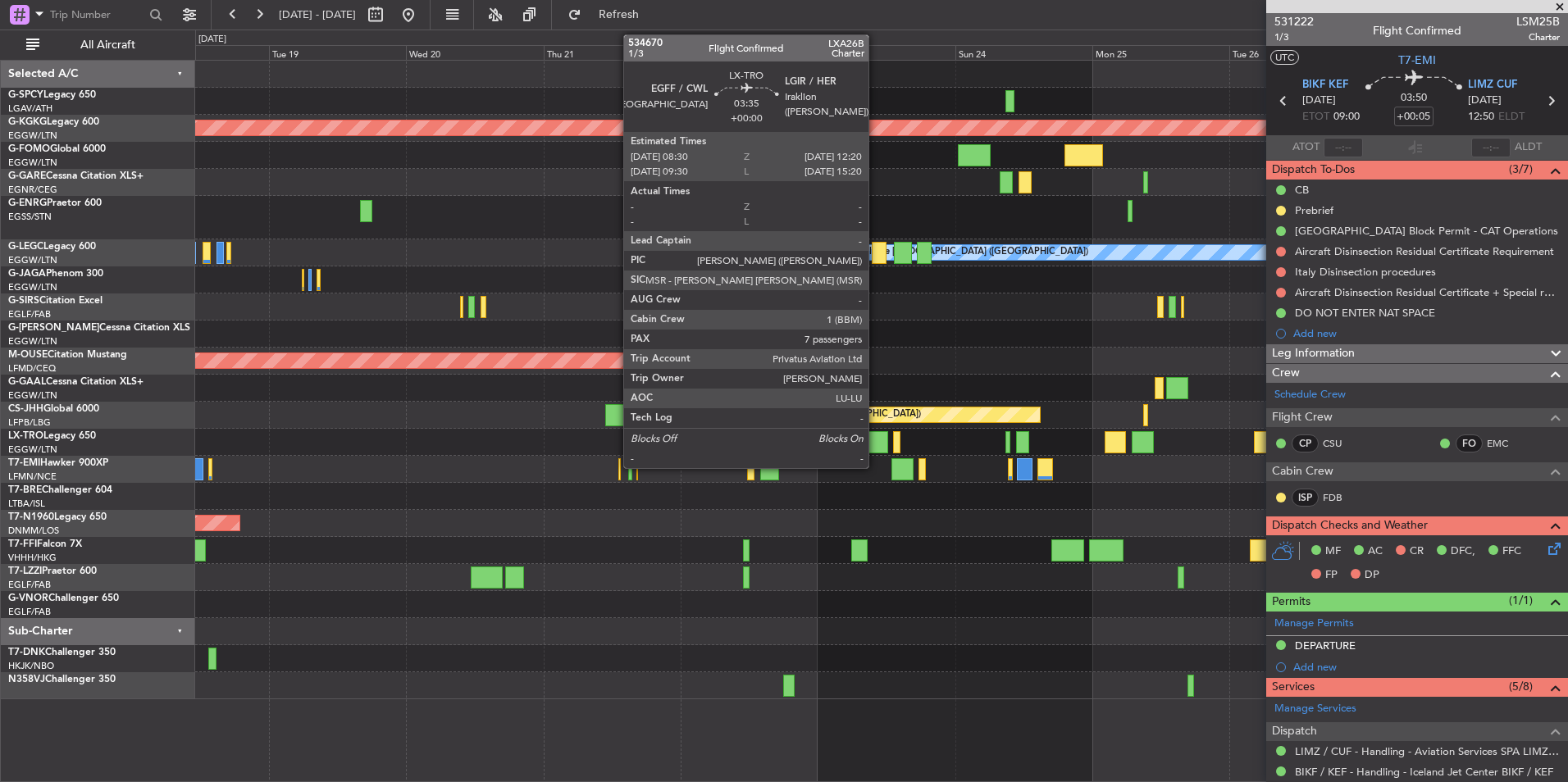
click at [876, 437] on div at bounding box center [877, 442] width 22 height 22
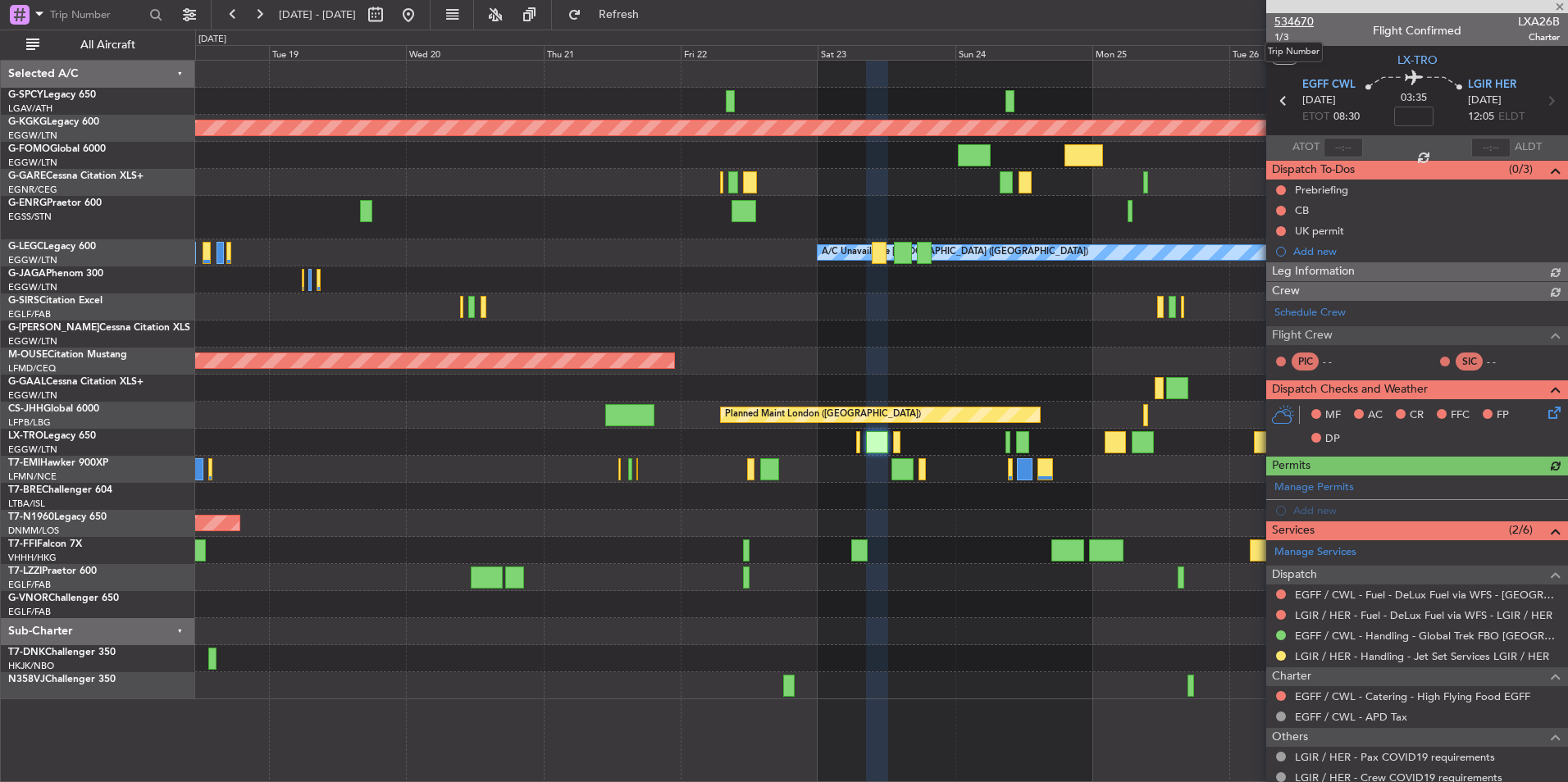
click at [1310, 24] on span "534670" at bounding box center [1294, 21] width 39 height 17
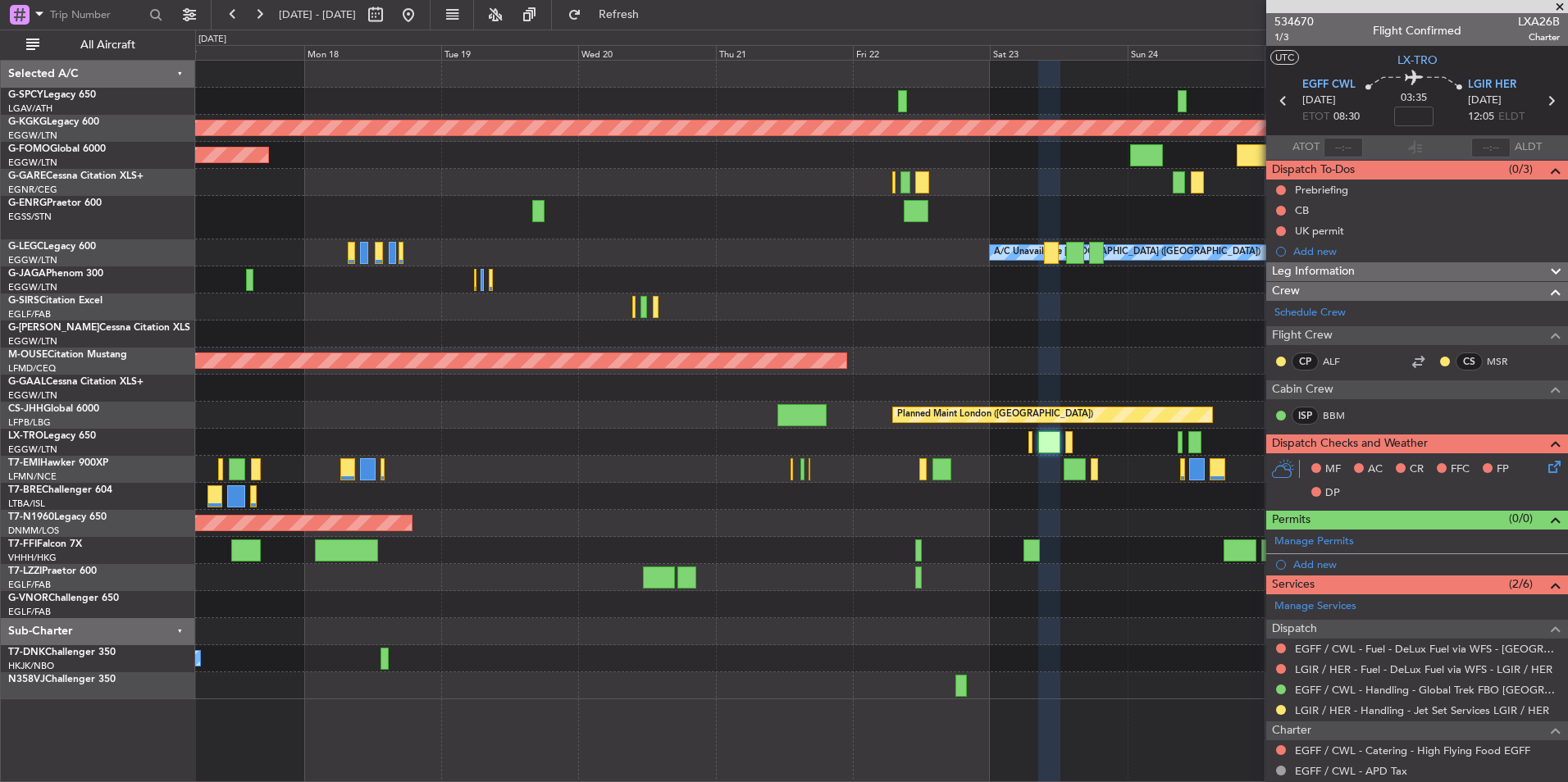
click at [1044, 305] on div at bounding box center [881, 307] width 1372 height 27
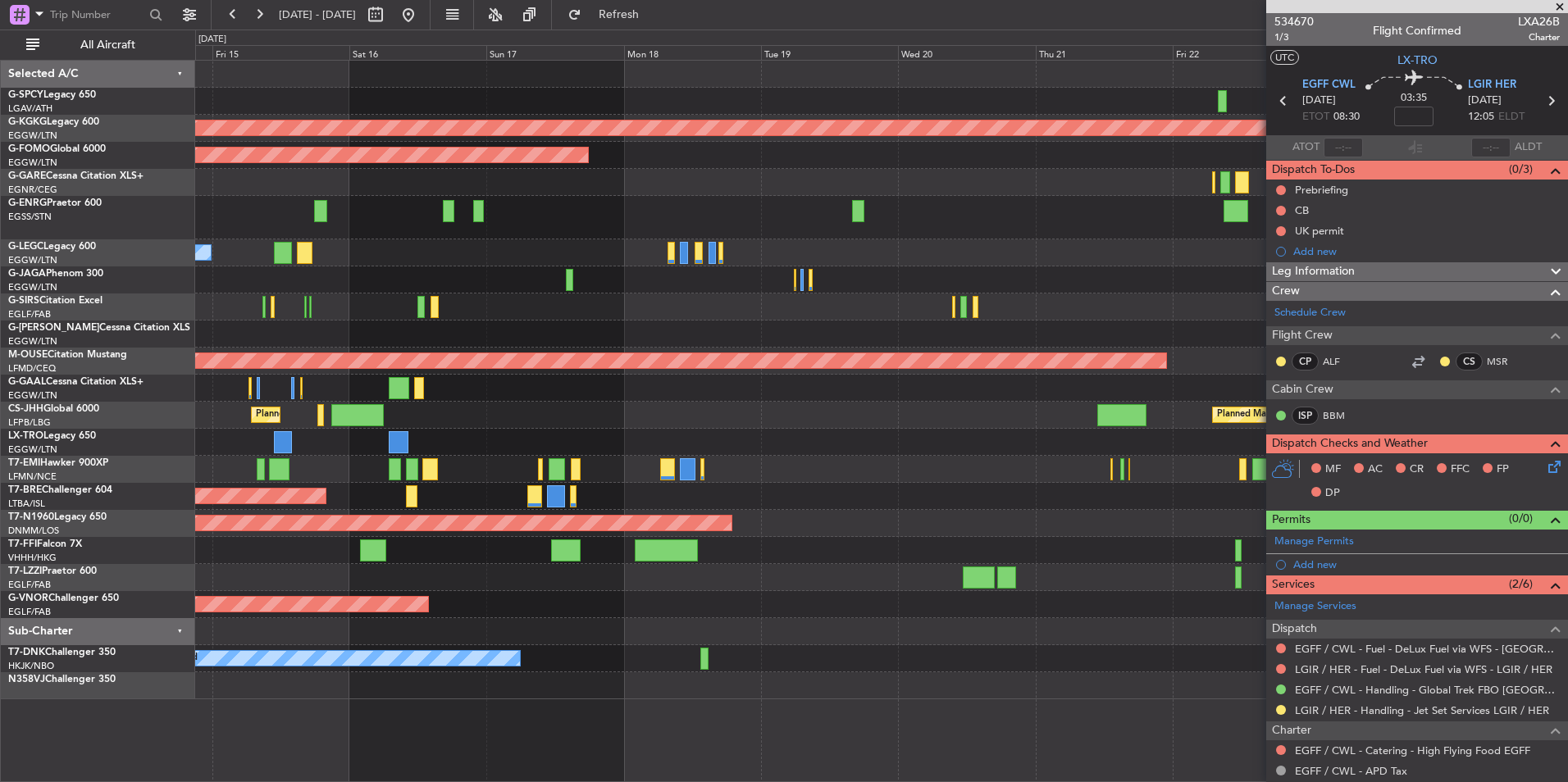
click at [1153, 283] on div "AOG Maint [GEOGRAPHIC_DATA] (Ataturk) Planned Maint Windsor Locks ([PERSON_NAME…" at bounding box center [881, 380] width 1372 height 639
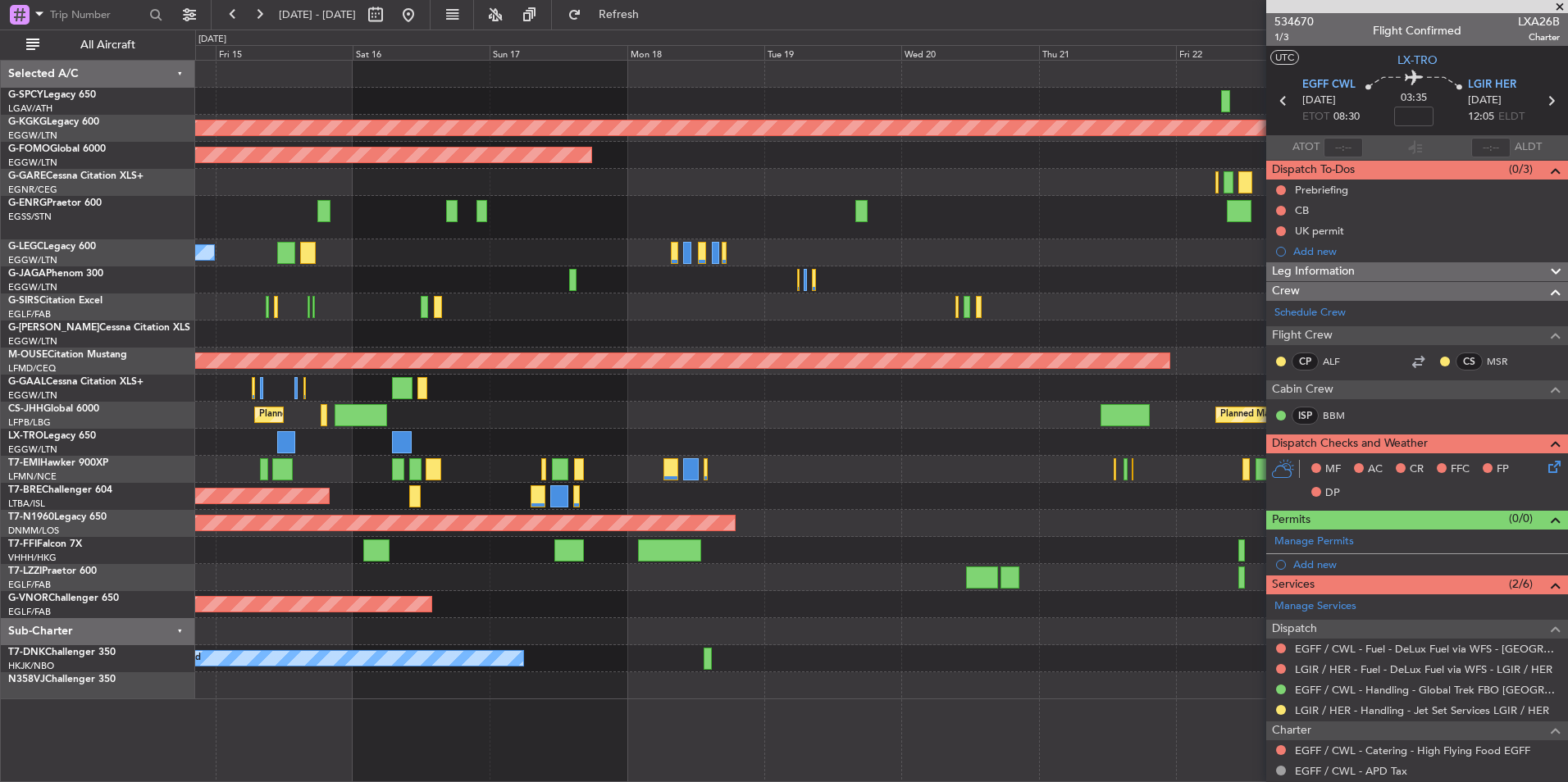
click at [1013, 289] on div at bounding box center [881, 280] width 1372 height 27
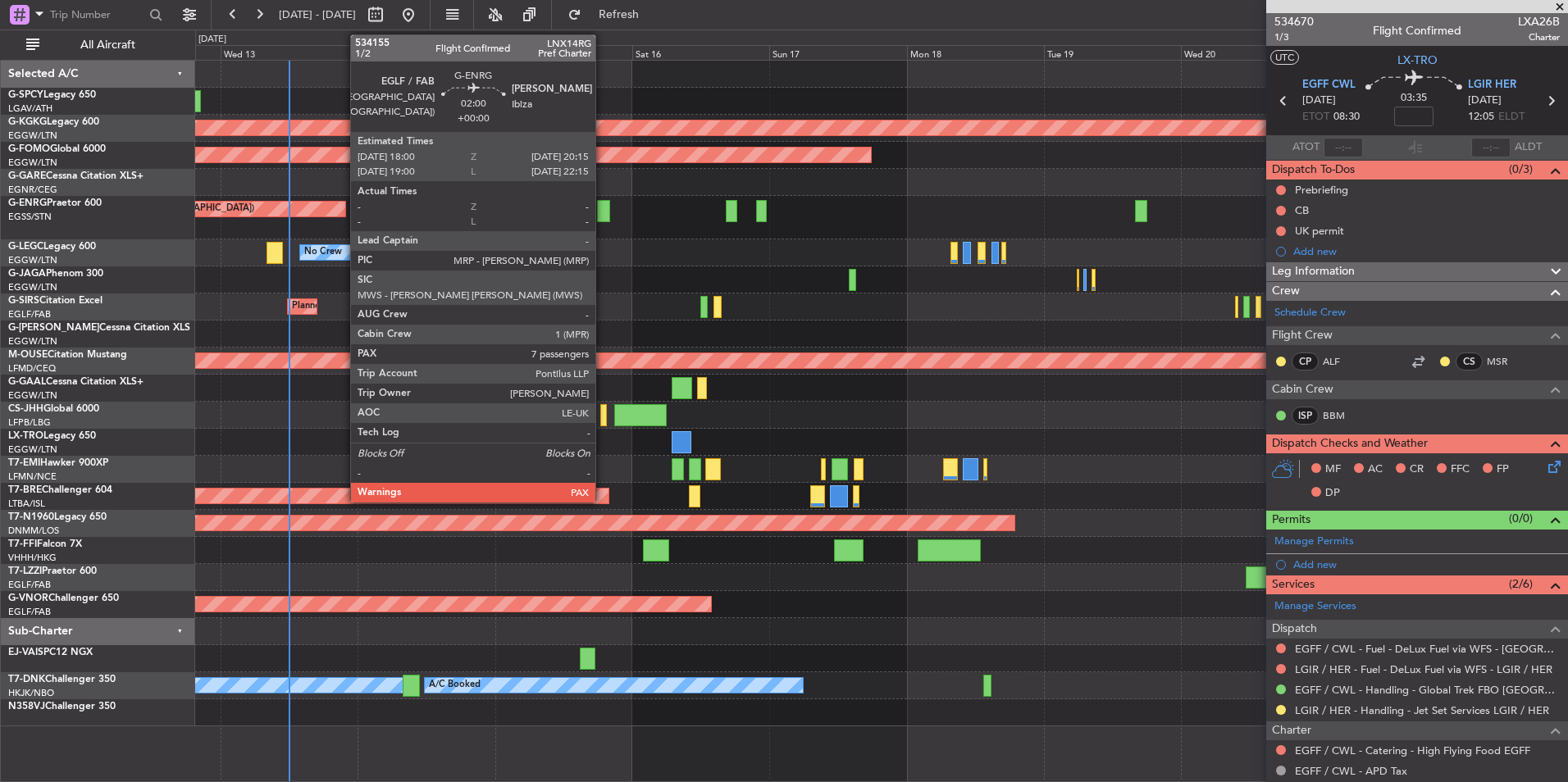
click at [603, 205] on div at bounding box center [603, 211] width 13 height 22
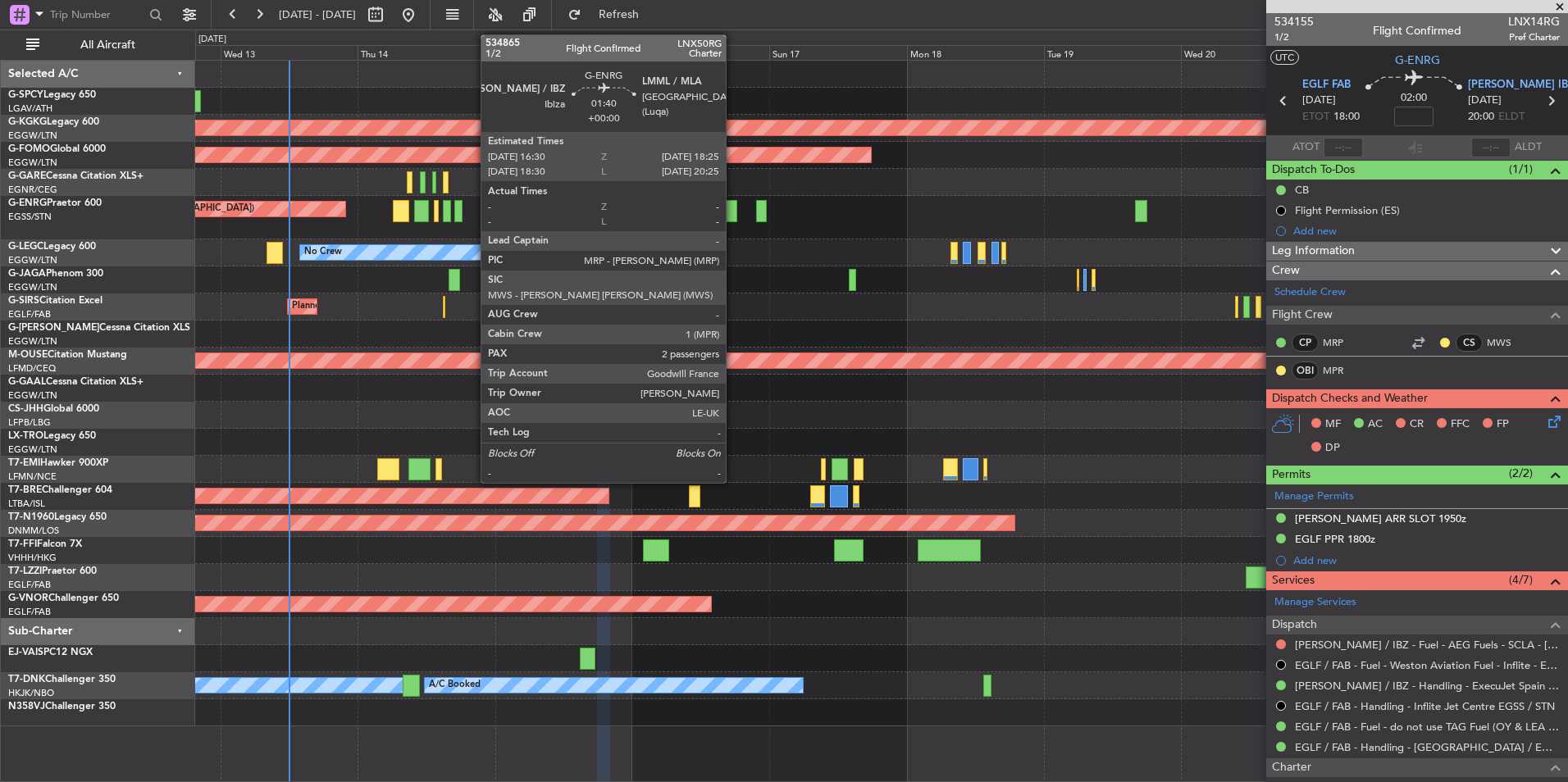
click at [733, 211] on div at bounding box center [731, 211] width 12 height 22
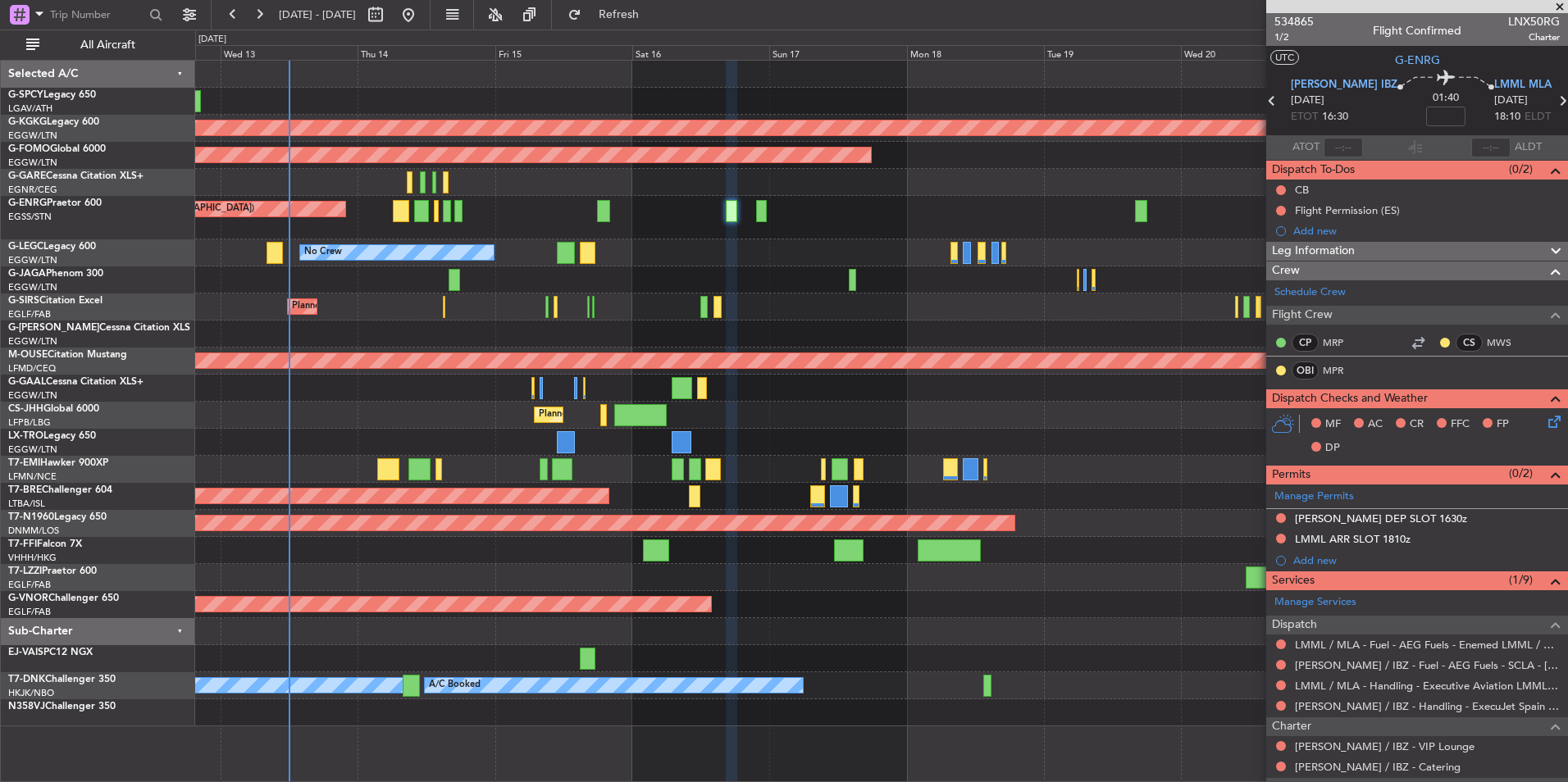
click at [1560, 7] on span at bounding box center [1560, 7] width 16 height 15
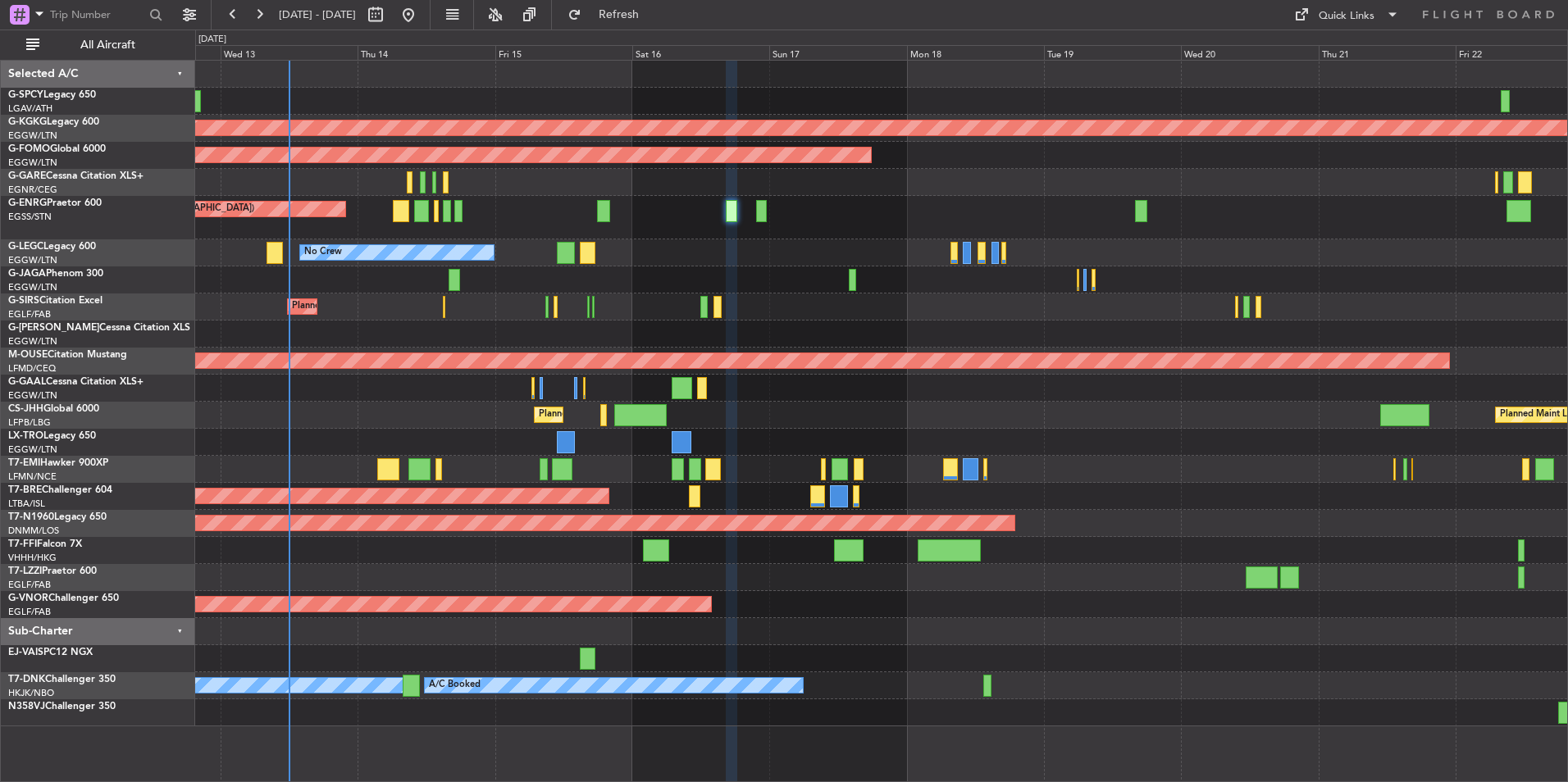
type input "0"
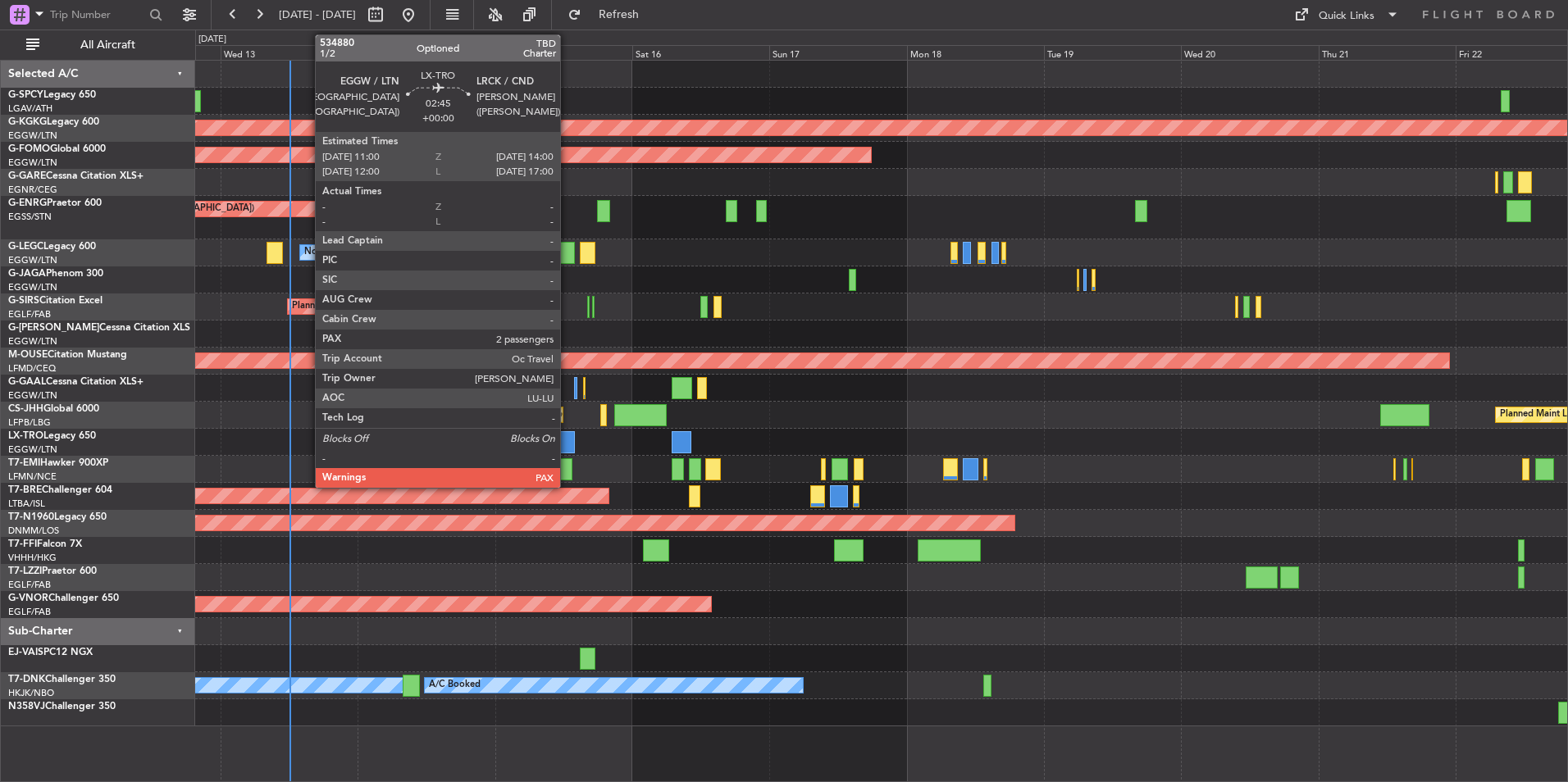
click at [566, 446] on div at bounding box center [565, 442] width 17 height 22
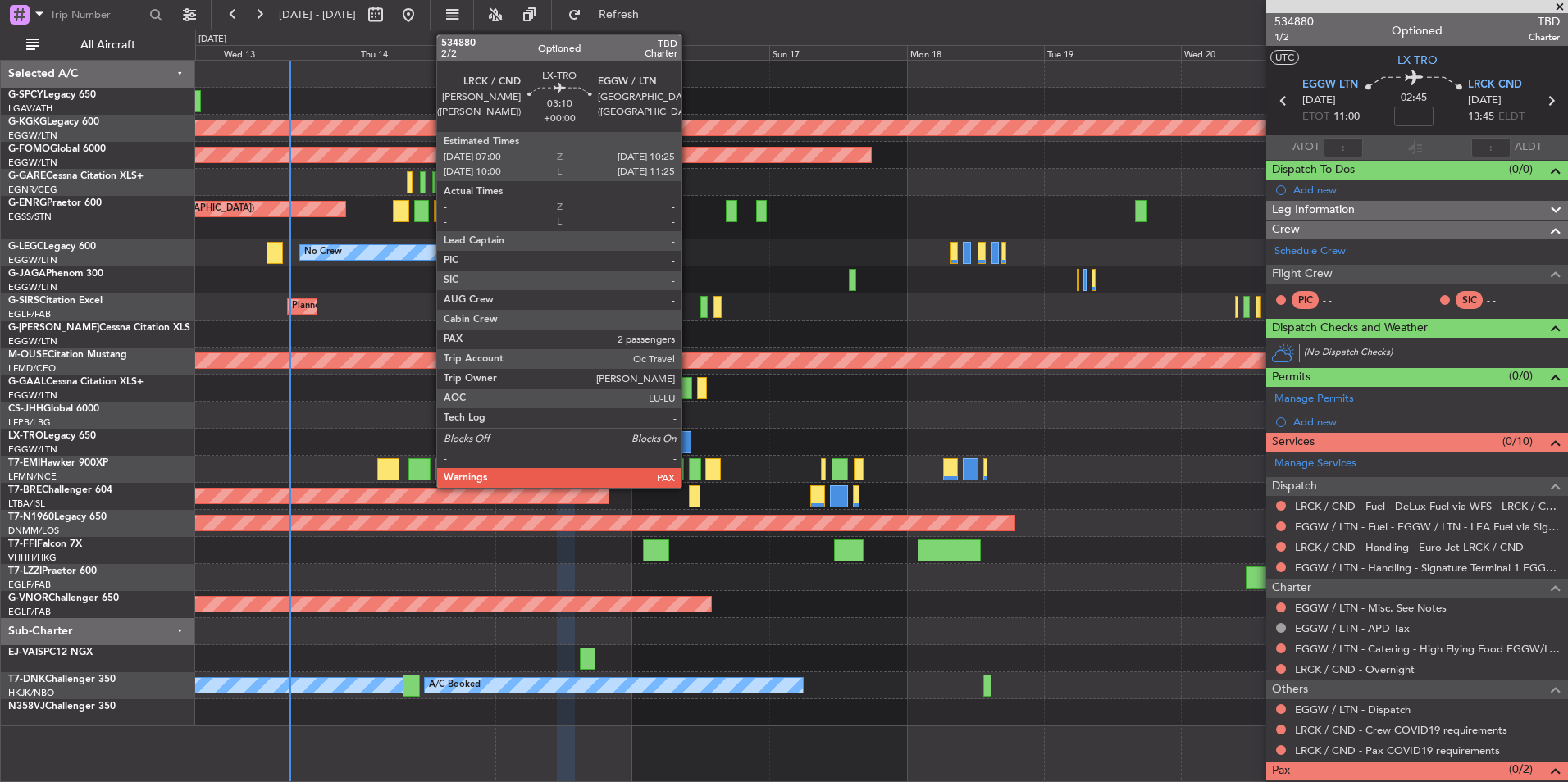
click at [689, 437] on div at bounding box center [682, 442] width 20 height 22
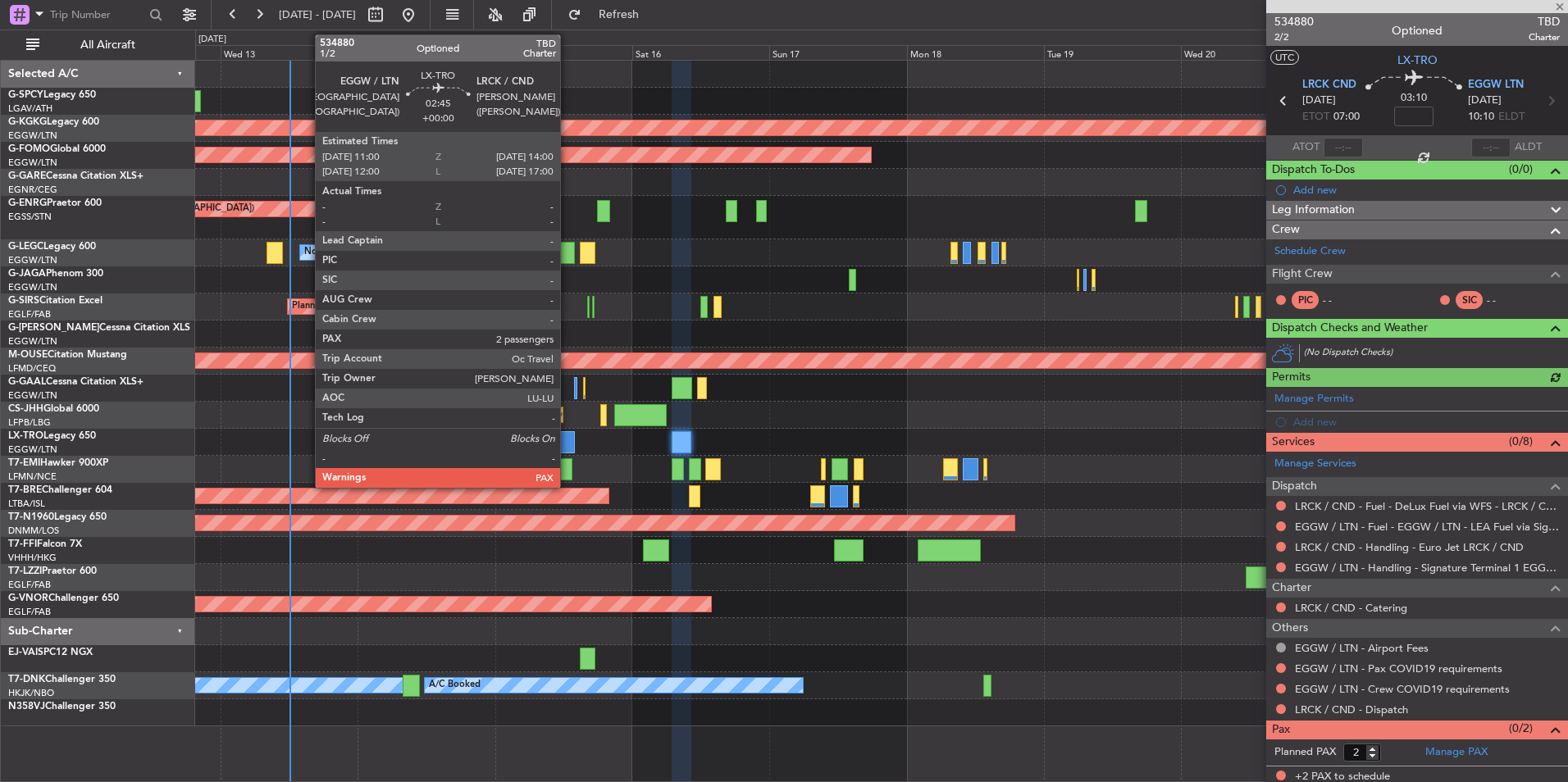
click at [567, 435] on div at bounding box center [565, 442] width 17 height 22
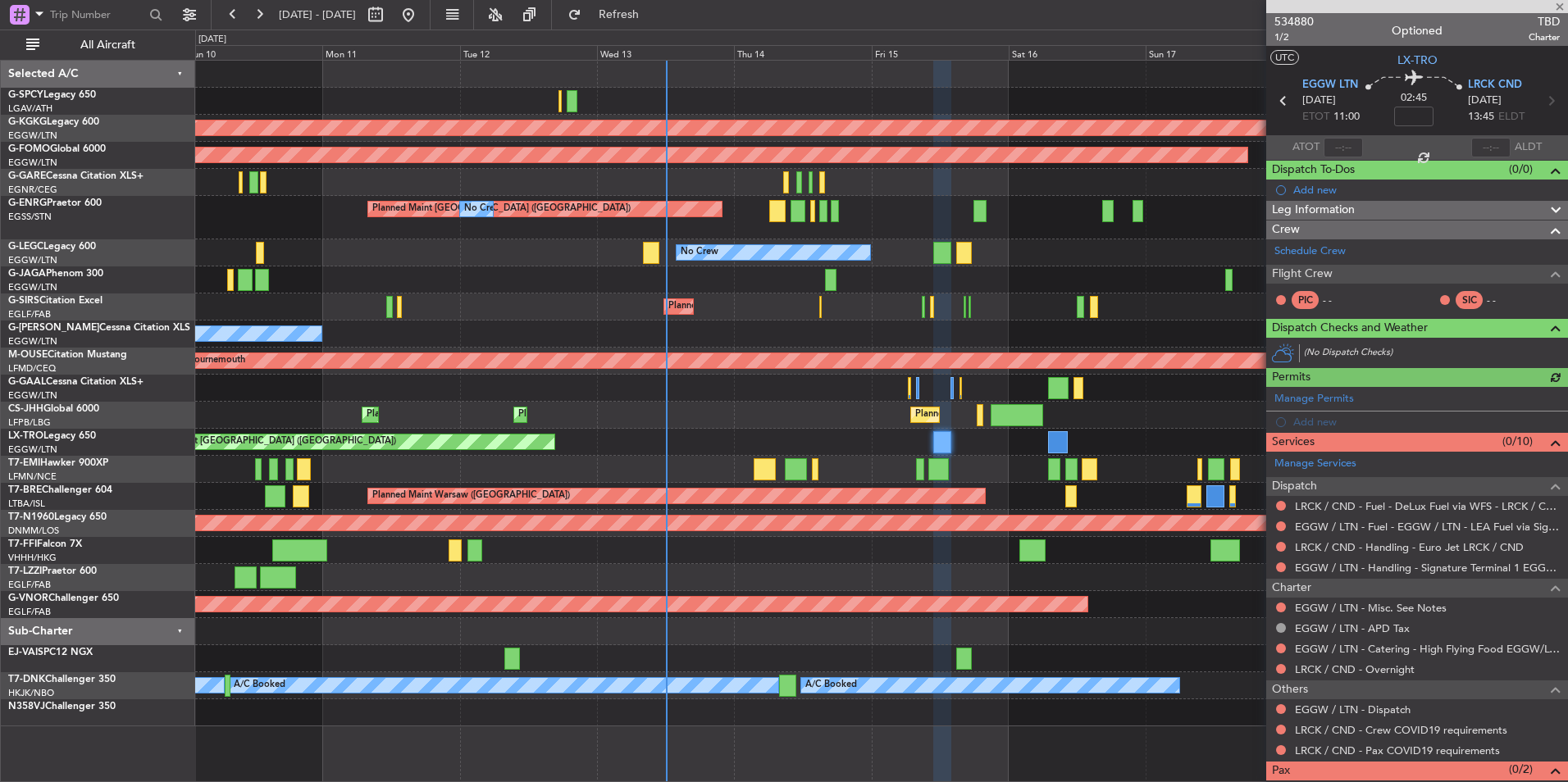
click at [795, 448] on div "Unplanned Maint [GEOGRAPHIC_DATA] ([GEOGRAPHIC_DATA]) Planned Maint" at bounding box center [881, 442] width 1372 height 27
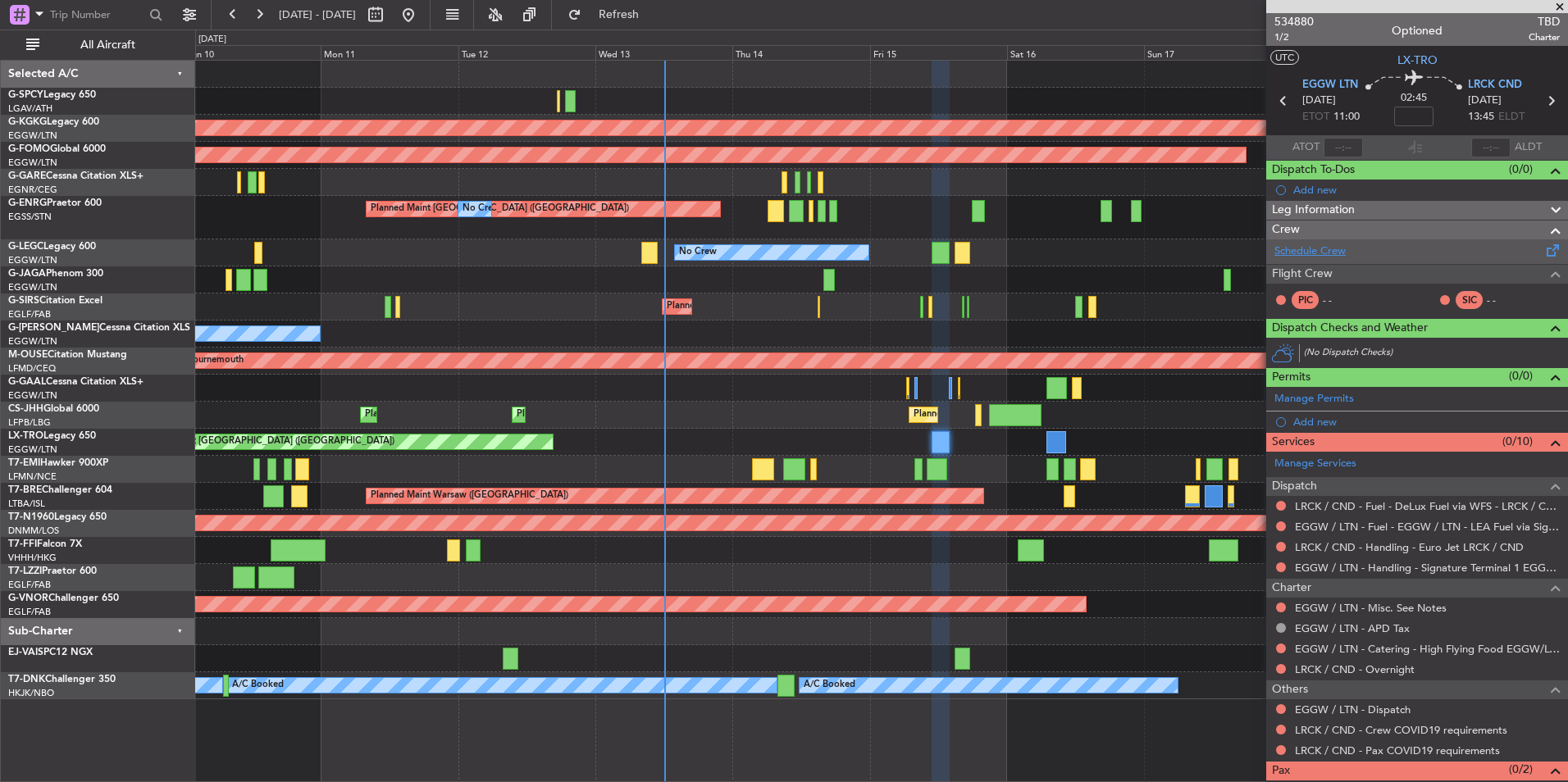
click at [1295, 252] on link "Schedule Crew" at bounding box center [1310, 252] width 71 height 16
click at [1288, 20] on span "534880" at bounding box center [1294, 21] width 39 height 17
click at [1319, 246] on link "Schedule Crew" at bounding box center [1310, 252] width 71 height 16
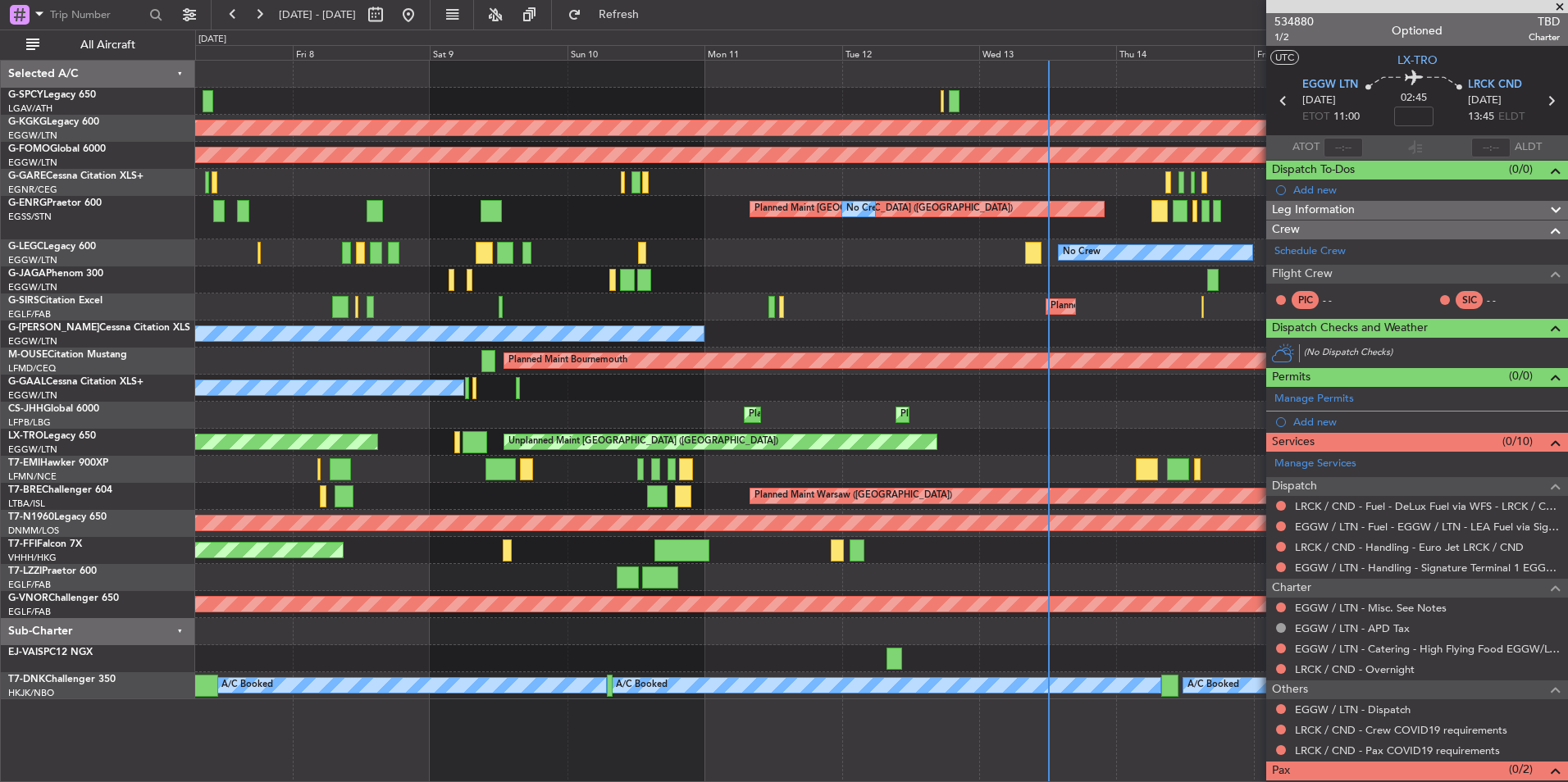
click at [936, 390] on div "AOG Maint [GEOGRAPHIC_DATA] (Ataturk) Planned Maint Windsor Locks ([PERSON_NAME…" at bounding box center [881, 380] width 1372 height 639
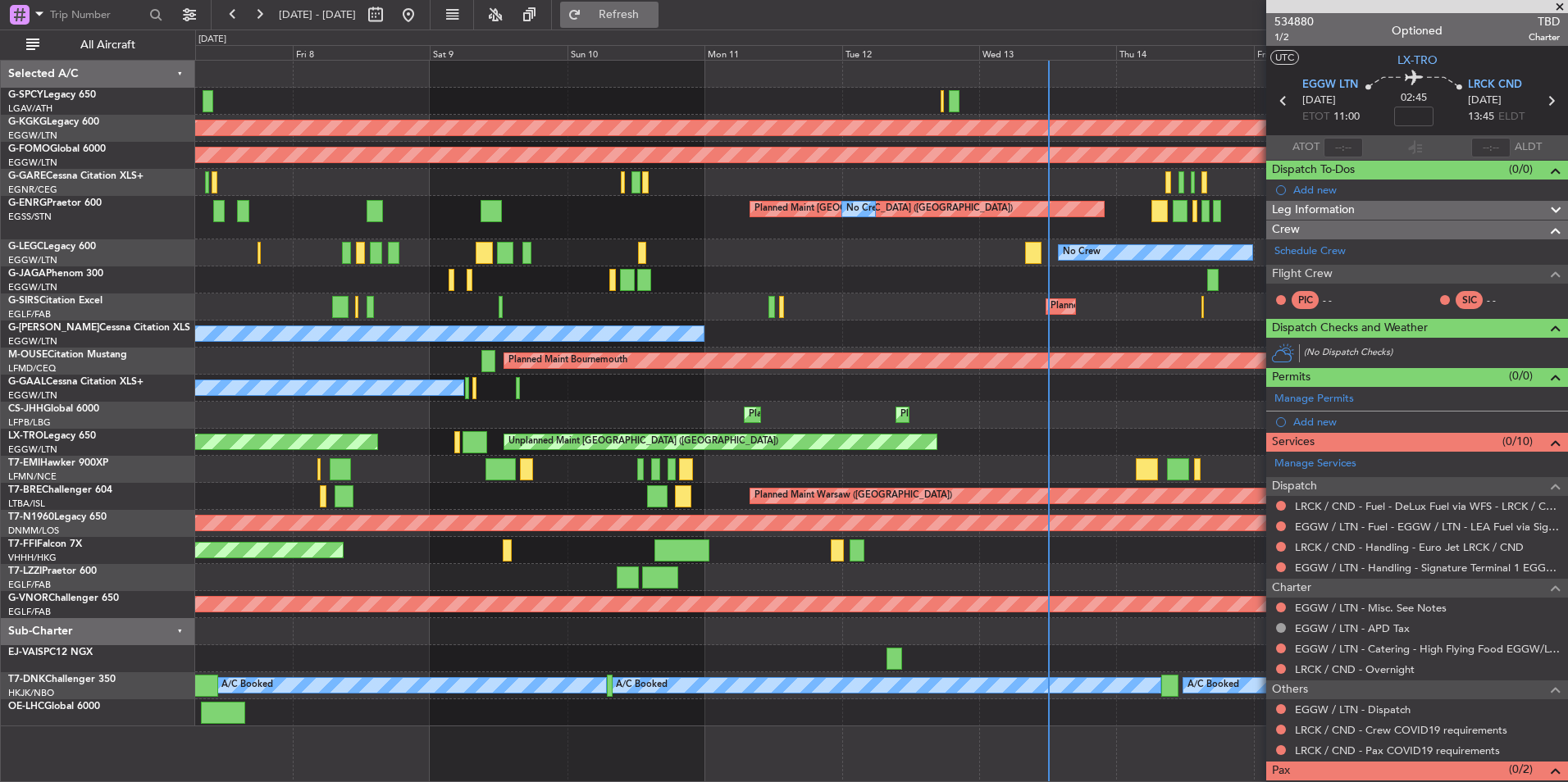
click at [654, 10] on span "Refresh" at bounding box center [619, 15] width 69 height 12
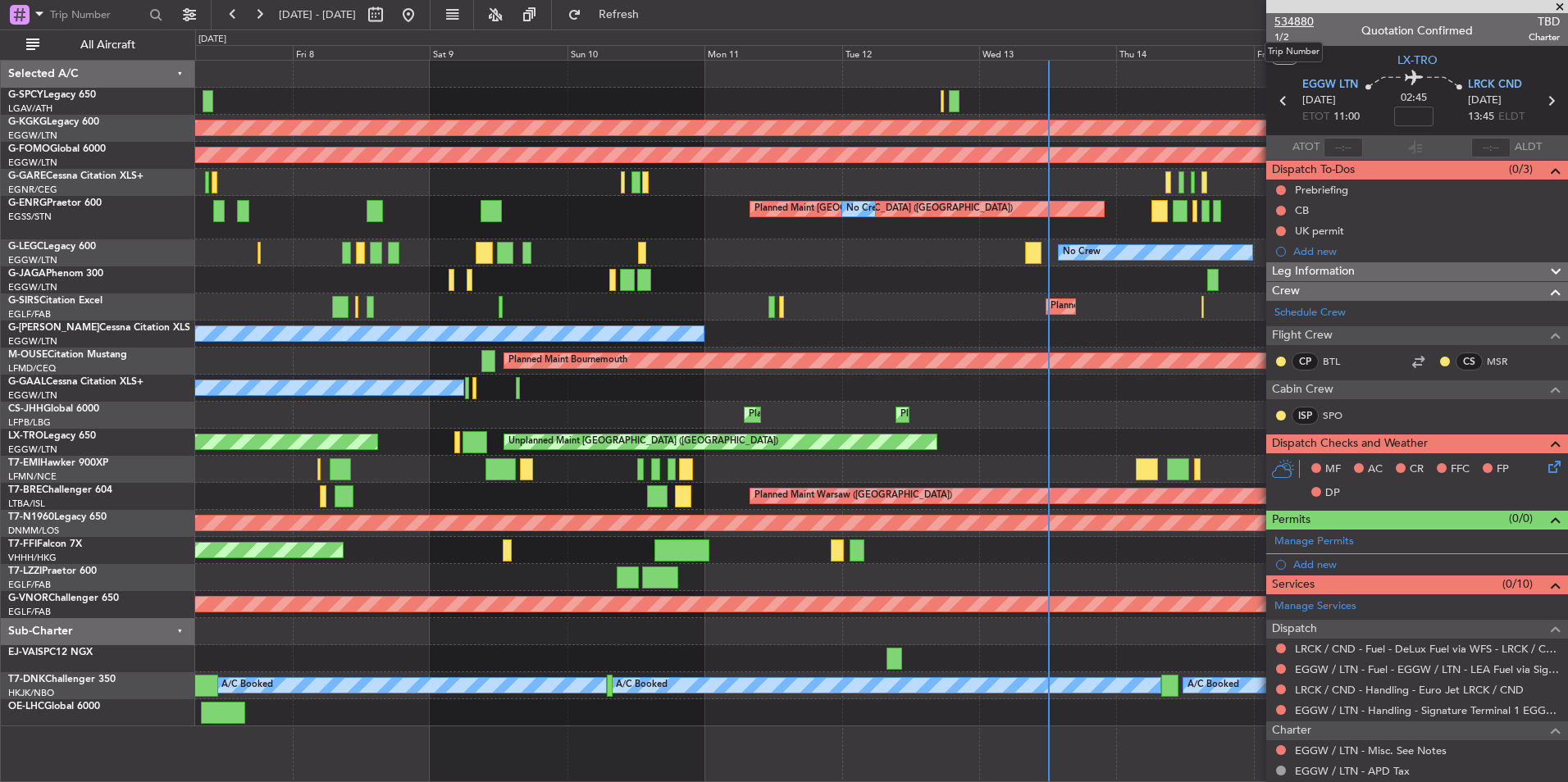
click at [1305, 22] on span "534880" at bounding box center [1294, 21] width 39 height 17
click at [654, 20] on span "Refresh" at bounding box center [619, 15] width 69 height 12
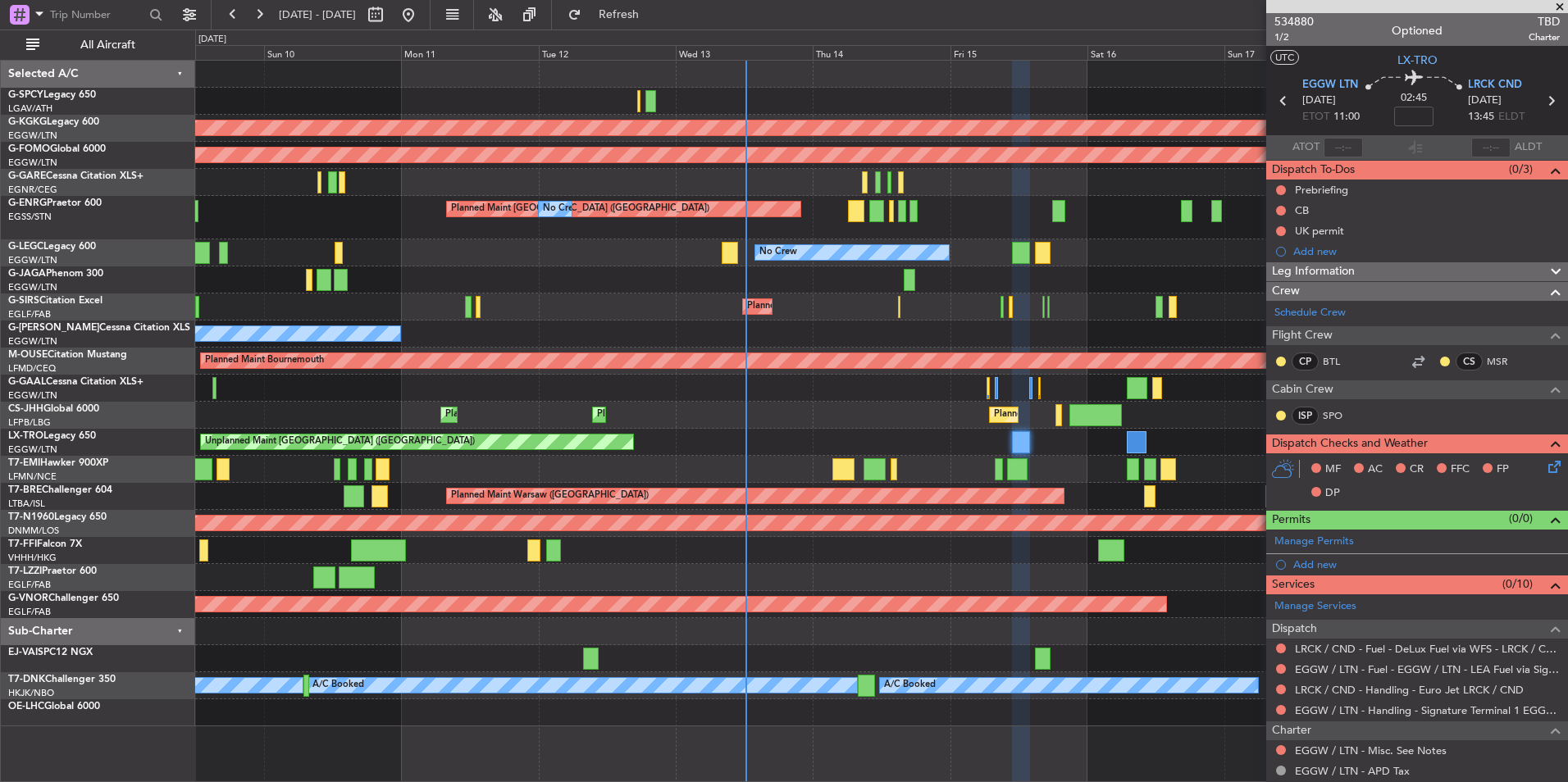
click at [738, 459] on div "AOG Maint [GEOGRAPHIC_DATA] (Ataturk) Planned Maint Windsor Locks ([PERSON_NAME…" at bounding box center [881, 394] width 1372 height 665
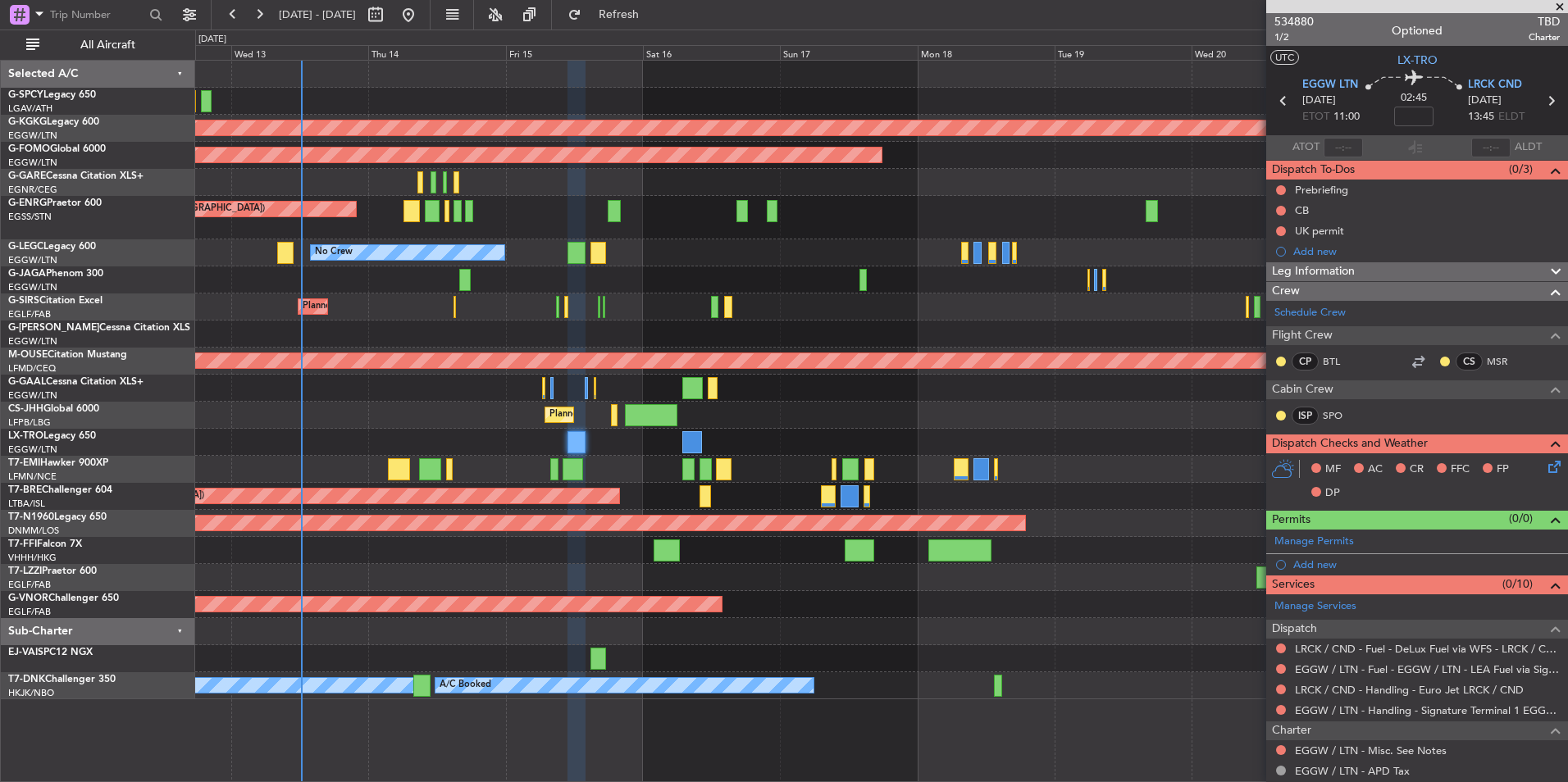
click at [518, 306] on div "AOG Maint [GEOGRAPHIC_DATA] (Ataturk) Planned Maint Windsor Locks ([PERSON_NAME…" at bounding box center [881, 380] width 1372 height 639
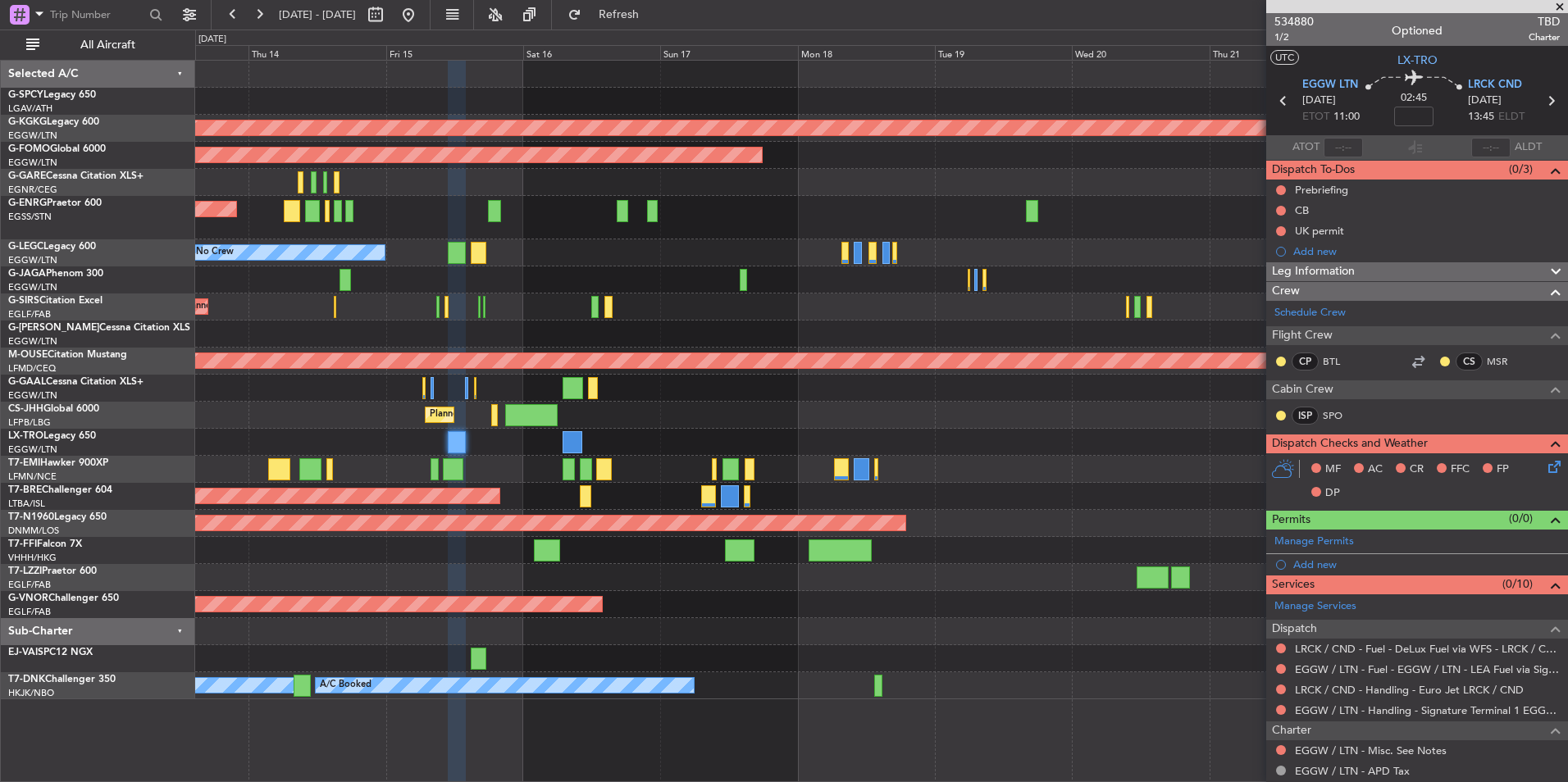
click at [899, 319] on div "AOG Maint [GEOGRAPHIC_DATA] (Ataturk) Planned Maint Windsor Locks ([PERSON_NAME…" at bounding box center [881, 380] width 1372 height 639
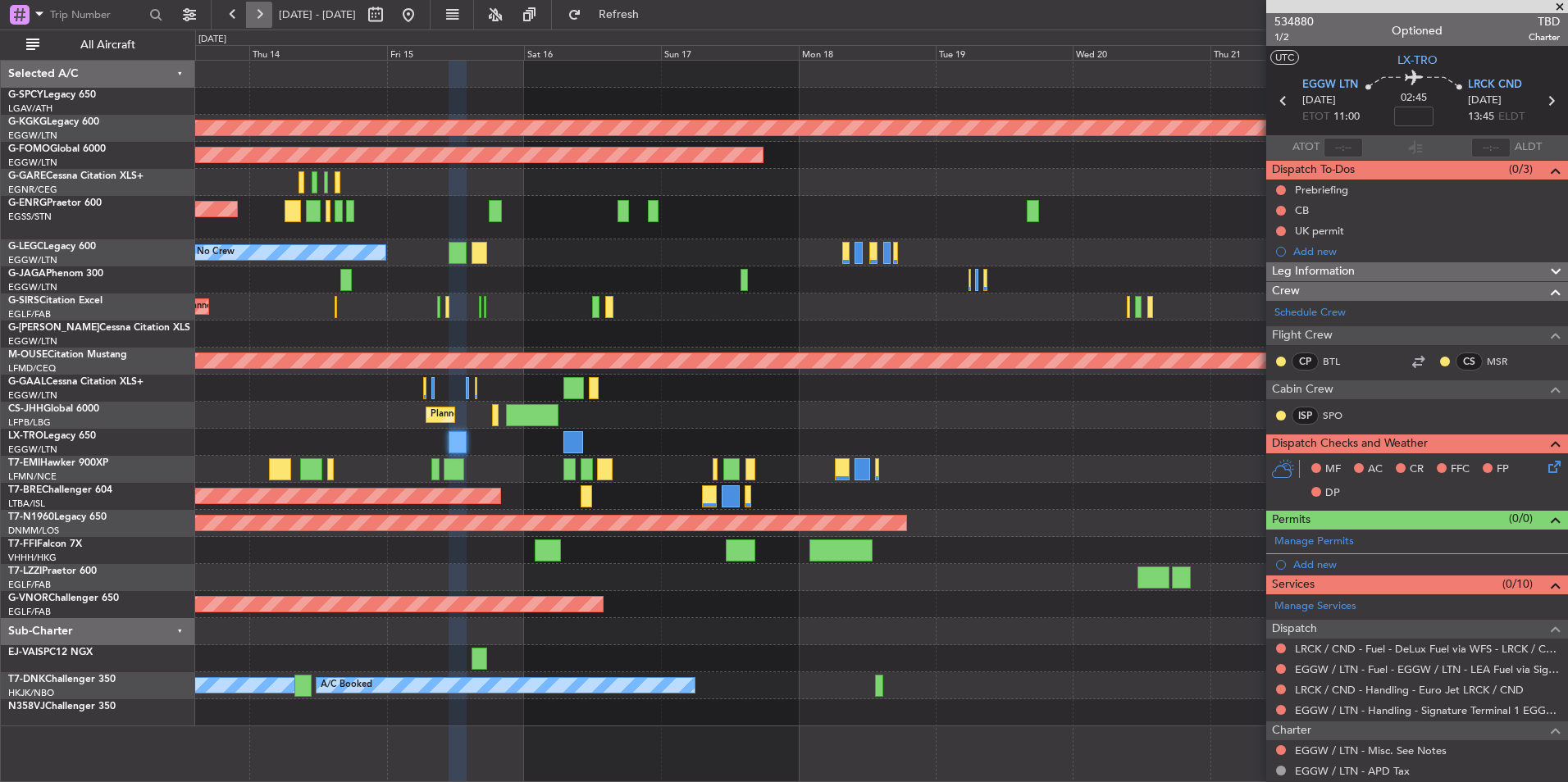
click at [262, 15] on button at bounding box center [259, 15] width 26 height 26
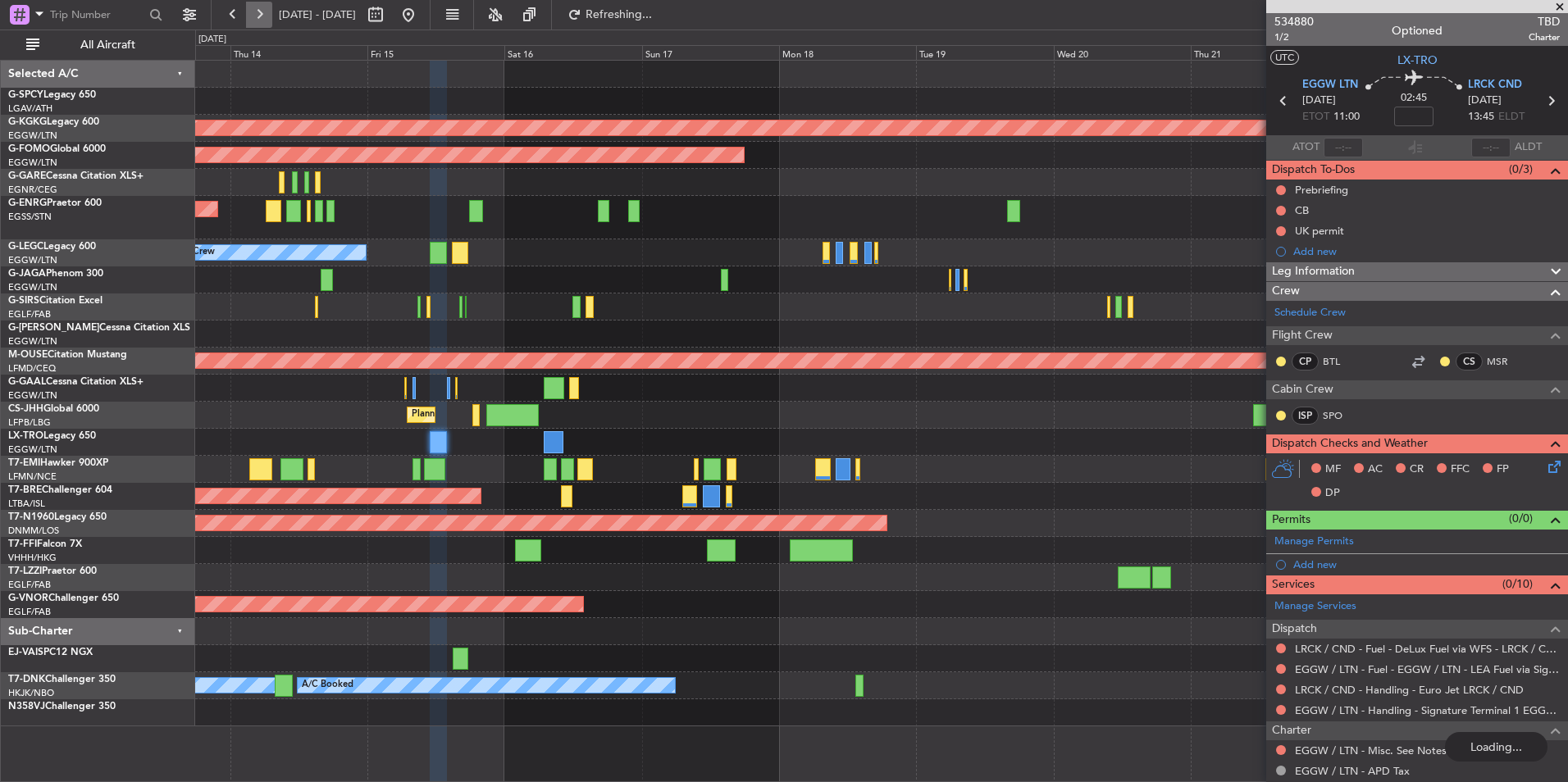
click at [262, 15] on button at bounding box center [259, 15] width 26 height 26
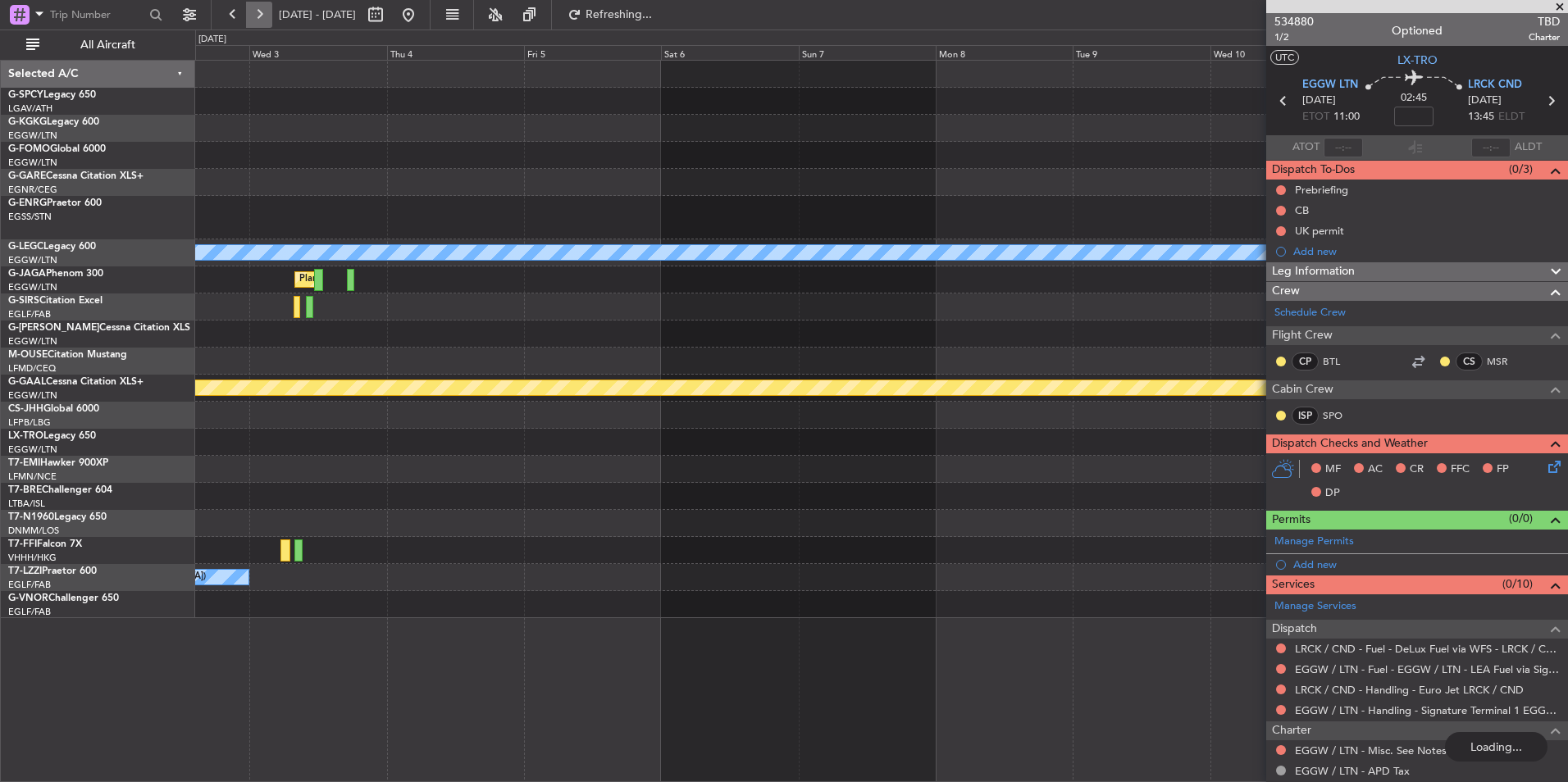
click at [262, 15] on button at bounding box center [259, 15] width 26 height 26
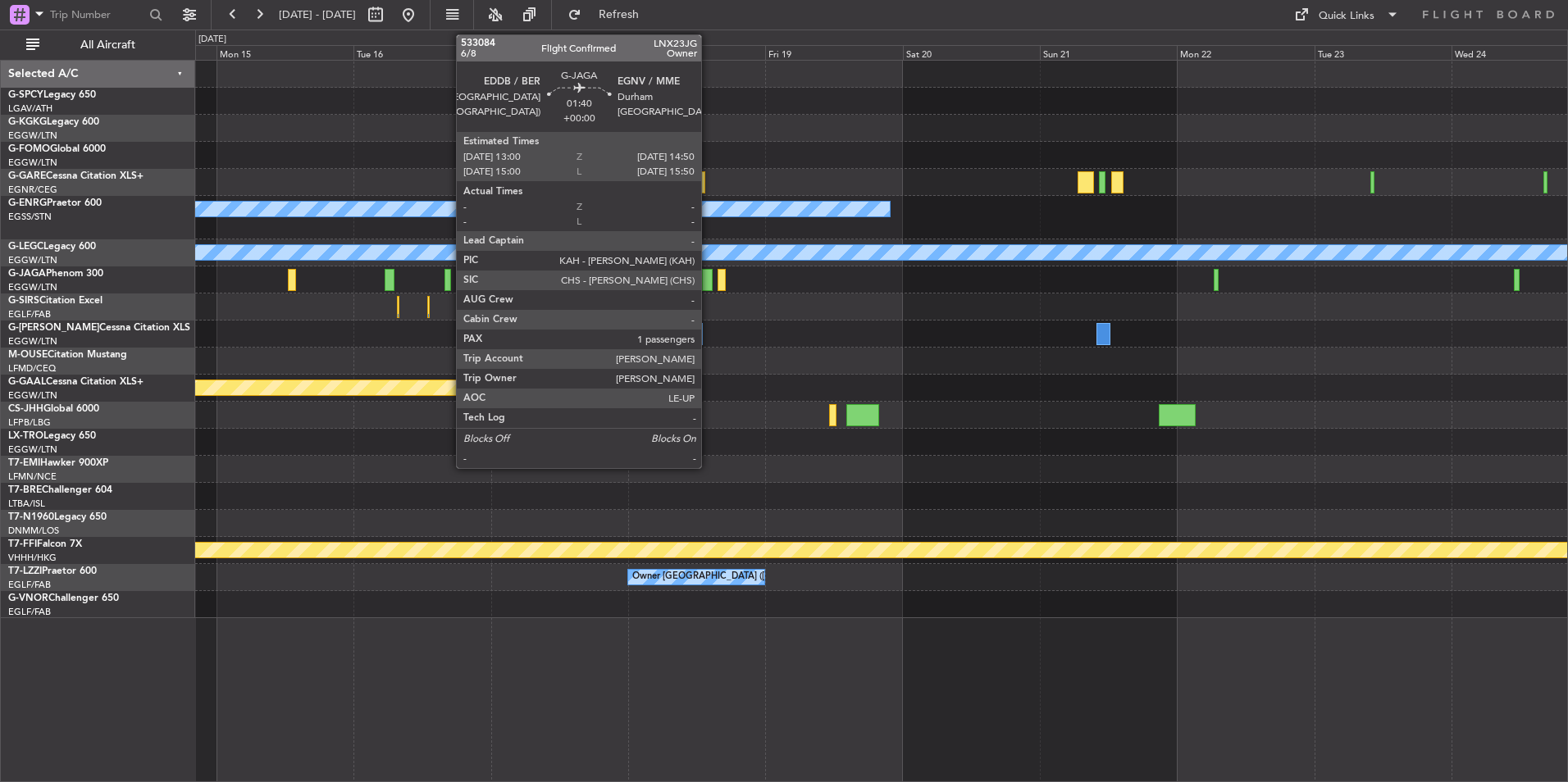
click at [708, 280] on div at bounding box center [707, 280] width 11 height 22
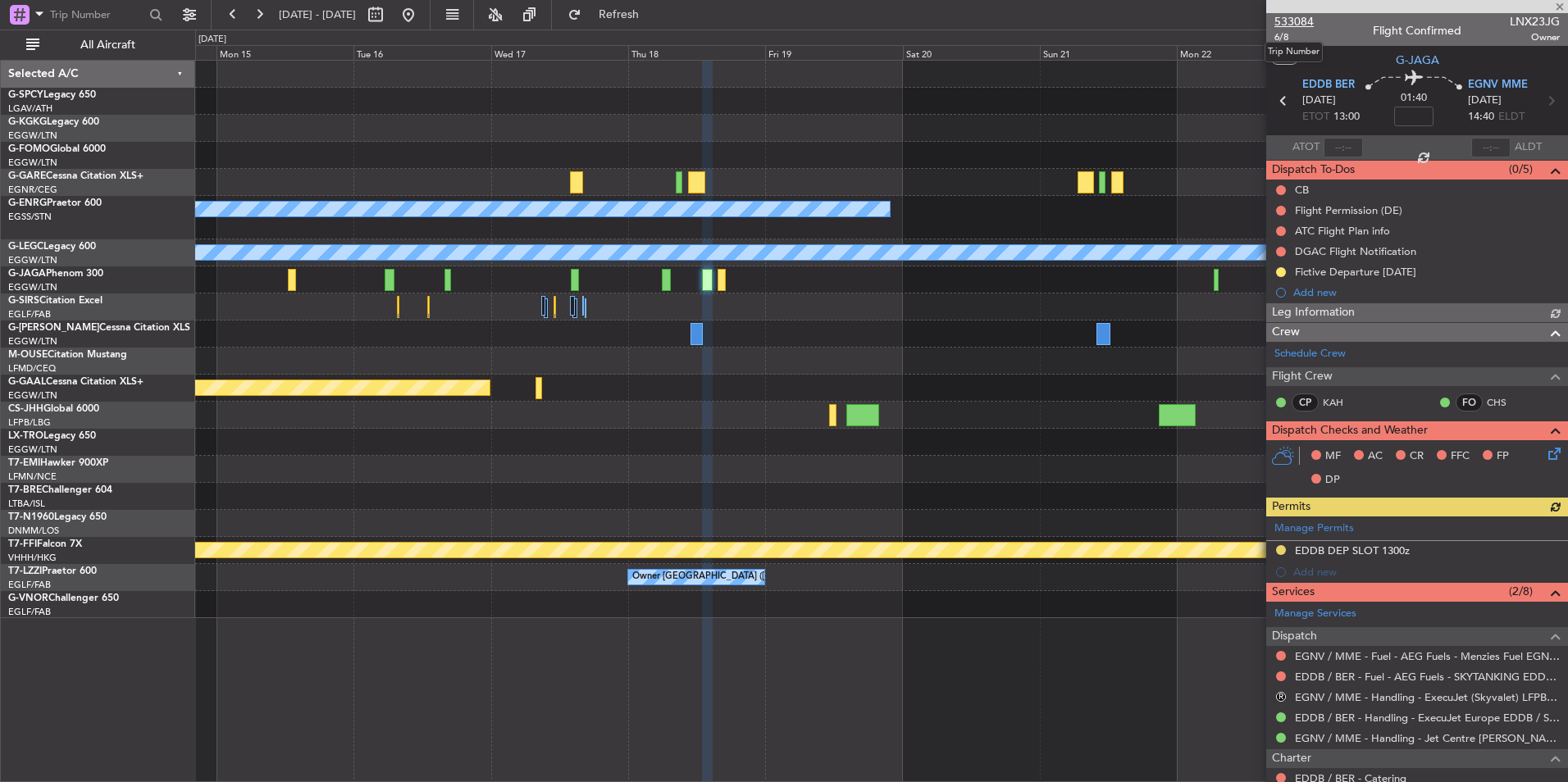
click at [1303, 21] on span "533084" at bounding box center [1294, 21] width 39 height 17
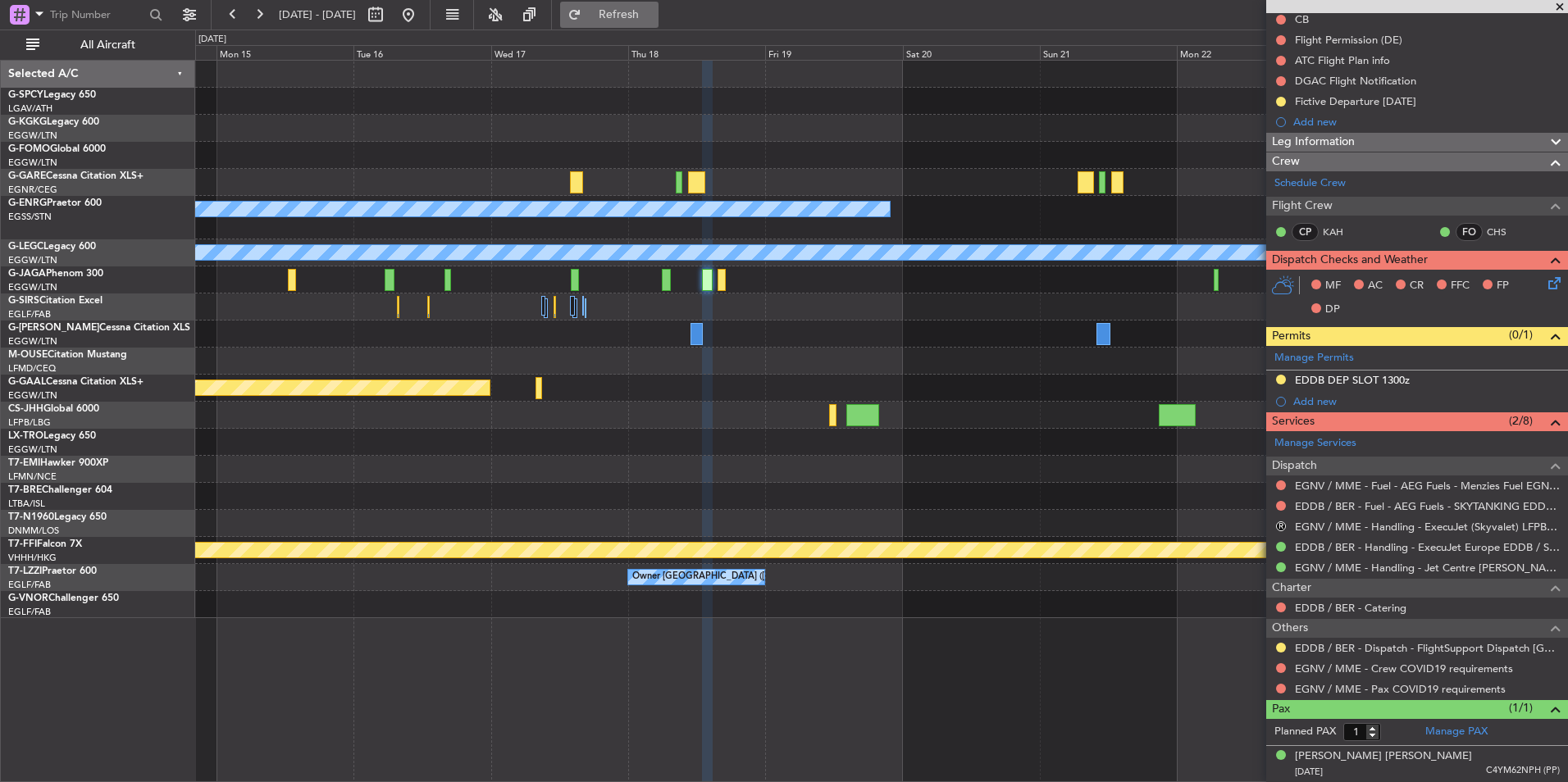
click at [651, 23] on button "Refresh" at bounding box center [609, 15] width 98 height 26
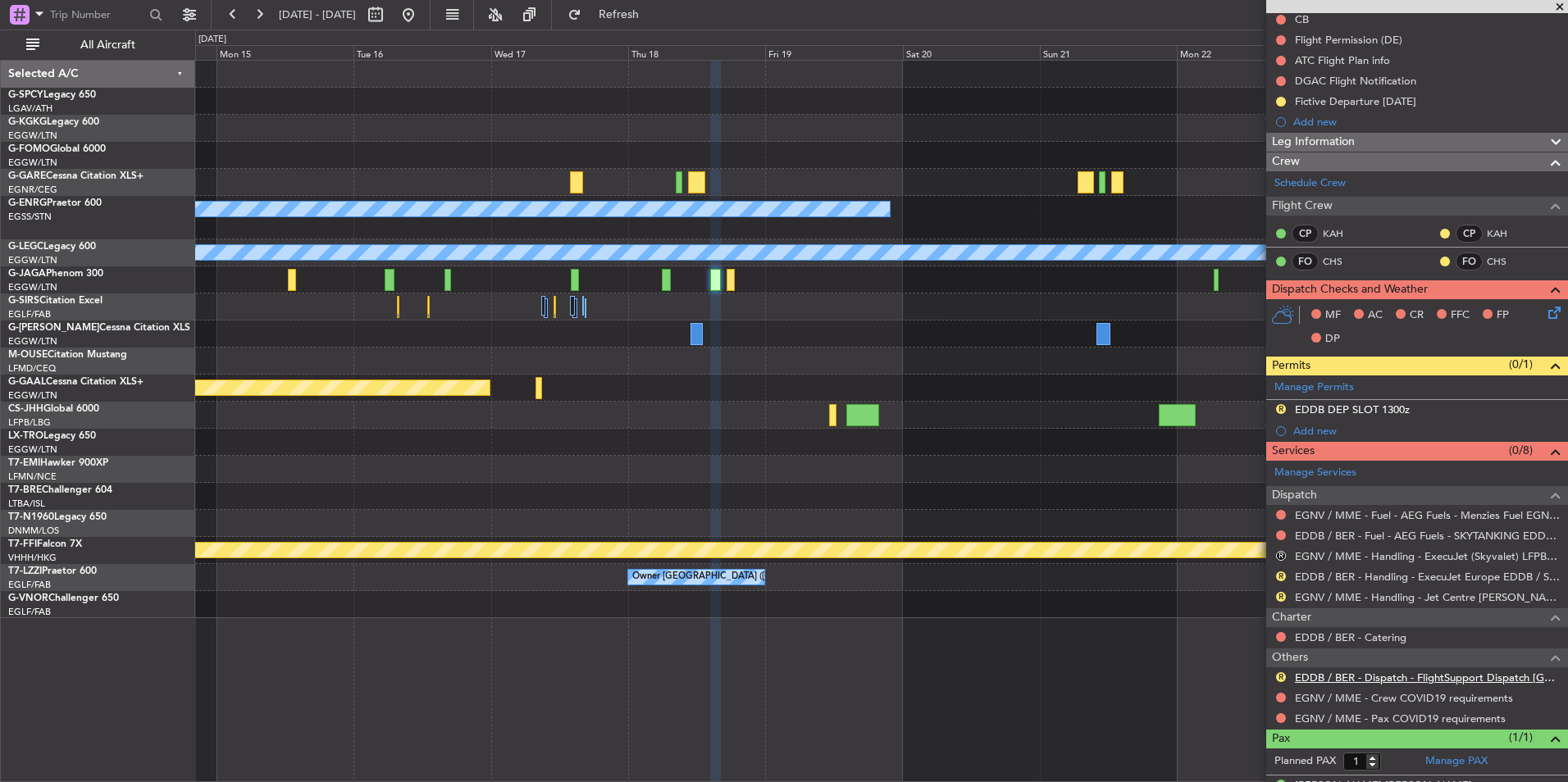
click at [1426, 674] on link "EDDB / BER - Dispatch - FlightSupport Dispatch [GEOGRAPHIC_DATA]" at bounding box center [1427, 677] width 265 height 14
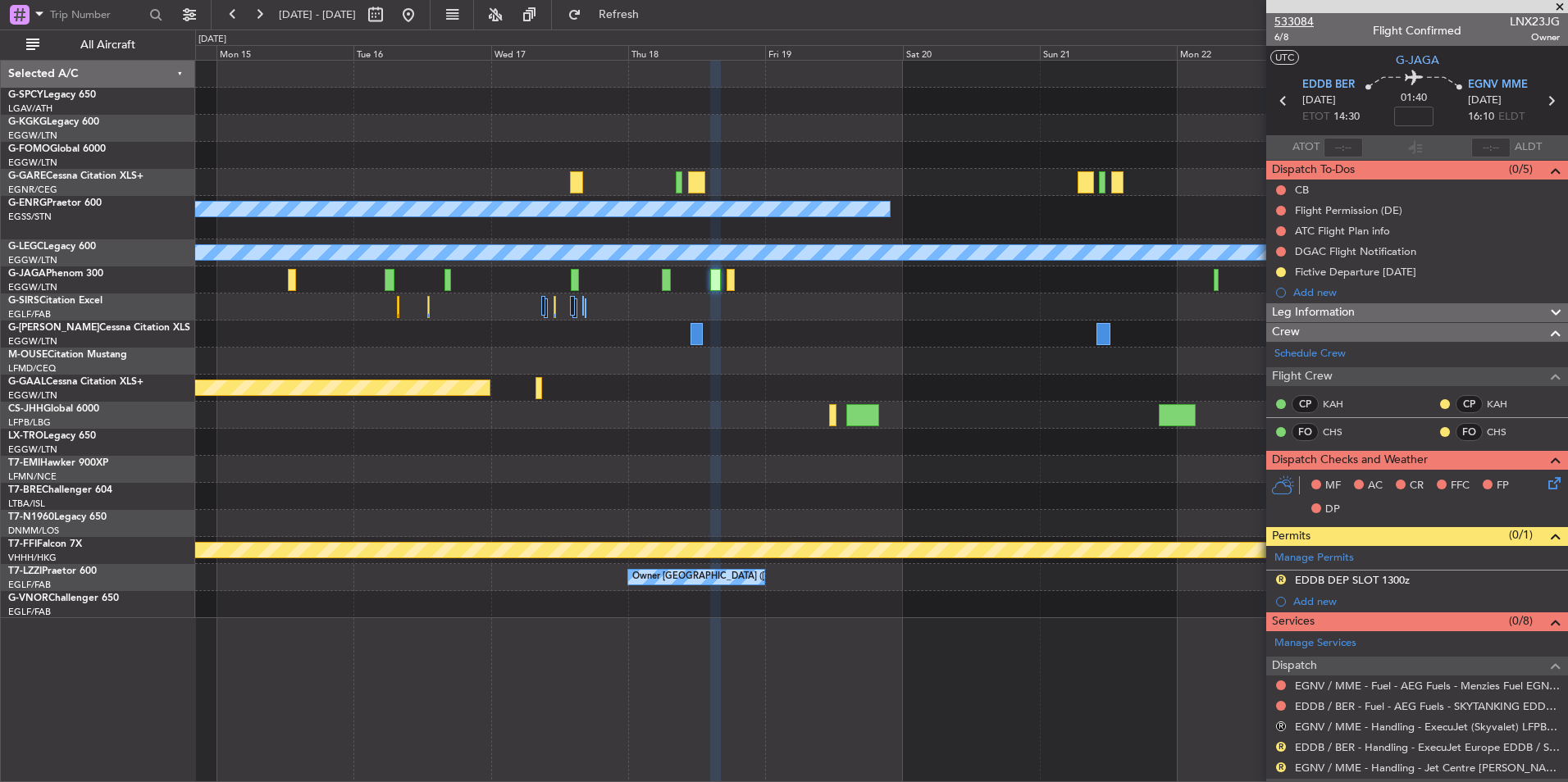
click at [1302, 18] on span "533084" at bounding box center [1294, 21] width 39 height 17
click at [421, 15] on button at bounding box center [408, 15] width 26 height 26
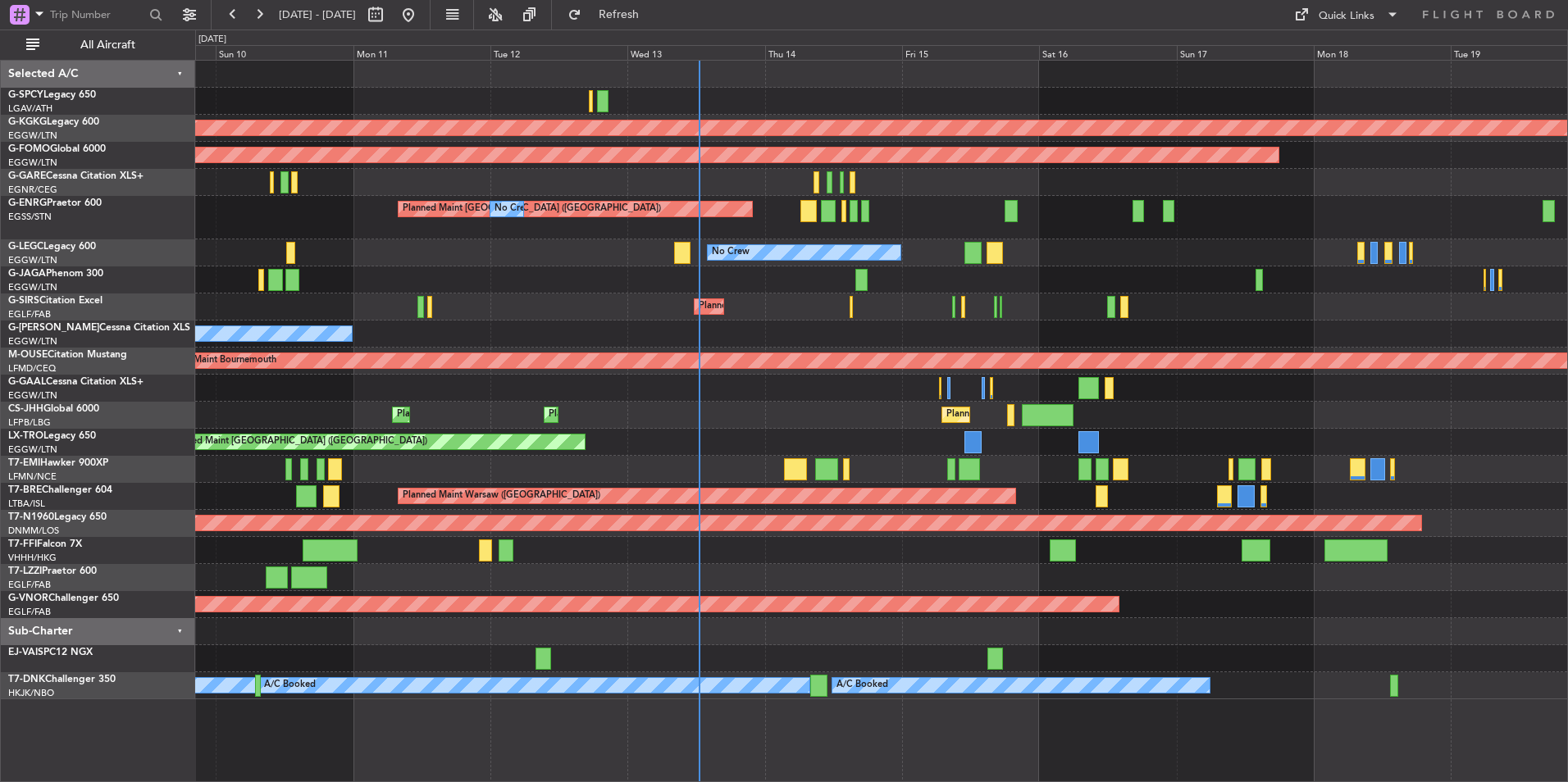
click at [785, 314] on div "AOG Maint [GEOGRAPHIC_DATA] (Ataturk) Planned Maint Windsor Locks ([PERSON_NAME…" at bounding box center [881, 380] width 1372 height 639
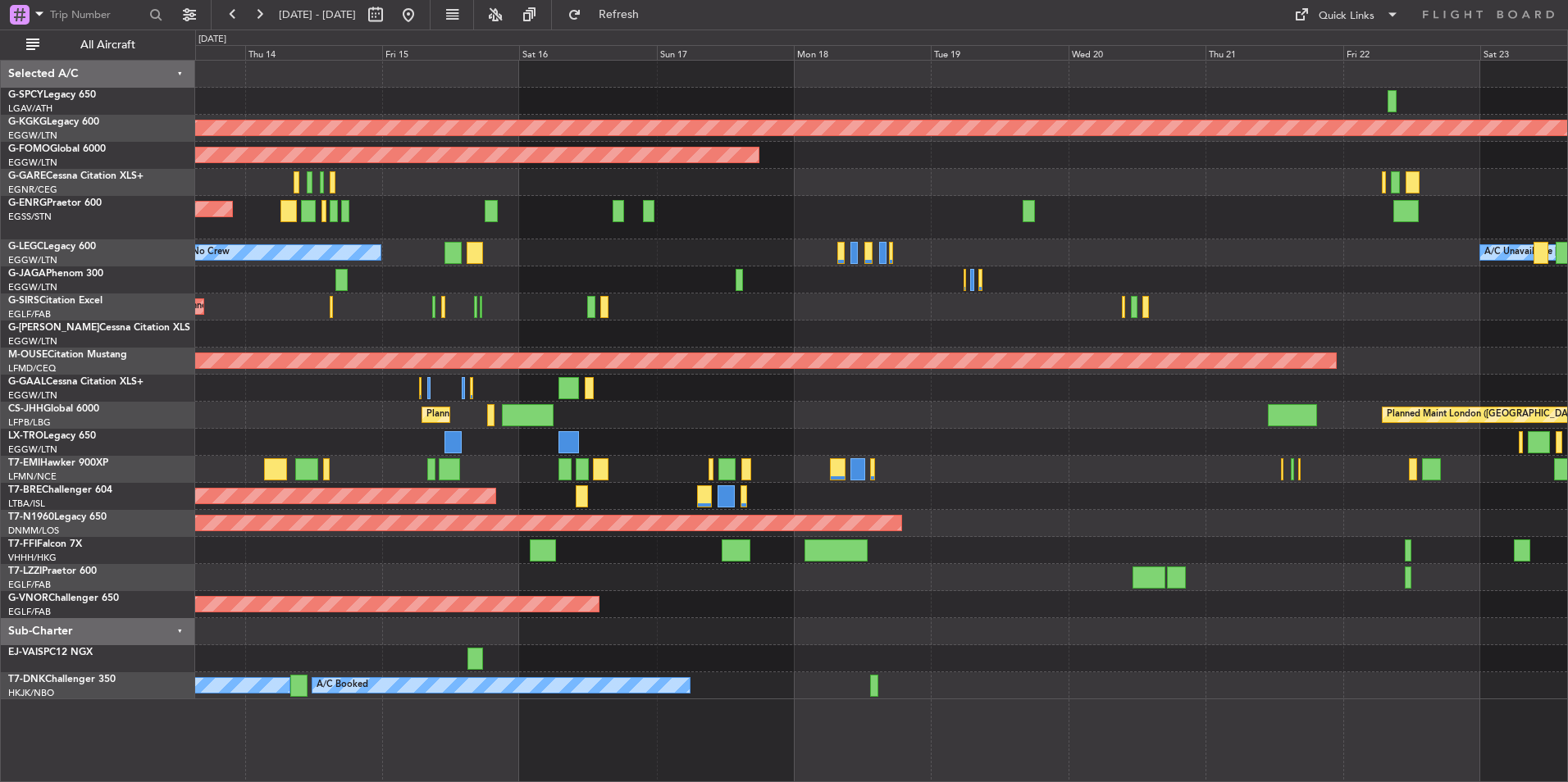
click at [657, 406] on div "Planned Maint [GEOGRAPHIC_DATA] ([GEOGRAPHIC_DATA]) Planned Maint [GEOGRAPHIC_D…" at bounding box center [881, 416] width 1372 height 27
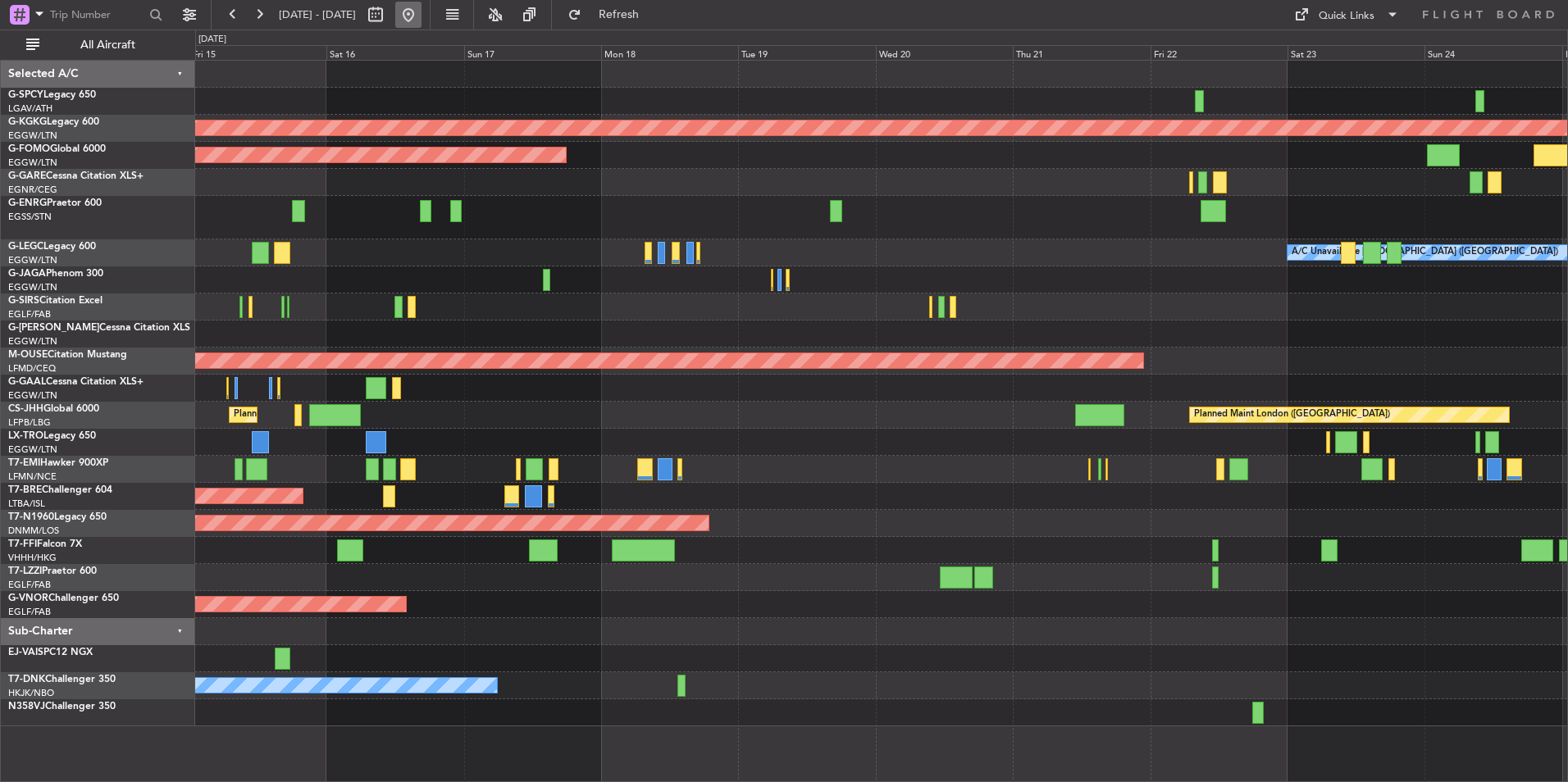
click at [421, 12] on button at bounding box center [408, 15] width 26 height 26
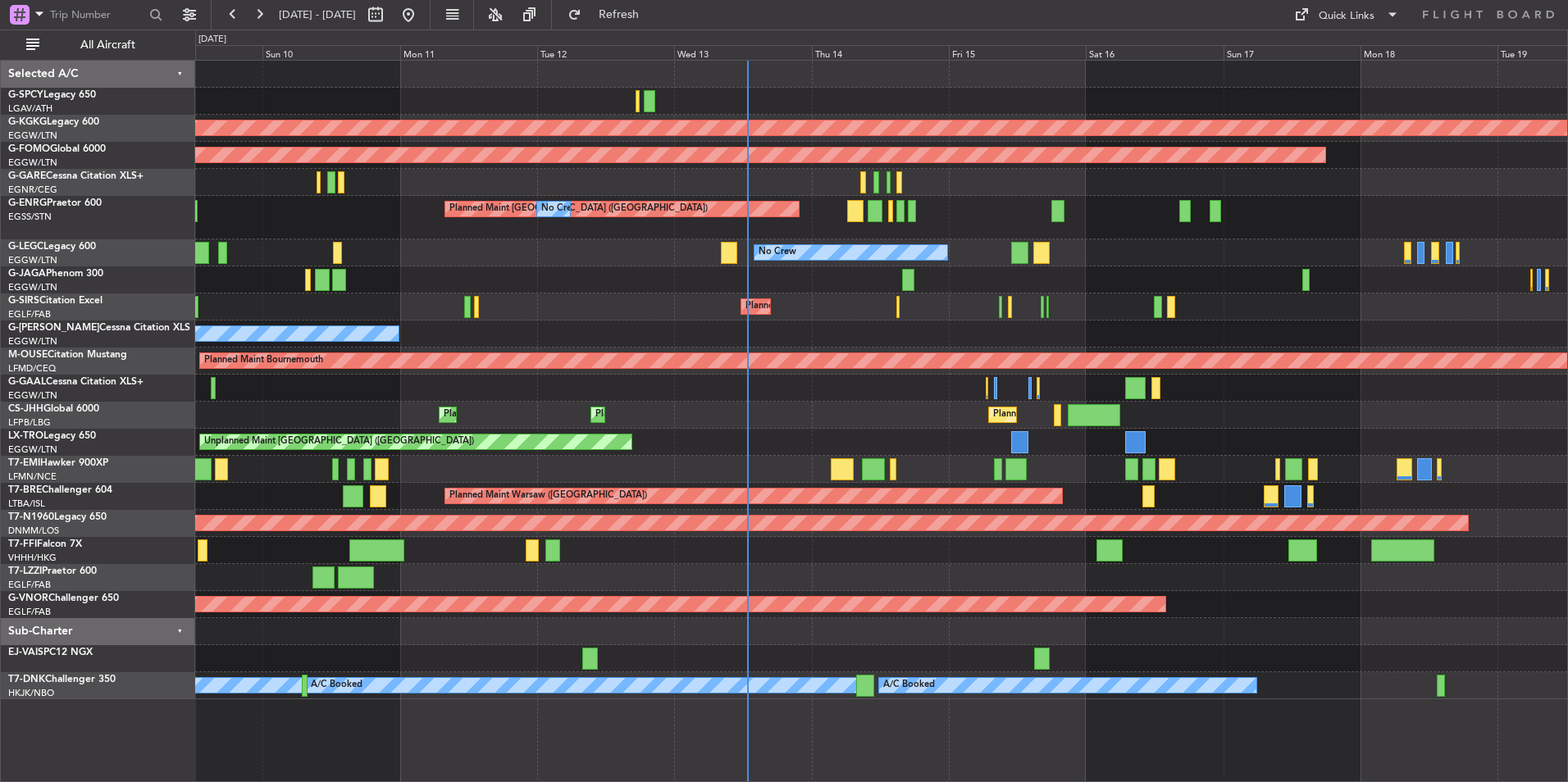
click at [939, 438] on div "Unplanned Maint [GEOGRAPHIC_DATA] ([GEOGRAPHIC_DATA]) Planned Maint" at bounding box center [881, 442] width 1372 height 27
click at [1033, 436] on div "Unplanned Maint [GEOGRAPHIC_DATA] ([GEOGRAPHIC_DATA]) Planned Maint" at bounding box center [881, 442] width 1372 height 27
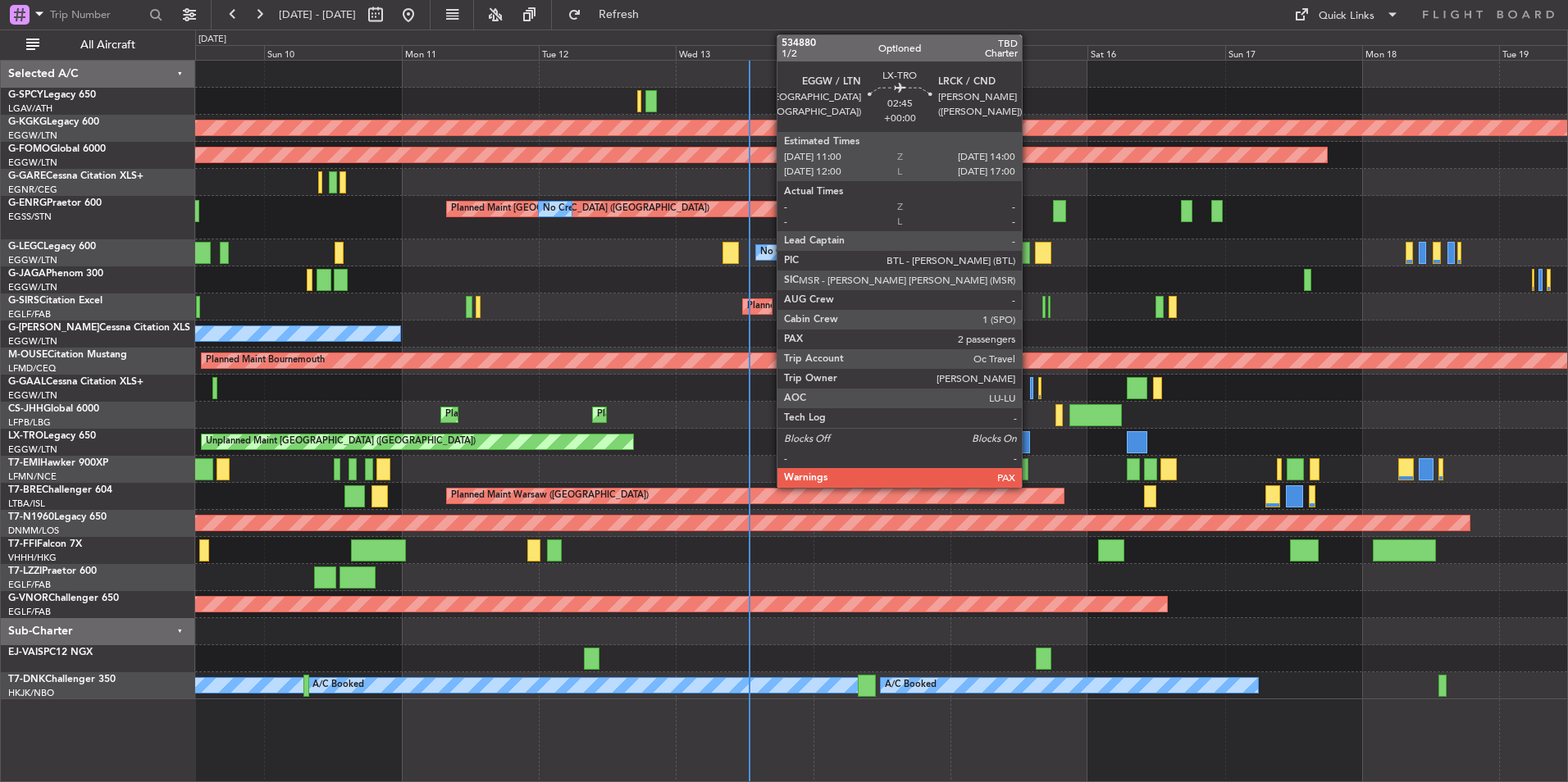
click at [1029, 437] on div at bounding box center [1021, 442] width 17 height 22
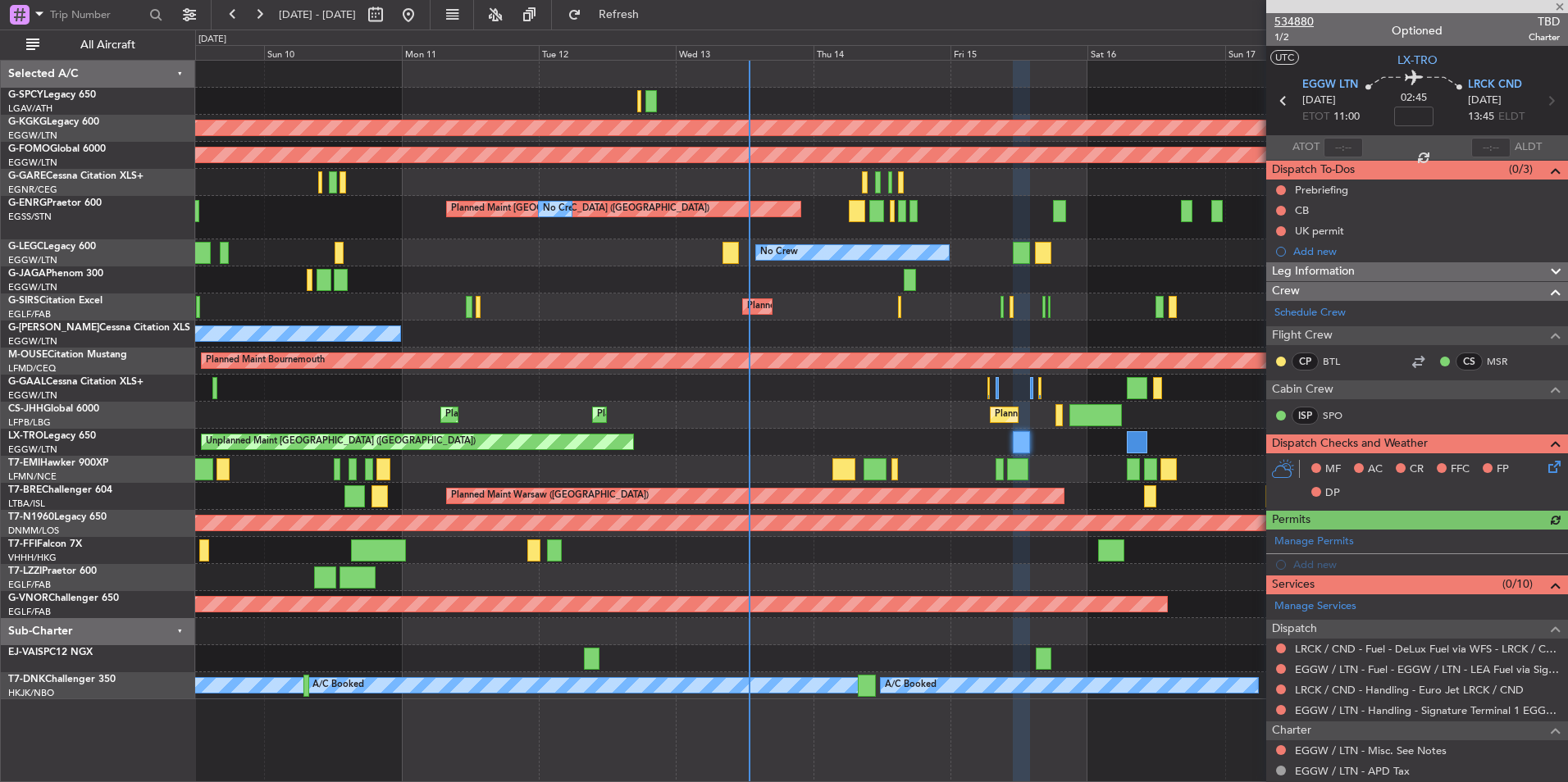
click at [1298, 20] on span "534880" at bounding box center [1294, 21] width 39 height 17
click at [649, 12] on span "Refresh" at bounding box center [619, 15] width 69 height 12
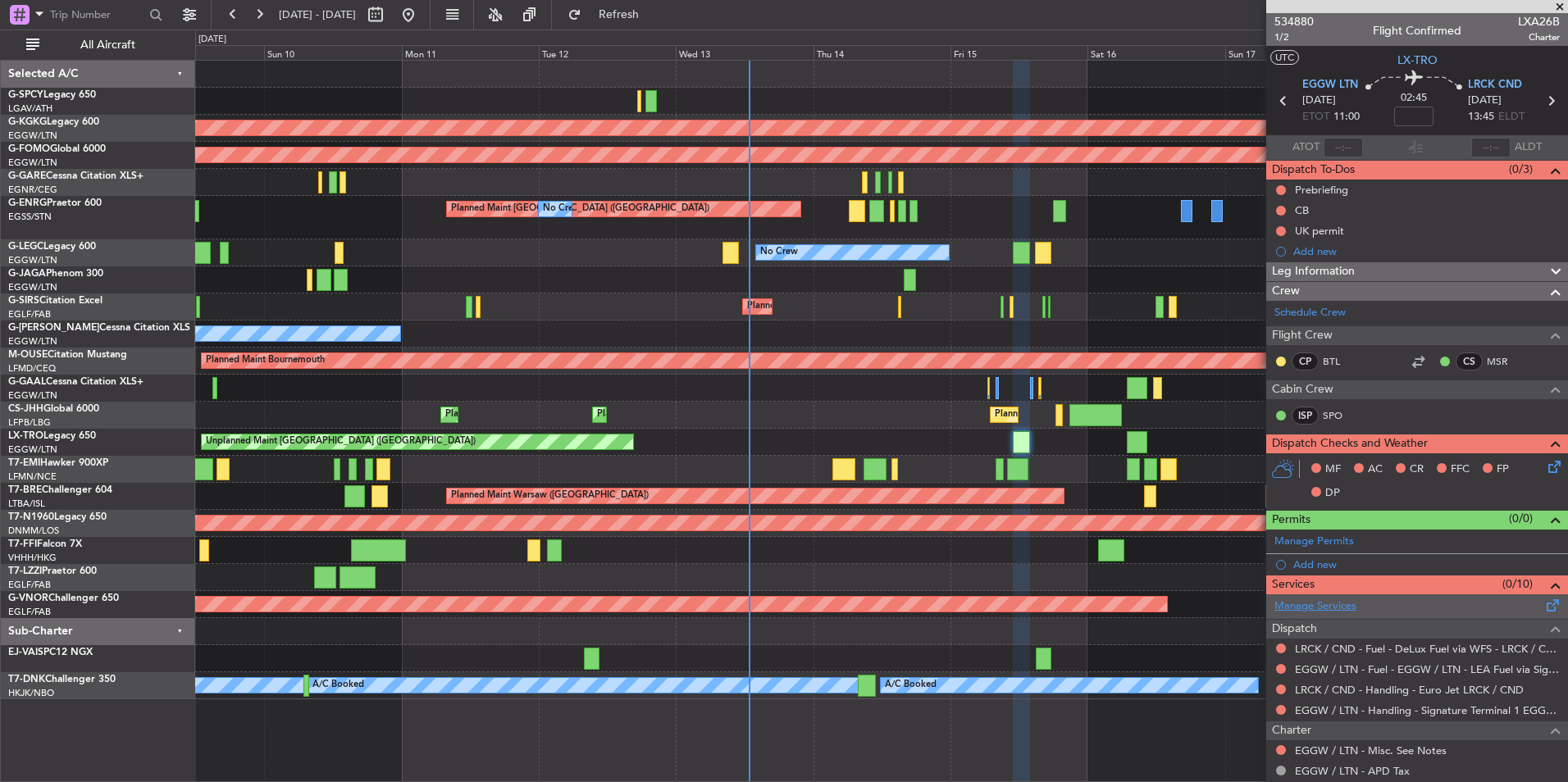
scroll to position [188, 0]
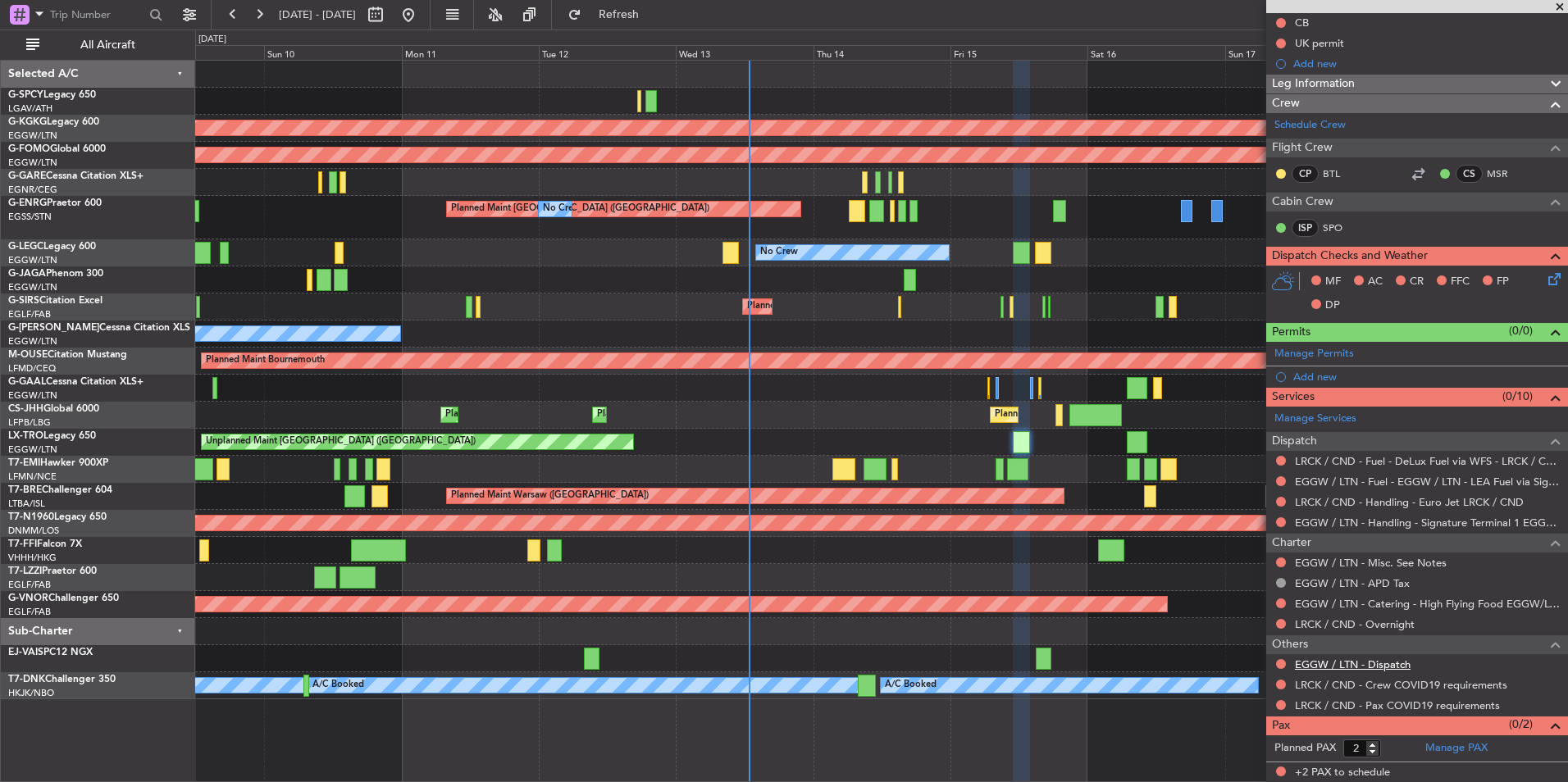
click at [1355, 664] on link "EGGW / LTN - Dispatch" at bounding box center [1352, 664] width 116 height 14
click at [654, 13] on span "Refresh" at bounding box center [619, 15] width 69 height 12
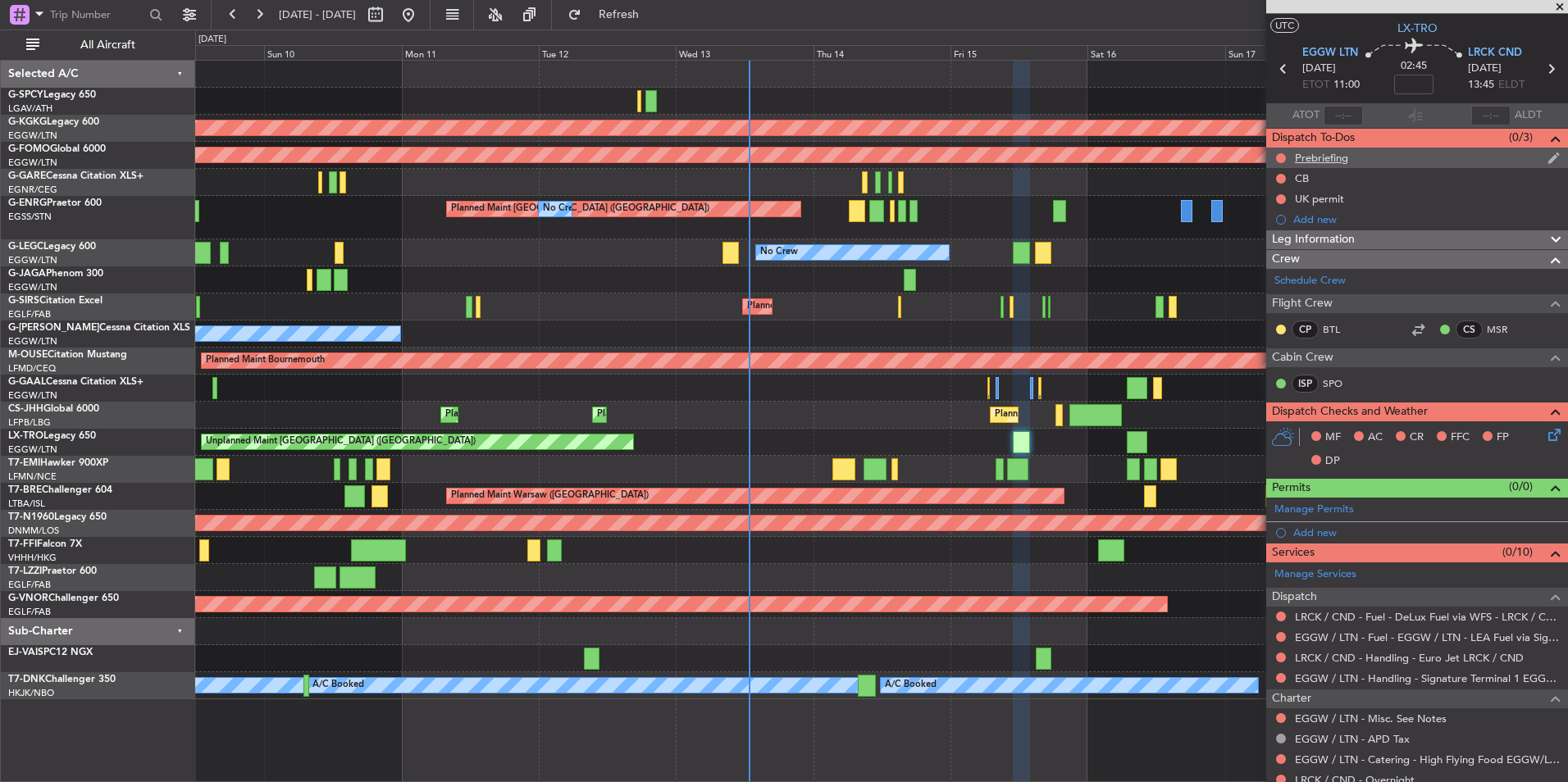
scroll to position [0, 0]
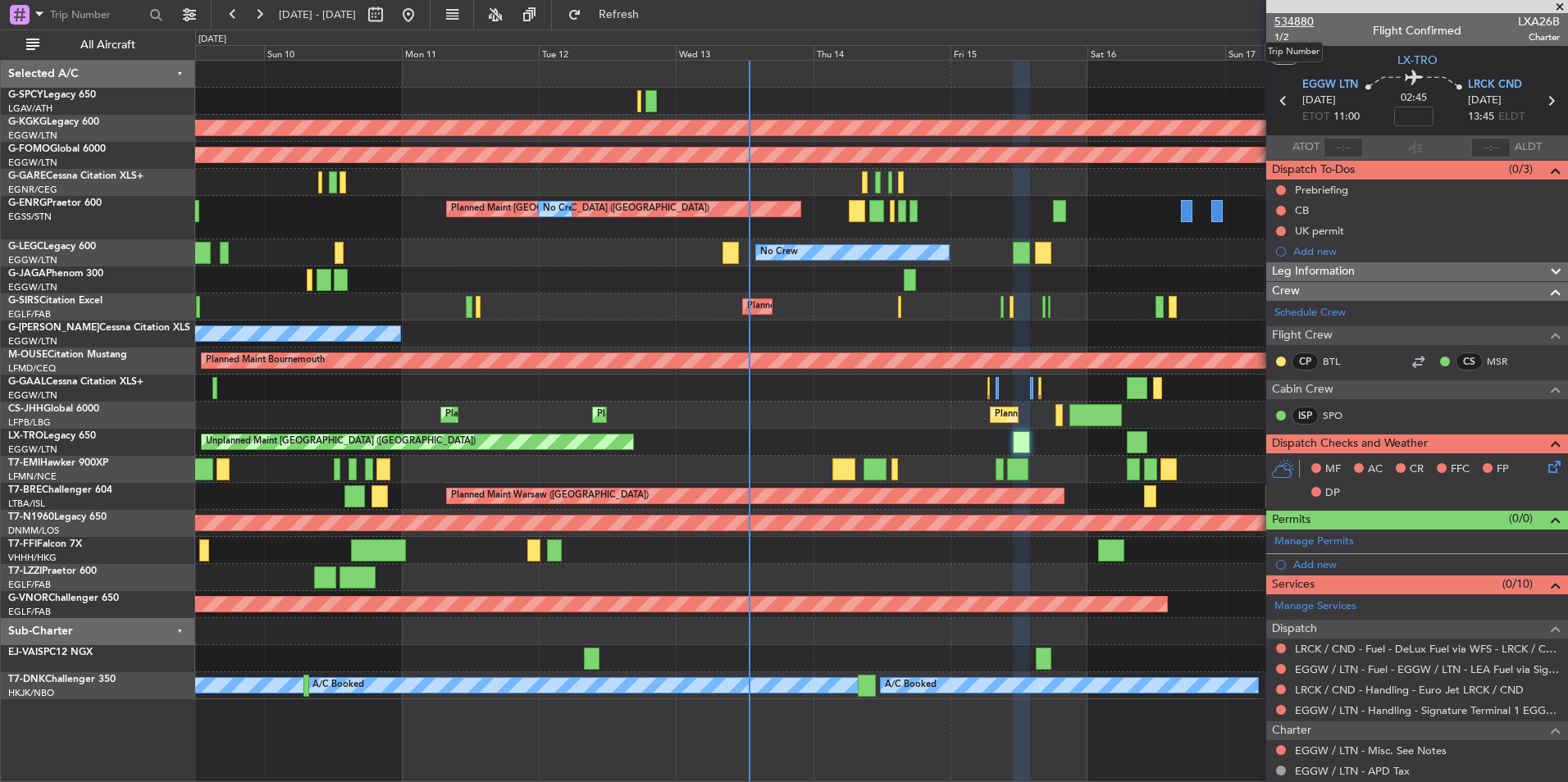
click at [1291, 19] on span "534880" at bounding box center [1294, 21] width 39 height 17
click at [1293, 20] on span "534880" at bounding box center [1294, 21] width 39 height 17
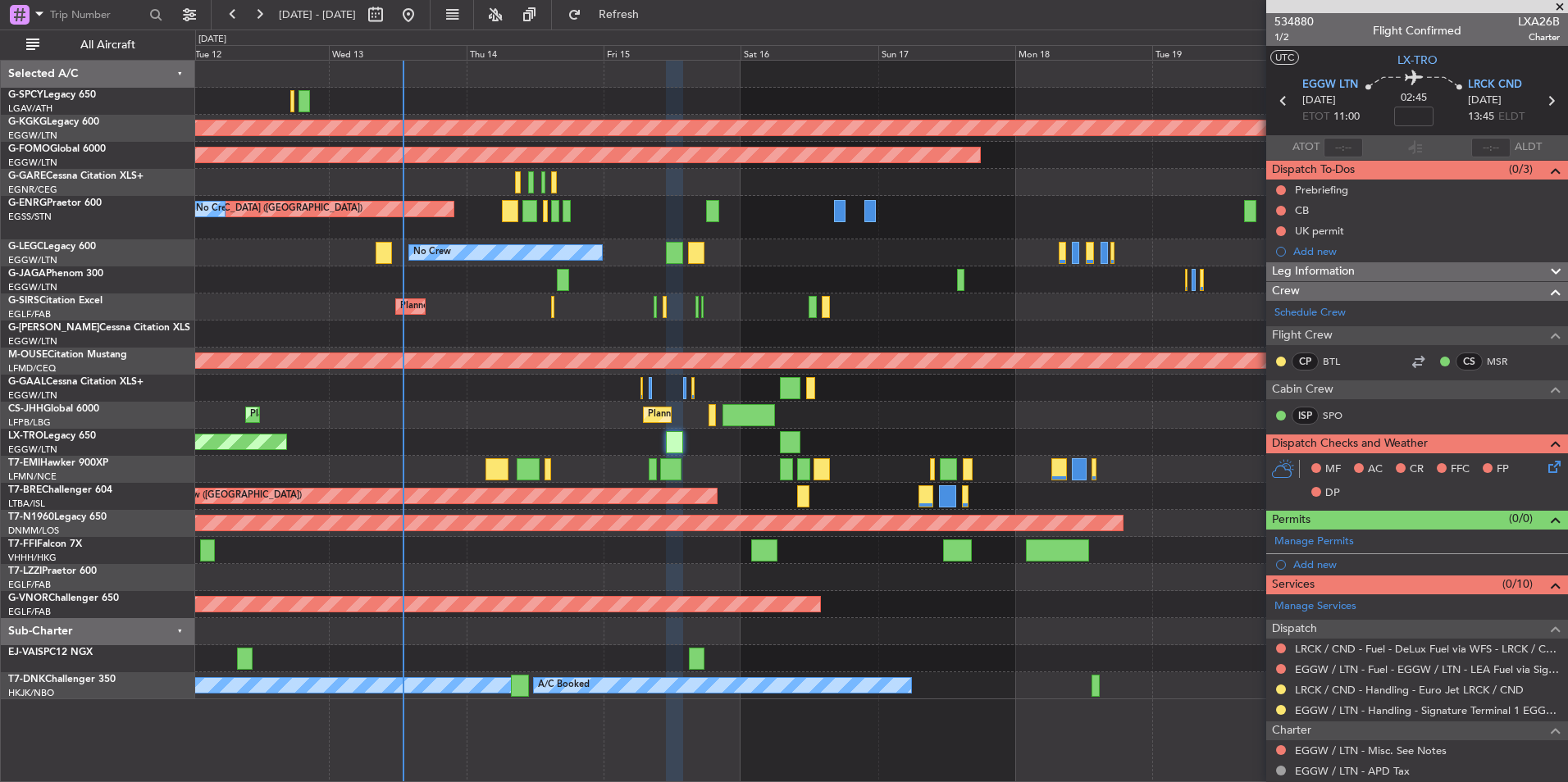
click at [829, 623] on div "AOG Maint [GEOGRAPHIC_DATA] (Ataturk) Planned Maint Windsor Locks ([PERSON_NAME…" at bounding box center [881, 380] width 1372 height 639
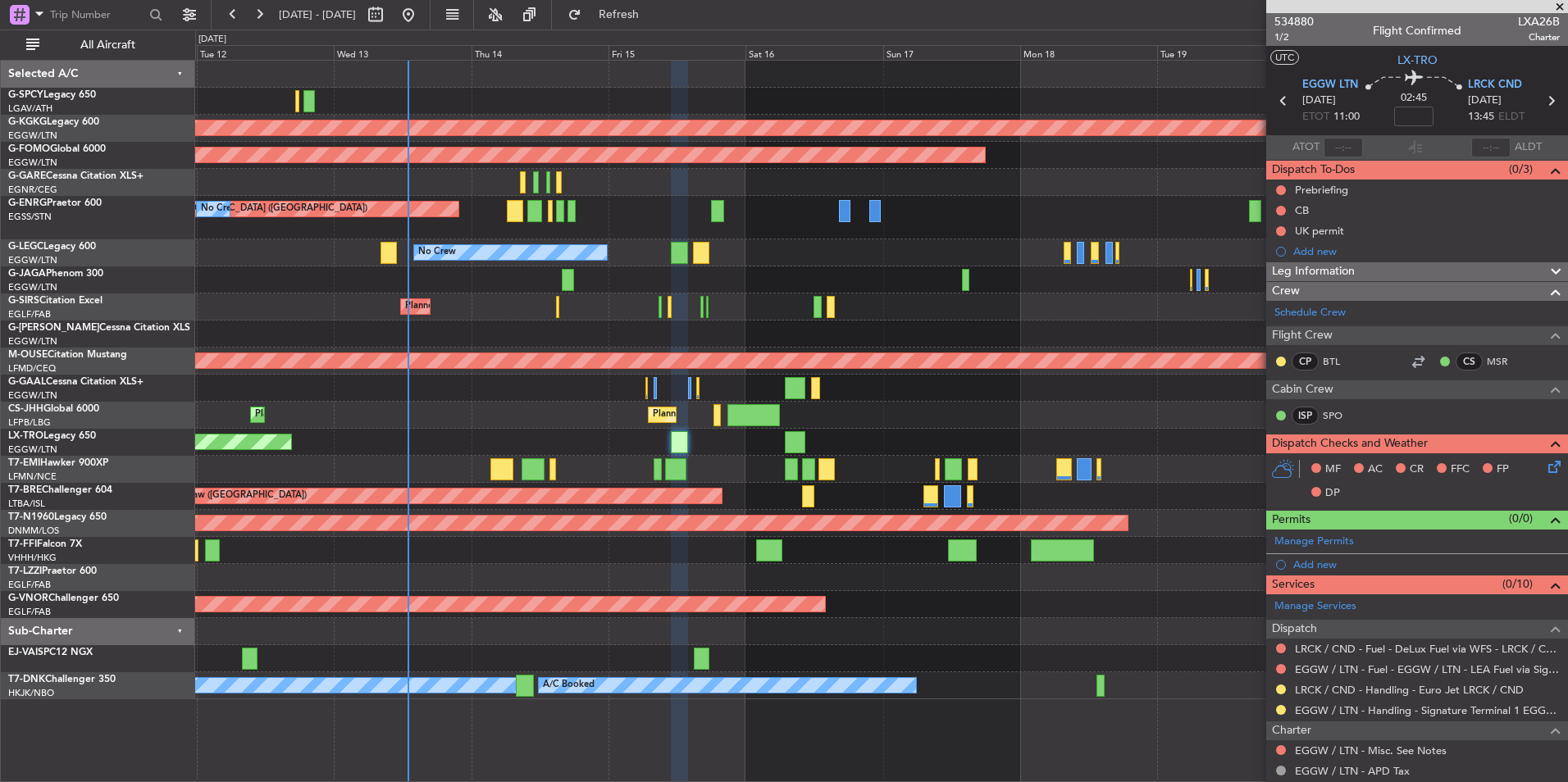
click at [785, 624] on div at bounding box center [881, 632] width 1372 height 27
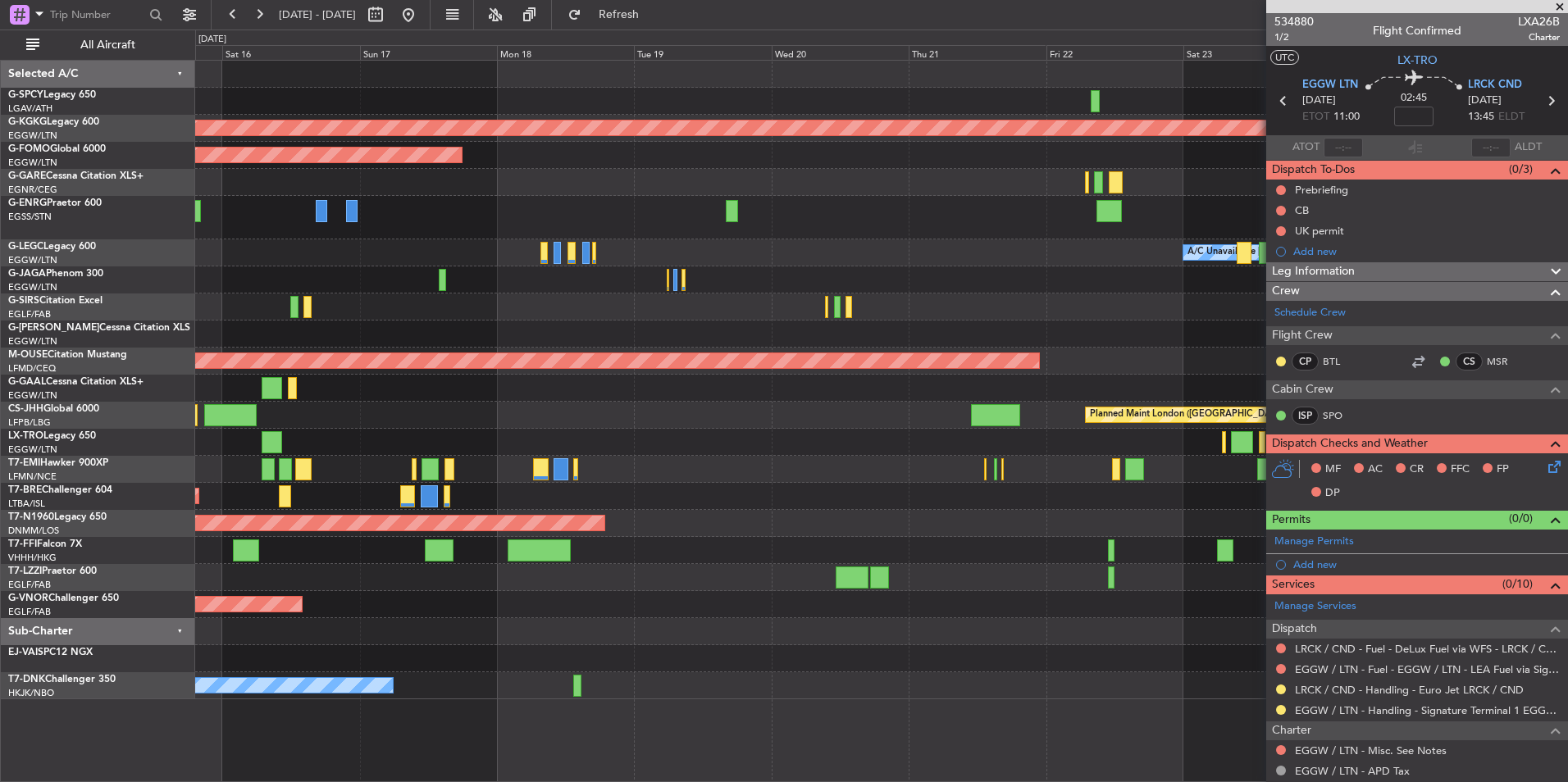
click at [743, 629] on div at bounding box center [881, 632] width 1372 height 27
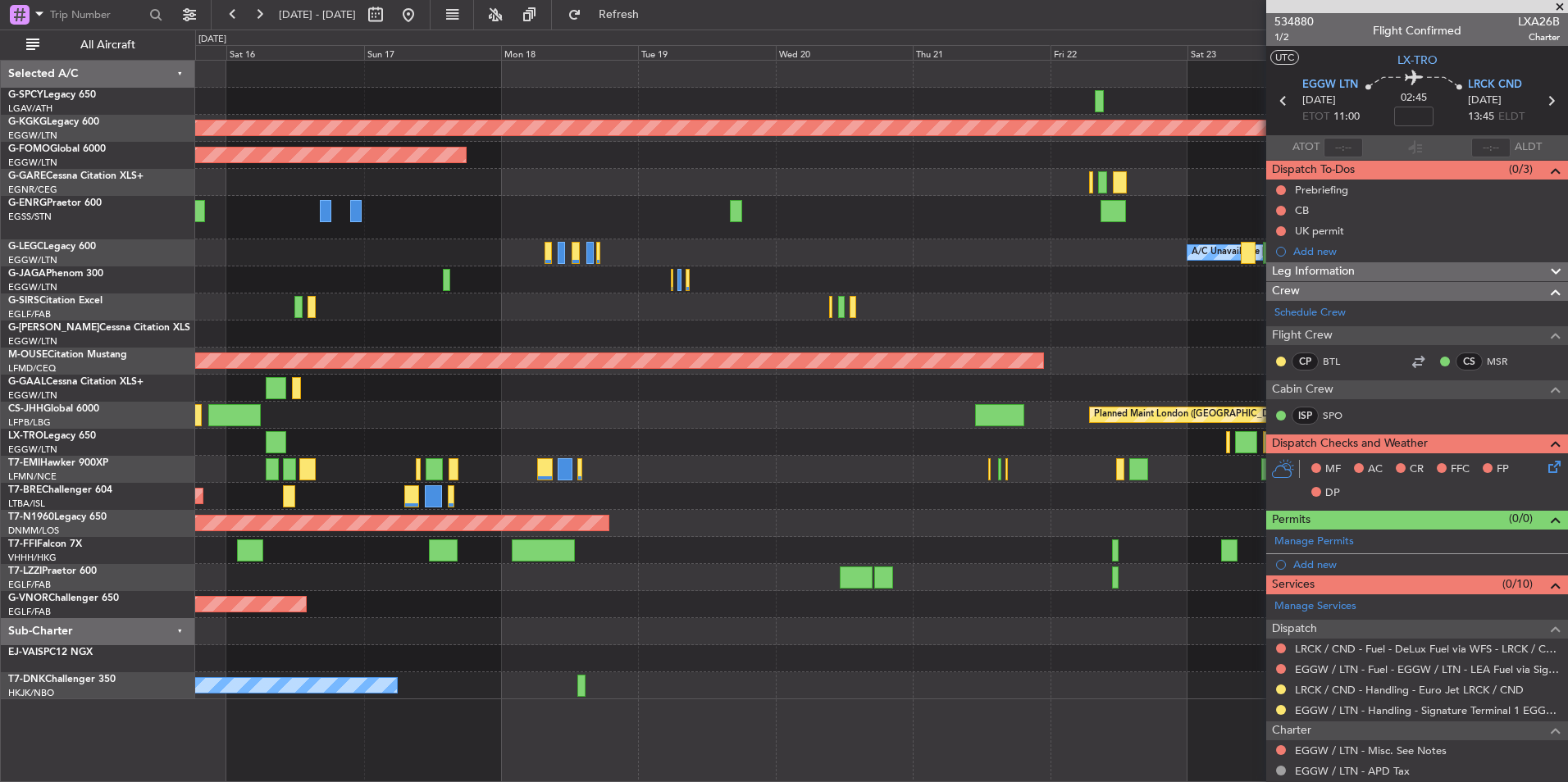
click at [583, 622] on div at bounding box center [881, 632] width 1372 height 27
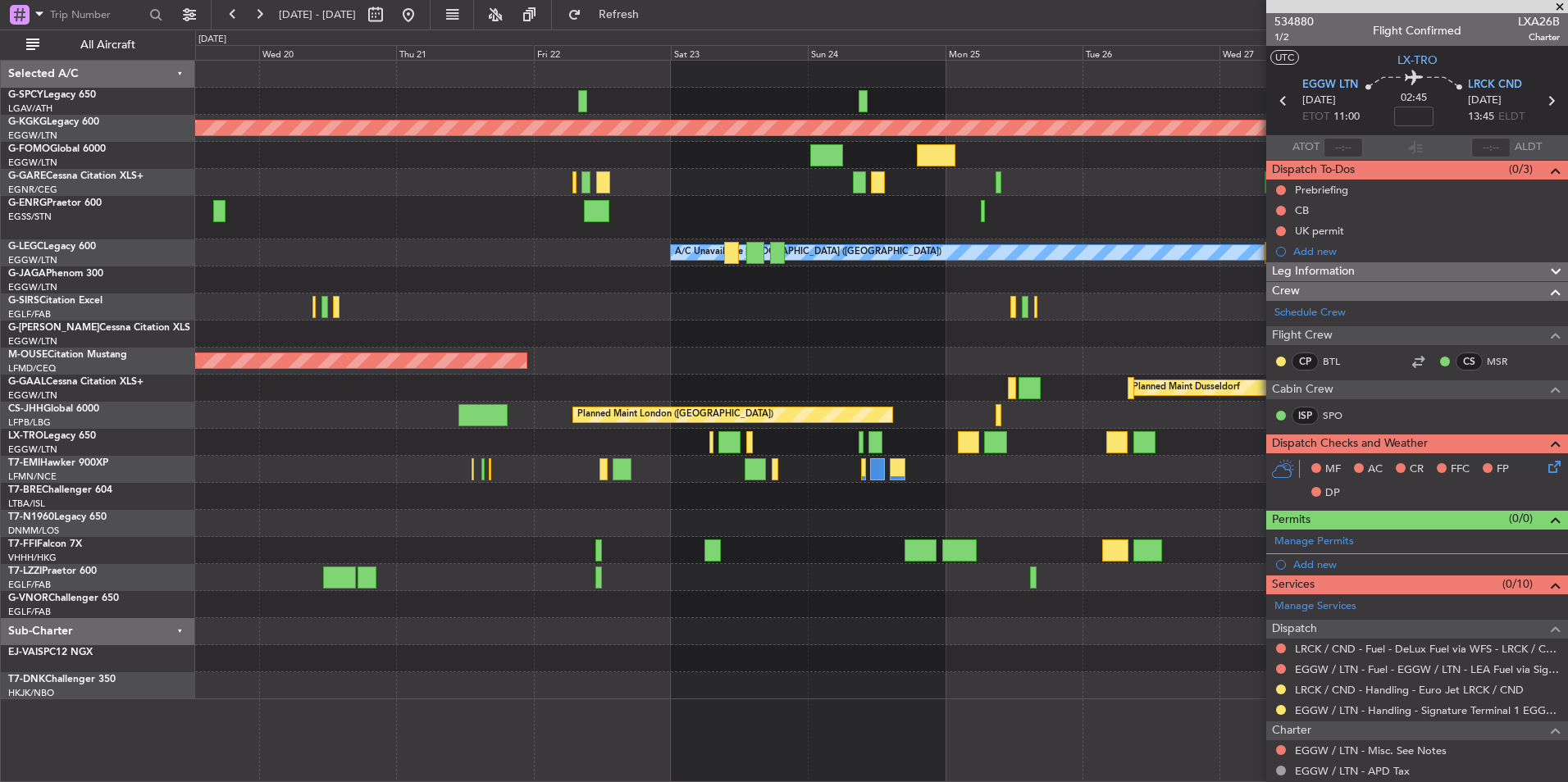
click at [527, 616] on div "AOG Maint [GEOGRAPHIC_DATA] (Ataturk) Planned Maint Windsor Locks ([PERSON_NAME…" at bounding box center [881, 380] width 1372 height 639
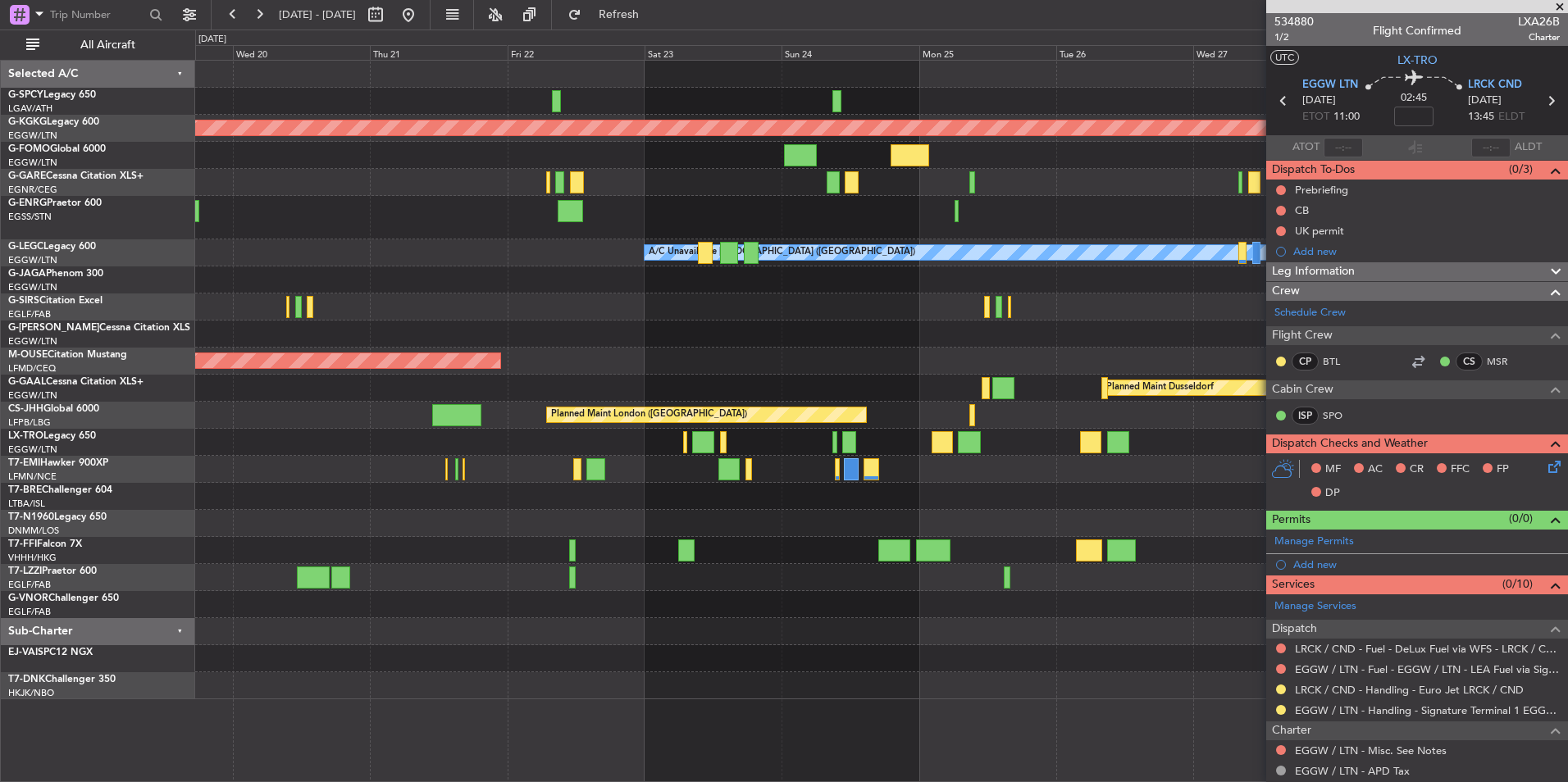
click at [483, 581] on div "AOG Maint Istanbul (Ataturk) Planned Maint Windsor Locks (Bradley Intl) A/C Una…" at bounding box center [881, 380] width 1372 height 639
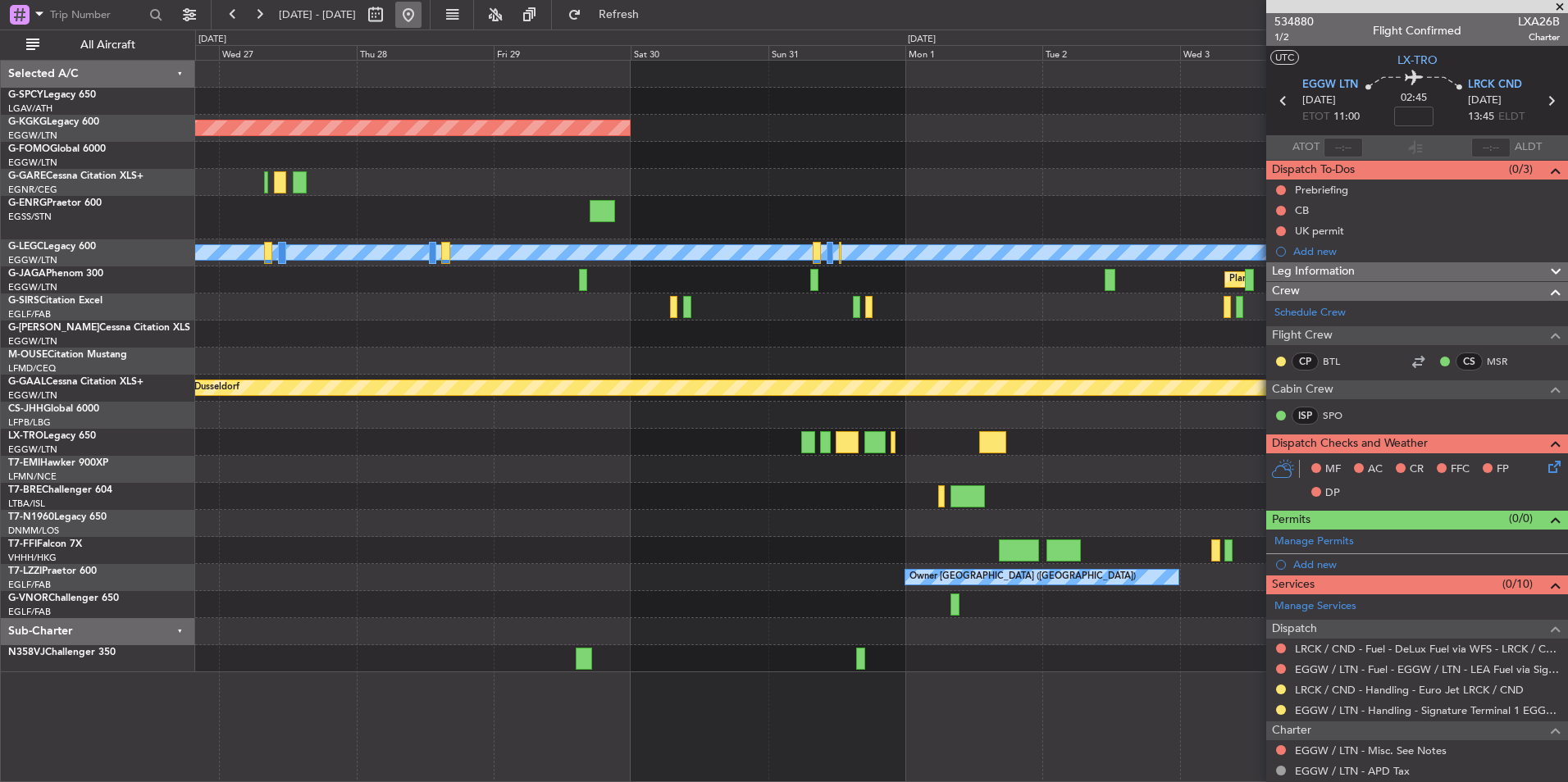
click at [421, 20] on button at bounding box center [408, 15] width 26 height 26
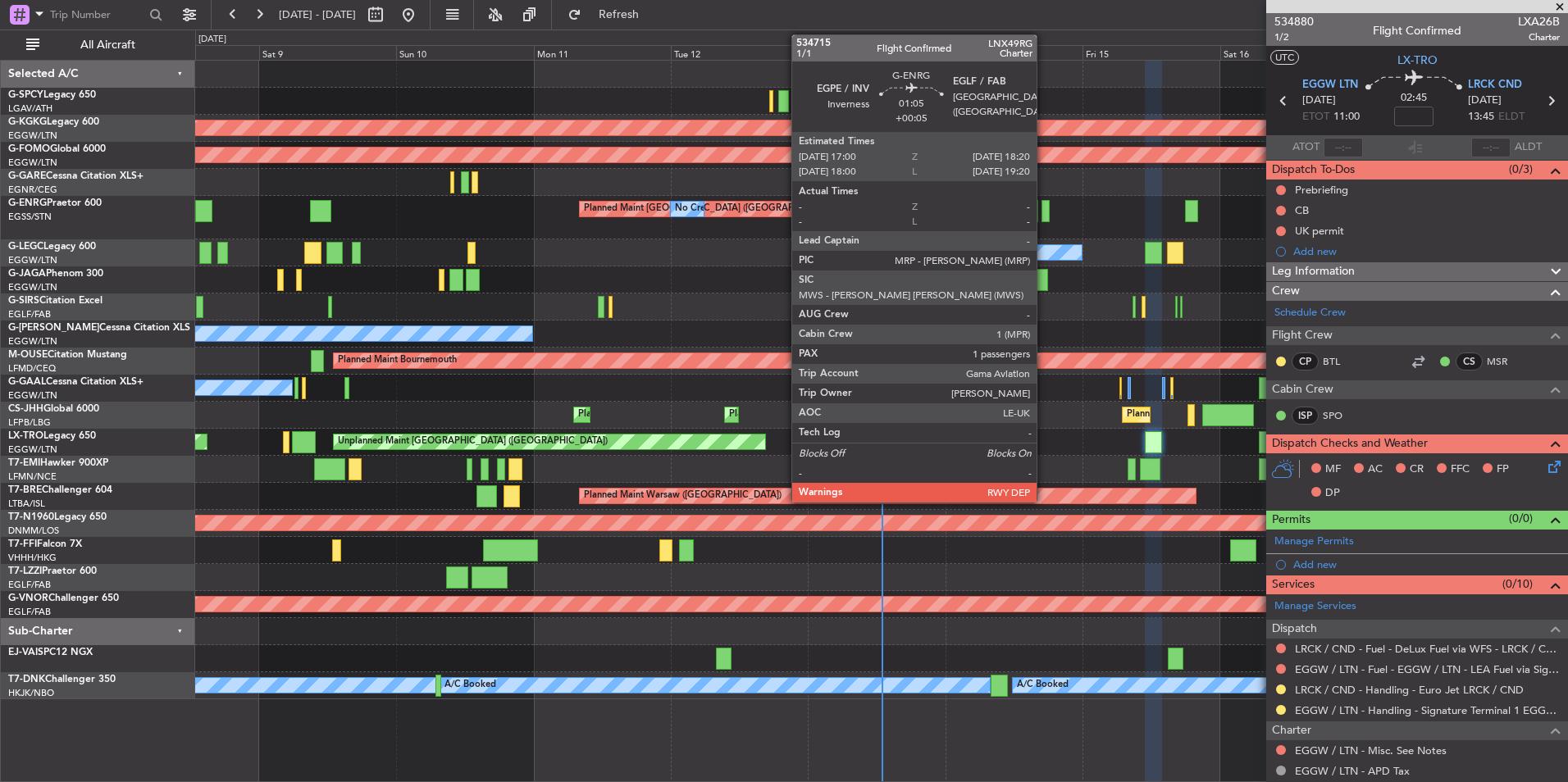
click at [1044, 211] on div at bounding box center [1045, 211] width 8 height 22
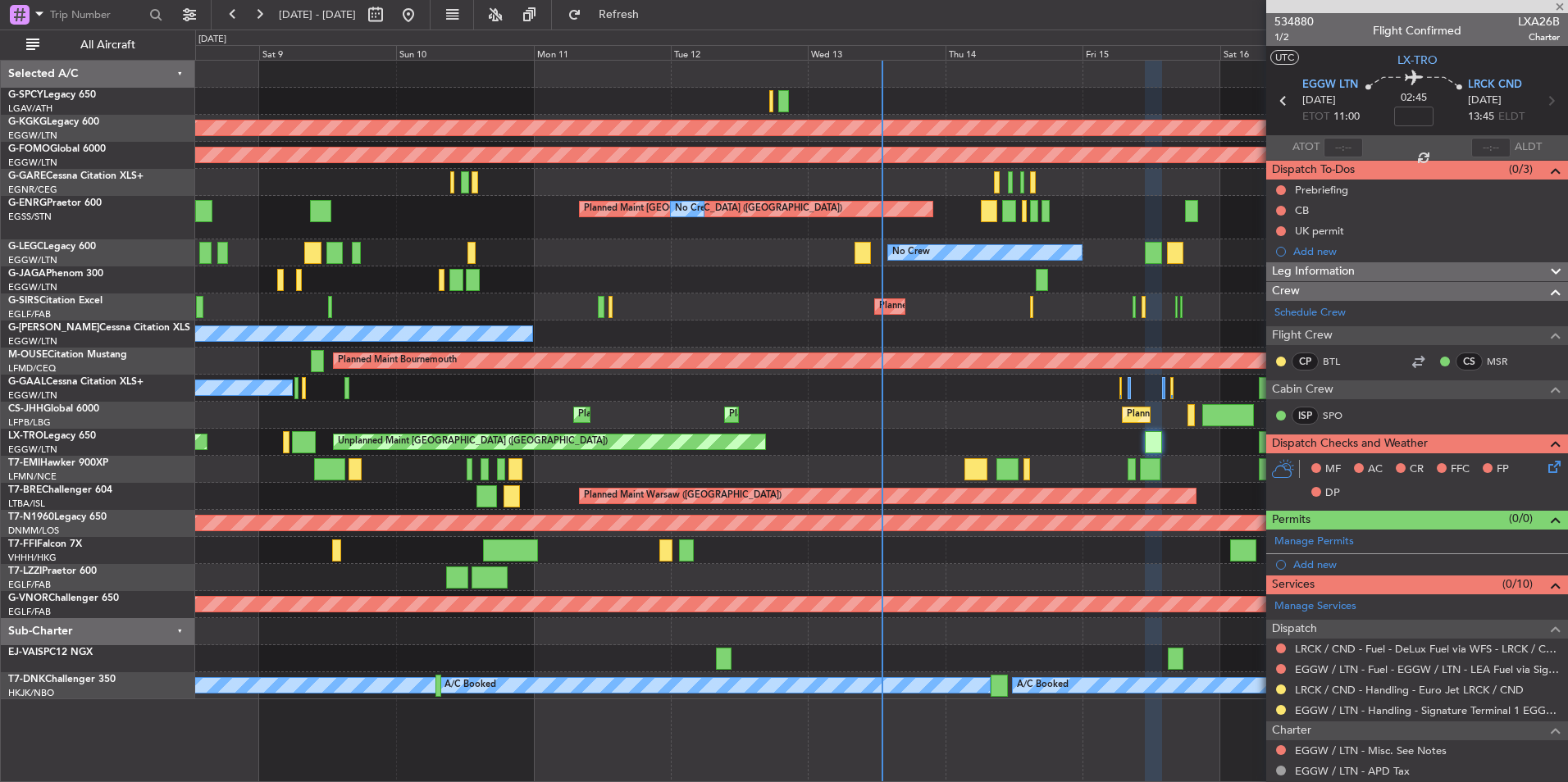
type input "+00:05"
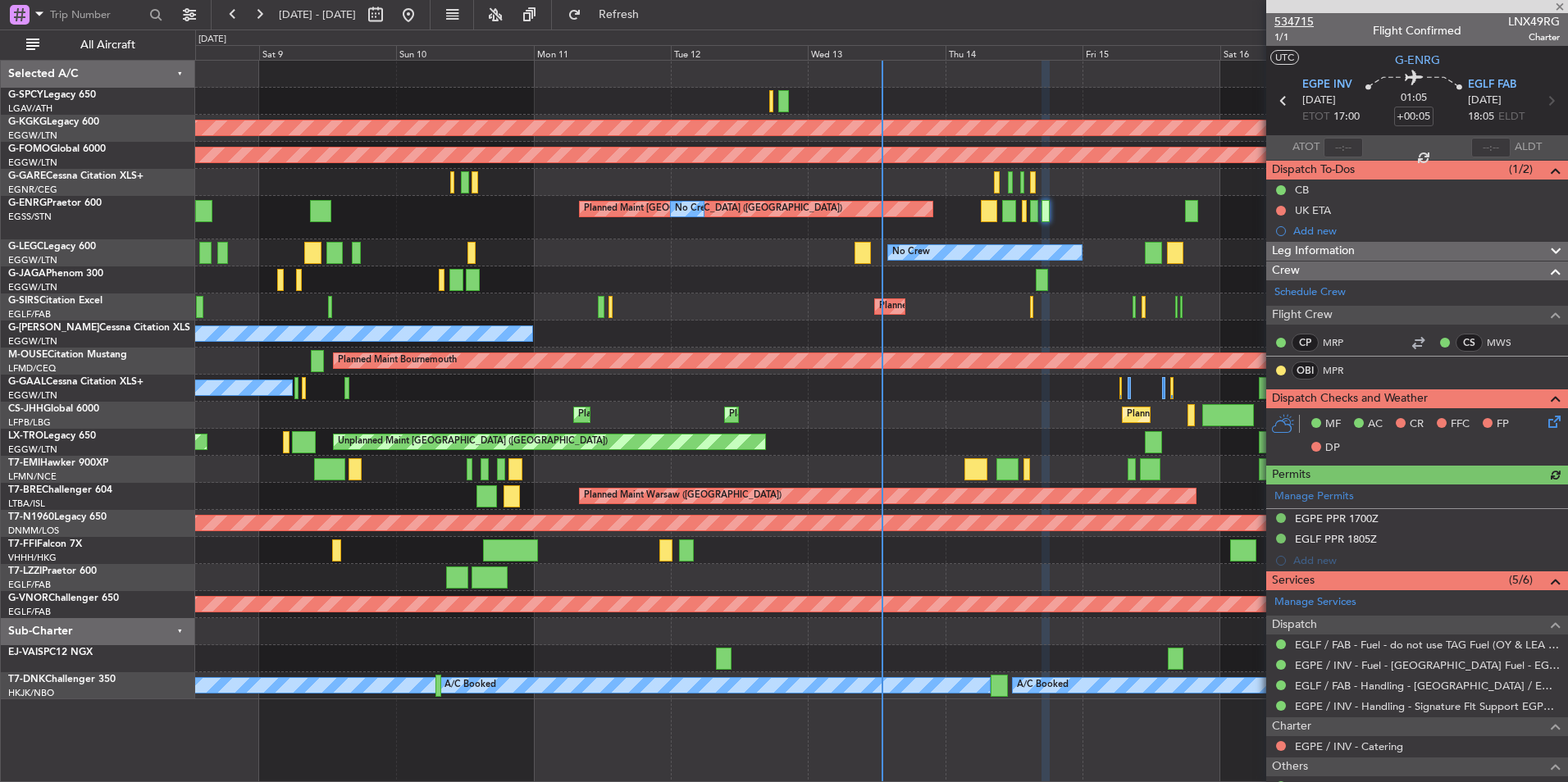
click at [1295, 20] on span "534715" at bounding box center [1294, 21] width 39 height 17
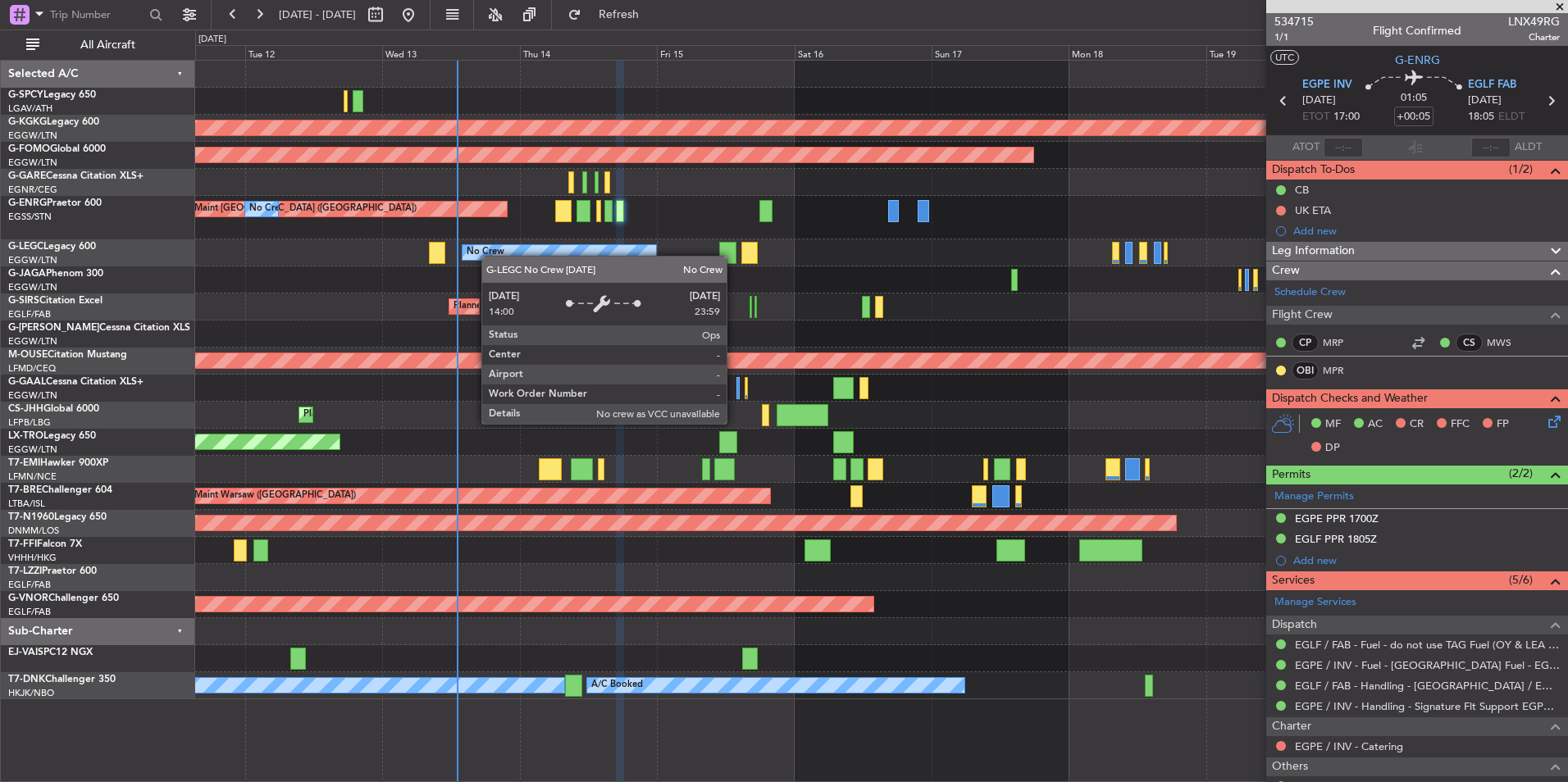
click at [482, 252] on div "AOG Maint Istanbul (Ataturk) Planned Maint Windsor Locks (Bradley Intl) Planned…" at bounding box center [881, 380] width 1372 height 639
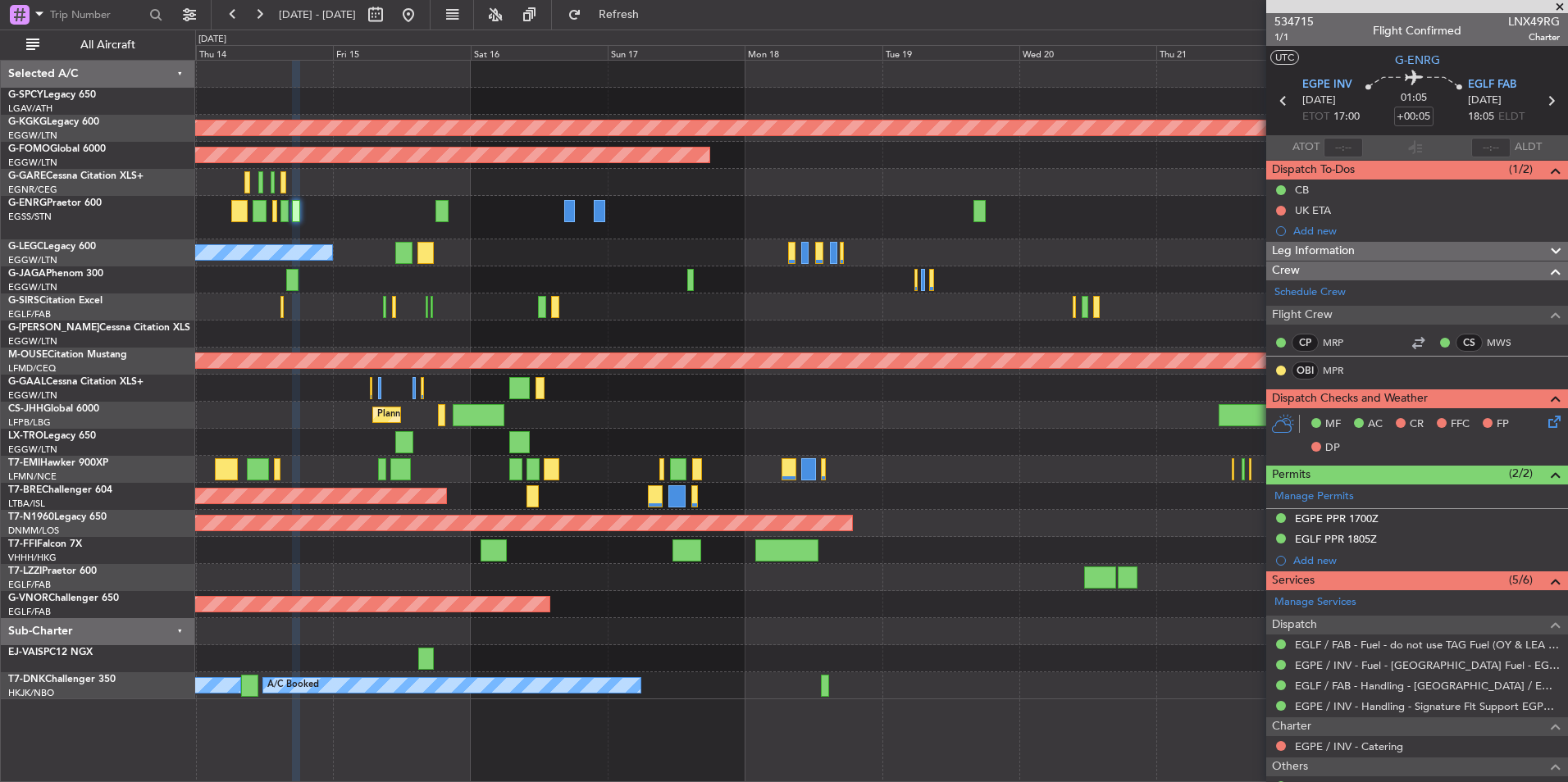
click at [527, 215] on div "AOG Maint Istanbul (Ataturk) Planned Maint Windsor Locks (Bradley Intl) No Crew…" at bounding box center [881, 380] width 1372 height 639
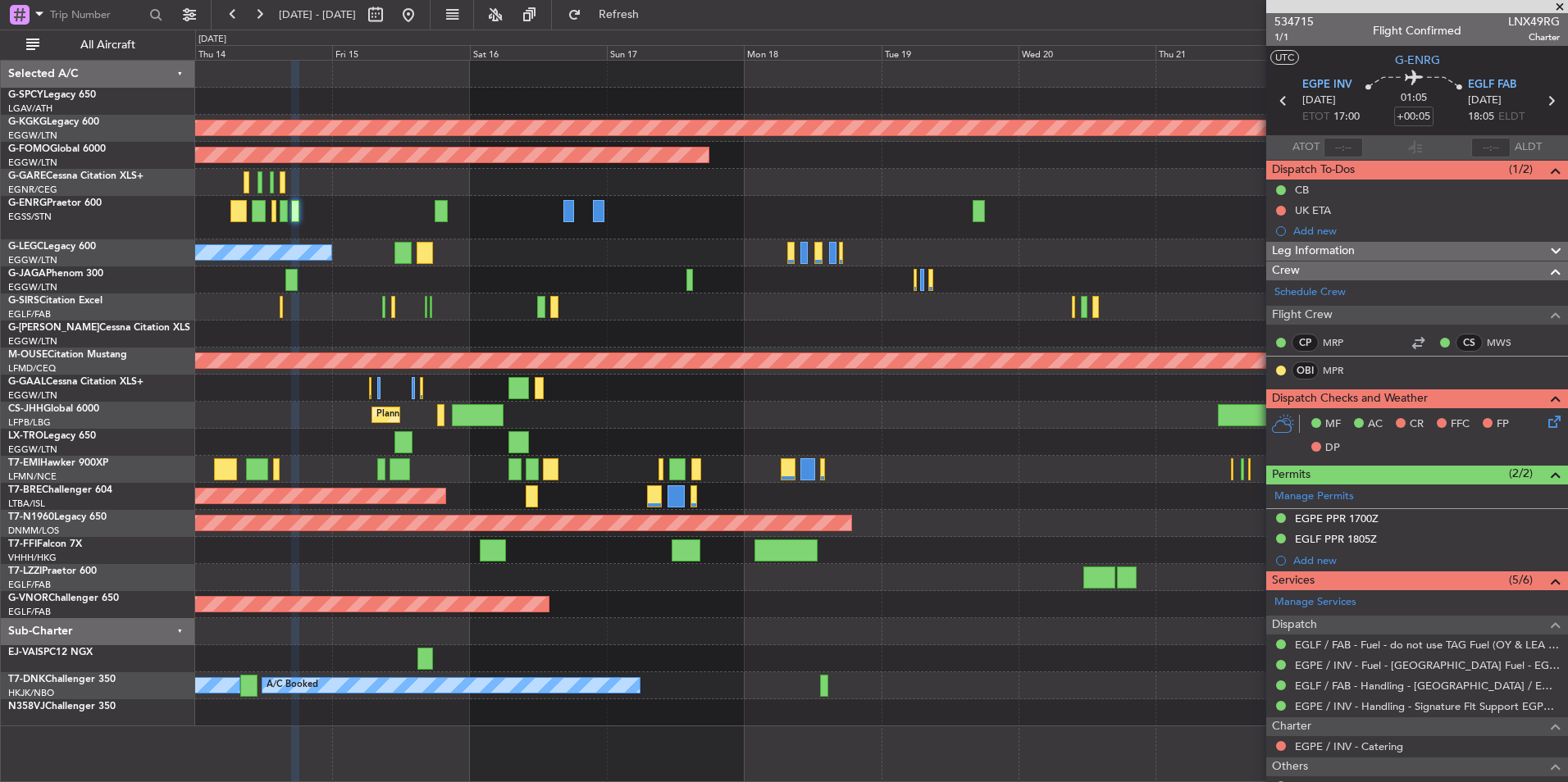
click at [1562, 8] on span at bounding box center [1560, 7] width 16 height 15
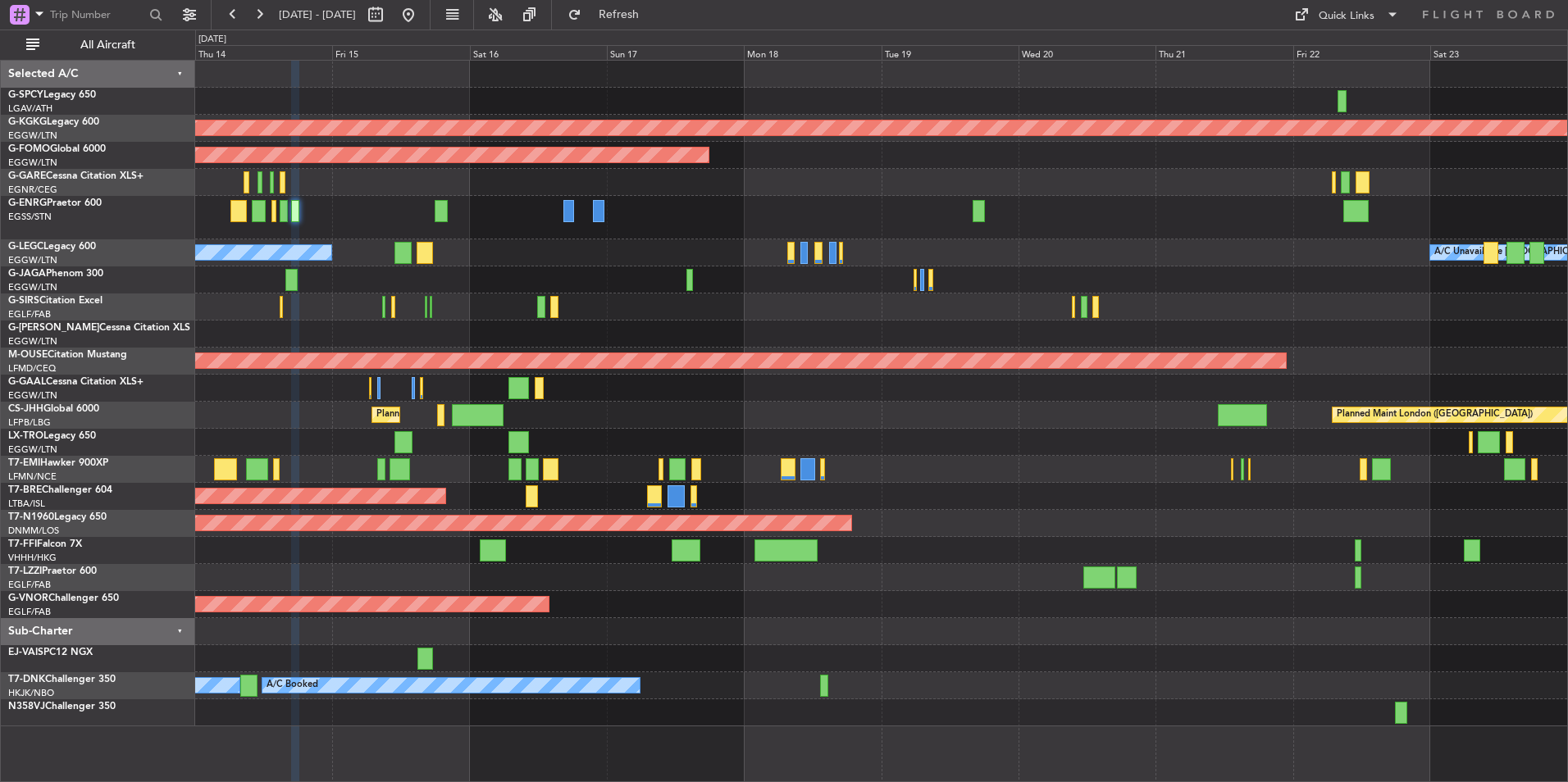
type input "0"
click at [1367, 14] on div "Quick Links" at bounding box center [1346, 16] width 56 height 16
click at [1316, 55] on button "Trip Builder" at bounding box center [1346, 54] width 123 height 39
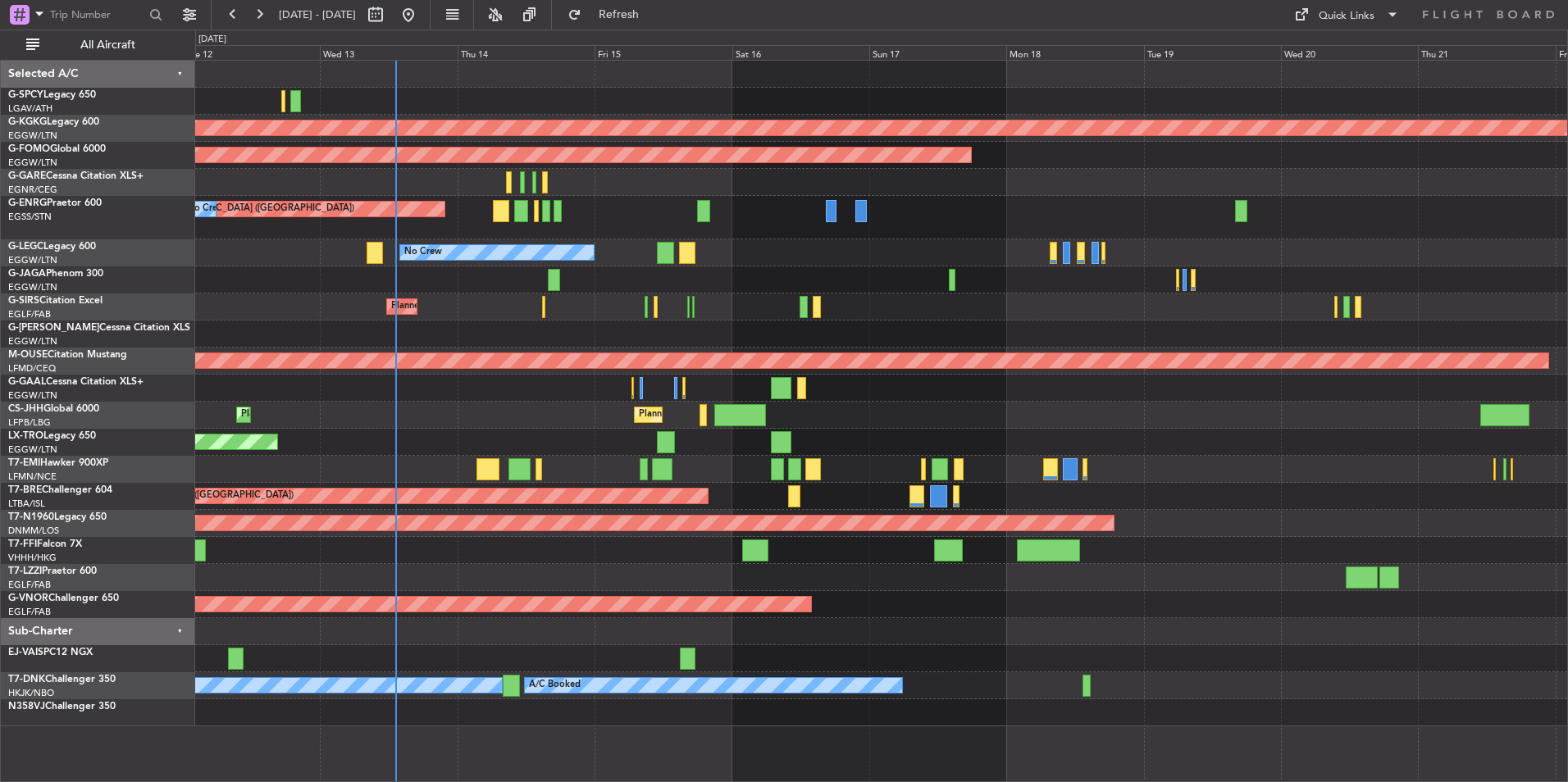
click at [633, 223] on div "Planned Maint [GEOGRAPHIC_DATA] ([GEOGRAPHIC_DATA]) No Crew" at bounding box center [881, 218] width 1372 height 44
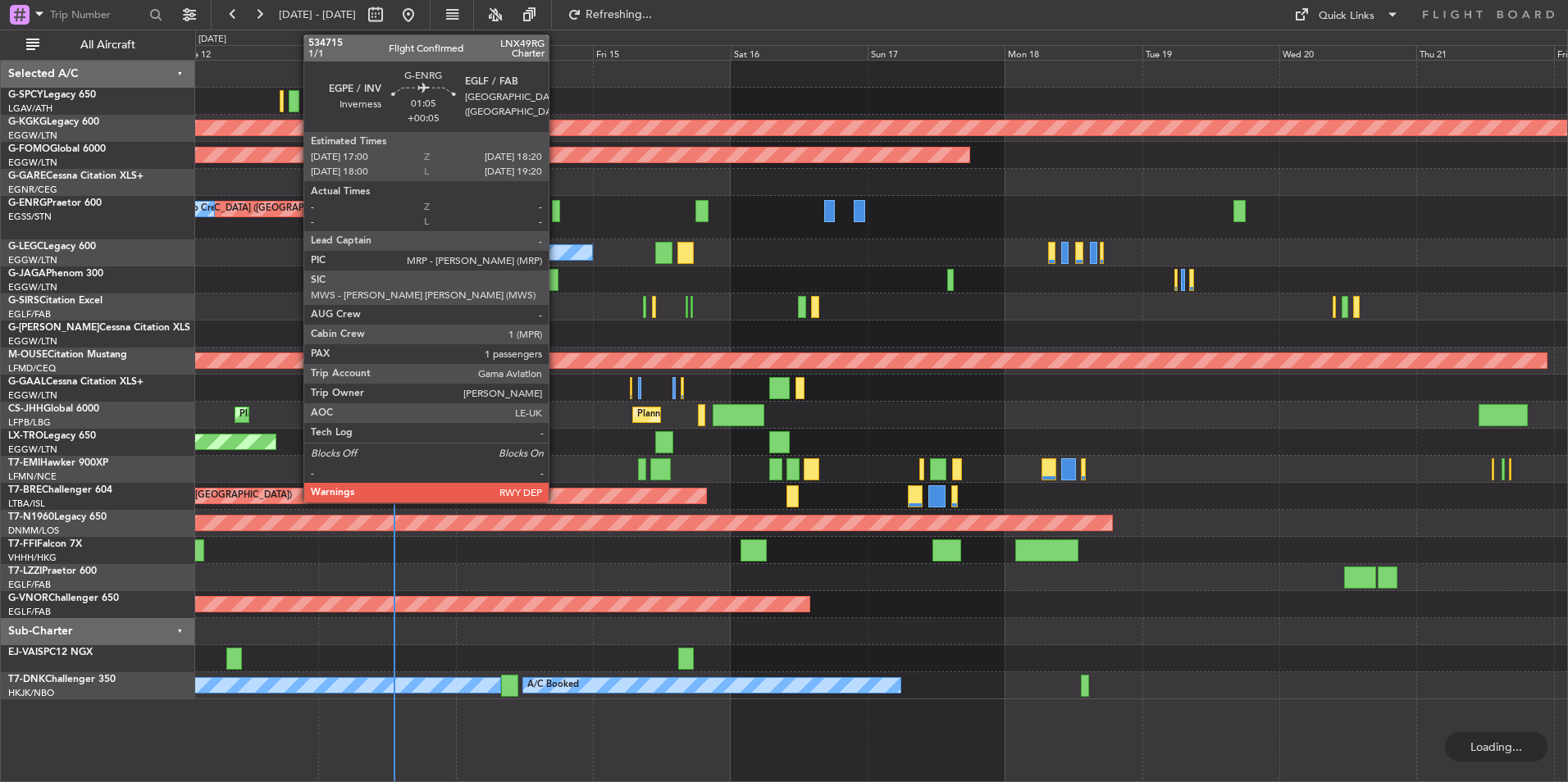
click at [556, 211] on div at bounding box center [555, 211] width 8 height 22
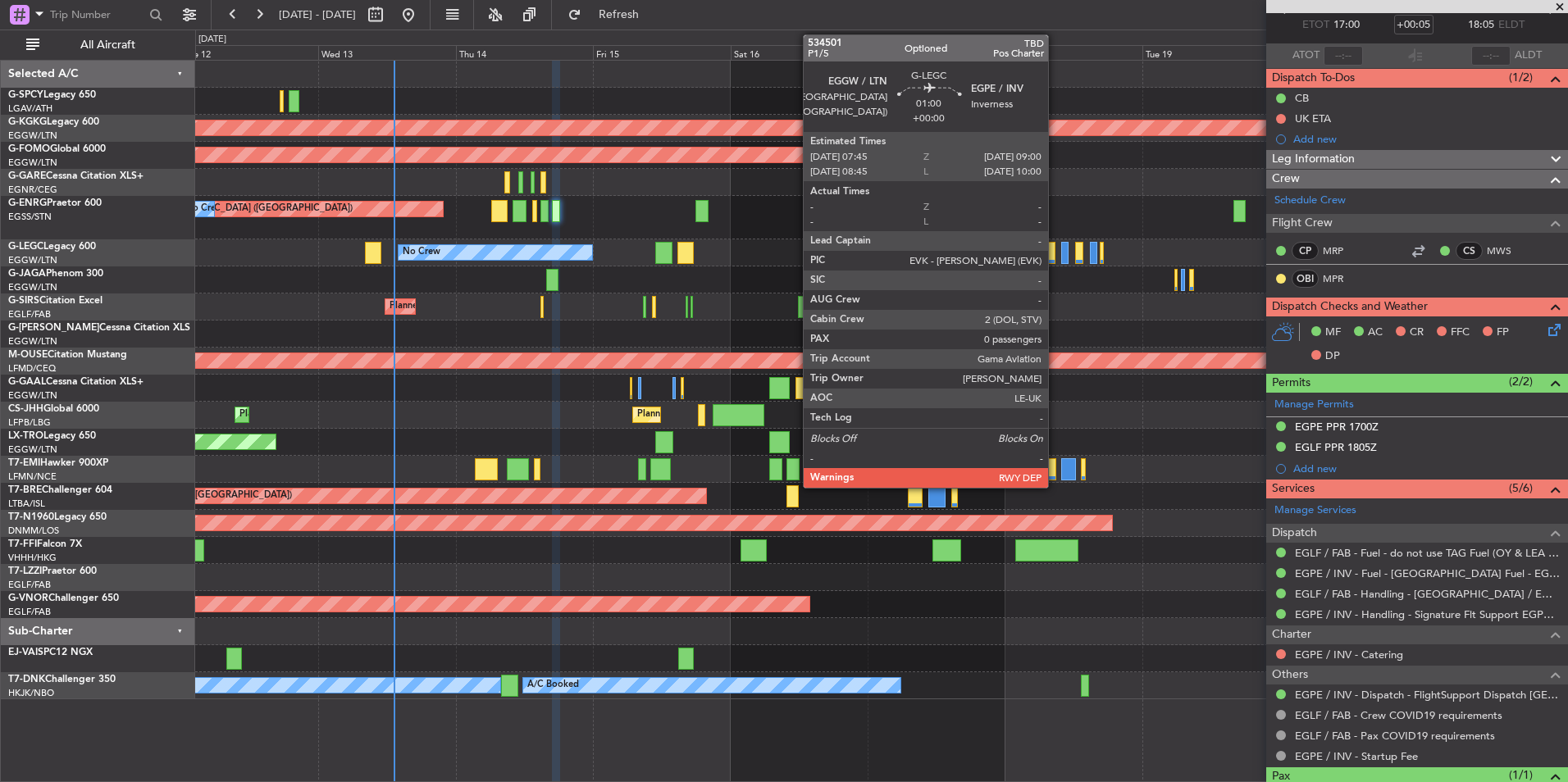
scroll to position [159, 0]
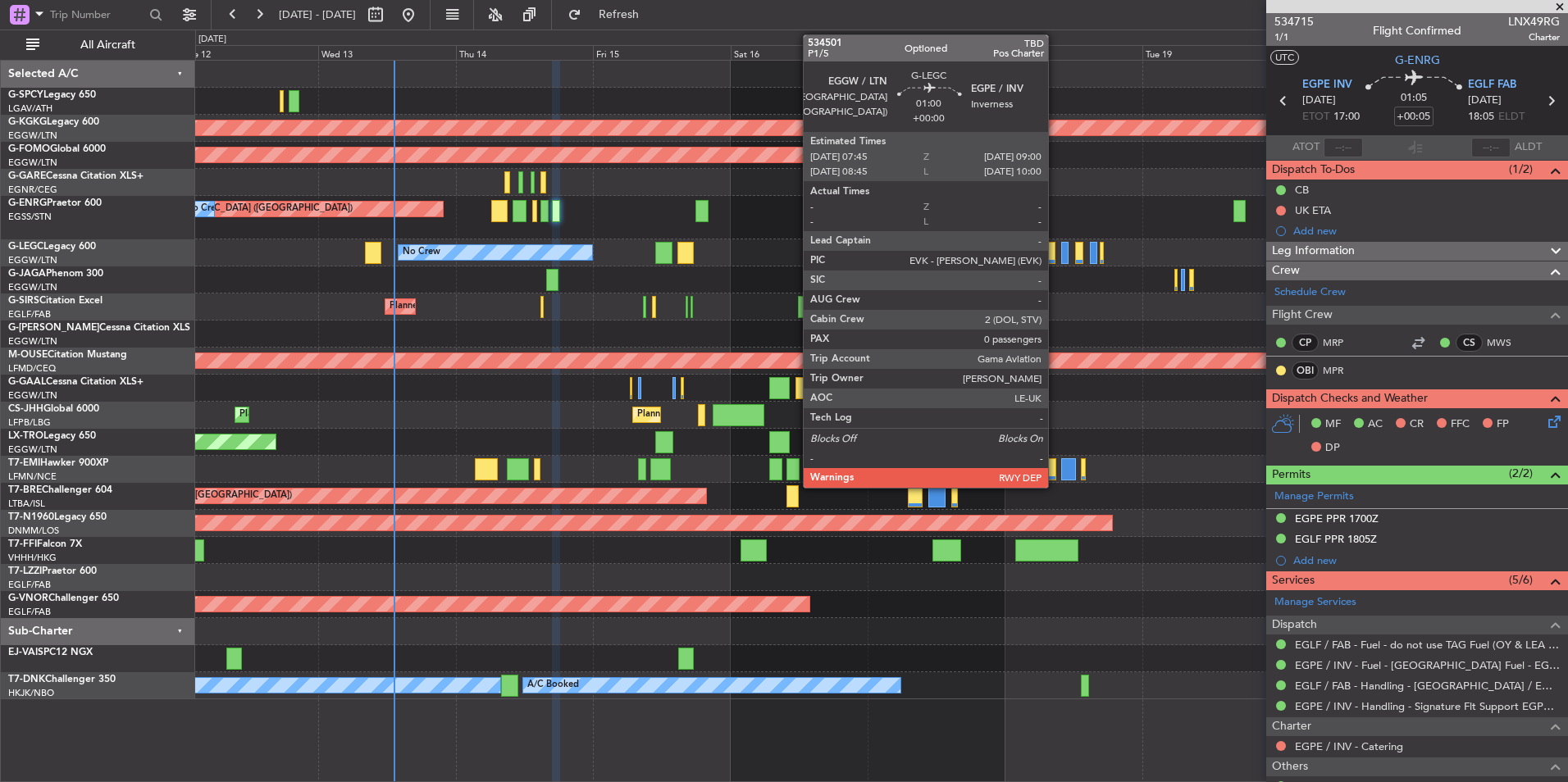
scroll to position [159, 0]
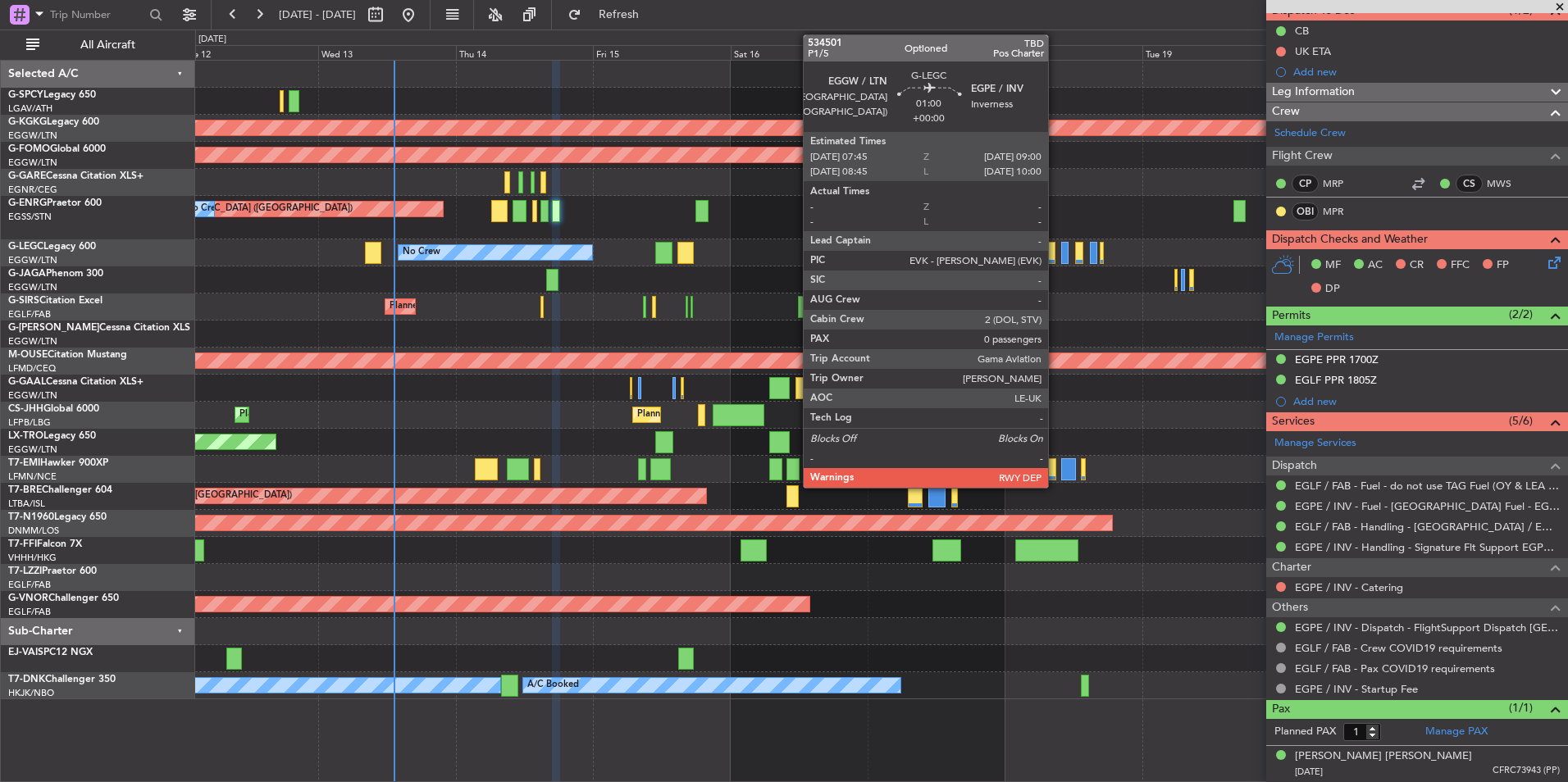
click at [1451, 729] on link "Manage PAX" at bounding box center [1456, 732] width 62 height 16
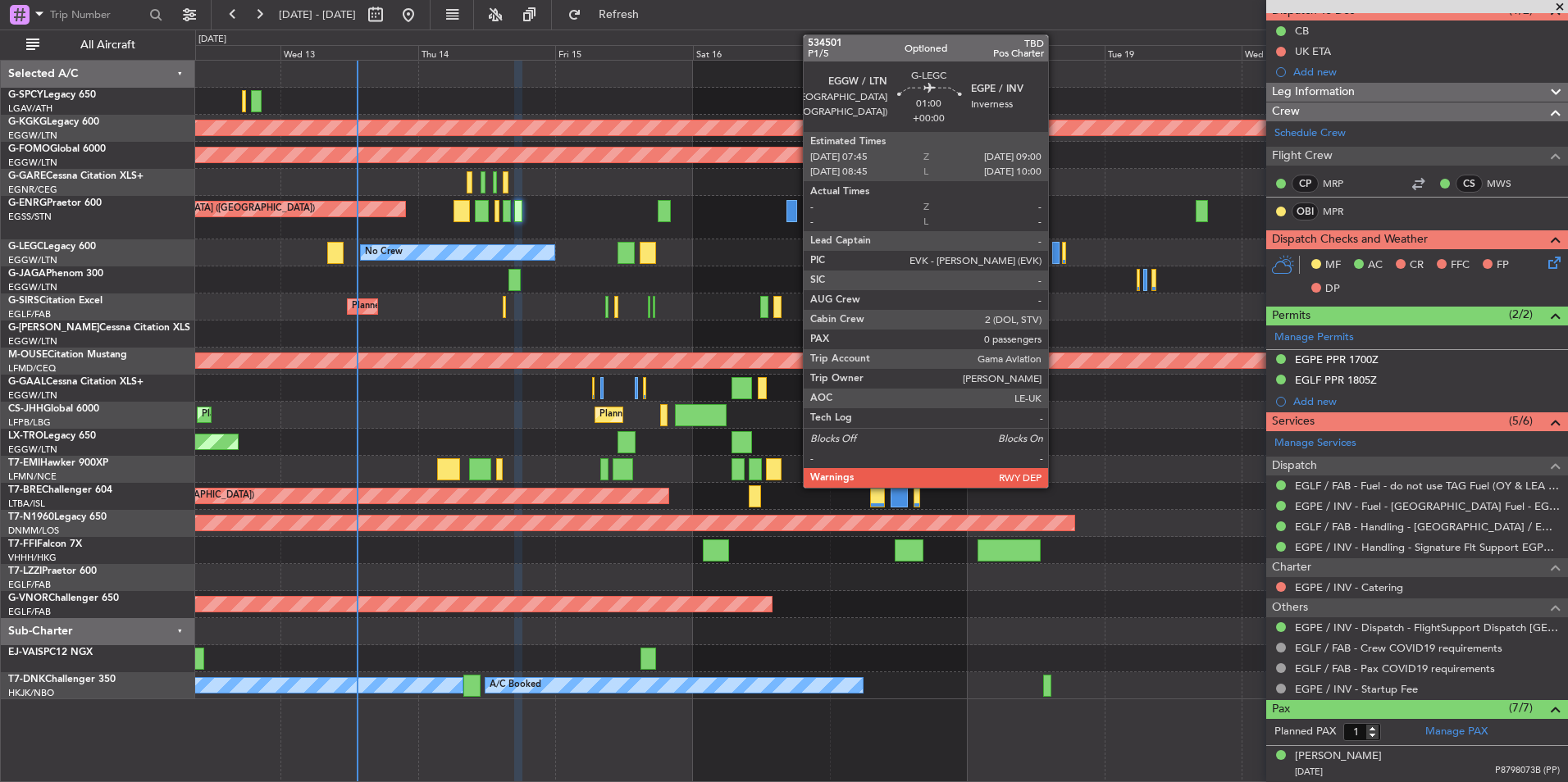
click at [588, 286] on div "AOG Maint [GEOGRAPHIC_DATA] (Ataturk) Planned Maint Windsor Locks ([PERSON_NAME…" at bounding box center [881, 380] width 1372 height 639
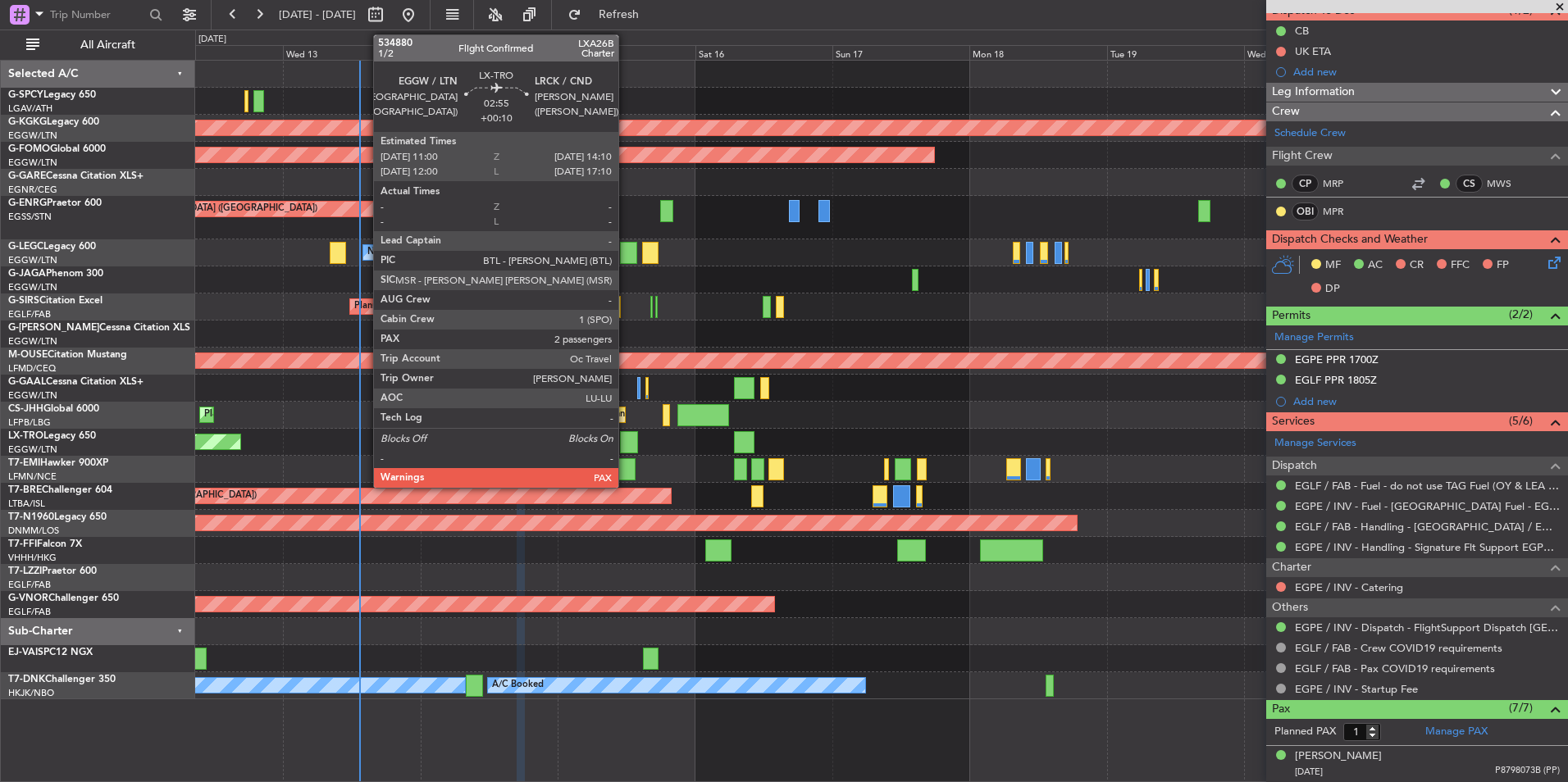
click at [625, 437] on div at bounding box center [629, 442] width 19 height 22
type input "+00:10"
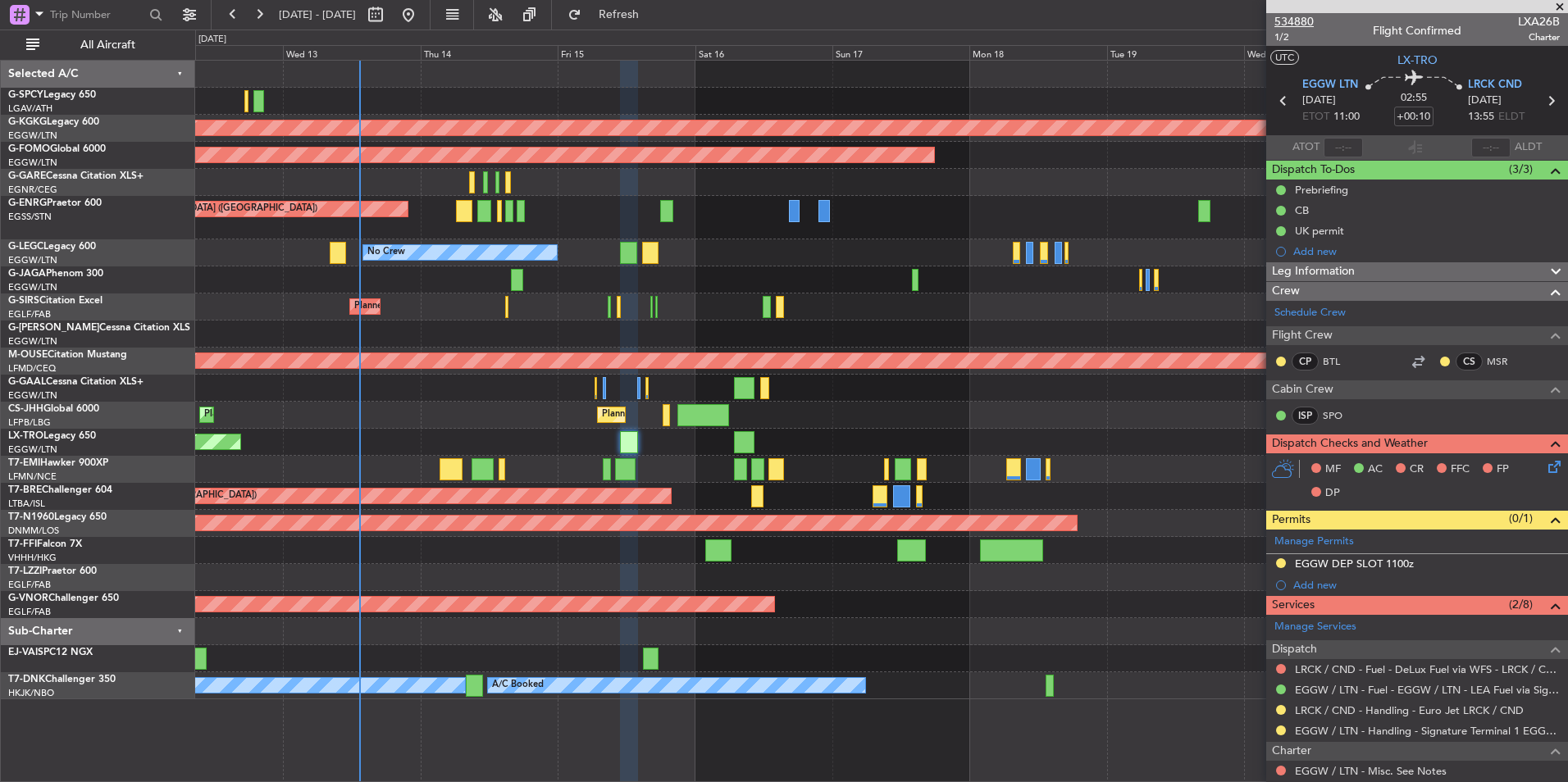
click at [1298, 21] on span "534880" at bounding box center [1294, 21] width 39 height 17
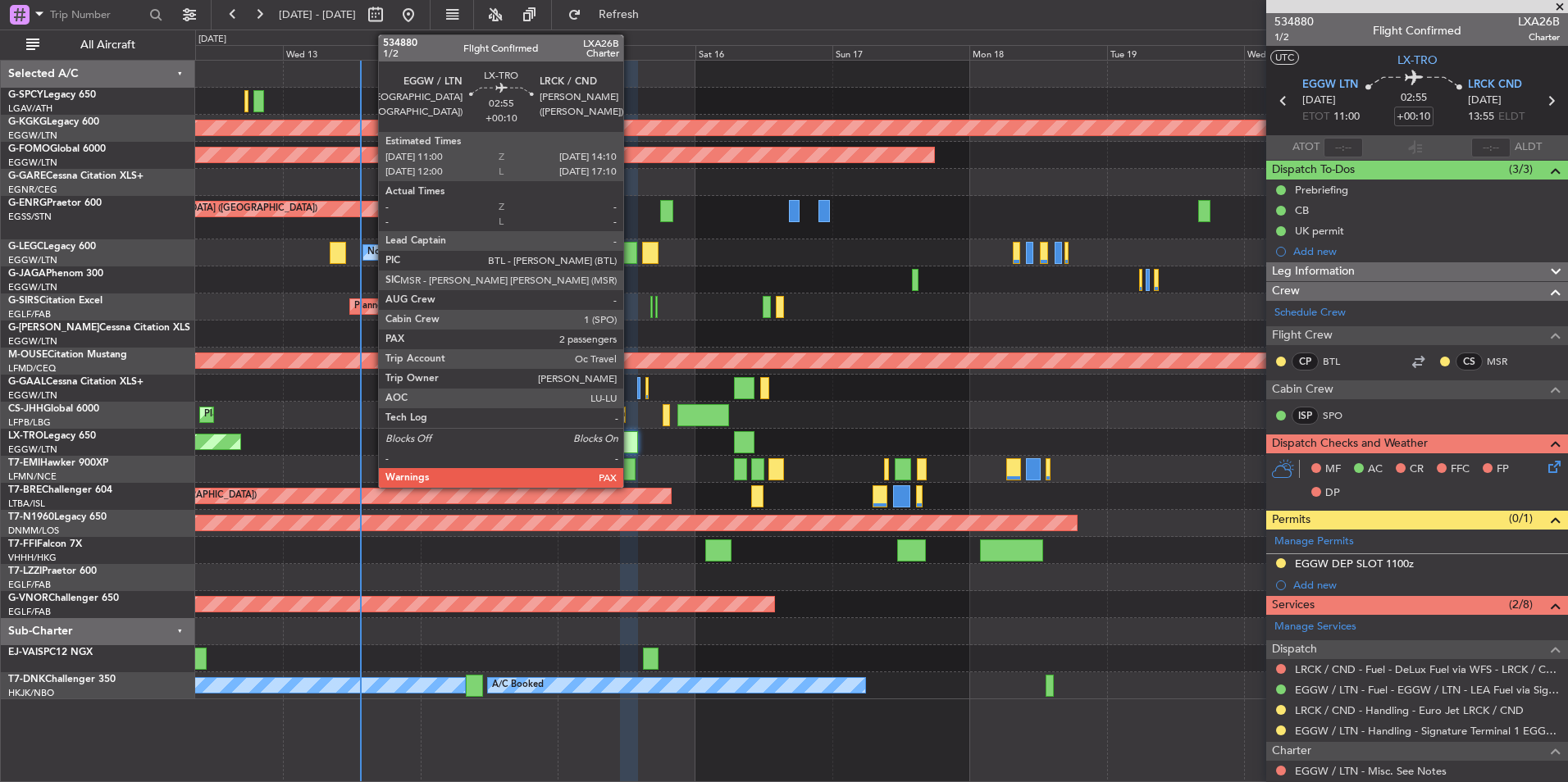
click at [631, 446] on div at bounding box center [629, 442] width 19 height 22
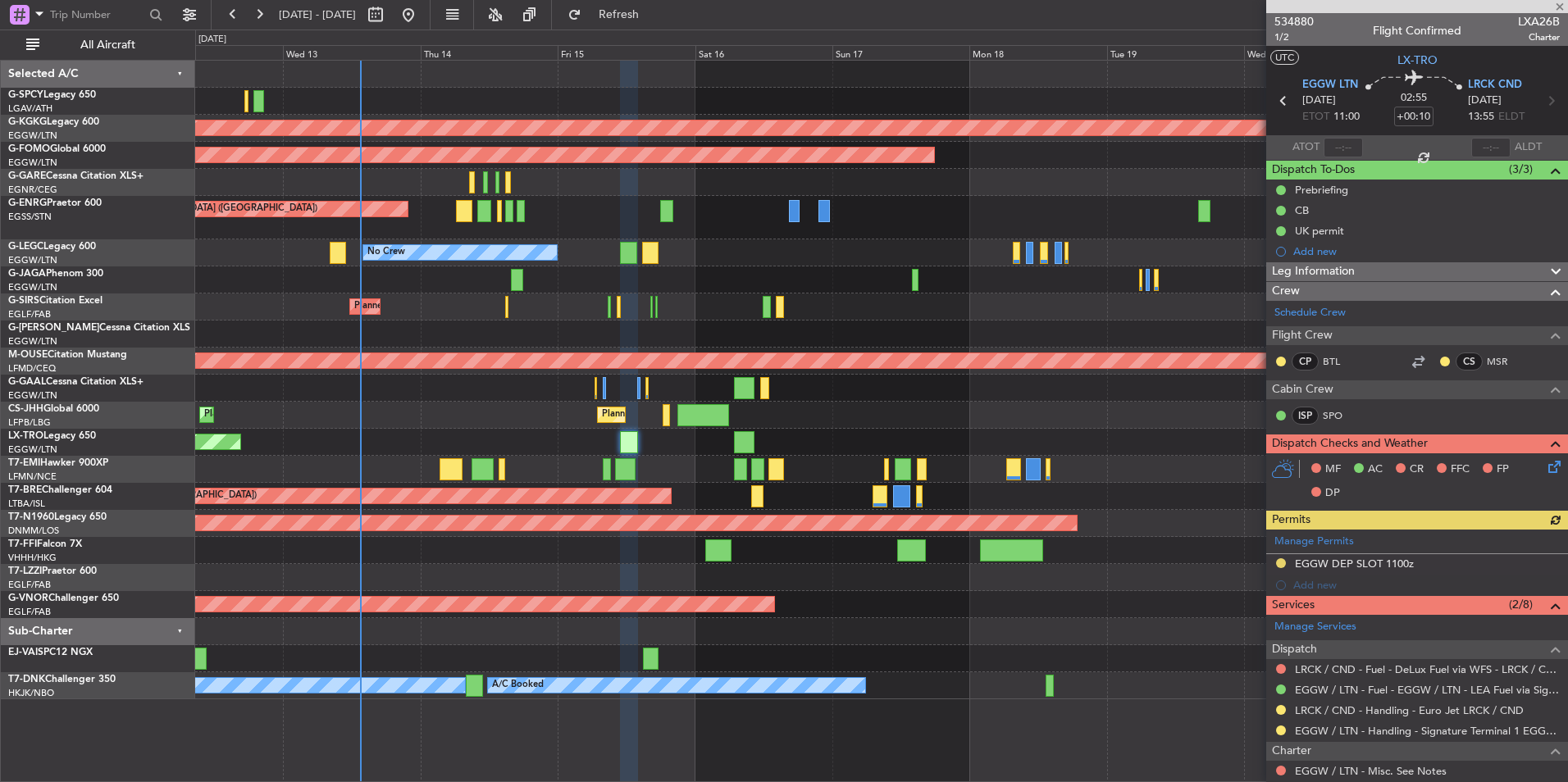
scroll to position [208, 0]
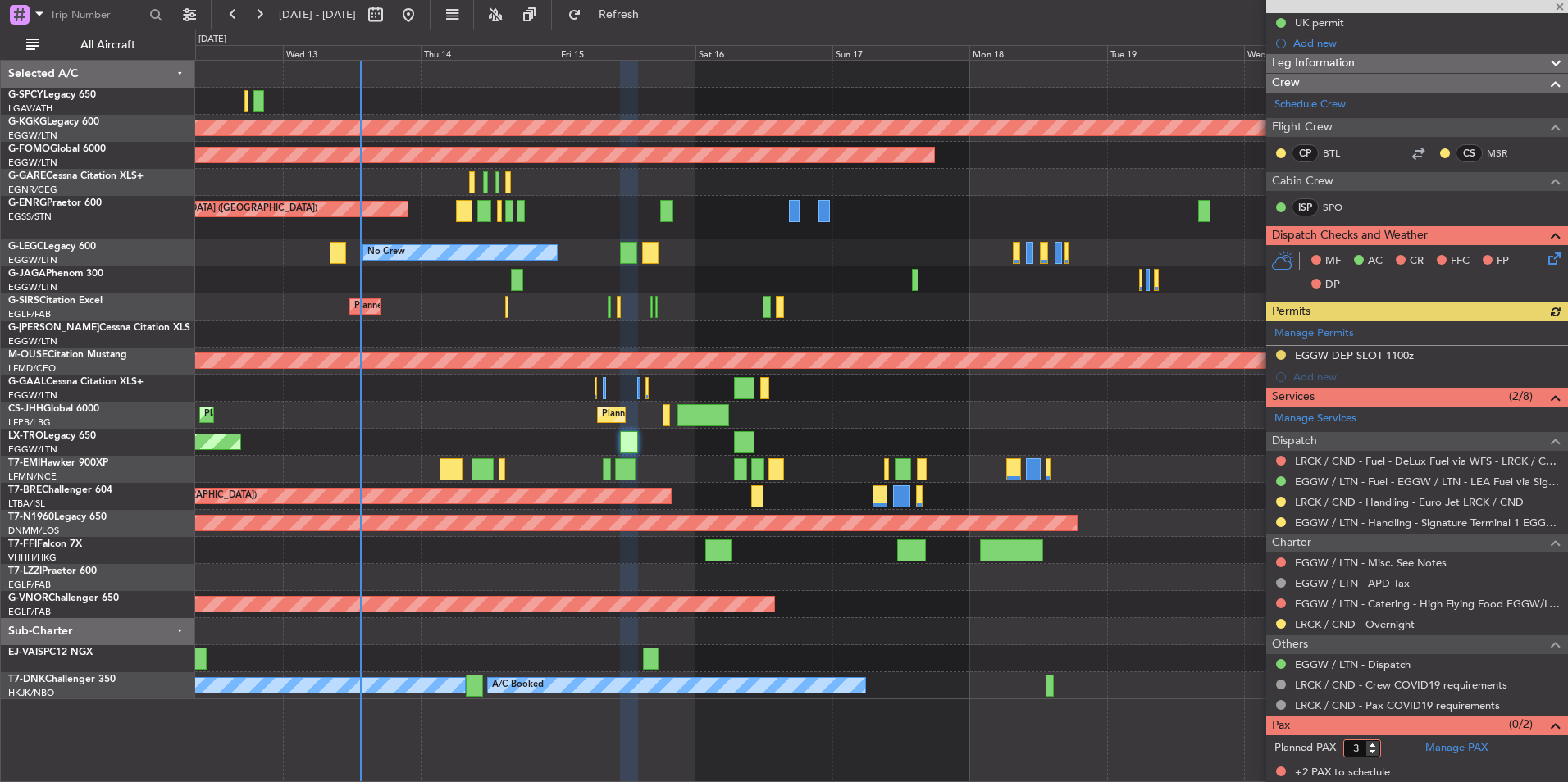
click at [1371, 742] on input "3" at bounding box center [1361, 748] width 37 height 18
click at [1371, 742] on input "4" at bounding box center [1361, 748] width 37 height 18
click at [1371, 742] on input "5" at bounding box center [1361, 748] width 37 height 18
type input "6"
click at [1371, 742] on input "6" at bounding box center [1361, 748] width 37 height 18
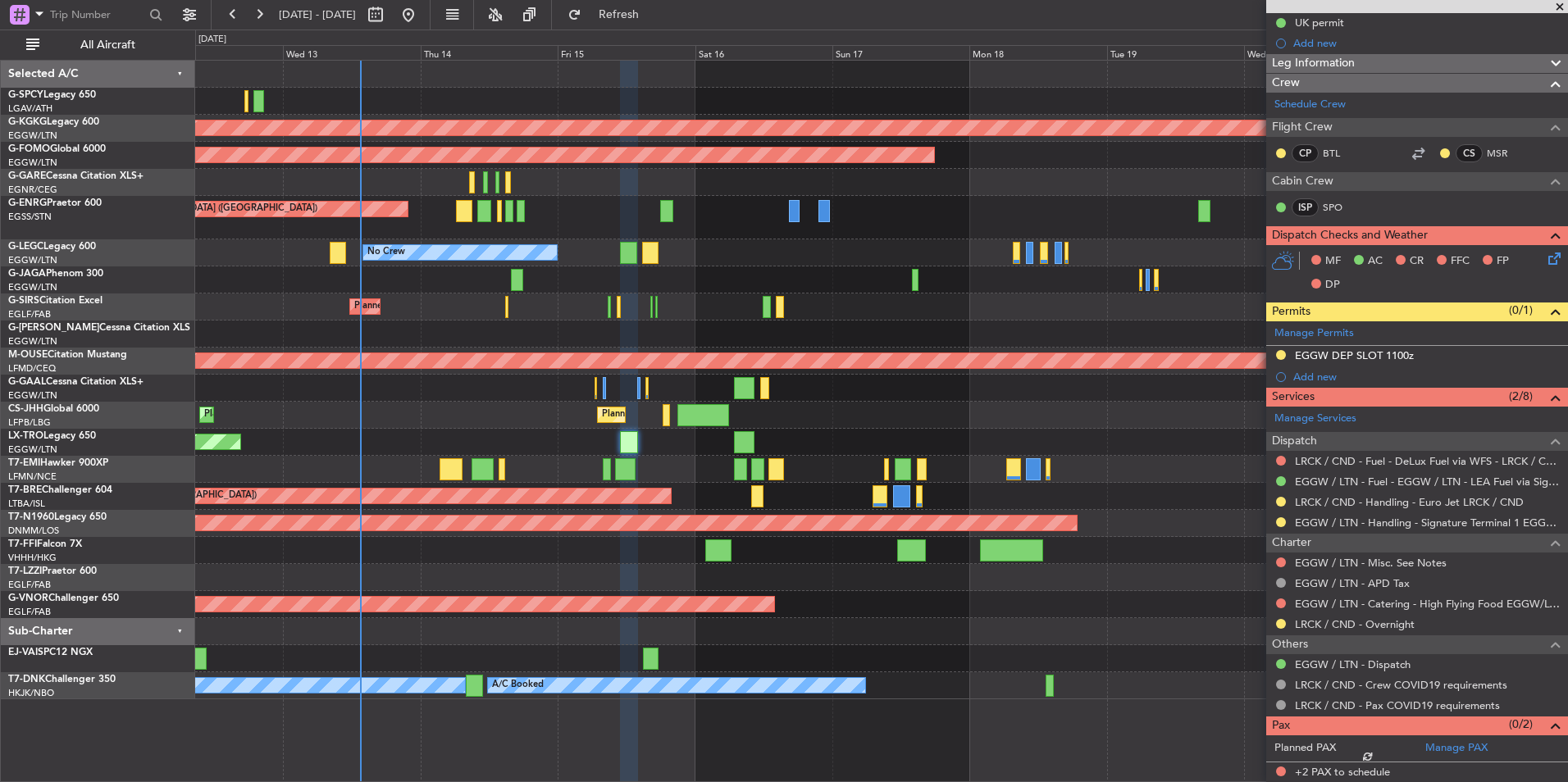
click at [1395, 748] on form "Planned PAX" at bounding box center [1342, 748] width 151 height 26
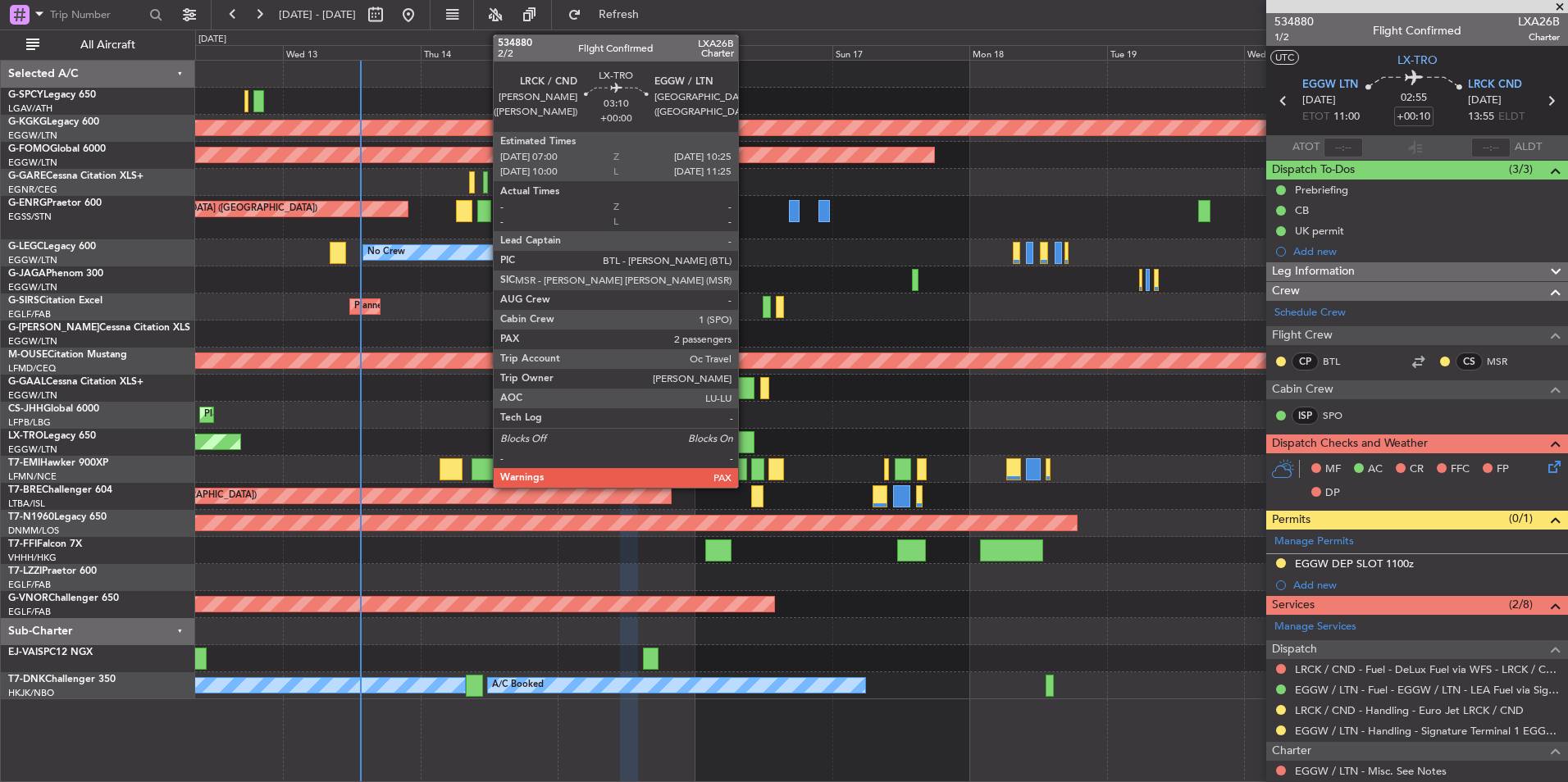
click at [746, 443] on div at bounding box center [744, 442] width 20 height 22
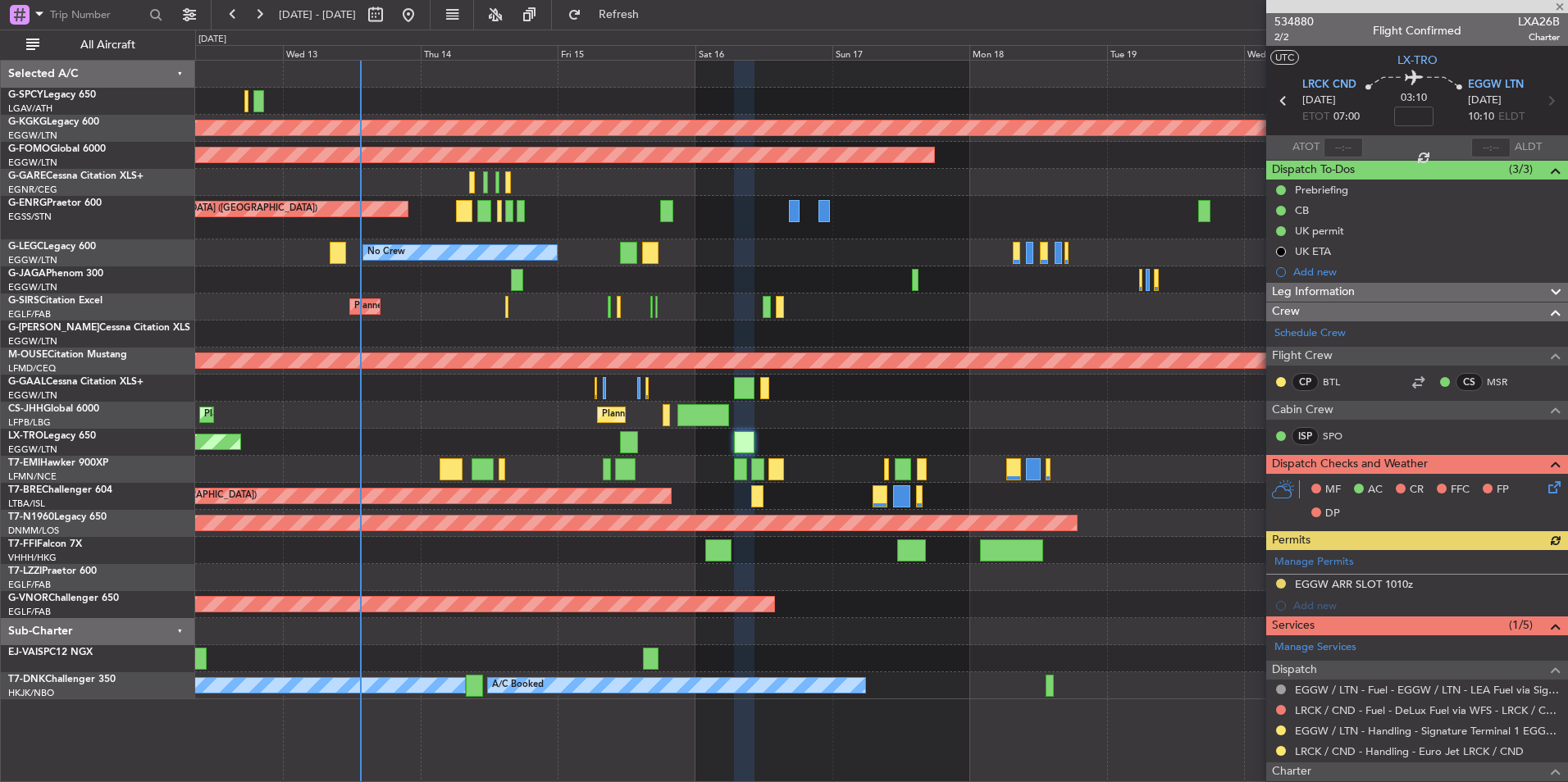
scroll to position [188, 0]
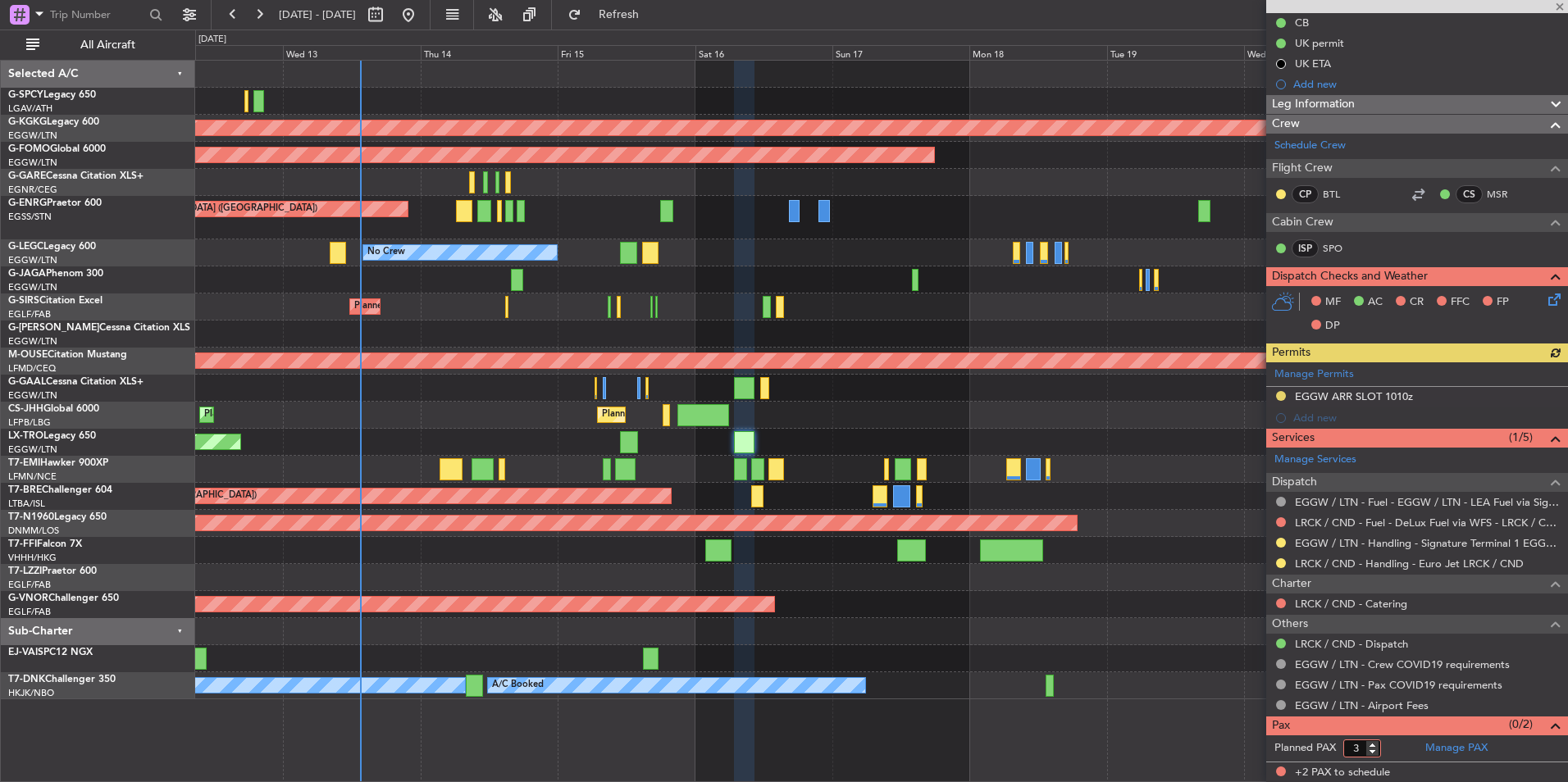
click at [1372, 745] on input "3" at bounding box center [1361, 748] width 37 height 18
click at [1372, 745] on input "4" at bounding box center [1361, 748] width 37 height 18
click at [1372, 745] on input "5" at bounding box center [1361, 748] width 37 height 18
click at [1372, 745] on input "6" at bounding box center [1361, 748] width 37 height 18
click at [1372, 745] on input "7" at bounding box center [1361, 748] width 37 height 18
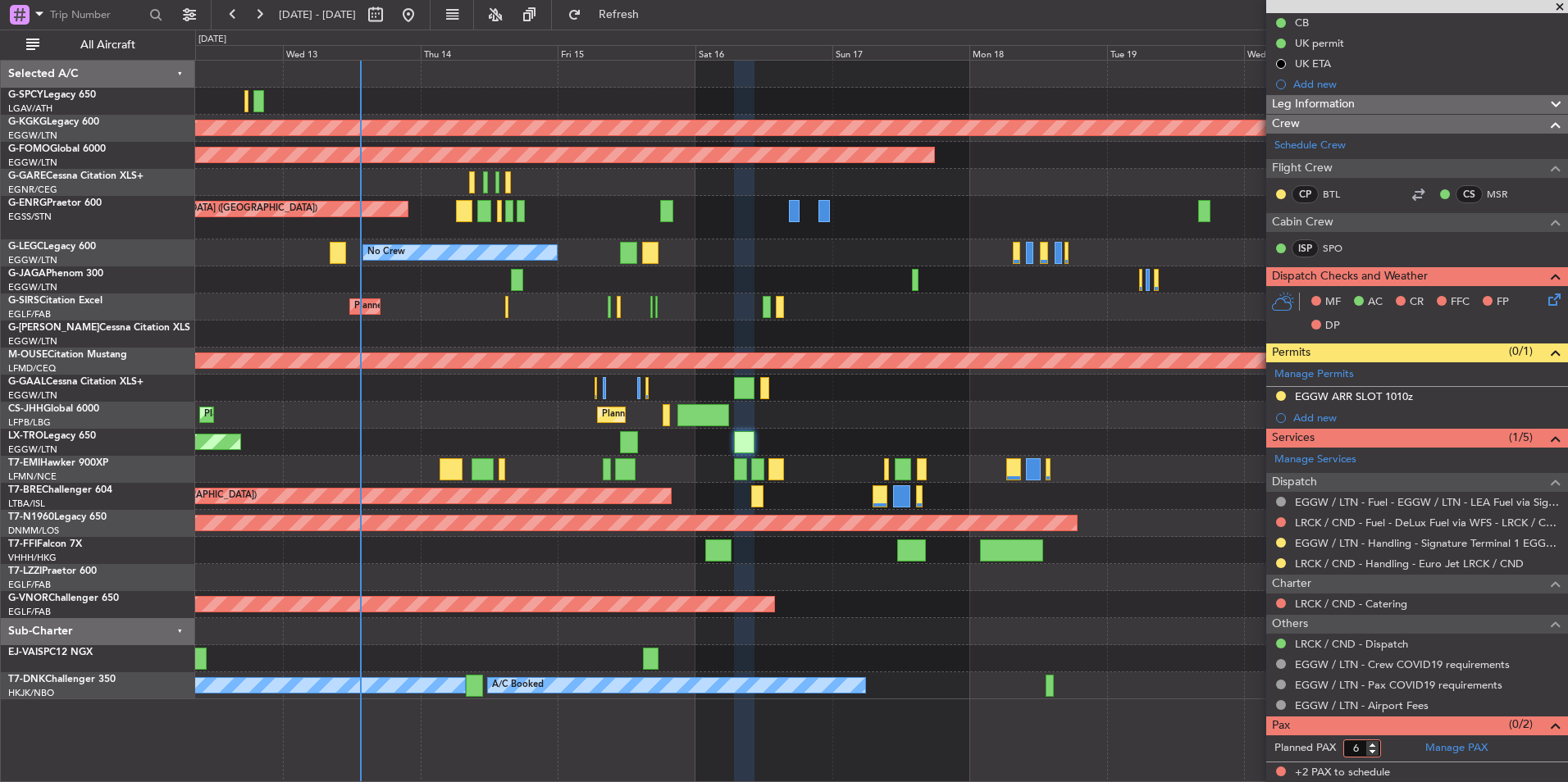
type input "6"
click at [1372, 754] on input "6" at bounding box center [1361, 748] width 37 height 18
click at [1389, 746] on form "Planned PAX" at bounding box center [1342, 748] width 151 height 26
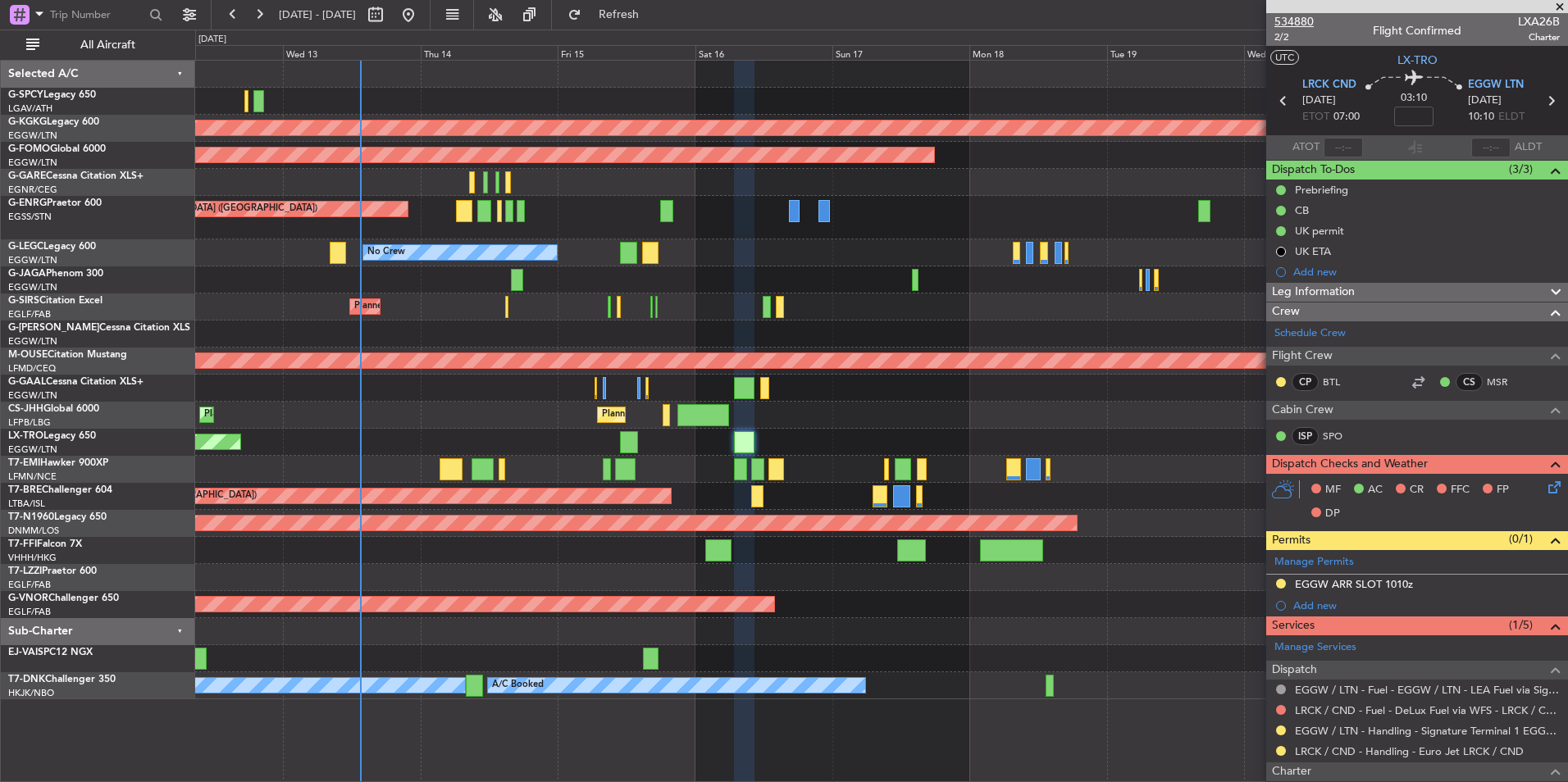
click at [1295, 24] on span "534880" at bounding box center [1294, 21] width 39 height 17
click at [1295, 20] on span "534880" at bounding box center [1294, 21] width 39 height 17
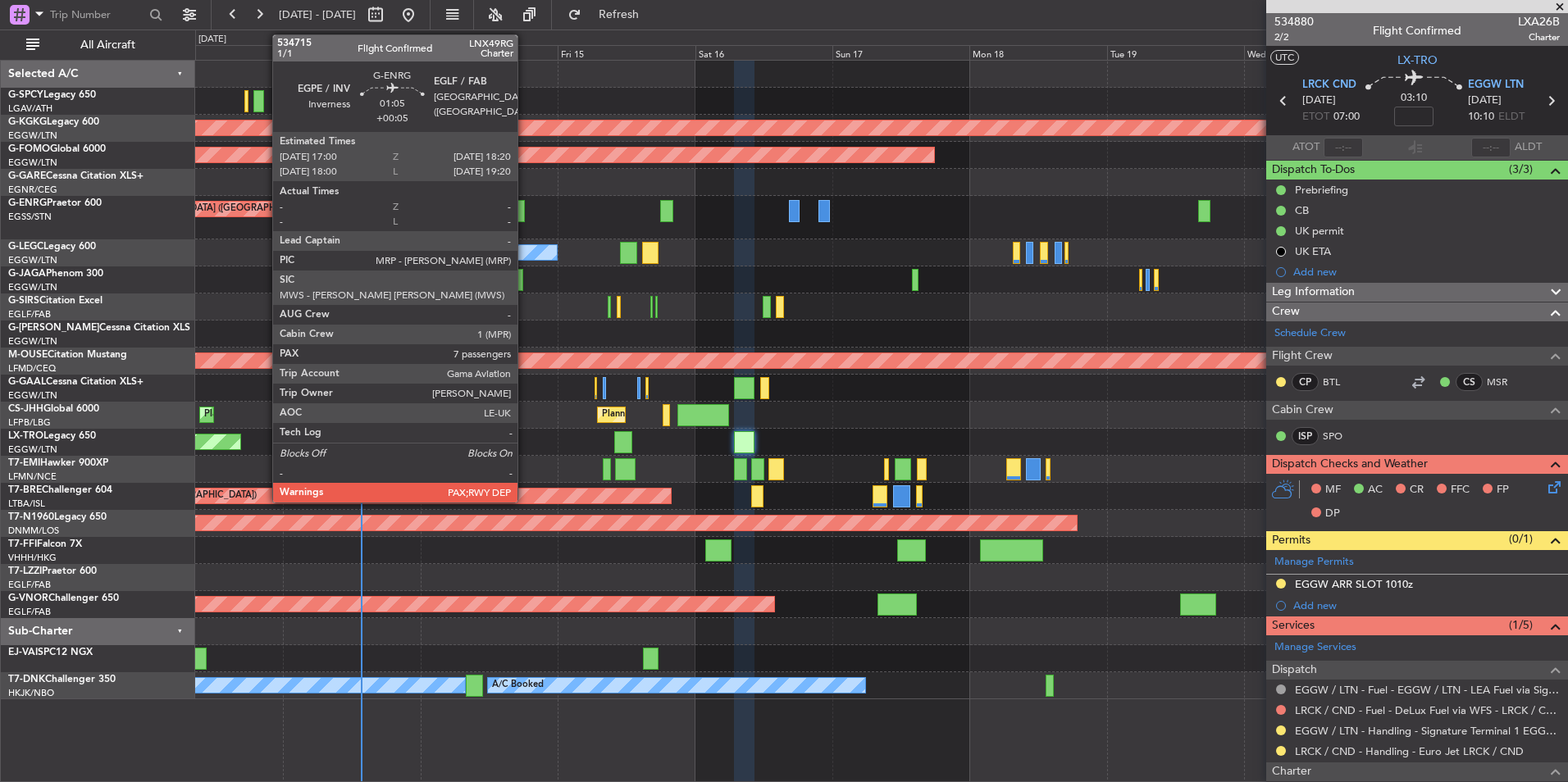
click at [525, 208] on div at bounding box center [521, 211] width 8 height 22
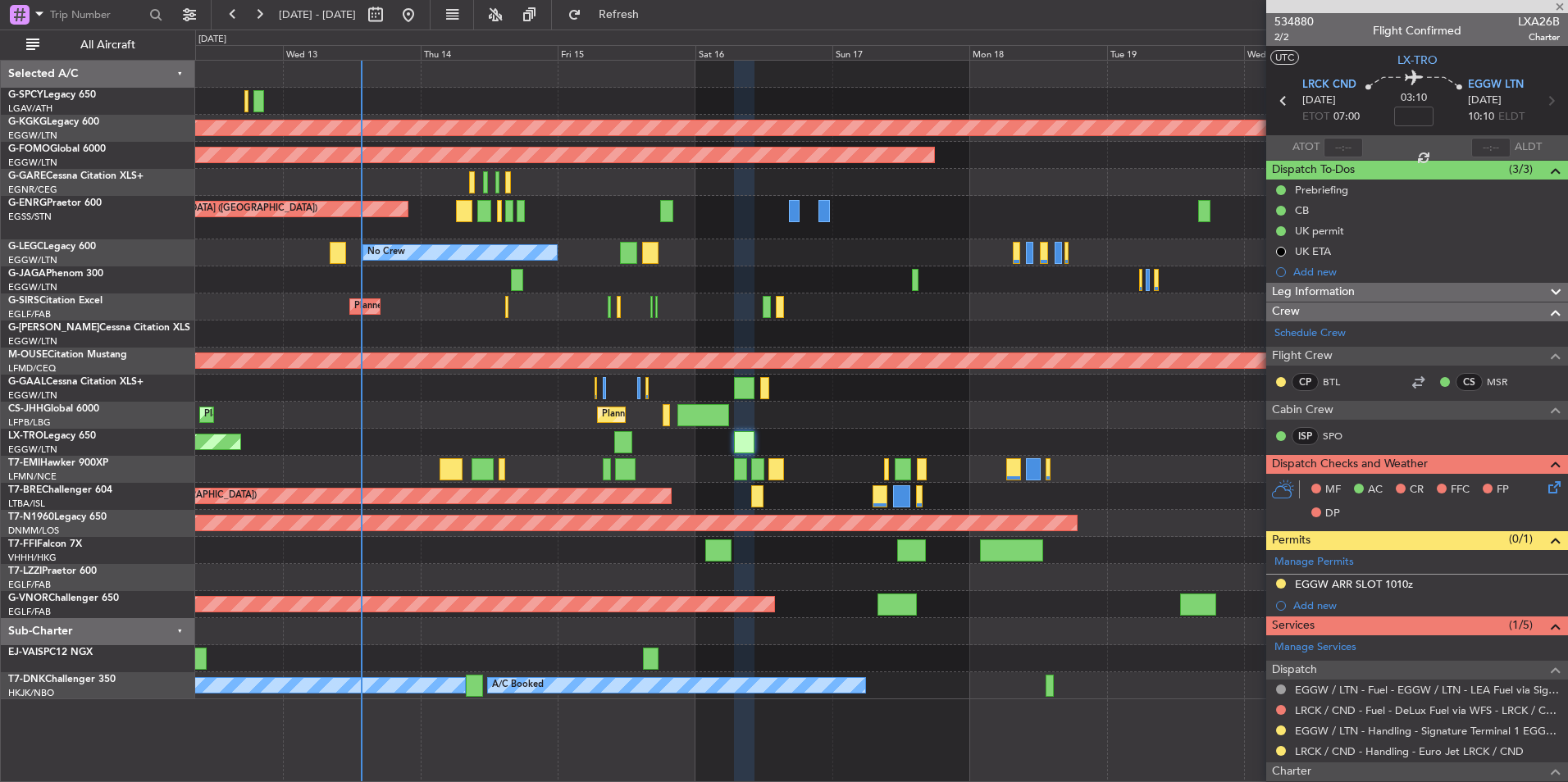
type input "+00:05"
type input "7"
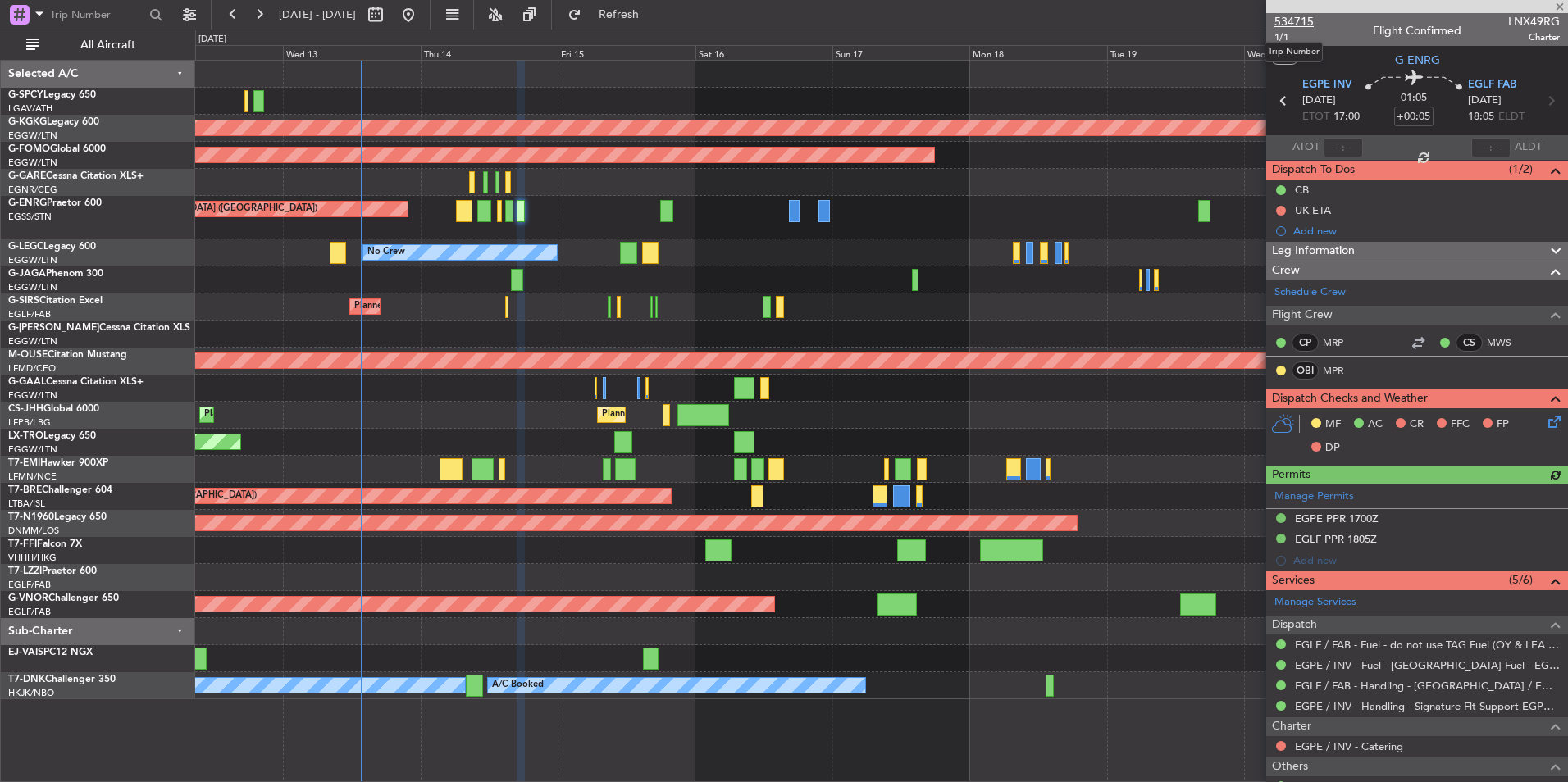
click at [1291, 20] on span "534715" at bounding box center [1294, 21] width 39 height 17
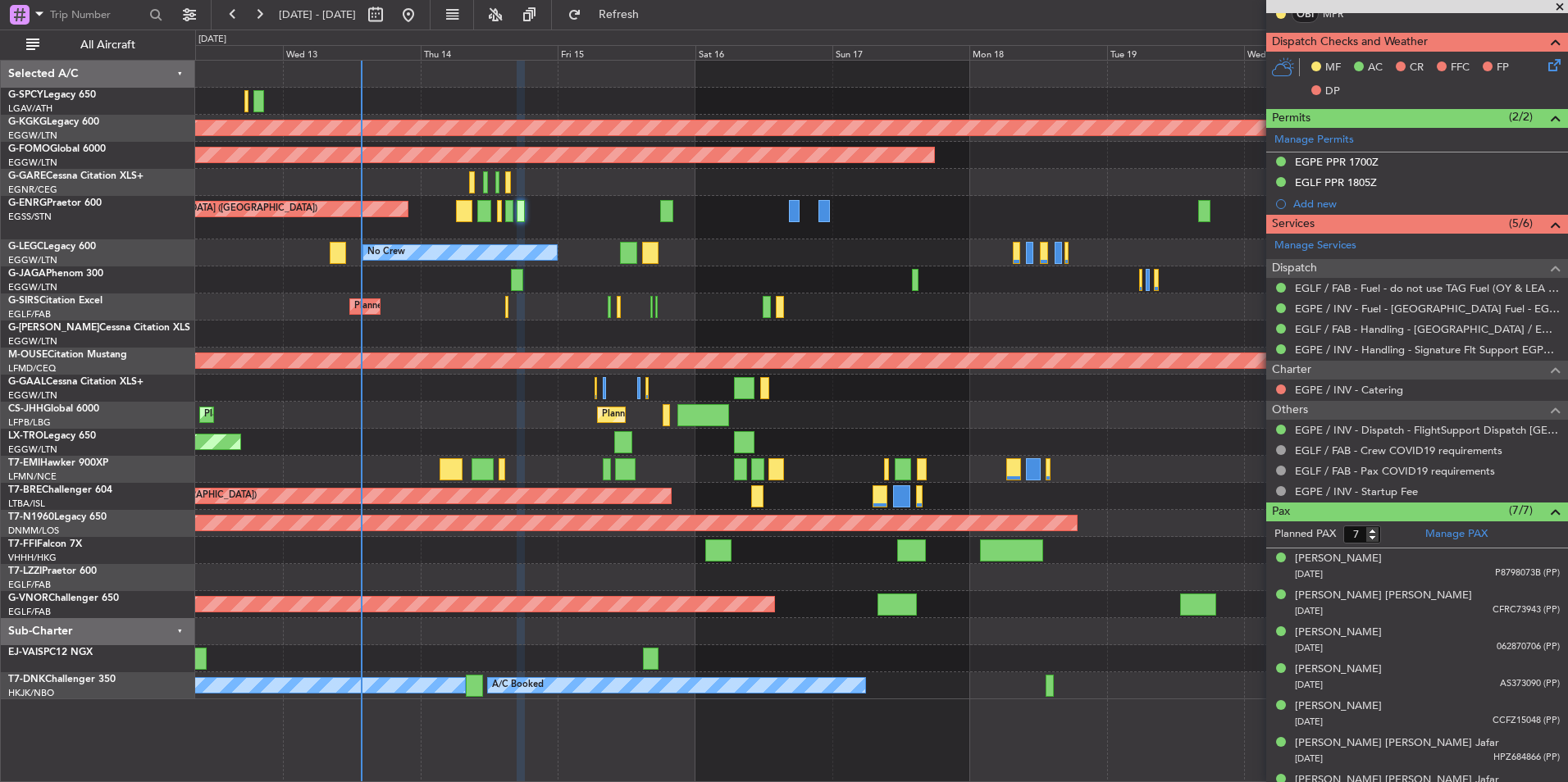
scroll to position [357, 0]
click at [1160, 499] on div "Planned Maint Warsaw ([GEOGRAPHIC_DATA])" at bounding box center [881, 497] width 1372 height 27
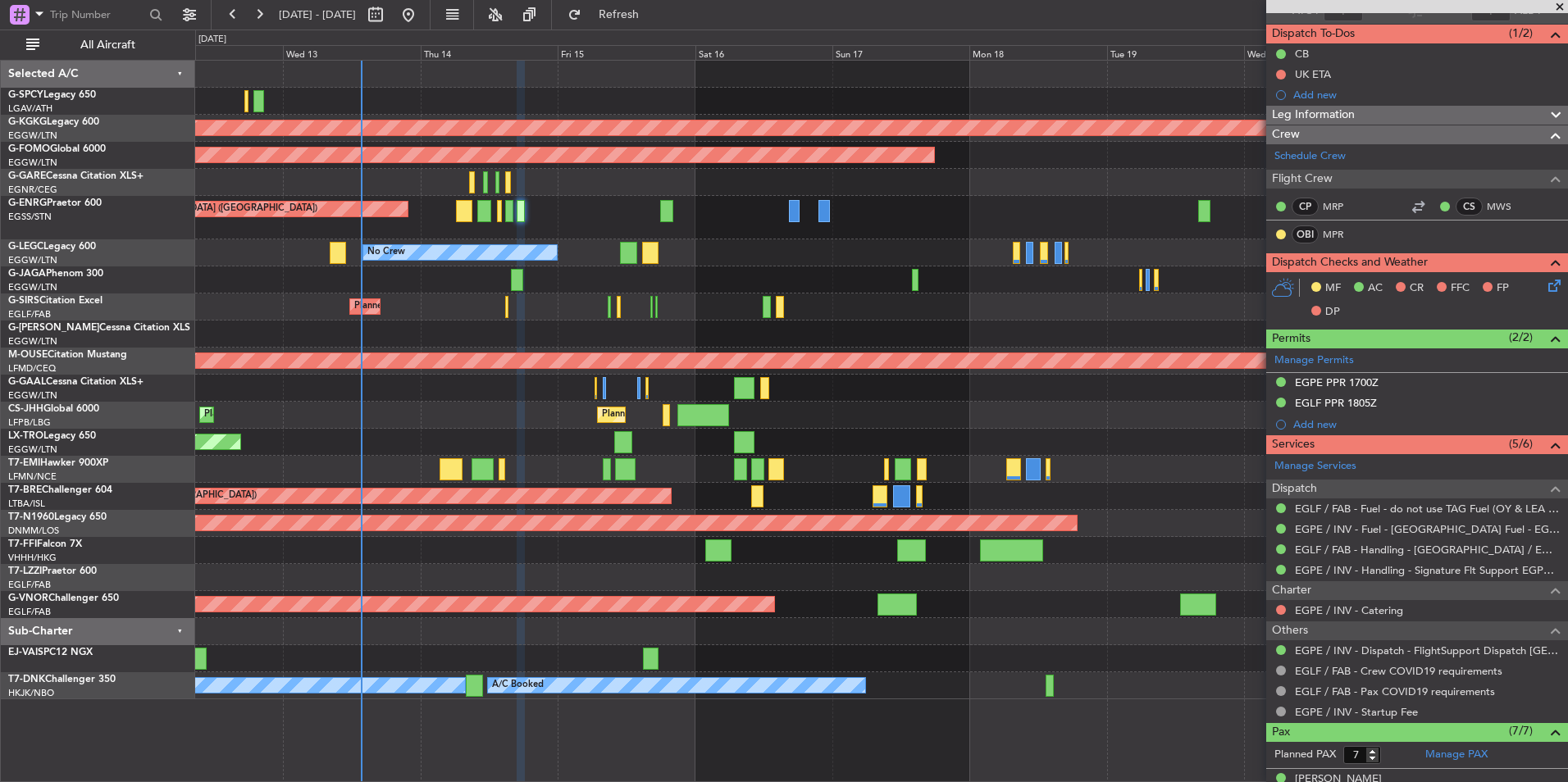
scroll to position [0, 0]
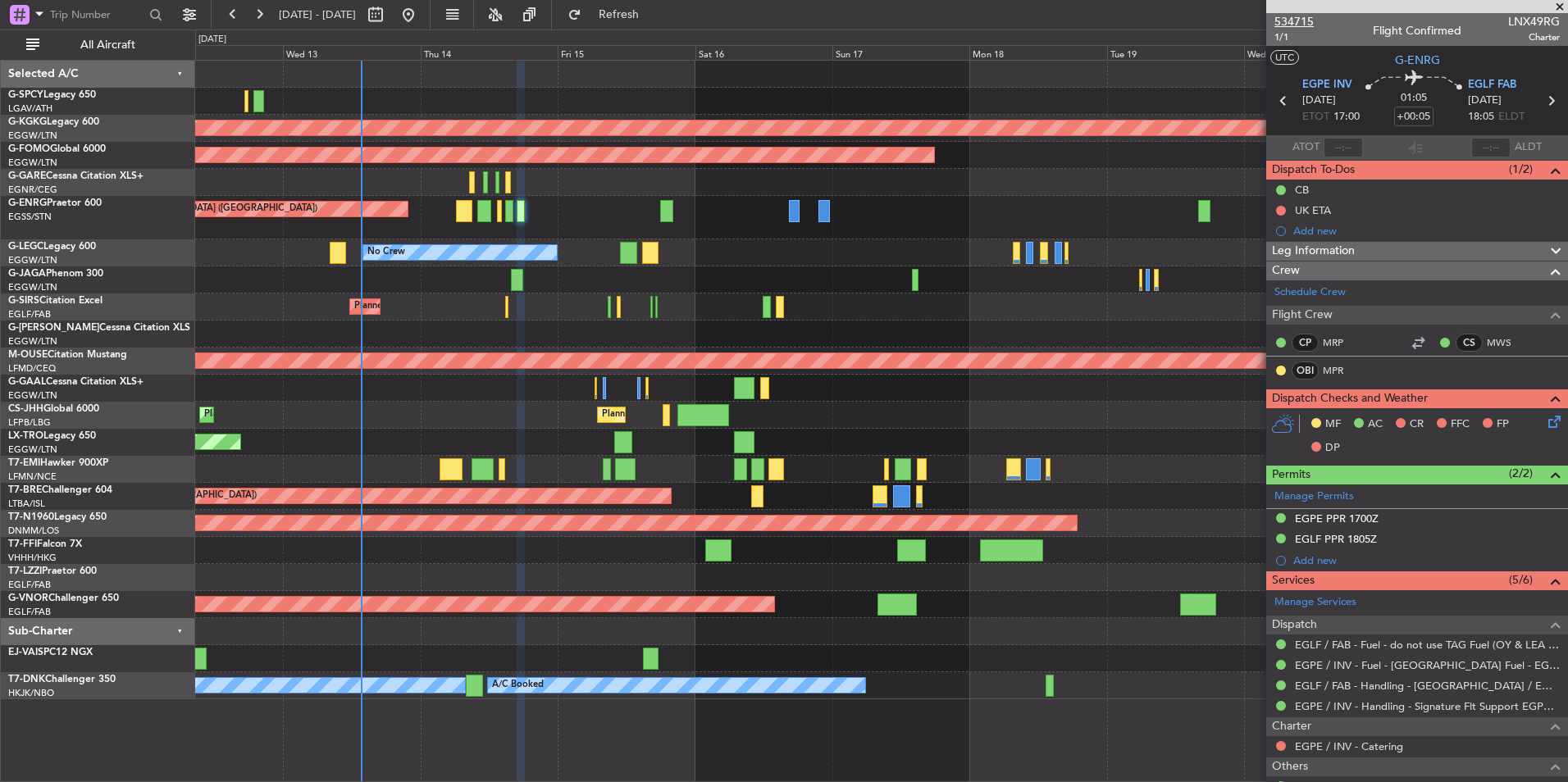
click at [1297, 20] on span "534715" at bounding box center [1294, 21] width 39 height 17
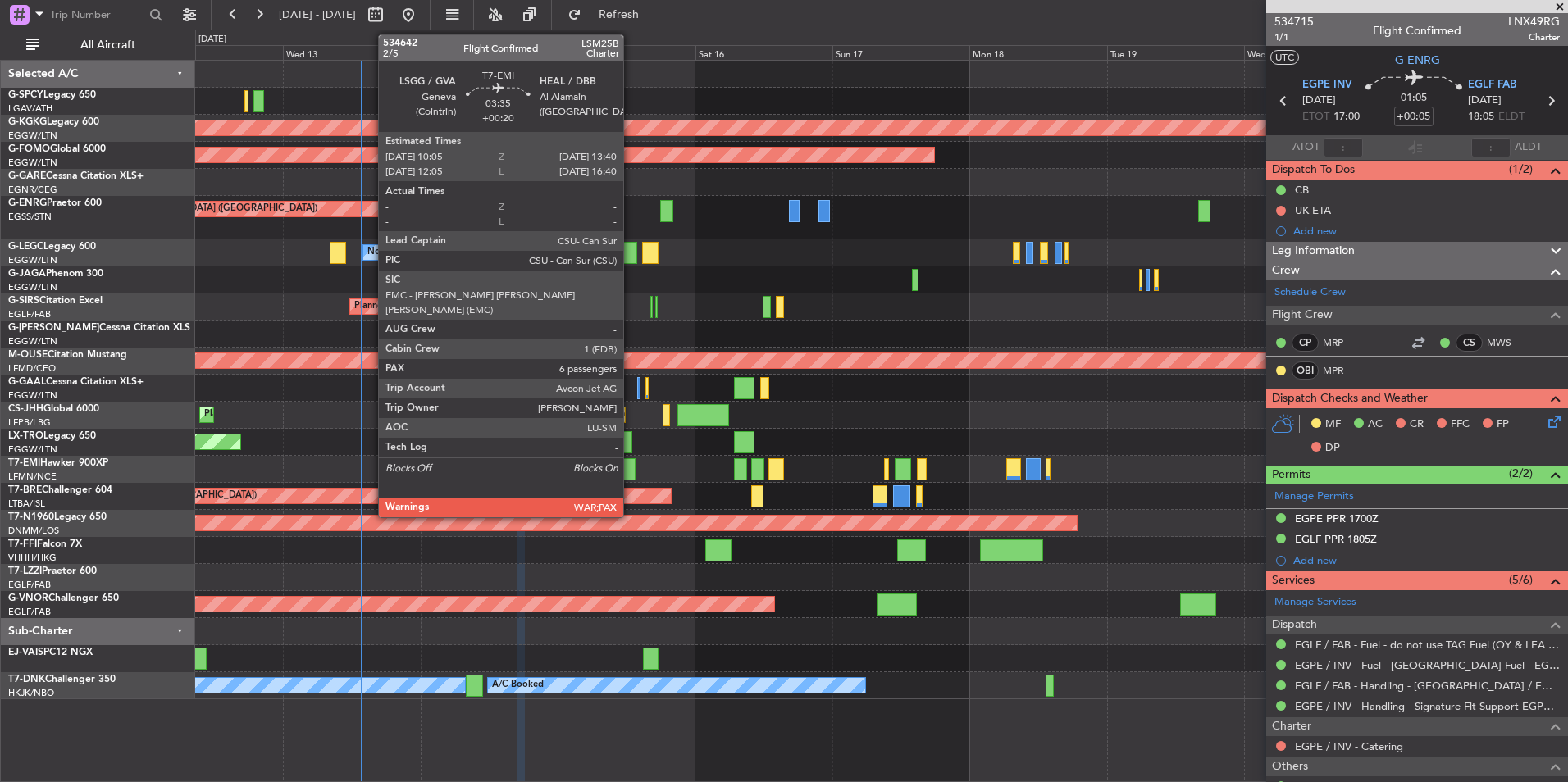
click at [631, 461] on div at bounding box center [625, 469] width 20 height 22
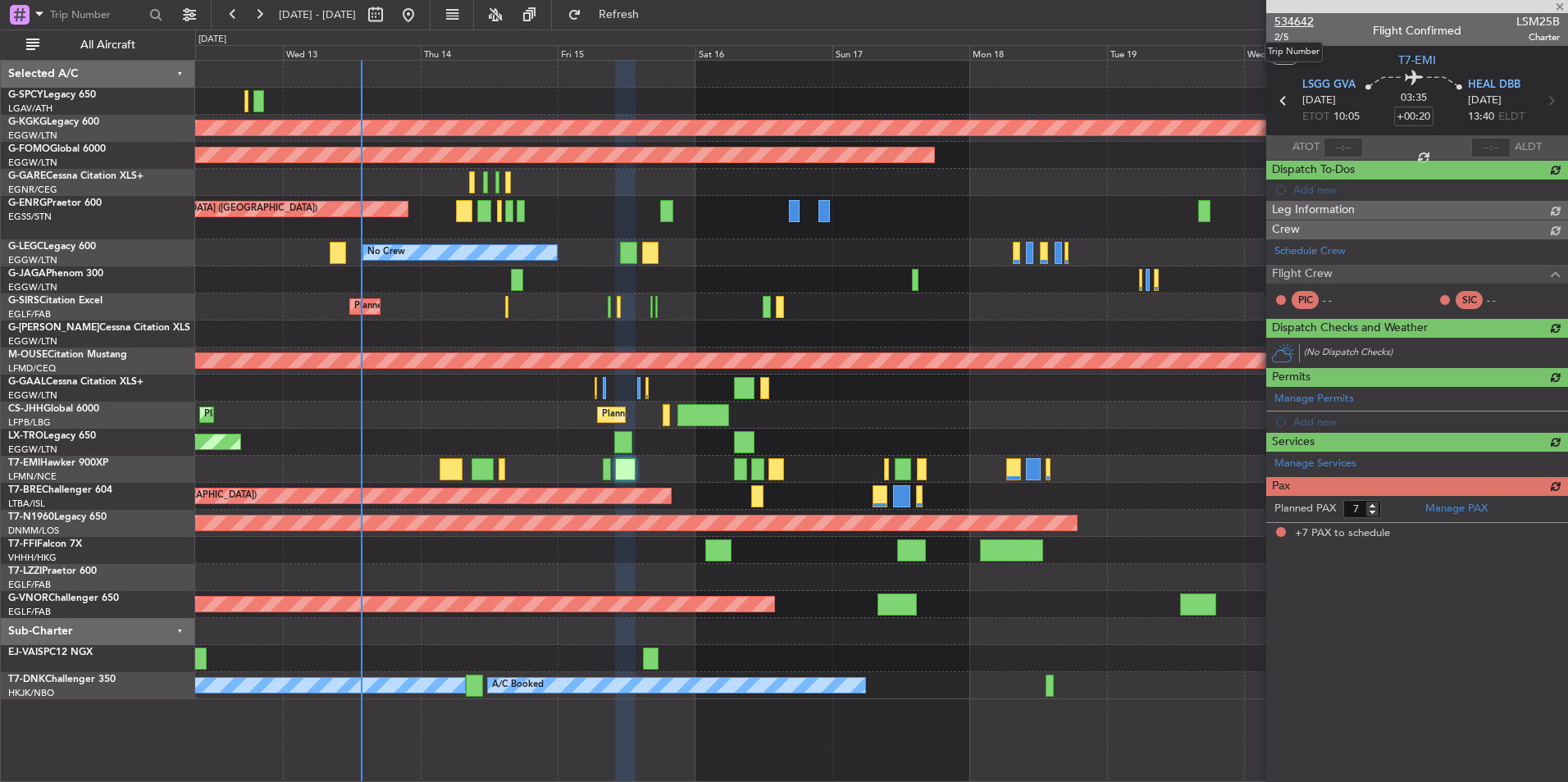
click at [1293, 20] on span "534642" at bounding box center [1294, 21] width 39 height 17
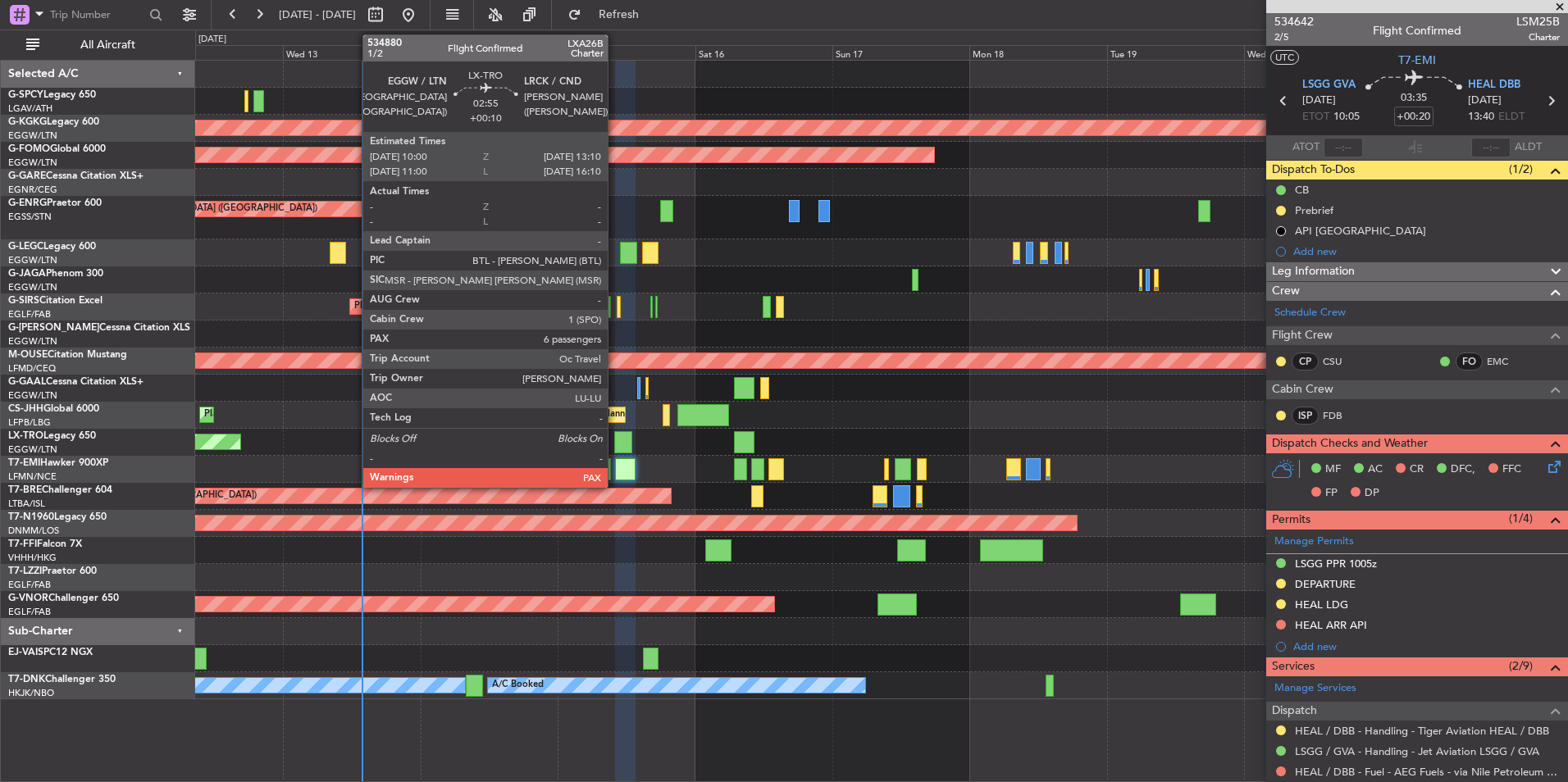
click at [615, 439] on div at bounding box center [624, 442] width 19 height 22
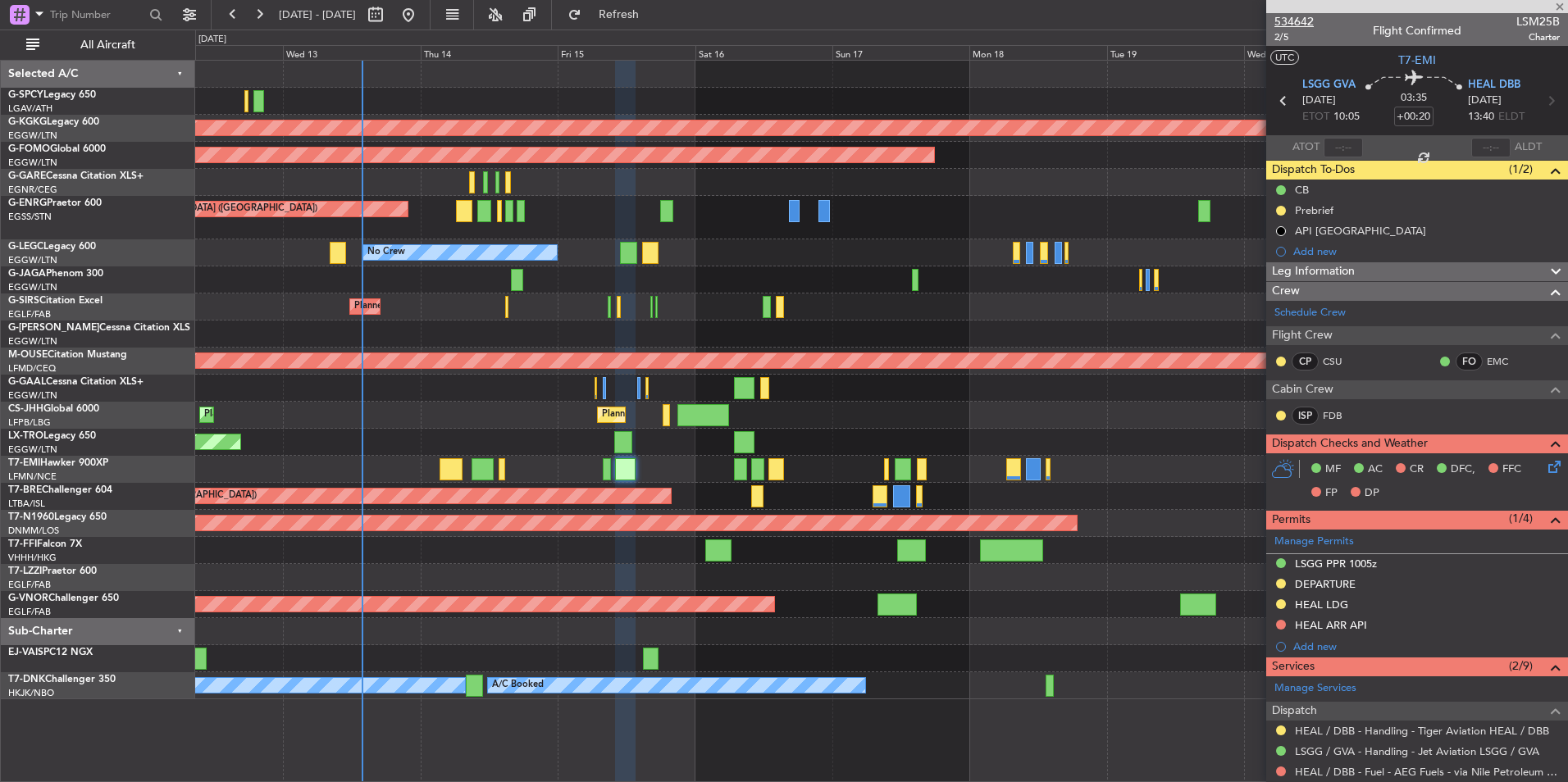
type input "+00:10"
type input "6"
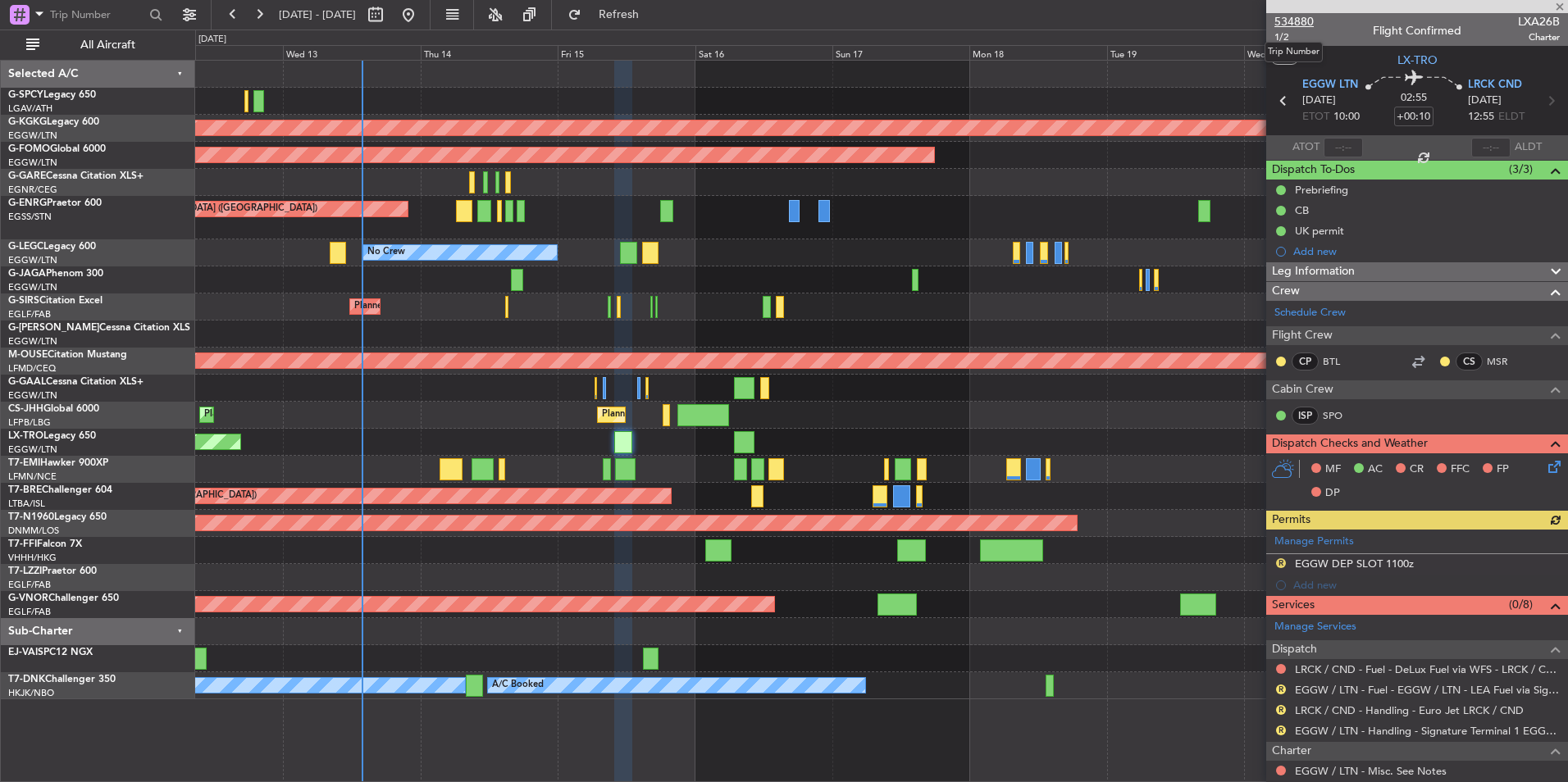
click at [1305, 20] on span "534880" at bounding box center [1294, 21] width 39 height 17
click at [654, 20] on span "Refresh" at bounding box center [619, 15] width 69 height 12
click at [654, 9] on span "Refresh" at bounding box center [619, 15] width 69 height 12
click at [658, 23] on button "Refresh" at bounding box center [609, 15] width 98 height 26
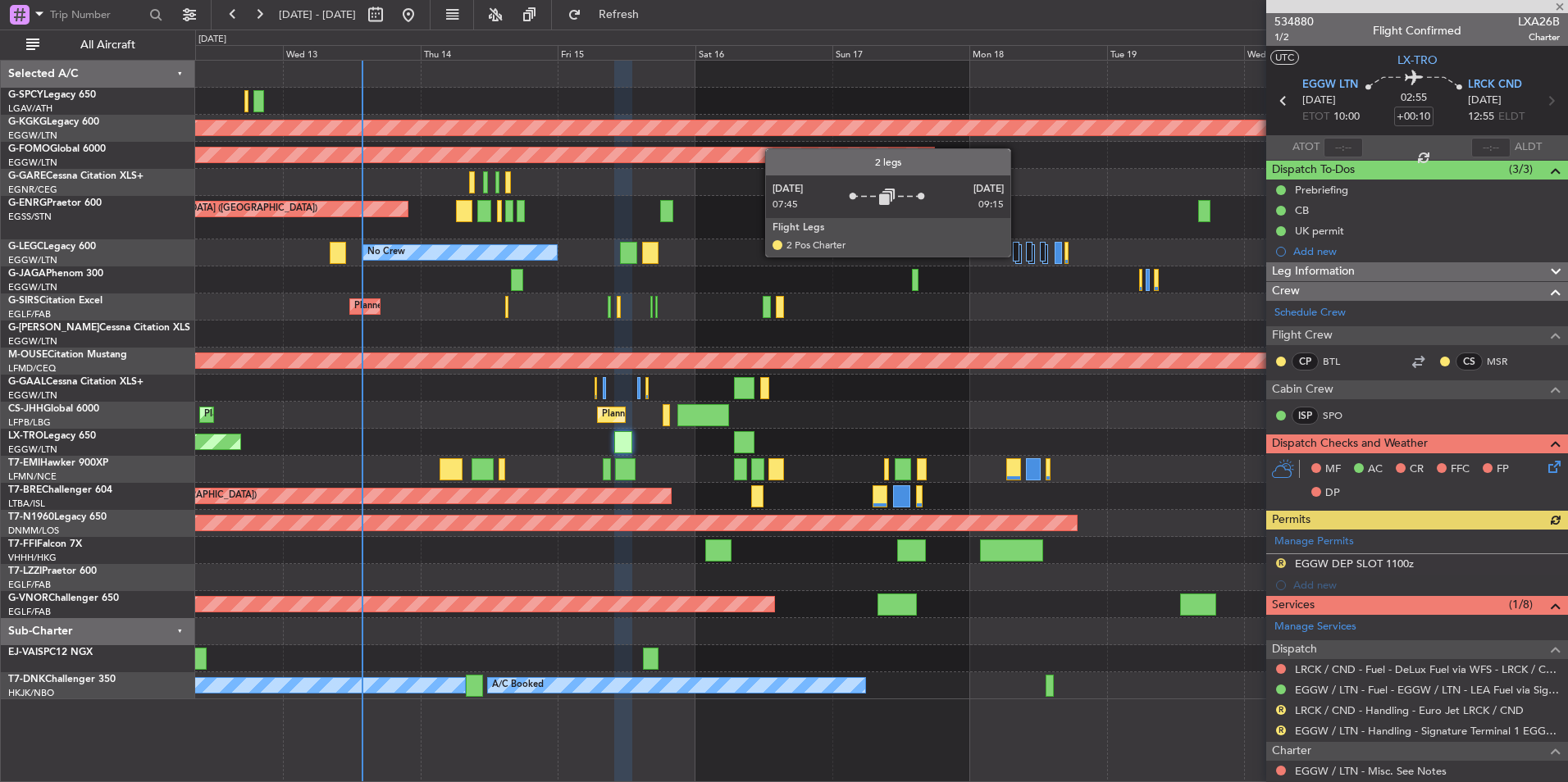
click at [1018, 255] on div at bounding box center [1016, 252] width 6 height 20
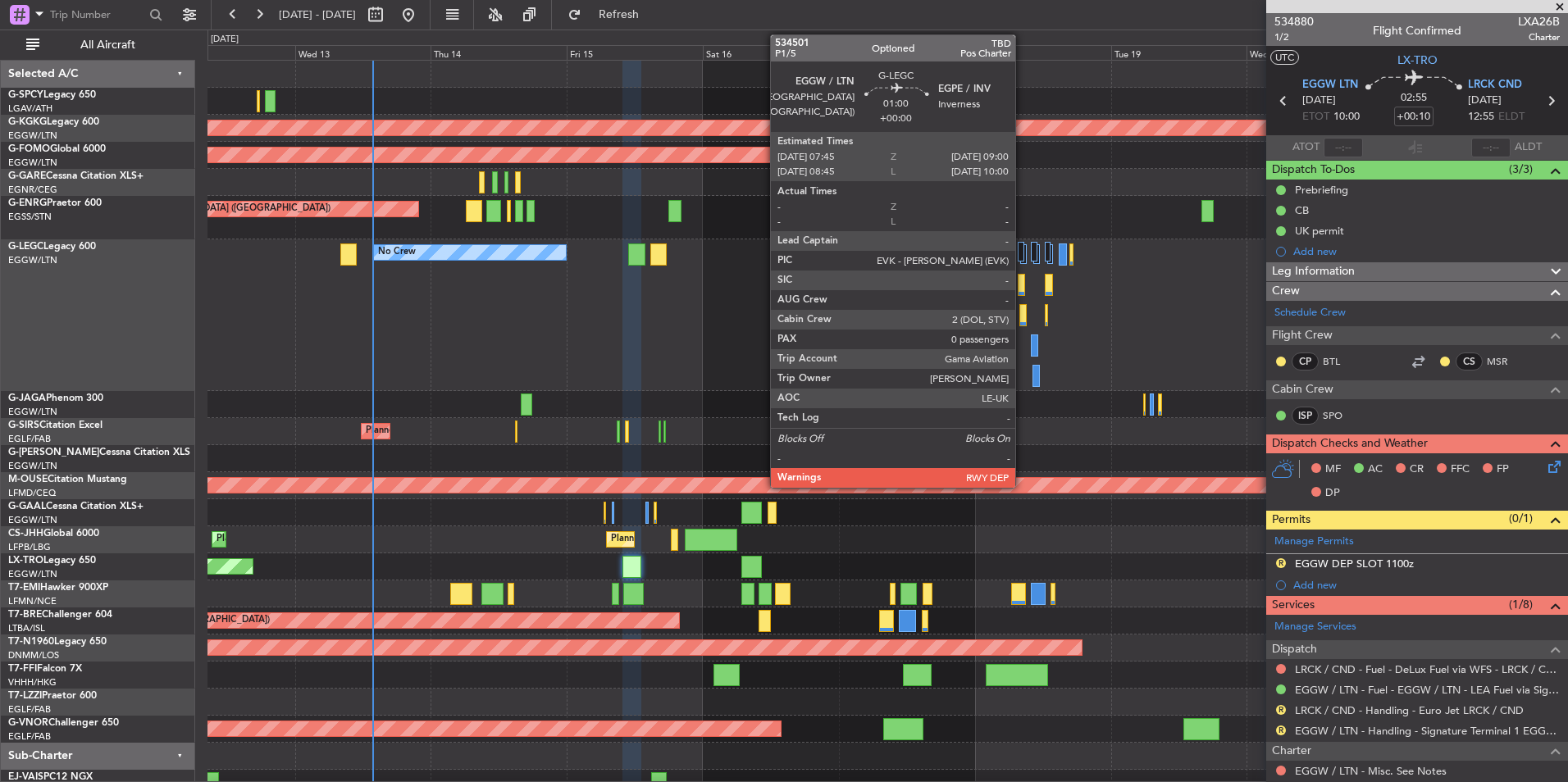
click at [1023, 282] on div at bounding box center [1021, 284] width 7 height 22
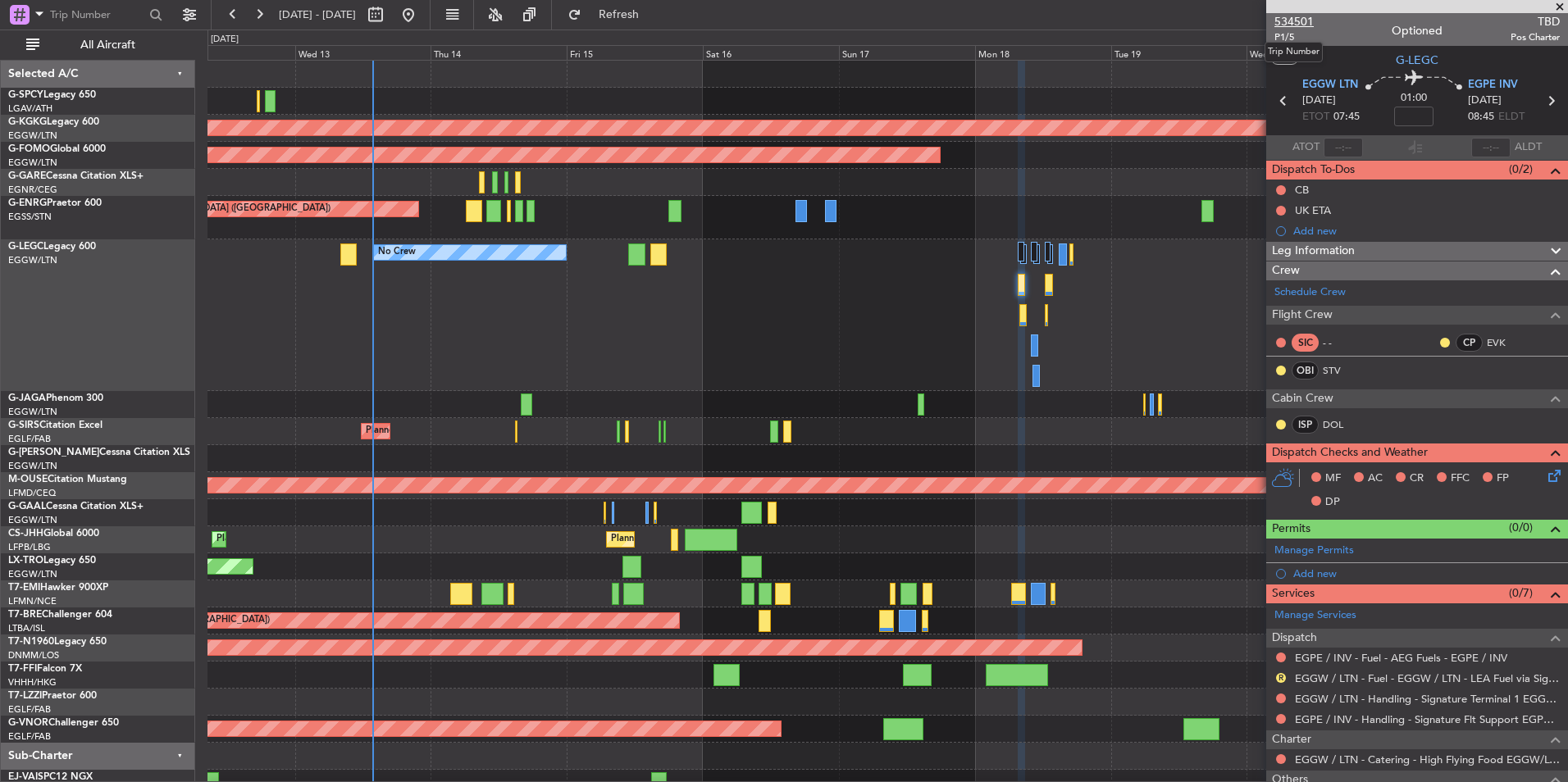
click at [1290, 20] on span "534501" at bounding box center [1294, 21] width 39 height 17
click at [1302, 293] on link "Schedule Crew" at bounding box center [1310, 293] width 71 height 16
click at [1300, 26] on span "534501" at bounding box center [1294, 21] width 39 height 17
click at [653, 19] on span "Refresh" at bounding box center [619, 15] width 69 height 12
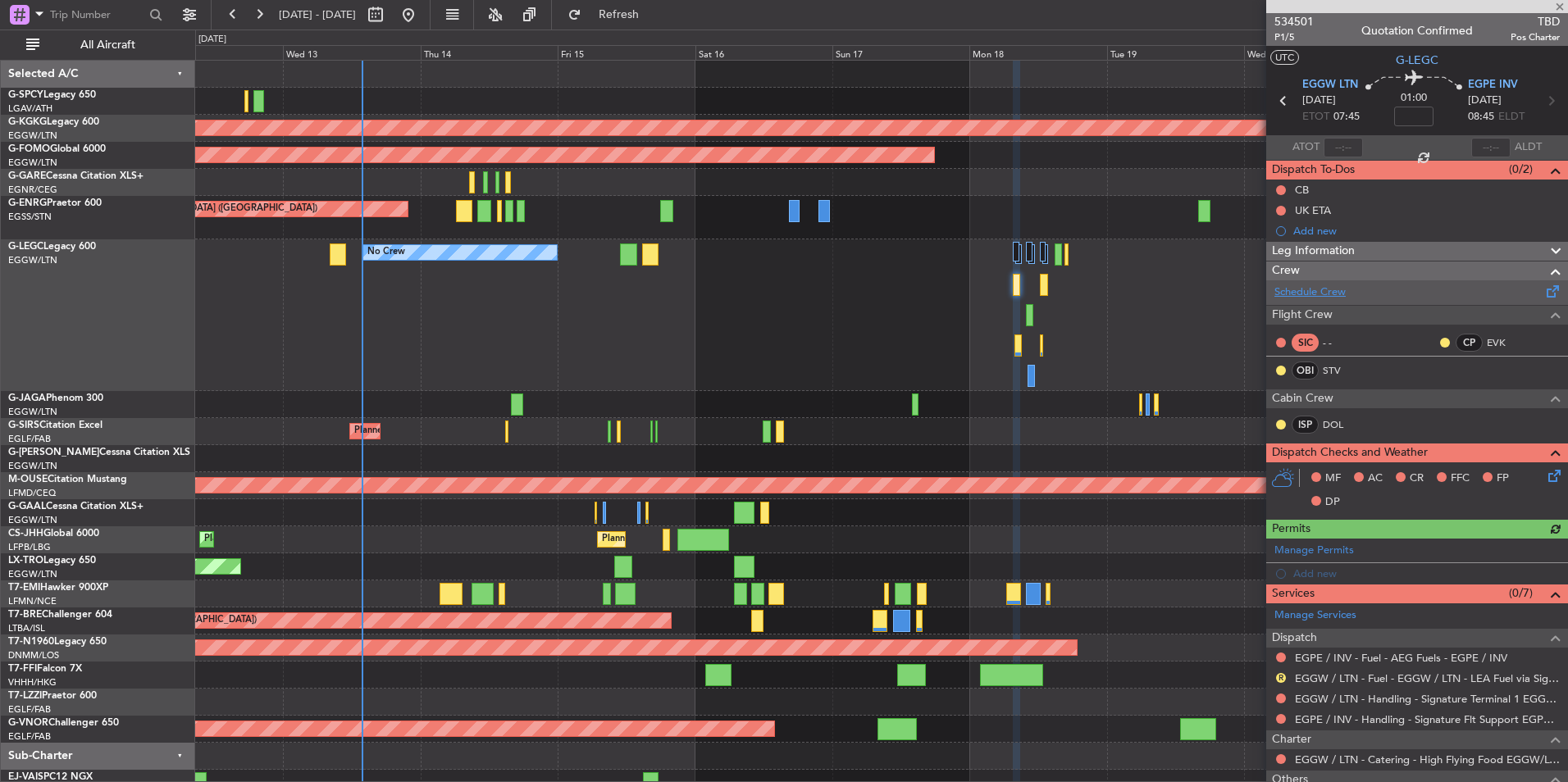
click at [1325, 297] on link "Schedule Crew" at bounding box center [1310, 293] width 71 height 16
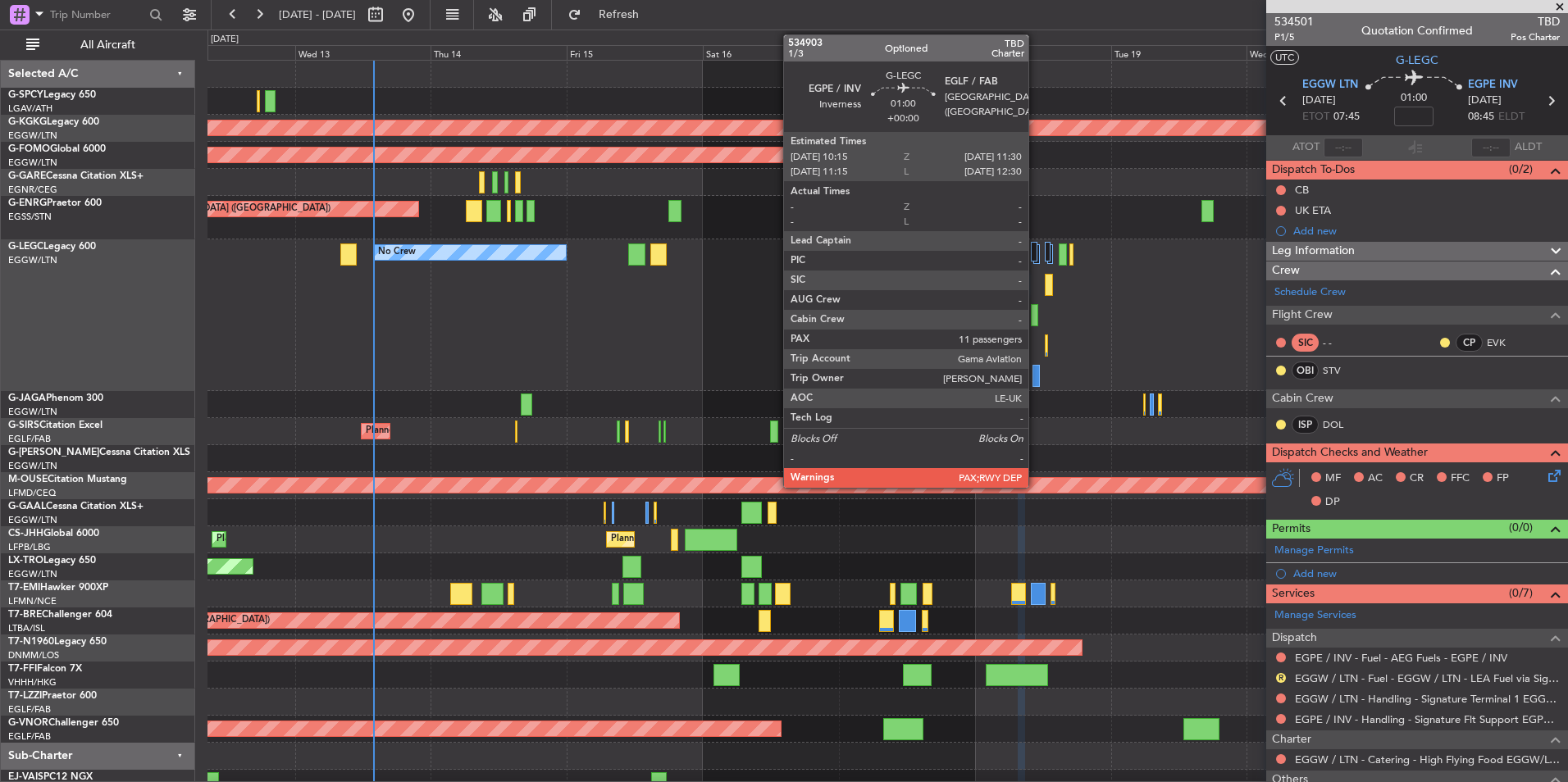
click at [1036, 374] on div at bounding box center [1036, 376] width 7 height 22
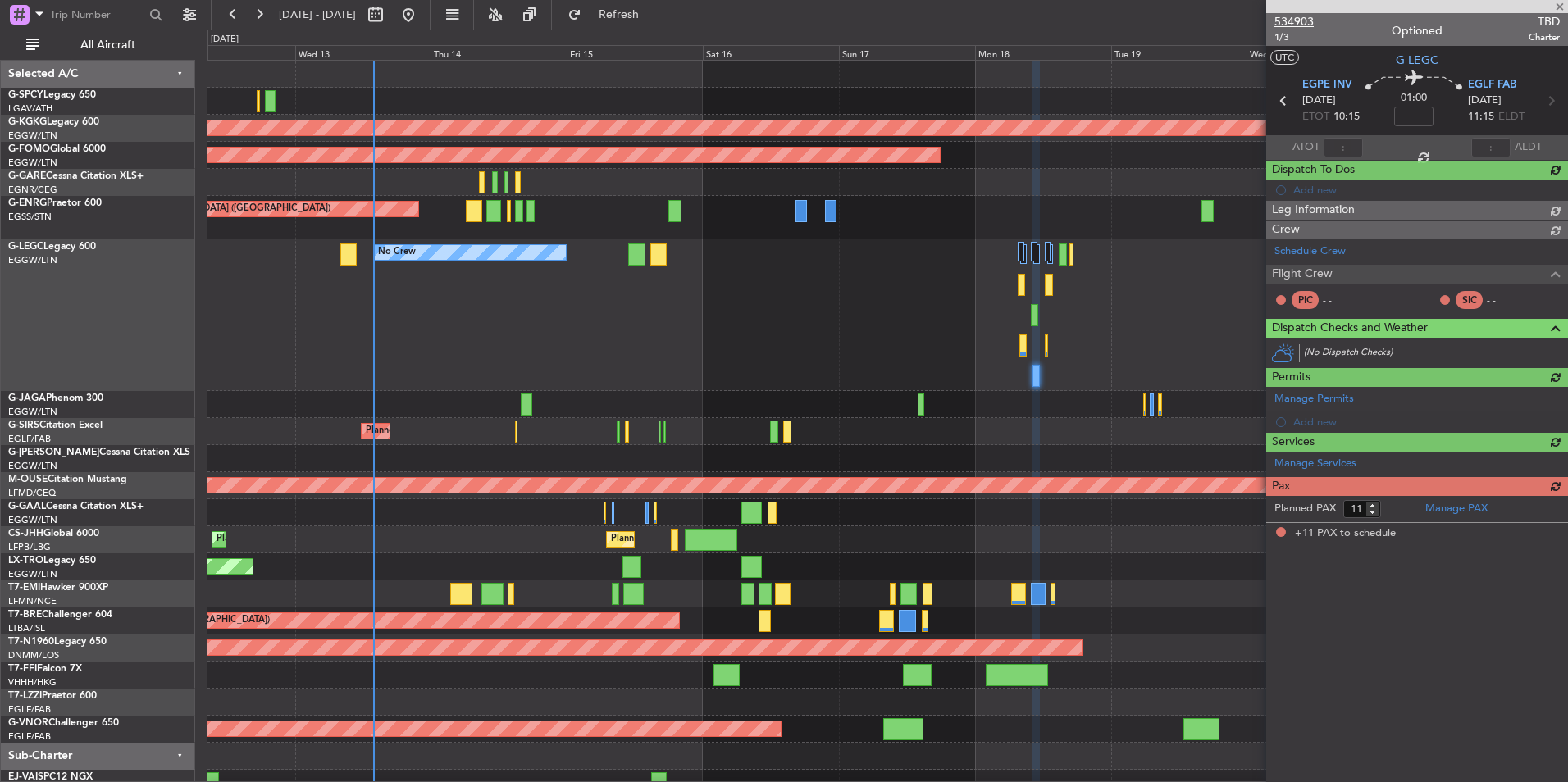
click at [1308, 22] on span "534903" at bounding box center [1294, 21] width 39 height 17
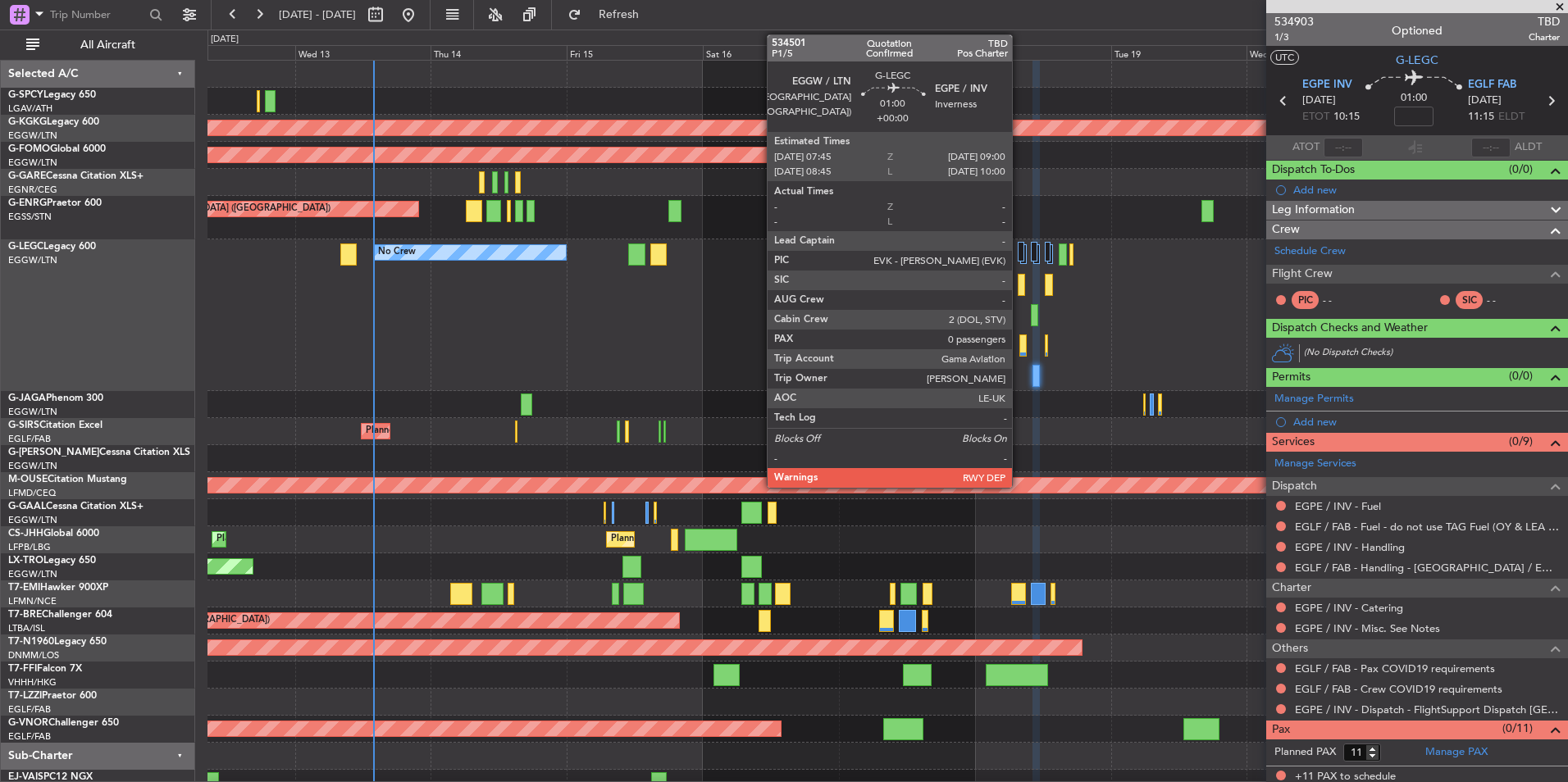
click at [1020, 283] on div at bounding box center [1021, 284] width 7 height 22
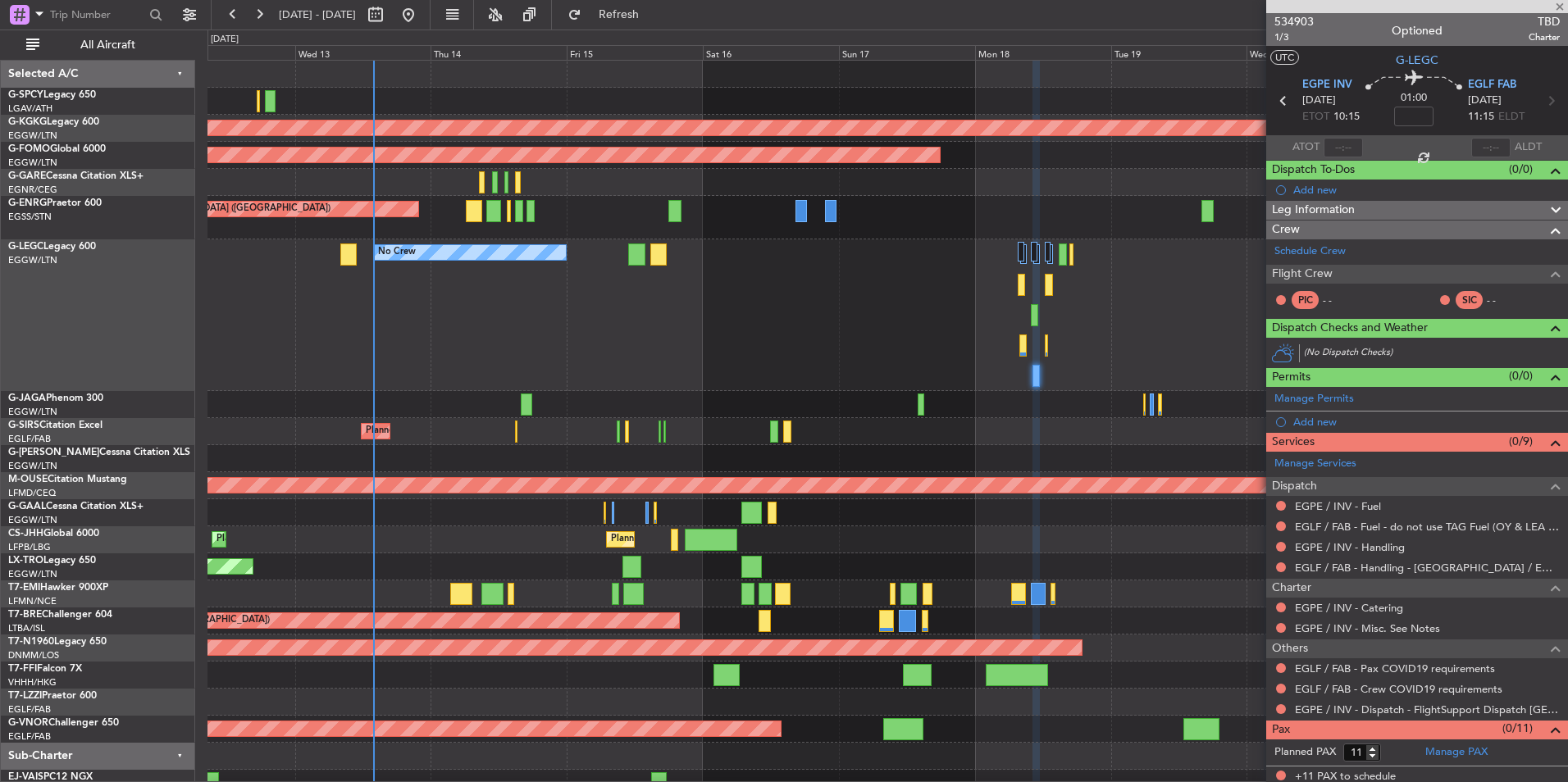
type input "0"
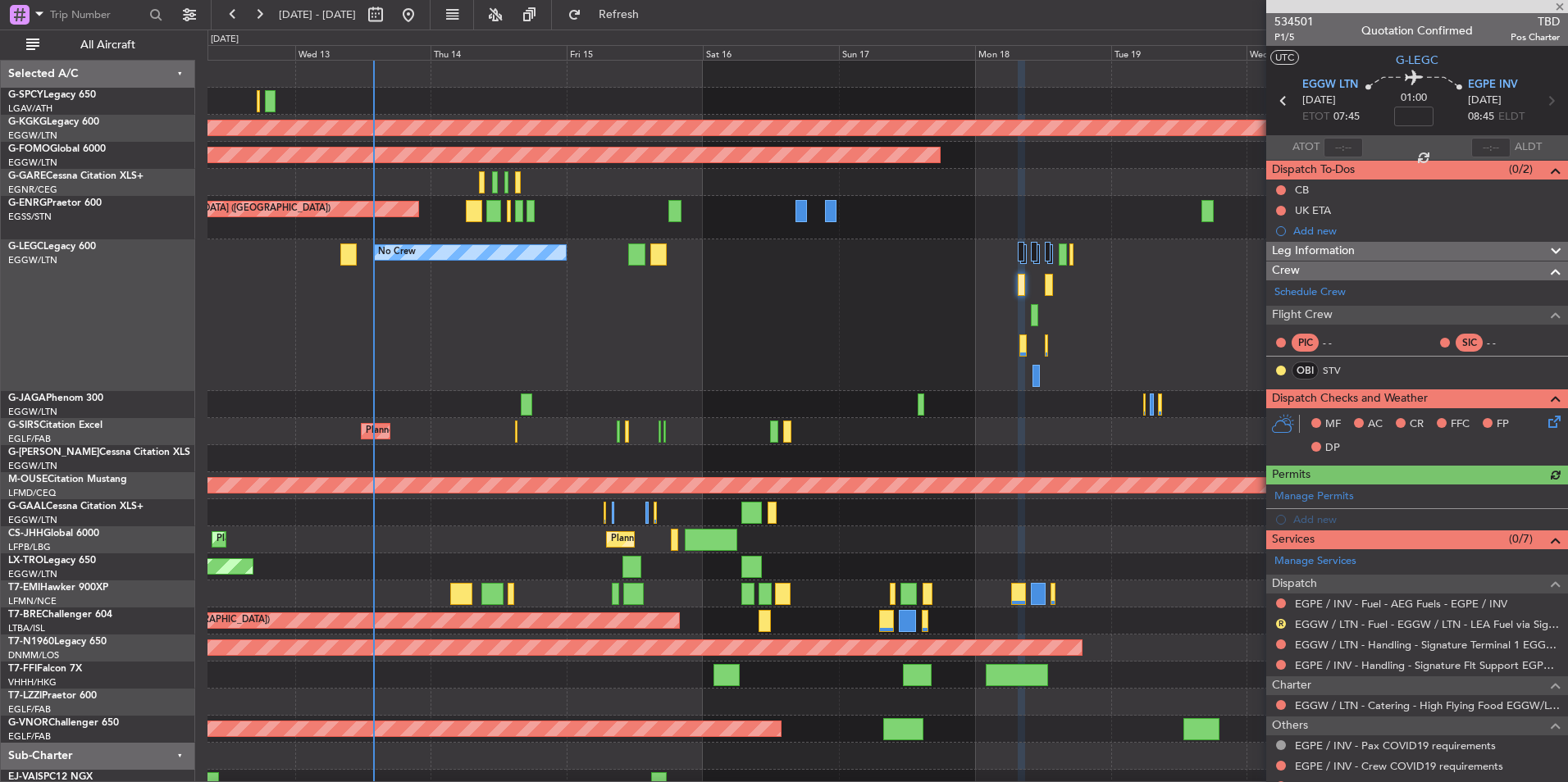
scroll to position [61, 0]
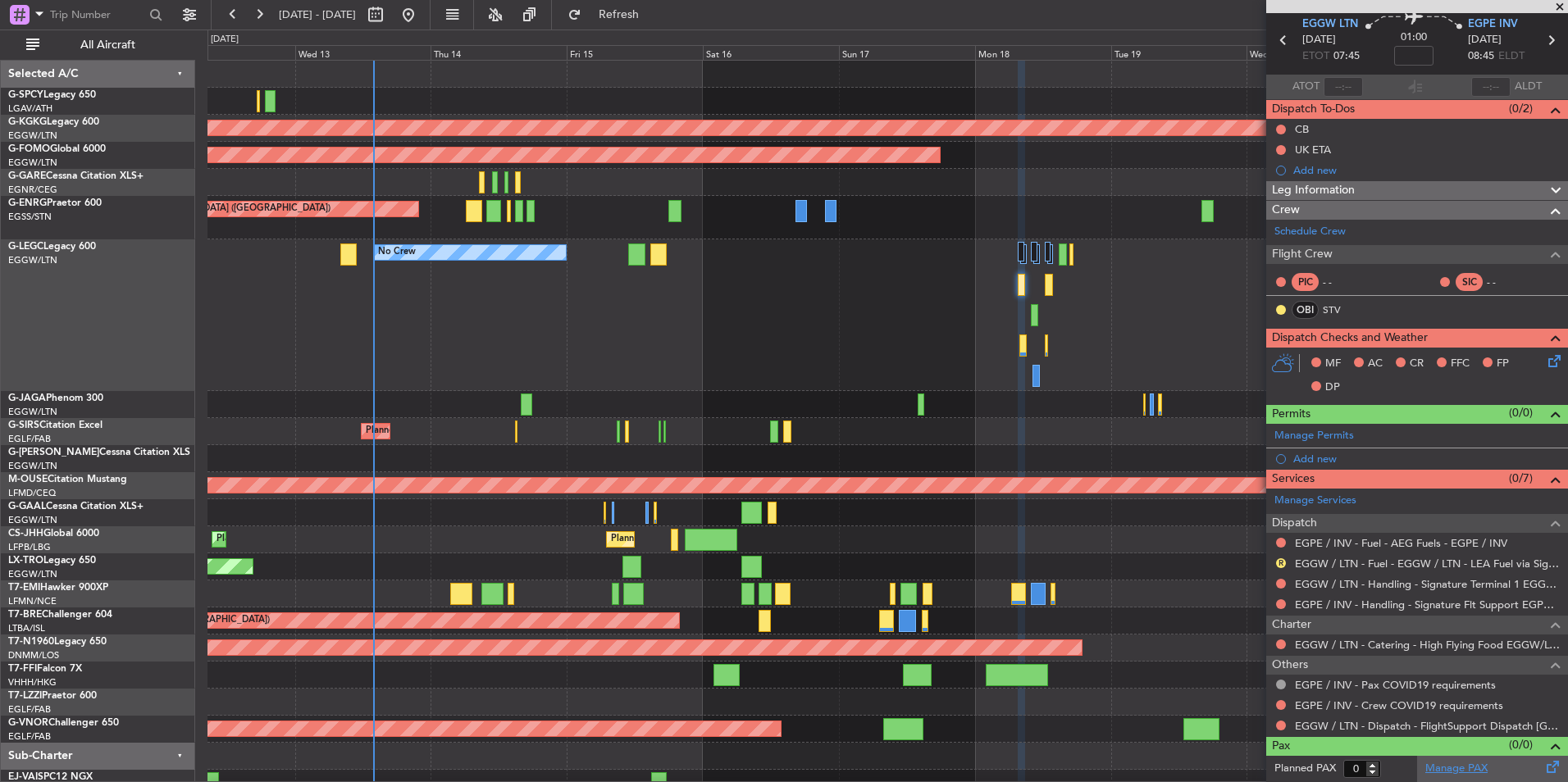
click at [1442, 765] on link "Manage PAX" at bounding box center [1456, 769] width 62 height 16
click at [641, 12] on span "Refresh" at bounding box center [619, 15] width 69 height 12
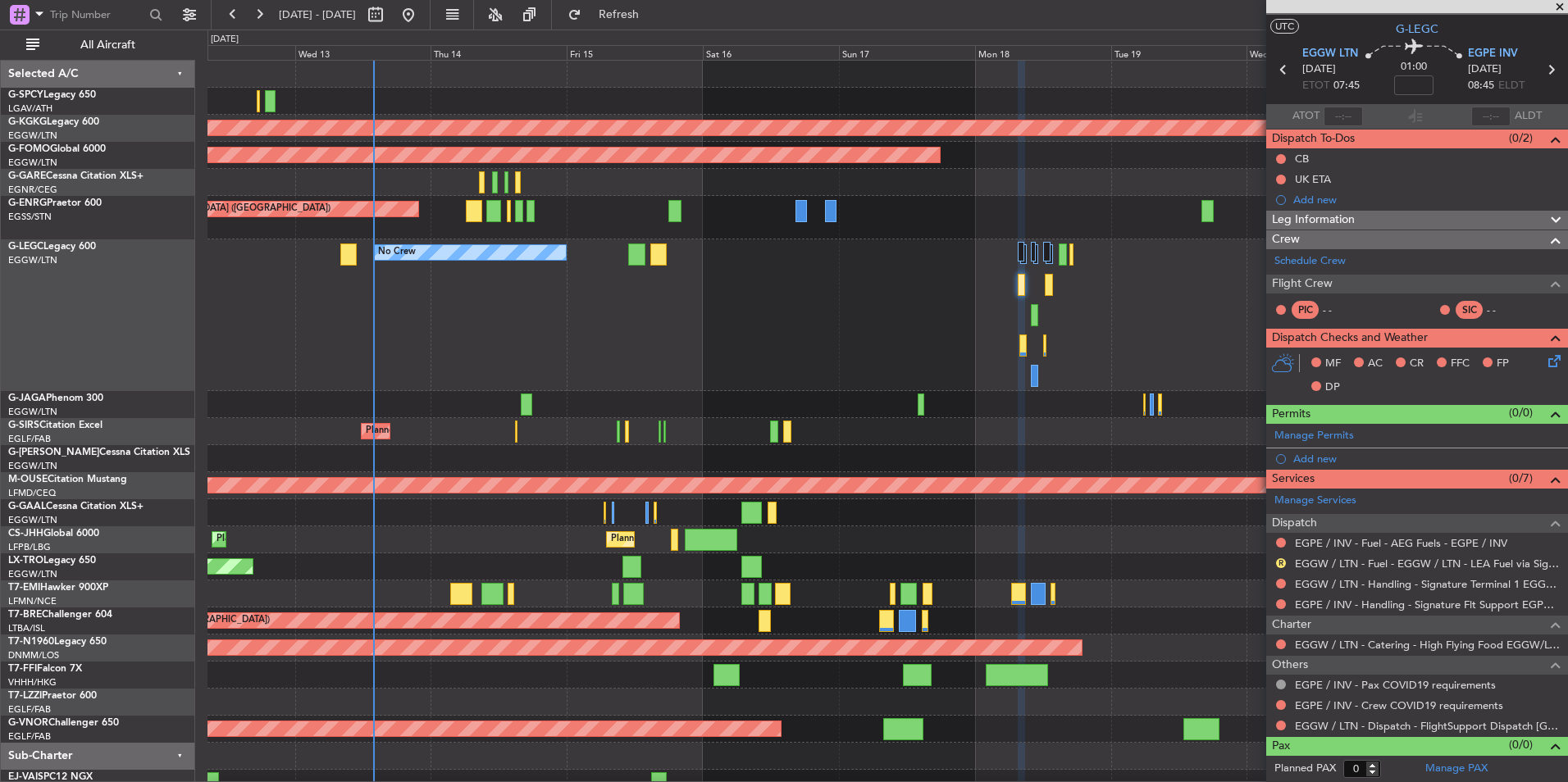
drag, startPoint x: 1554, startPoint y: 155, endPoint x: 1579, endPoint y: 37, distance: 120.6
click at [1567, 37] on html "12 Aug 2025 - 22 Aug 2025 Refresh Quick Links All Aircraft AOG Maint Istanbul (…" at bounding box center [784, 391] width 1568 height 782
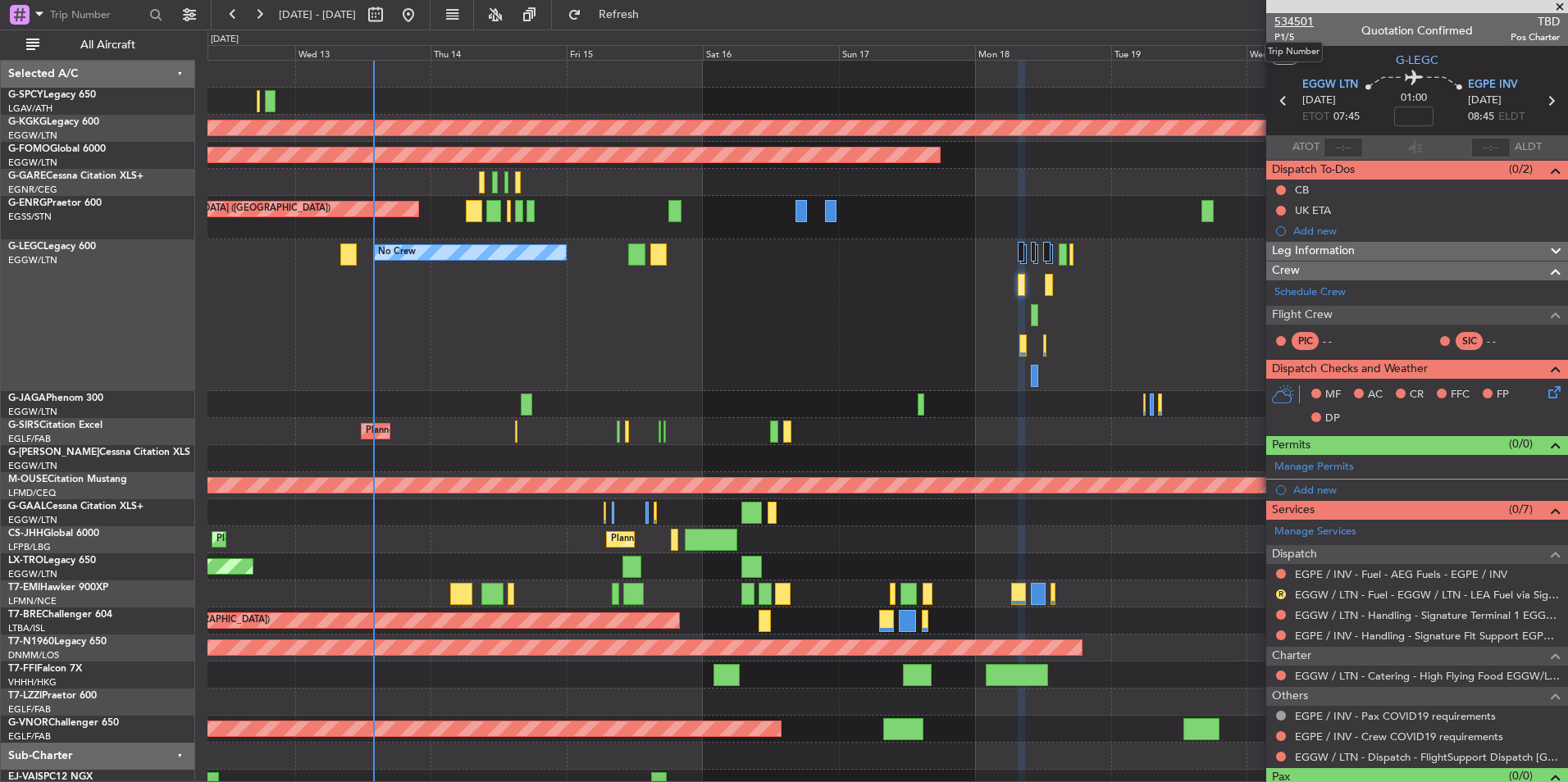
click at [1302, 21] on span "534501" at bounding box center [1294, 21] width 39 height 17
click at [645, 20] on button "Refresh" at bounding box center [609, 15] width 98 height 26
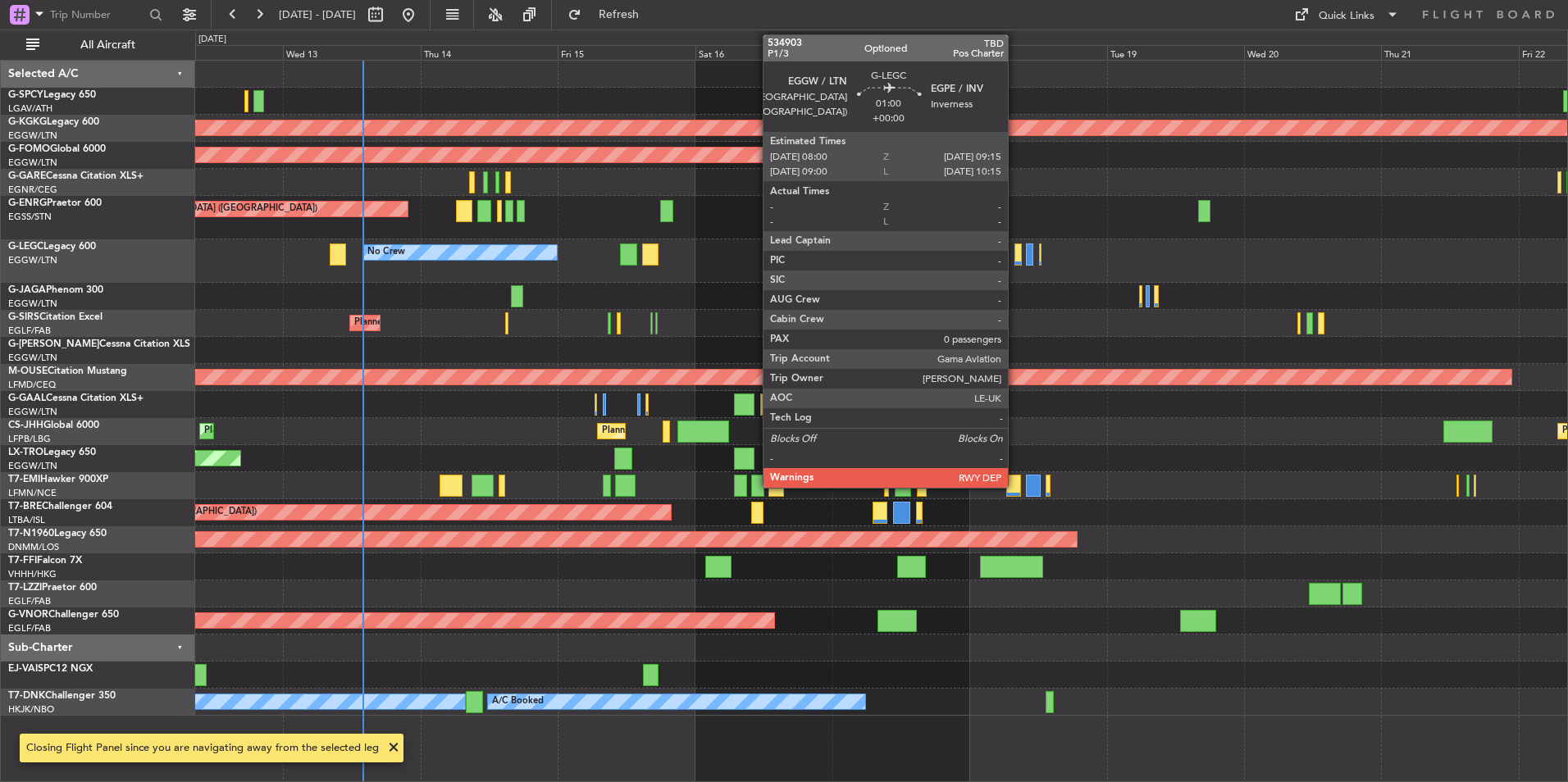
click at [1016, 258] on div at bounding box center [1018, 254] width 7 height 22
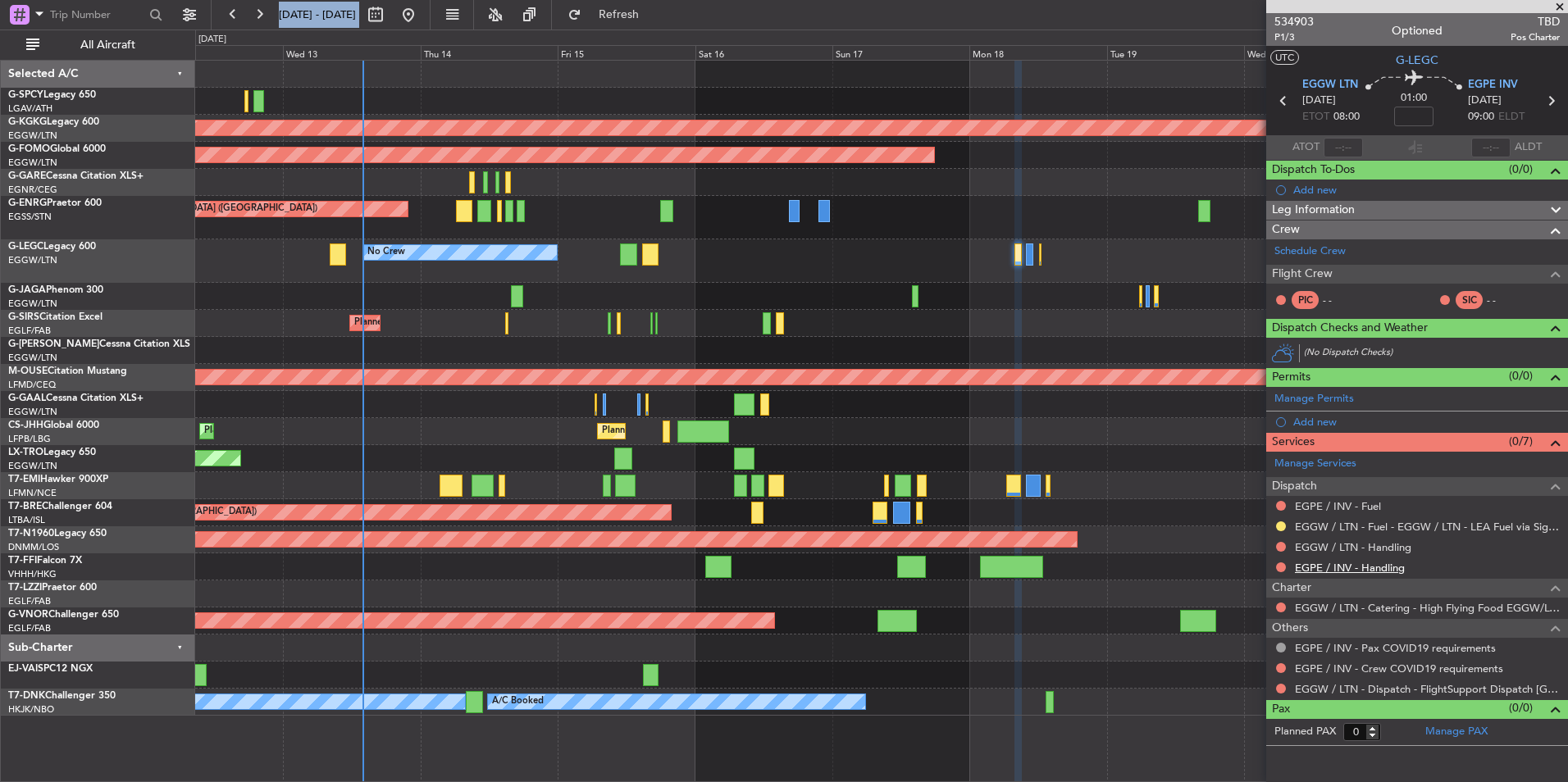
click at [1372, 569] on link "EGPE / INV - Handling" at bounding box center [1349, 567] width 110 height 14
click at [1355, 544] on link "EGGW / LTN - Handling" at bounding box center [1353, 547] width 117 height 14
click at [654, 15] on span "Refresh" at bounding box center [619, 15] width 69 height 12
click at [1363, 507] on link "EGPE / INV - Fuel" at bounding box center [1337, 506] width 86 height 14
click at [643, 31] on div "0 0 Tue 12 Wed 13 Thu 14 Fri 15 Sat 16 Sun 17 Mon 18 Aug 2025 Tue 19 Wed 20 Thu…" at bounding box center [882, 45] width 1371 height 29
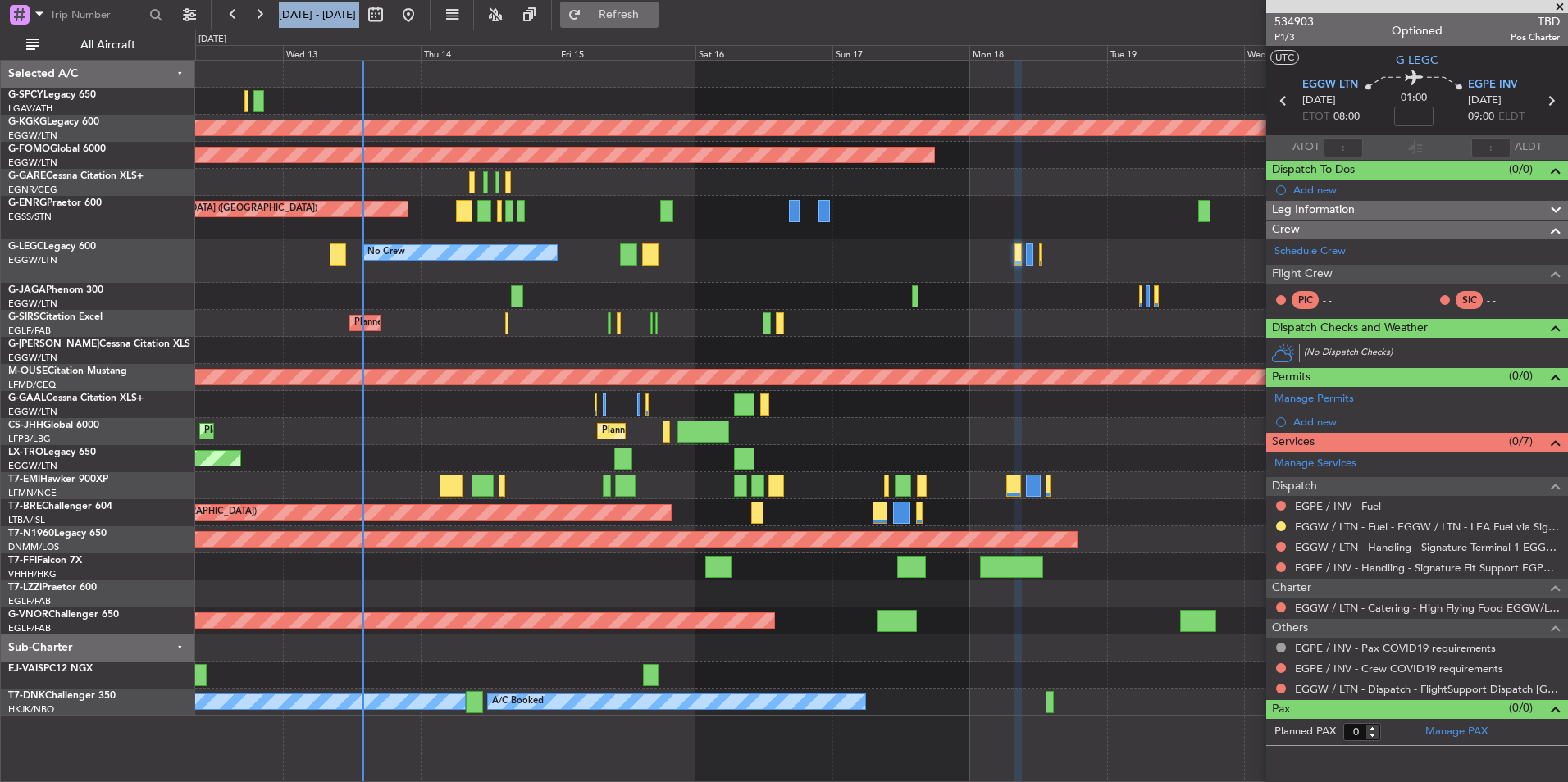
click at [638, 11] on button "Refresh" at bounding box center [609, 15] width 98 height 26
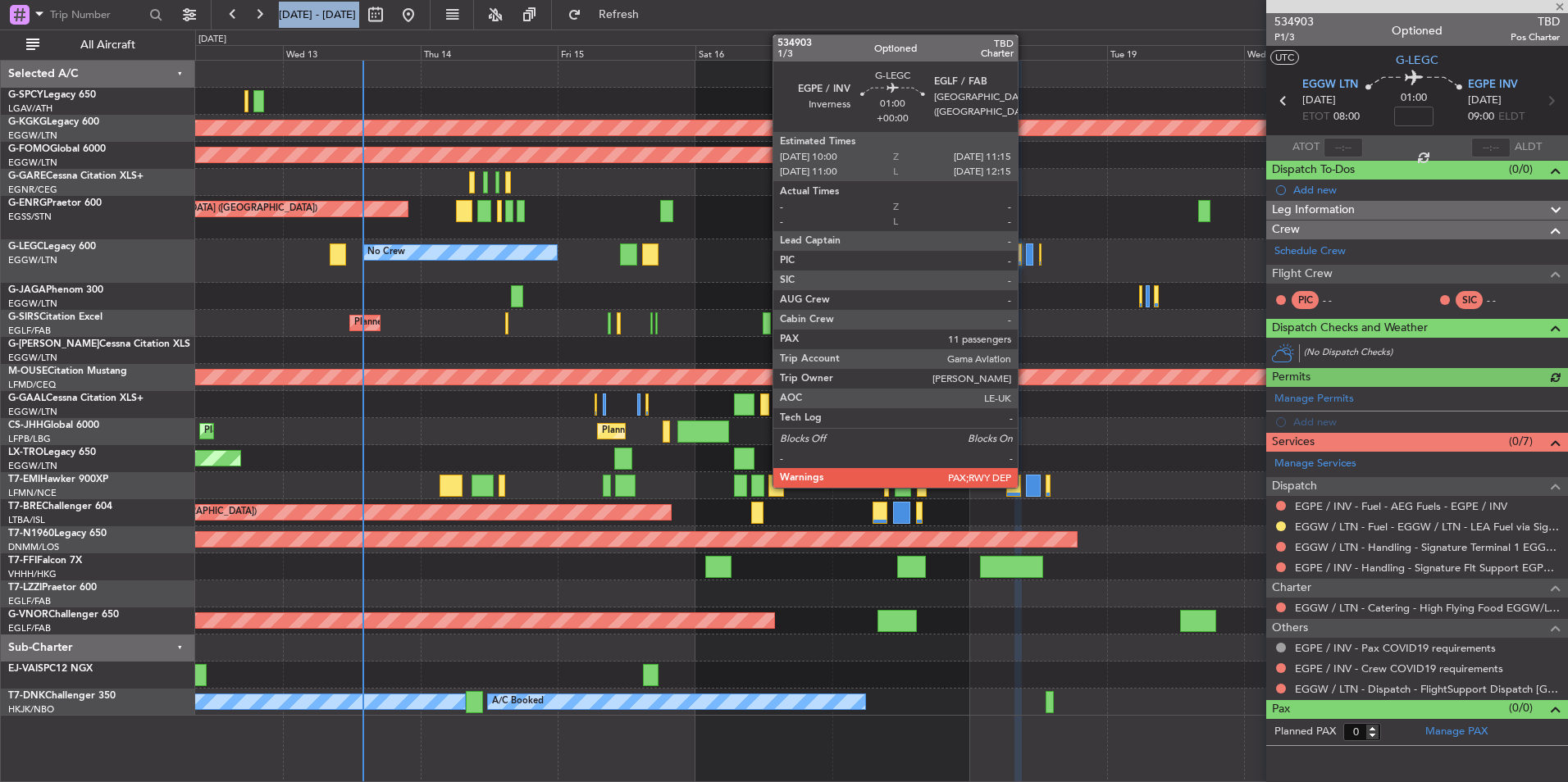
click at [1027, 257] on div at bounding box center [1029, 254] width 7 height 22
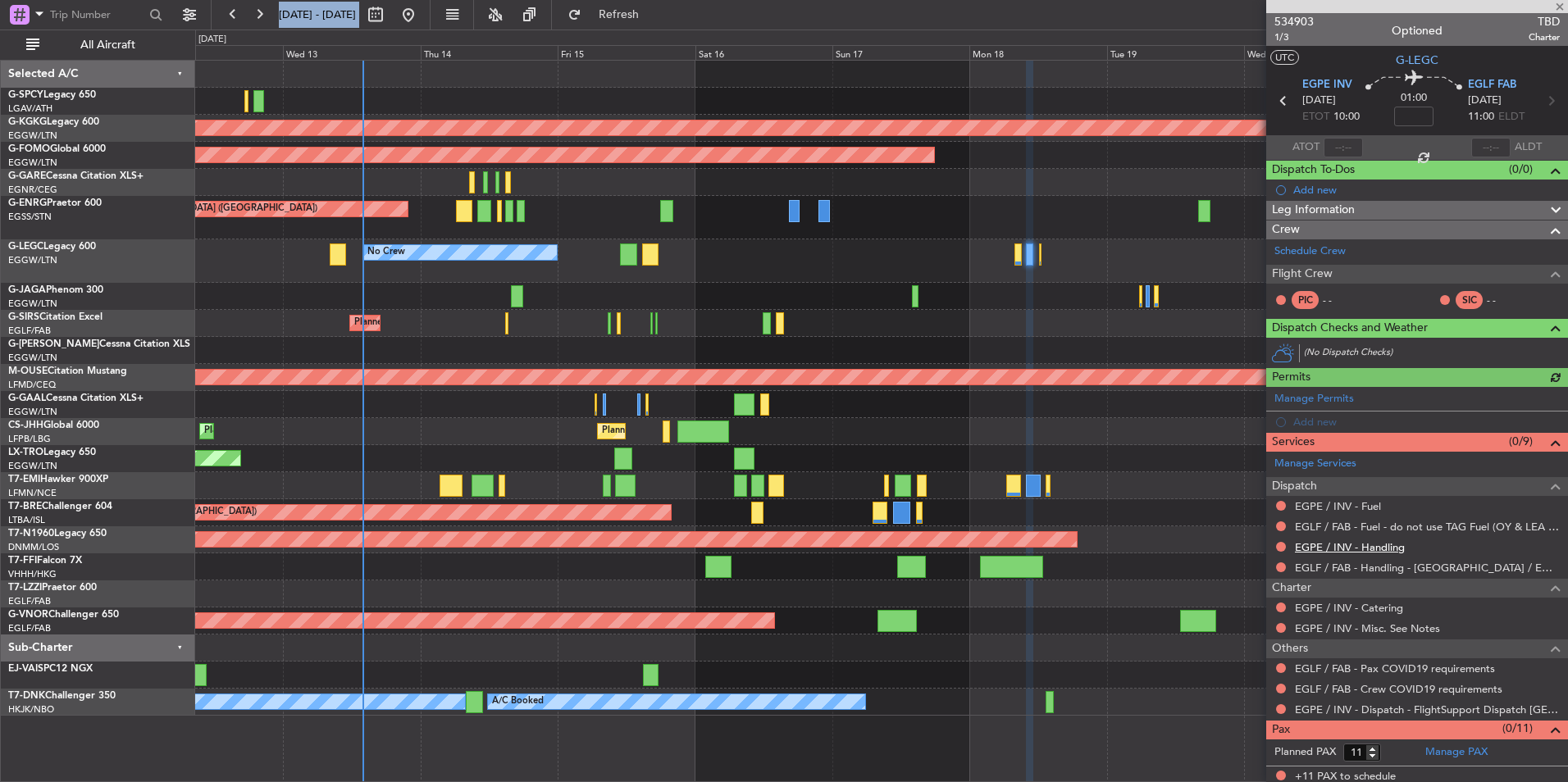
click at [1387, 550] on link "EGPE / INV - Handling" at bounding box center [1349, 547] width 110 height 14
click at [654, 12] on span "Refresh" at bounding box center [619, 15] width 69 height 12
click at [1369, 506] on link "EGPE / INV - Fuel" at bounding box center [1337, 506] width 86 height 14
click at [645, 11] on span "Refresh" at bounding box center [619, 15] width 69 height 12
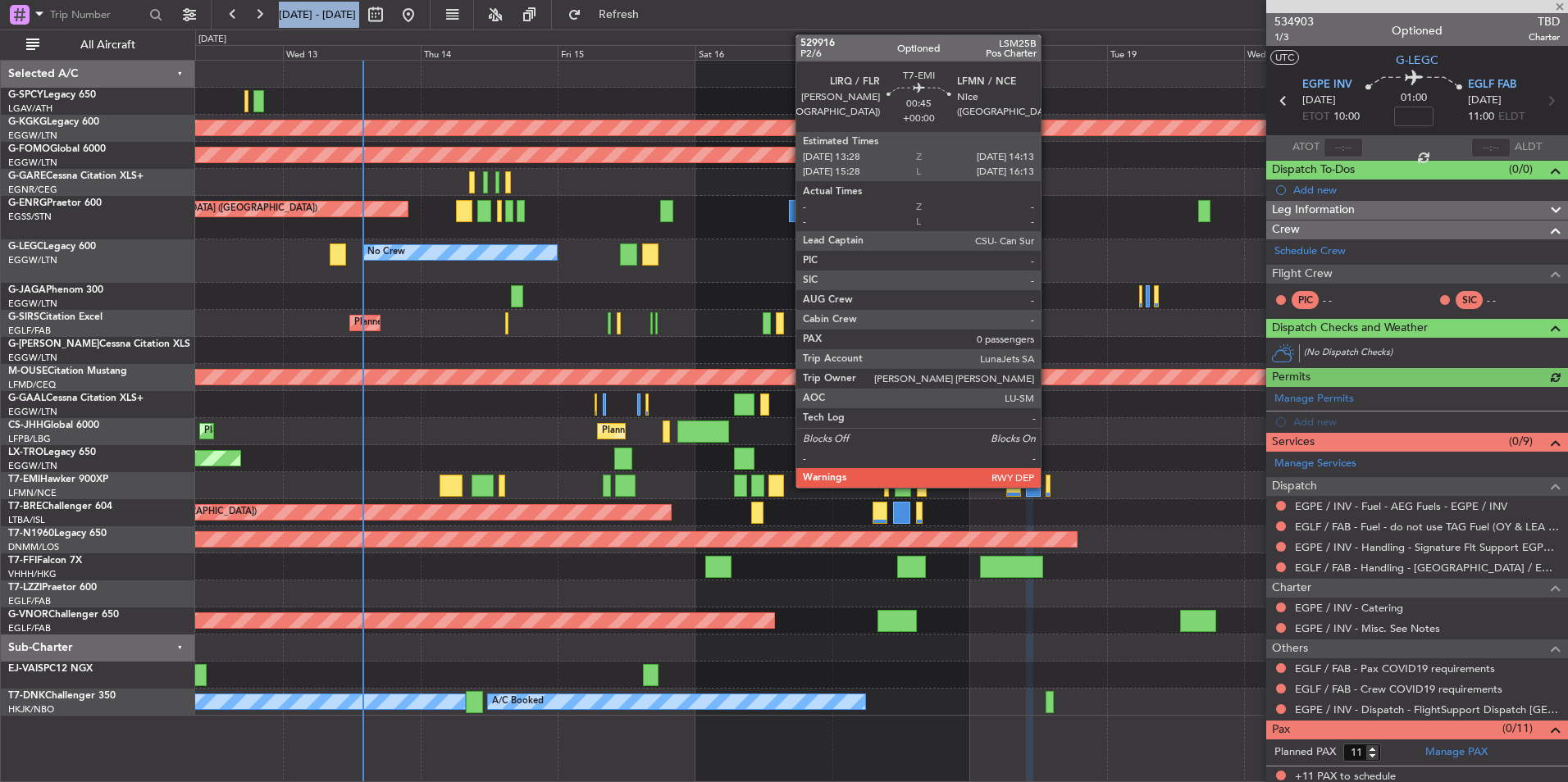
click at [1048, 484] on div at bounding box center [1047, 486] width 5 height 22
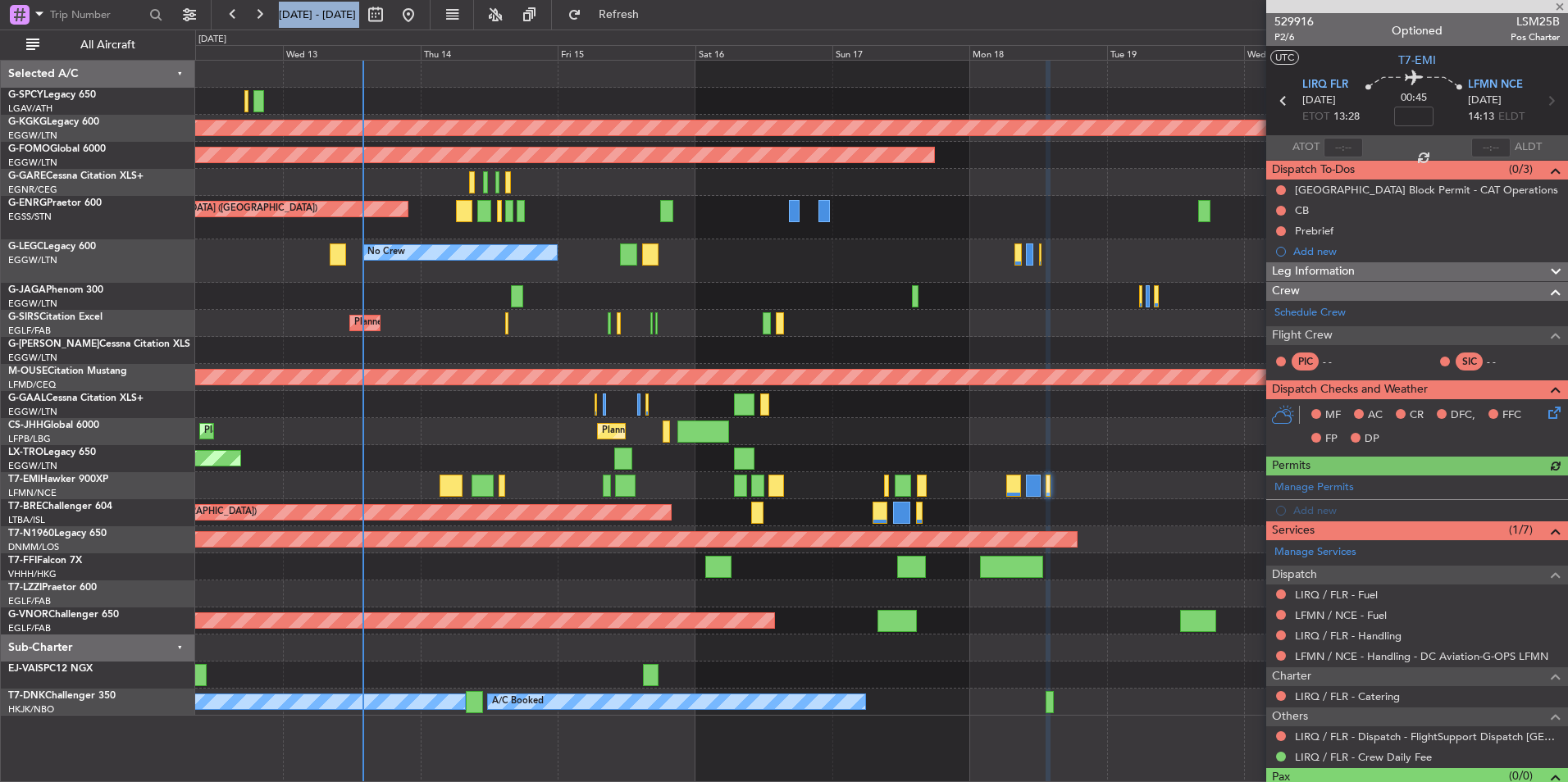
click at [1039, 256] on div at bounding box center [1040, 254] width 3 height 22
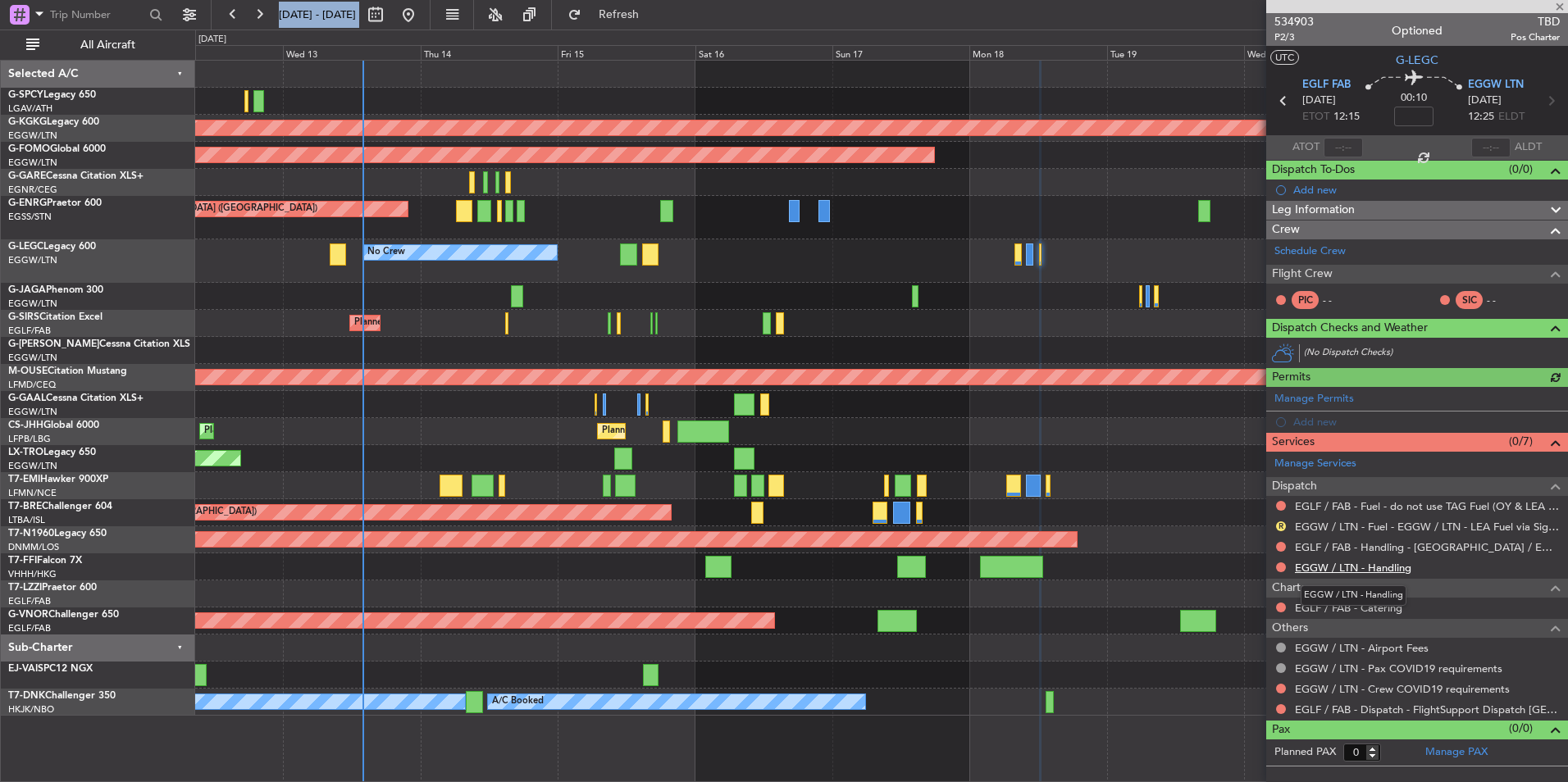
click at [1385, 570] on link "EGGW / LTN - Handling" at bounding box center [1353, 567] width 117 height 14
click at [622, 14] on button "Refresh" at bounding box center [609, 15] width 98 height 26
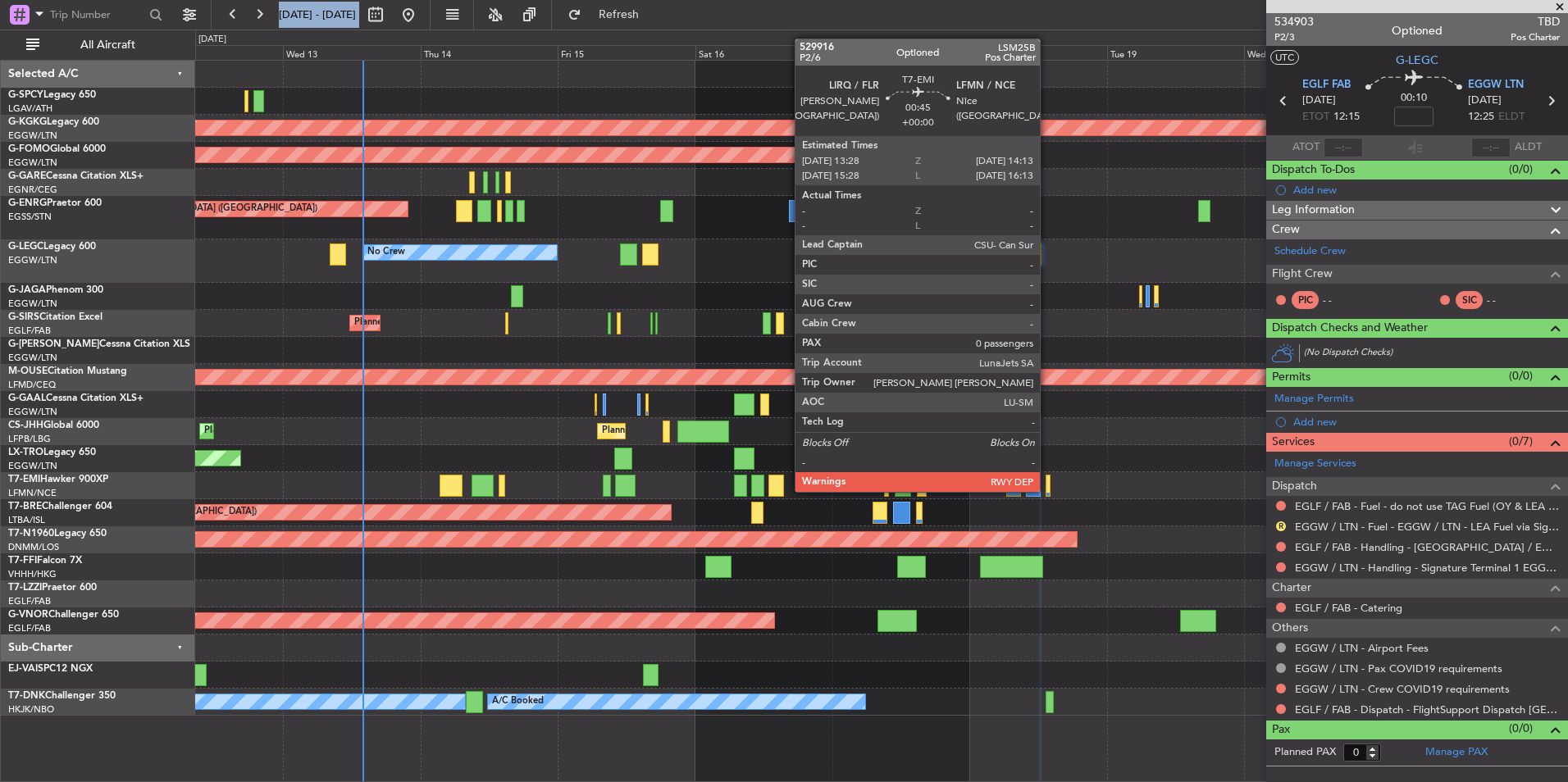
click at [1047, 490] on div at bounding box center [1047, 486] width 5 height 22
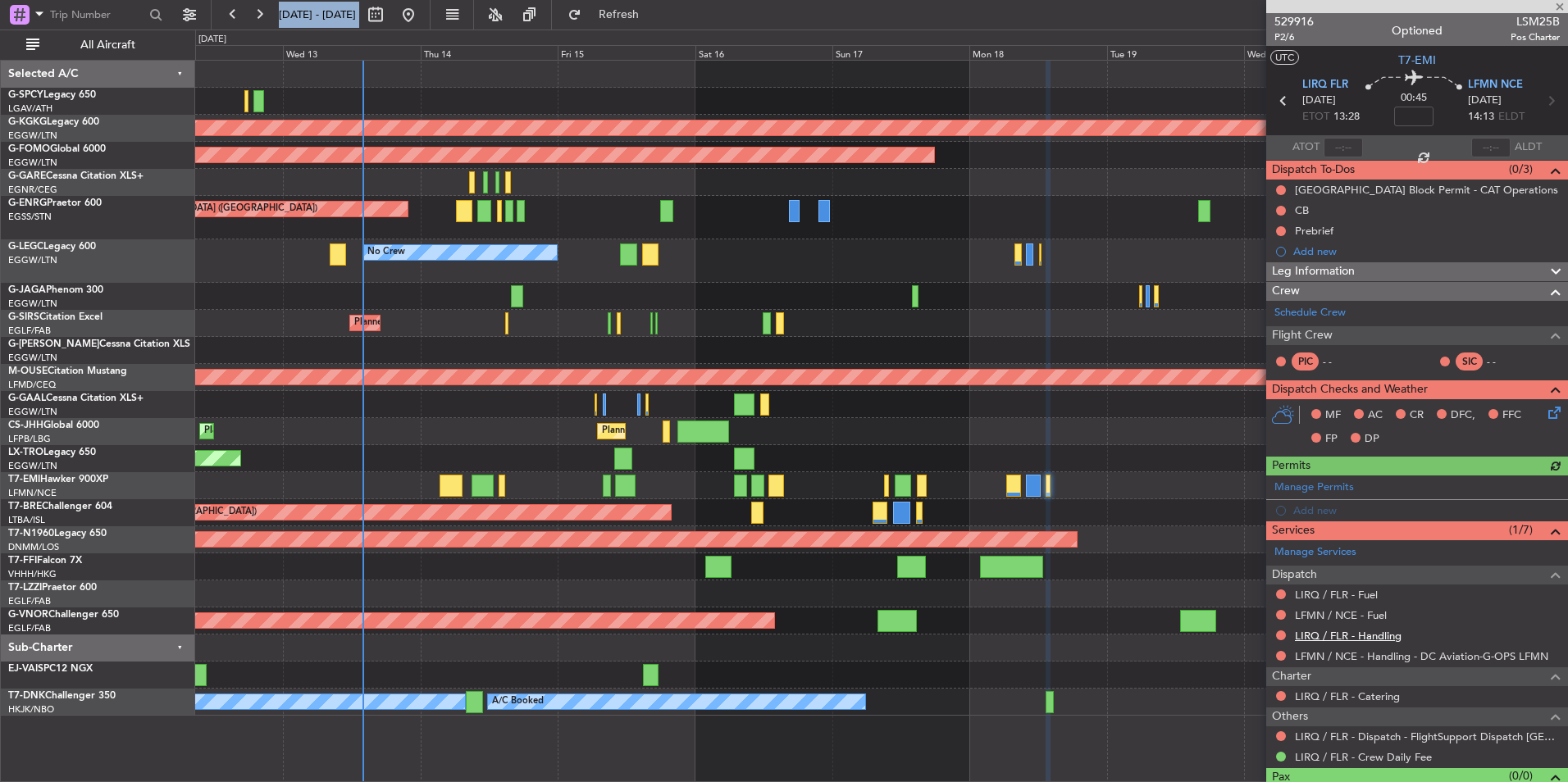
click at [1367, 640] on link "LIRQ / FLR - Handling" at bounding box center [1347, 635] width 107 height 14
click at [649, 7] on button "Refresh" at bounding box center [609, 15] width 98 height 26
click at [1359, 613] on link "LFMN / NCE - Fuel" at bounding box center [1340, 614] width 92 height 14
click at [652, 13] on span "Refresh" at bounding box center [619, 15] width 69 height 12
click at [1358, 594] on link "LIRQ / FLR - Fuel" at bounding box center [1336, 594] width 83 height 14
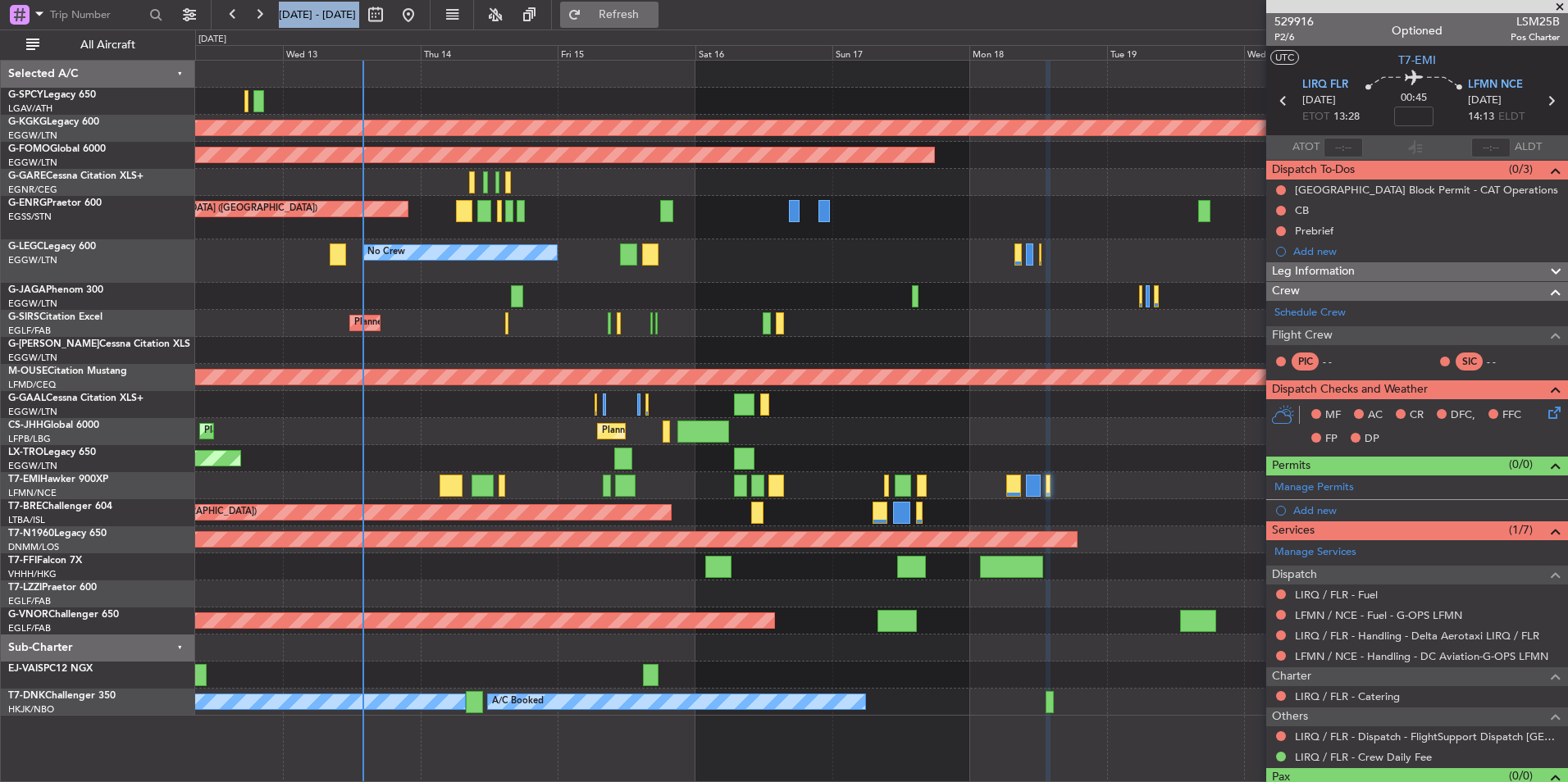
click at [654, 8] on button "Refresh" at bounding box center [609, 15] width 98 height 26
click at [1287, 16] on span "529916" at bounding box center [1294, 21] width 39 height 17
click at [1037, 256] on div "No Crew A/C Unavailable London (Luton)" at bounding box center [881, 262] width 1372 height 44
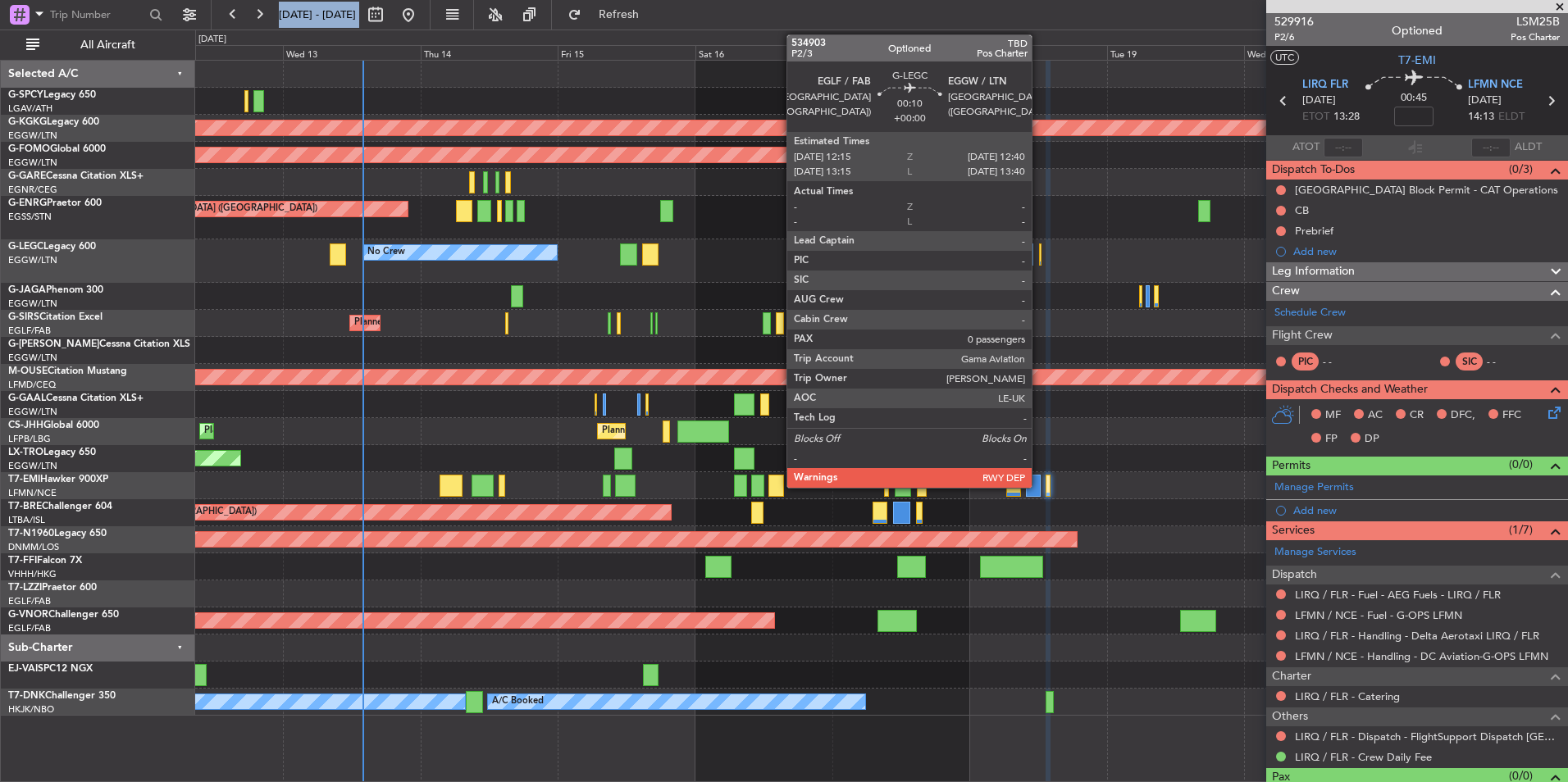
click at [1039, 254] on div at bounding box center [1040, 254] width 3 height 22
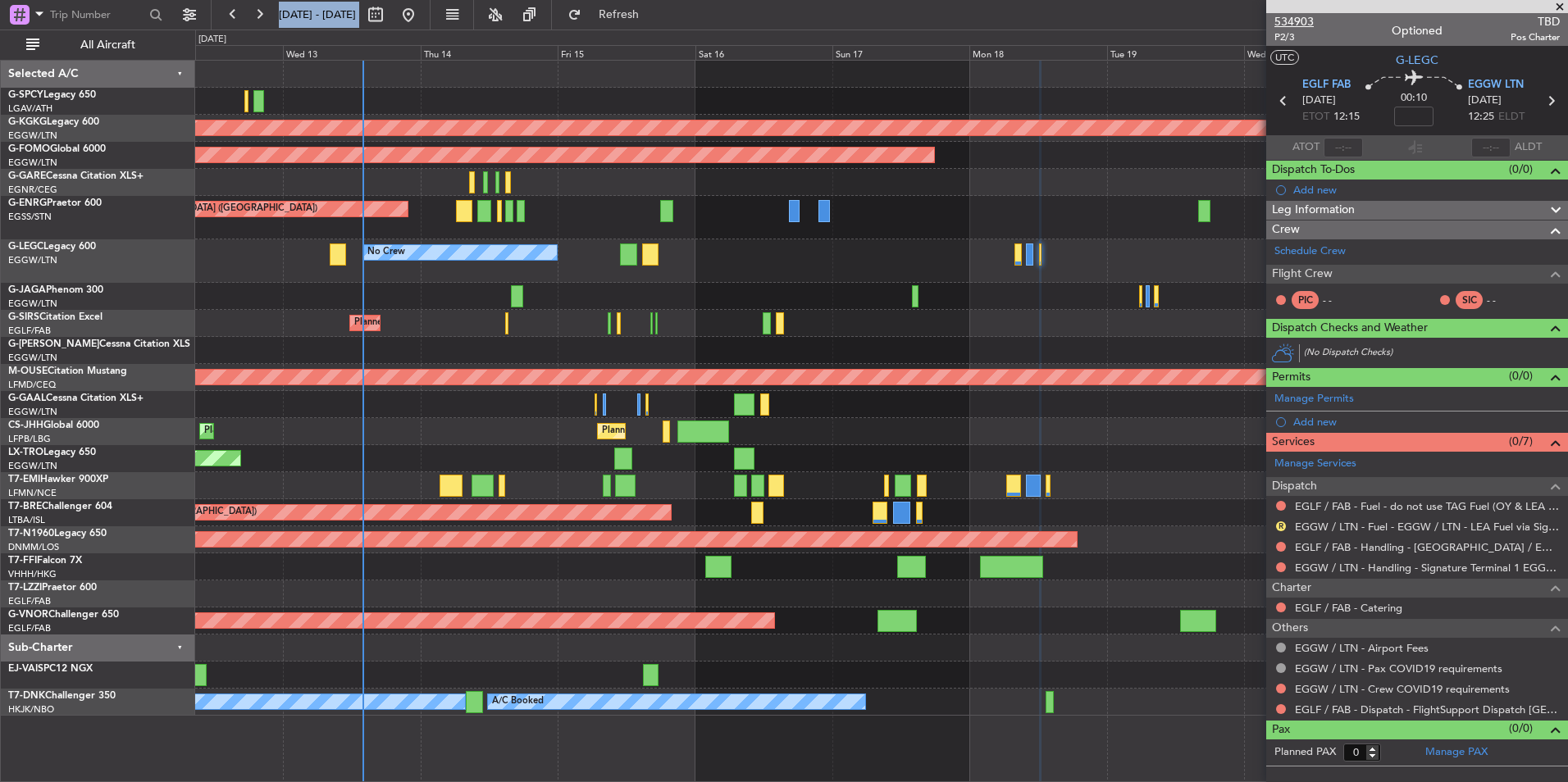
click at [1292, 19] on span "534903" at bounding box center [1294, 21] width 39 height 17
click at [1334, 251] on link "Schedule Crew" at bounding box center [1310, 252] width 71 height 16
click at [1357, 248] on div "Schedule Crew" at bounding box center [1417, 252] width 302 height 25
click at [1474, 755] on link "Manage PAX" at bounding box center [1456, 753] width 62 height 16
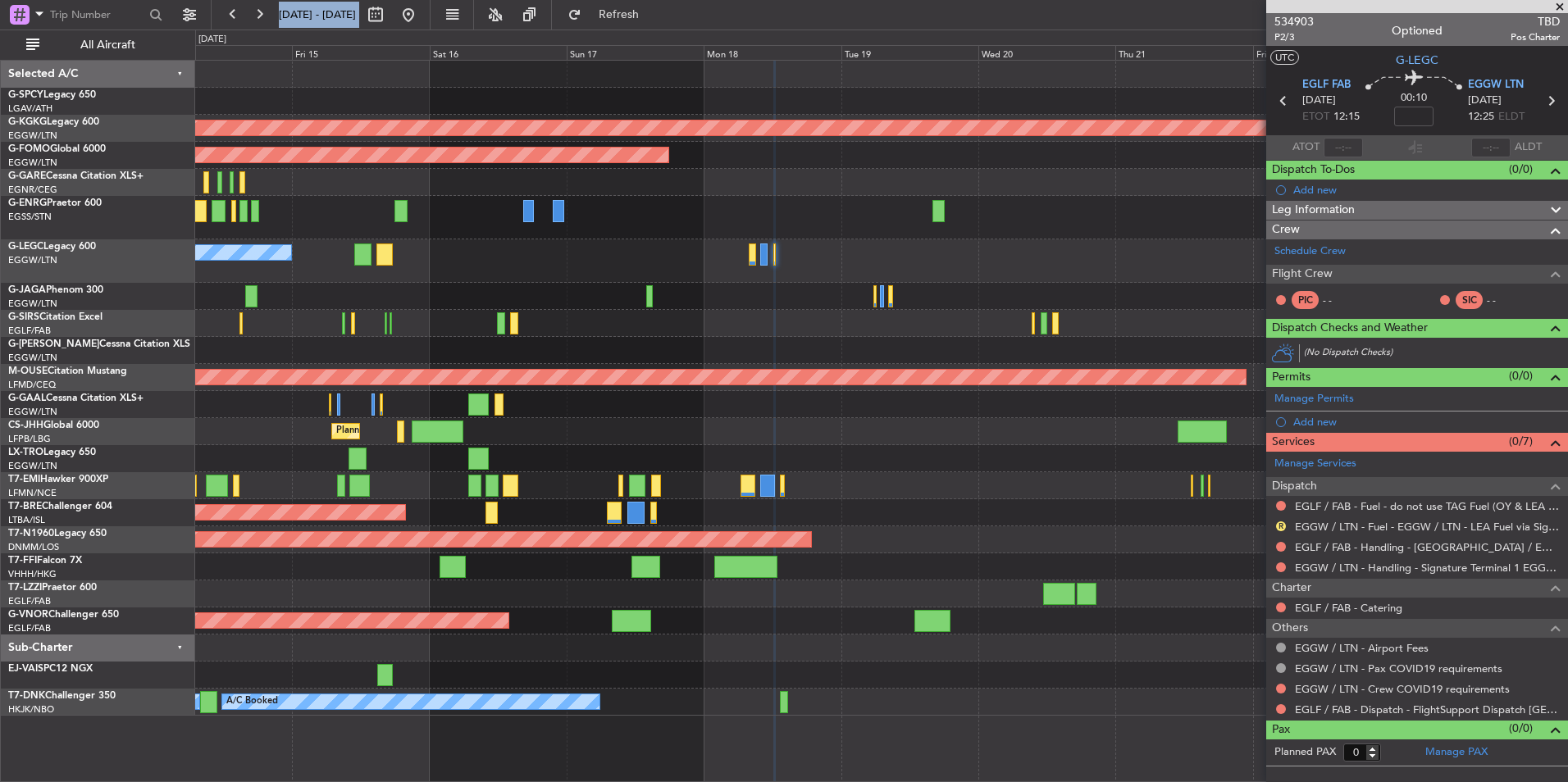
click at [838, 282] on div "AOG Maint Istanbul (Ataturk) Planned Maint Windsor Locks (Bradley Intl) No Crew…" at bounding box center [881, 388] width 1372 height 655
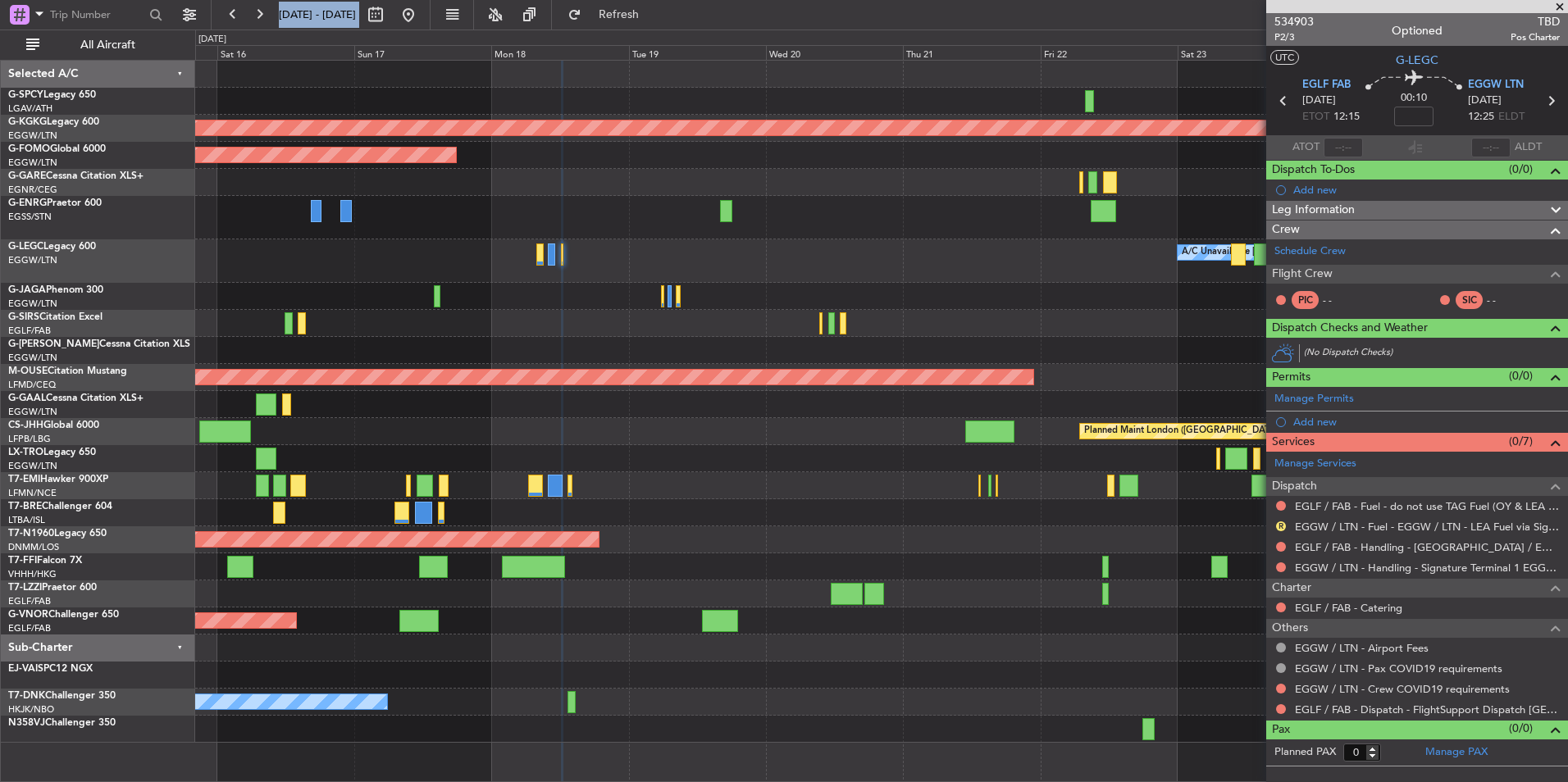
click at [666, 290] on div "AOG Maint Istanbul (Ataturk) Planned Maint Windsor Locks (Bradley Intl) Planned…" at bounding box center [881, 402] width 1372 height 682
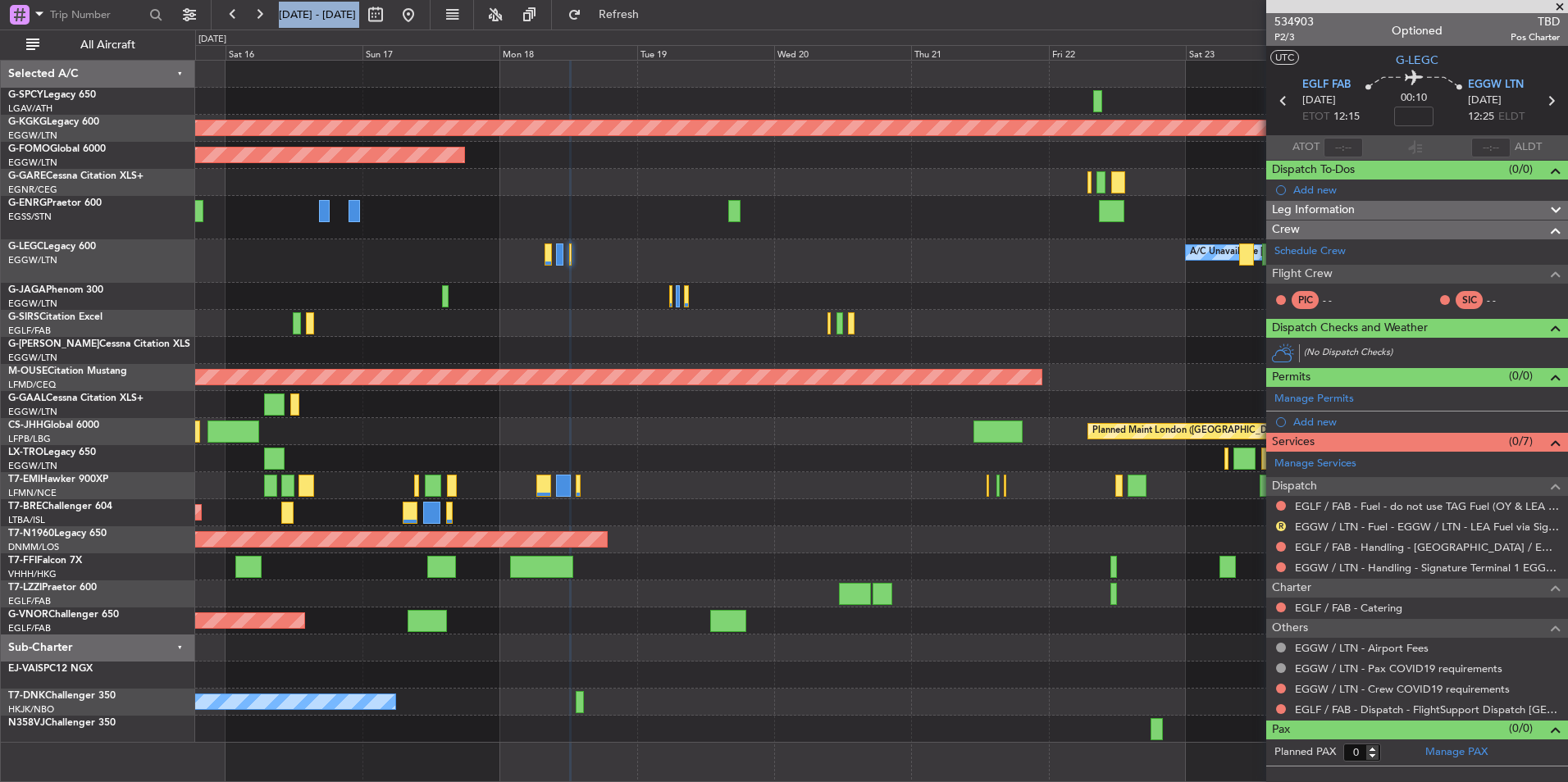
click at [736, 279] on div "AOG Maint Istanbul (Ataturk) Planned Maint Windsor Locks (Bradley Intl) Planned…" at bounding box center [881, 402] width 1372 height 682
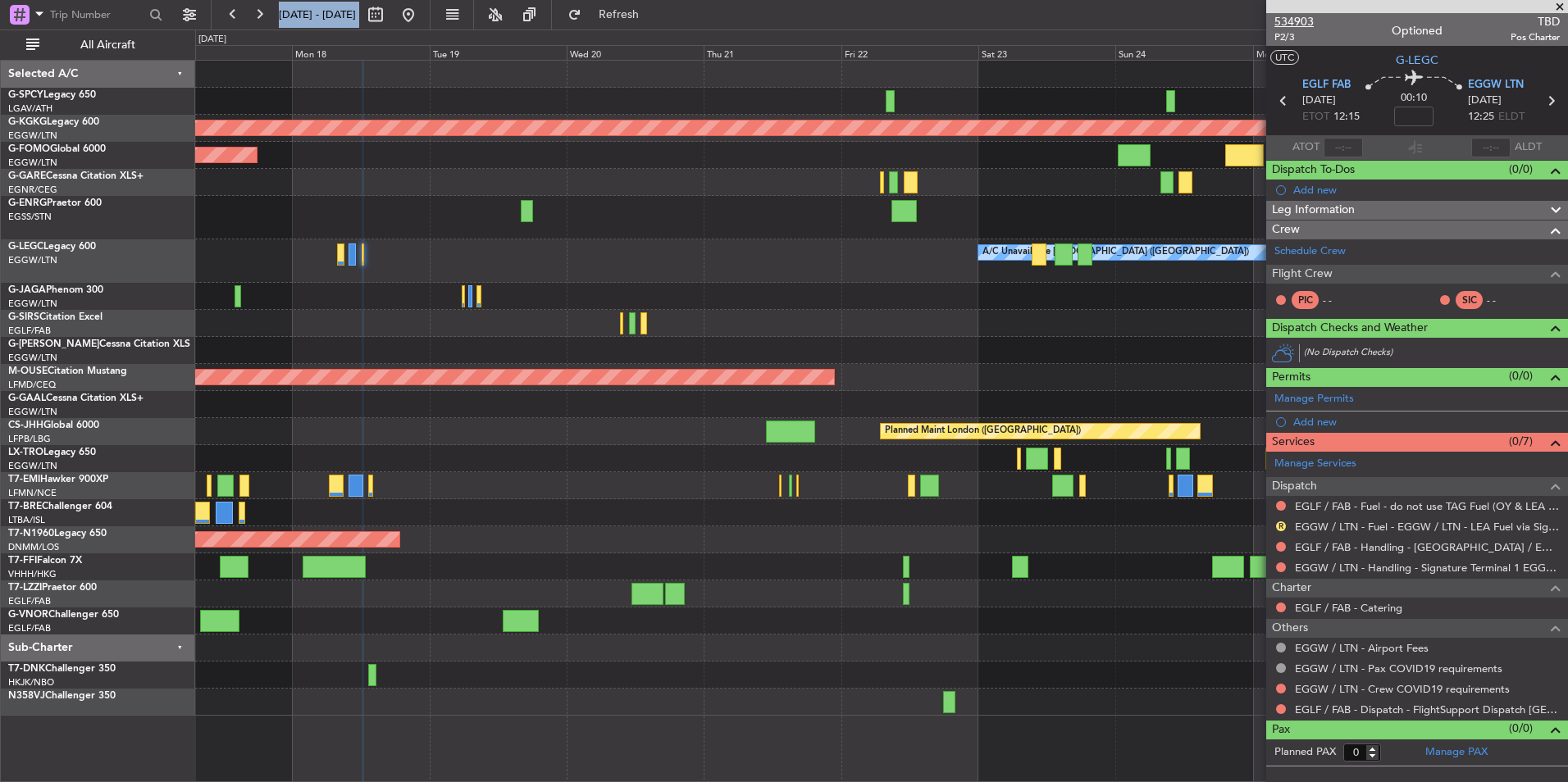
click at [1289, 20] on span "534903" at bounding box center [1294, 21] width 39 height 17
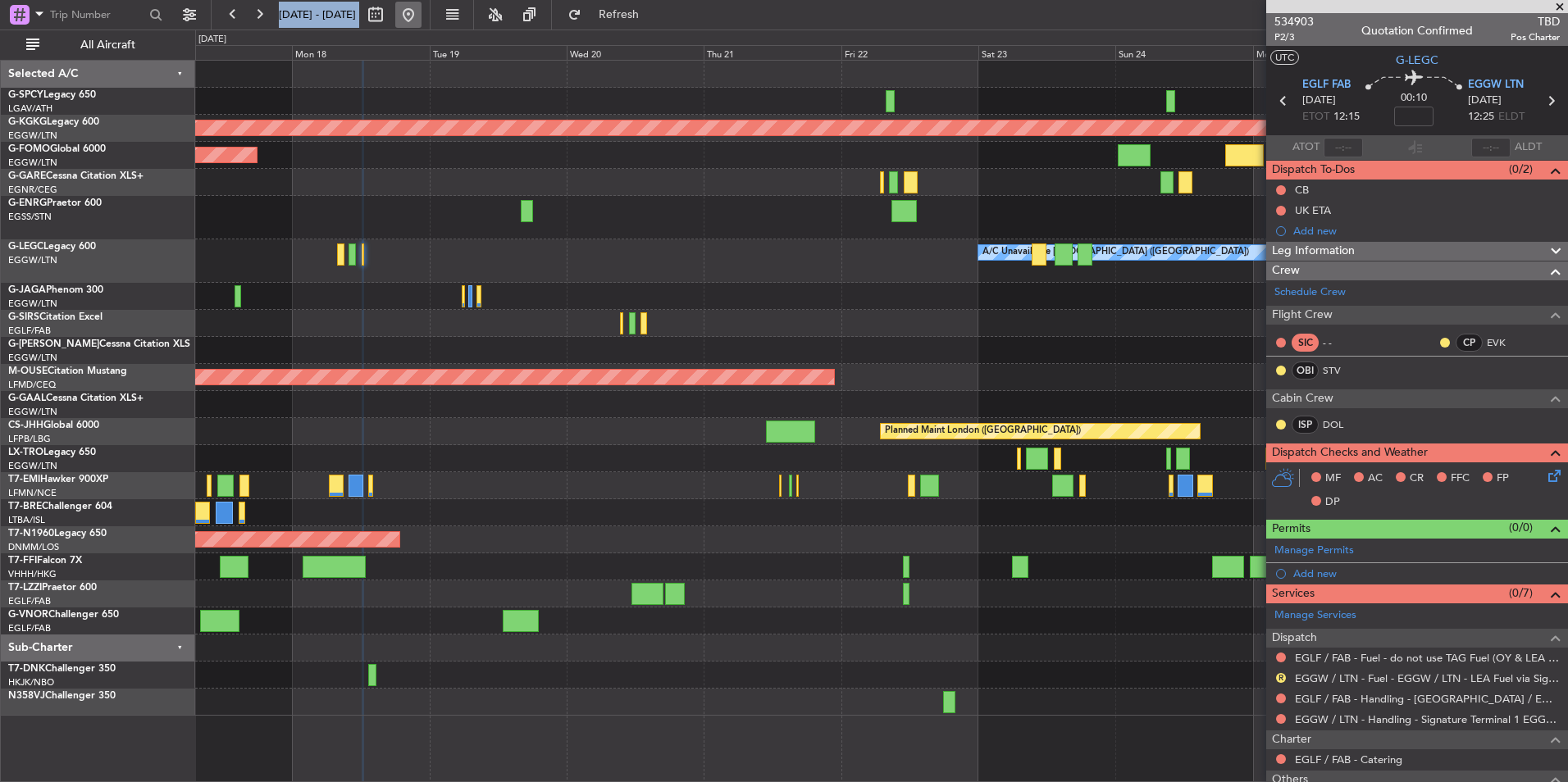
click at [421, 15] on button at bounding box center [408, 15] width 26 height 26
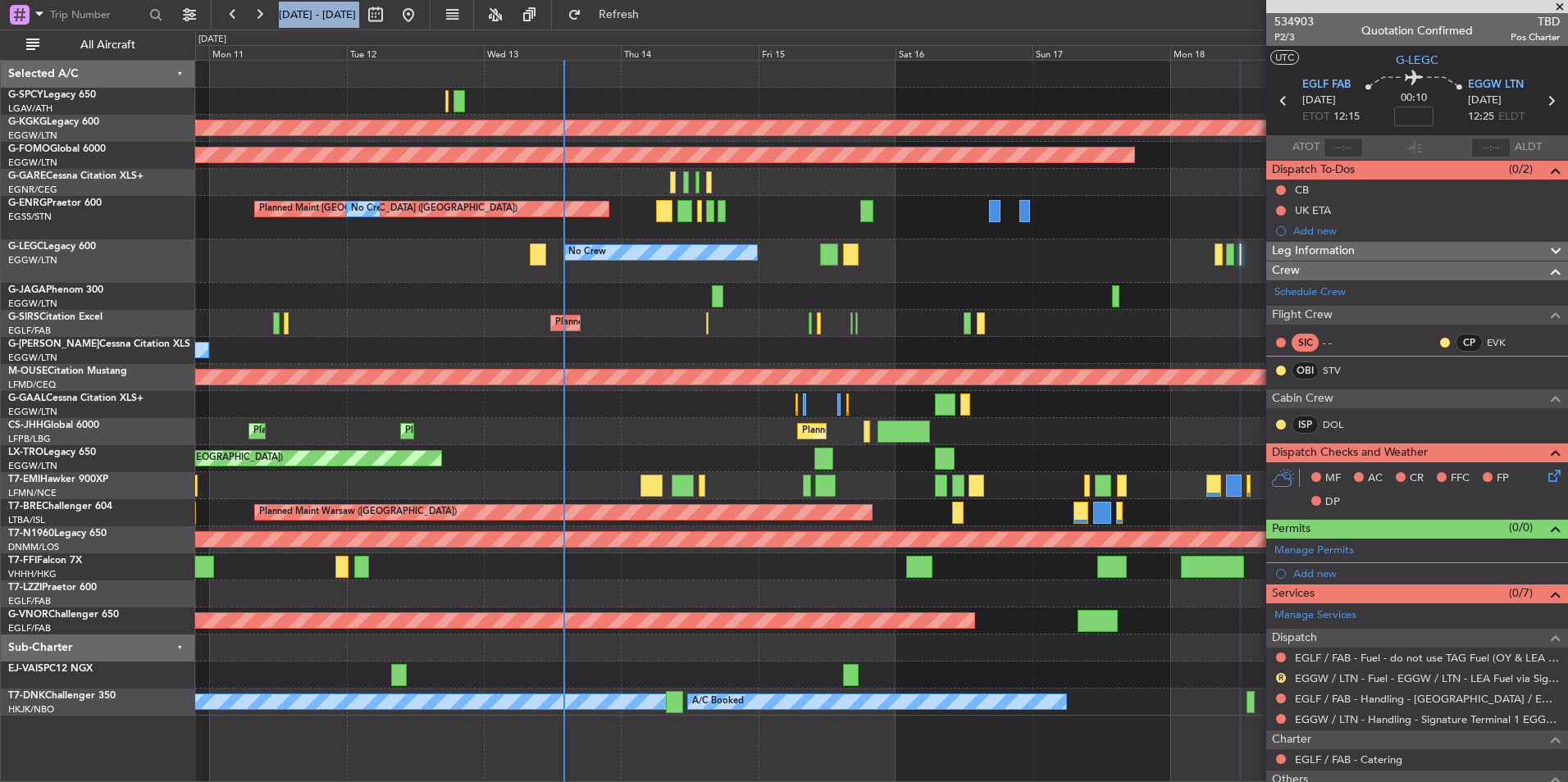
click at [573, 393] on div "No Crew" at bounding box center [881, 405] width 1372 height 27
click at [448, 379] on div "AOG Maint Istanbul (Ataturk) Planned Maint Windsor Locks (Bradley Intl) Planned…" at bounding box center [881, 388] width 1372 height 655
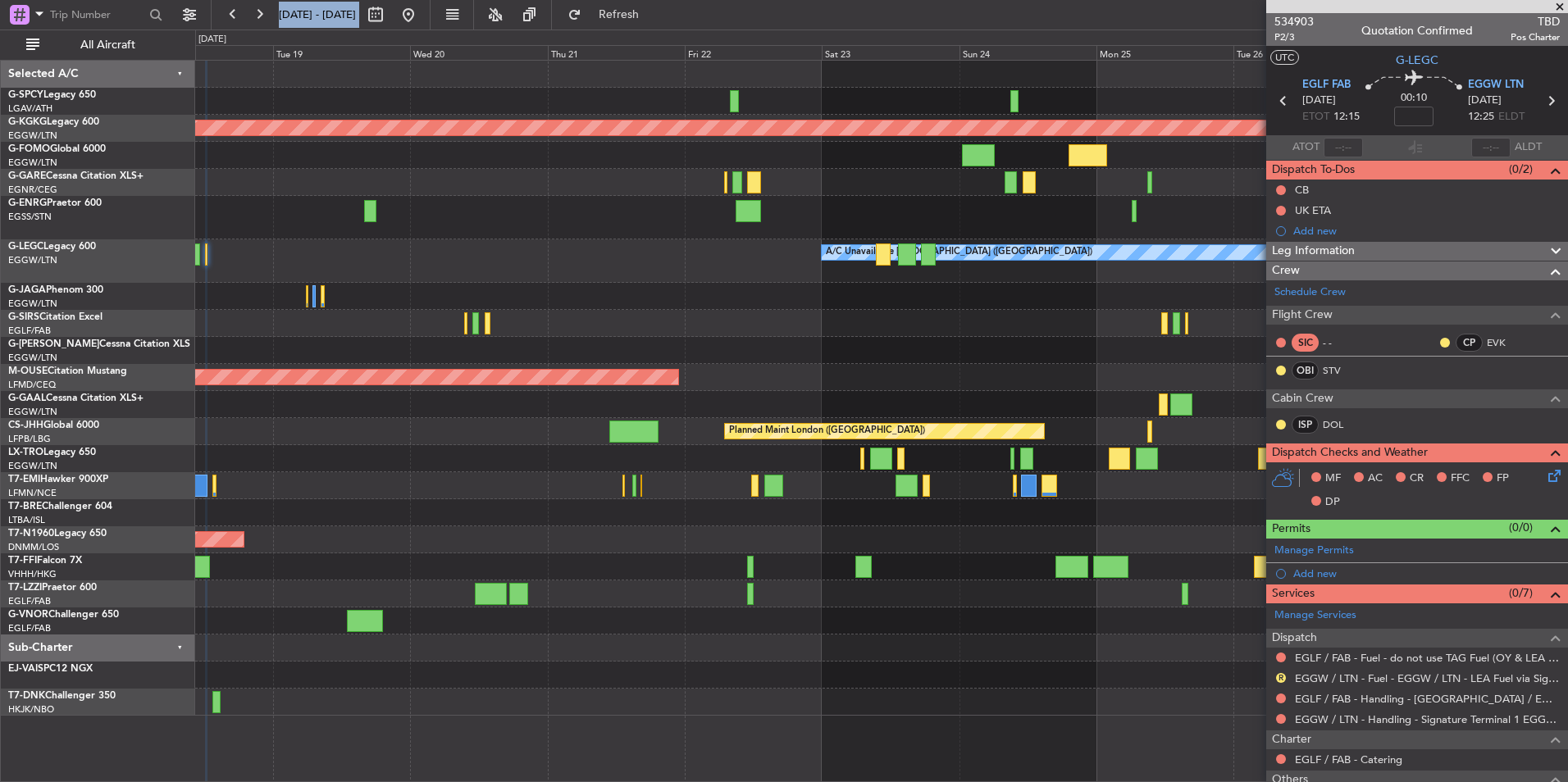
click at [449, 455] on div at bounding box center [881, 458] width 1372 height 27
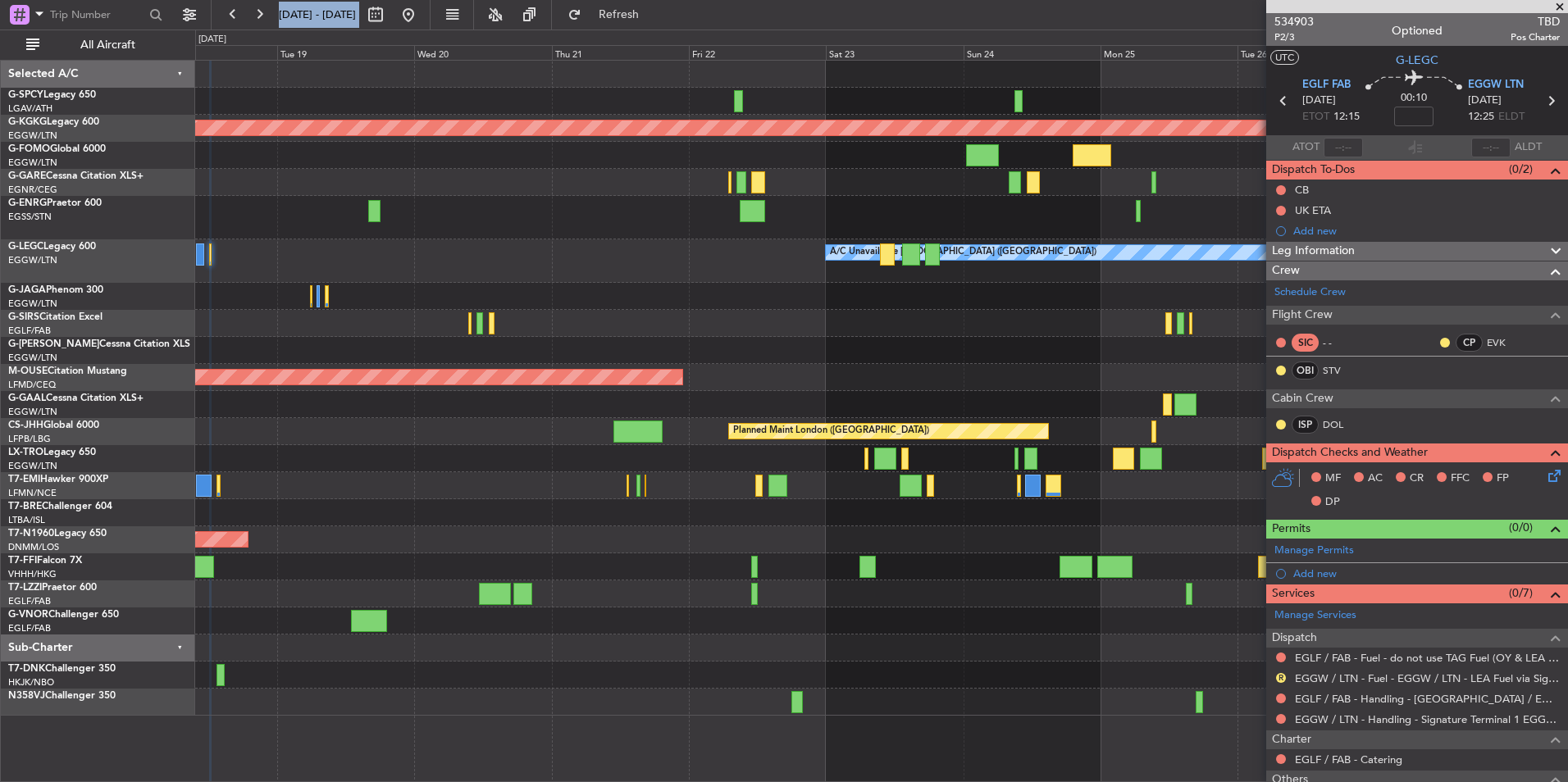
click at [356, 87] on div at bounding box center [881, 101] width 1372 height 27
click at [421, 20] on button at bounding box center [408, 15] width 26 height 26
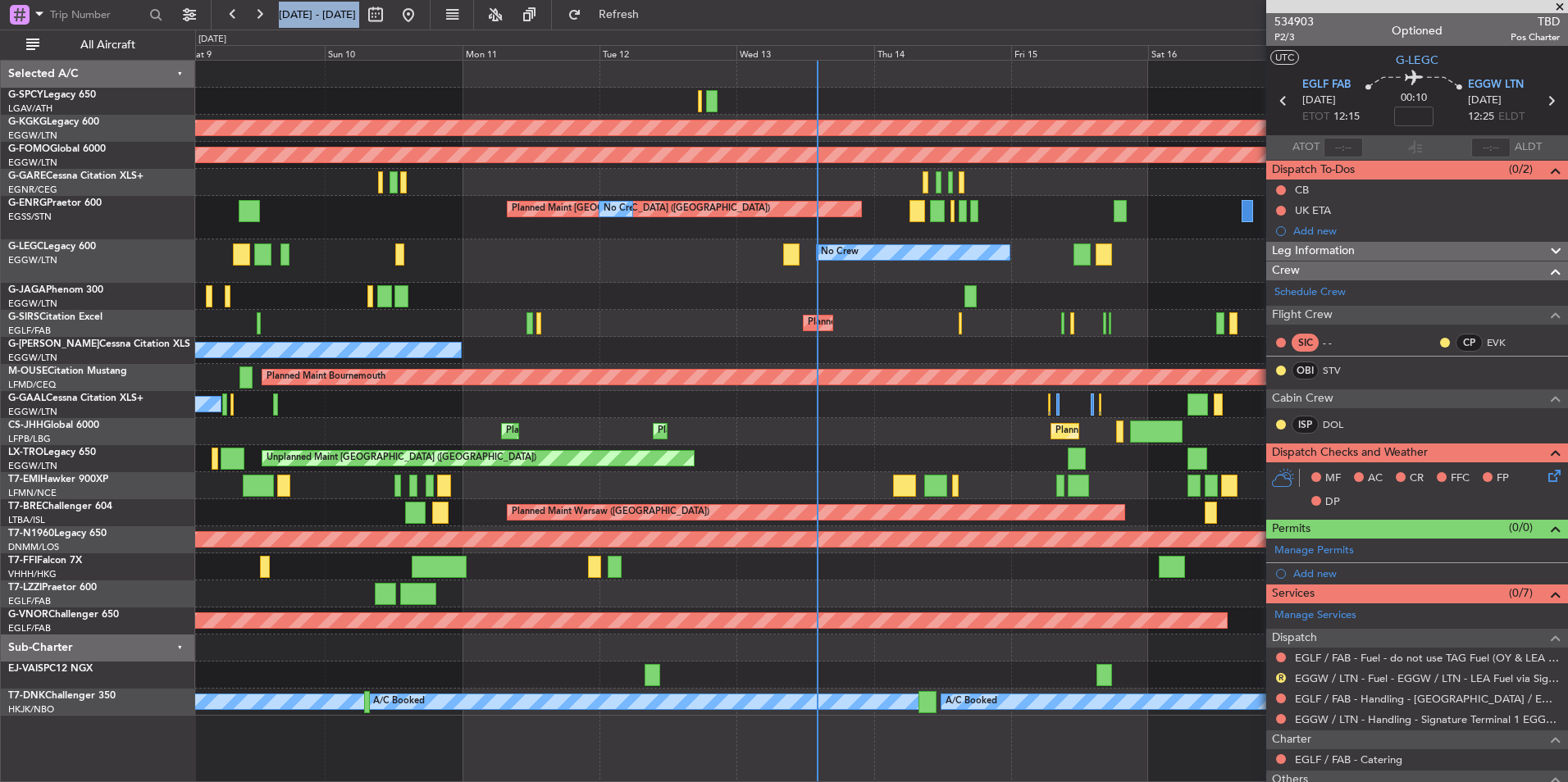
click at [820, 220] on div "Planned Maint London (Stansted) No Crew No Crew" at bounding box center [881, 218] width 1372 height 44
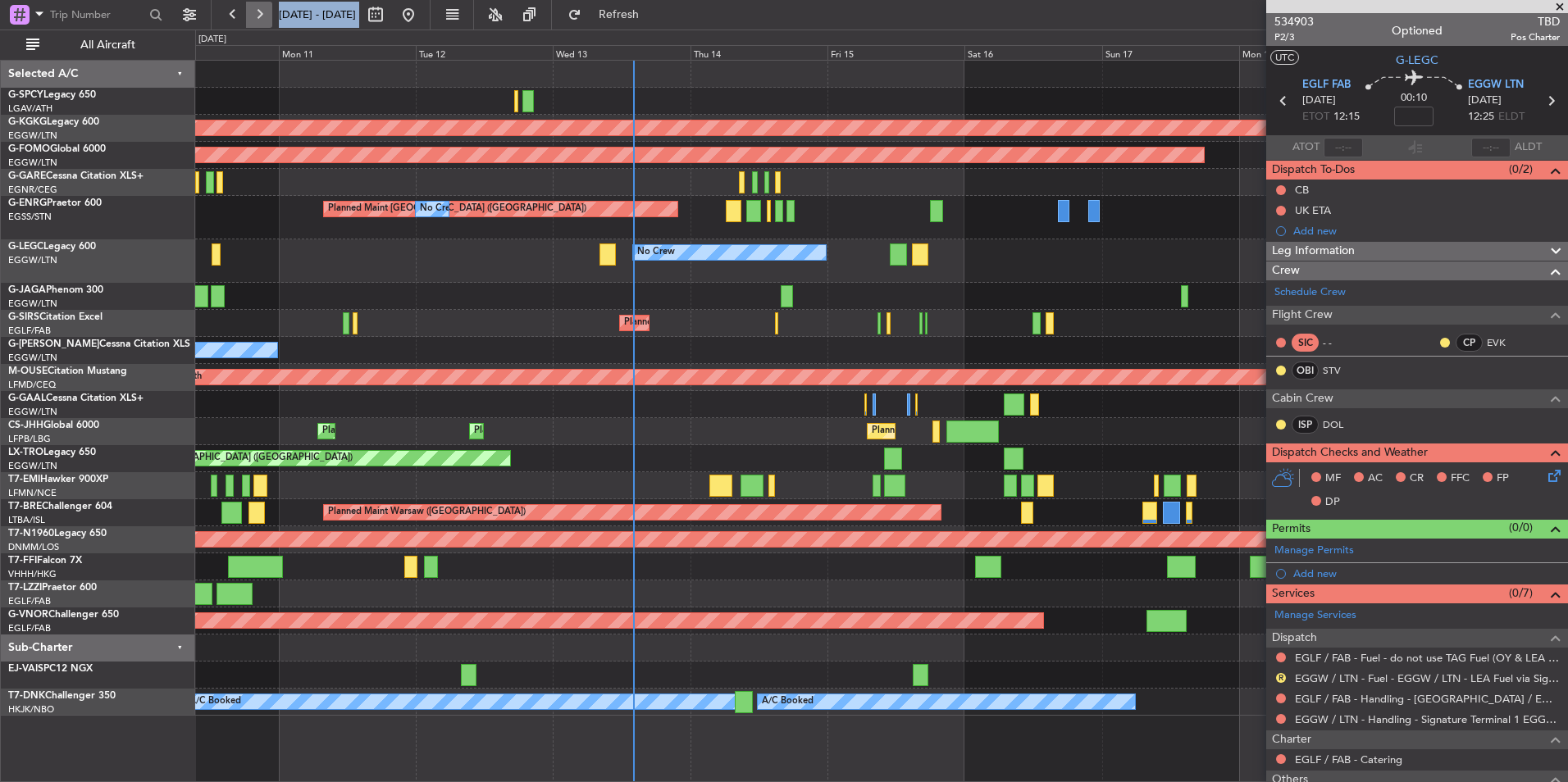
click at [255, 14] on button at bounding box center [259, 15] width 26 height 26
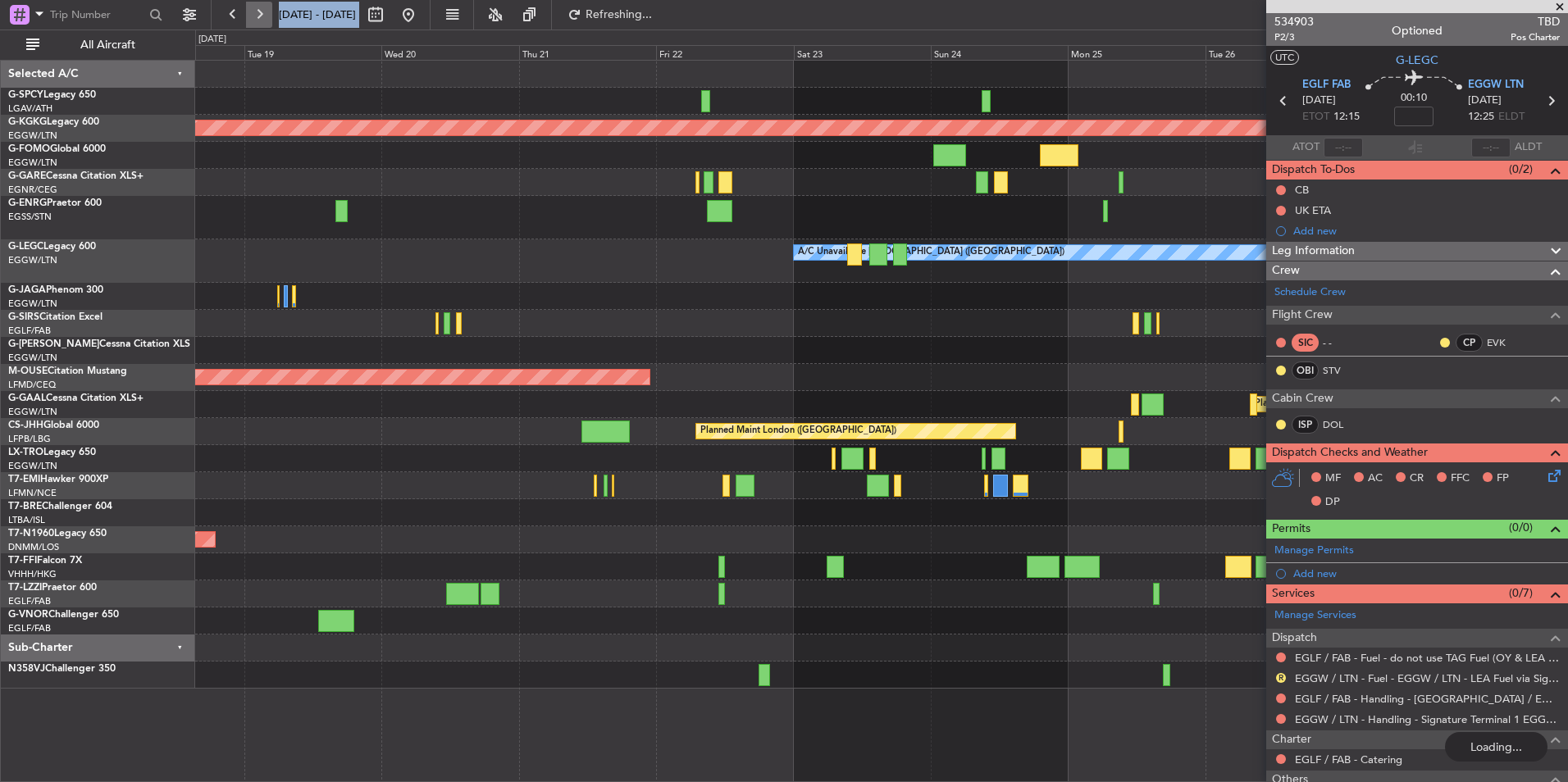
click at [255, 14] on button at bounding box center [259, 15] width 26 height 26
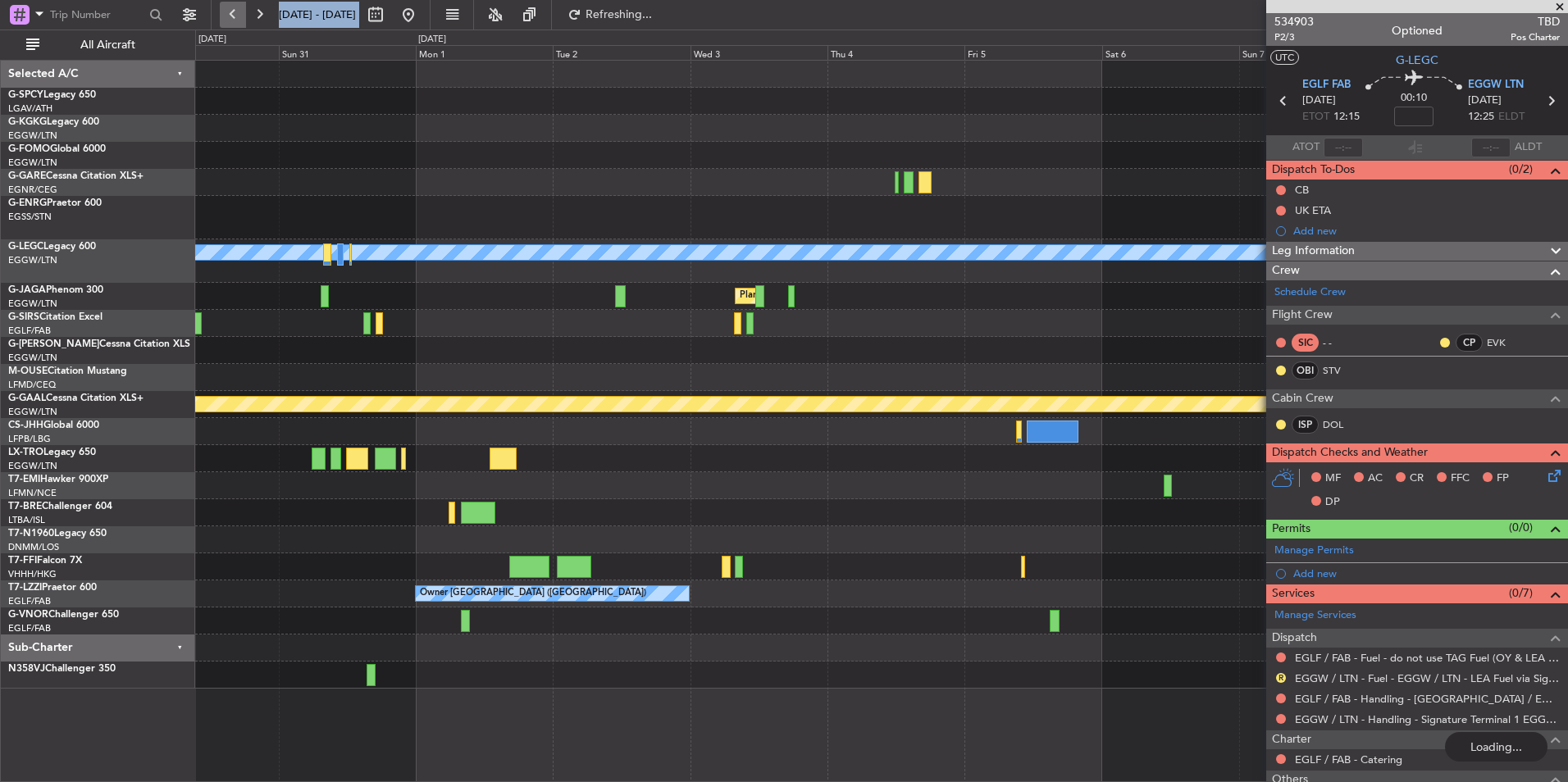
drag, startPoint x: 255, startPoint y: 14, endPoint x: 228, endPoint y: 13, distance: 27.0
click at [228, 13] on button at bounding box center [232, 15] width 26 height 26
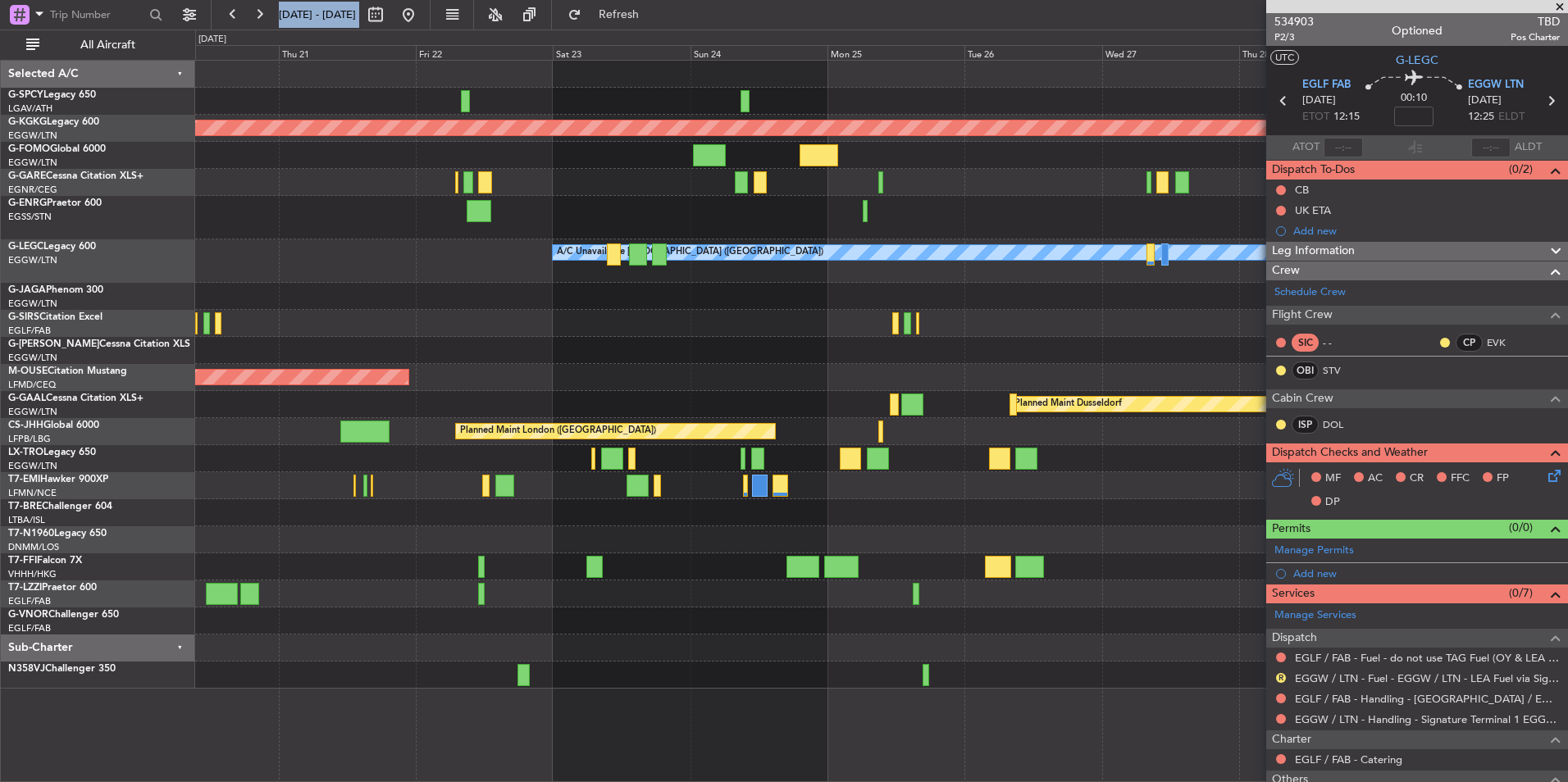
click at [456, 208] on div at bounding box center [881, 218] width 1372 height 44
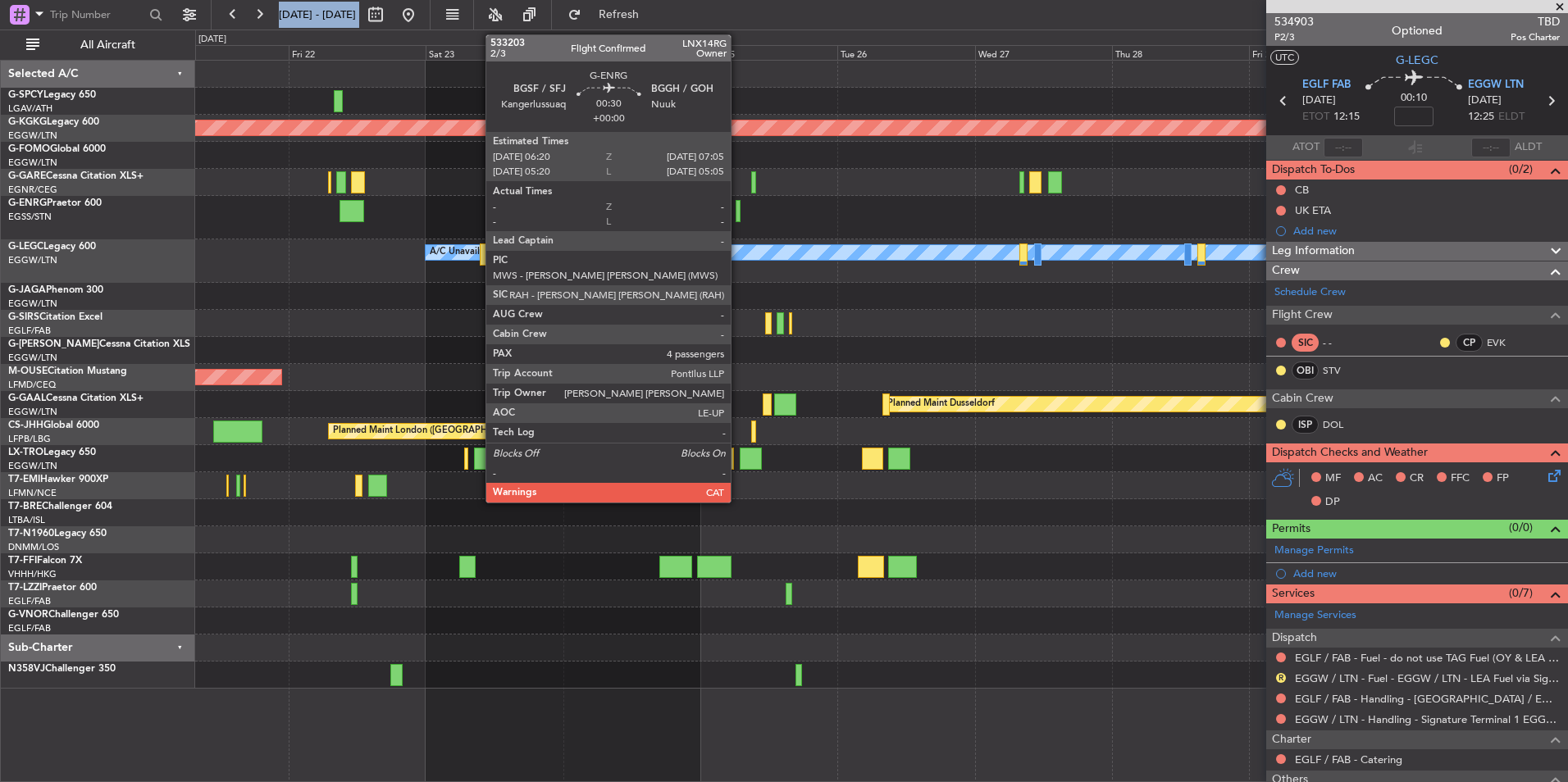
click at [738, 208] on div at bounding box center [738, 211] width 5 height 22
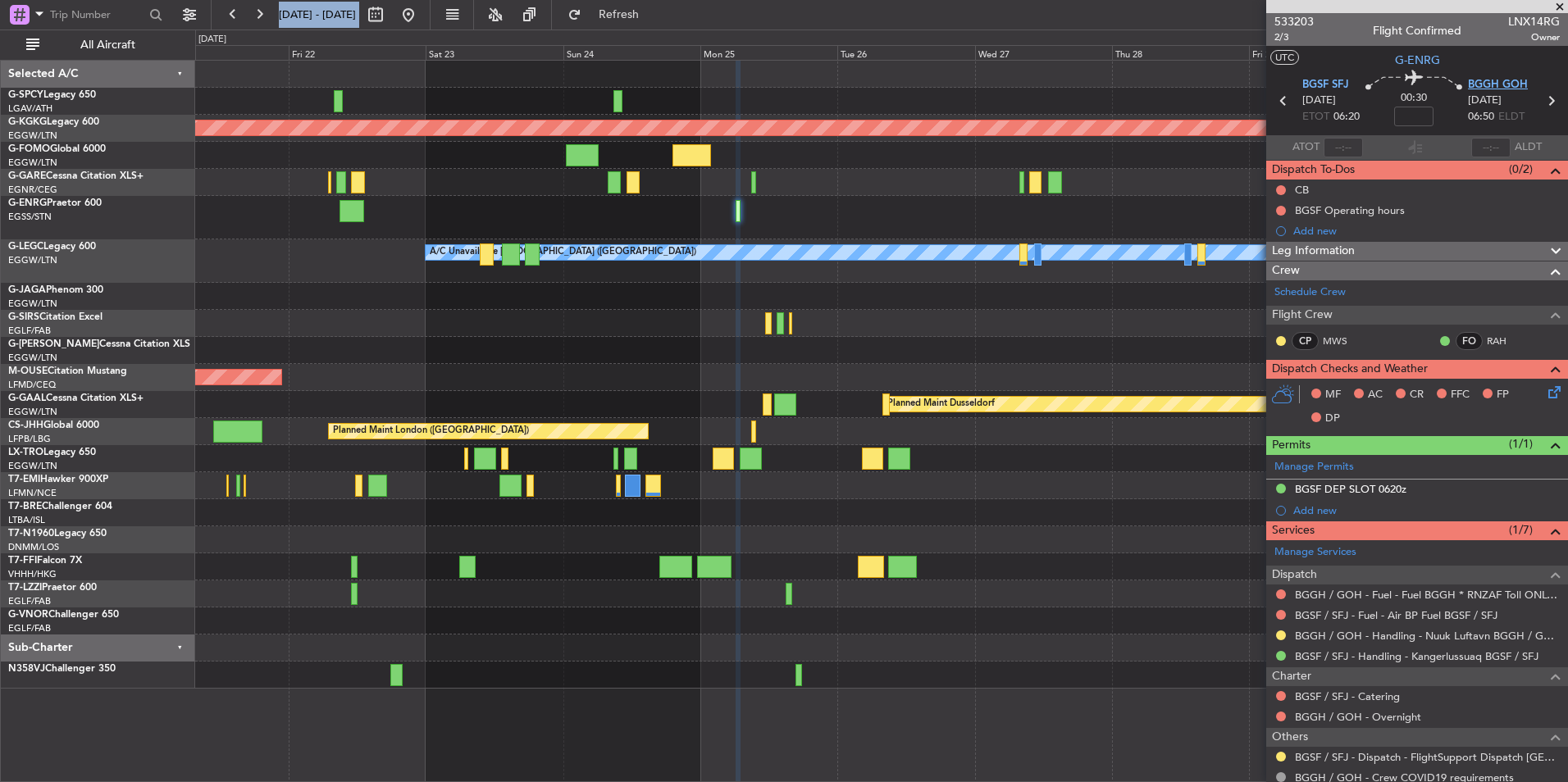
click at [1490, 81] on span "BGGH GOH" at bounding box center [1498, 86] width 60 height 16
click at [1561, 5] on span at bounding box center [1560, 7] width 16 height 15
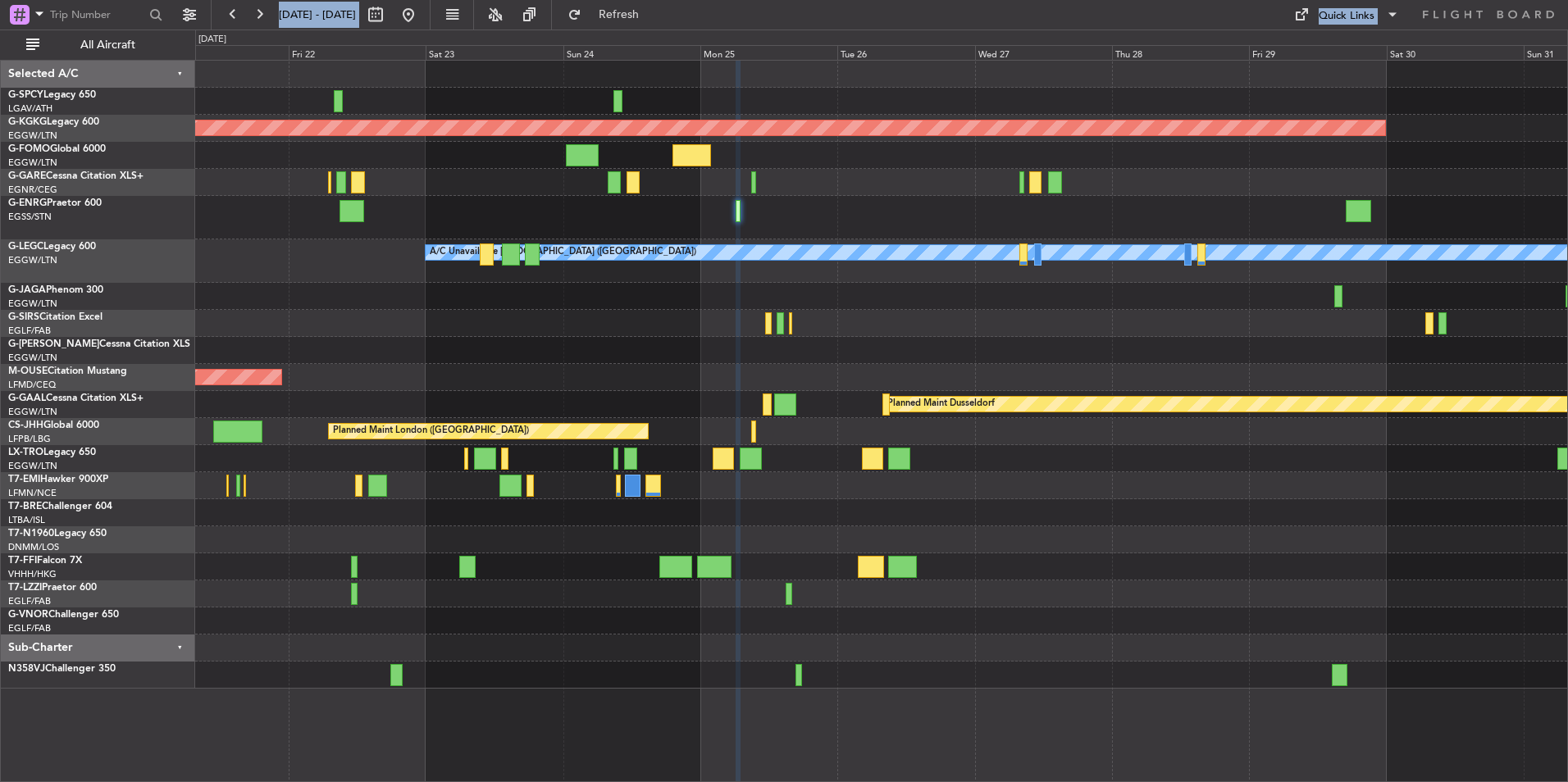
type input "0"
click at [421, 14] on button at bounding box center [408, 15] width 26 height 26
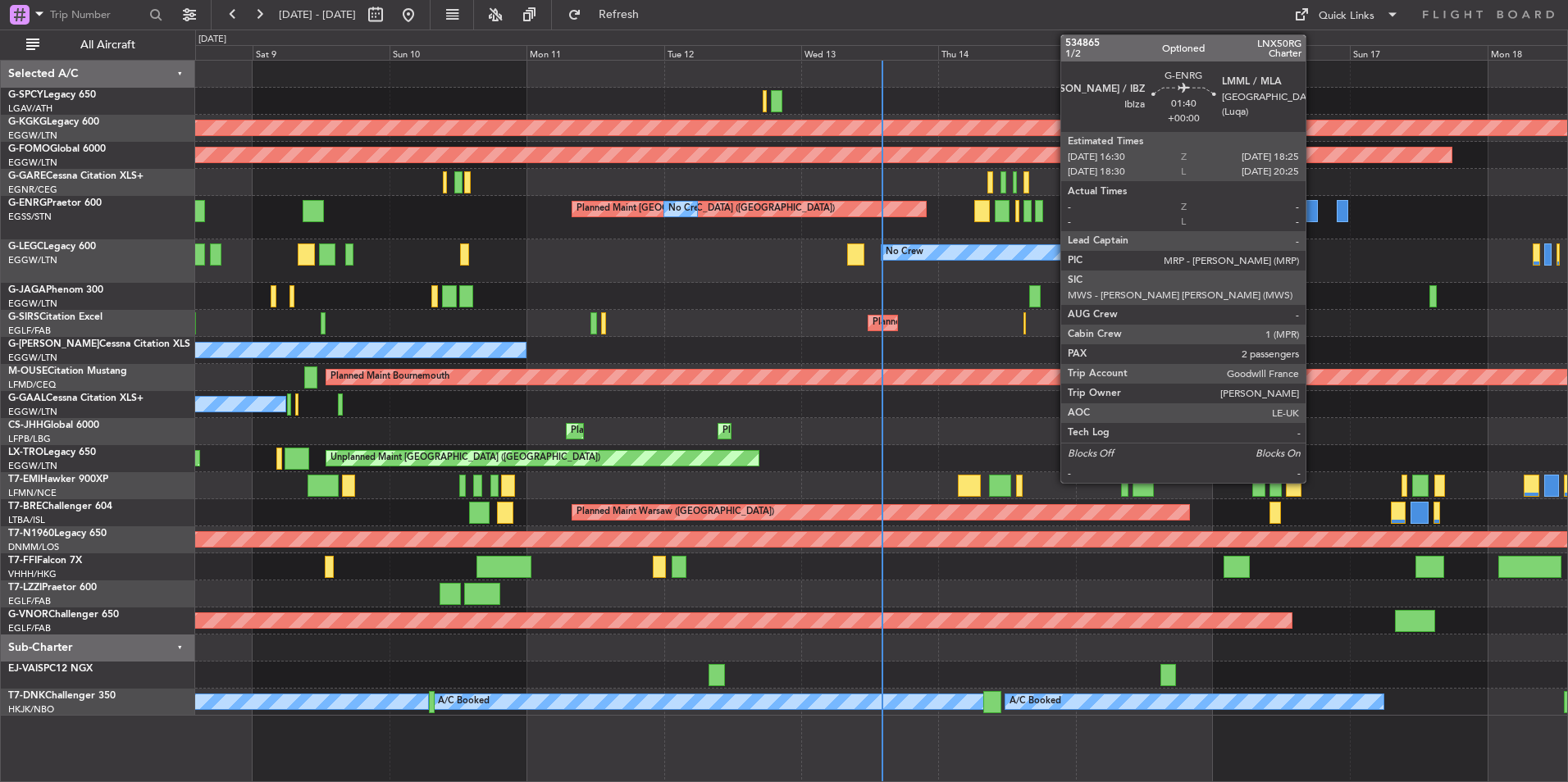
click at [1314, 217] on div at bounding box center [1312, 211] width 12 height 22
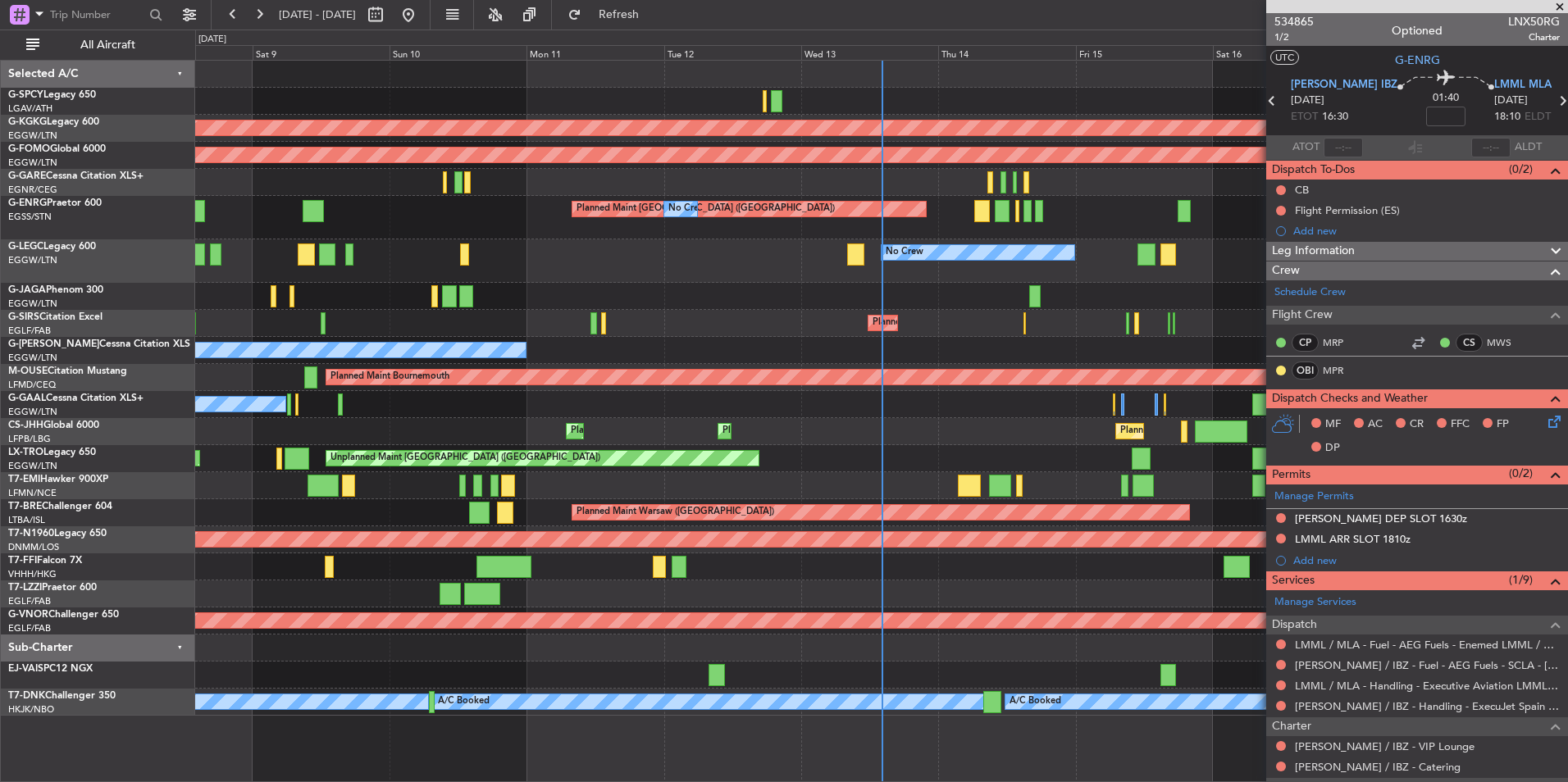
click at [1558, 6] on span at bounding box center [1560, 7] width 16 height 15
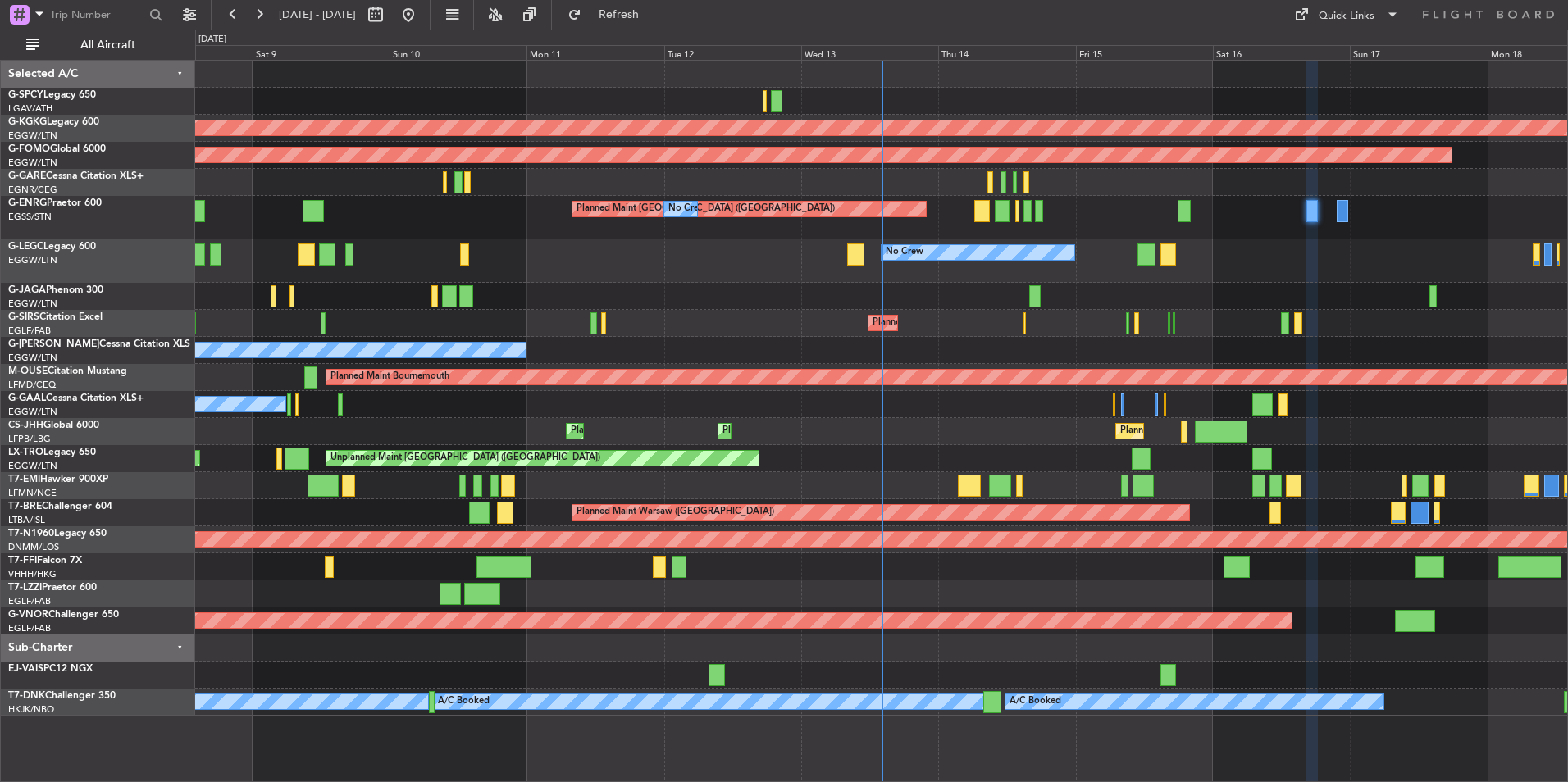
type input "0"
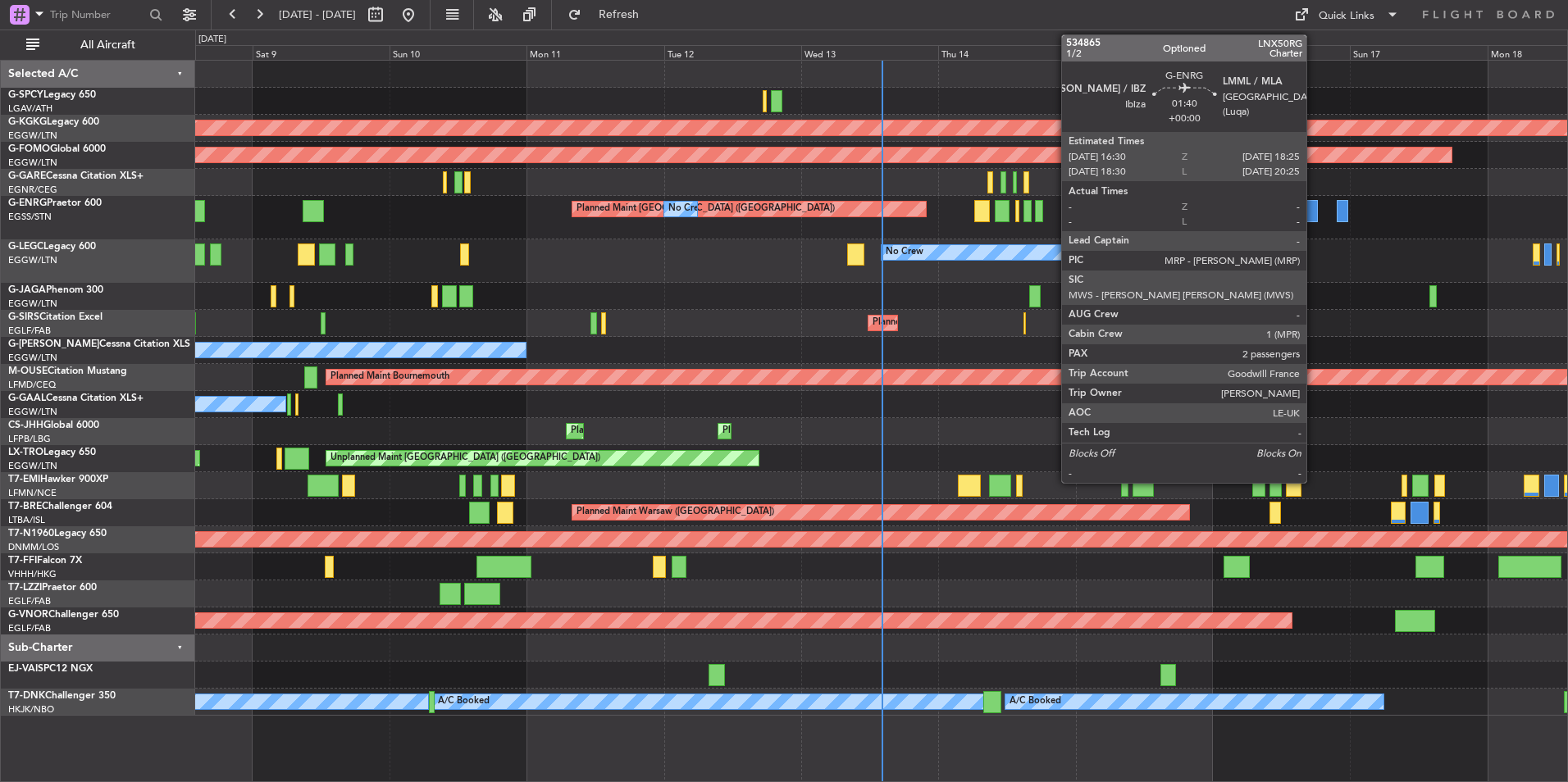
click at [1312, 216] on div at bounding box center [1312, 211] width 12 height 22
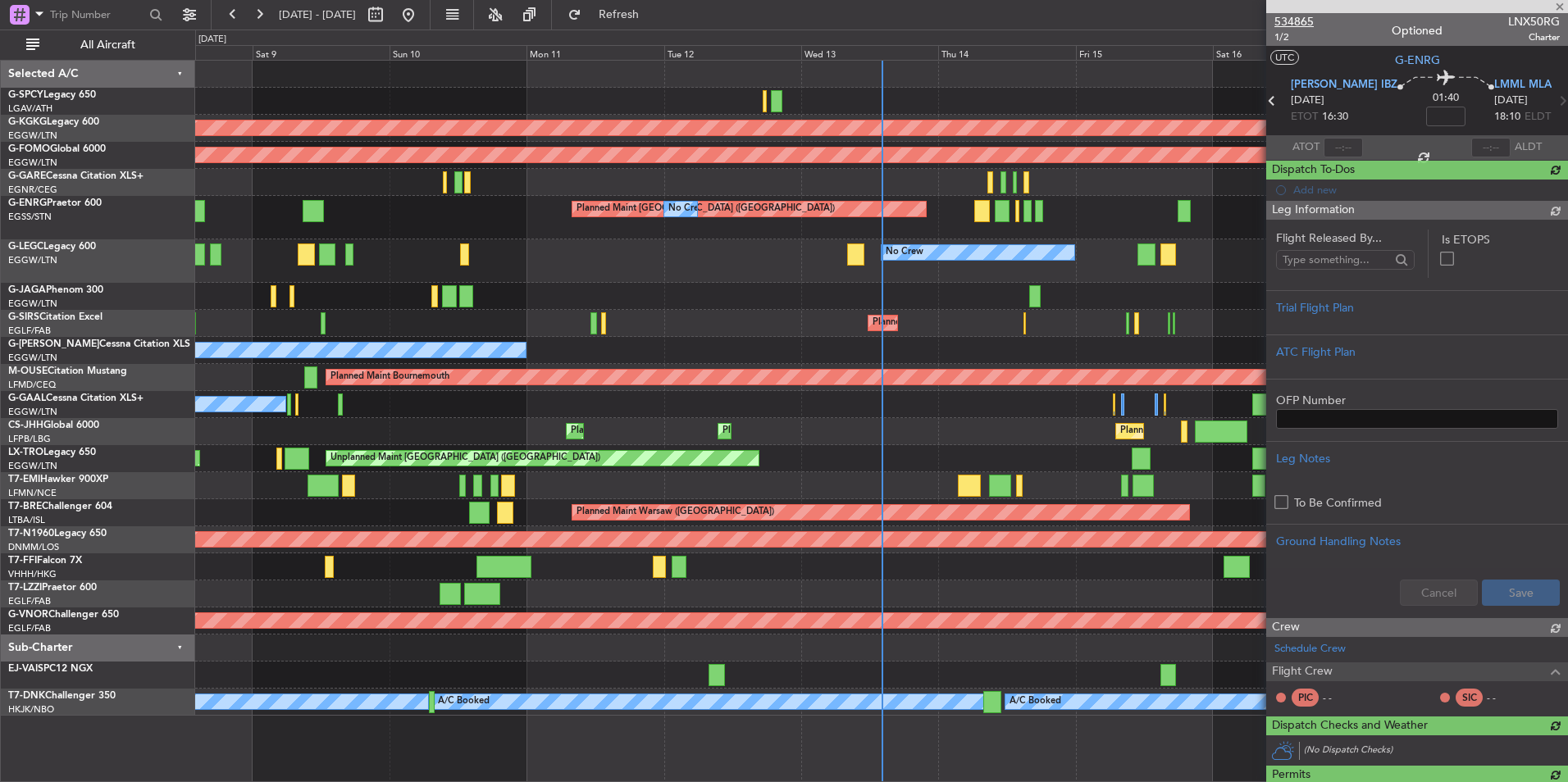
click at [1294, 18] on span "534865" at bounding box center [1294, 21] width 39 height 17
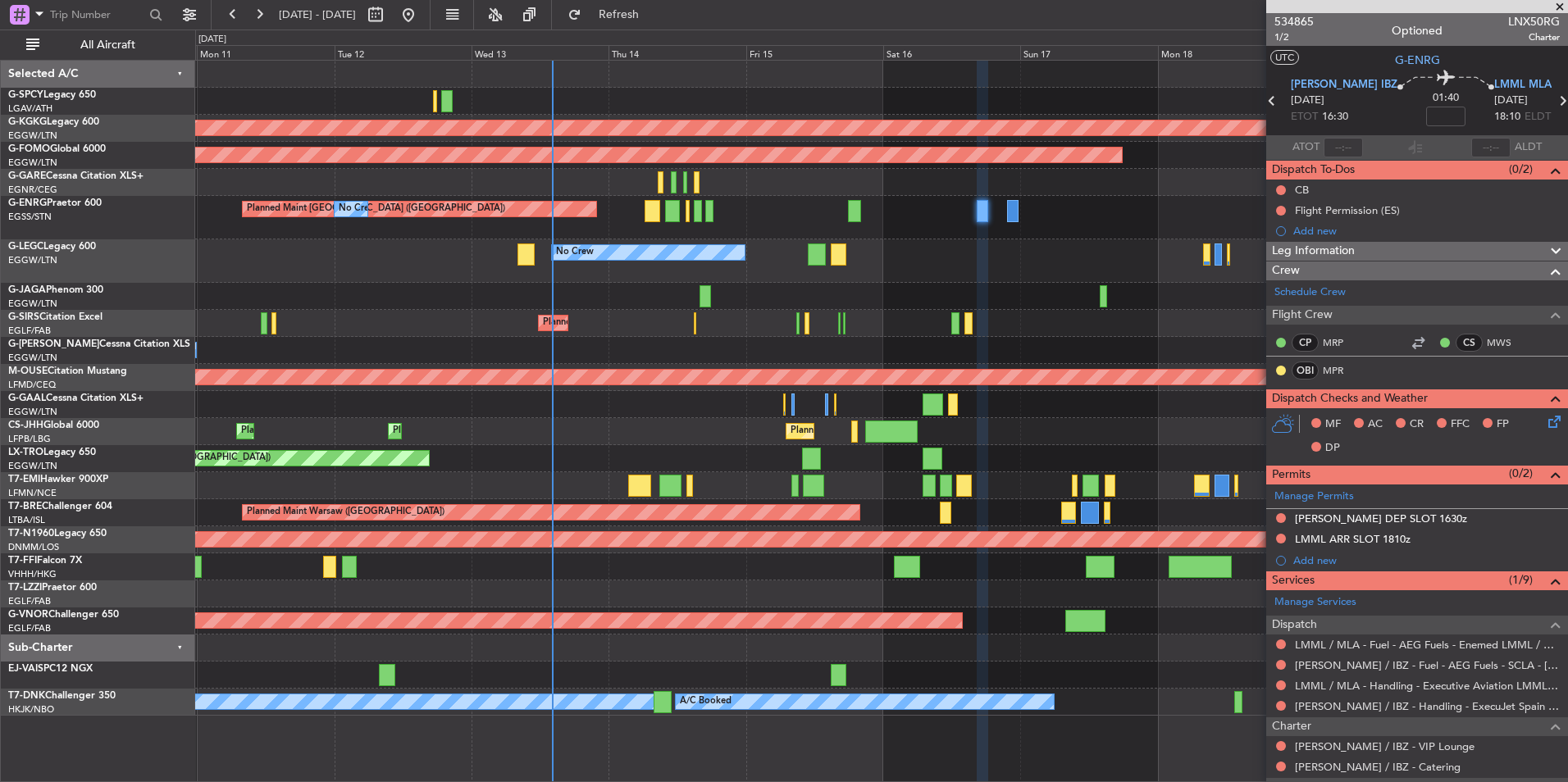
click at [849, 202] on div "Planned Maint [GEOGRAPHIC_DATA] ([GEOGRAPHIC_DATA]) No Crew" at bounding box center [881, 218] width 1372 height 44
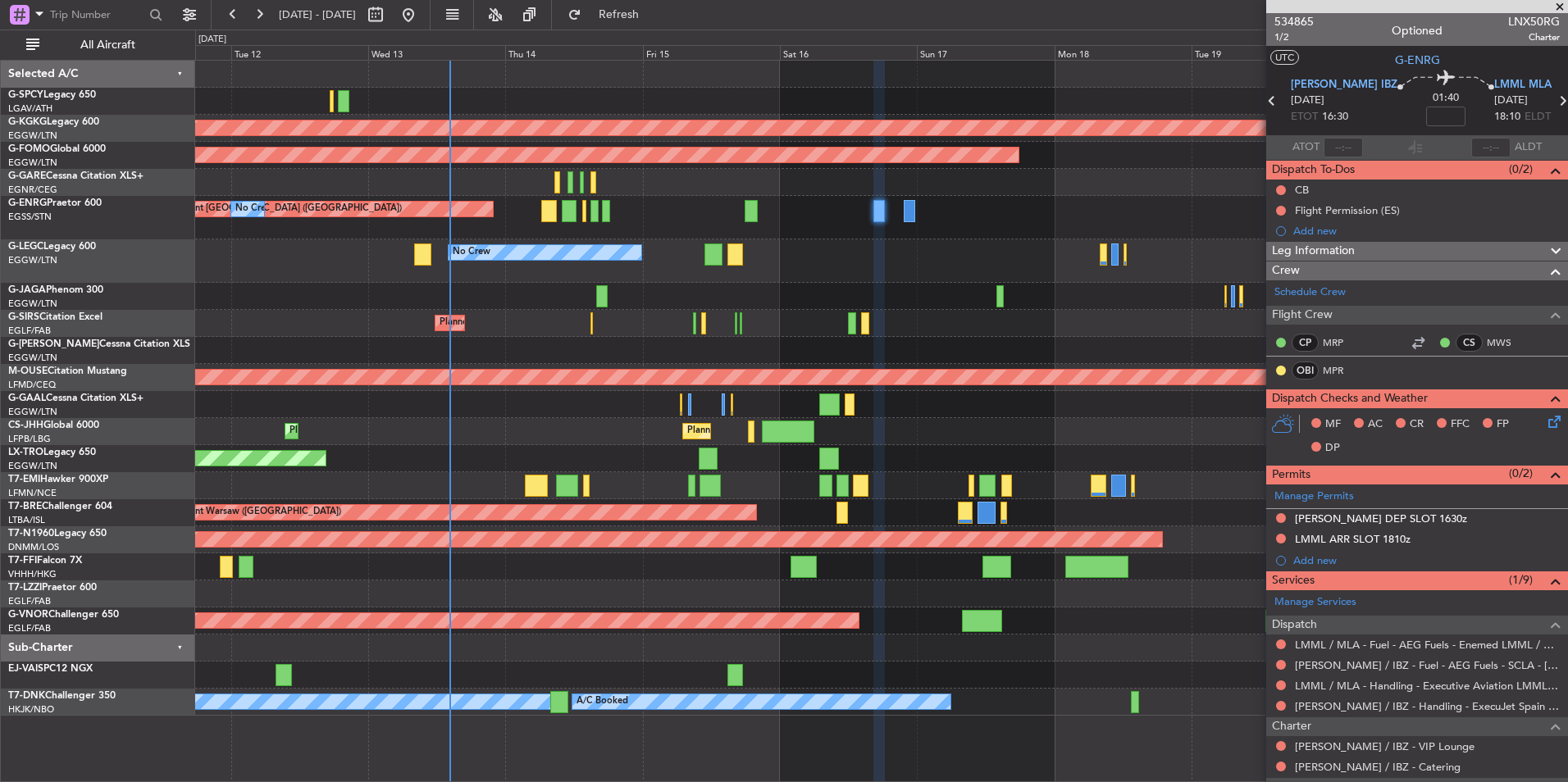
click at [961, 257] on div "AOG Maint [GEOGRAPHIC_DATA] (Ataturk) Planned Maint Windsor Locks ([PERSON_NAME…" at bounding box center [881, 388] width 1372 height 655
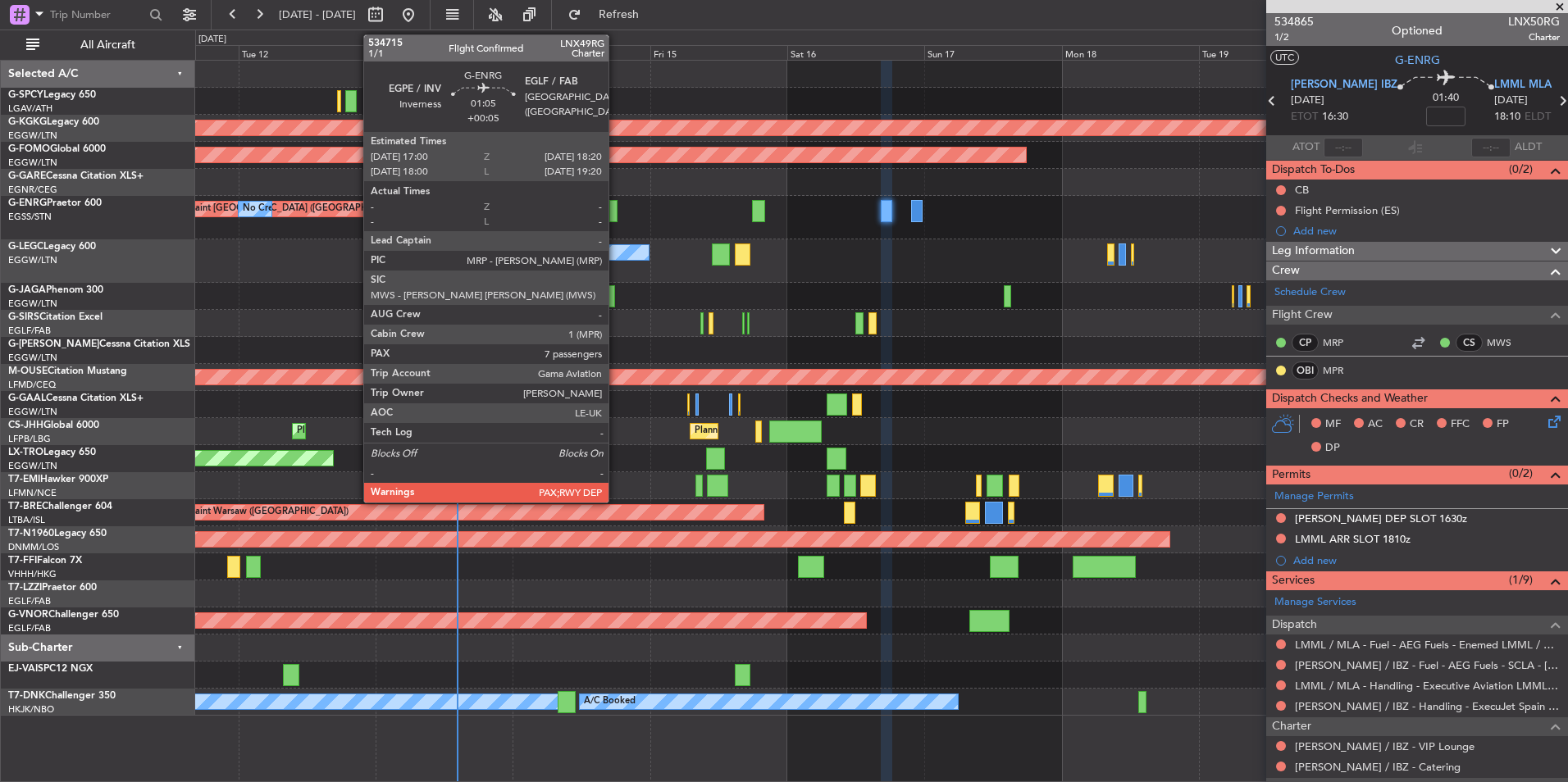
click at [616, 205] on div at bounding box center [613, 211] width 8 height 22
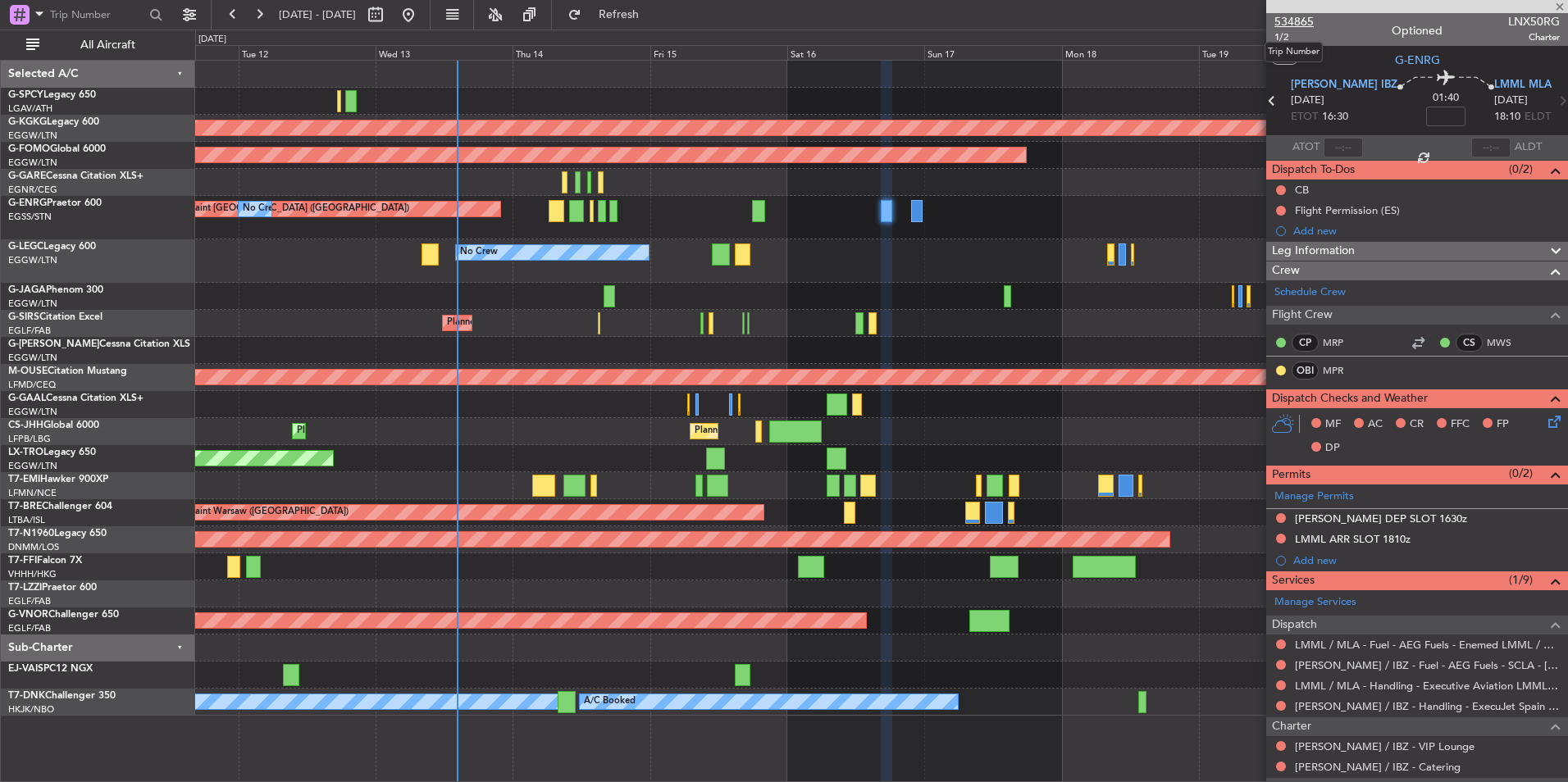
type input "+00:05"
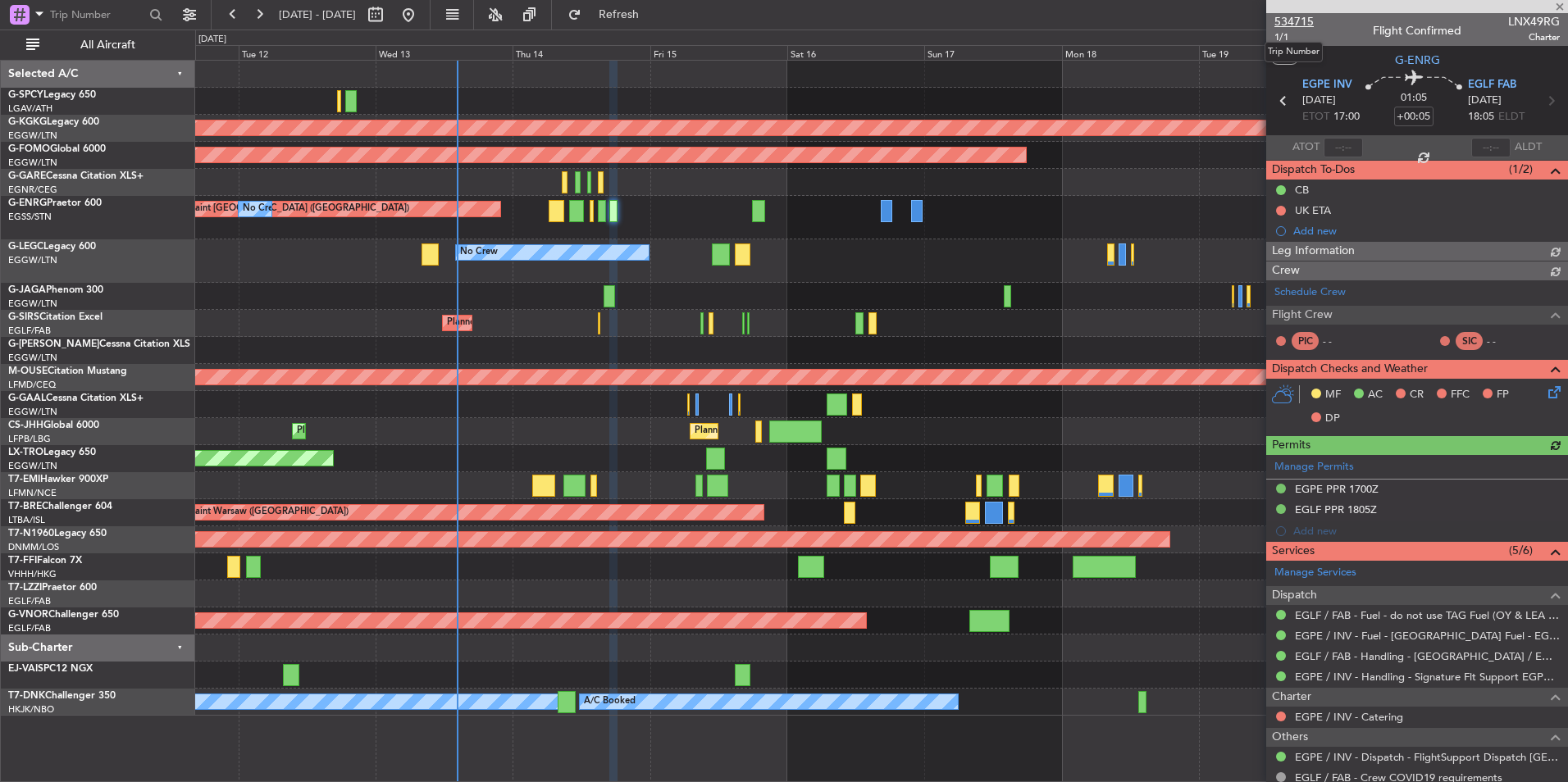
click at [1304, 22] on span "534715" at bounding box center [1294, 21] width 39 height 17
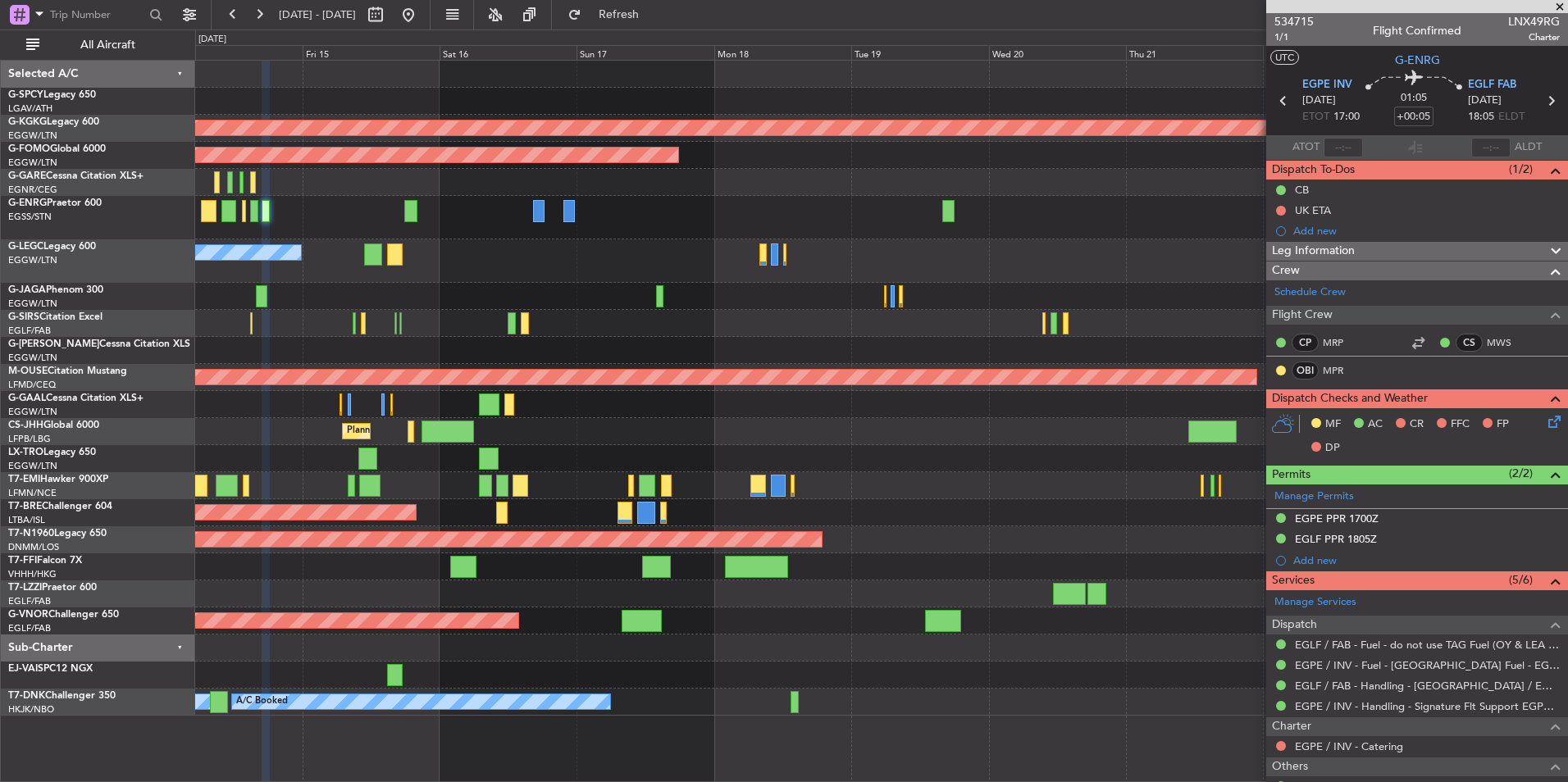
click at [696, 318] on div "Planned Maint [GEOGRAPHIC_DATA] ([GEOGRAPHIC_DATA])" at bounding box center [881, 324] width 1372 height 27
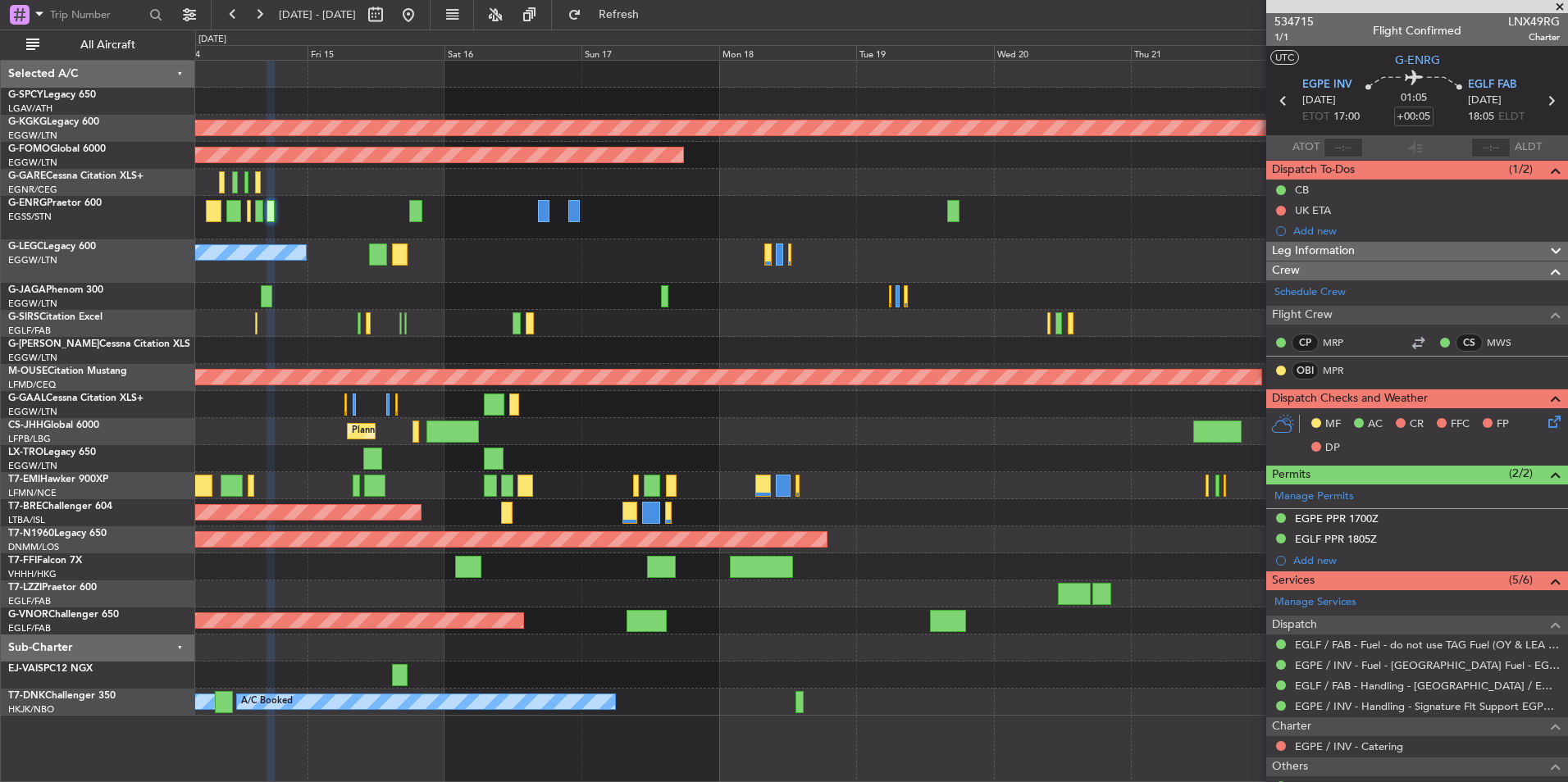
click at [578, 285] on div "AOG Maint [GEOGRAPHIC_DATA] (Ataturk) Planned Maint Windsor Locks ([PERSON_NAME…" at bounding box center [881, 388] width 1372 height 655
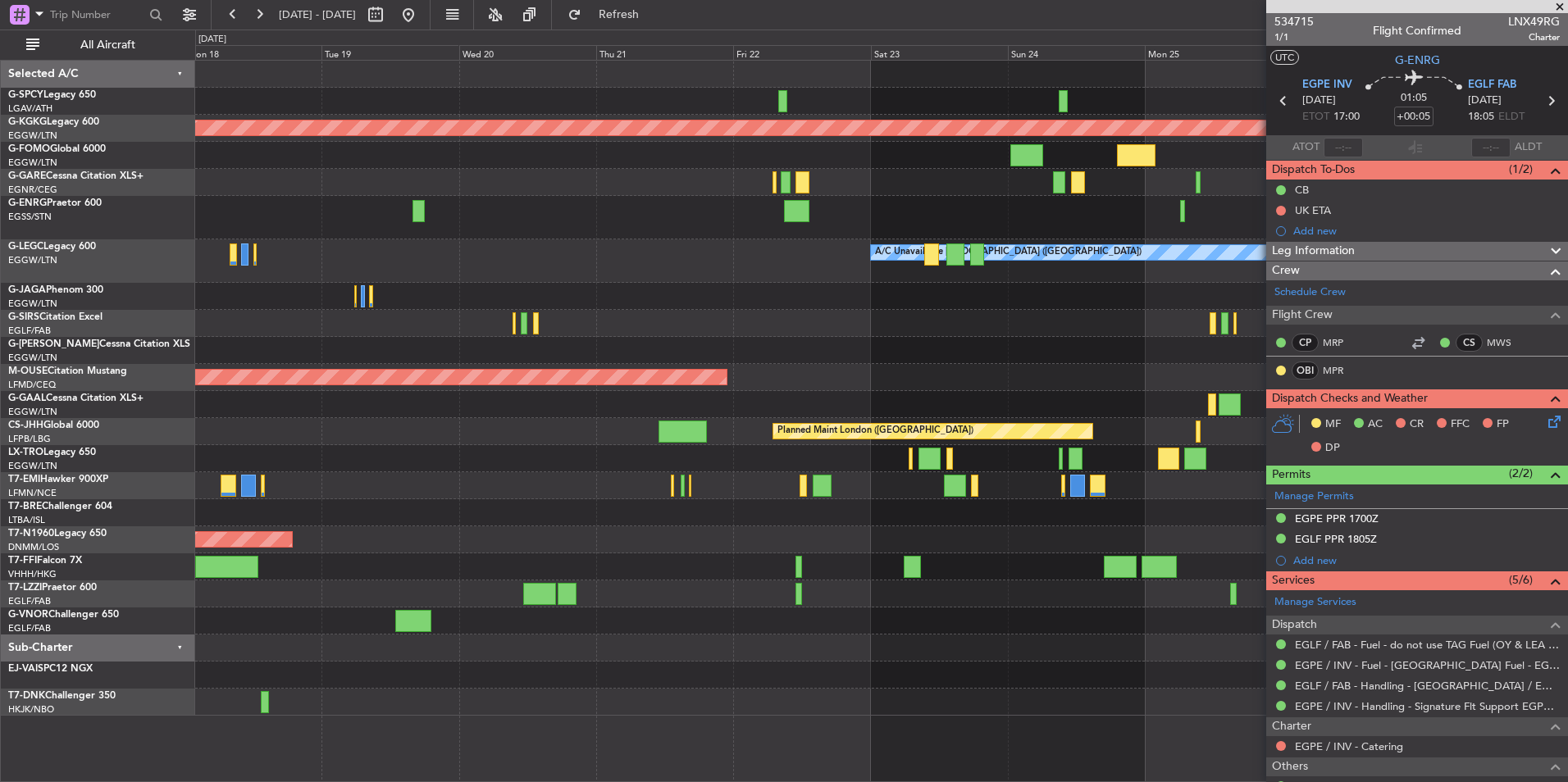
click at [573, 247] on div "A/C Unavailable [GEOGRAPHIC_DATA] ([GEOGRAPHIC_DATA])" at bounding box center [881, 262] width 1372 height 44
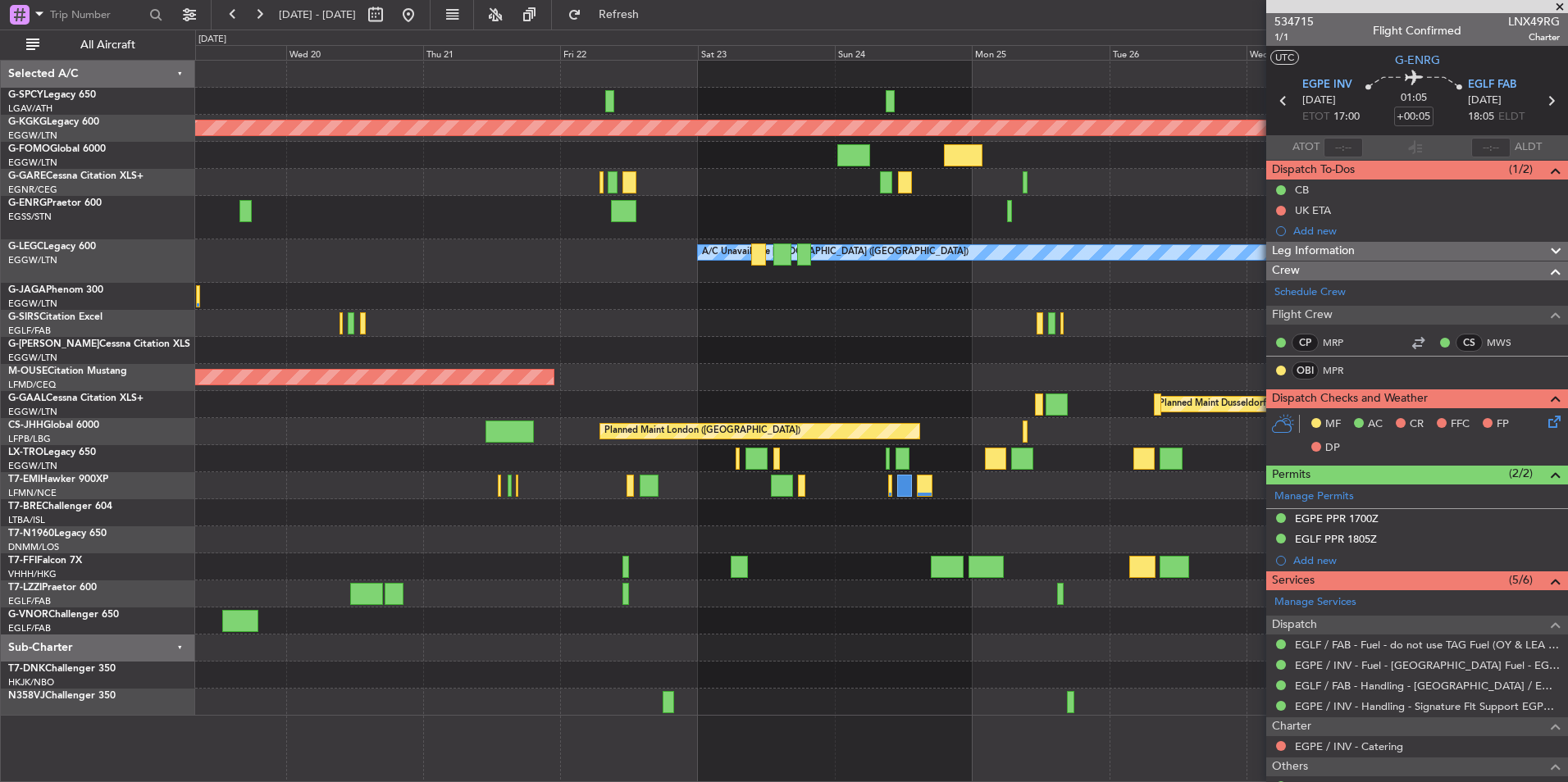
click at [597, 259] on div "A/C Unavailable [GEOGRAPHIC_DATA] ([GEOGRAPHIC_DATA])" at bounding box center [881, 262] width 1372 height 44
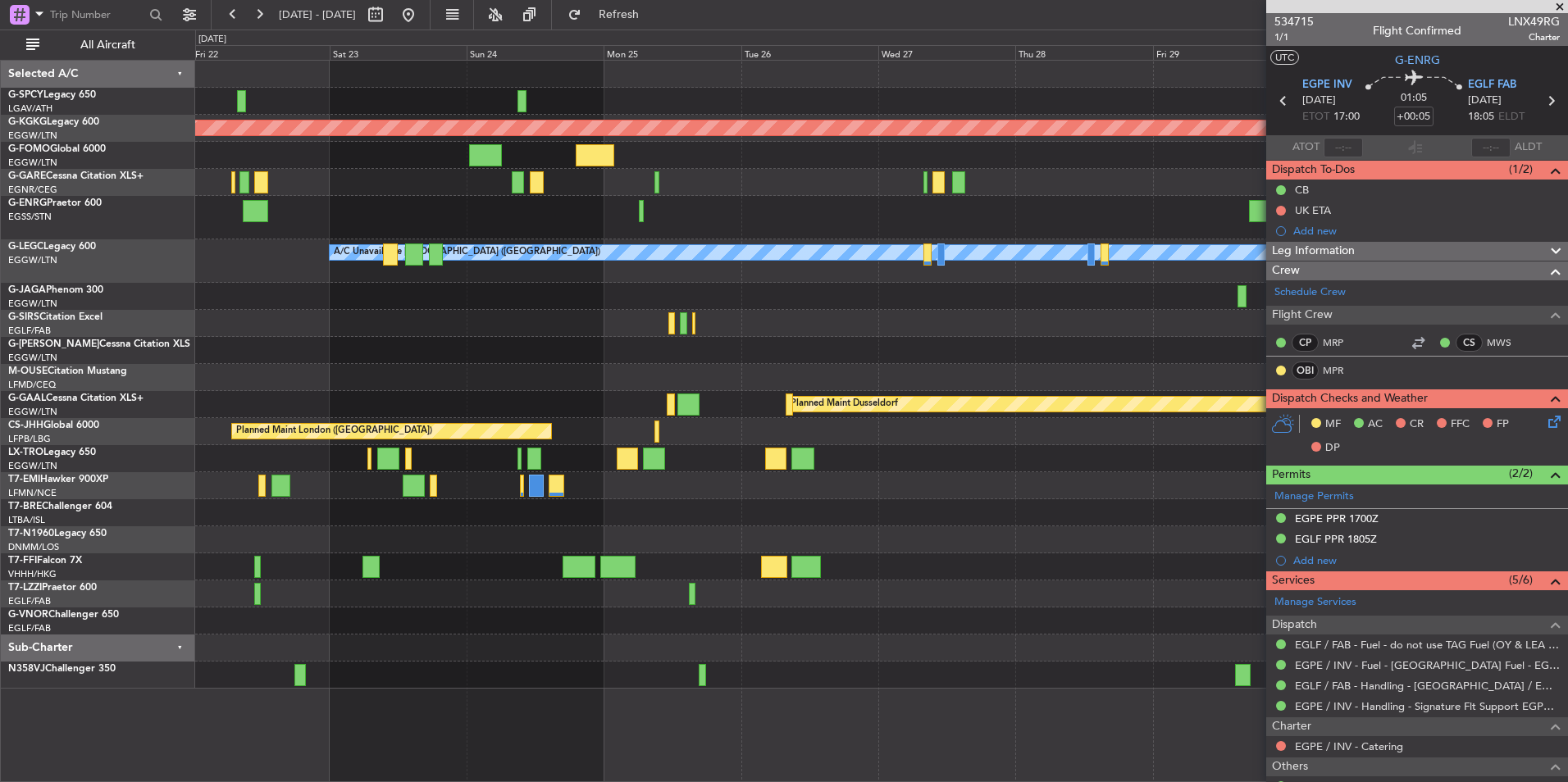
click at [762, 218] on div at bounding box center [881, 218] width 1372 height 44
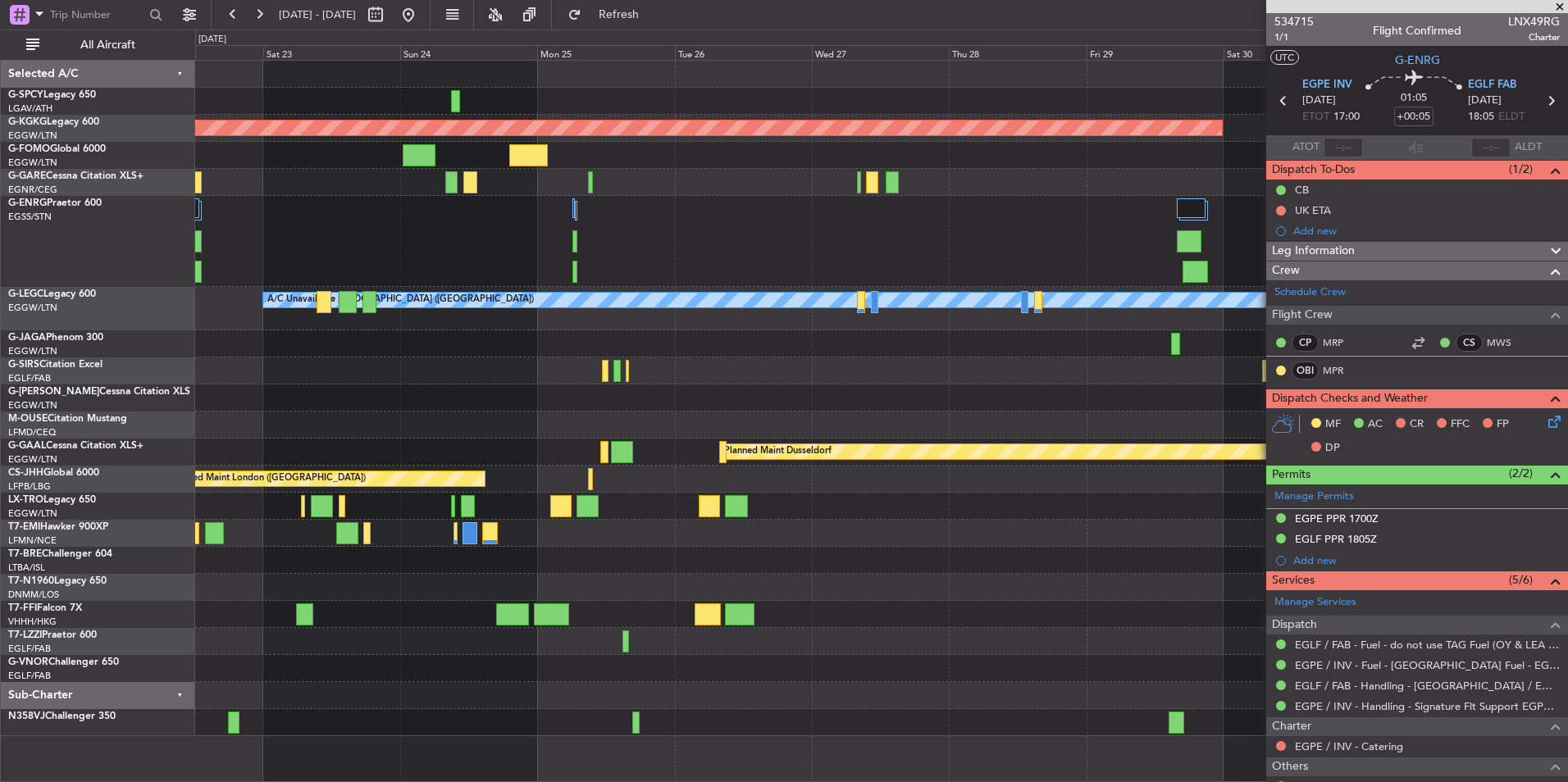
click at [1130, 241] on div at bounding box center [881, 242] width 1372 height 91
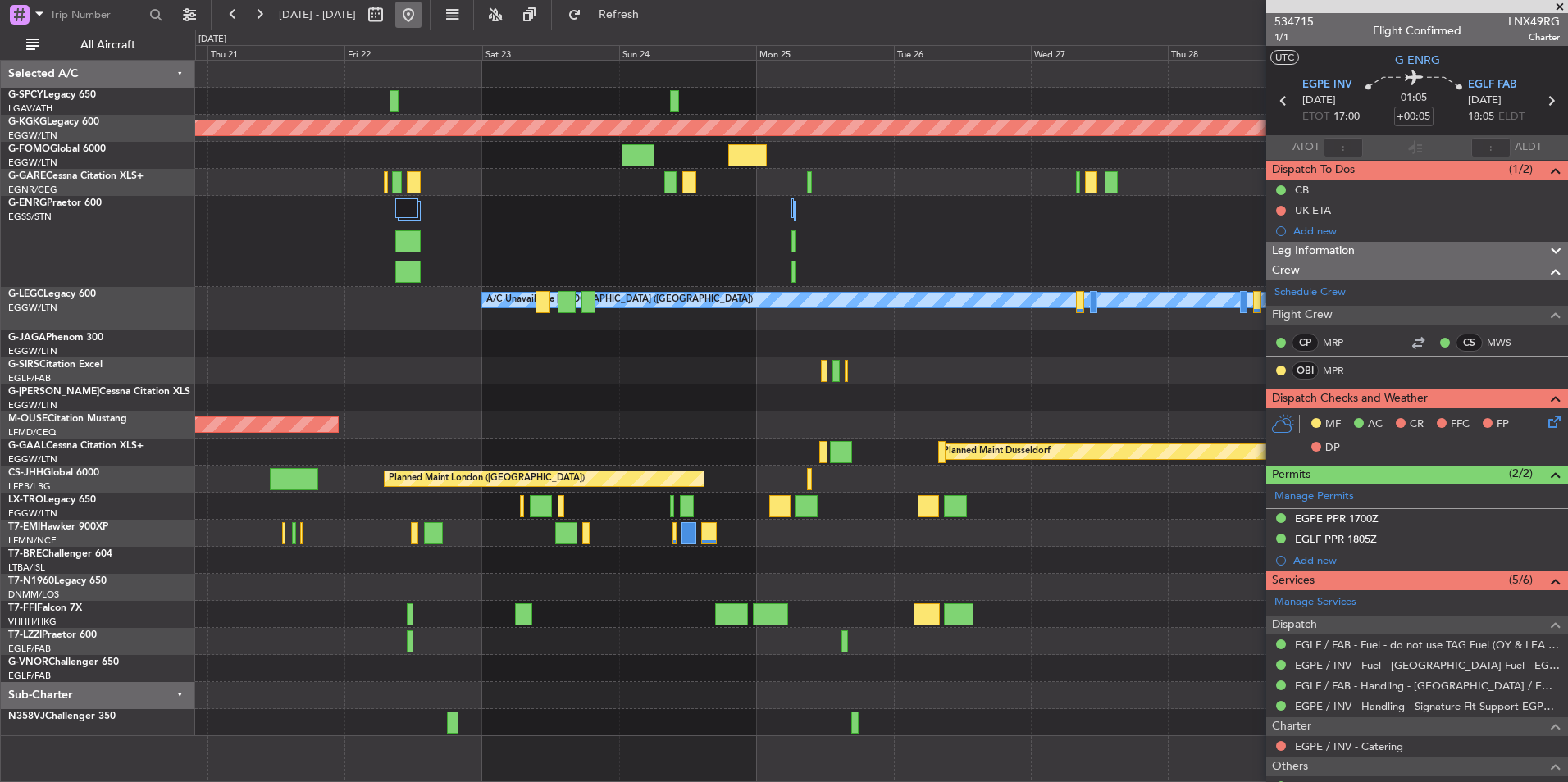
click at [421, 17] on button at bounding box center [408, 15] width 26 height 26
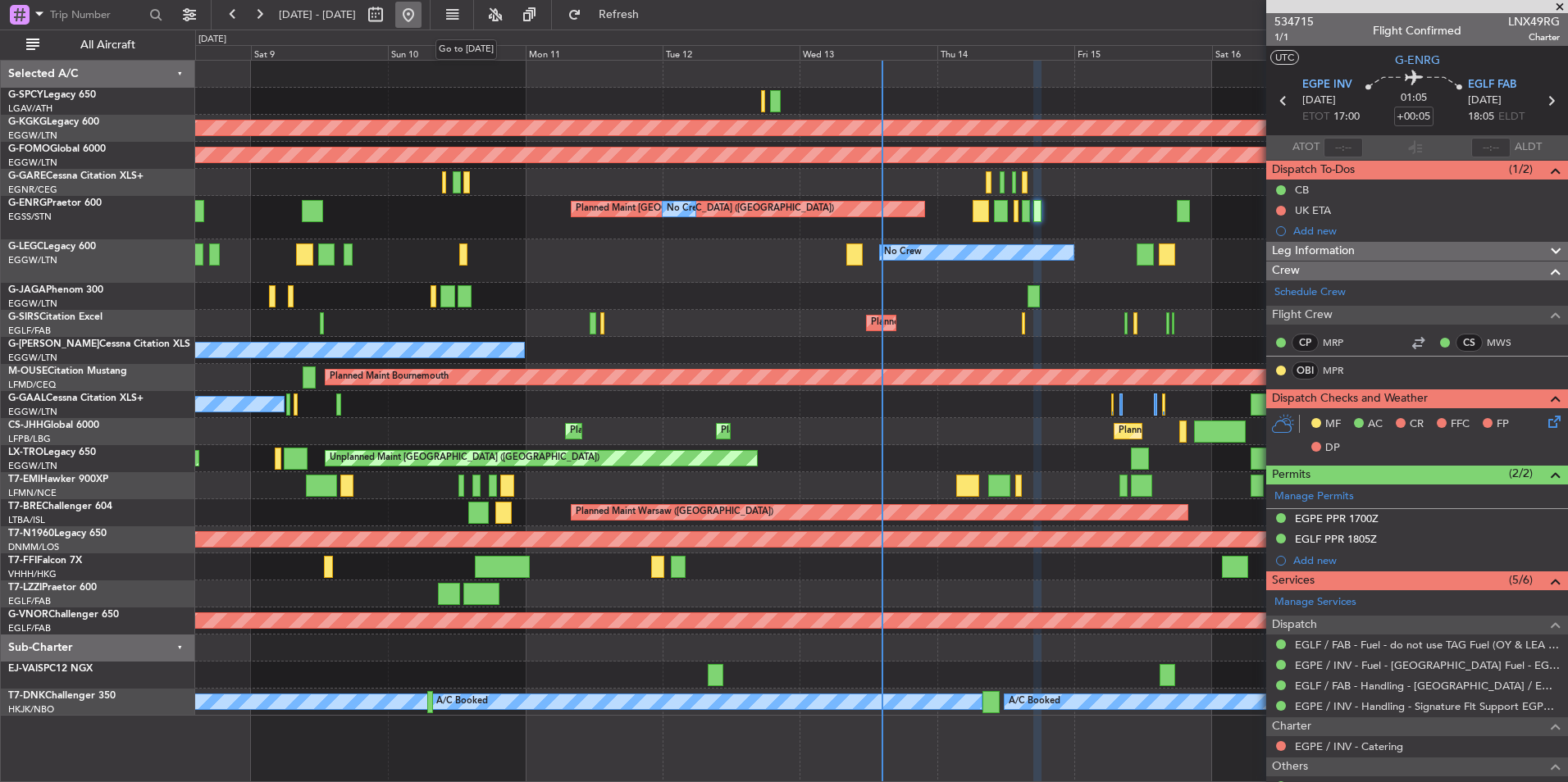
click at [421, 14] on button at bounding box center [408, 15] width 26 height 26
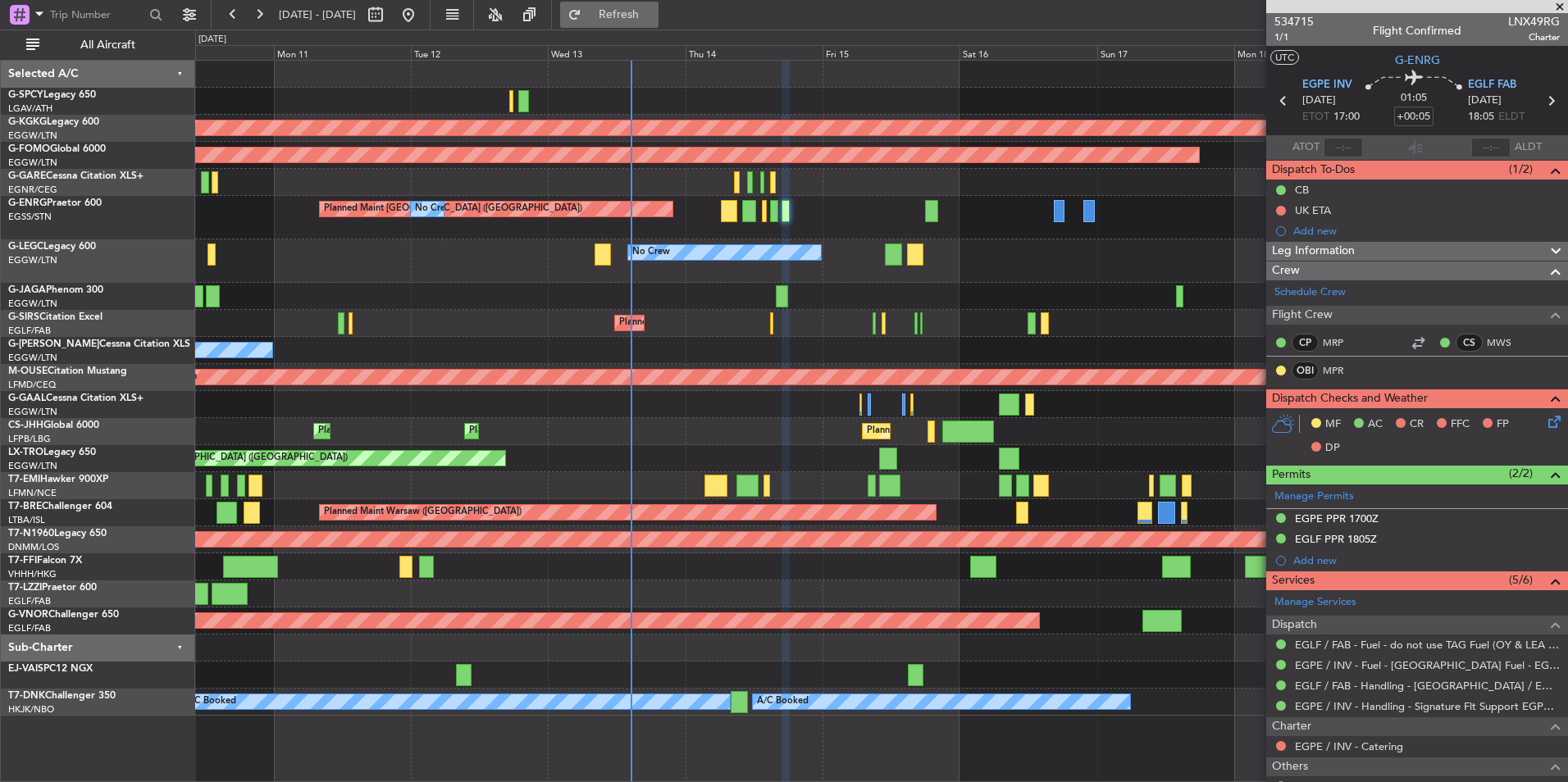
click at [634, 21] on button "Refresh" at bounding box center [609, 15] width 98 height 26
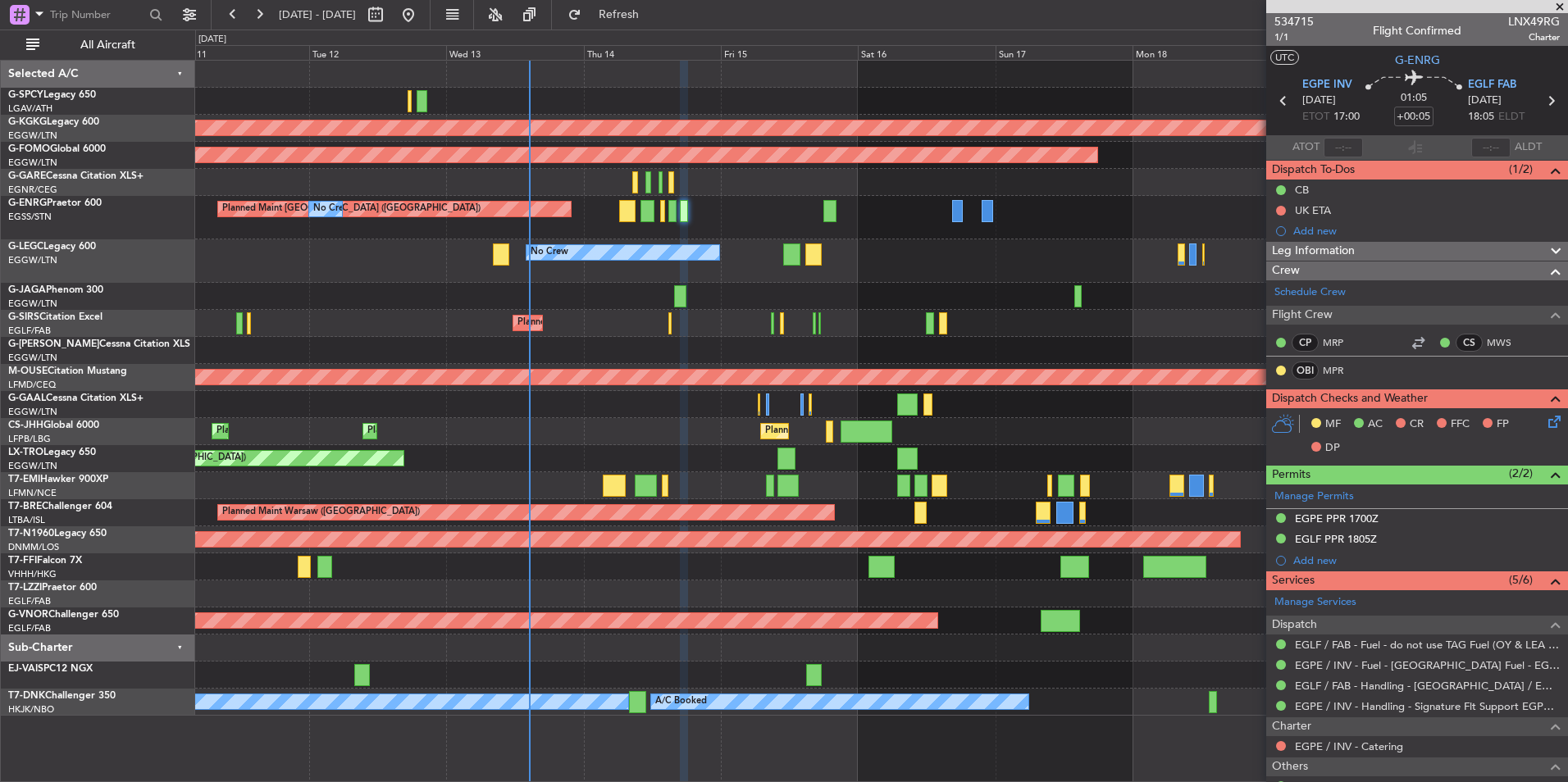
click at [882, 229] on div "Planned Maint [GEOGRAPHIC_DATA] ([GEOGRAPHIC_DATA]) No Crew" at bounding box center [881, 218] width 1372 height 44
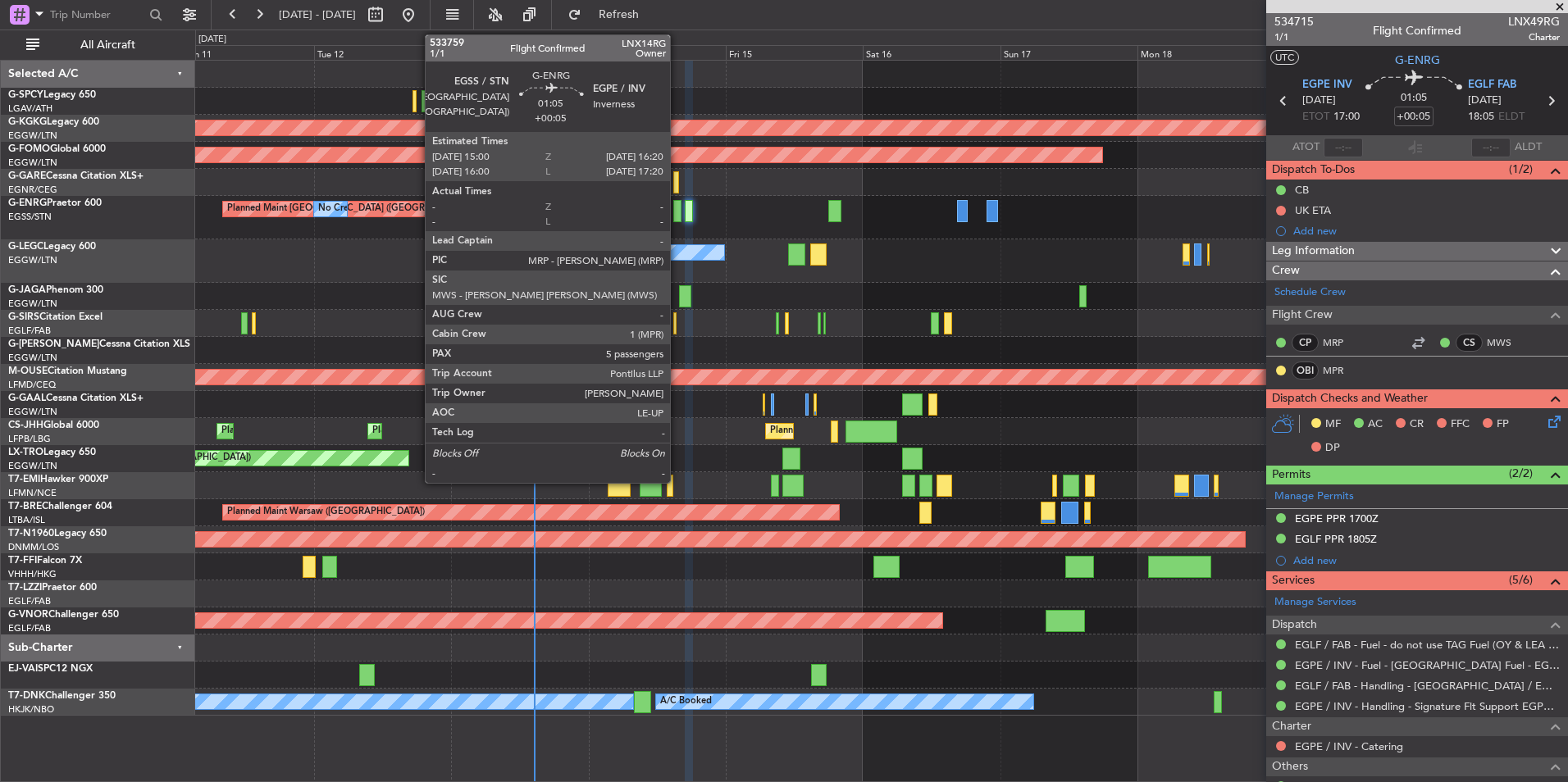
click at [677, 208] on div at bounding box center [676, 211] width 8 height 22
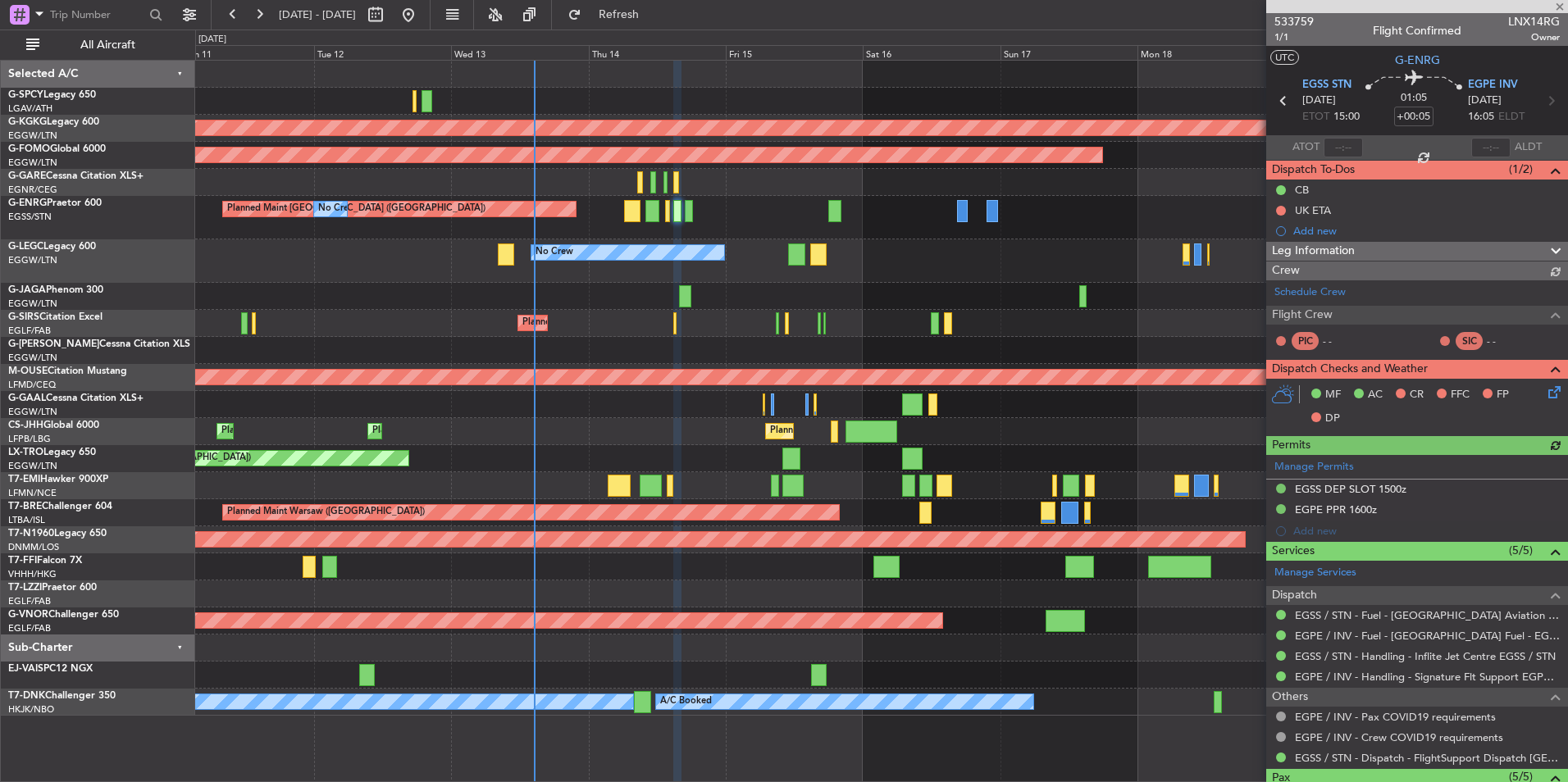
scroll to position [246, 0]
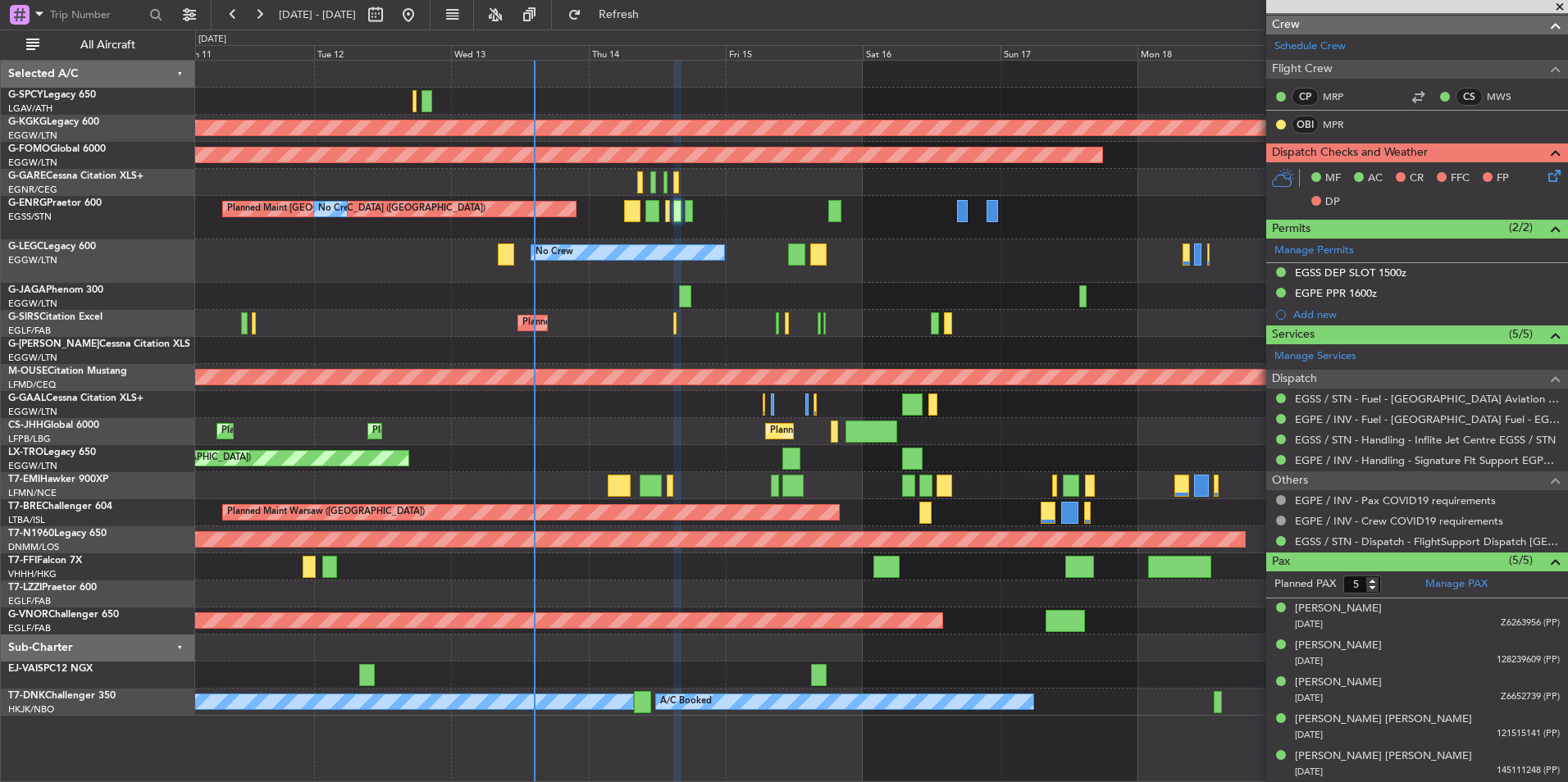
click at [686, 223] on div "Planned Maint [GEOGRAPHIC_DATA] ([GEOGRAPHIC_DATA]) No Crew" at bounding box center [881, 218] width 1372 height 44
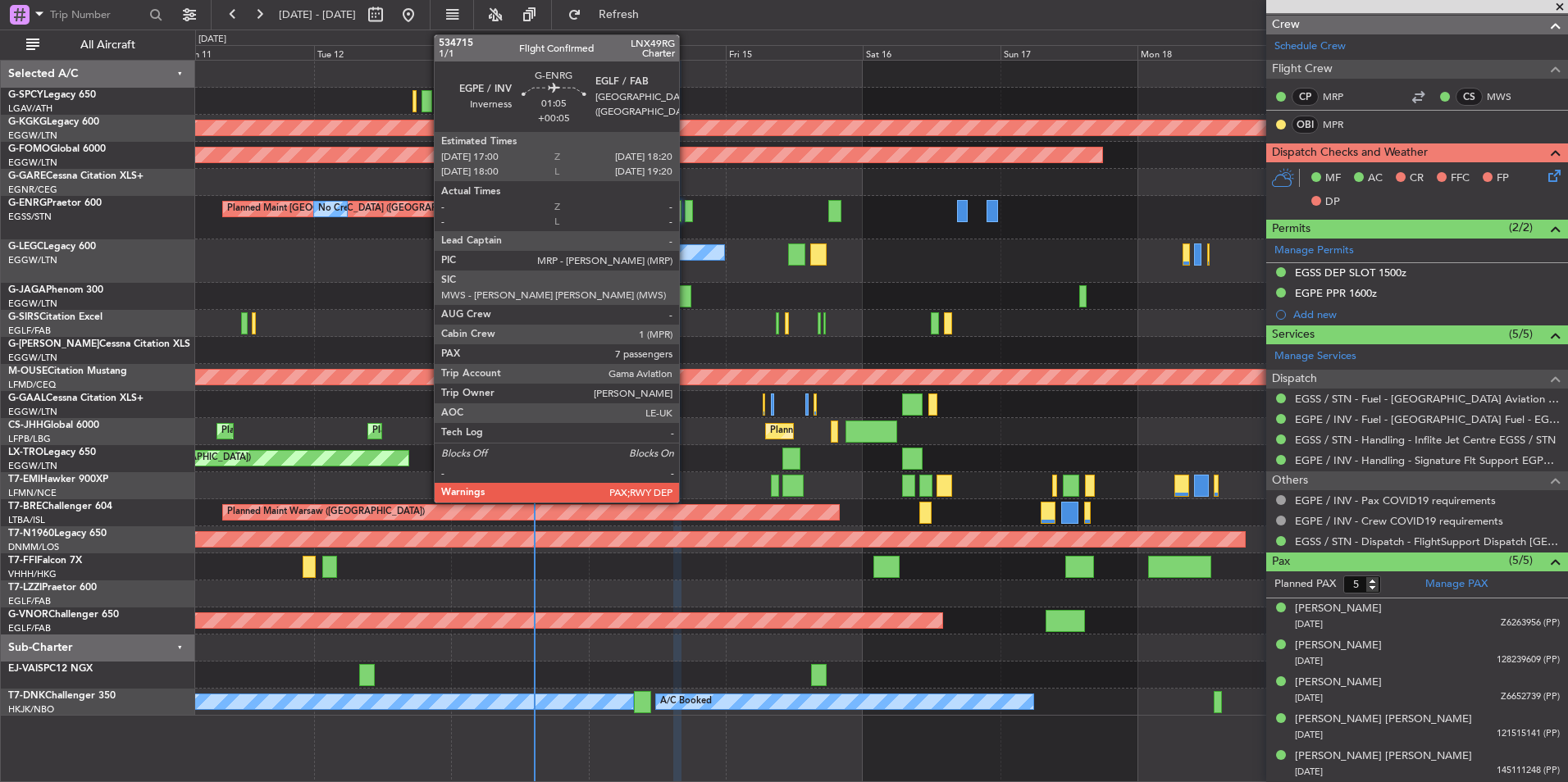
click at [686, 218] on div at bounding box center [688, 211] width 8 height 22
type input "7"
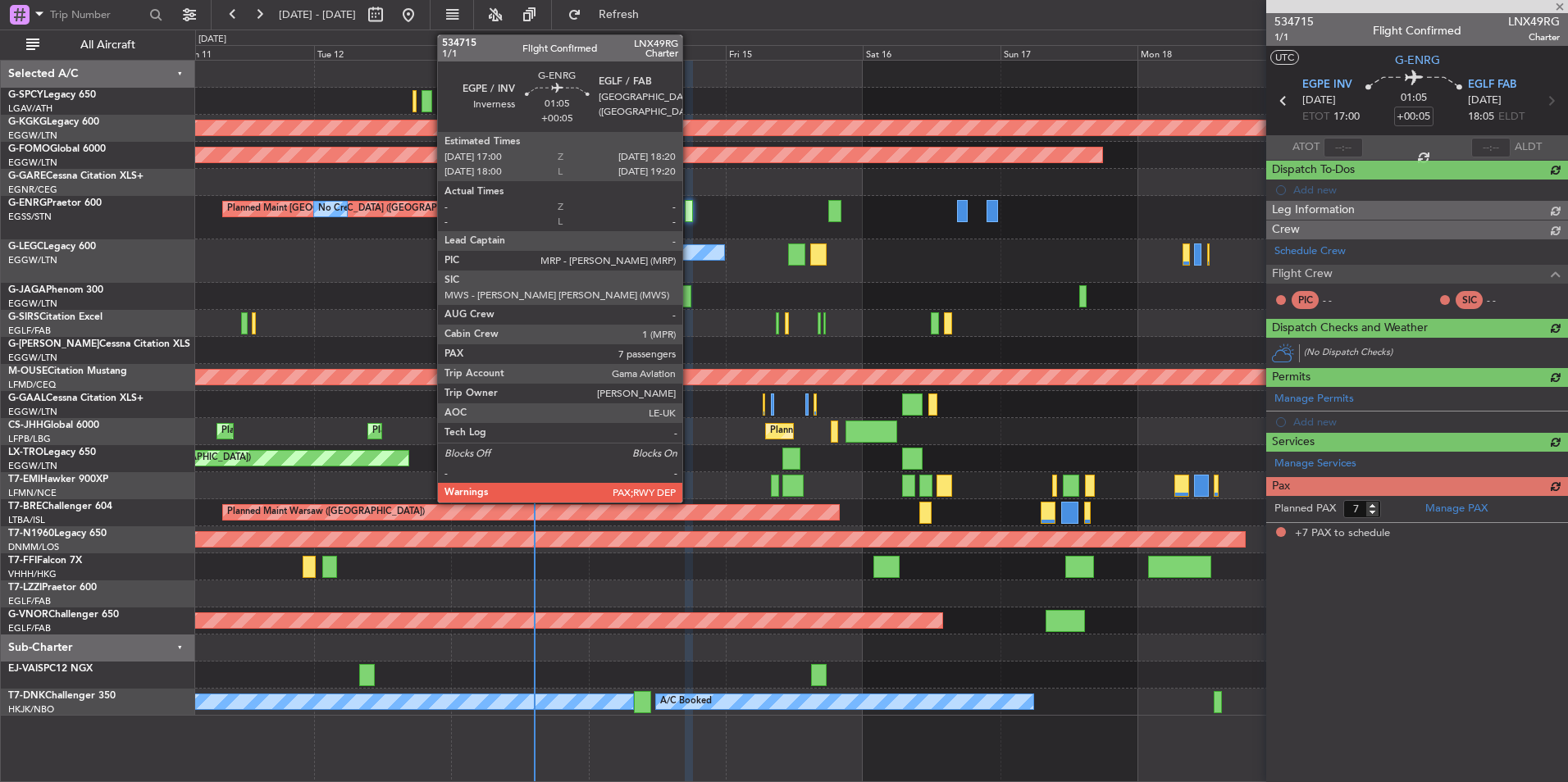
scroll to position [0, 0]
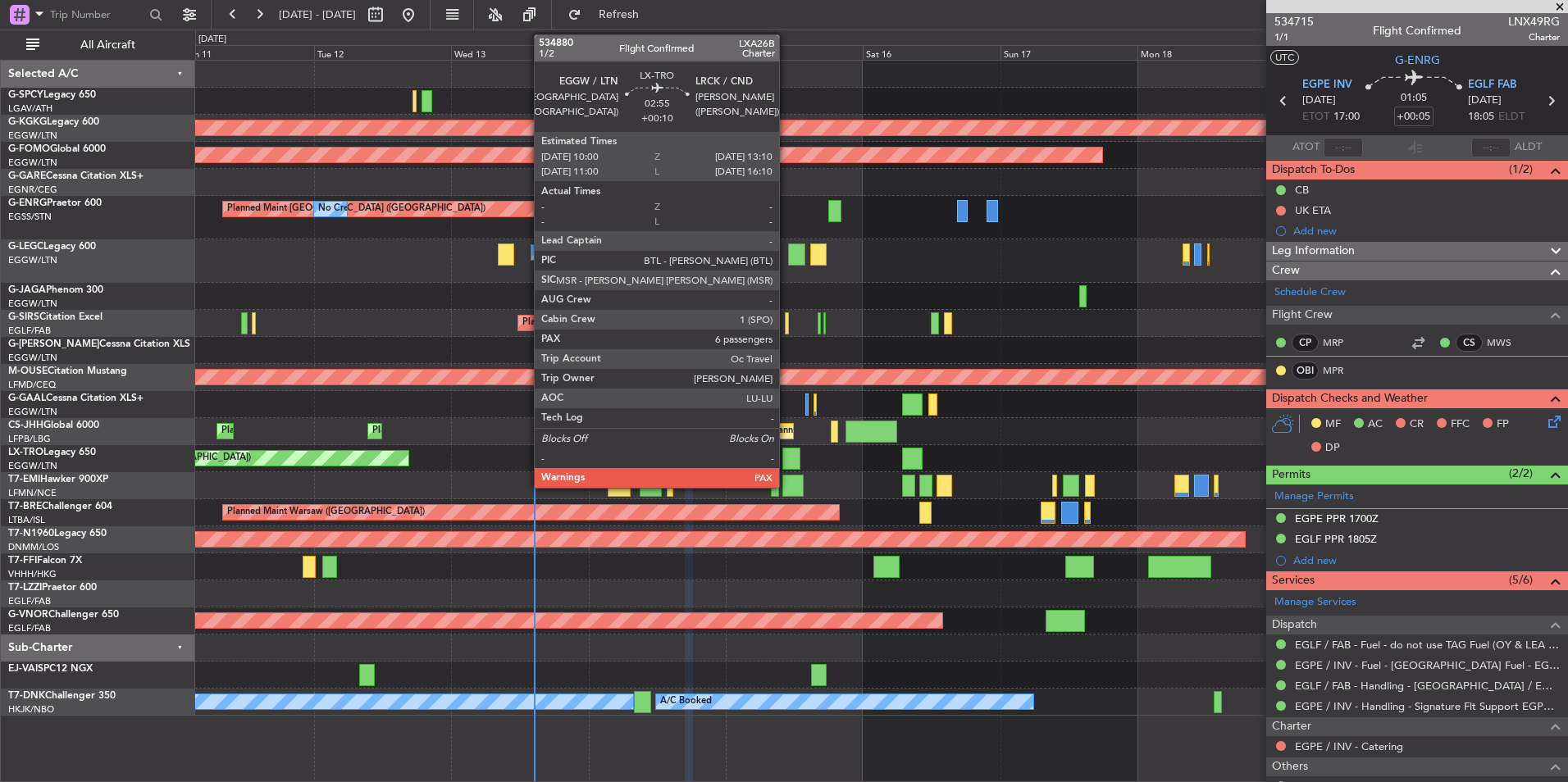
click at [787, 457] on div at bounding box center [791, 458] width 19 height 22
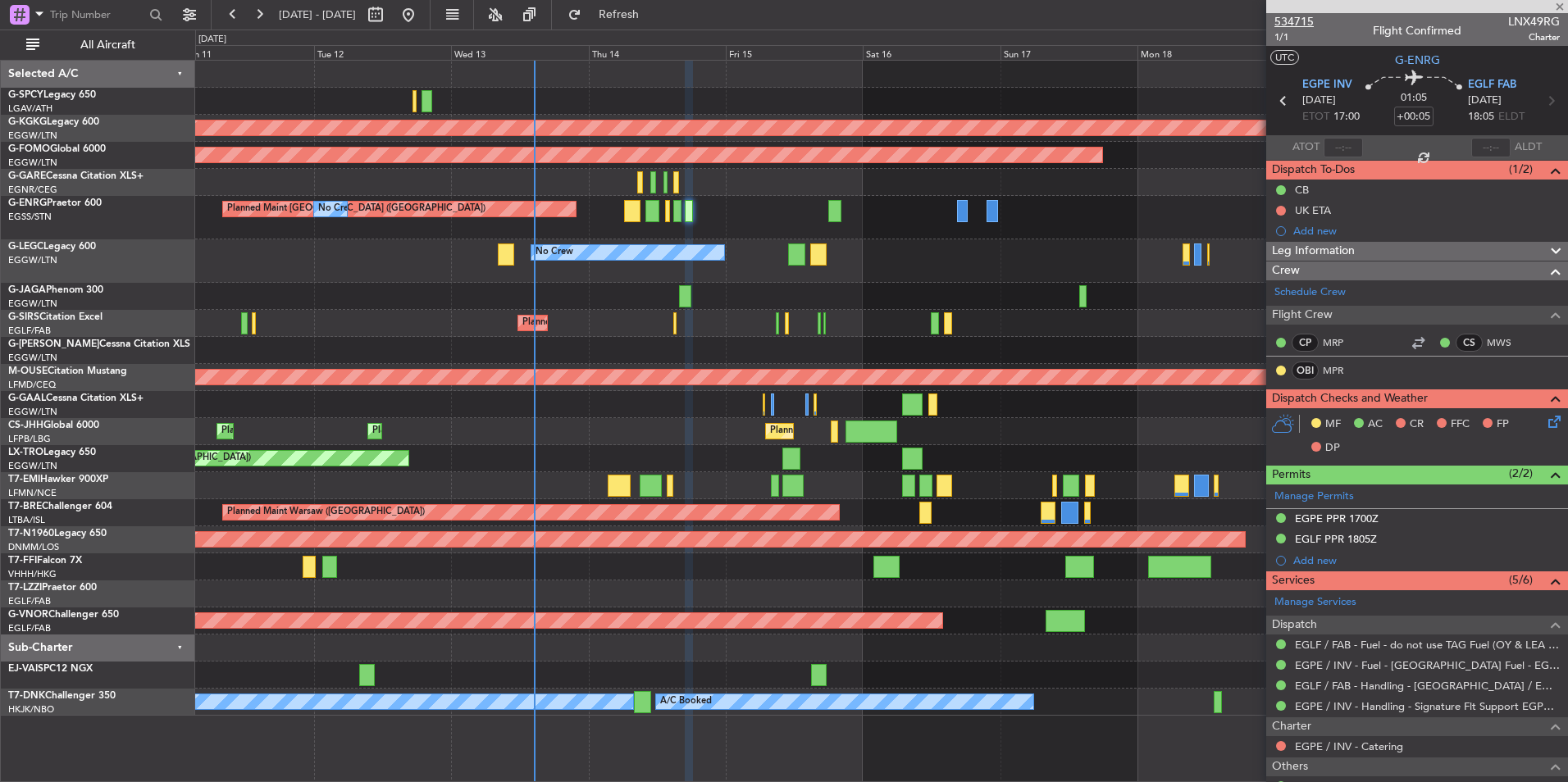
type input "+00:10"
type input "6"
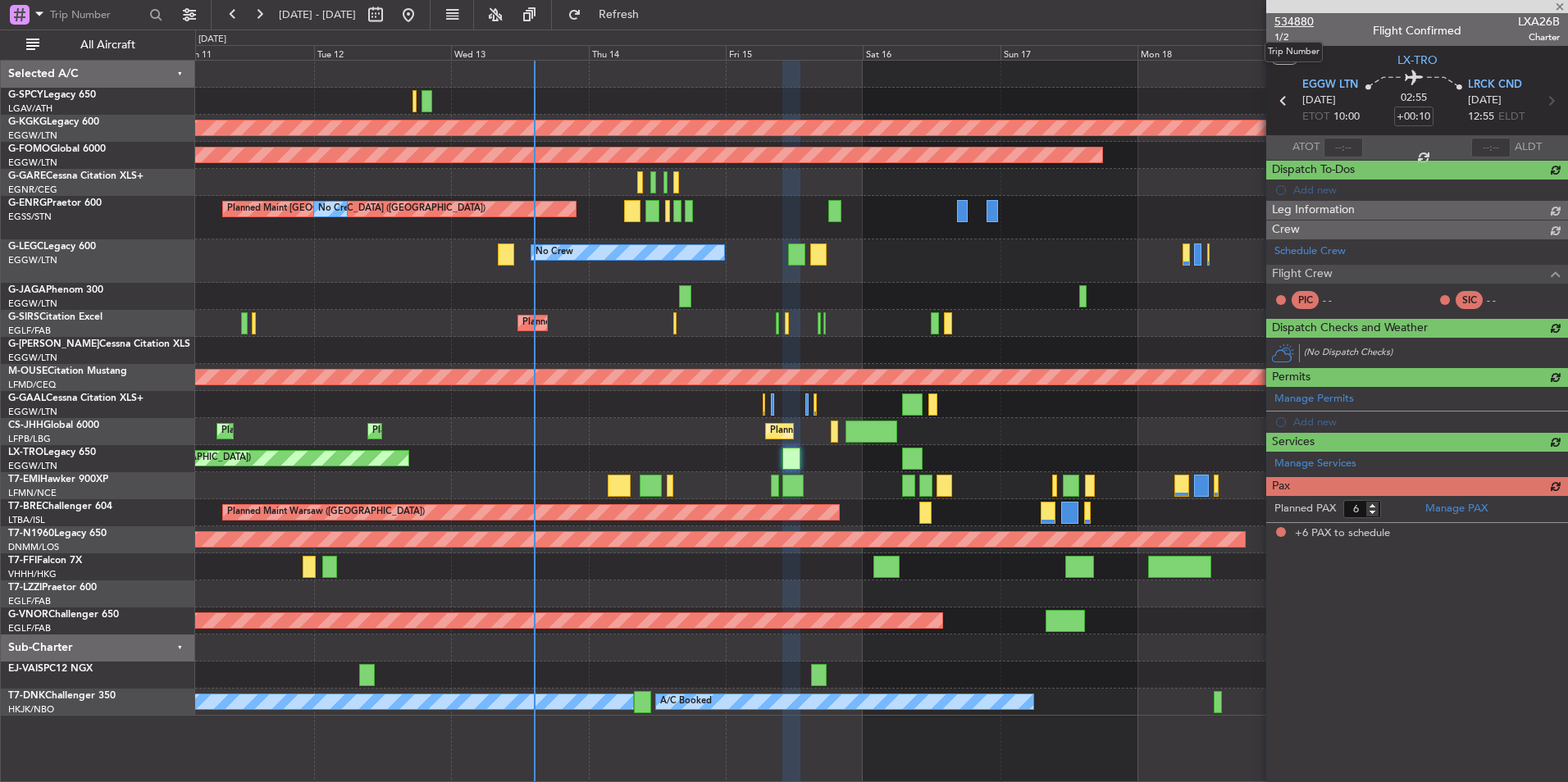
click at [1305, 17] on span "534880" at bounding box center [1294, 21] width 39 height 17
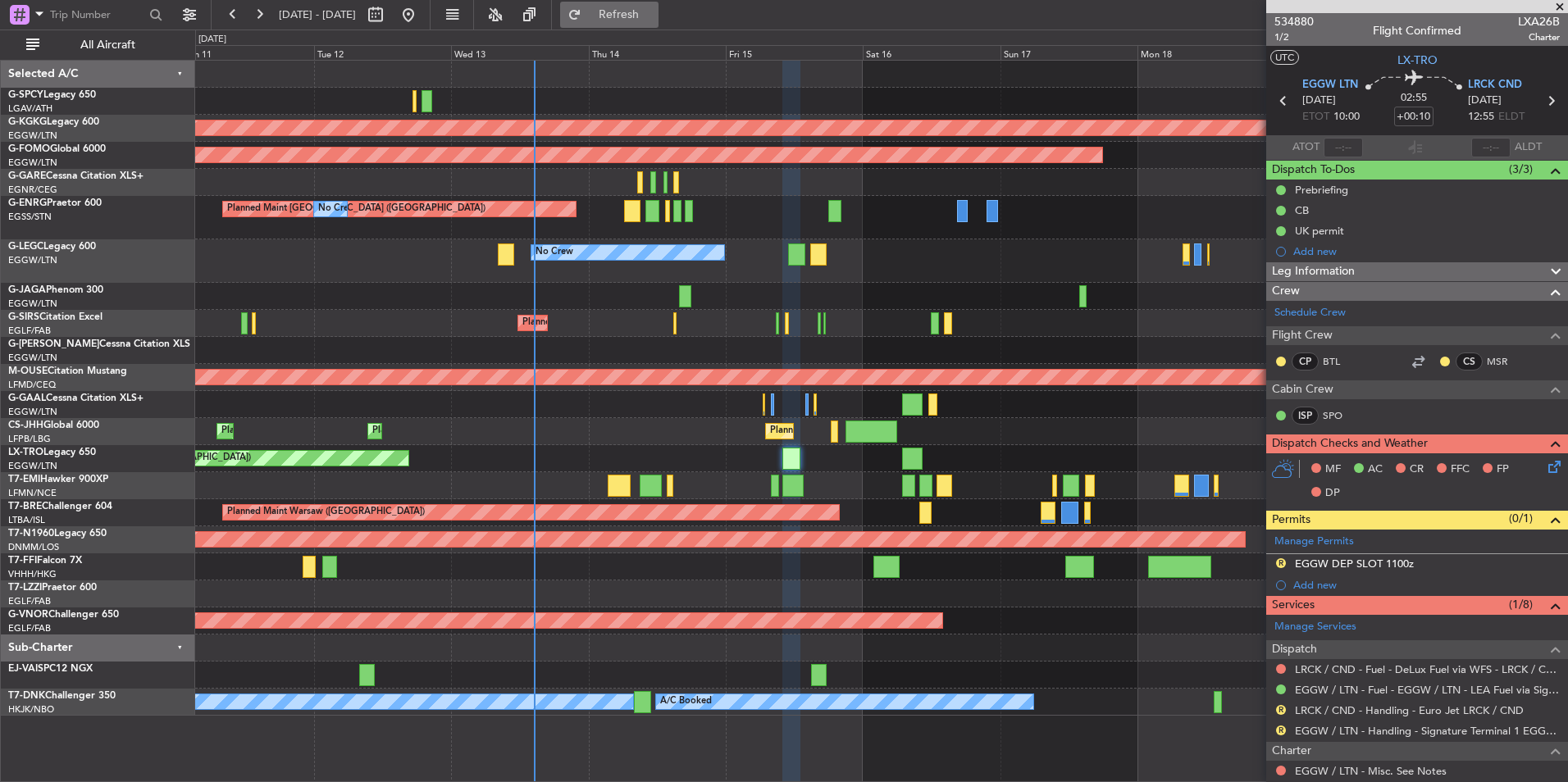
click at [658, 23] on button "Refresh" at bounding box center [609, 15] width 98 height 26
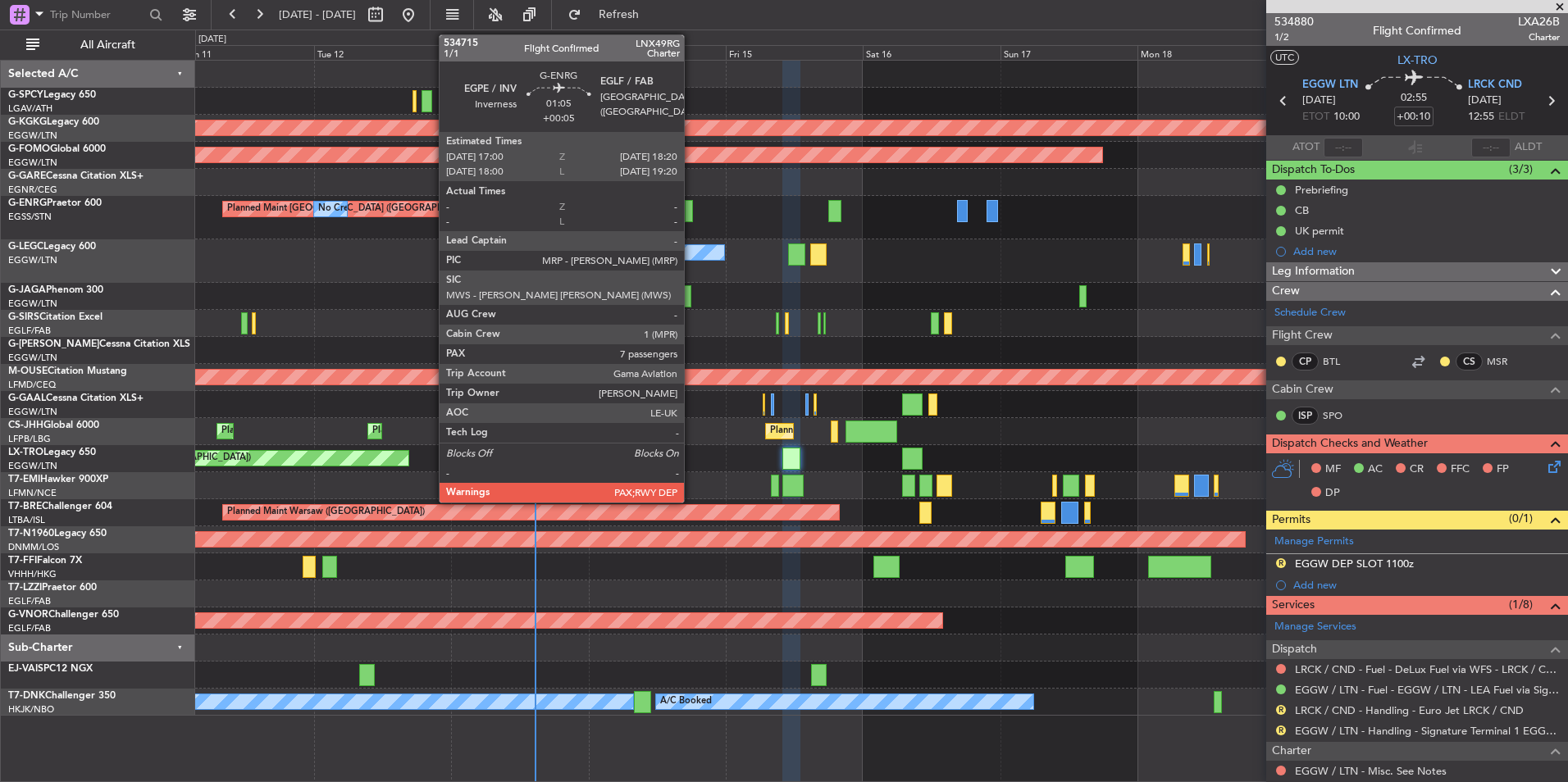
click at [691, 214] on div at bounding box center [688, 211] width 8 height 22
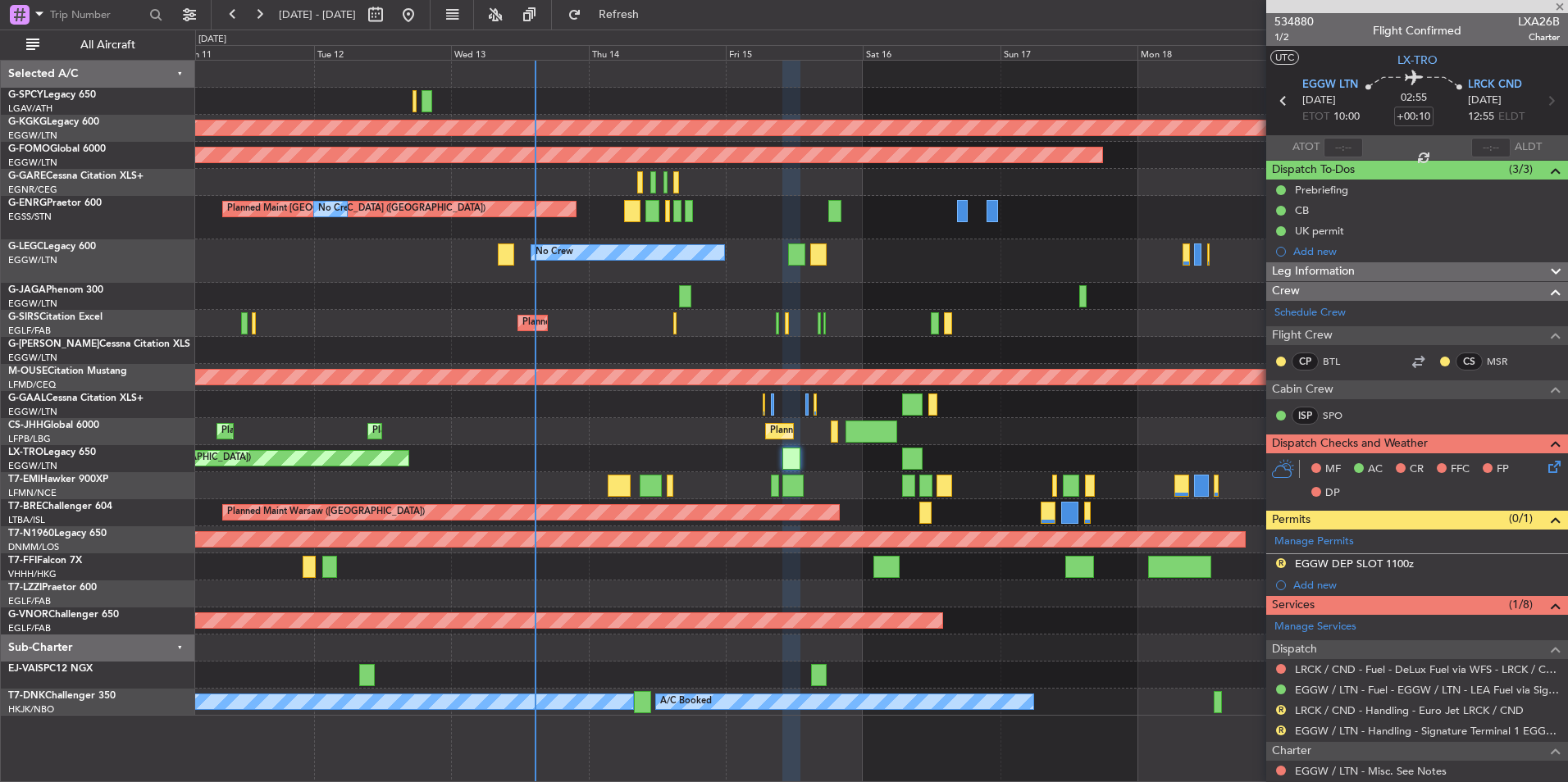
type input "+00:05"
type input "7"
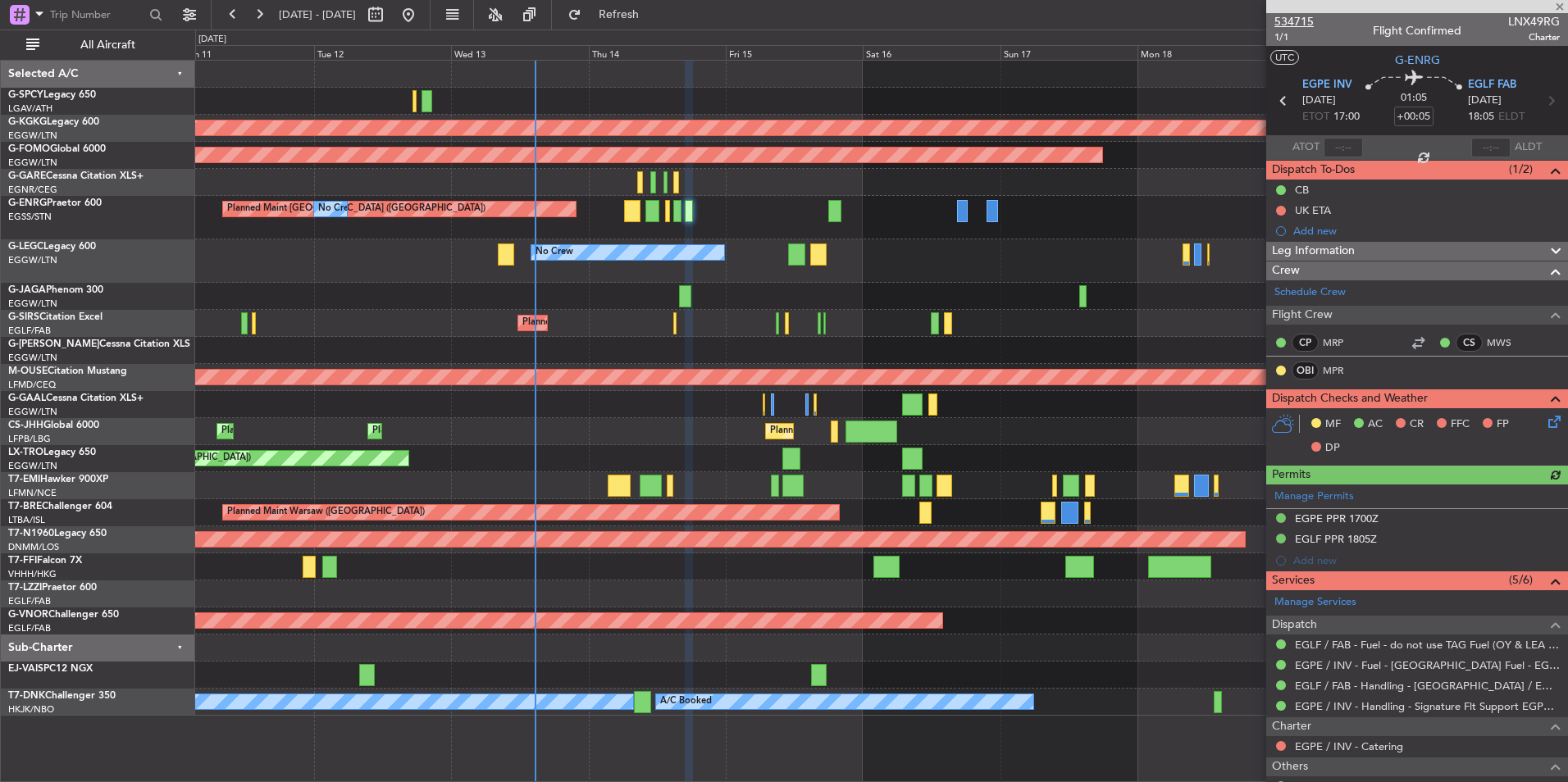
click at [1306, 16] on span "534715" at bounding box center [1294, 21] width 39 height 17
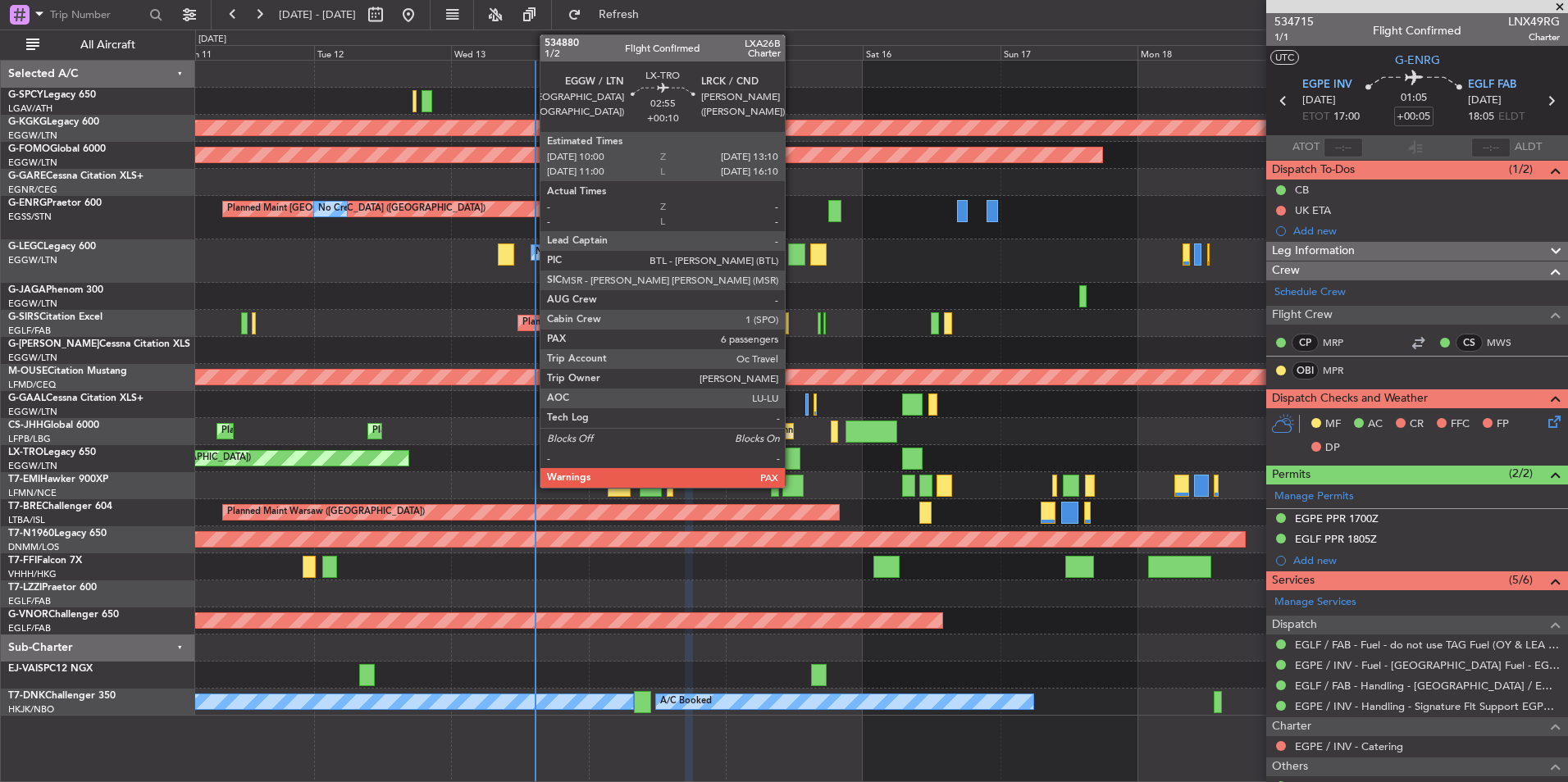
click at [792, 456] on div at bounding box center [791, 458] width 19 height 22
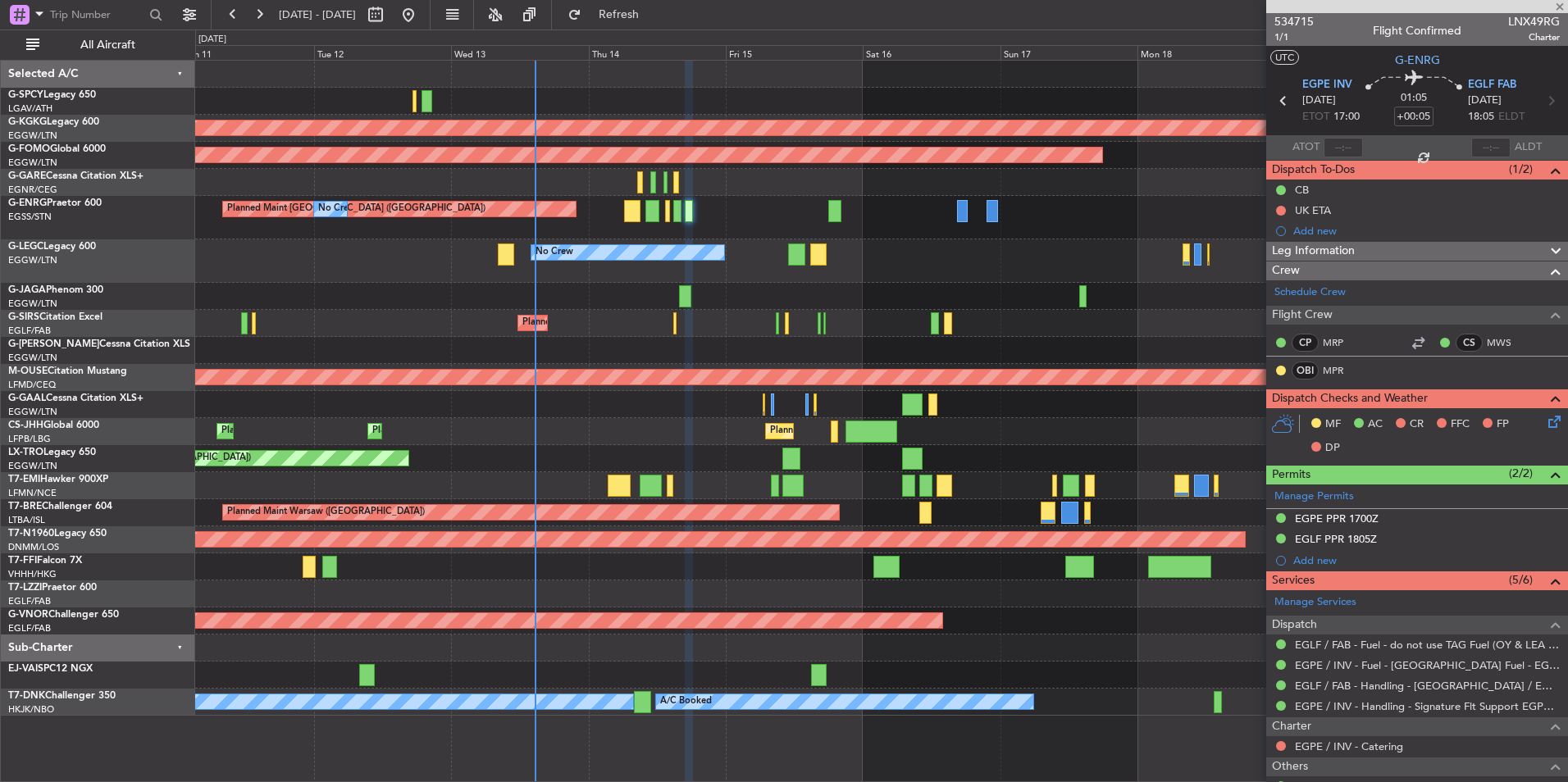
type input "+00:10"
type input "6"
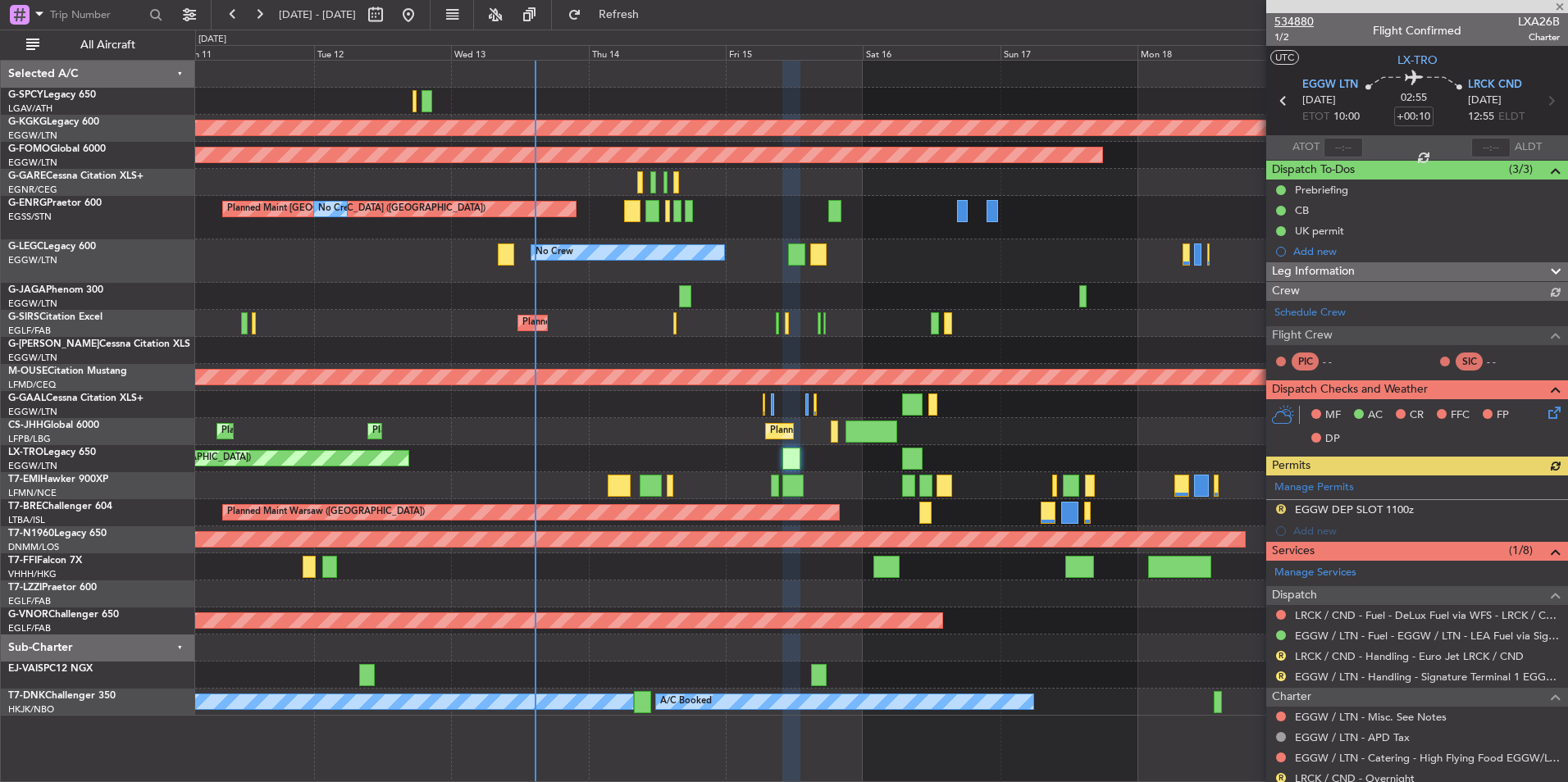
click at [1305, 21] on span "534880" at bounding box center [1294, 21] width 39 height 17
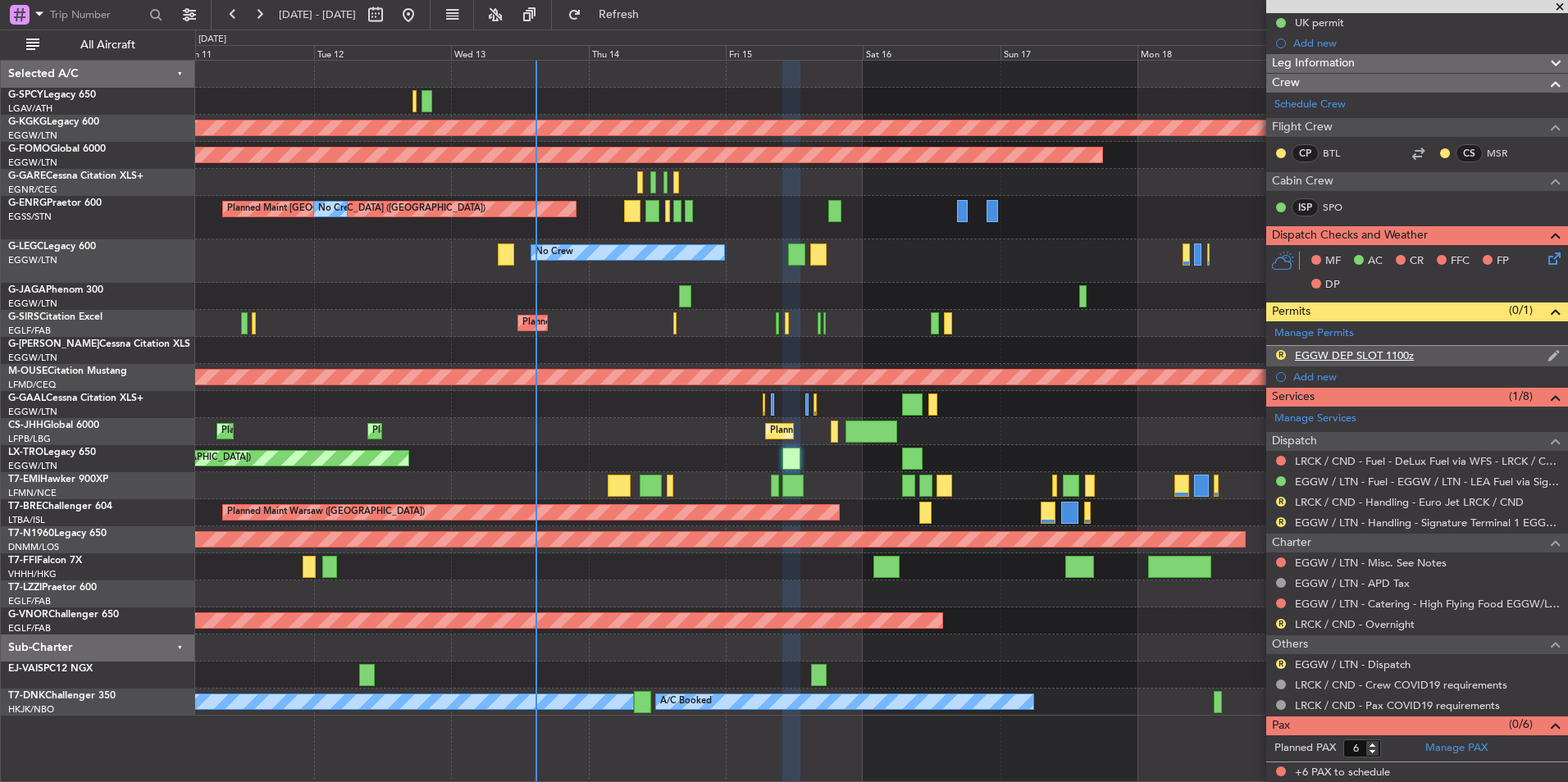
scroll to position [208, 0]
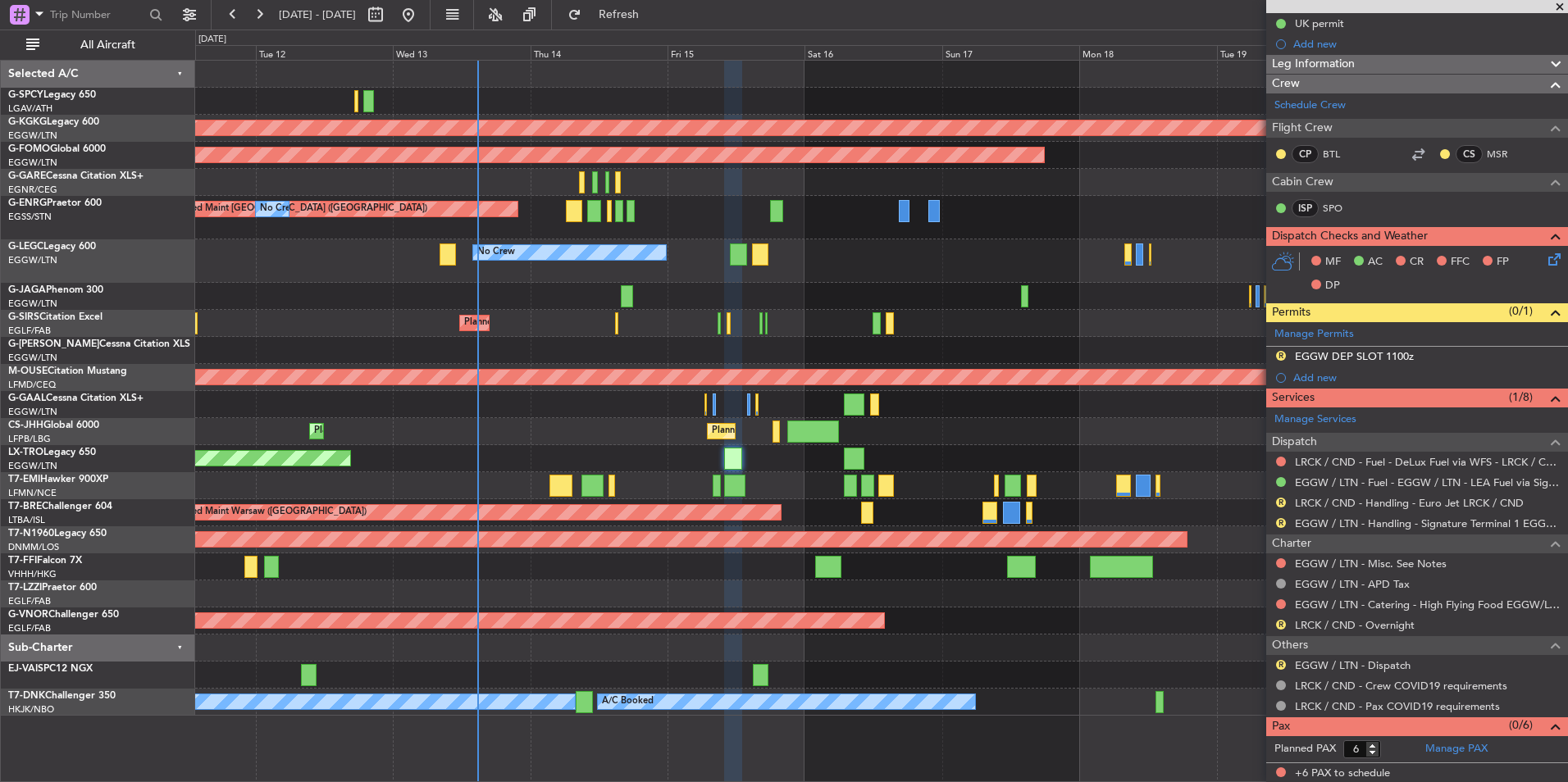
click at [760, 460] on div "Unplanned Maint [GEOGRAPHIC_DATA] ([GEOGRAPHIC_DATA])" at bounding box center [881, 458] width 1372 height 27
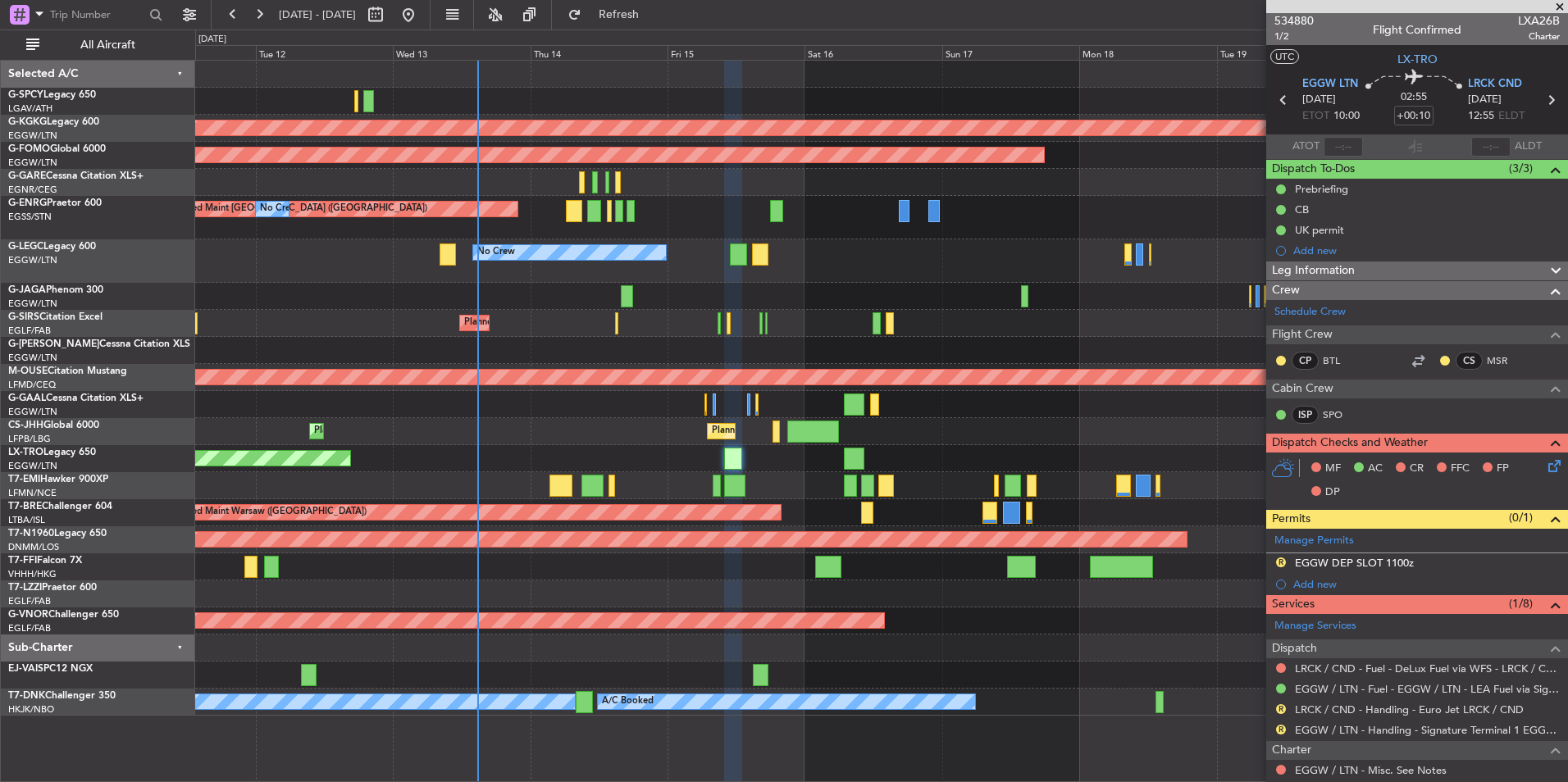
scroll to position [0, 0]
click at [624, 211] on div "Planned Maint [GEOGRAPHIC_DATA] ([GEOGRAPHIC_DATA]) No Crew" at bounding box center [881, 218] width 1372 height 44
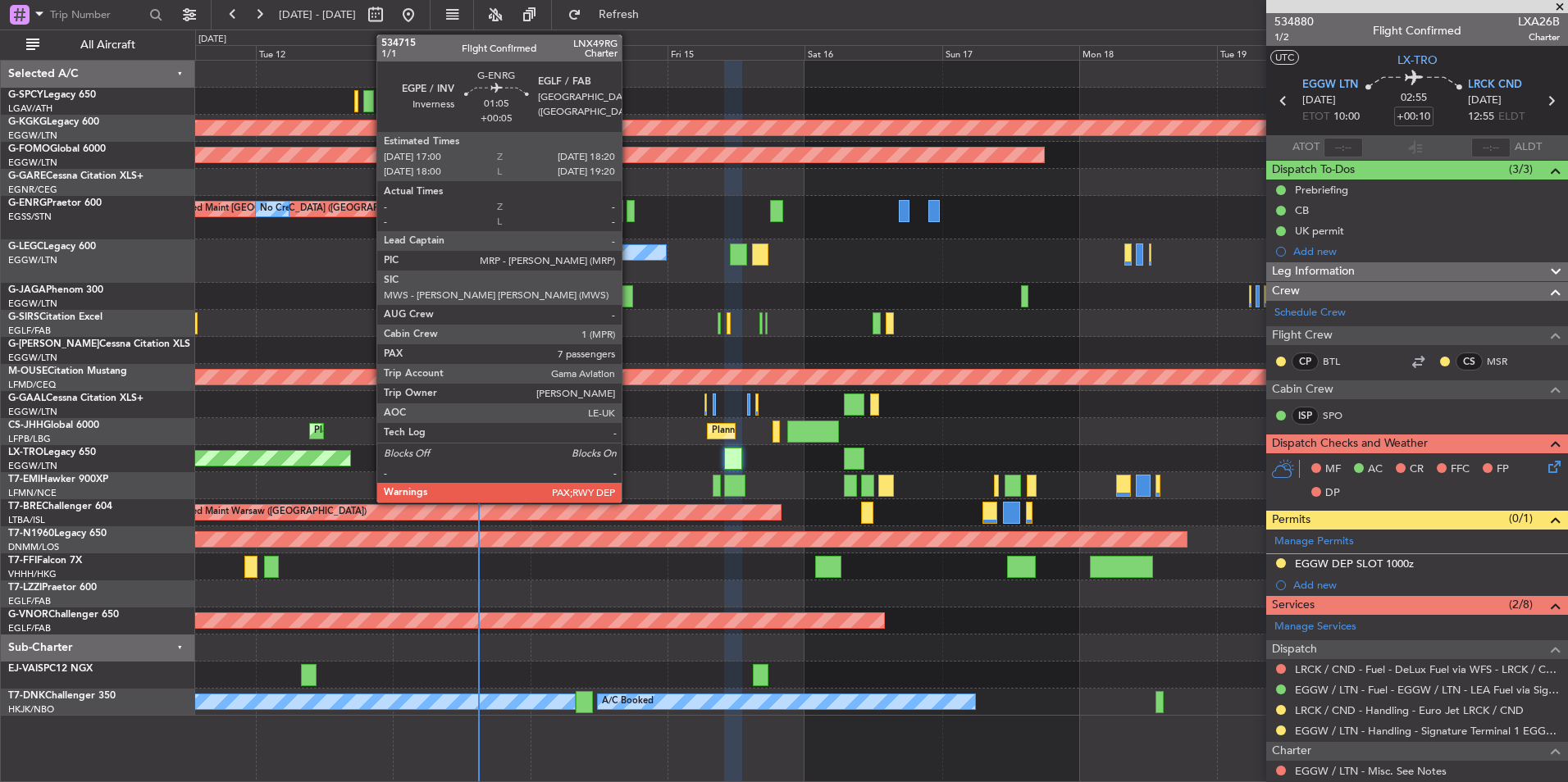
click at [629, 214] on div at bounding box center [630, 211] width 8 height 22
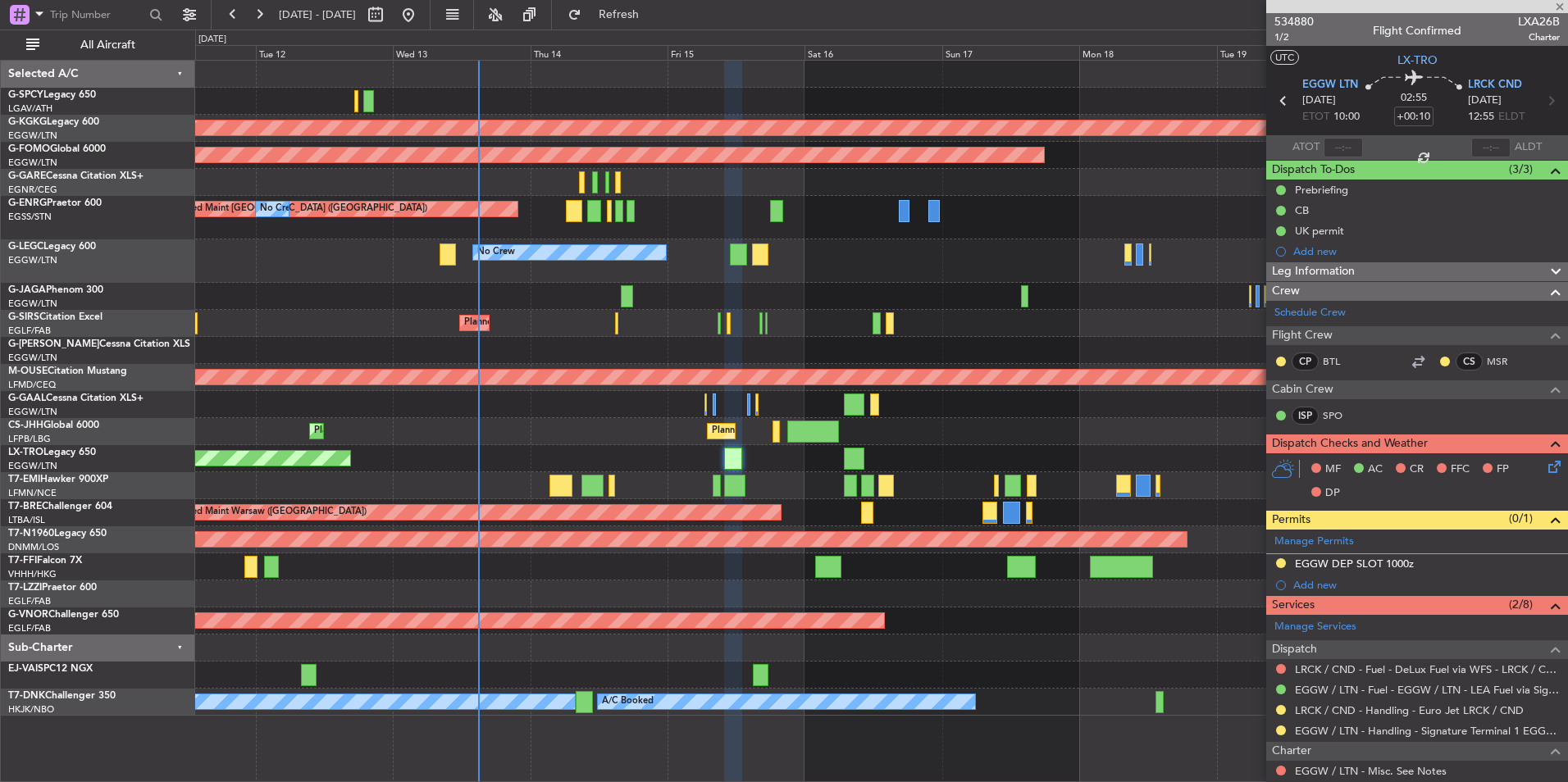
type input "+00:05"
type input "7"
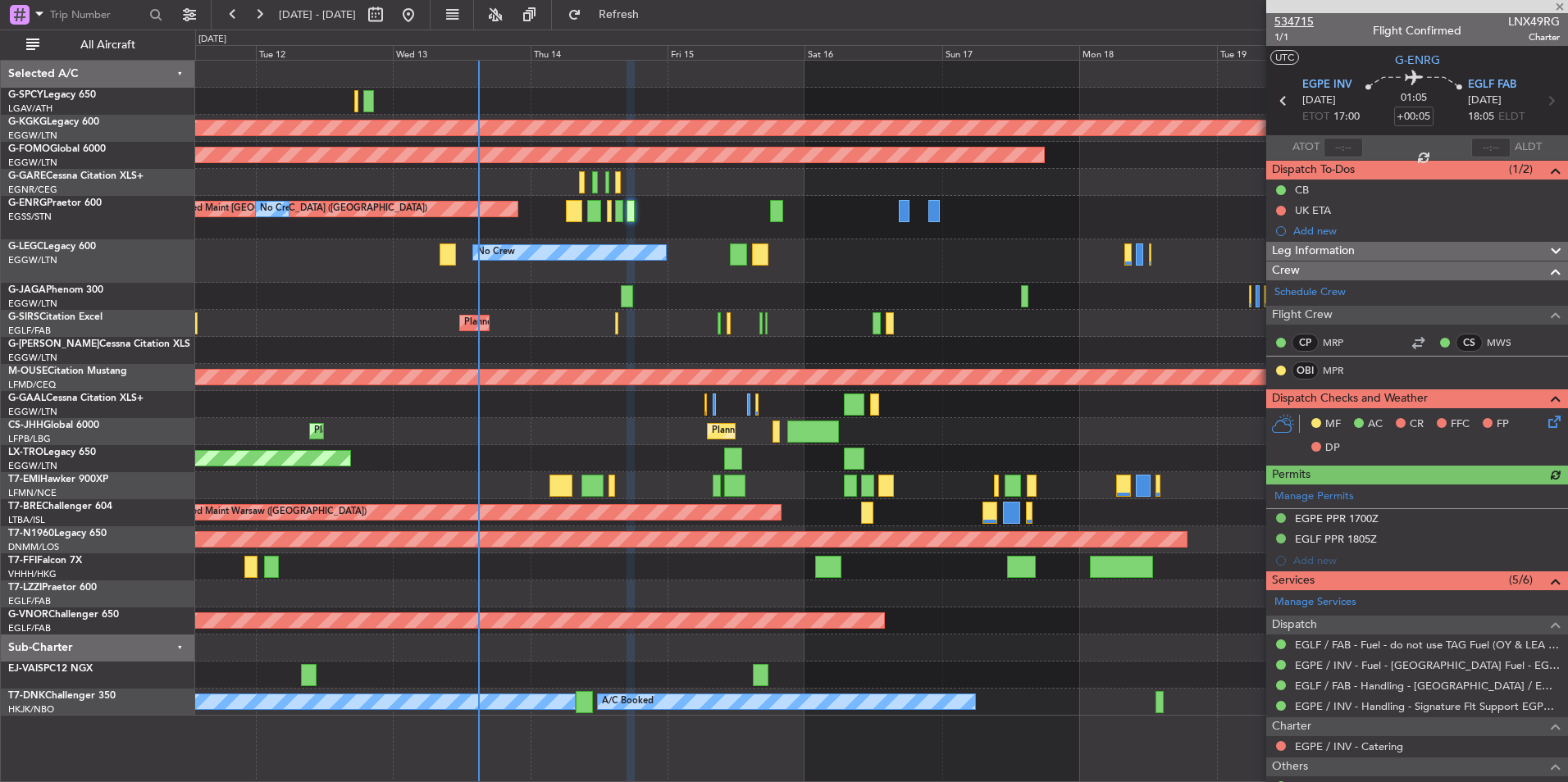
click at [1304, 21] on span "534715" at bounding box center [1294, 21] width 39 height 17
click at [430, 1] on fb-range-datepicker "11 Aug 2025 - 21 Aug 2025" at bounding box center [320, 15] width 220 height 29
click at [421, 7] on button at bounding box center [408, 15] width 26 height 26
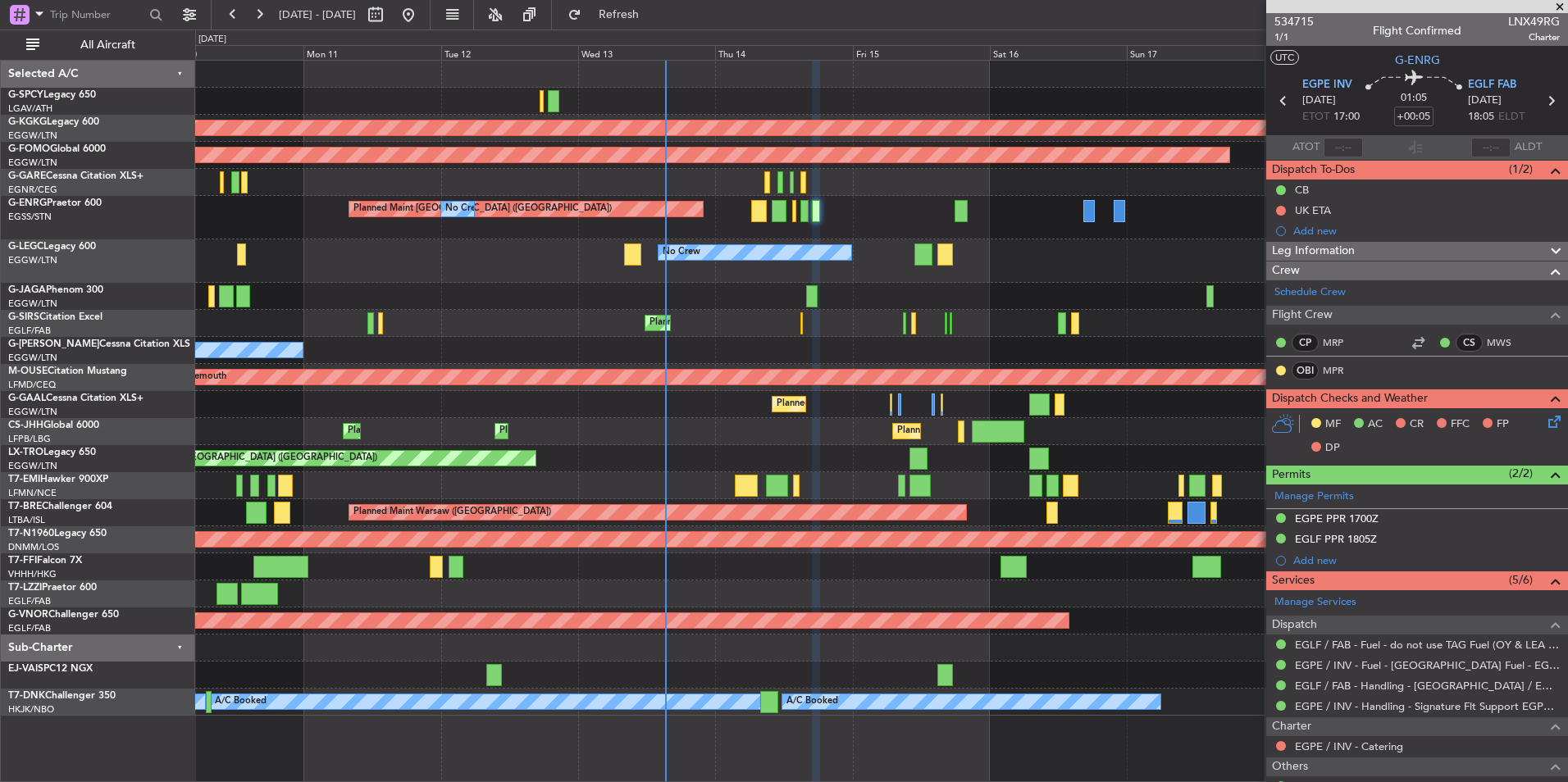
click at [861, 242] on div "AOG Maint Istanbul (Ataturk) Planned Maint Windsor Locks (Bradley Intl) Planned…" at bounding box center [881, 388] width 1372 height 655
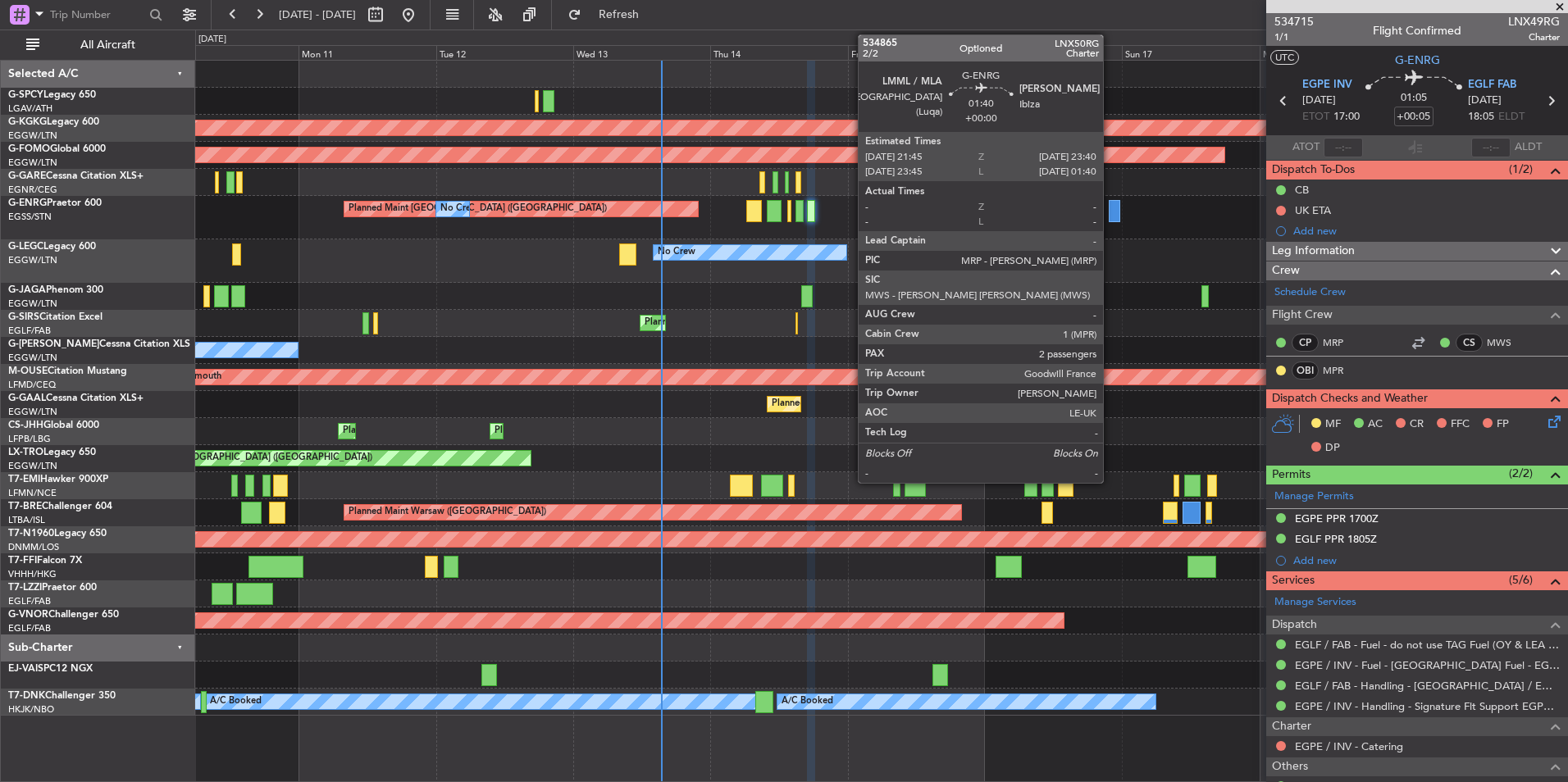
click at [1110, 211] on div at bounding box center [1114, 211] width 12 height 22
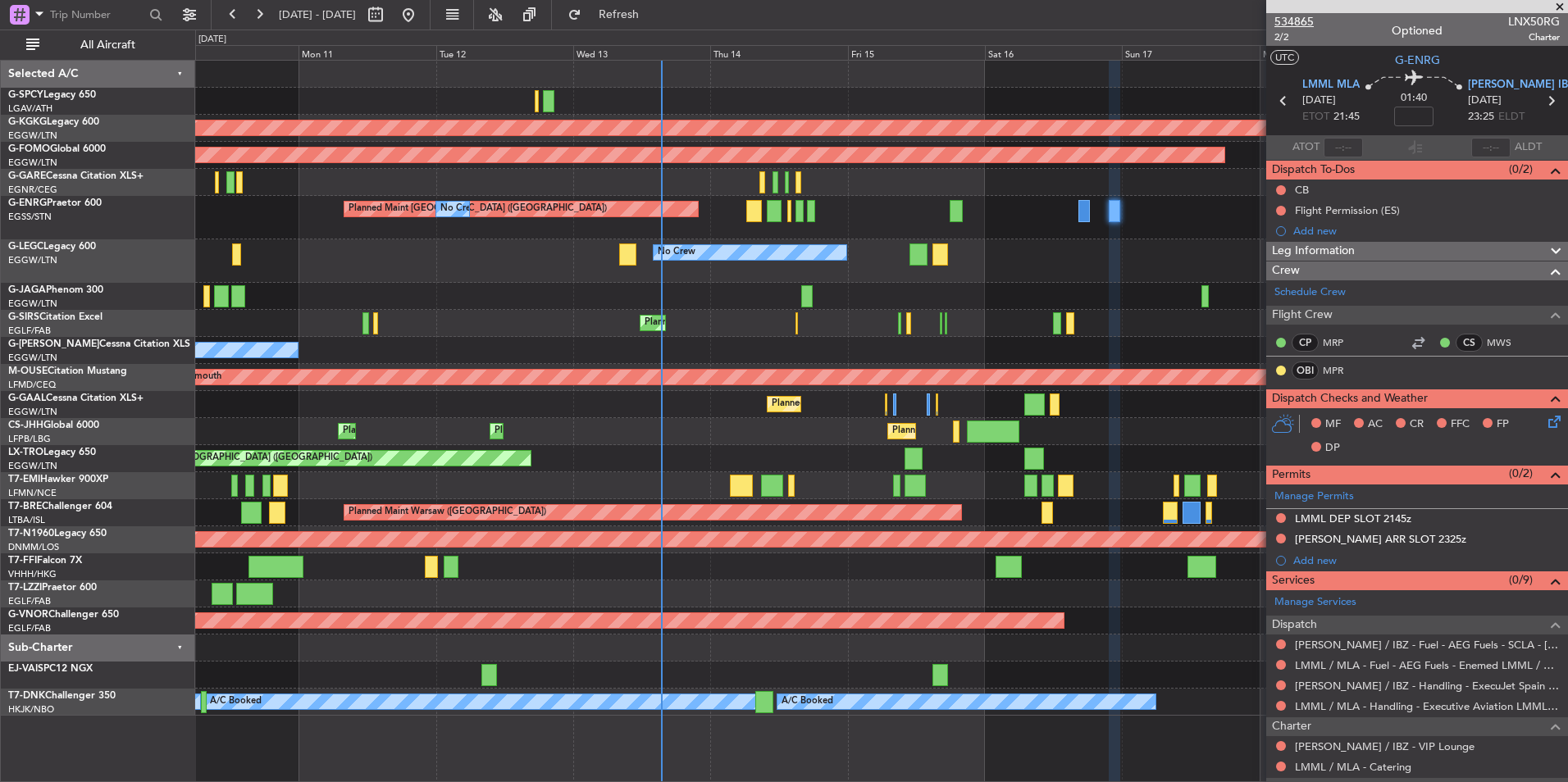
click at [1310, 18] on span "534865" at bounding box center [1294, 21] width 39 height 17
click at [1297, 24] on span "534865" at bounding box center [1294, 21] width 39 height 17
click at [1558, 4] on span at bounding box center [1560, 7] width 16 height 15
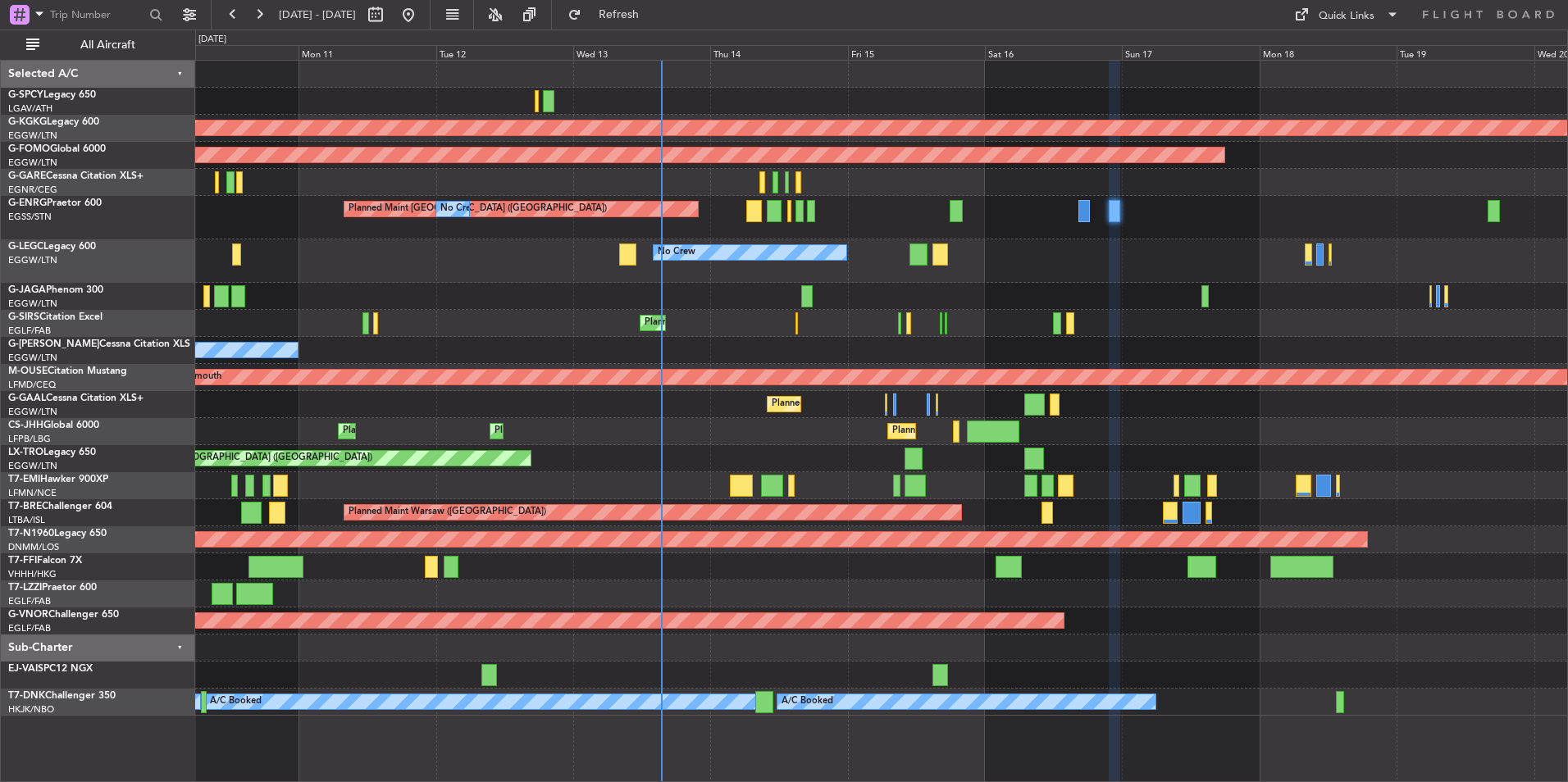
type input "0"
click at [654, 18] on span "Refresh" at bounding box center [619, 15] width 69 height 12
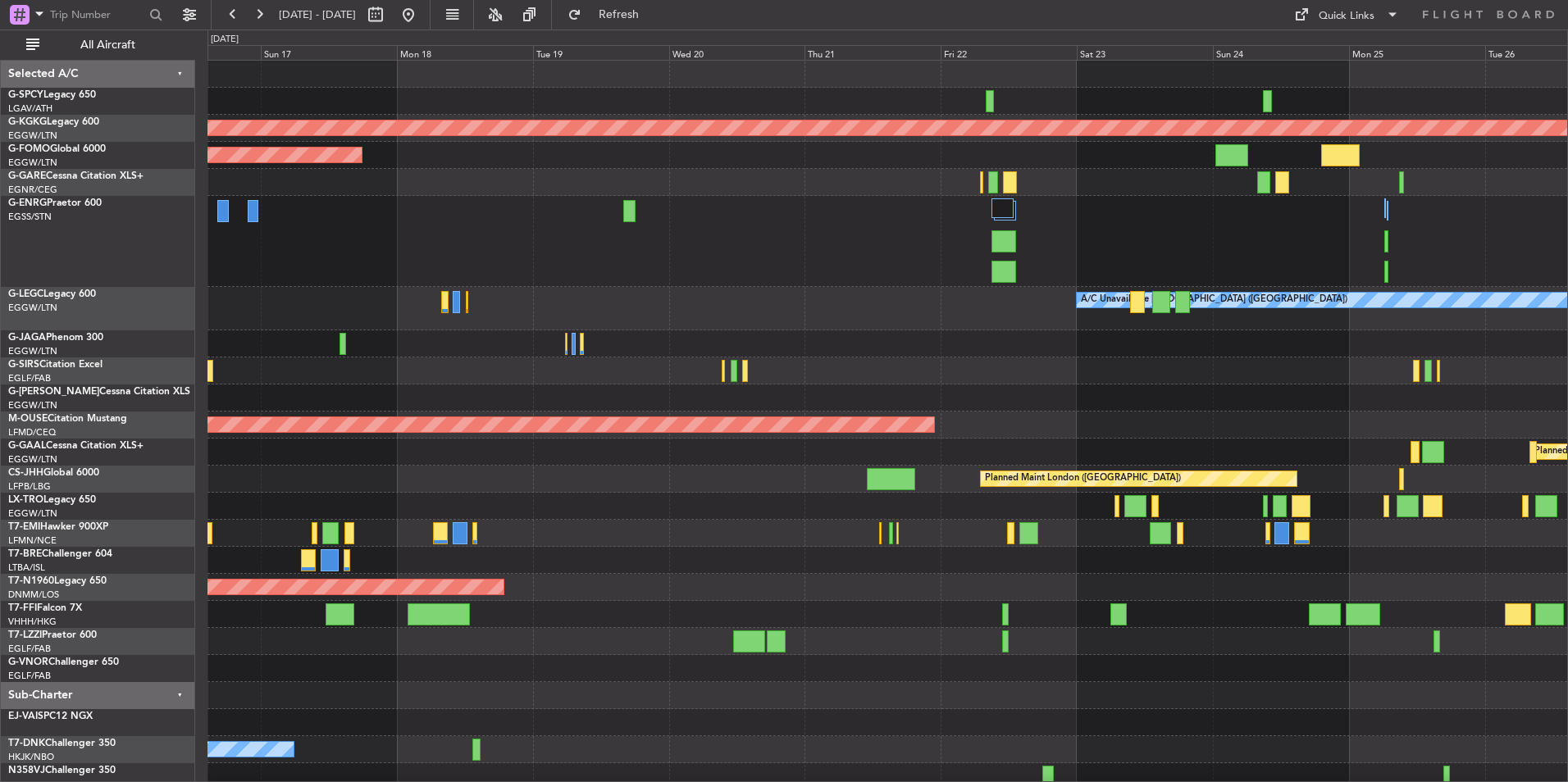
click at [1226, 259] on div at bounding box center [887, 242] width 1359 height 91
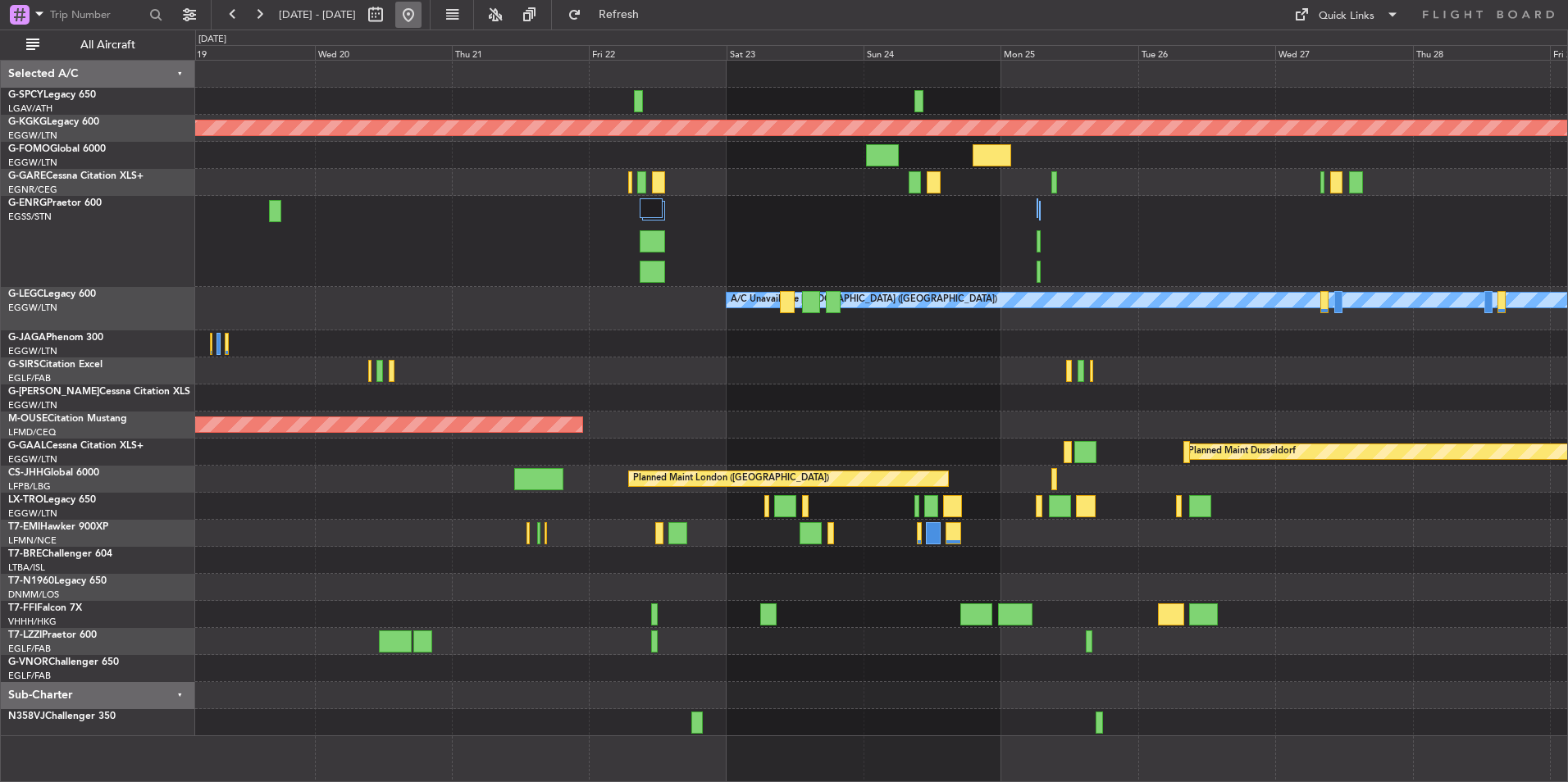
click at [421, 15] on button at bounding box center [408, 15] width 26 height 26
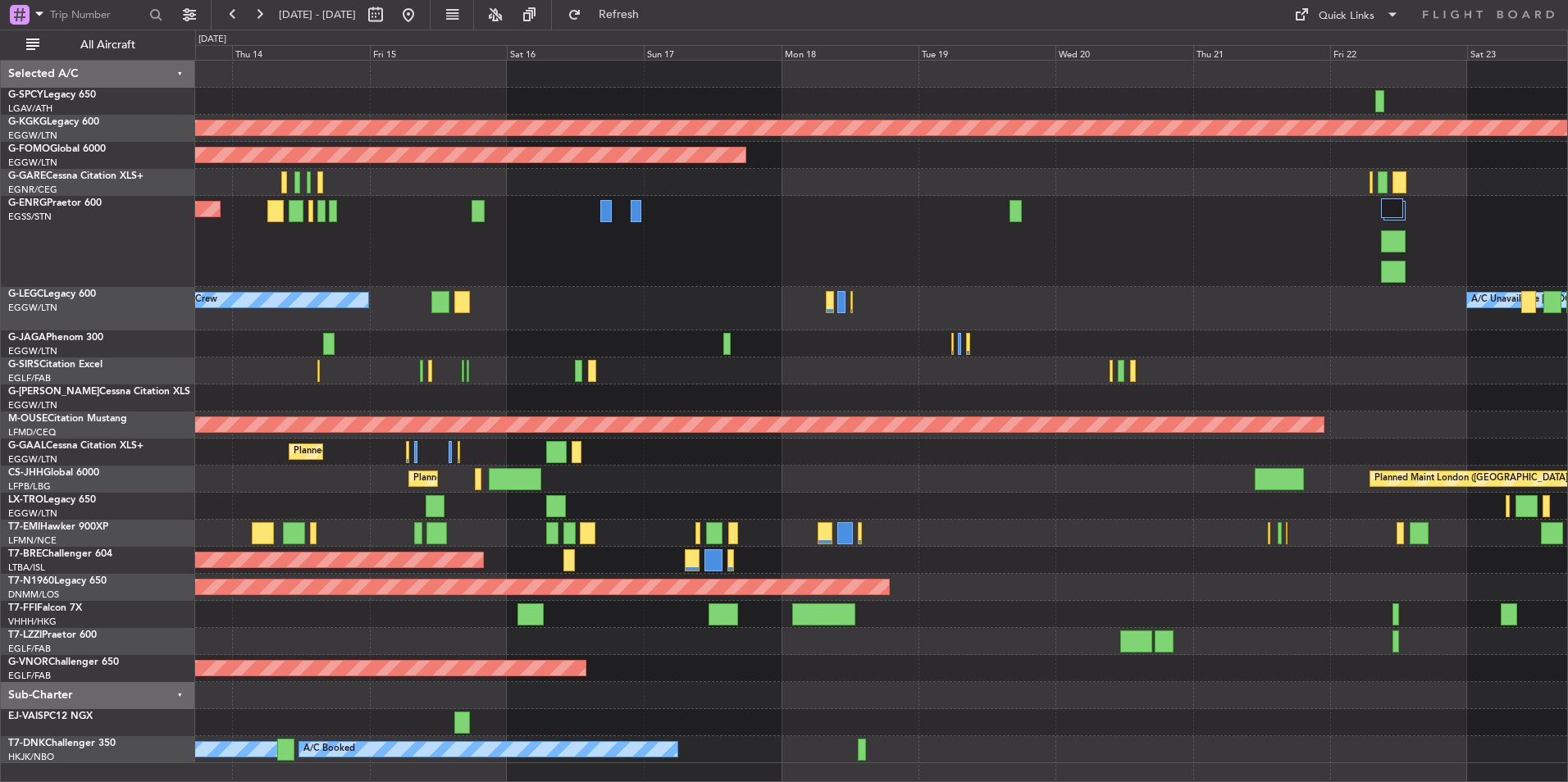
click at [649, 523] on div "AOG Maint Istanbul (Ataturk) Planned Maint Windsor Locks (Bradley Intl) Planned…" at bounding box center [881, 412] width 1372 height 703
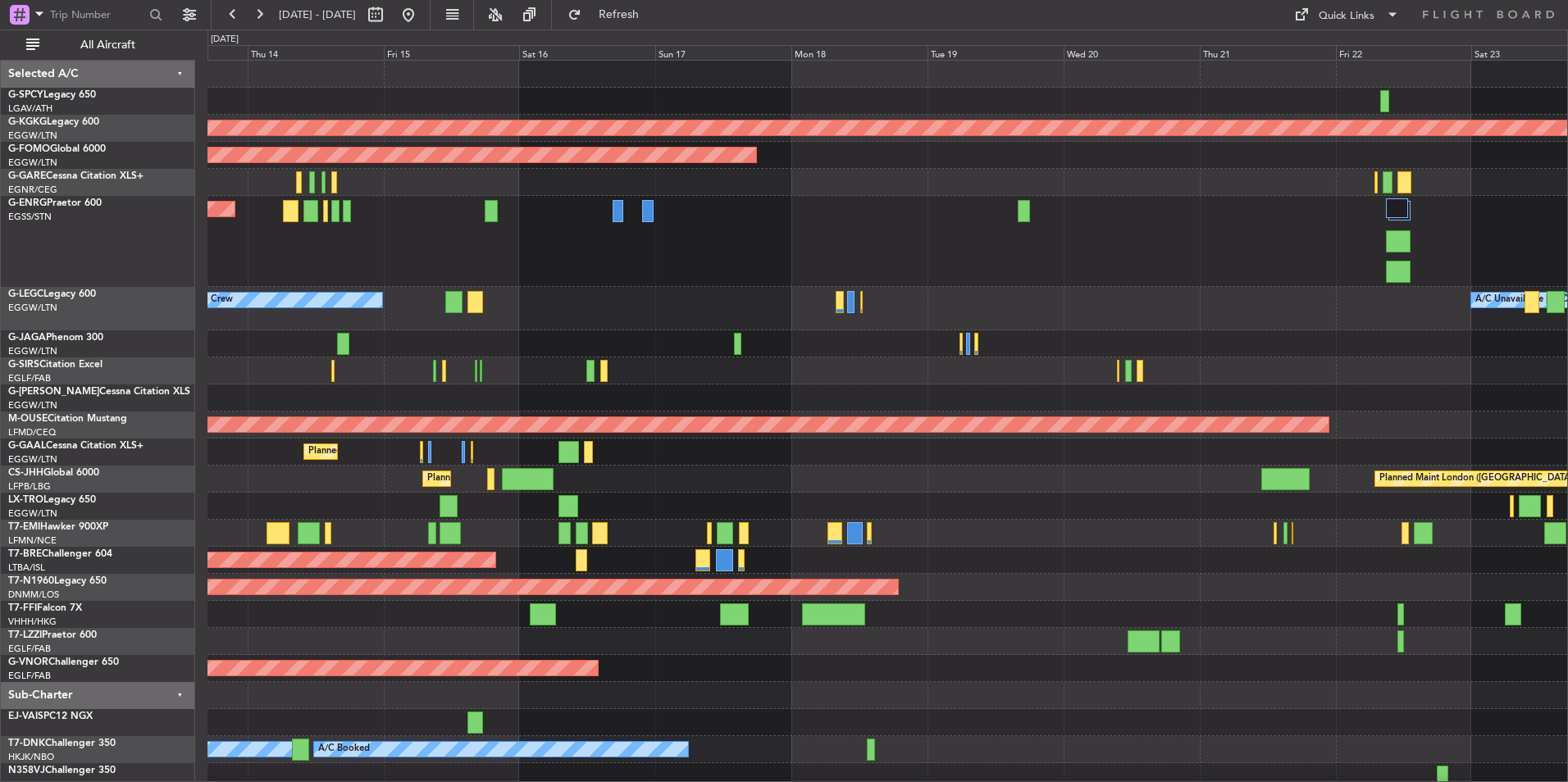
scroll to position [7, 0]
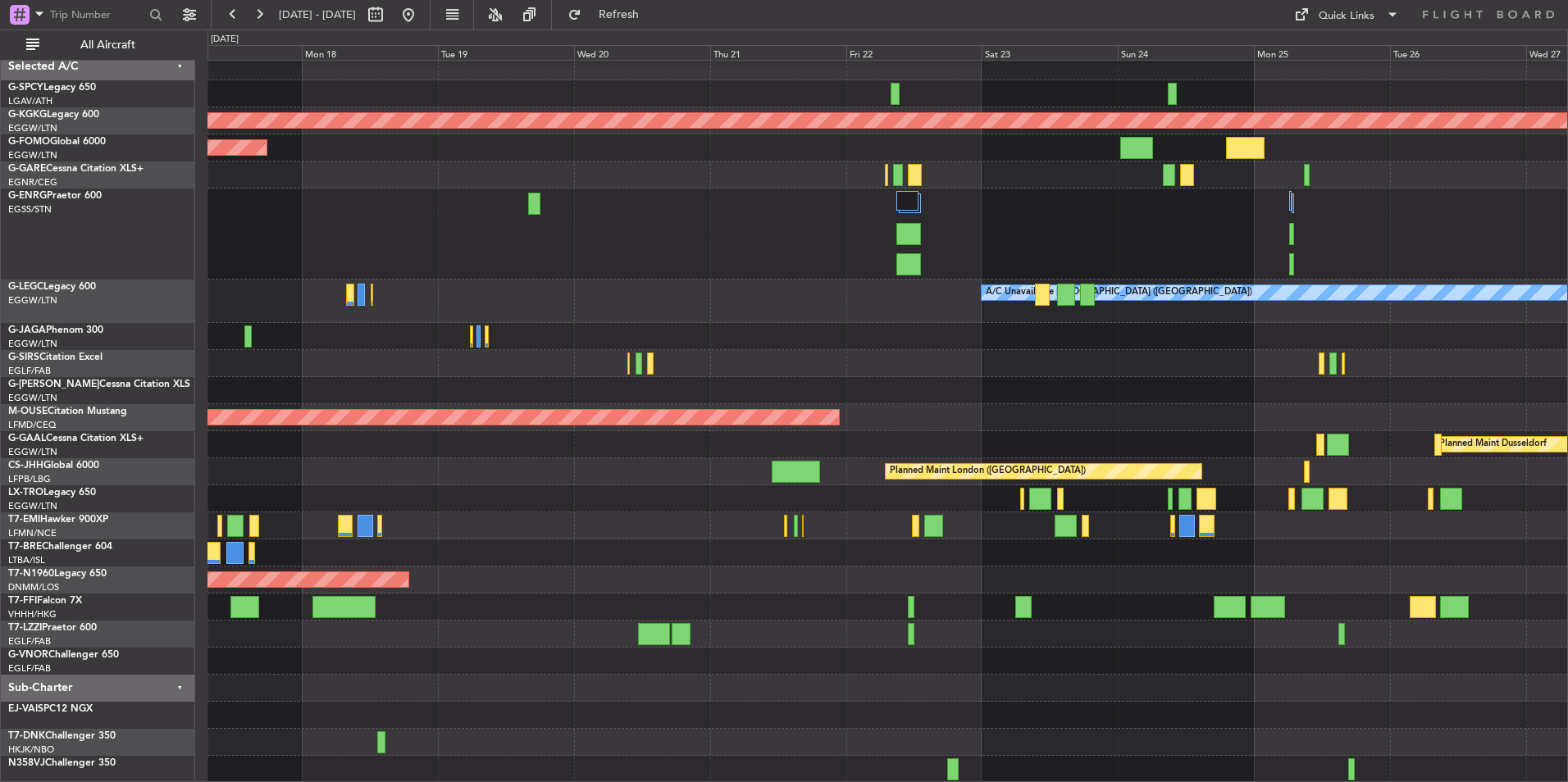
click at [669, 475] on div "AOG Maint Istanbul (Ataturk) Planned Maint Windsor Locks (Bradley Intl) A/C Una…" at bounding box center [887, 417] width 1359 height 730
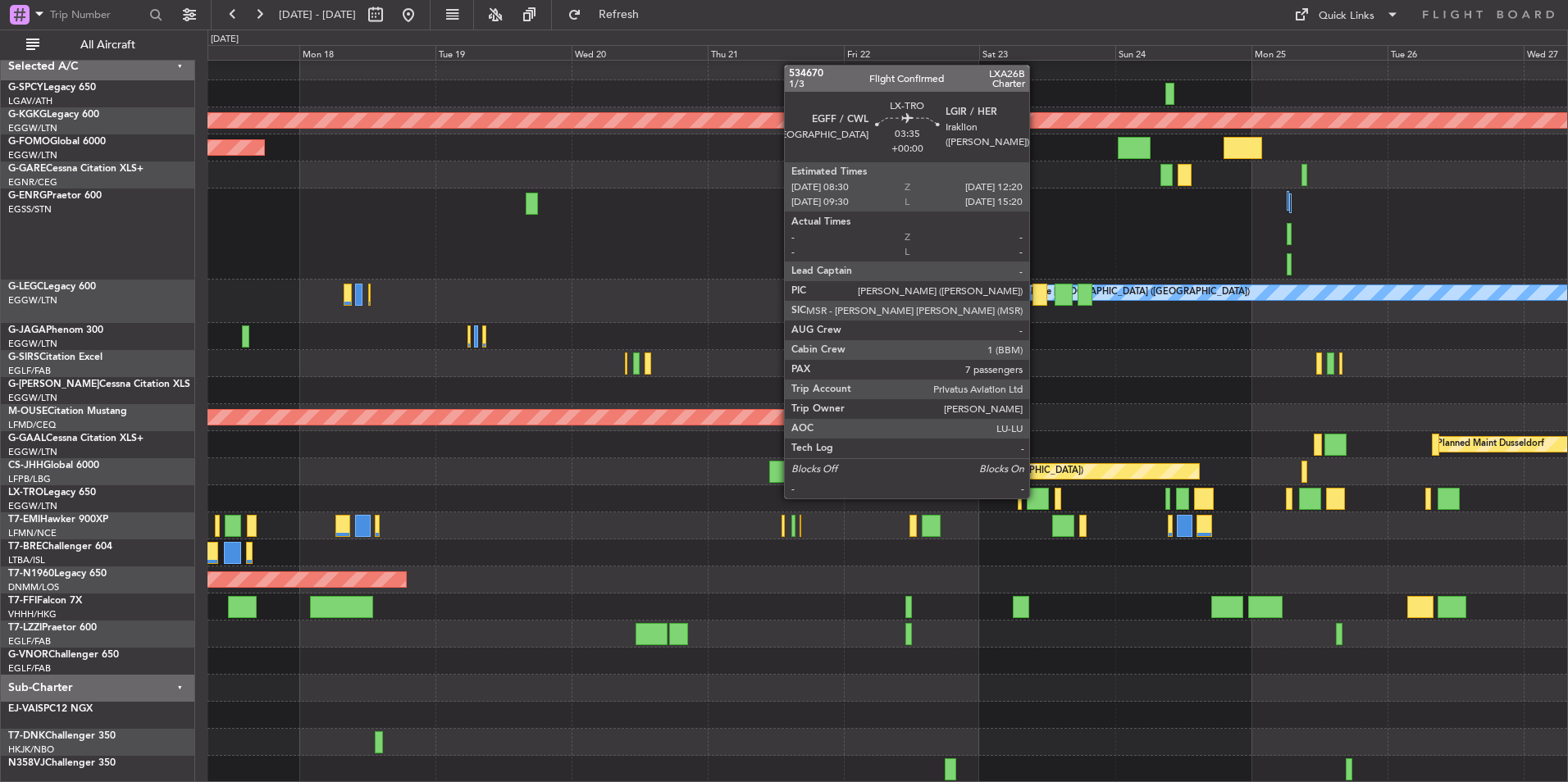
scroll to position [0, 0]
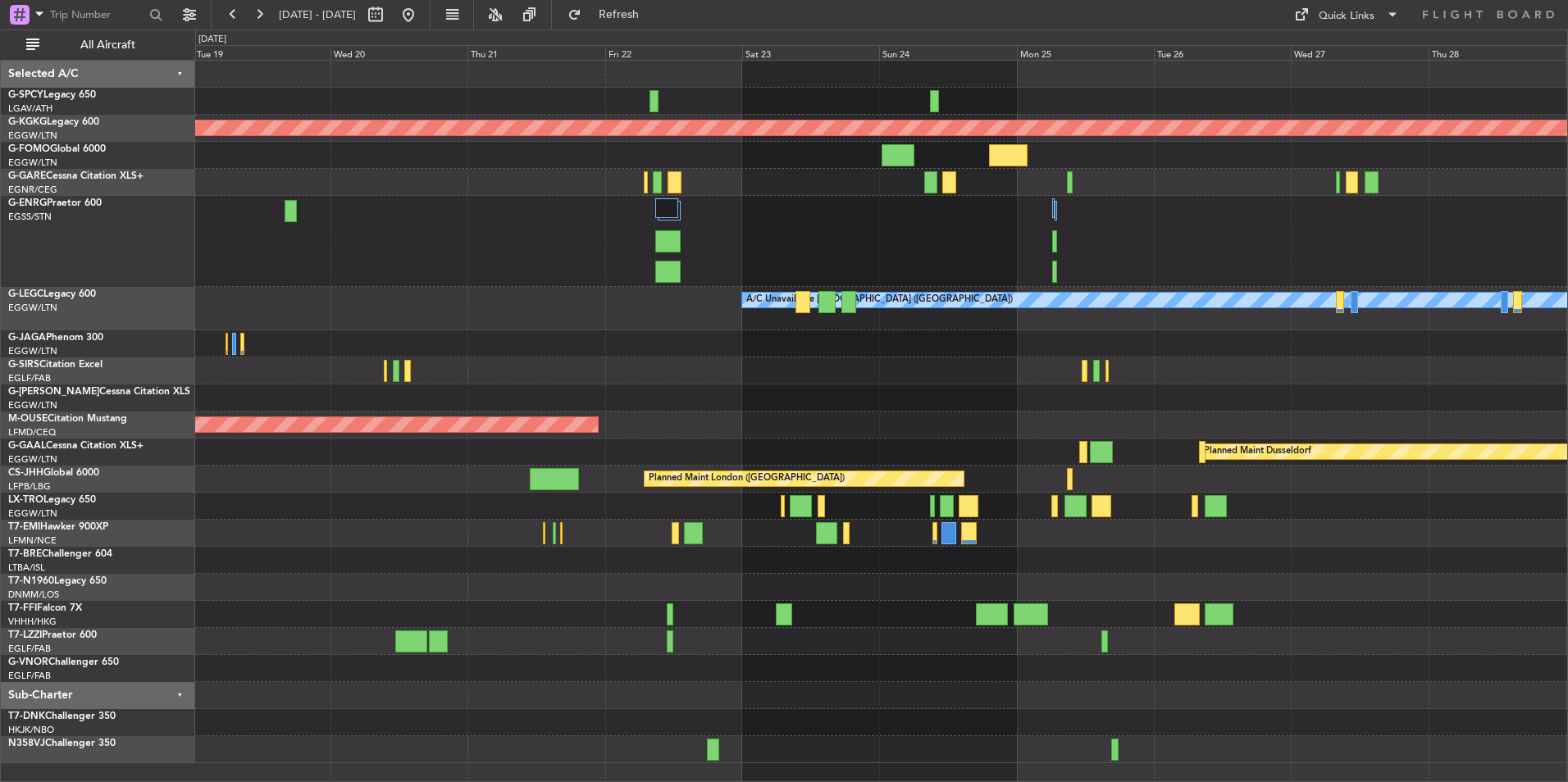
click at [1026, 499] on div at bounding box center [881, 507] width 1372 height 27
click at [954, 508] on div at bounding box center [881, 507] width 1372 height 27
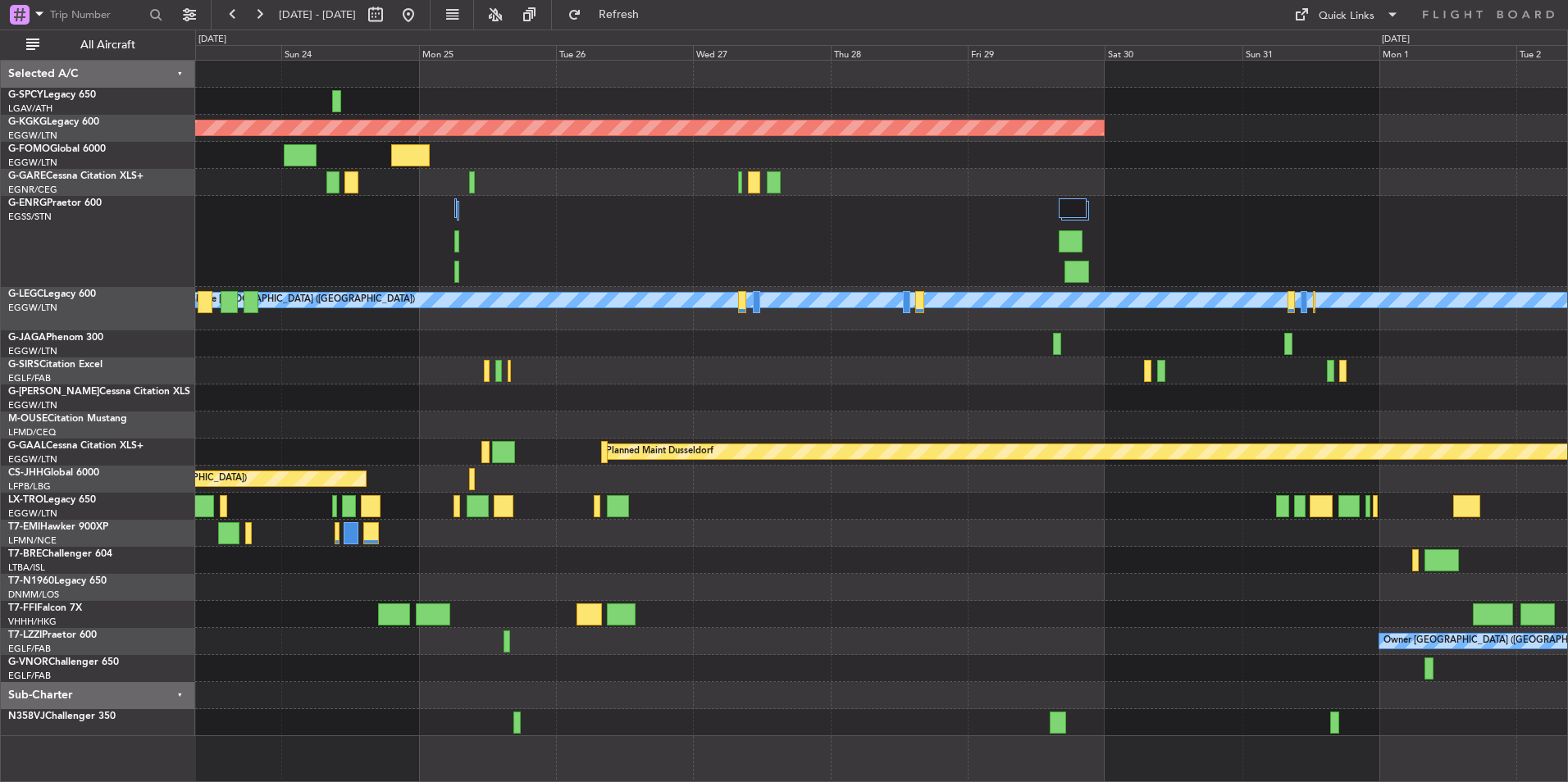
click at [677, 498] on div at bounding box center [881, 507] width 1372 height 27
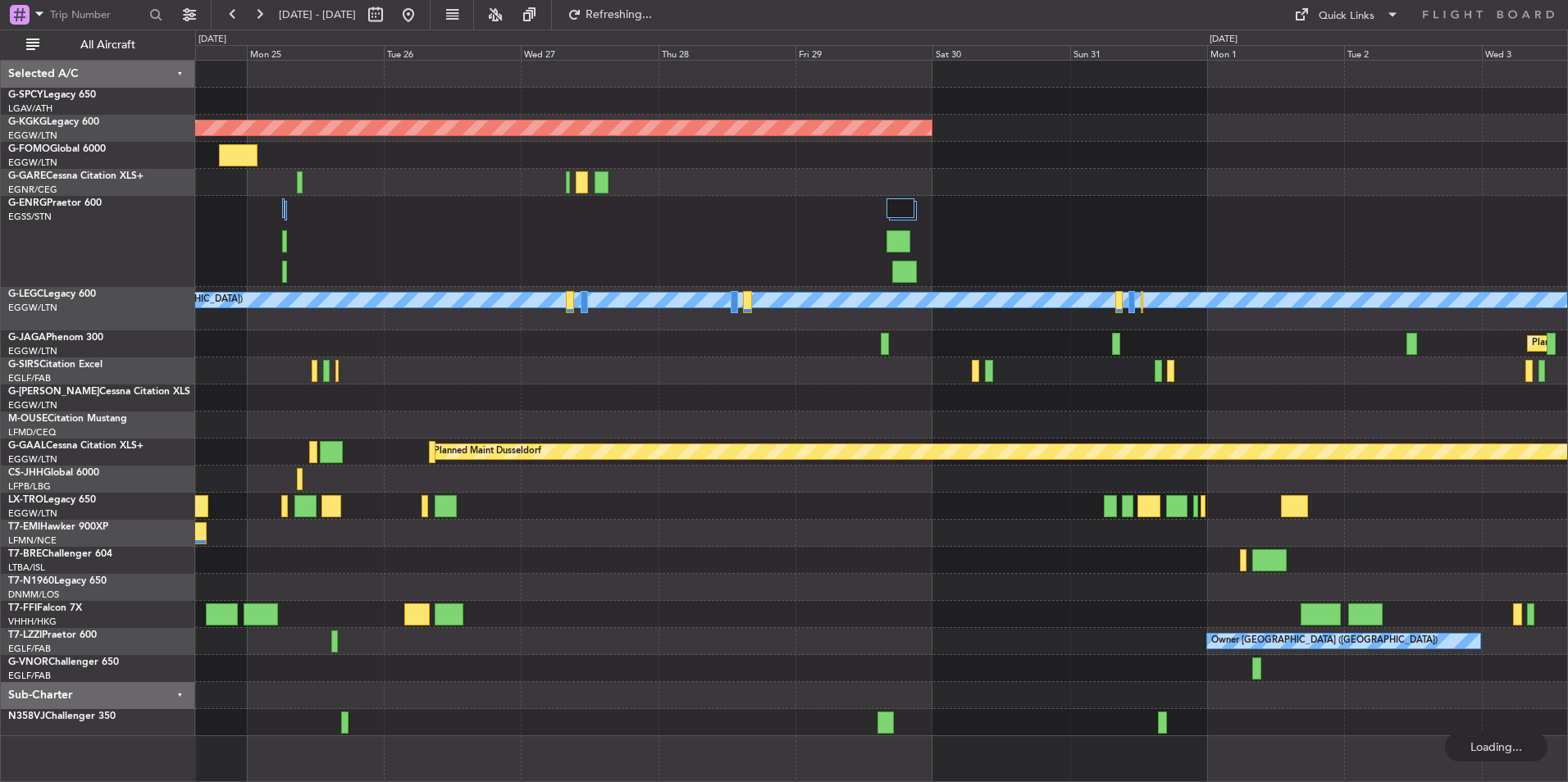
click at [1024, 502] on div "AOG Maint Istanbul (Ataturk) A/C Unavailable London (Luton) Planned Maint Londo…" at bounding box center [881, 398] width 1372 height 675
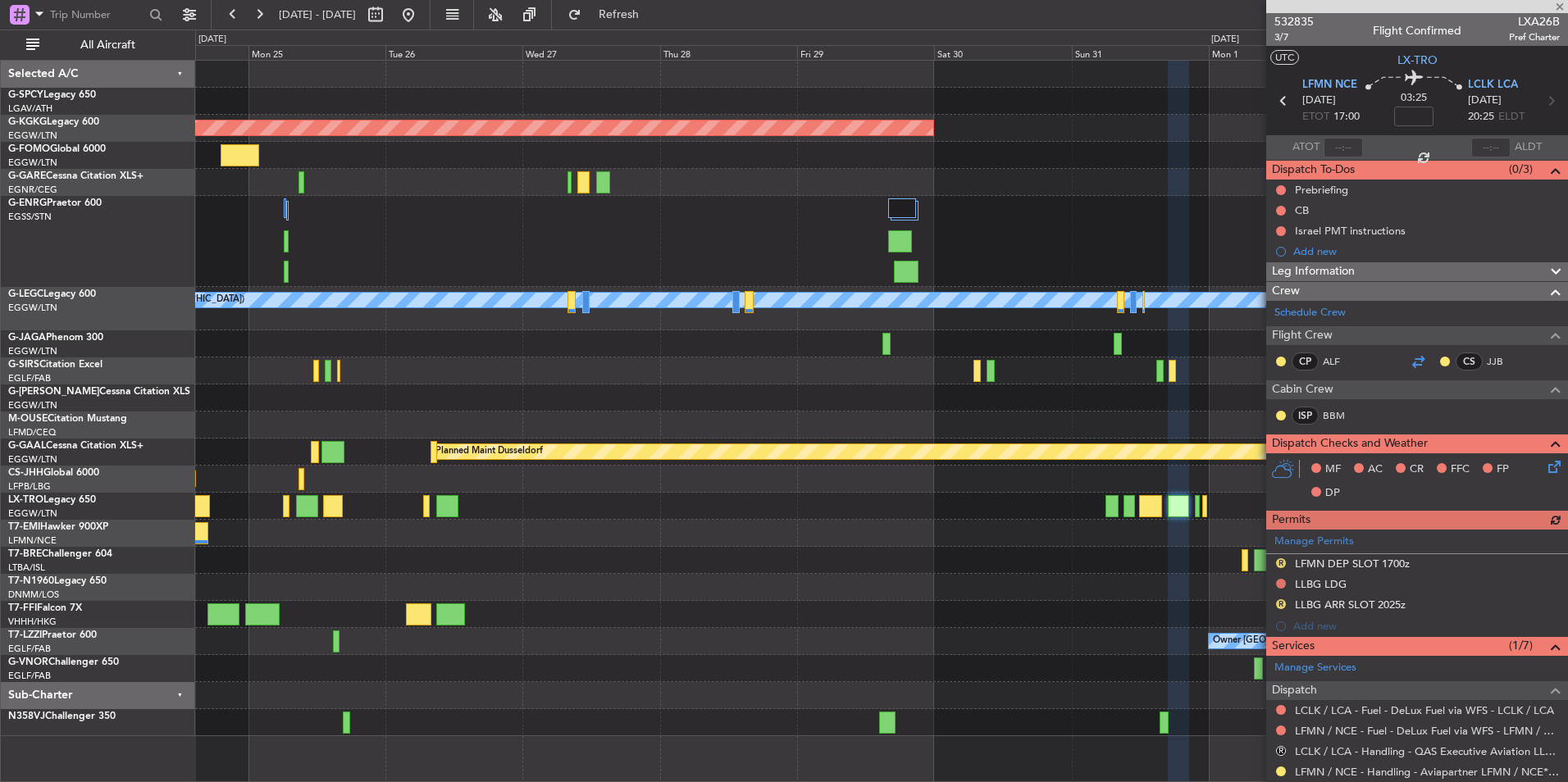
click at [1414, 358] on div at bounding box center [1418, 362] width 20 height 20
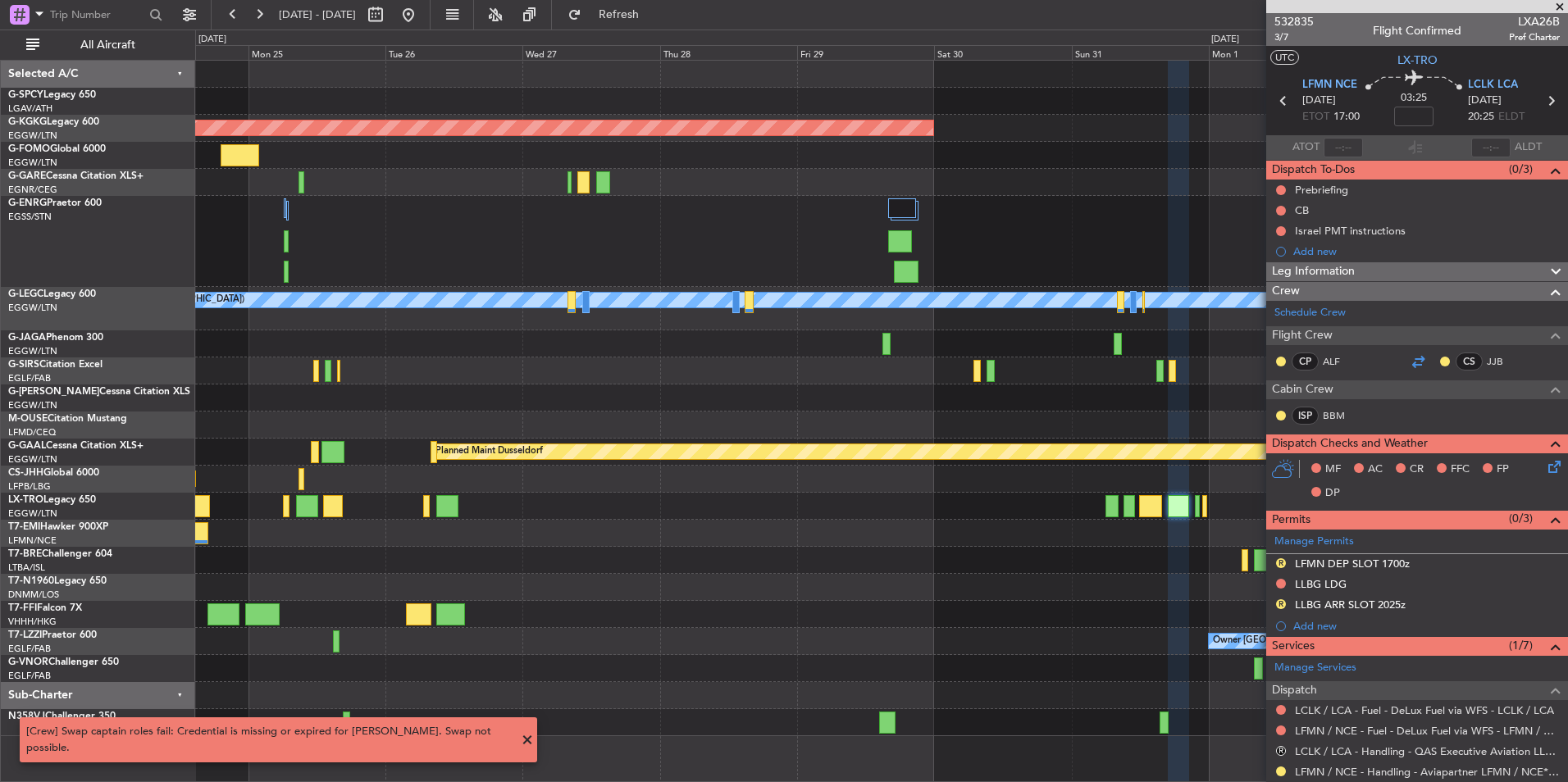
click at [1416, 363] on div at bounding box center [1418, 362] width 20 height 20
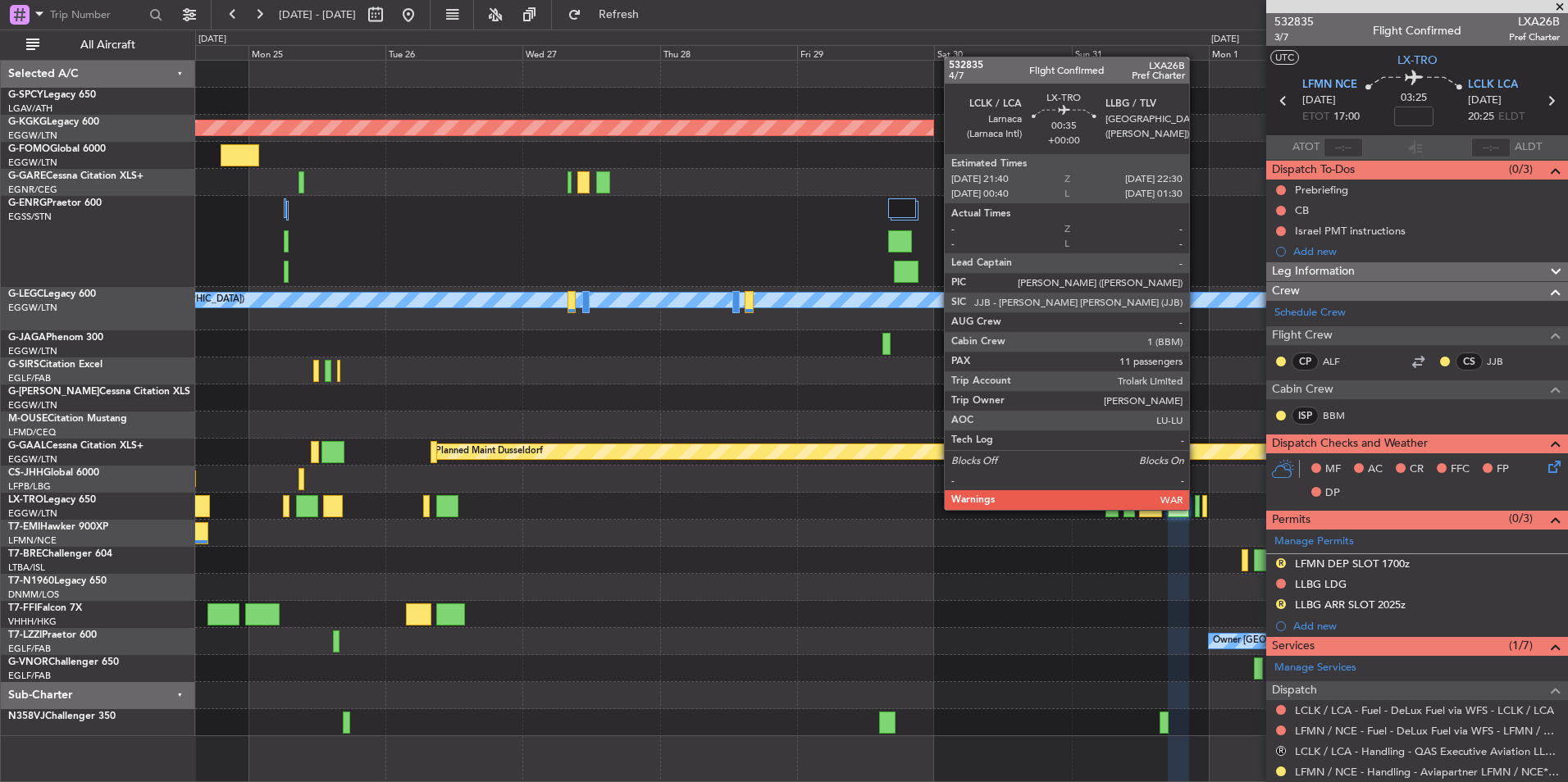
click at [1196, 509] on div at bounding box center [1197, 506] width 5 height 22
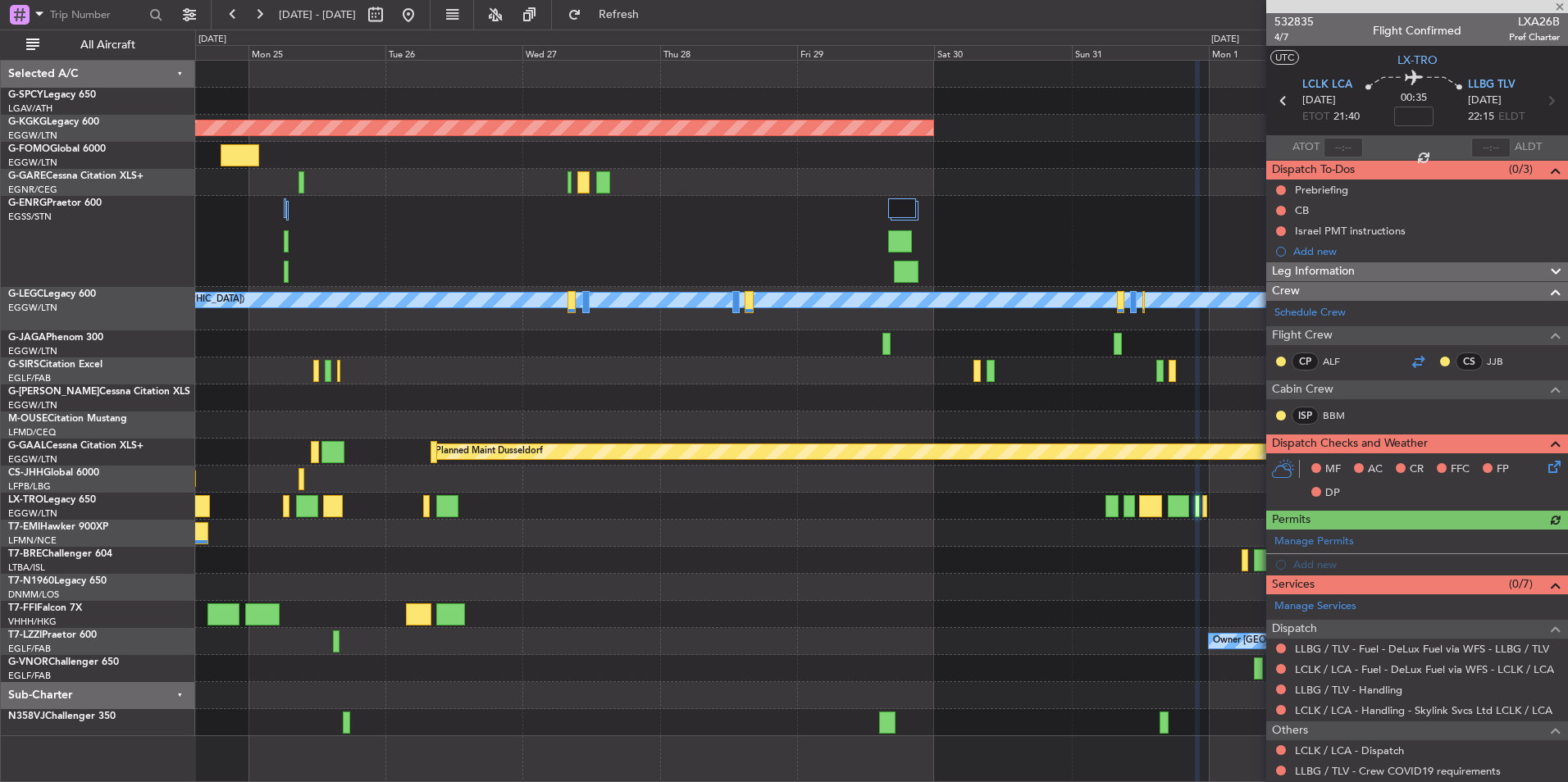
click at [1417, 358] on div at bounding box center [1418, 362] width 20 height 20
click at [1335, 306] on link "Schedule Crew" at bounding box center [1310, 314] width 71 height 16
click at [1413, 364] on div at bounding box center [1418, 362] width 20 height 20
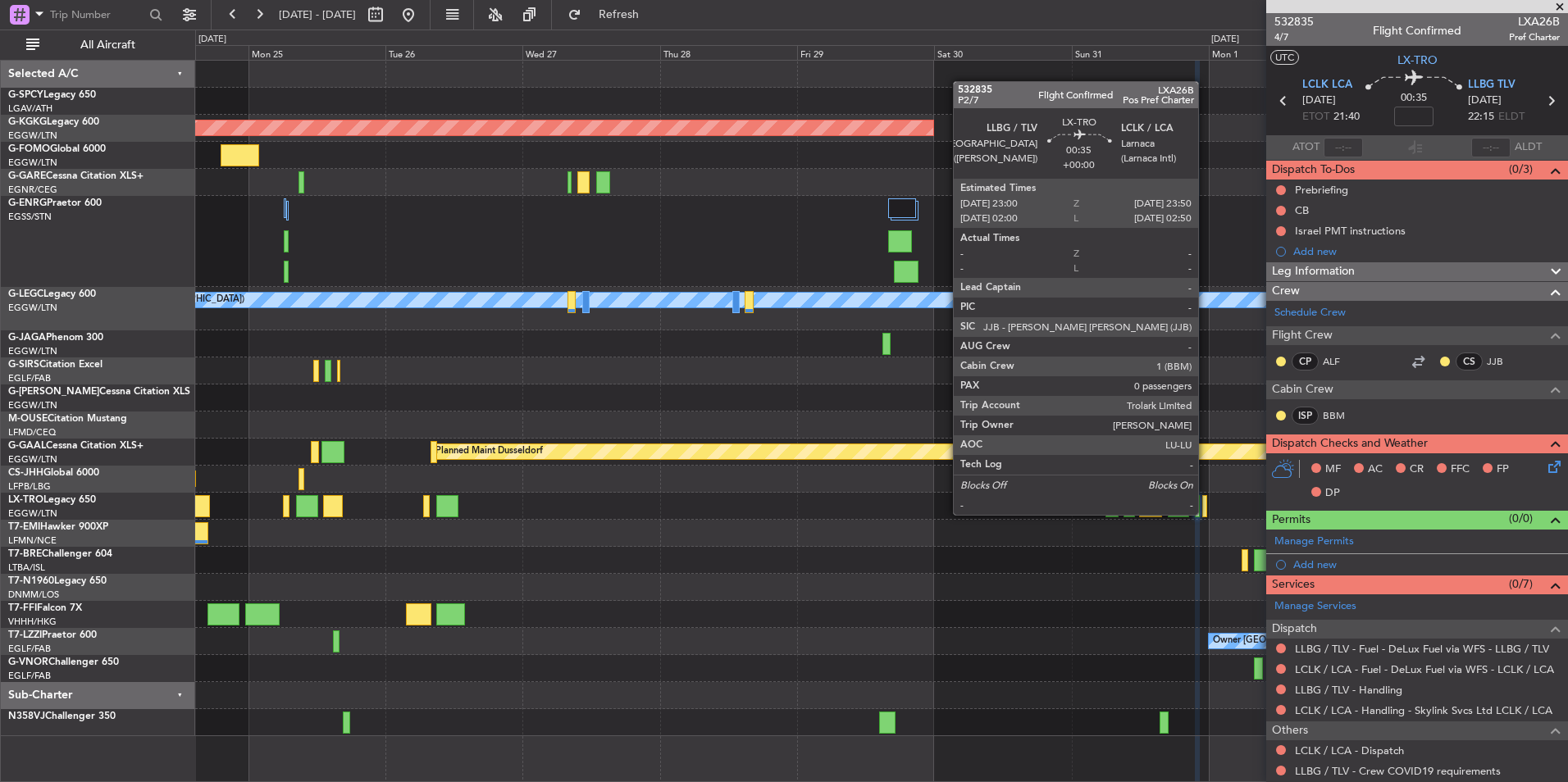
click at [1205, 510] on div at bounding box center [1204, 506] width 5 height 22
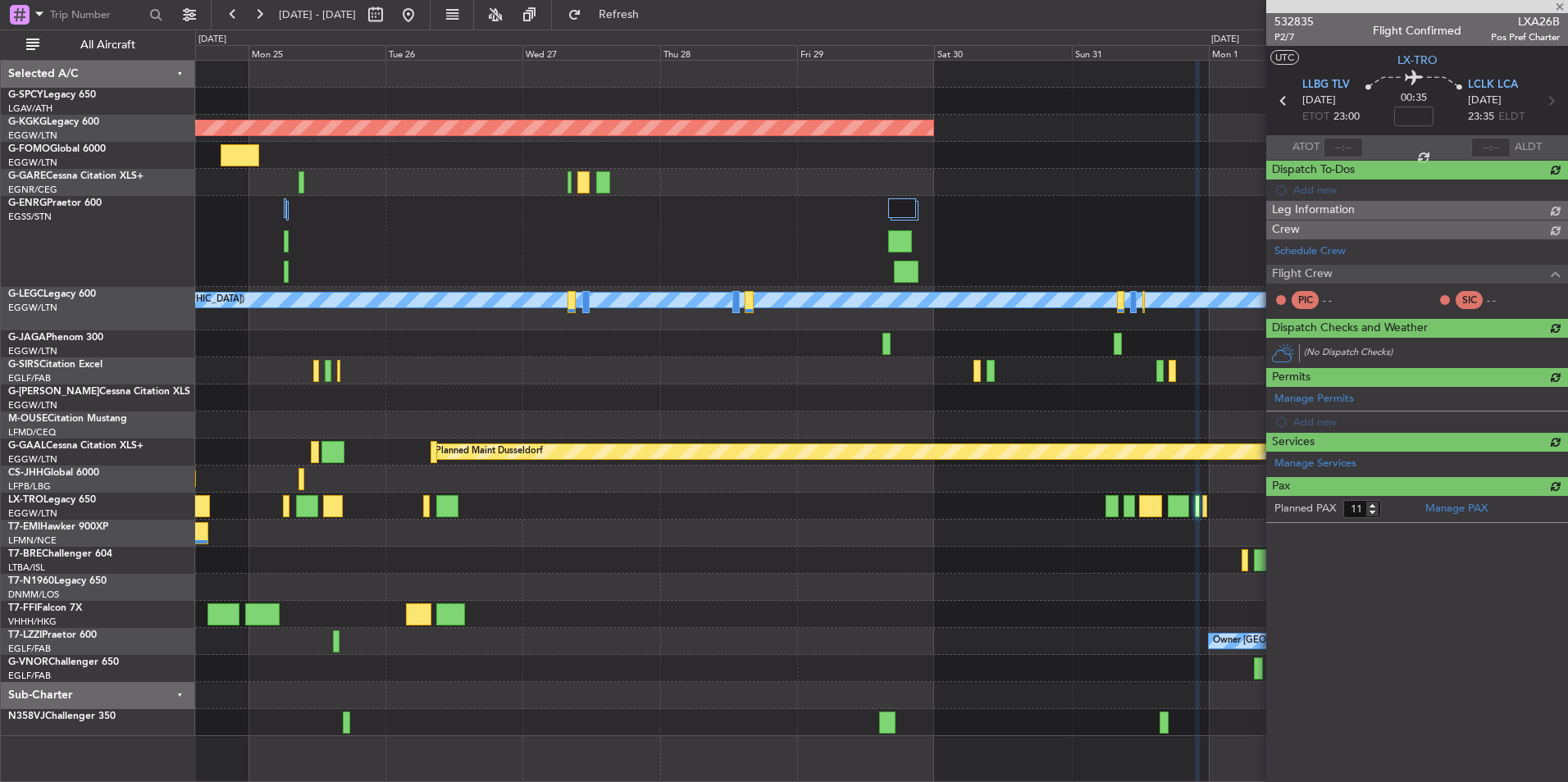
type input "0"
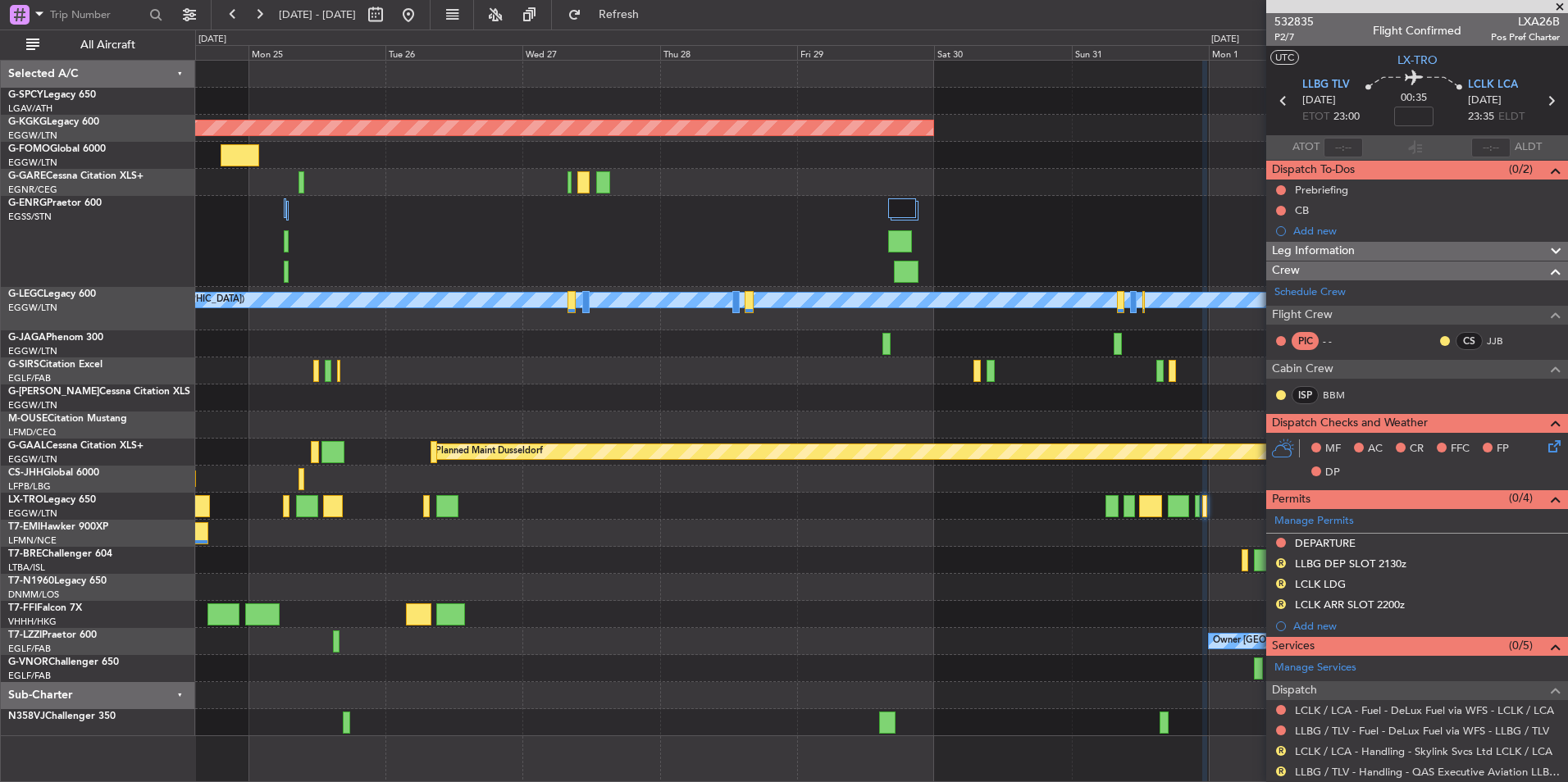
click at [1559, 4] on span at bounding box center [1560, 7] width 16 height 15
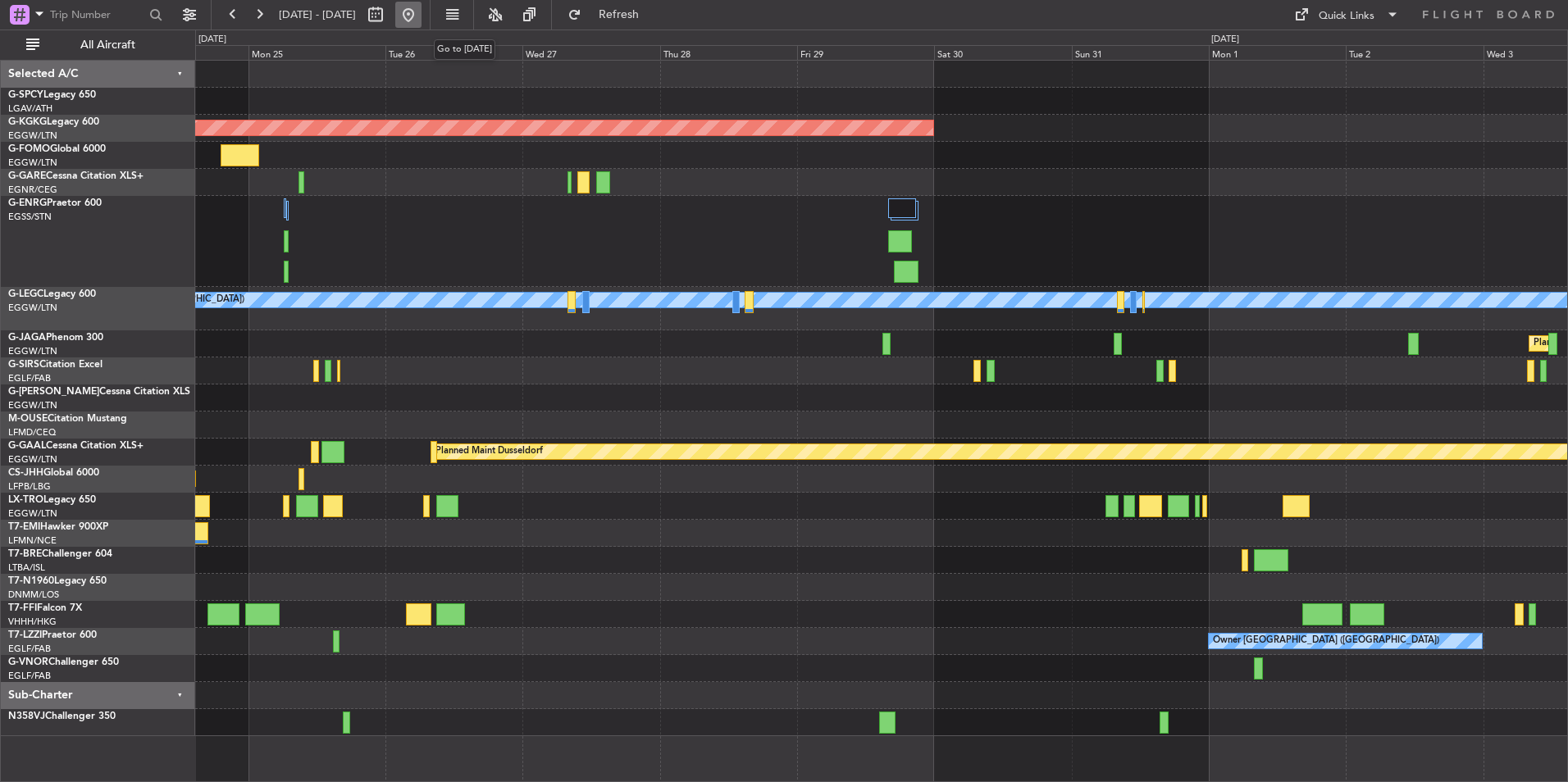
click at [421, 24] on button at bounding box center [408, 15] width 26 height 26
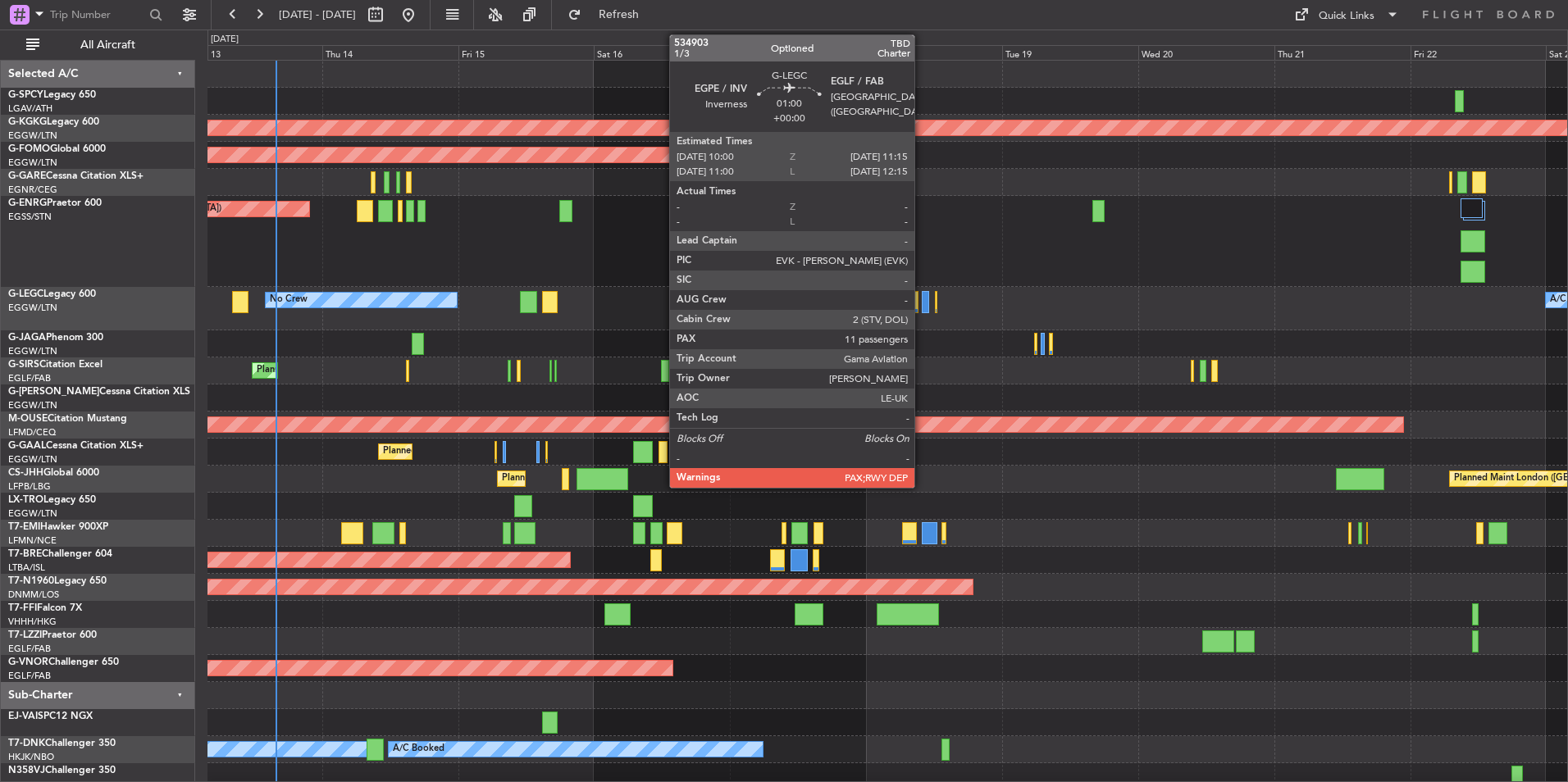
click at [922, 307] on div at bounding box center [925, 302] width 7 height 22
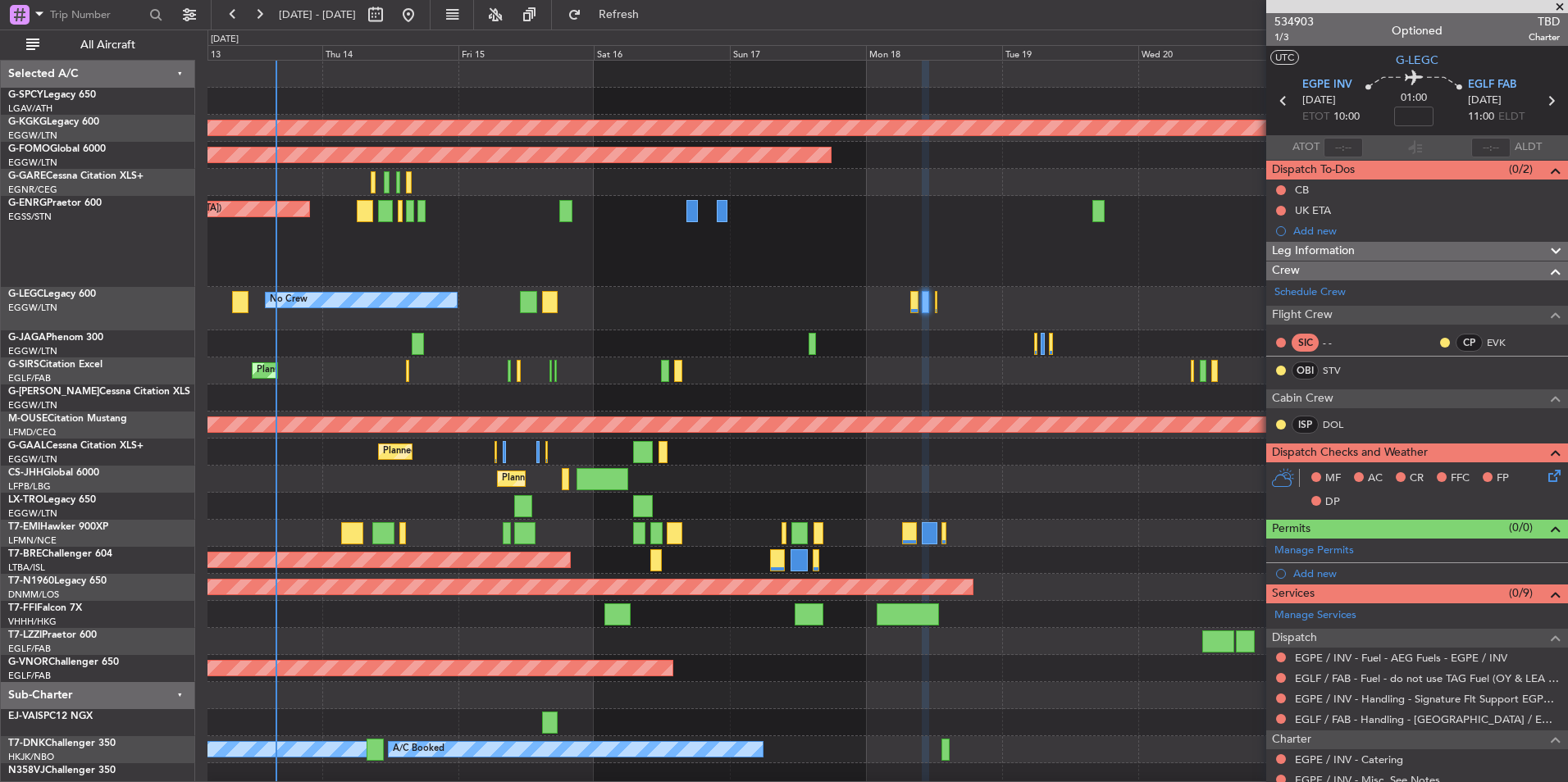
click at [1558, 6] on span at bounding box center [1560, 7] width 16 height 15
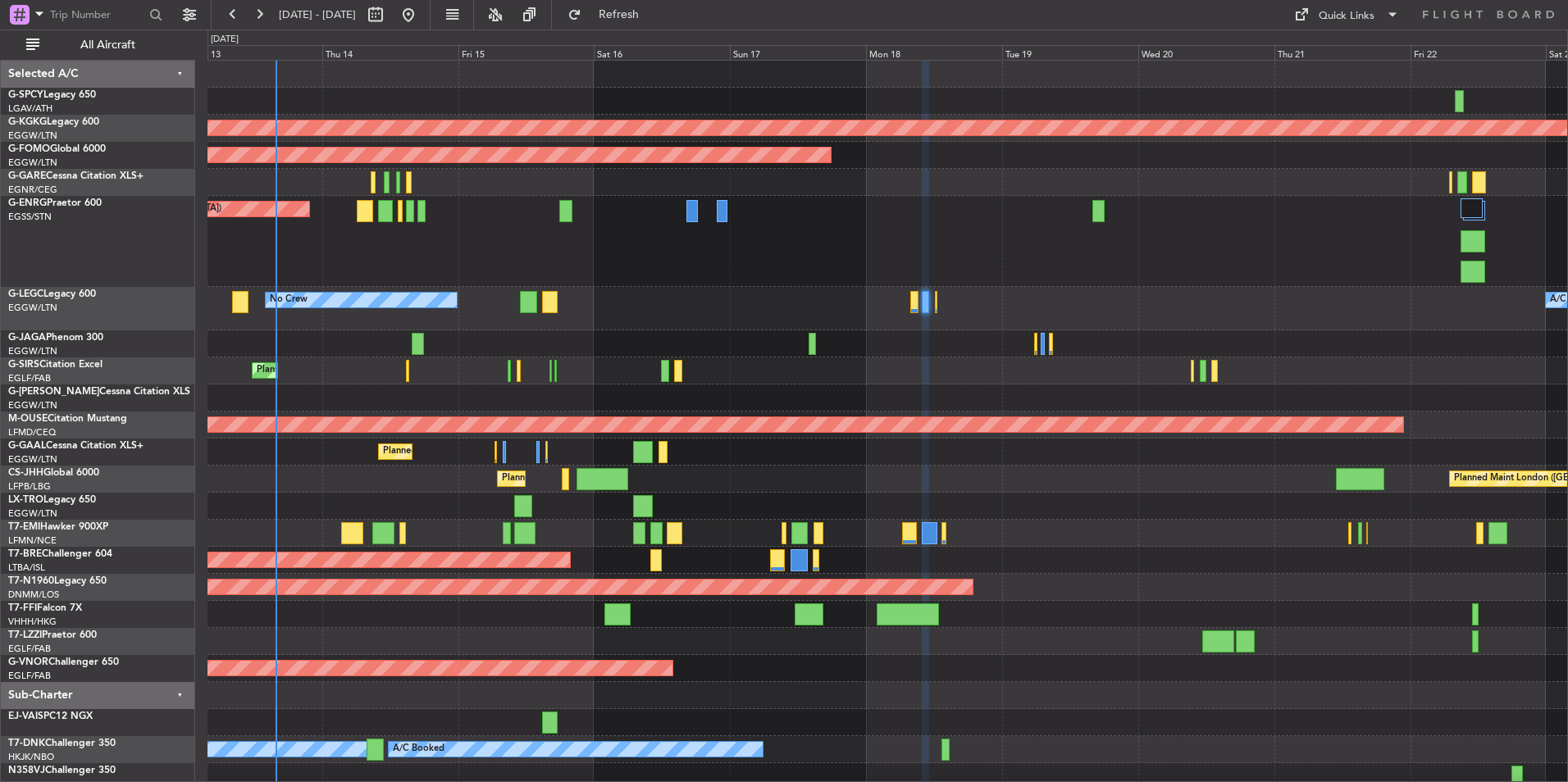
type input "0"
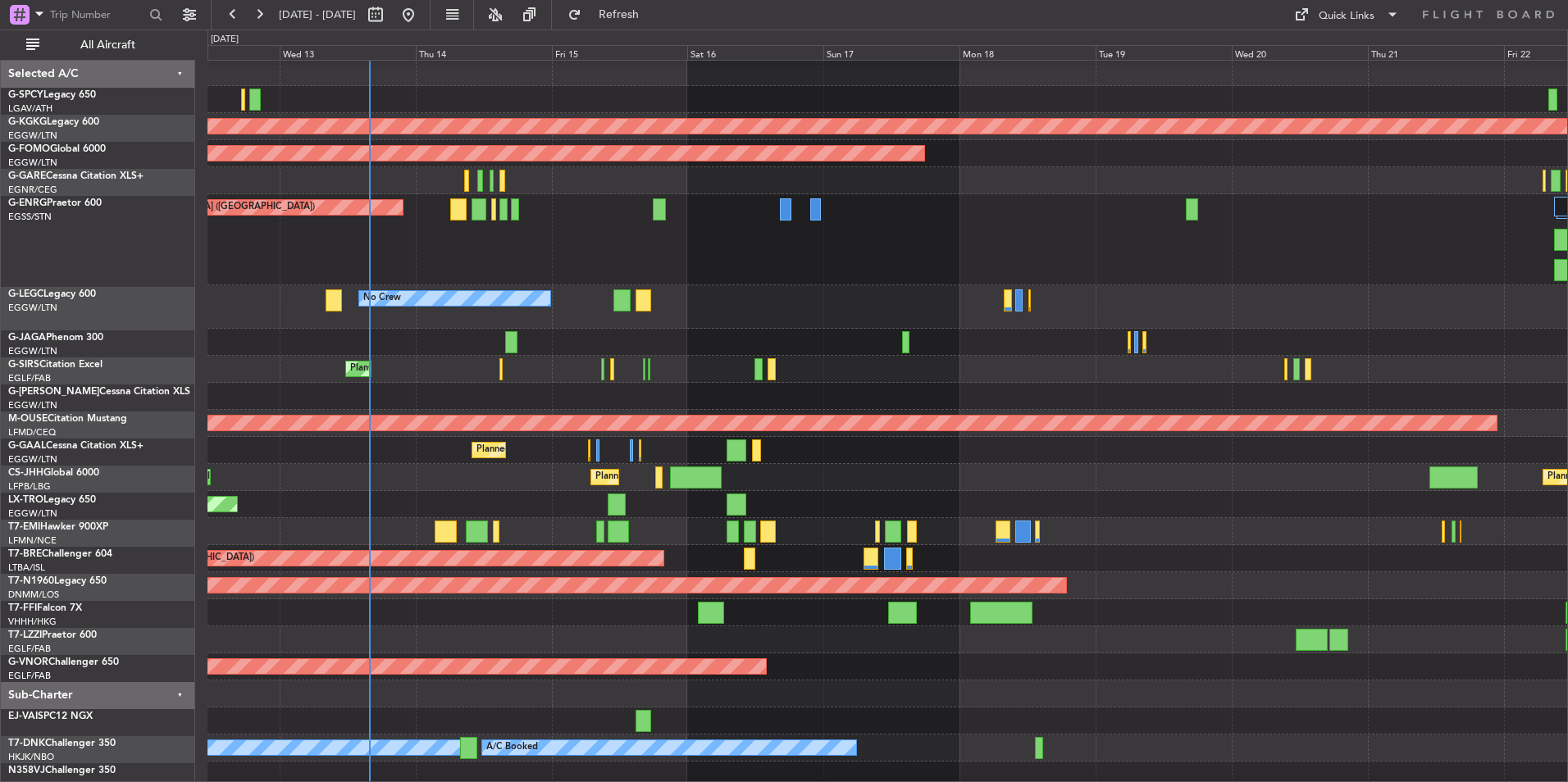
click at [620, 234] on div "Planned Maint [GEOGRAPHIC_DATA] ([GEOGRAPHIC_DATA]) No Crew" at bounding box center [887, 240] width 1359 height 91
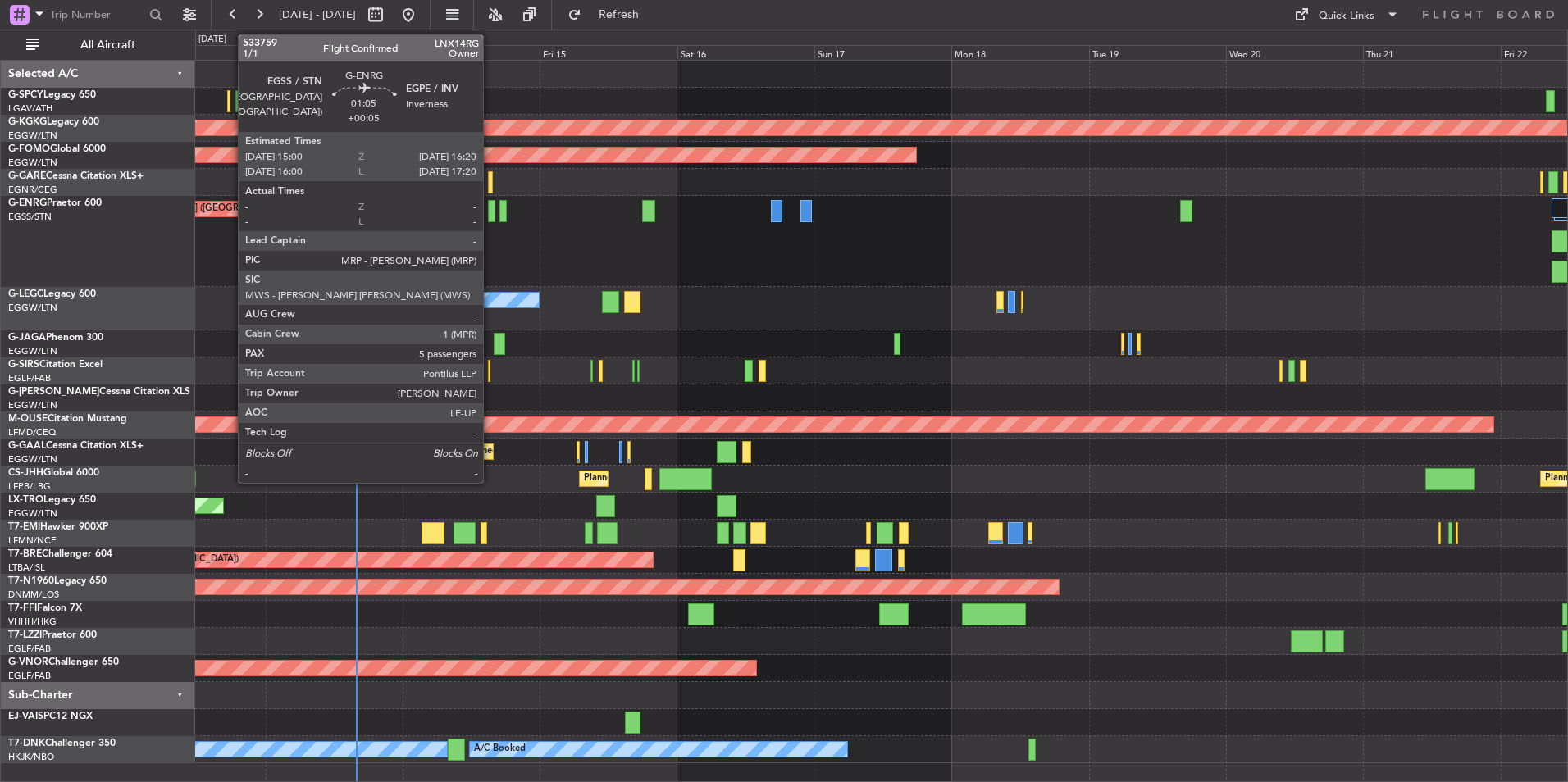
click at [490, 218] on div at bounding box center [491, 211] width 8 height 22
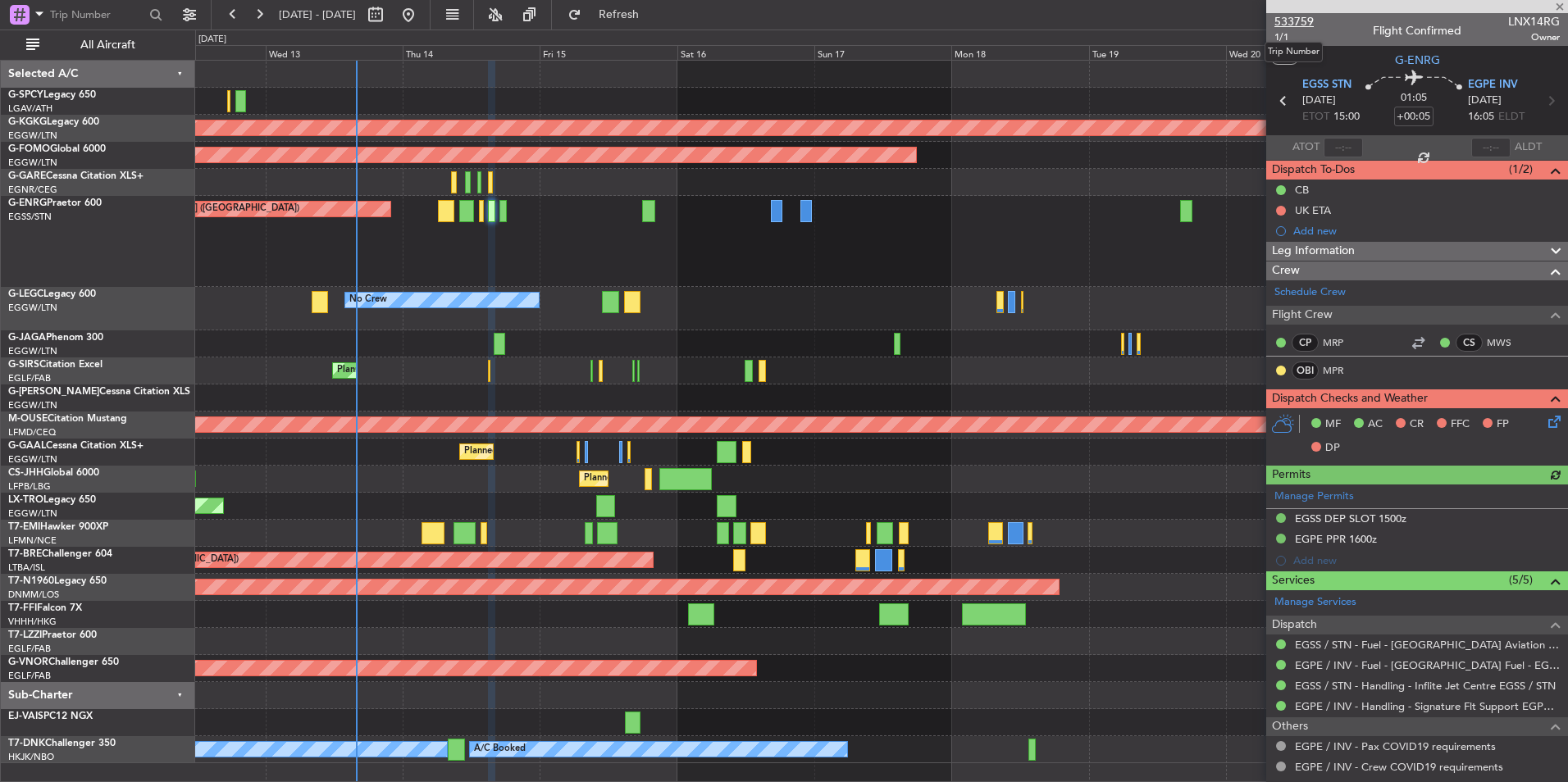
click at [1302, 20] on span "533759" at bounding box center [1294, 21] width 39 height 17
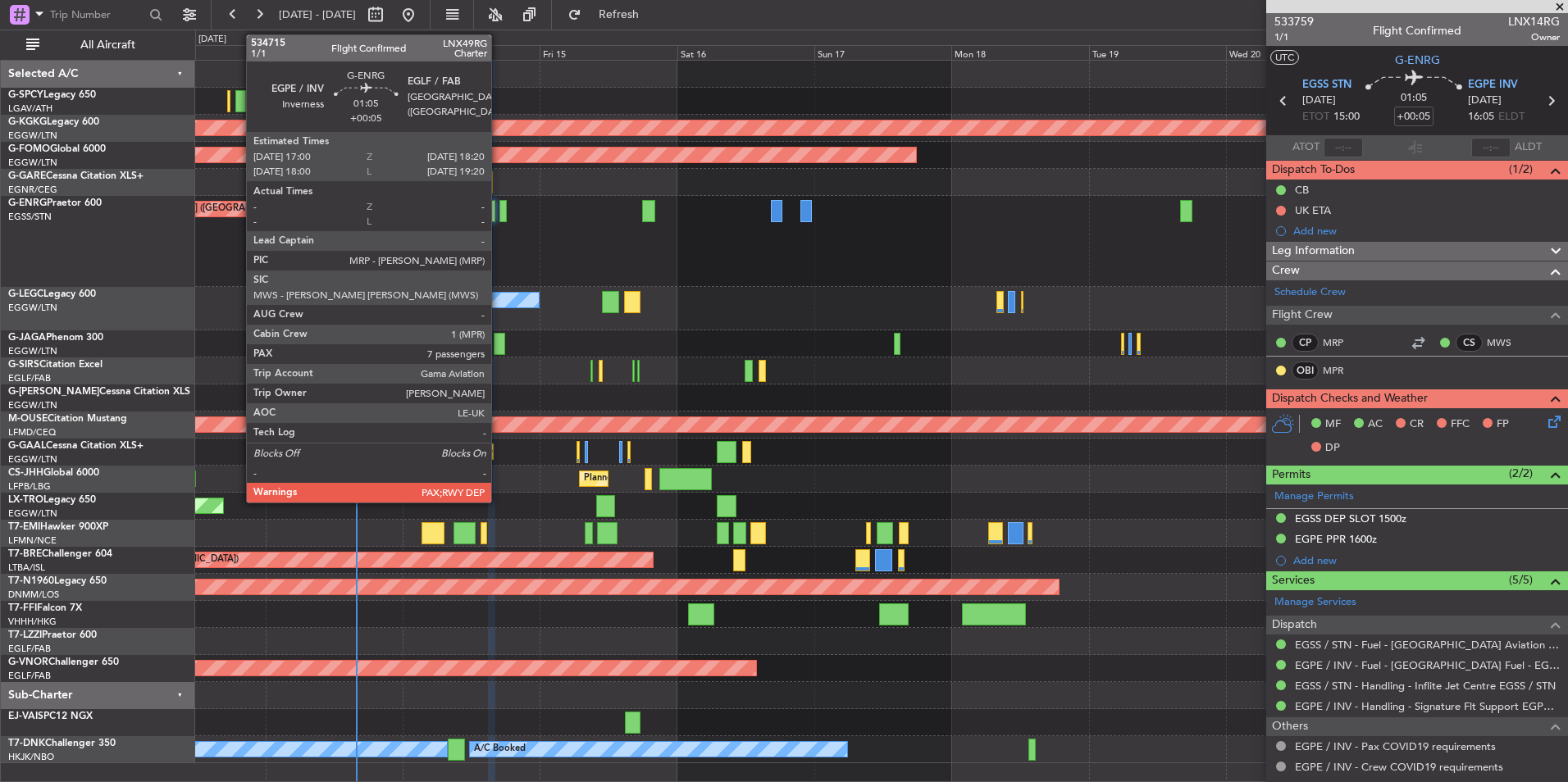
click at [500, 215] on div at bounding box center [503, 211] width 8 height 22
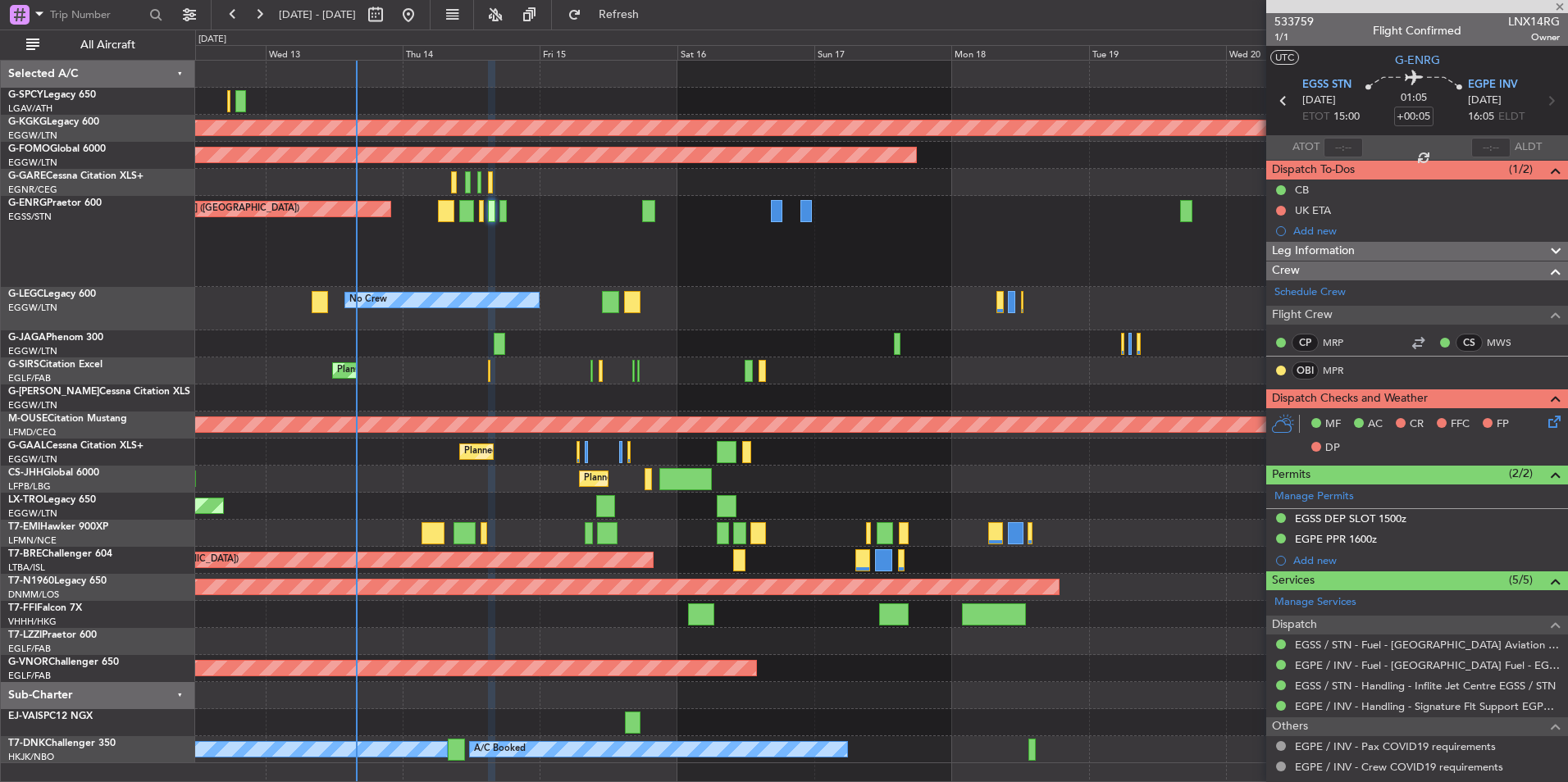
type input "7"
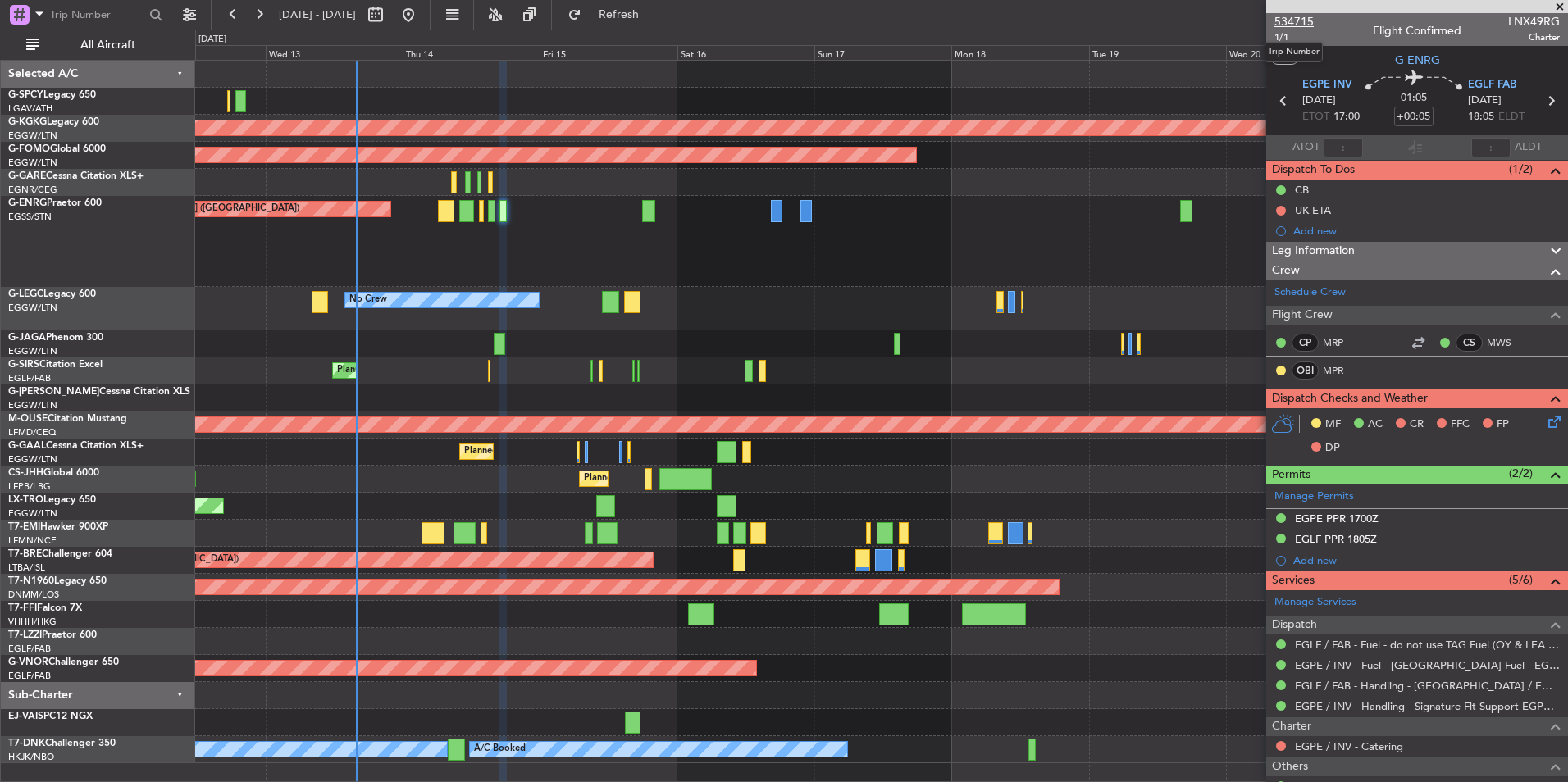
click at [1295, 22] on span "534715" at bounding box center [1294, 21] width 39 height 17
click at [1304, 20] on span "534715" at bounding box center [1294, 21] width 39 height 17
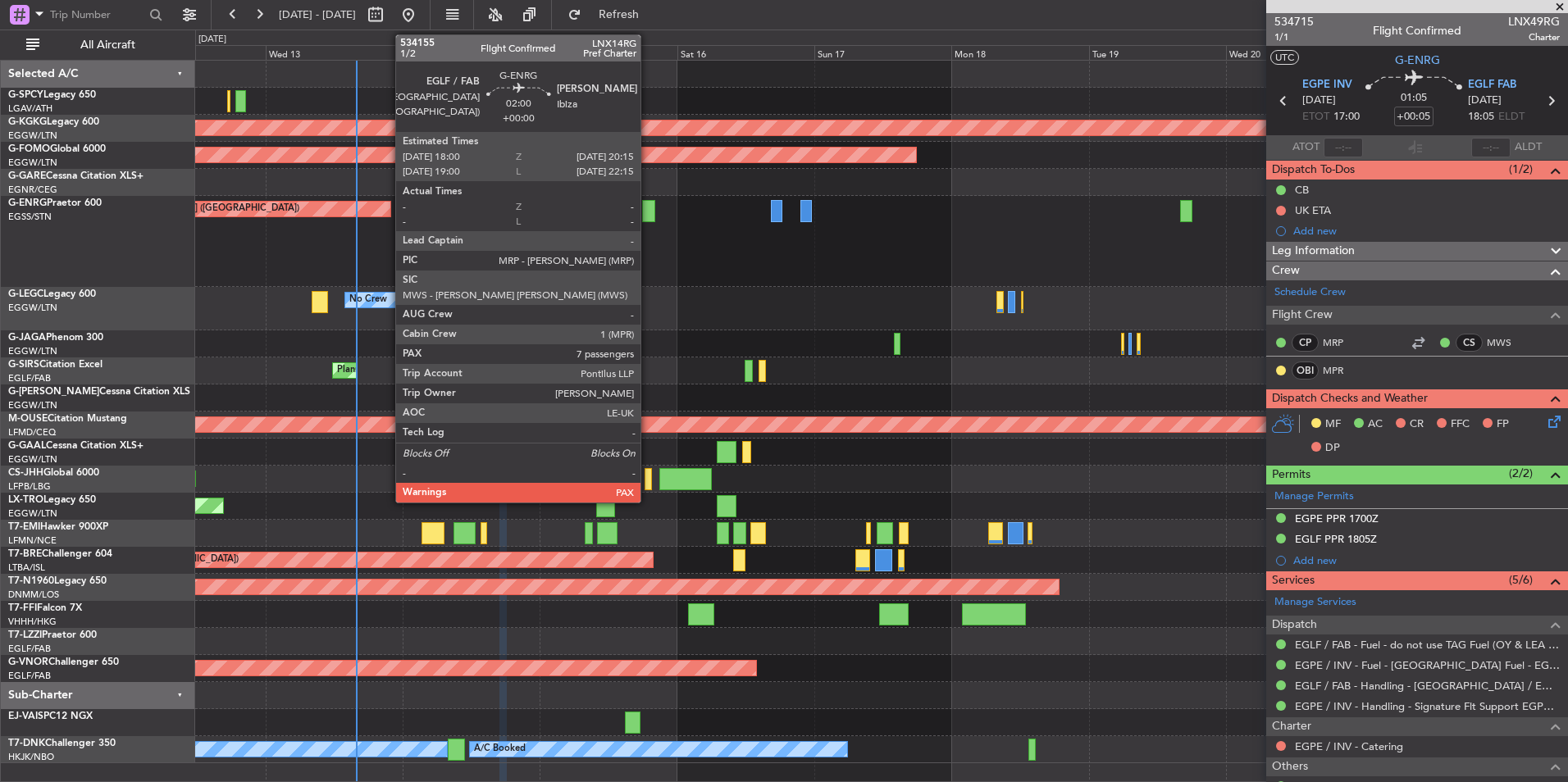
click at [648, 205] on div at bounding box center [648, 211] width 13 height 22
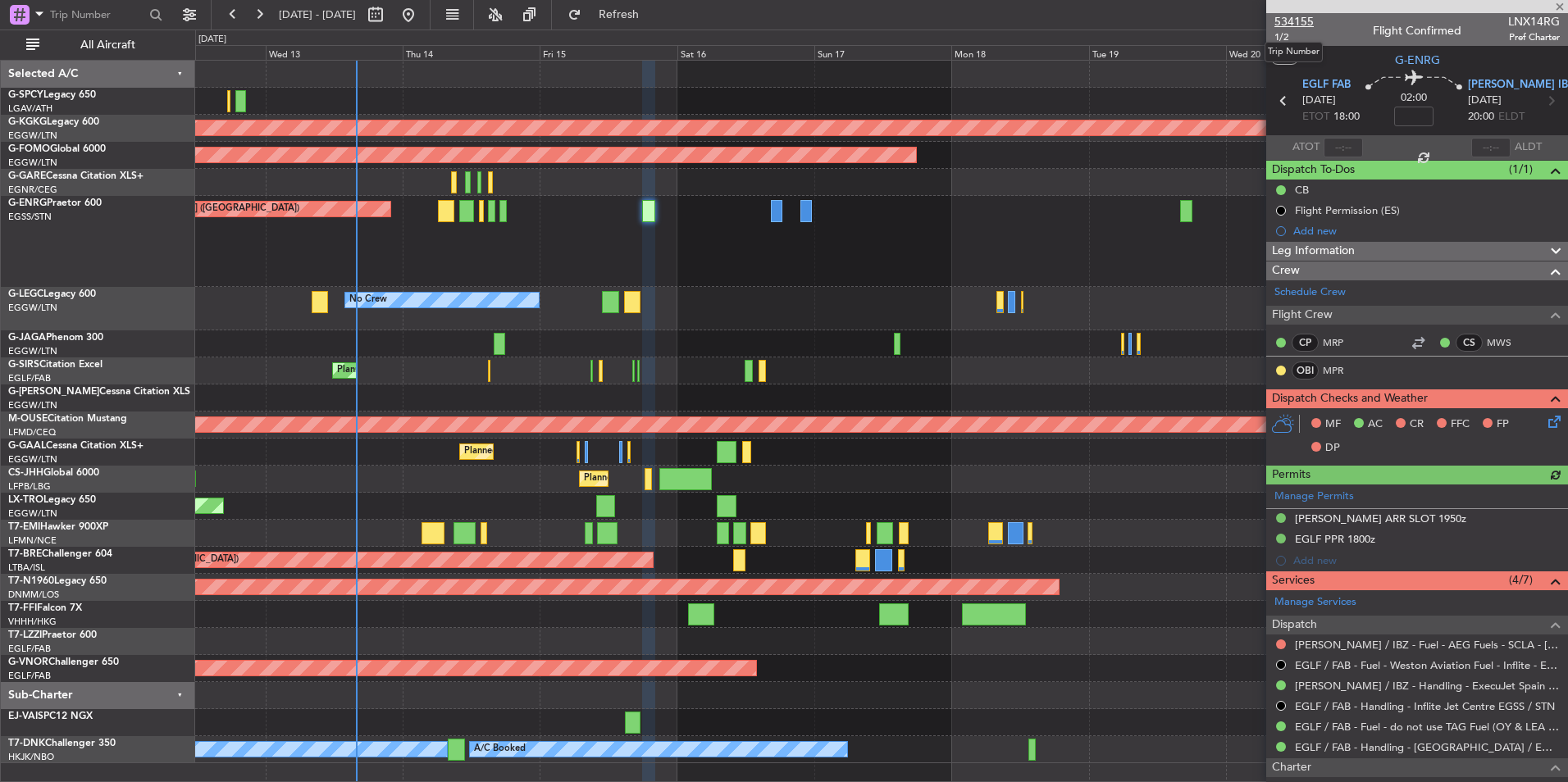
click at [1302, 20] on span "534155" at bounding box center [1294, 21] width 39 height 17
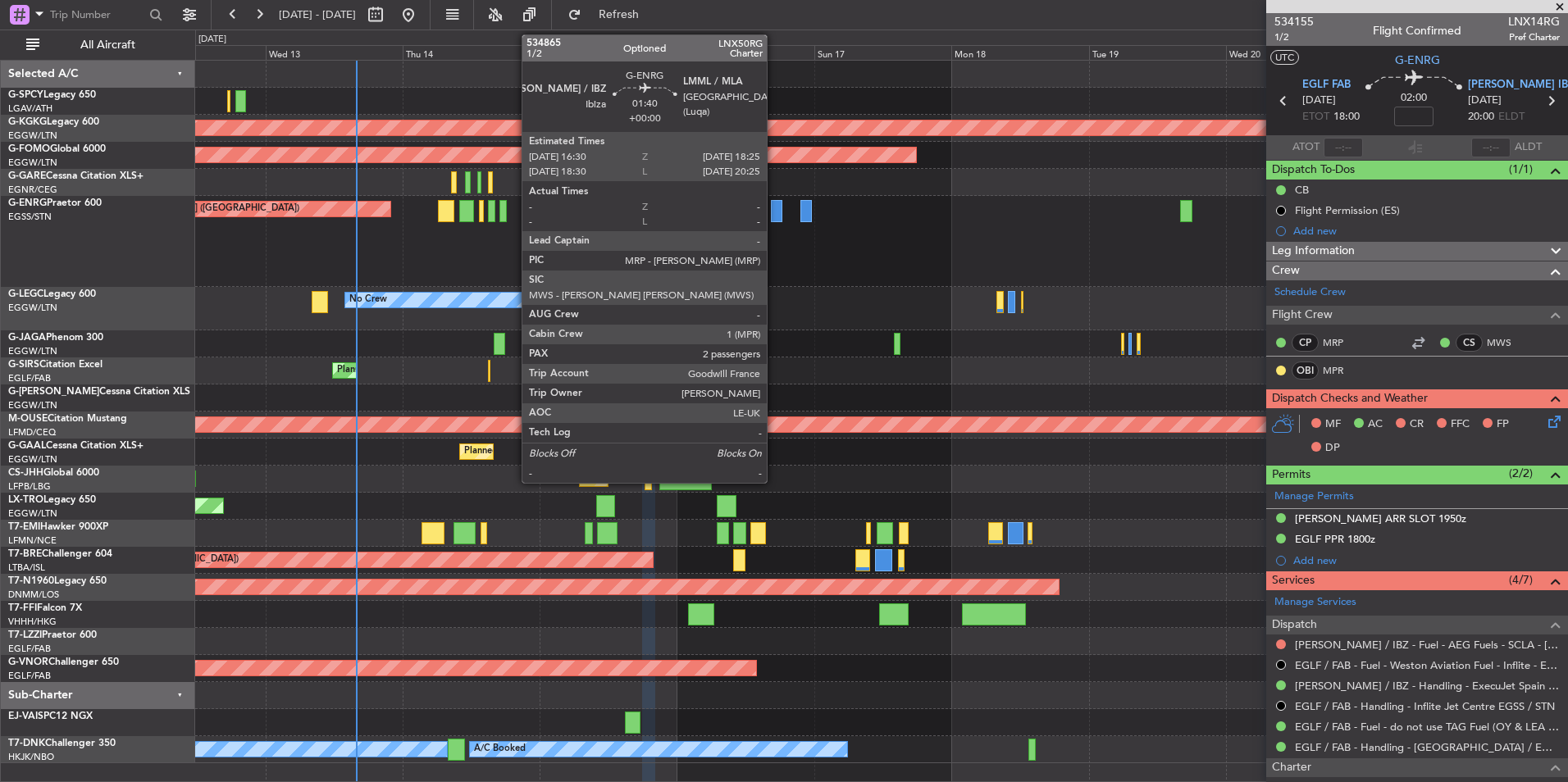
click at [774, 211] on div at bounding box center [777, 211] width 12 height 22
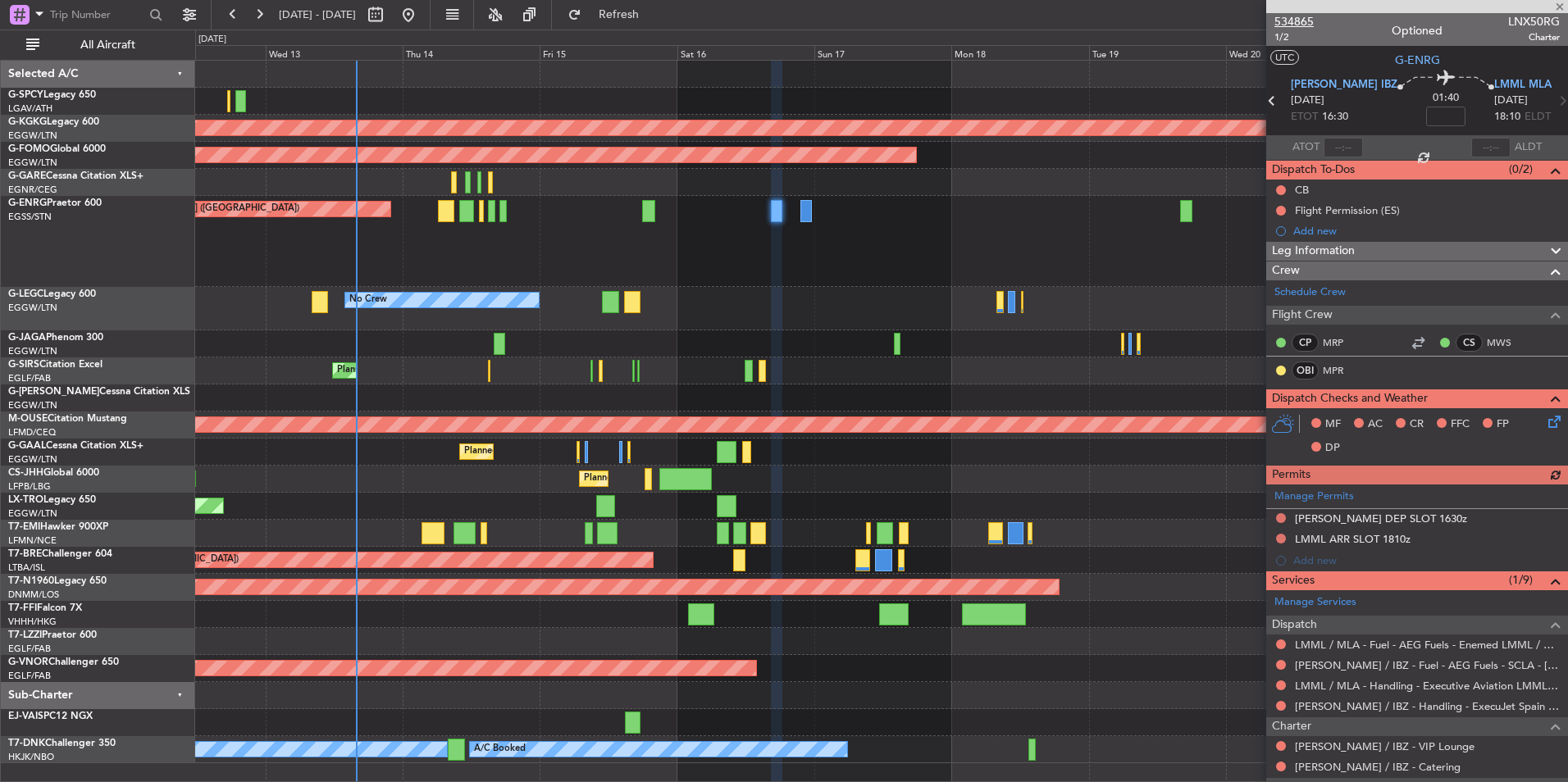
click at [1280, 16] on span "534865" at bounding box center [1294, 21] width 39 height 17
click at [647, 16] on span "Refresh" at bounding box center [619, 15] width 69 height 12
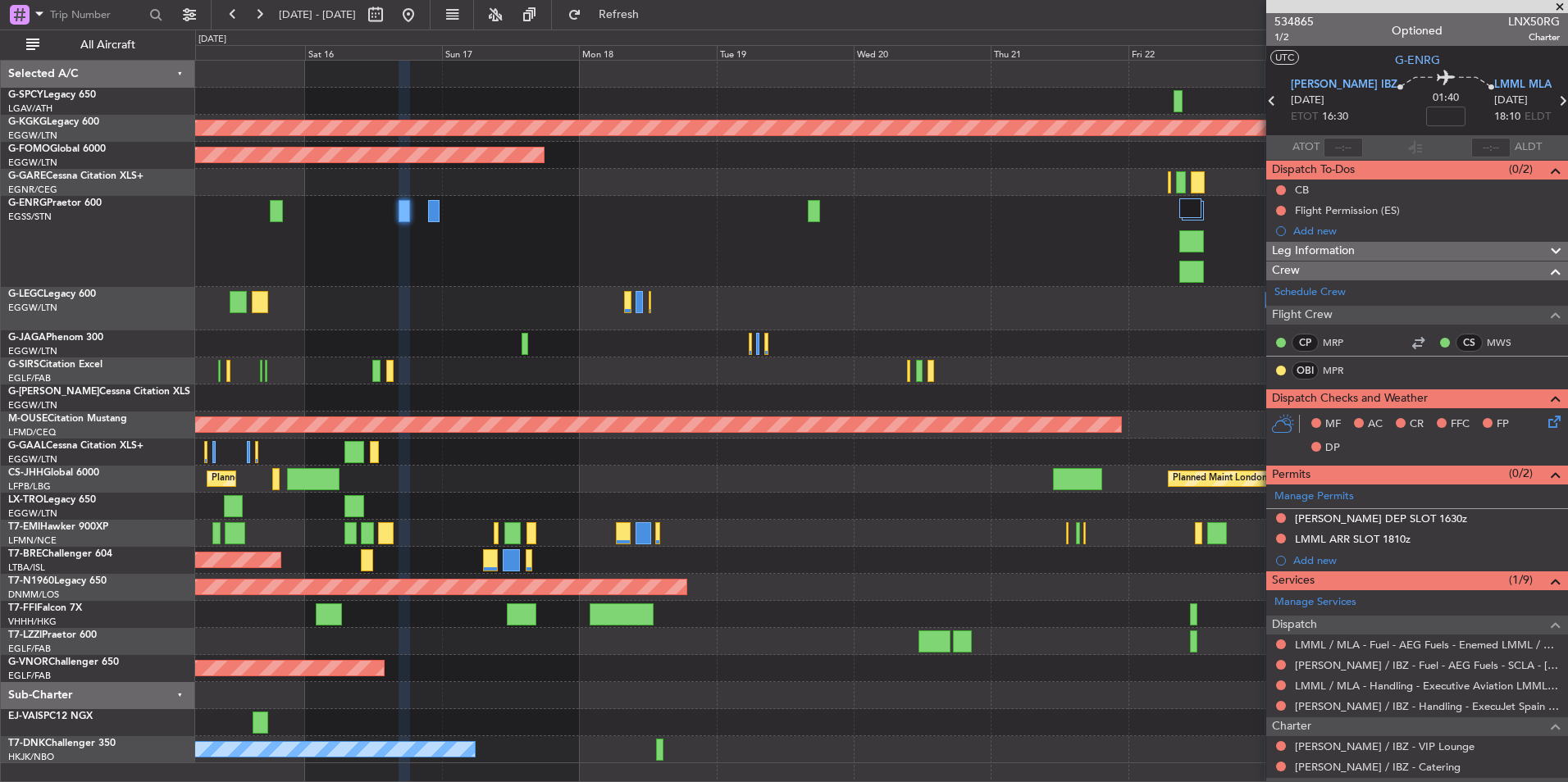
click at [692, 623] on div at bounding box center [881, 614] width 1372 height 27
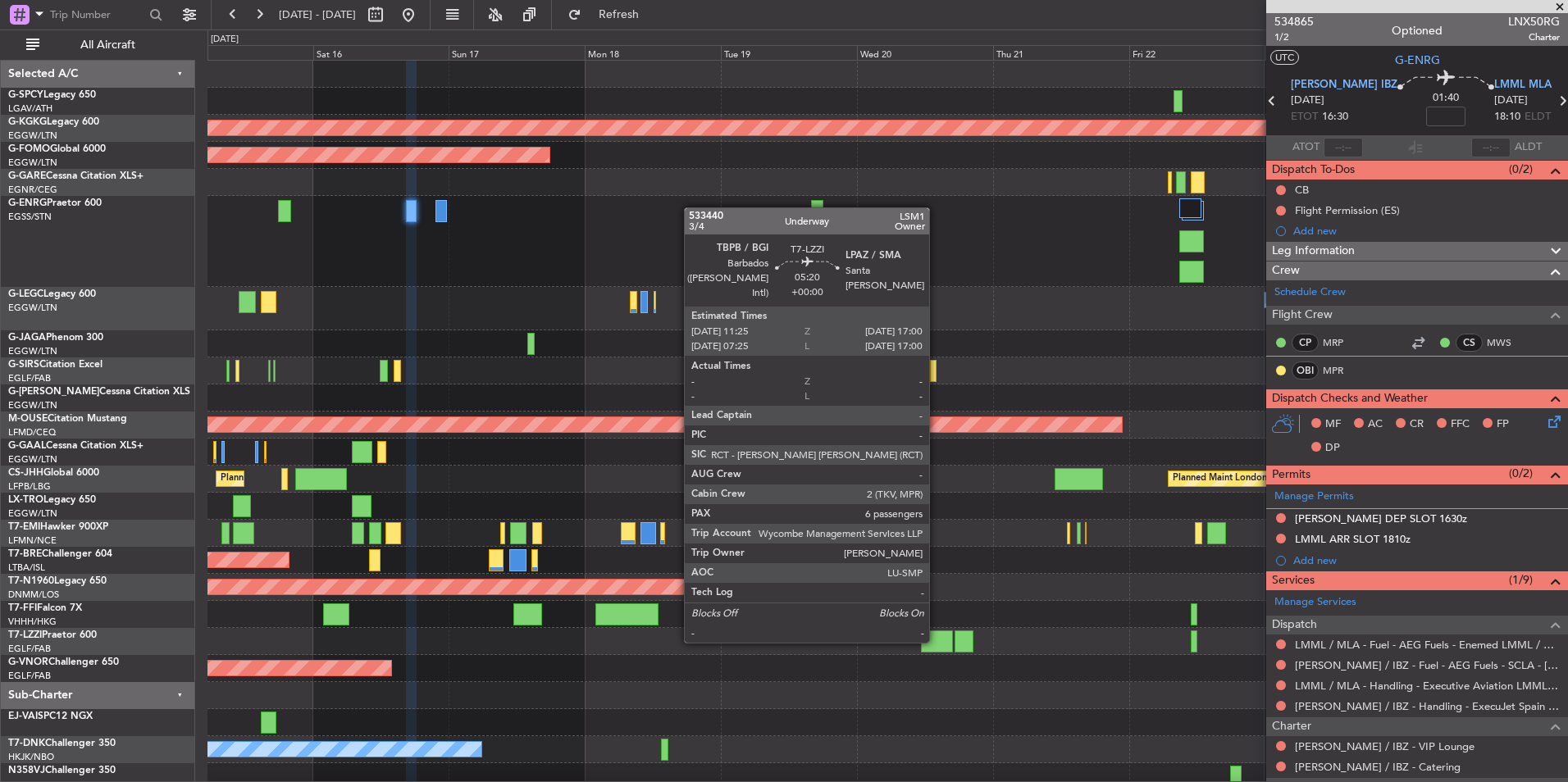
click at [936, 641] on div at bounding box center [936, 642] width 32 height 22
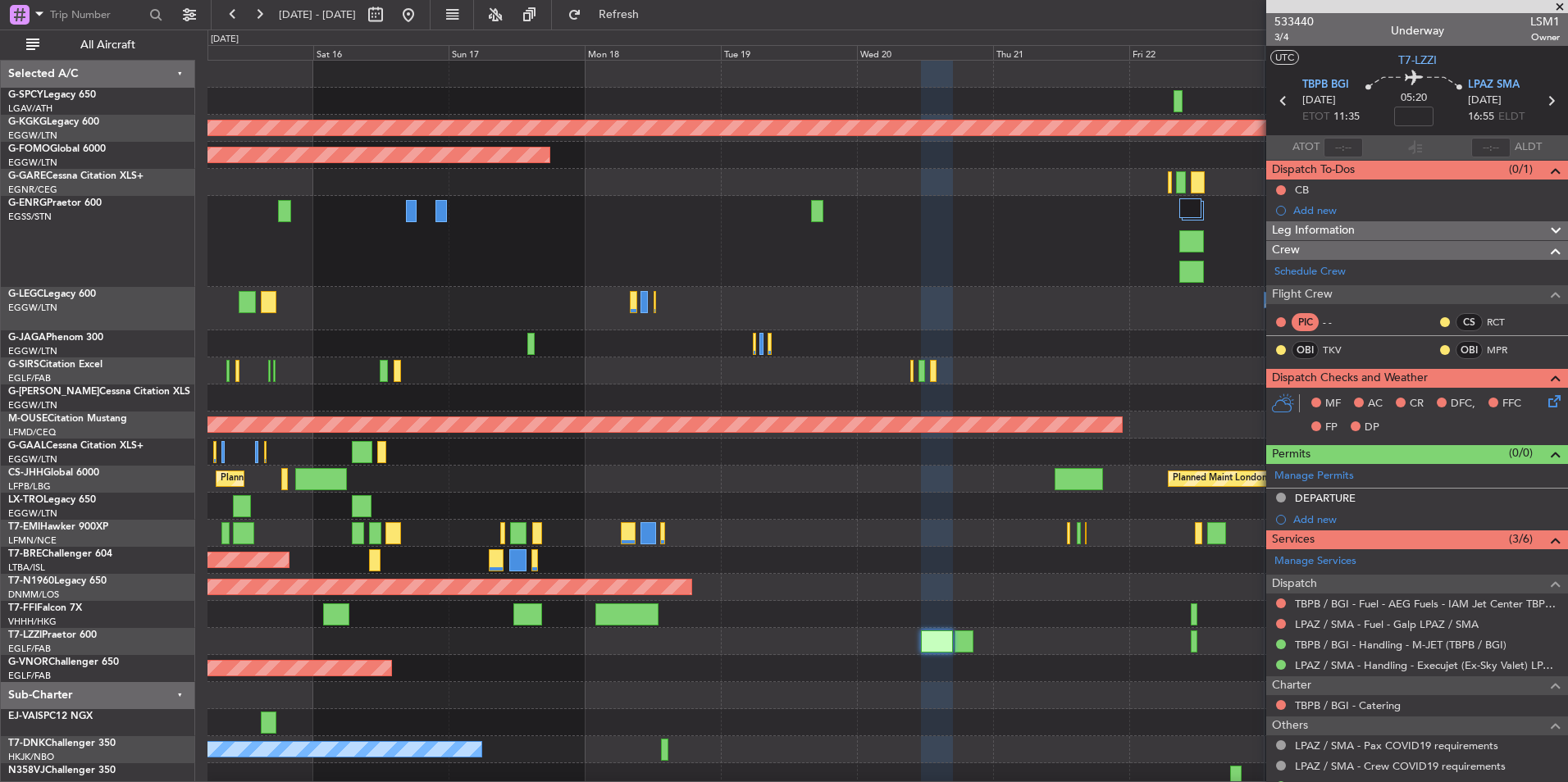
click at [1556, 5] on span at bounding box center [1560, 7] width 16 height 15
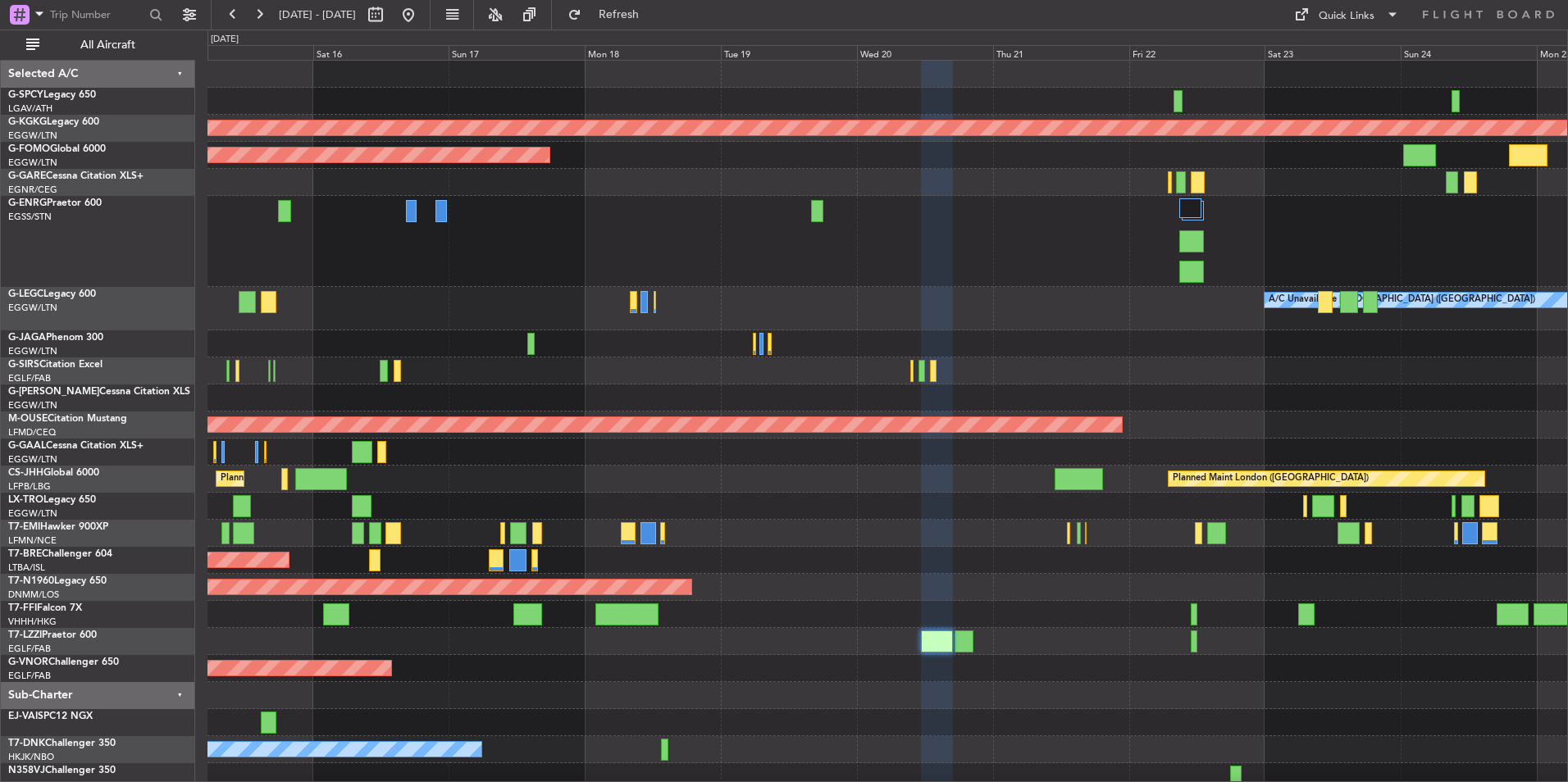
type input "0"
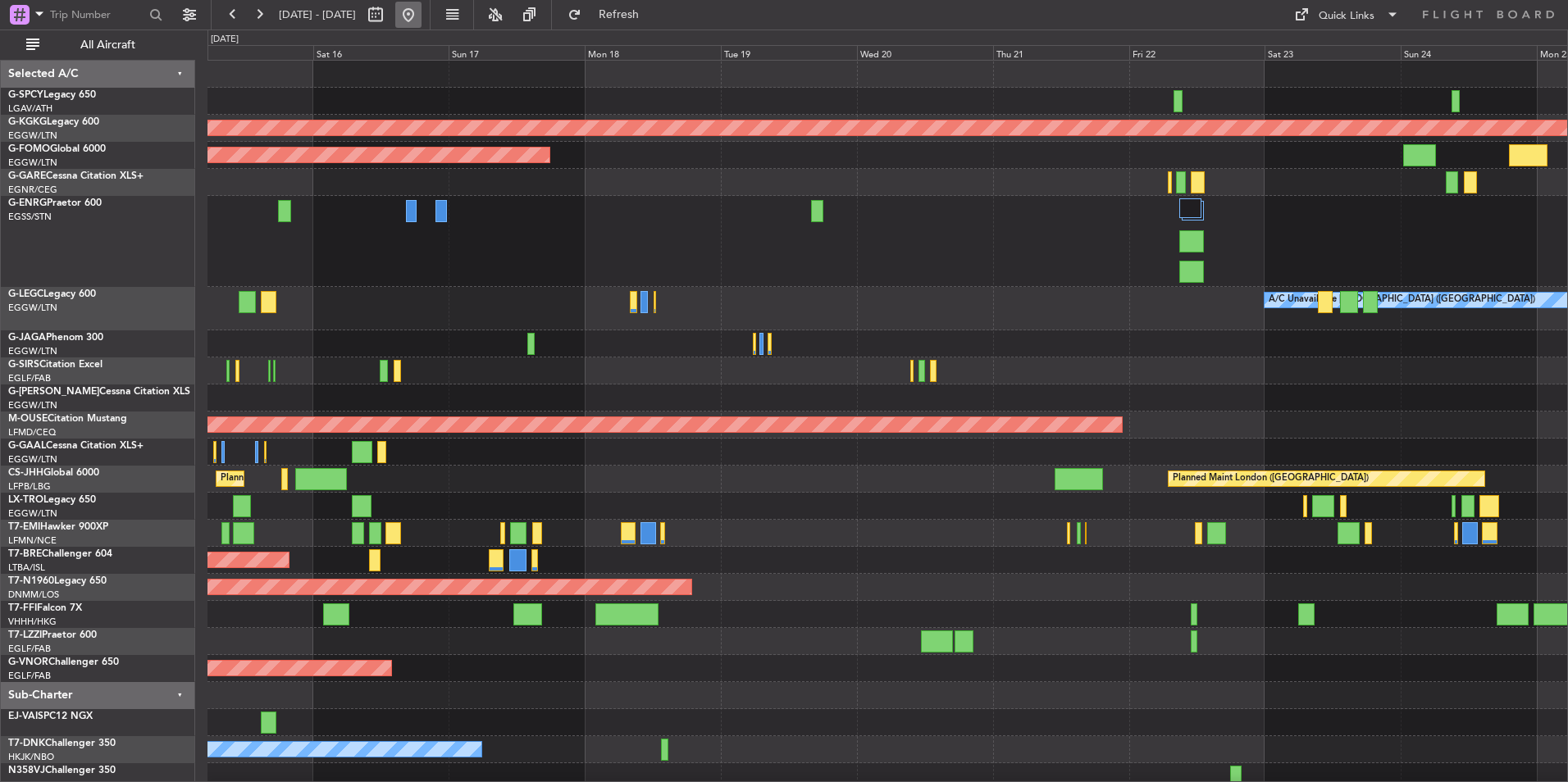
click at [421, 19] on button at bounding box center [408, 15] width 26 height 26
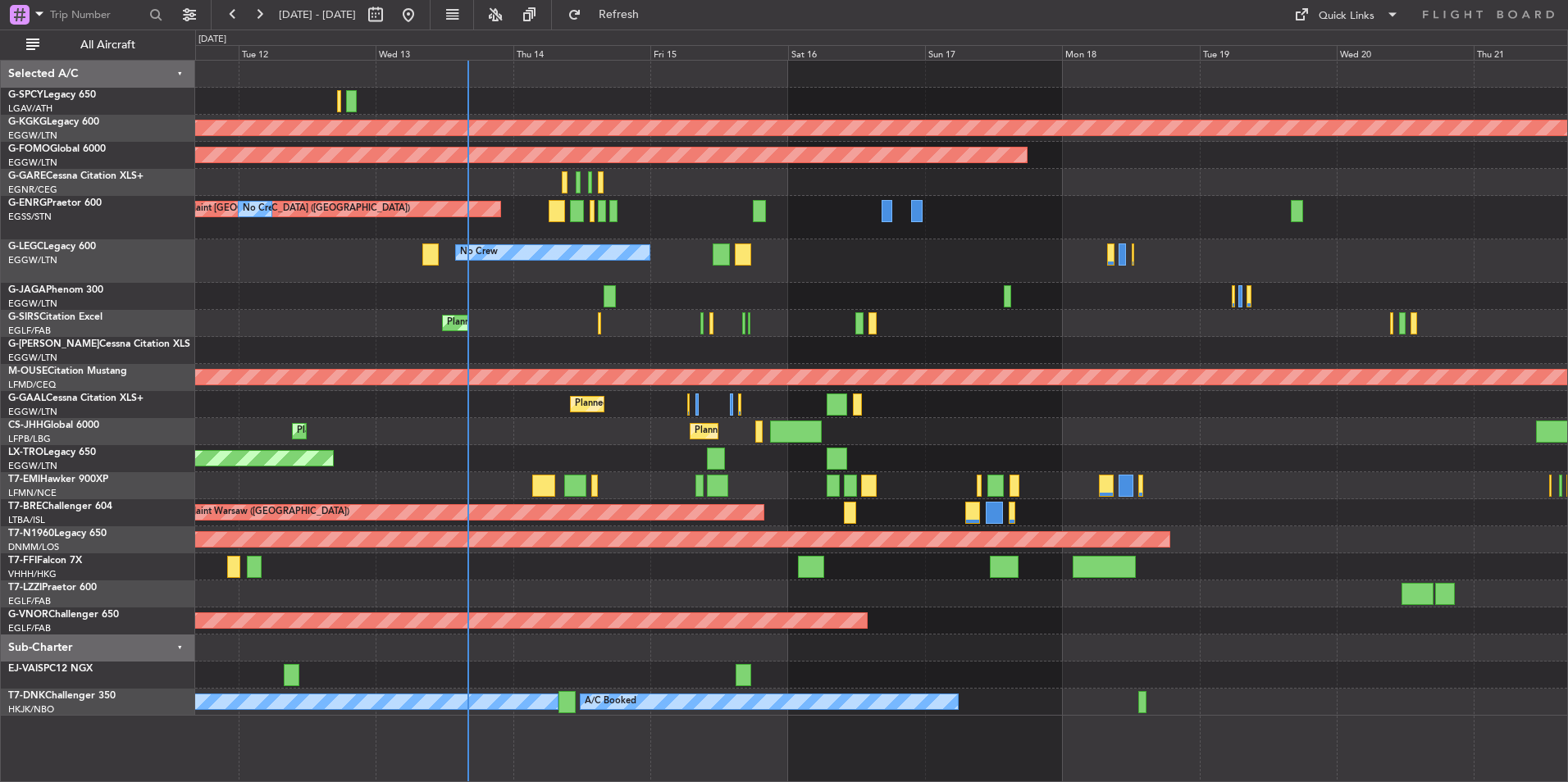
click at [705, 200] on div "Planned Maint [GEOGRAPHIC_DATA] ([GEOGRAPHIC_DATA]) No Crew" at bounding box center [881, 218] width 1372 height 44
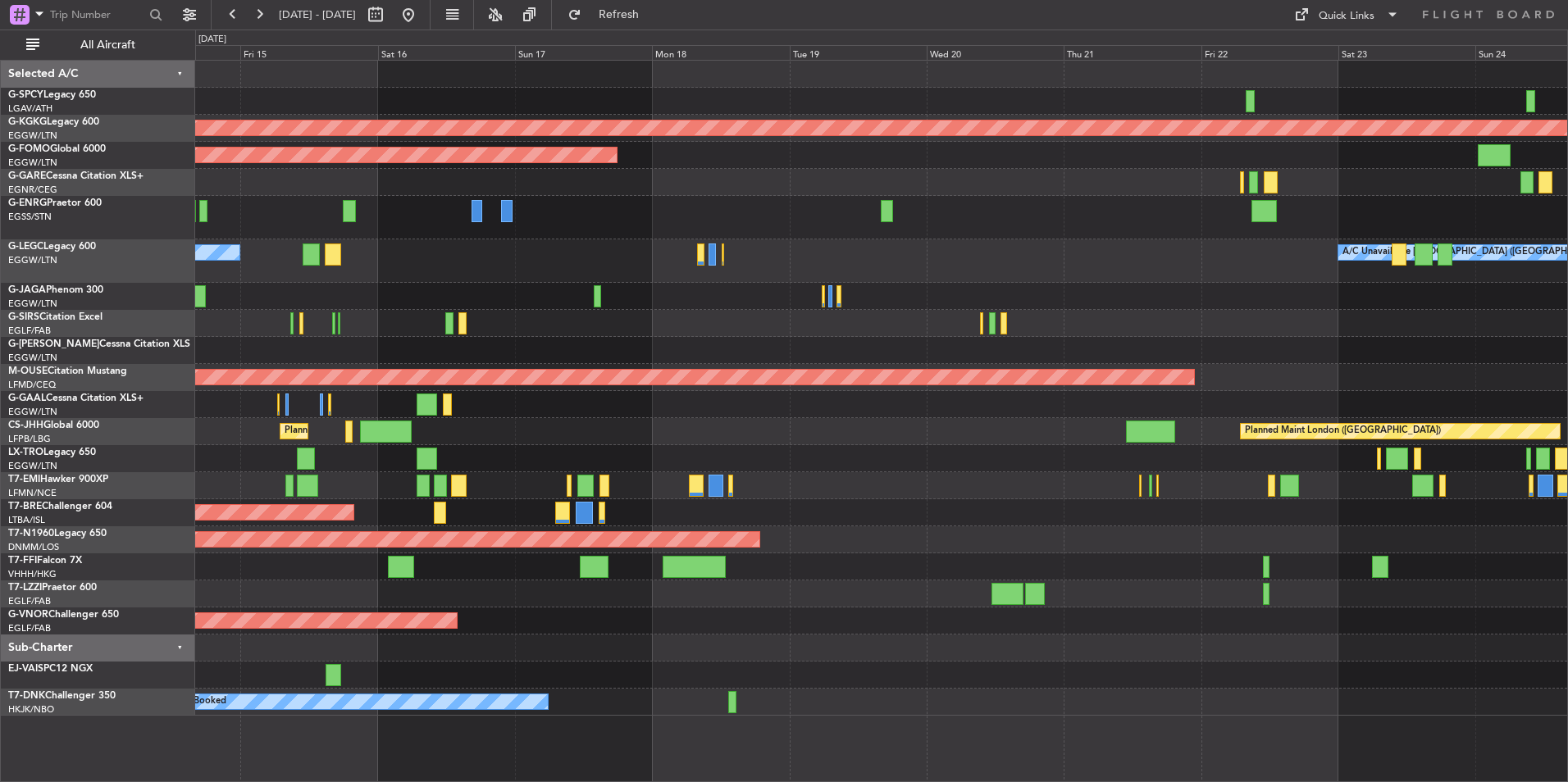
click at [887, 190] on div at bounding box center [881, 182] width 1372 height 27
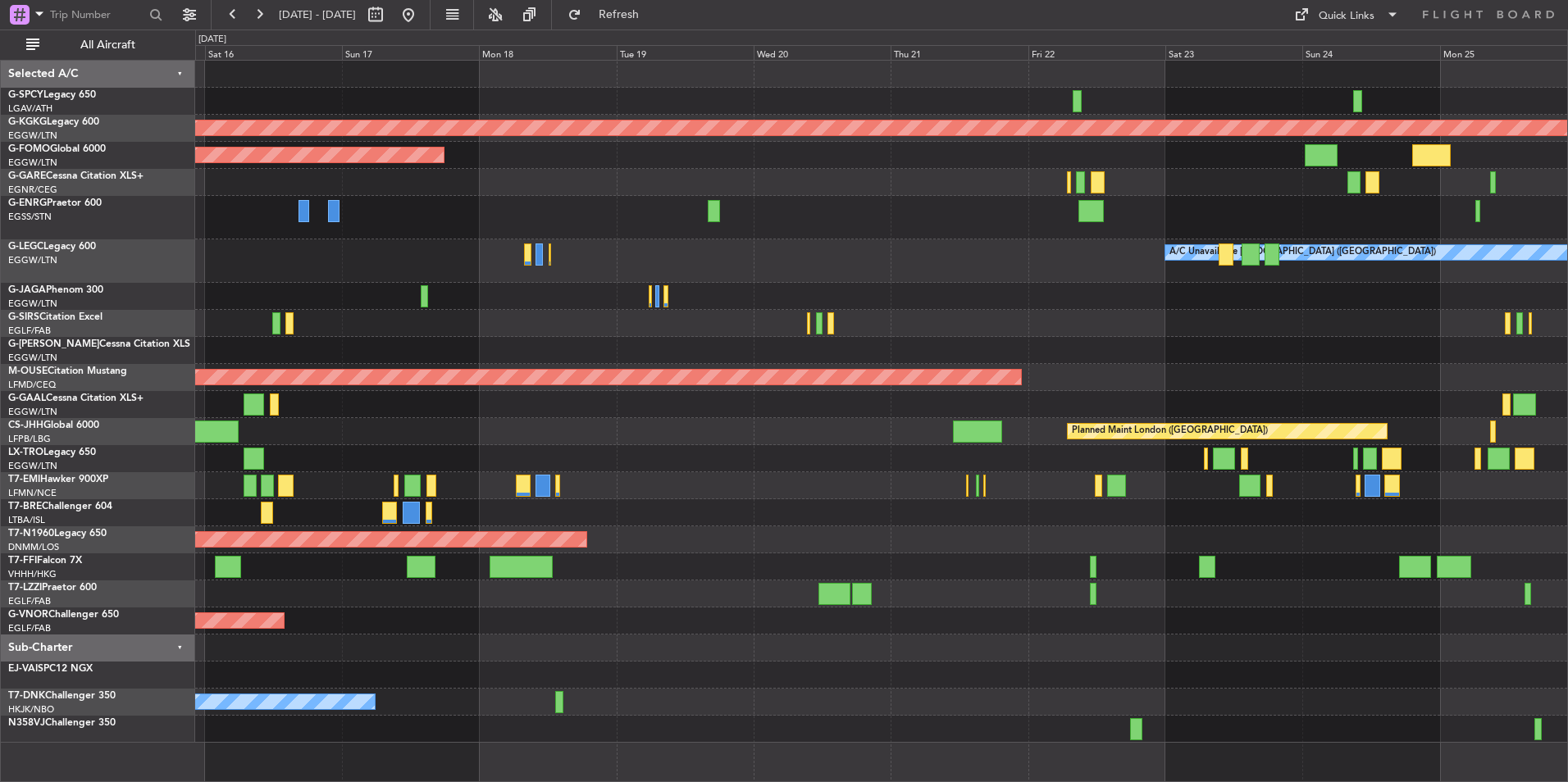
click at [926, 201] on div "Planned Maint [GEOGRAPHIC_DATA] ([GEOGRAPHIC_DATA])" at bounding box center [881, 218] width 1372 height 44
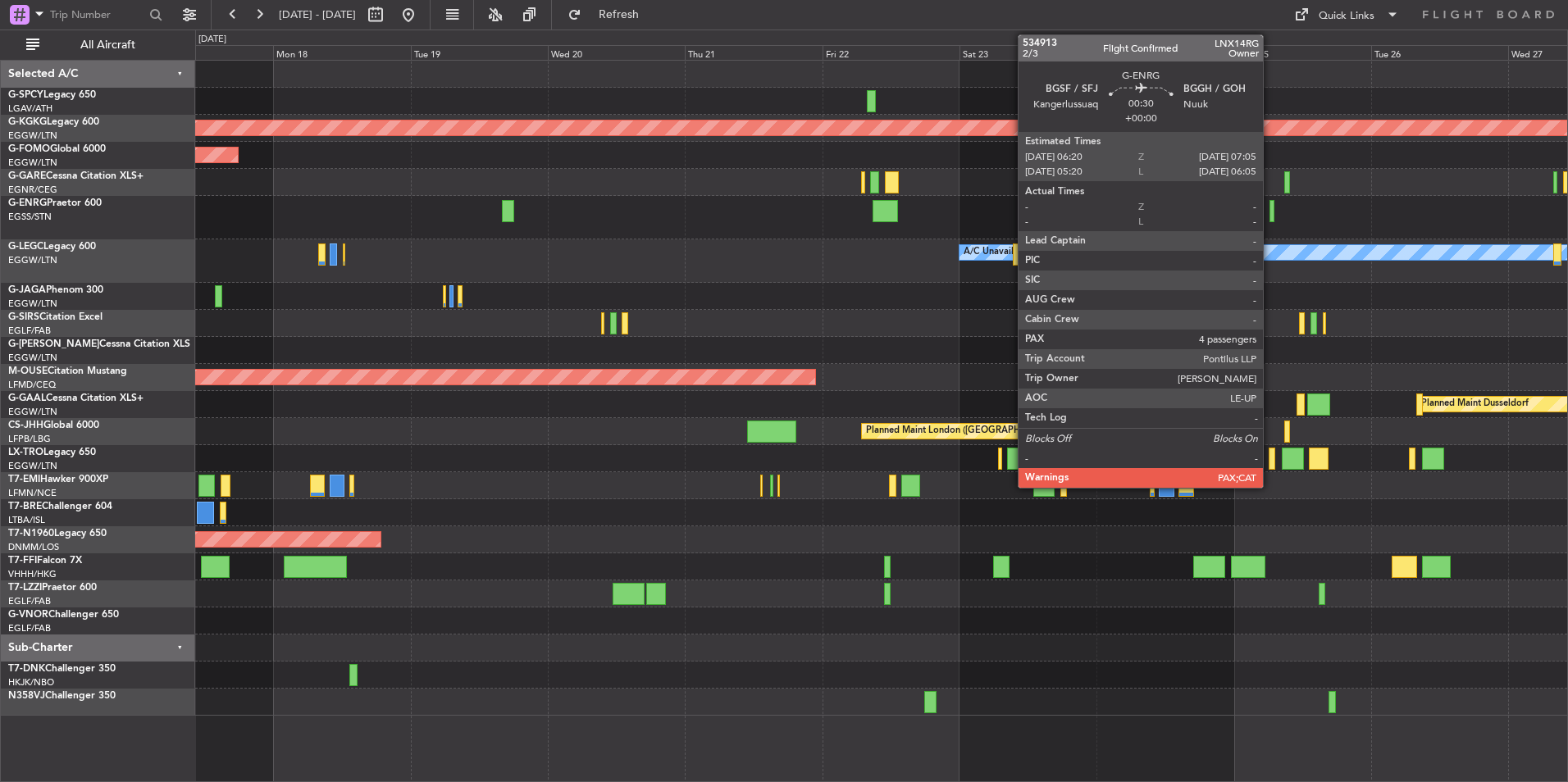
click at [1270, 207] on div at bounding box center [1271, 211] width 5 height 22
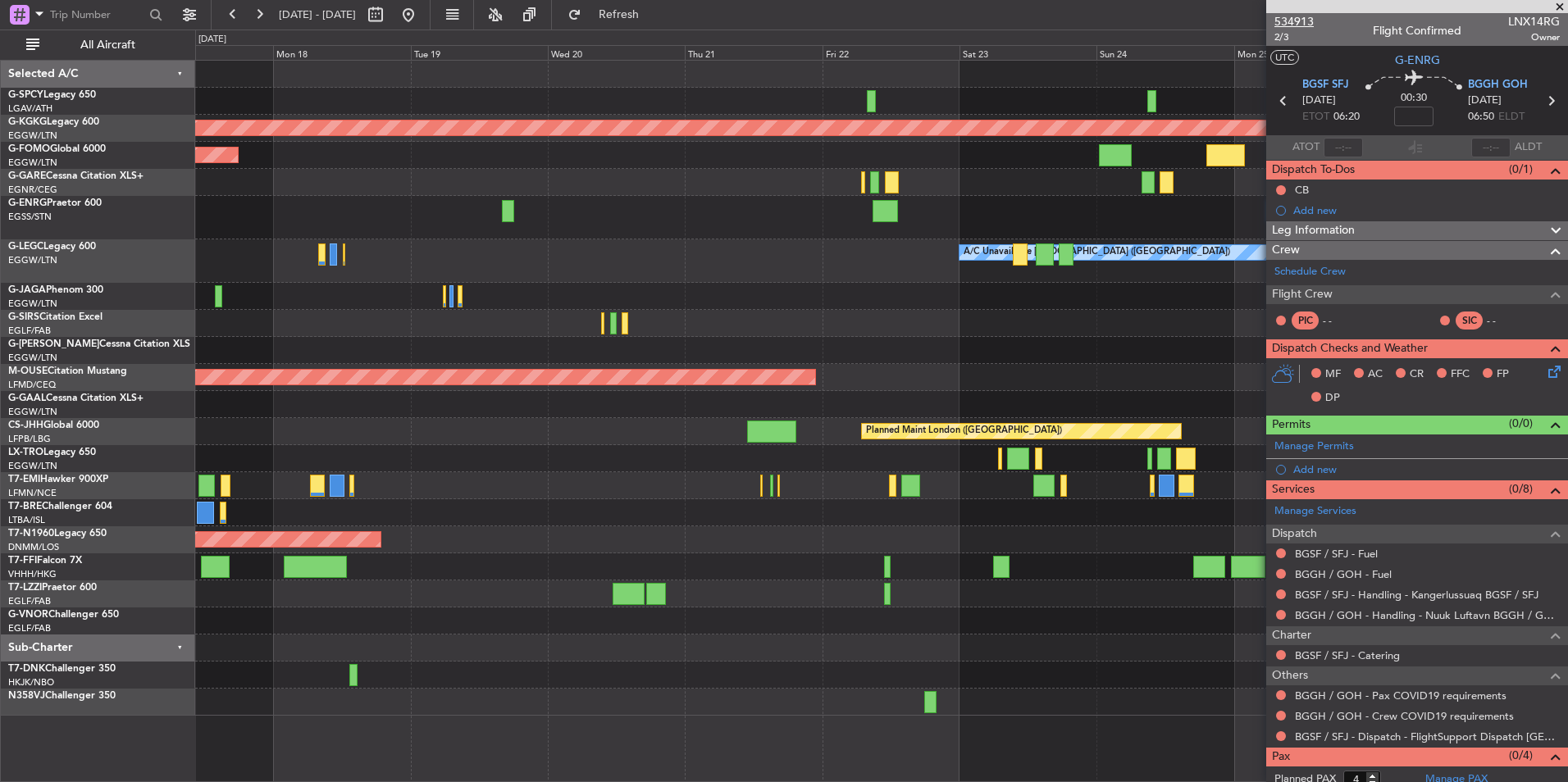
click at [1285, 17] on span "534913" at bounding box center [1294, 21] width 39 height 17
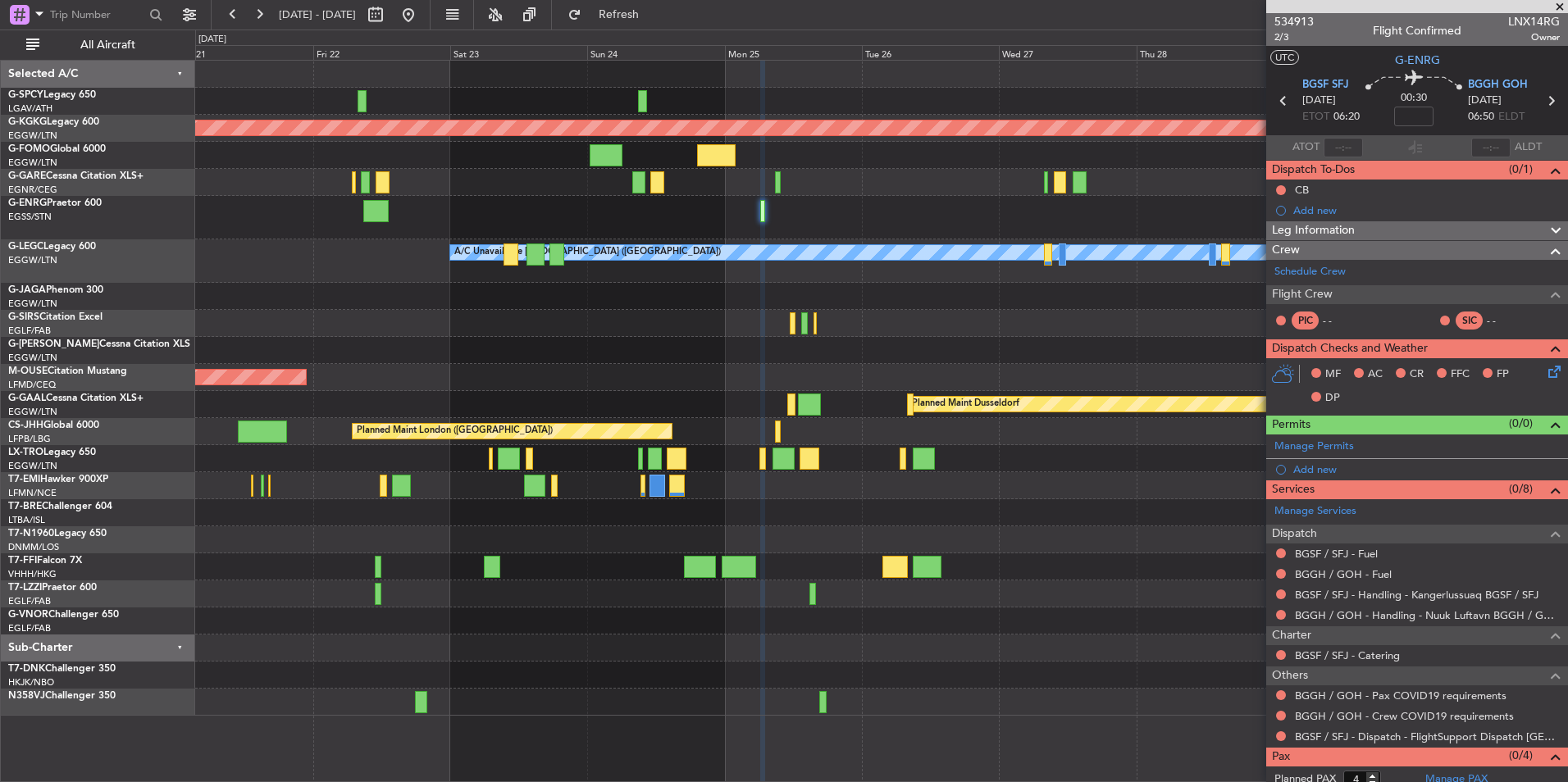
click at [256, 153] on div "AOG Maint [GEOGRAPHIC_DATA] (Ataturk) A/C Unavailable [GEOGRAPHIC_DATA] ([GEOGR…" at bounding box center [881, 388] width 1372 height 655
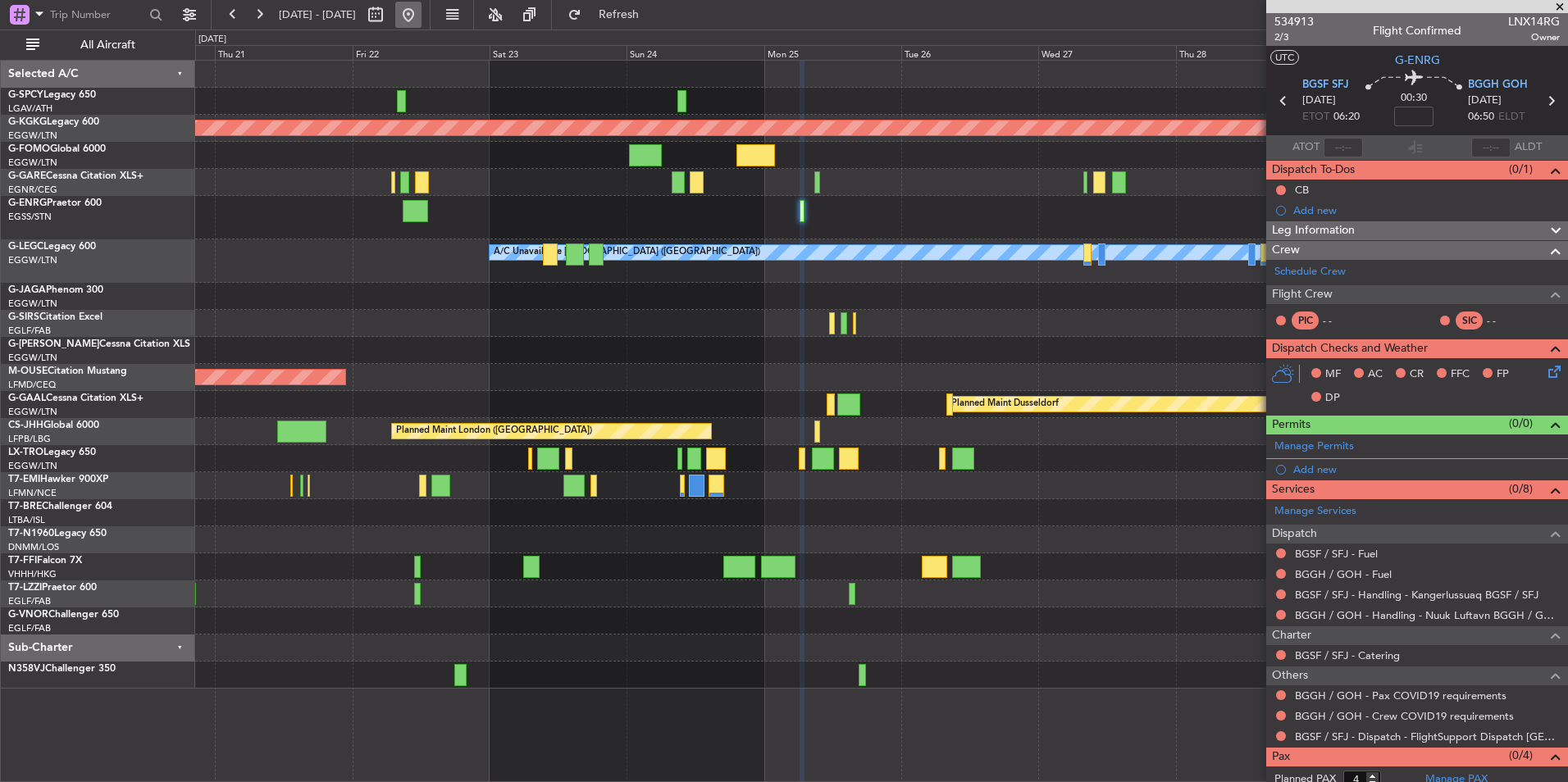
click at [421, 20] on button at bounding box center [408, 15] width 26 height 26
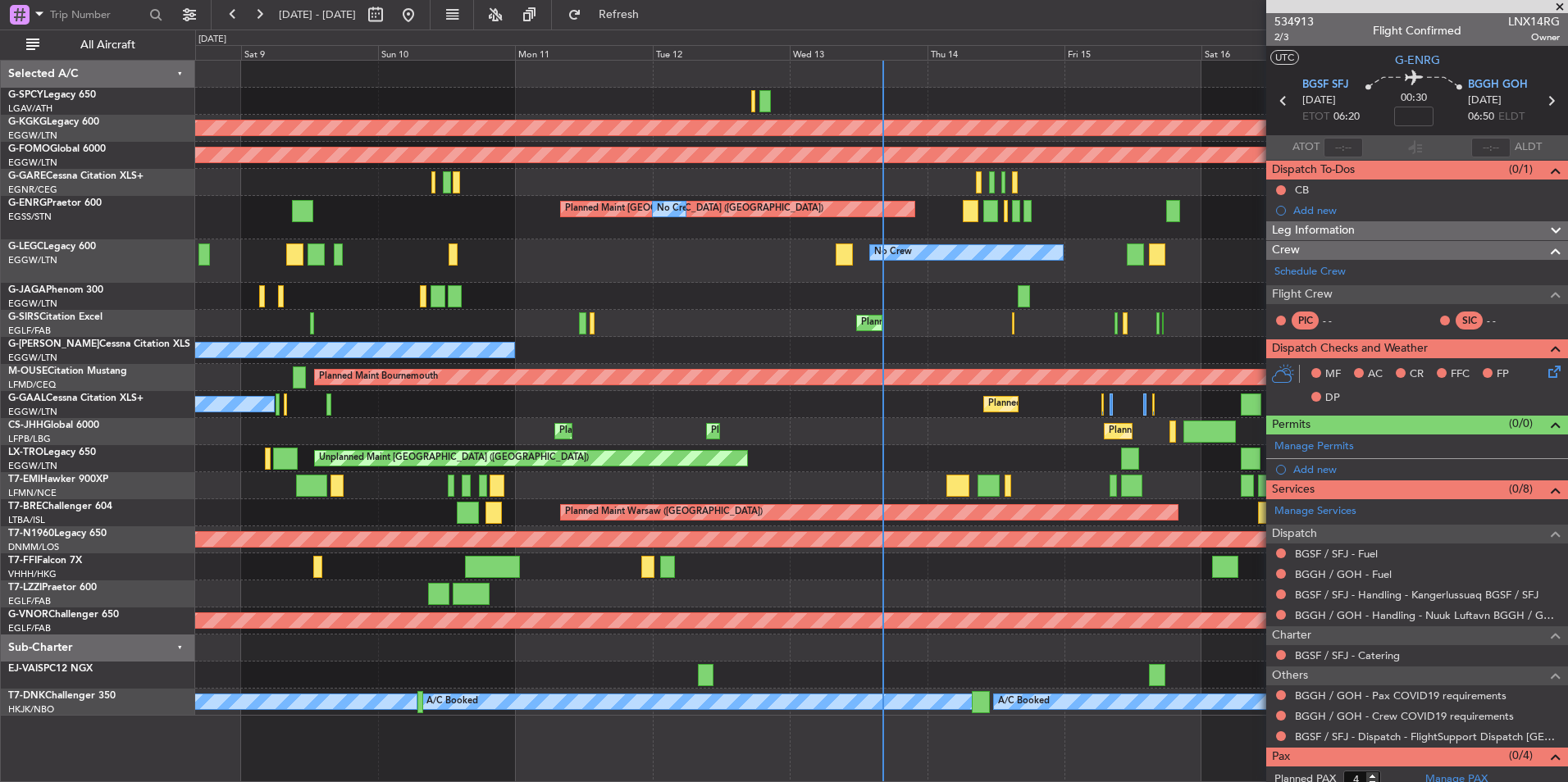
click at [1559, 5] on span at bounding box center [1560, 7] width 16 height 15
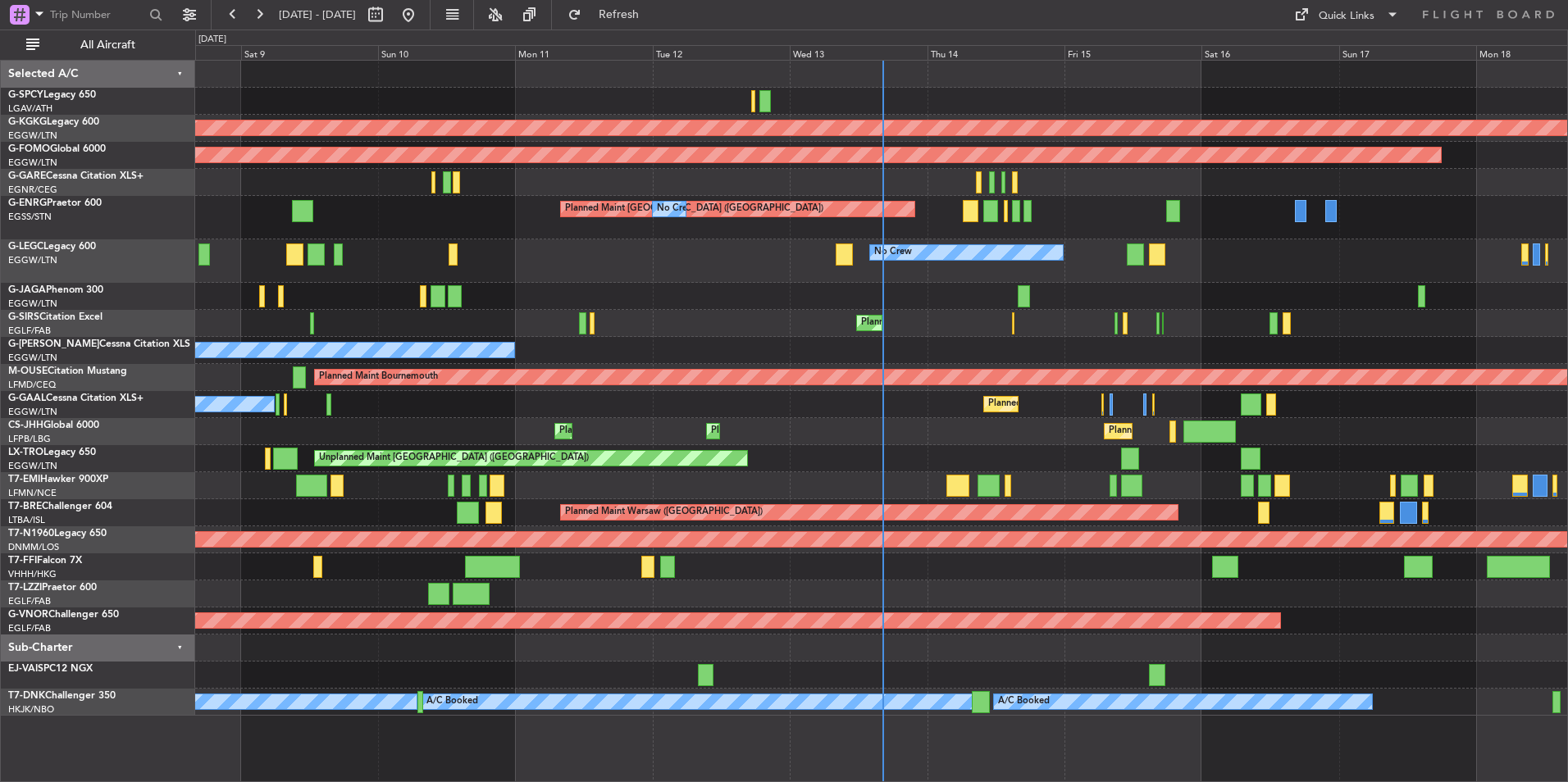
type input "0"
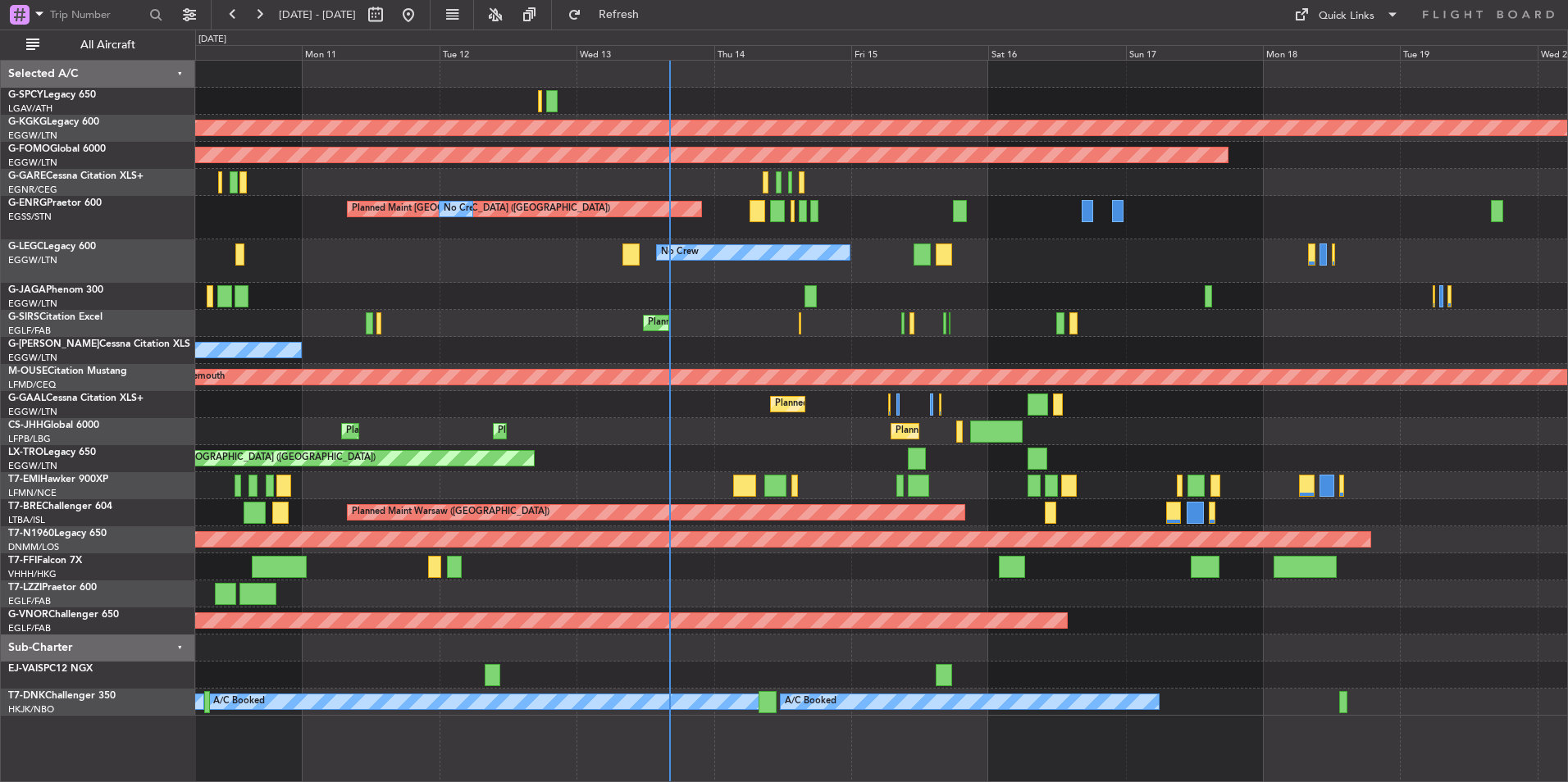
click at [1103, 313] on div "AOG Maint [GEOGRAPHIC_DATA] (Ataturk) Planned Maint Windsor Locks ([PERSON_NAME…" at bounding box center [881, 388] width 1372 height 655
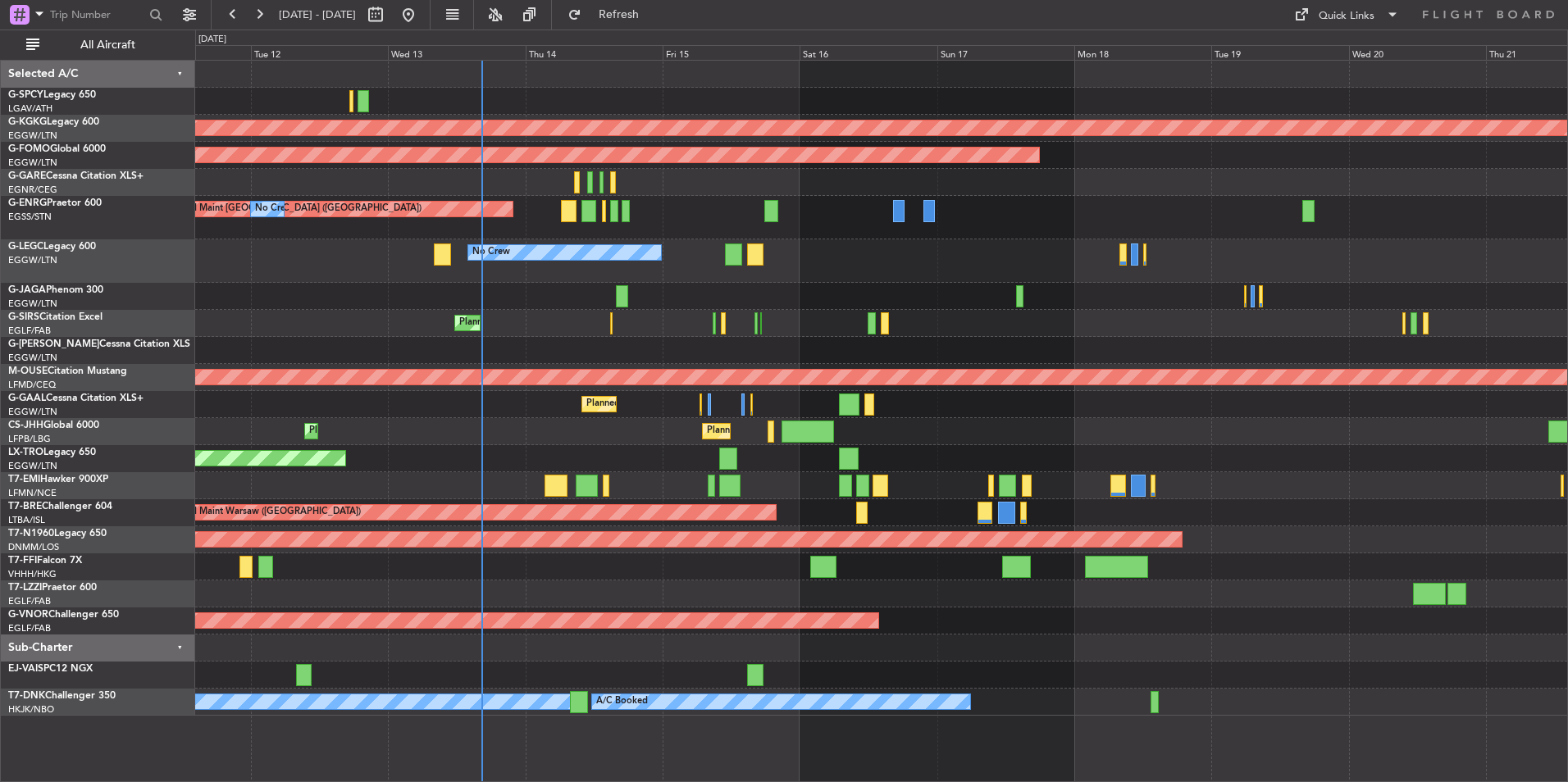
click at [695, 226] on div "AOG Maint [GEOGRAPHIC_DATA] (Ataturk) Planned Maint Windsor Locks ([PERSON_NAME…" at bounding box center [881, 388] width 1372 height 655
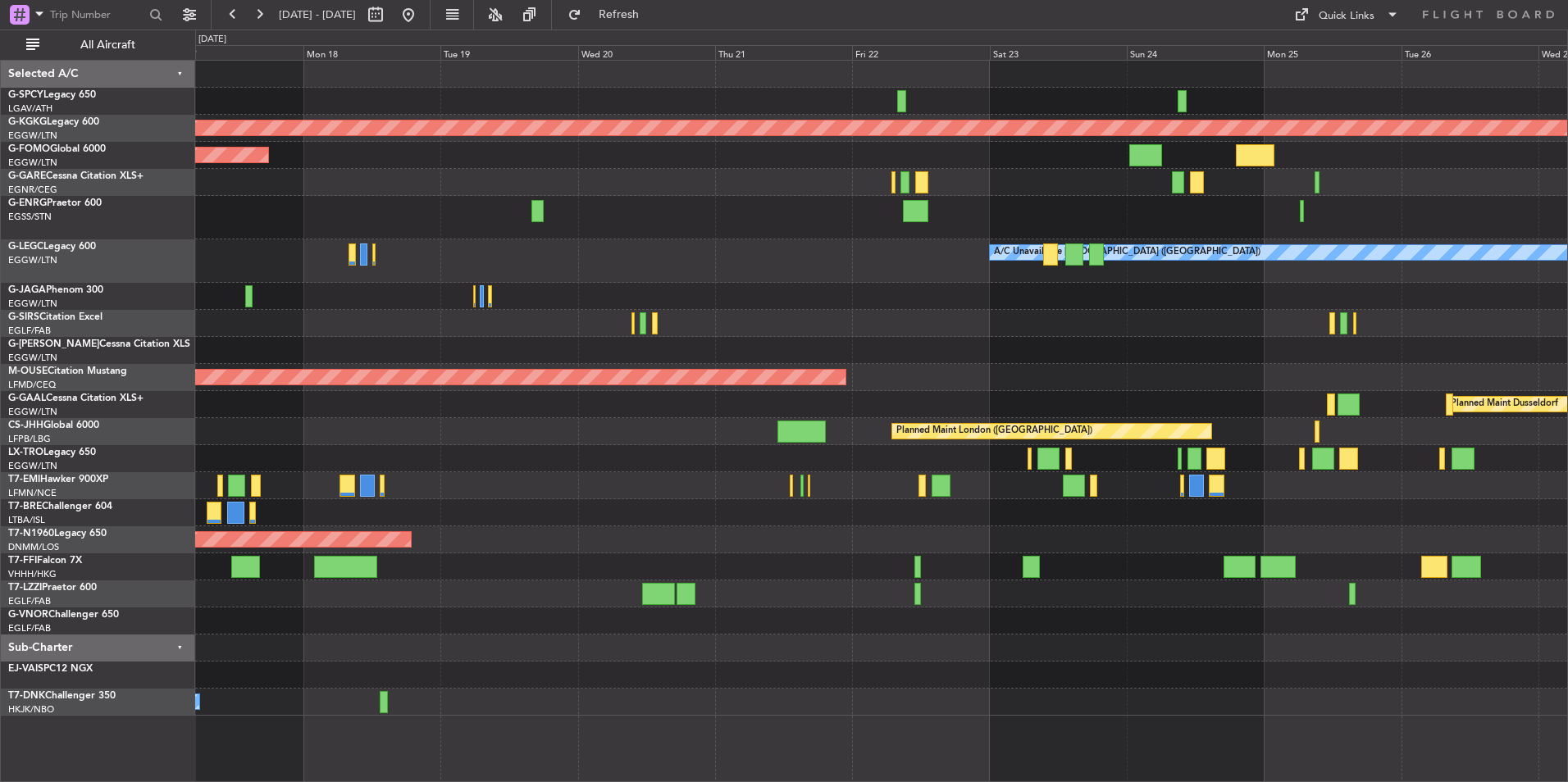
click at [705, 344] on div "AOG Maint [GEOGRAPHIC_DATA] (Ataturk) Planned Maint Windsor Locks ([PERSON_NAME…" at bounding box center [881, 388] width 1372 height 655
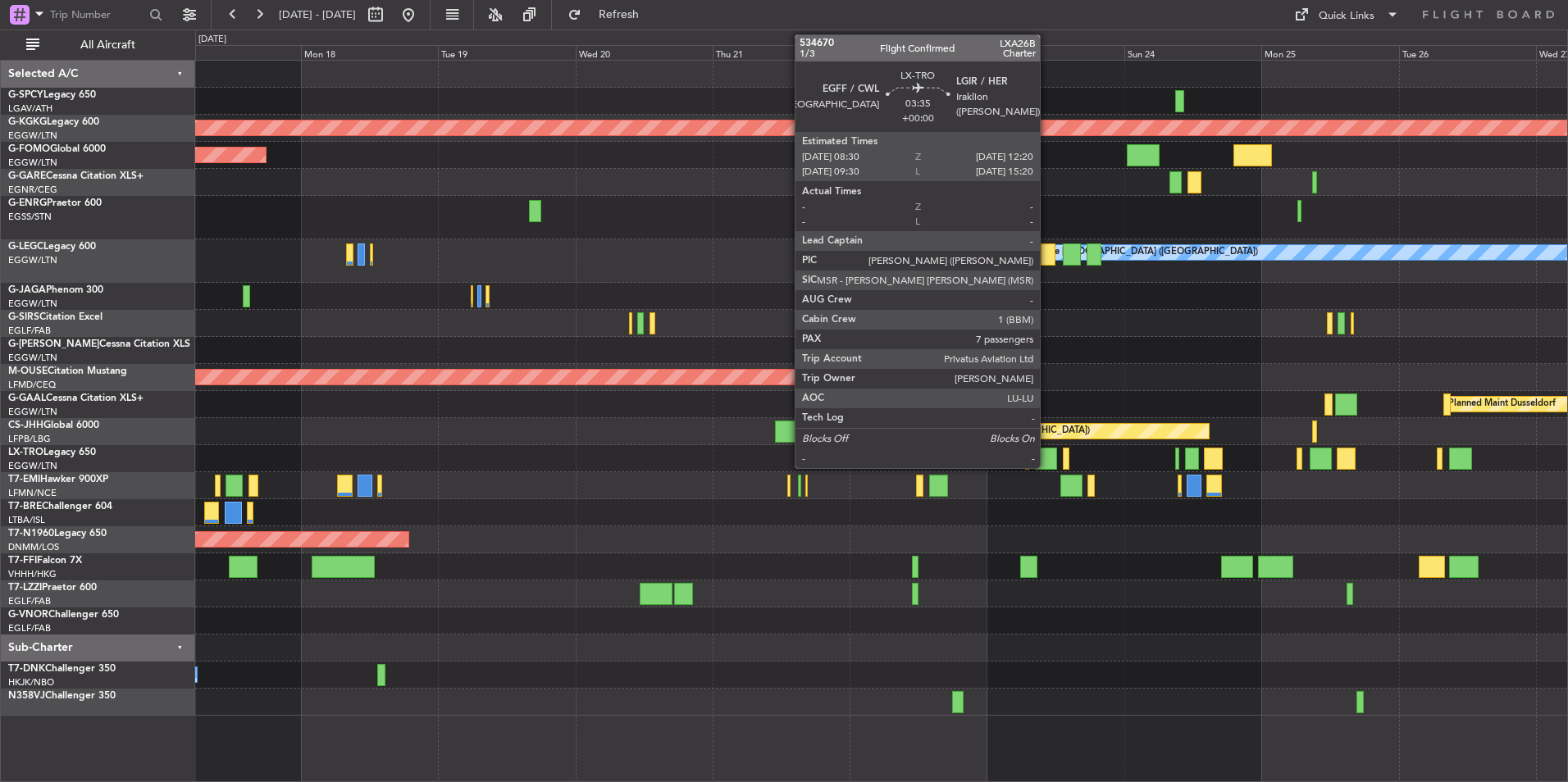
click at [1047, 463] on div at bounding box center [1046, 458] width 22 height 22
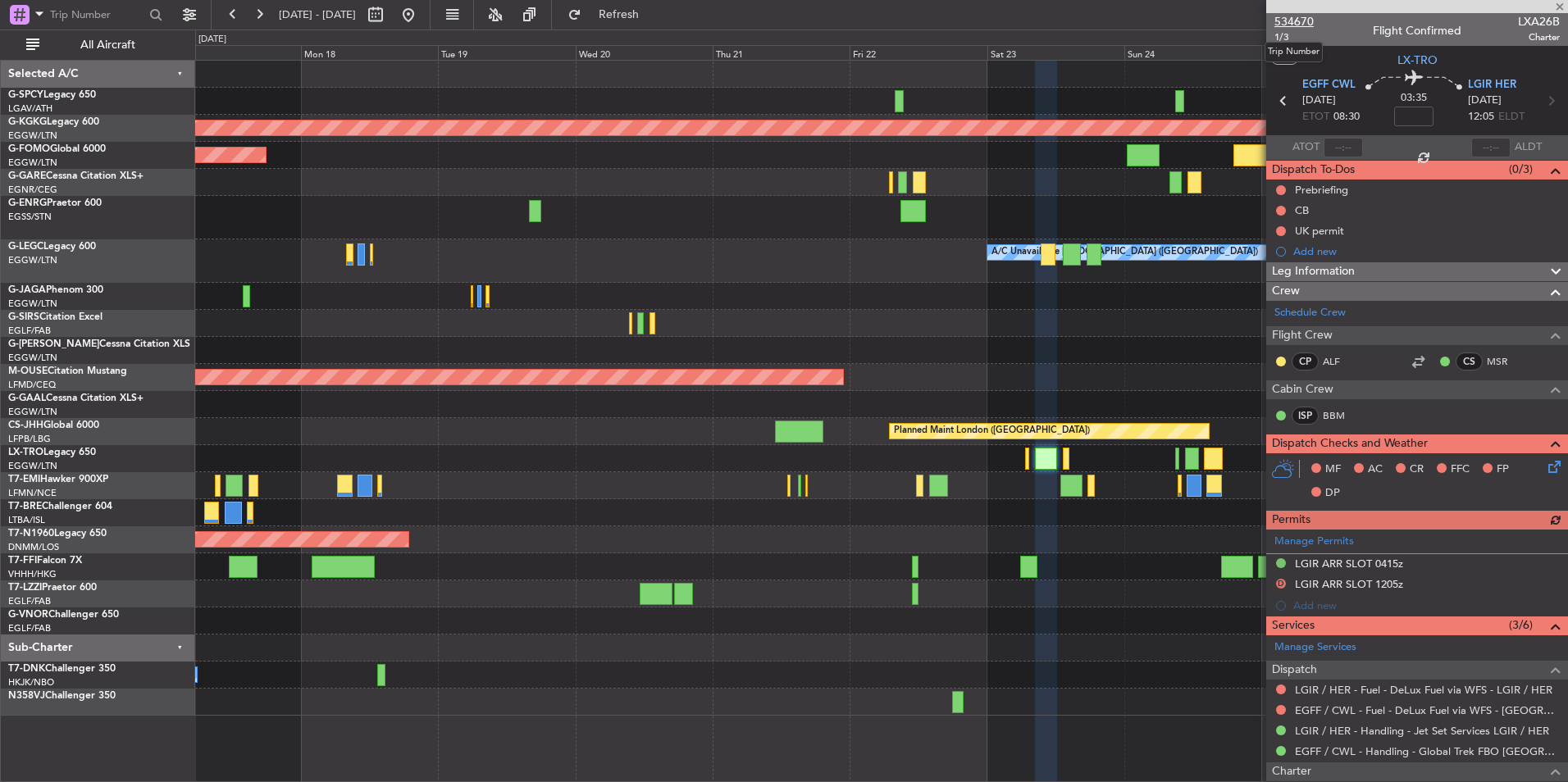
click at [1291, 21] on span "534670" at bounding box center [1294, 21] width 39 height 17
